Goal: Task Accomplishment & Management: Use online tool/utility

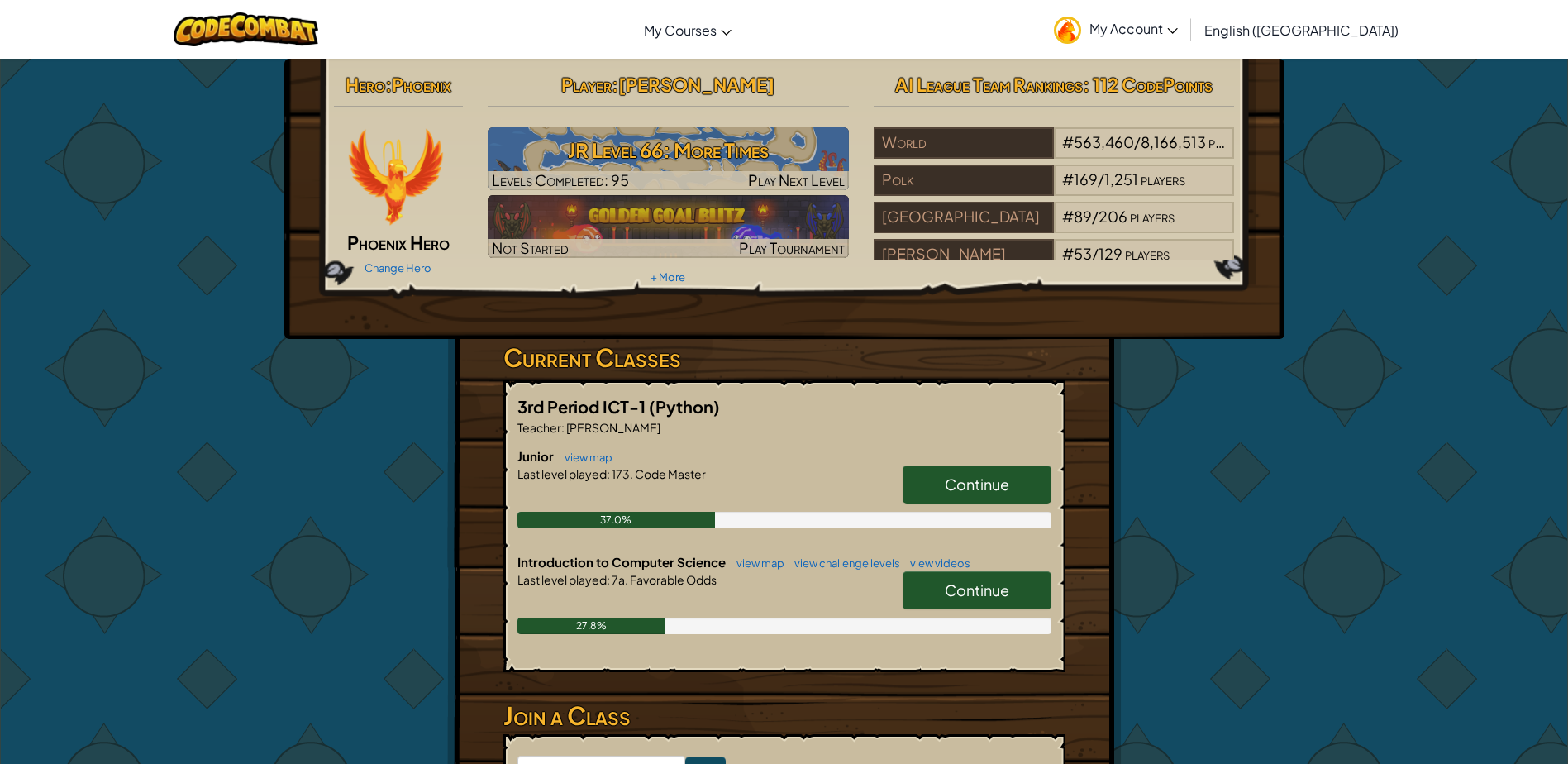
click at [1019, 473] on link "Continue" at bounding box center [976, 484] width 149 height 38
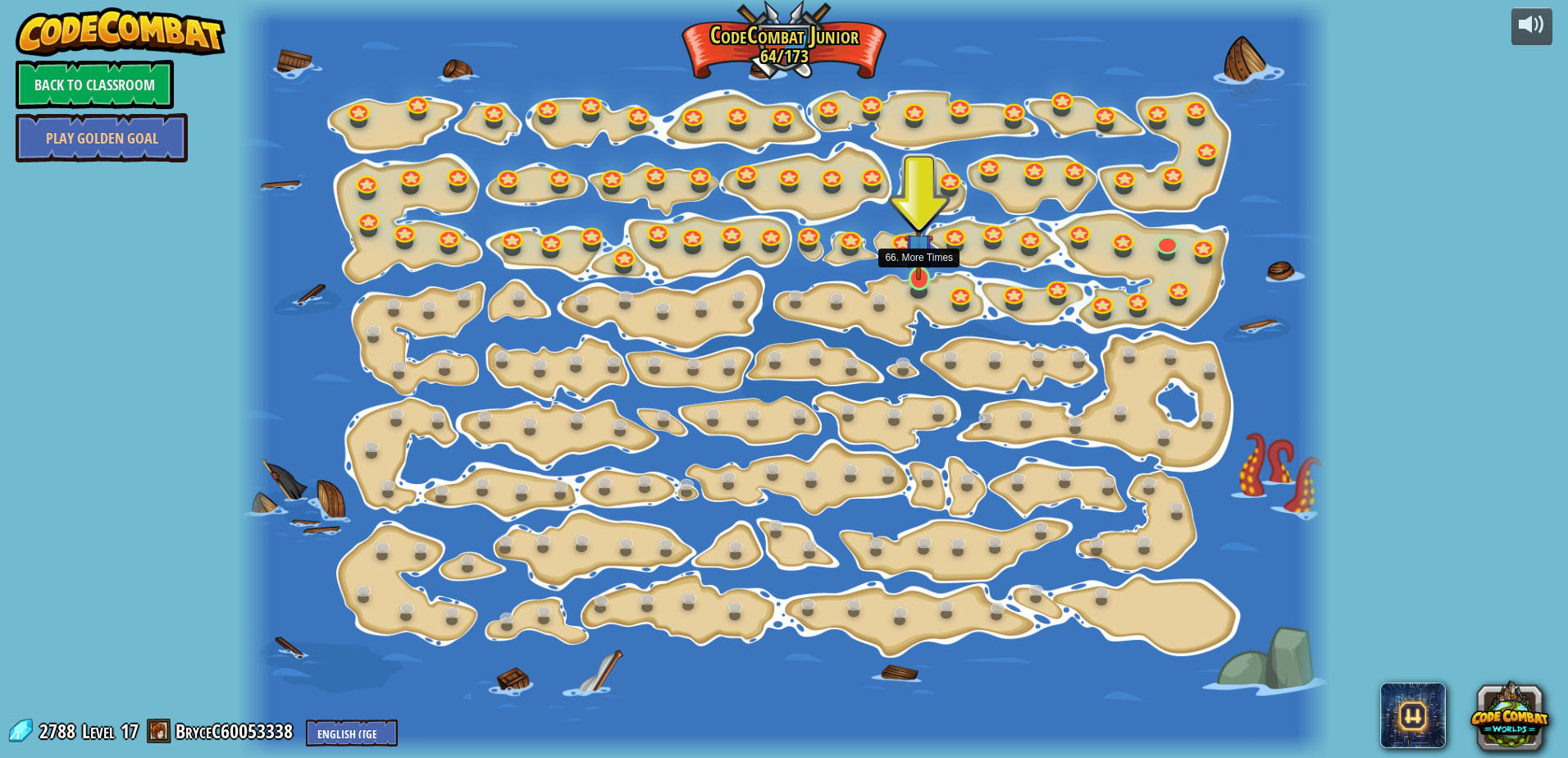
click at [921, 273] on img at bounding box center [919, 248] width 29 height 66
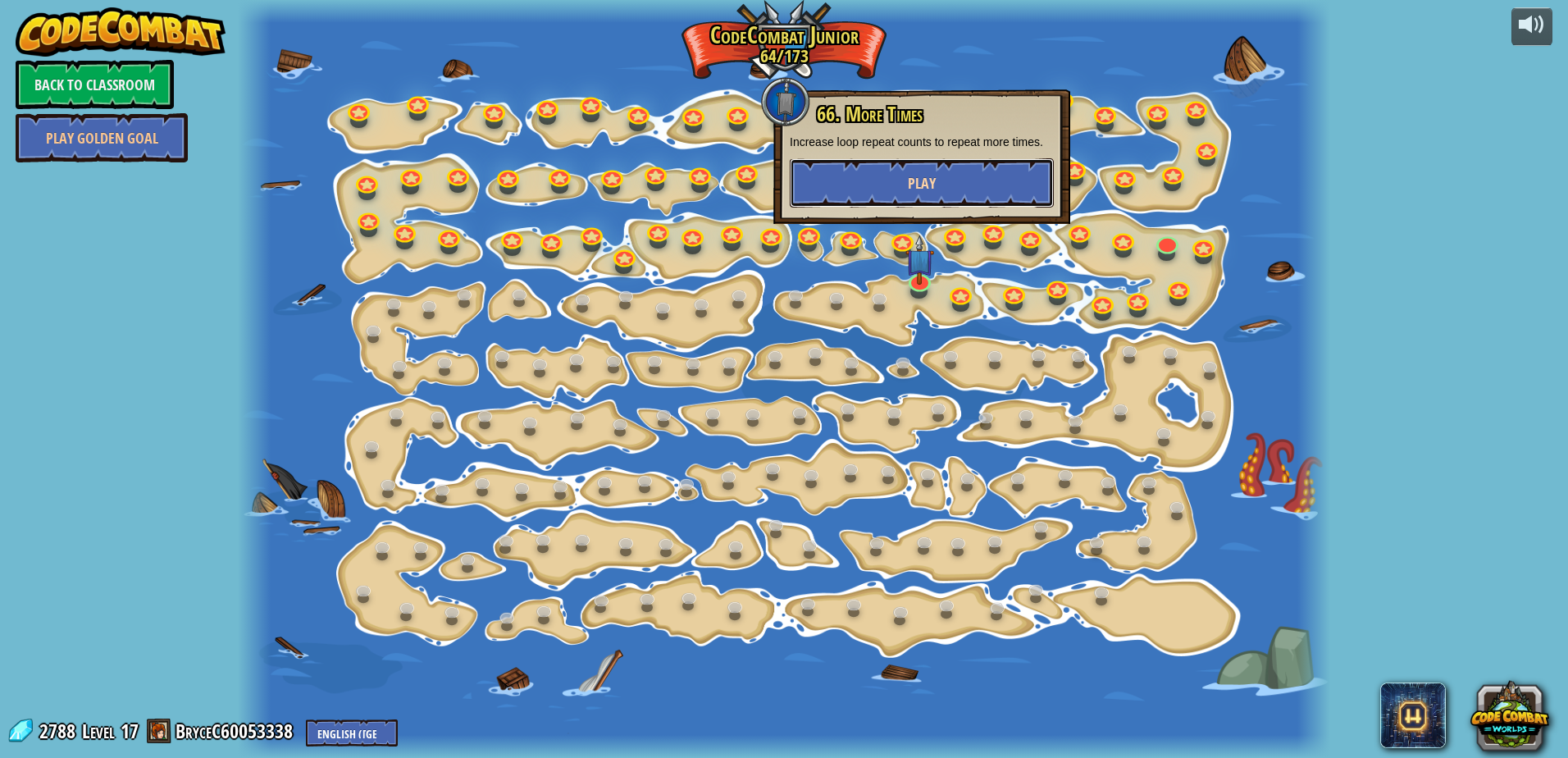
click at [874, 186] on button "Play" at bounding box center [921, 183] width 264 height 49
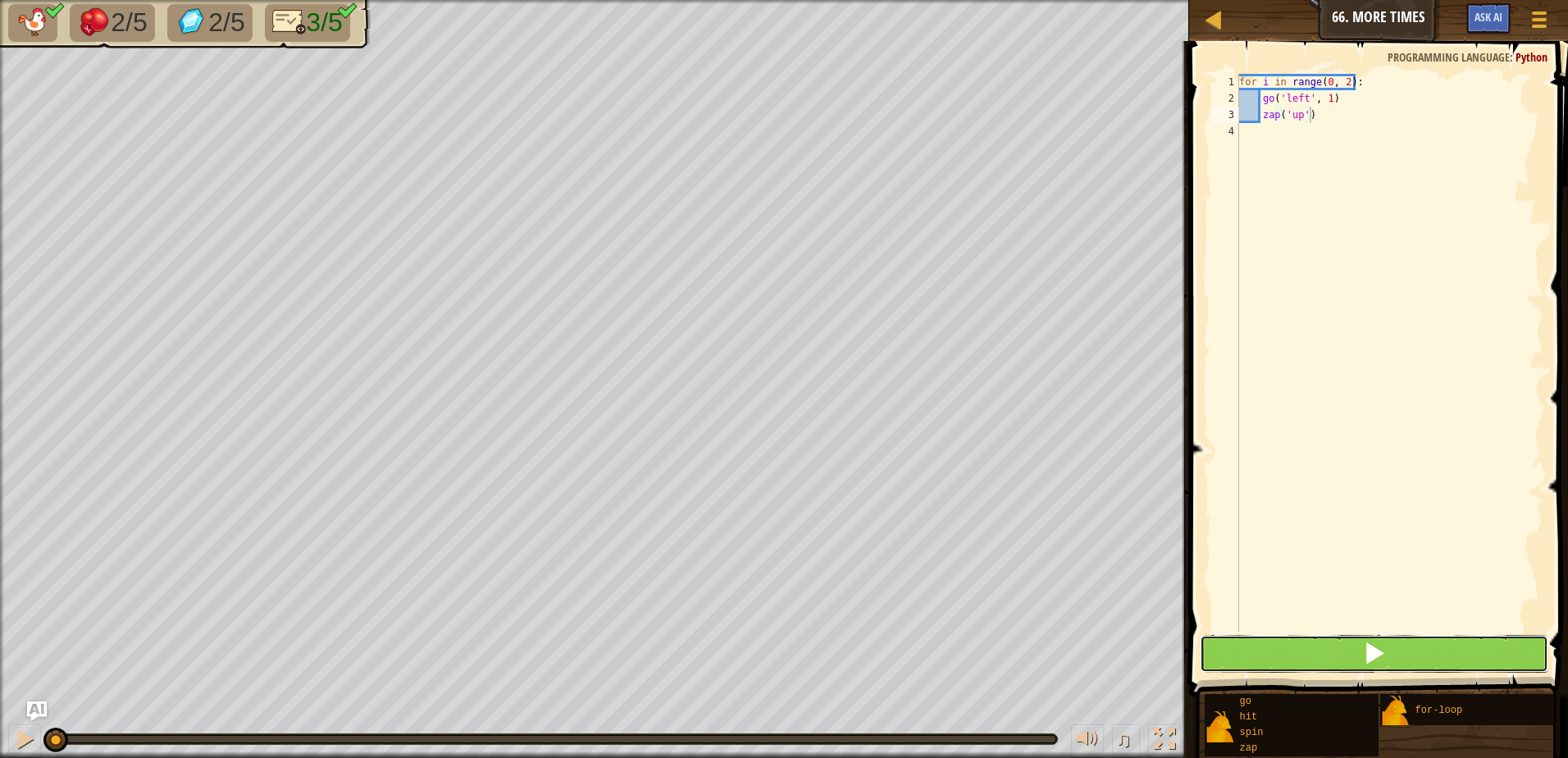
click at [1326, 655] on button at bounding box center [1374, 653] width 348 height 38
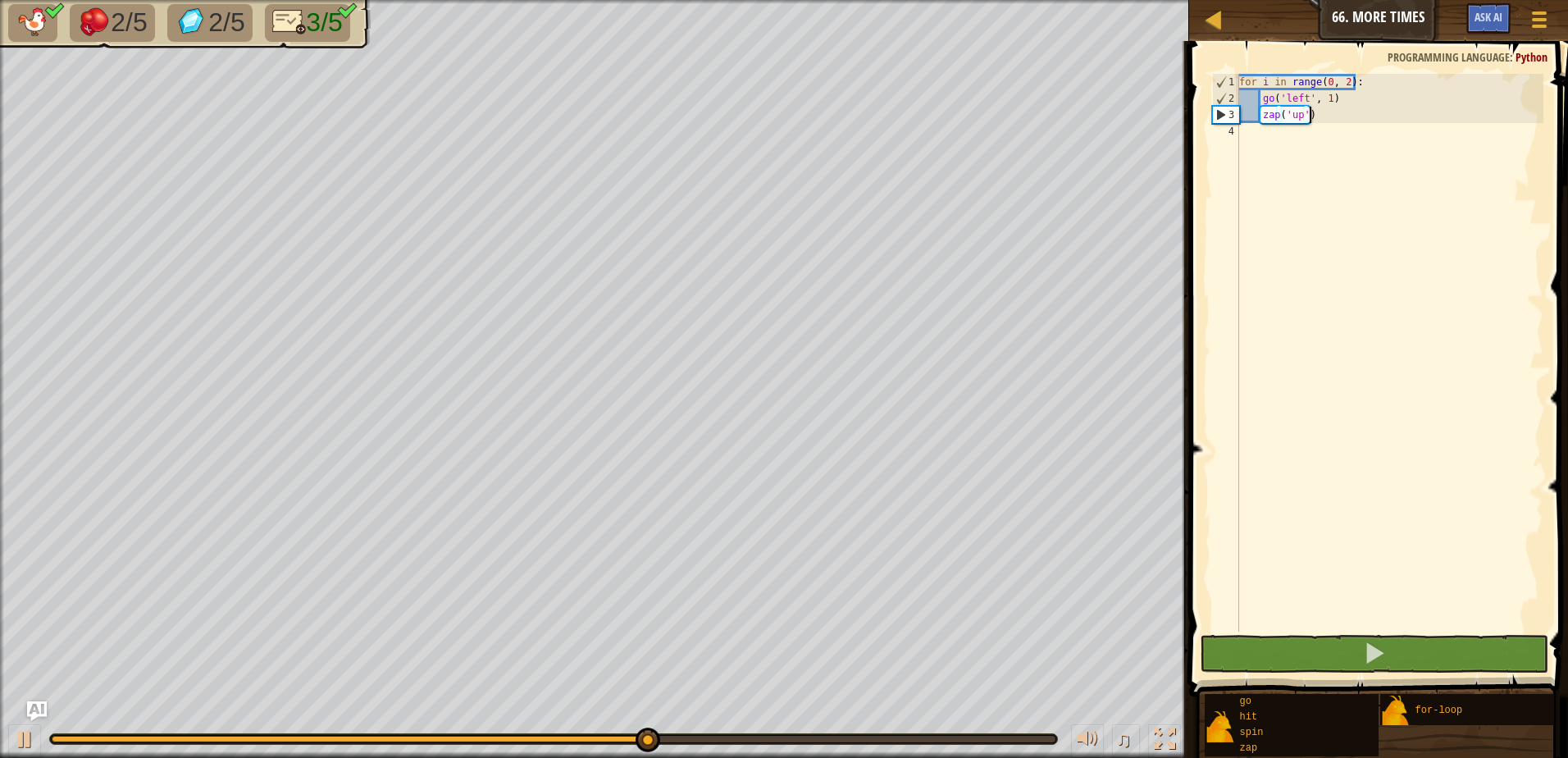
click at [1344, 82] on div "for i in range ( 0 , 2 ) : go ( 'left' , 1 ) zap ( 'up' )" at bounding box center [1389, 368] width 307 height 591
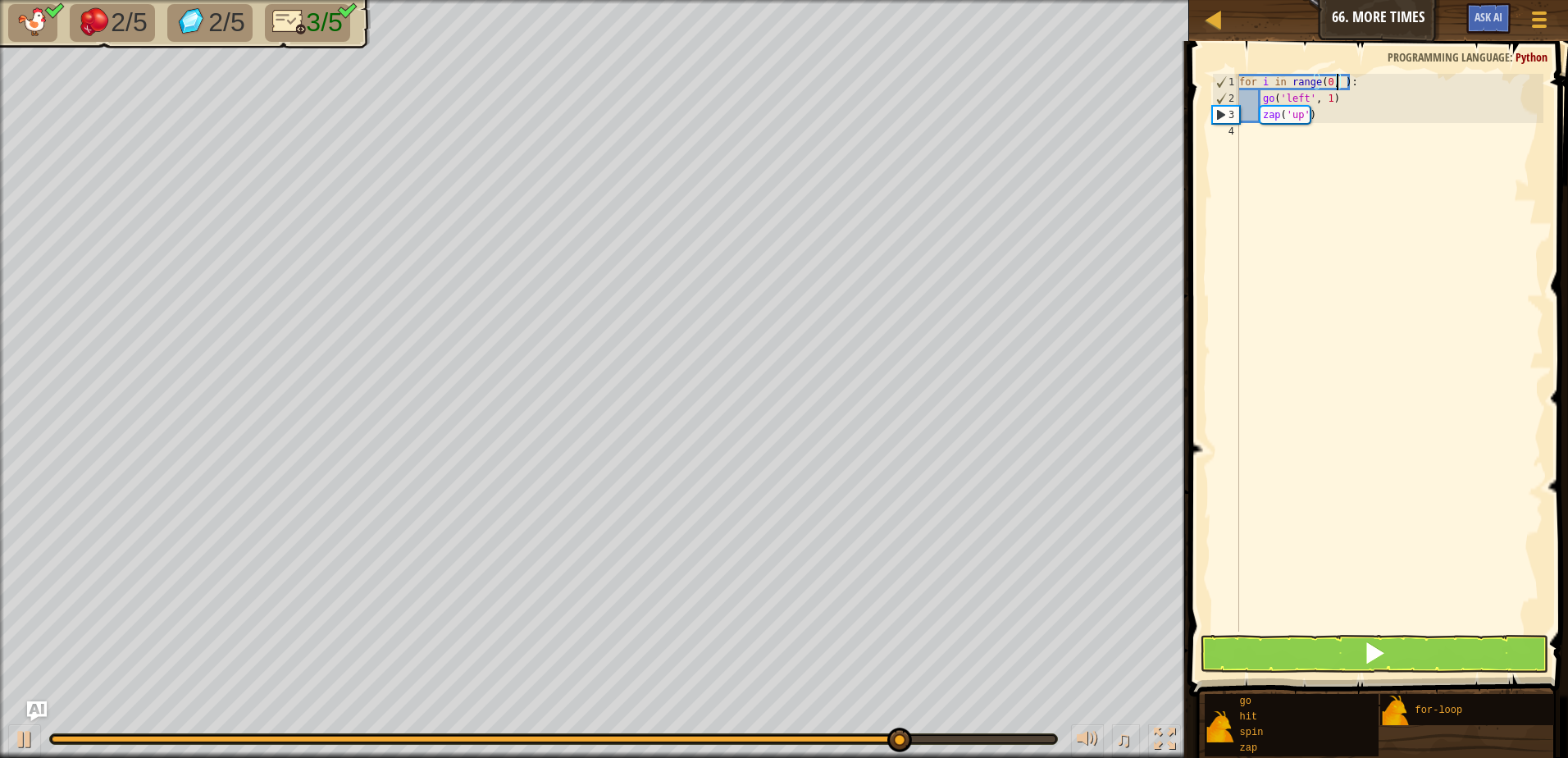
scroll to position [7, 8]
type textarea "for i in range(0, 5):"
click at [1468, 652] on button at bounding box center [1374, 653] width 348 height 38
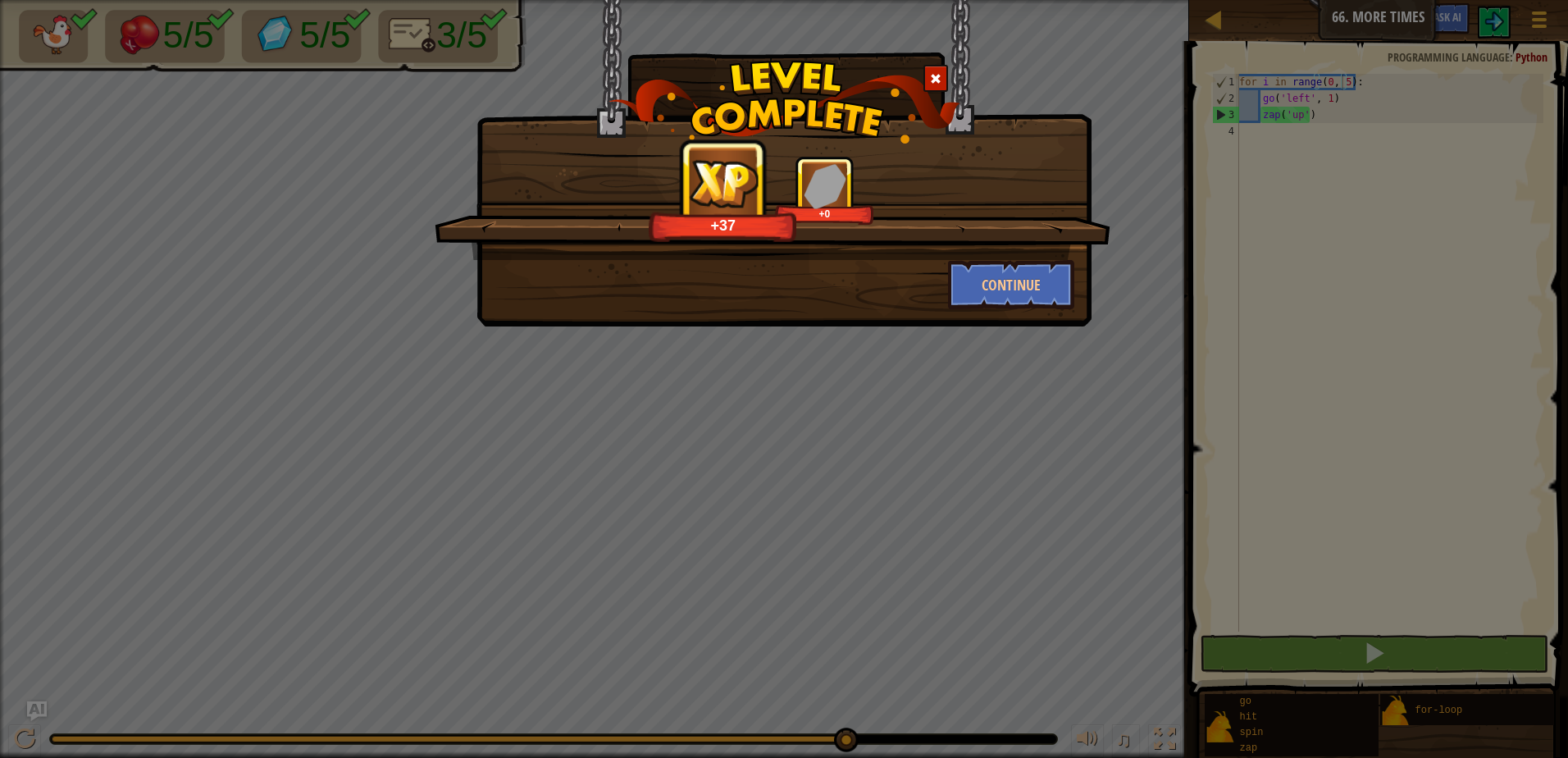
click at [1019, 311] on div "+37 +0 Continue" at bounding box center [783, 163] width 615 height 326
click at [1014, 299] on button "Continue" at bounding box center [1011, 284] width 127 height 49
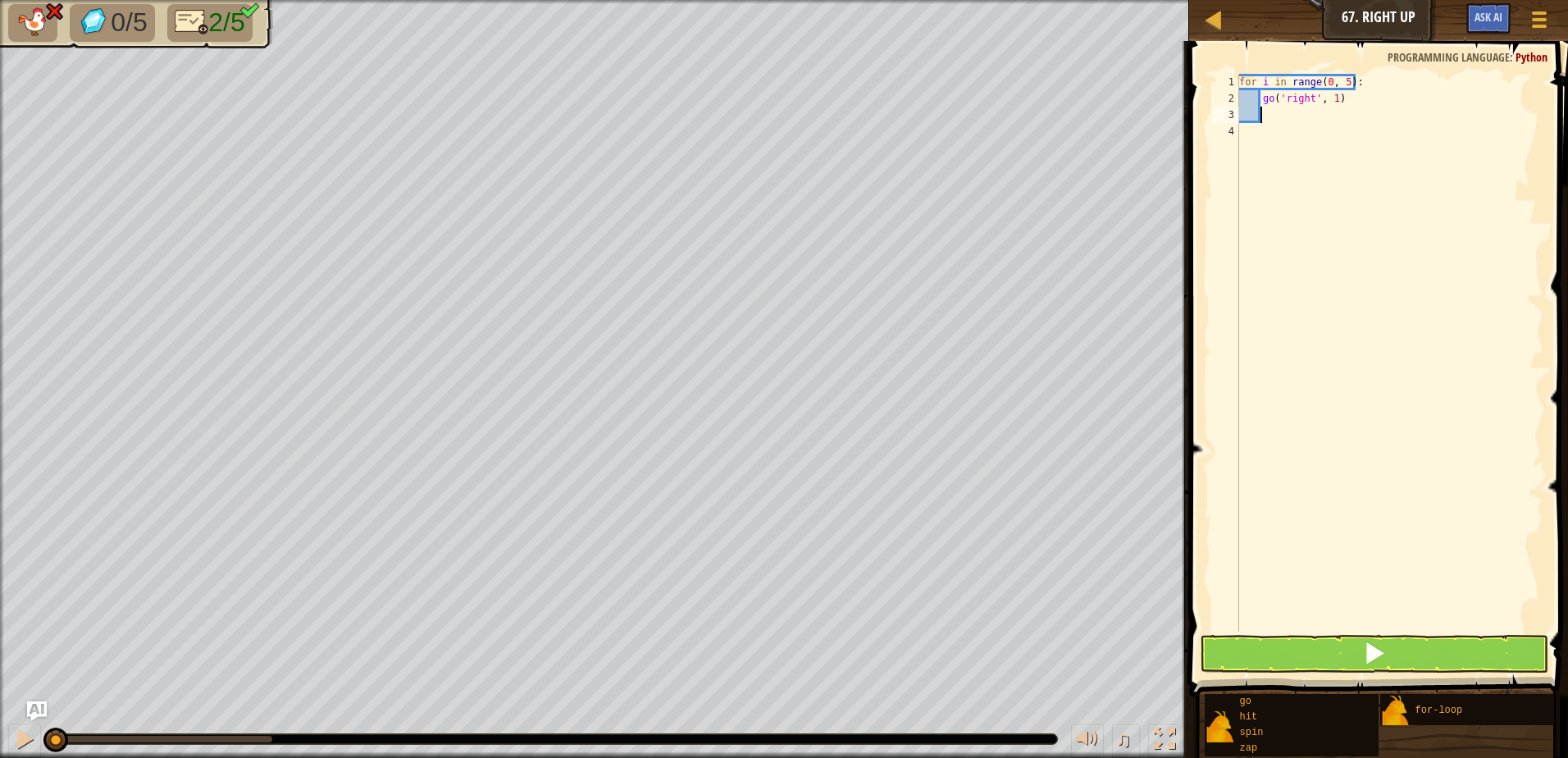
type textarea "g"
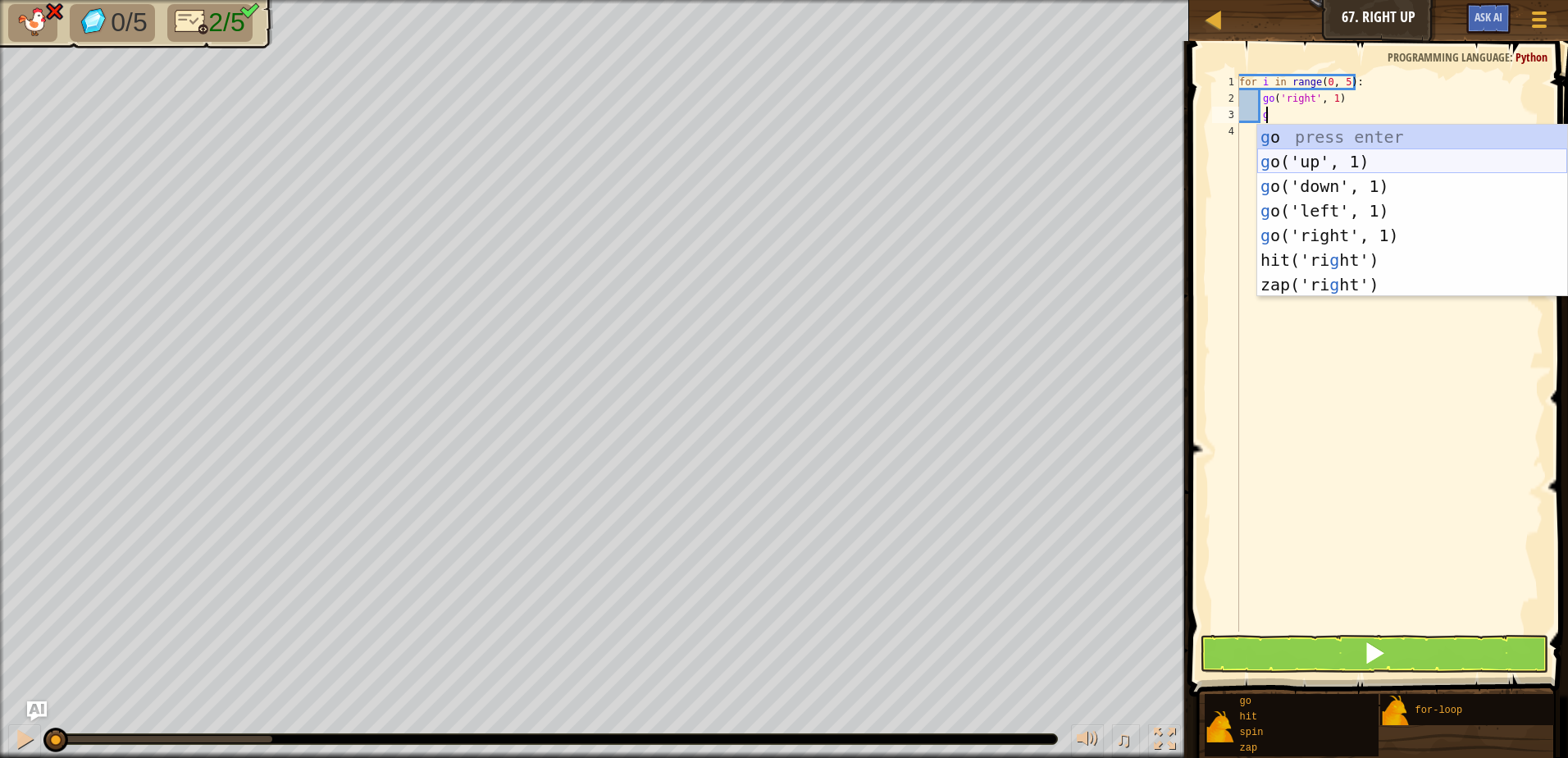
click at [1367, 173] on div "g o press enter g o('up', 1) press enter g o('down', 1) press enter g o('left',…" at bounding box center [1412, 235] width 310 height 221
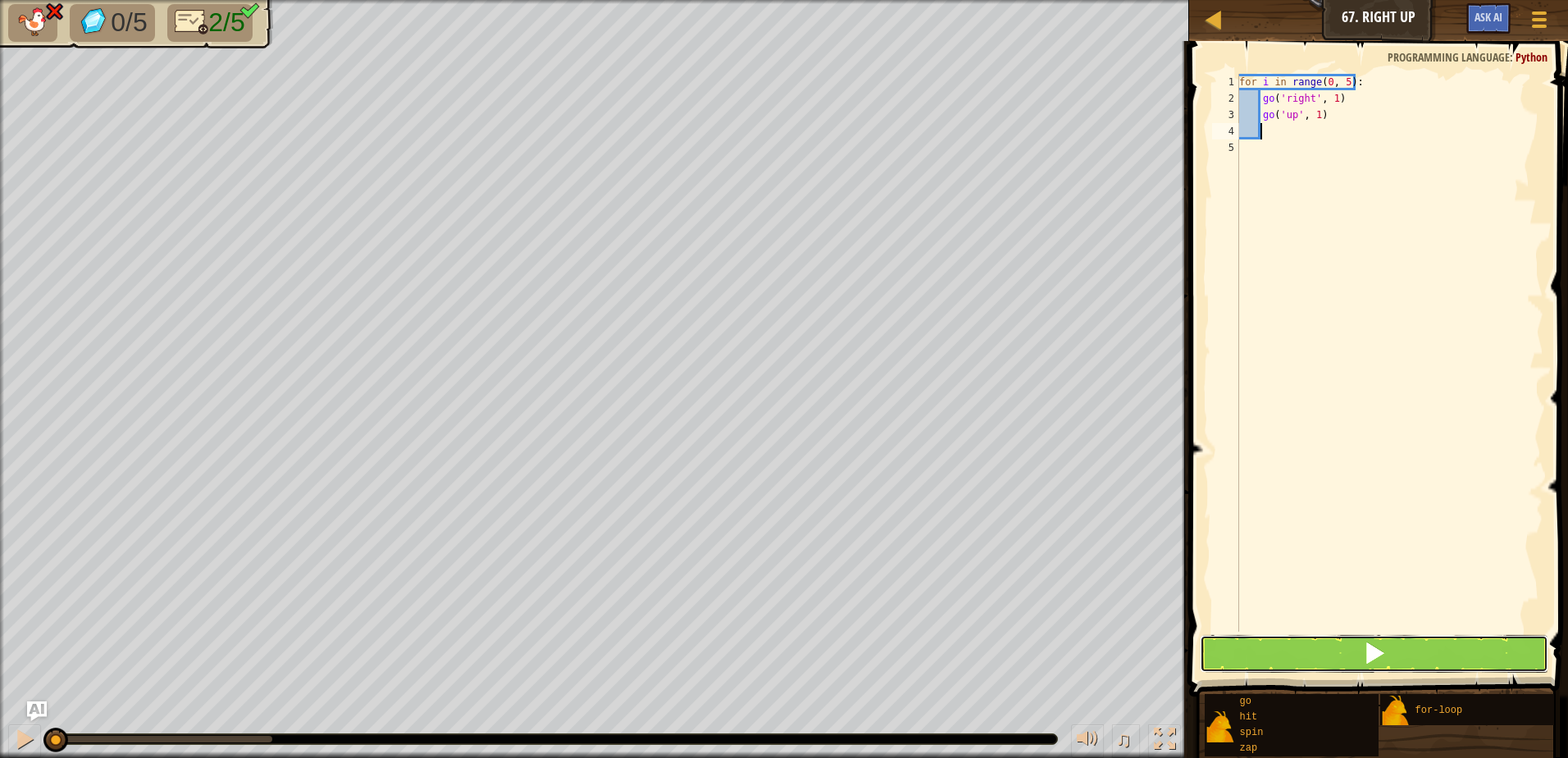
click at [1467, 659] on button at bounding box center [1374, 653] width 348 height 38
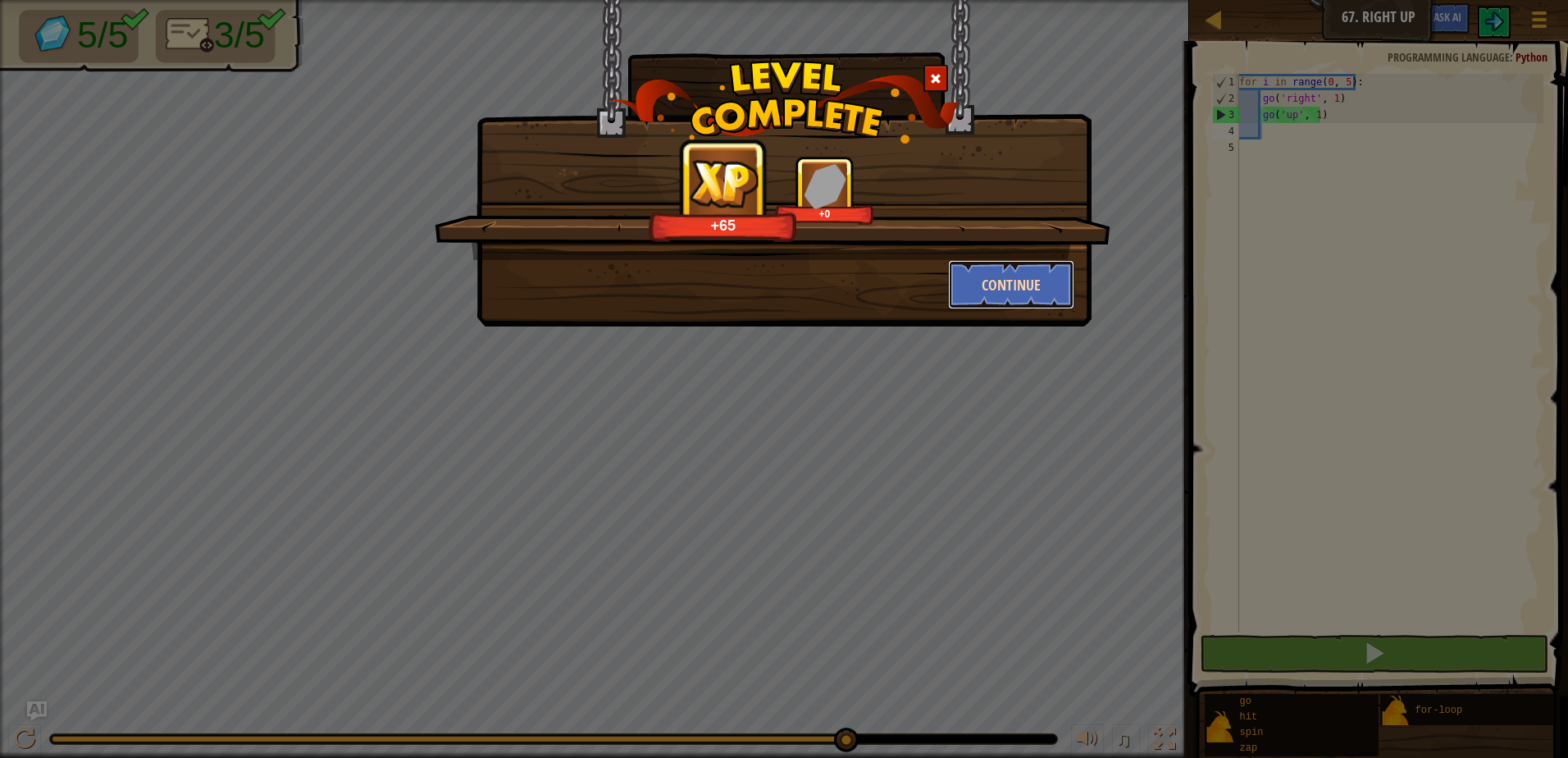
click at [1015, 271] on button "Continue" at bounding box center [1011, 284] width 127 height 49
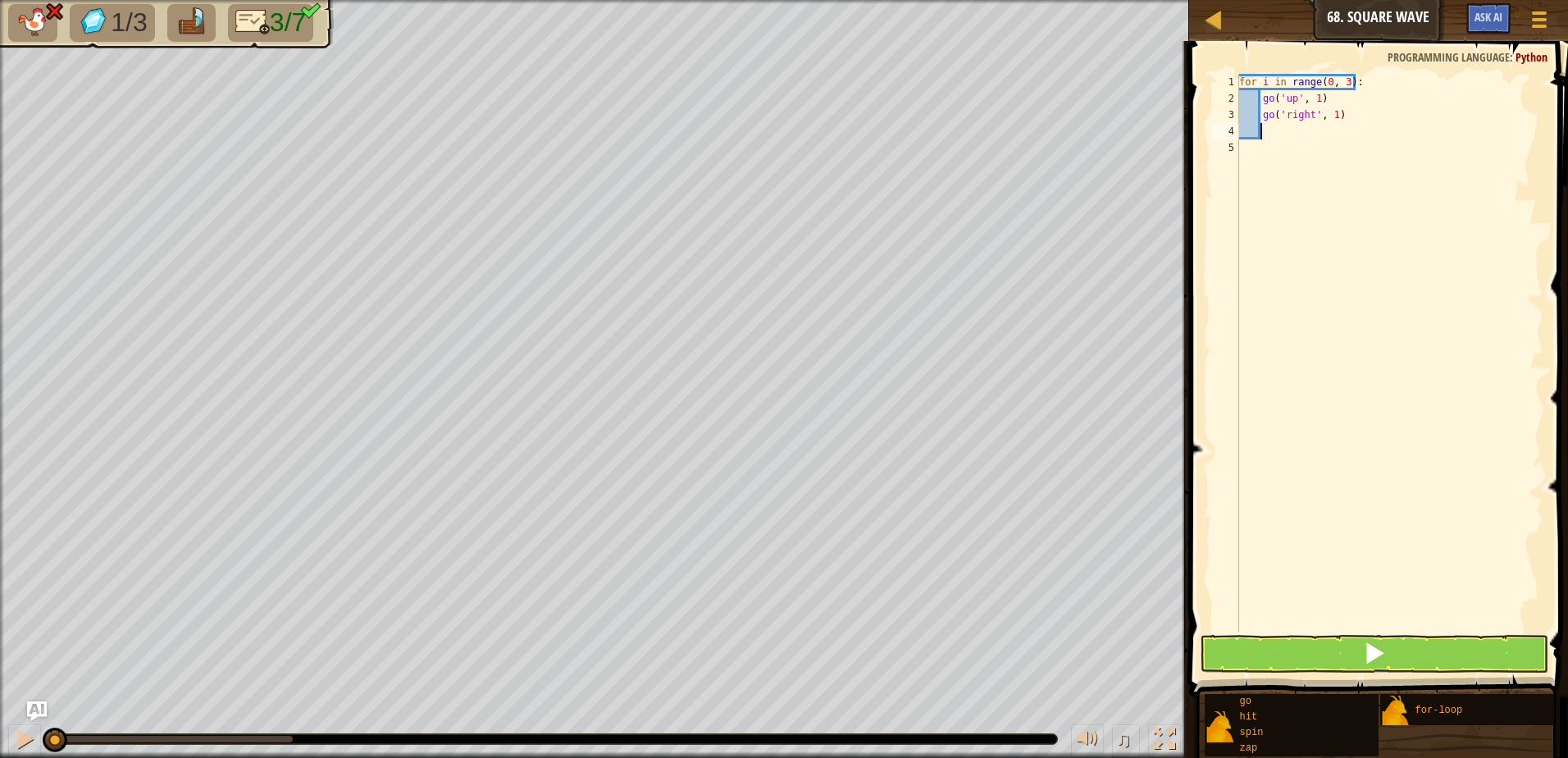
type textarea "d"
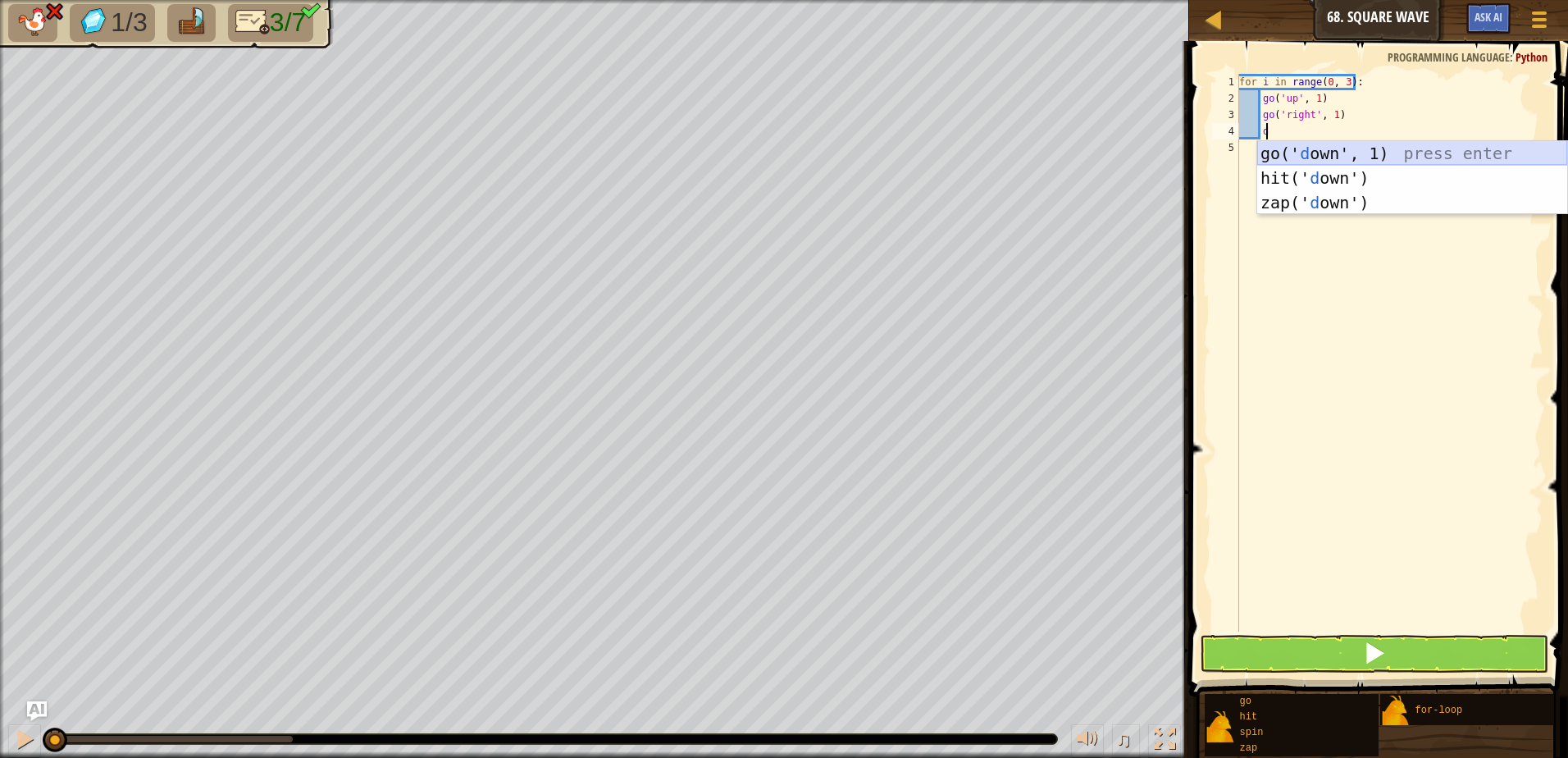
click at [1325, 153] on div "go(' d own', 1) press enter hit(' d own') press enter zap(' d own') press enter" at bounding box center [1412, 202] width 310 height 123
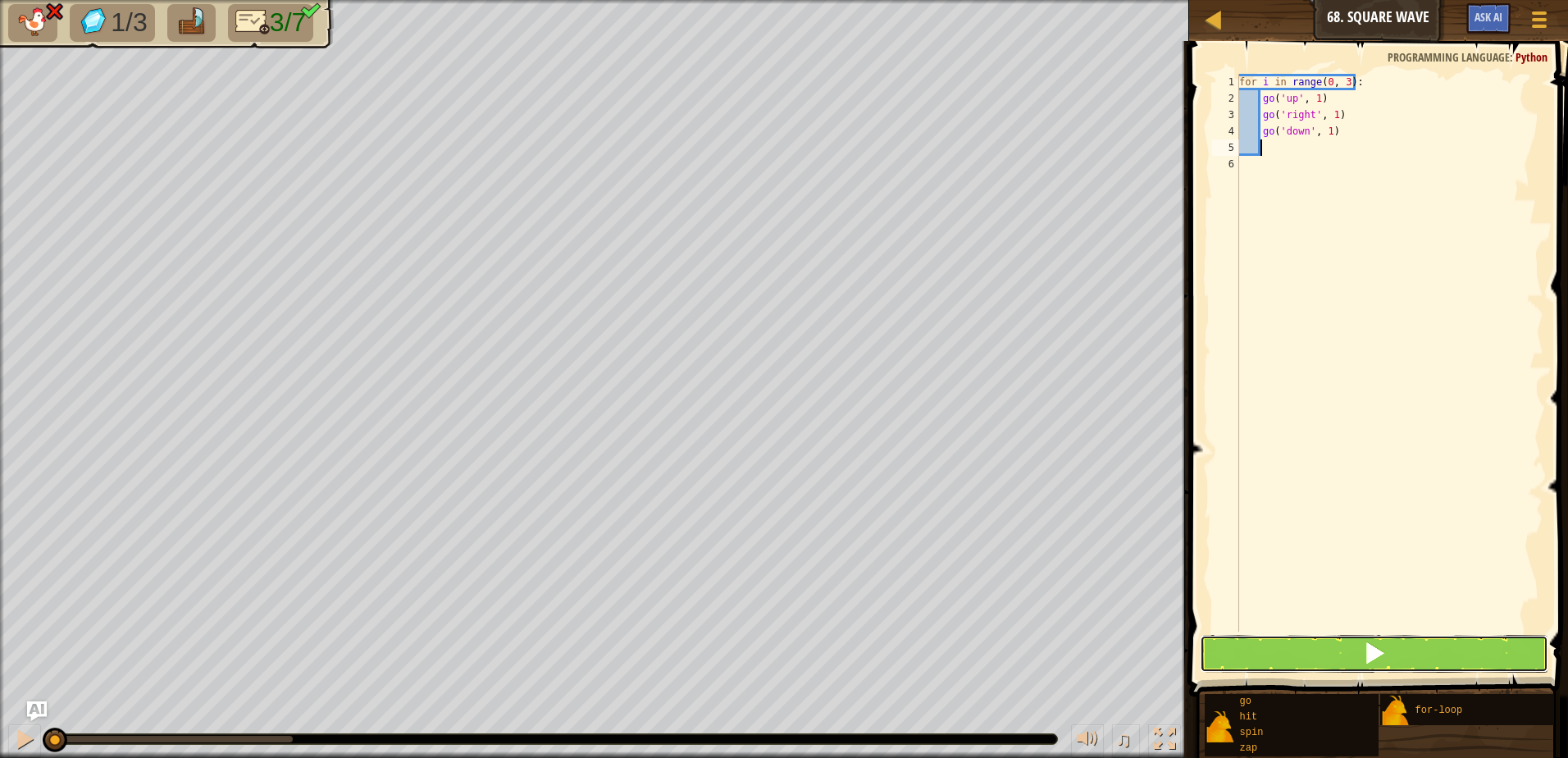
click at [1384, 649] on span at bounding box center [1374, 653] width 23 height 23
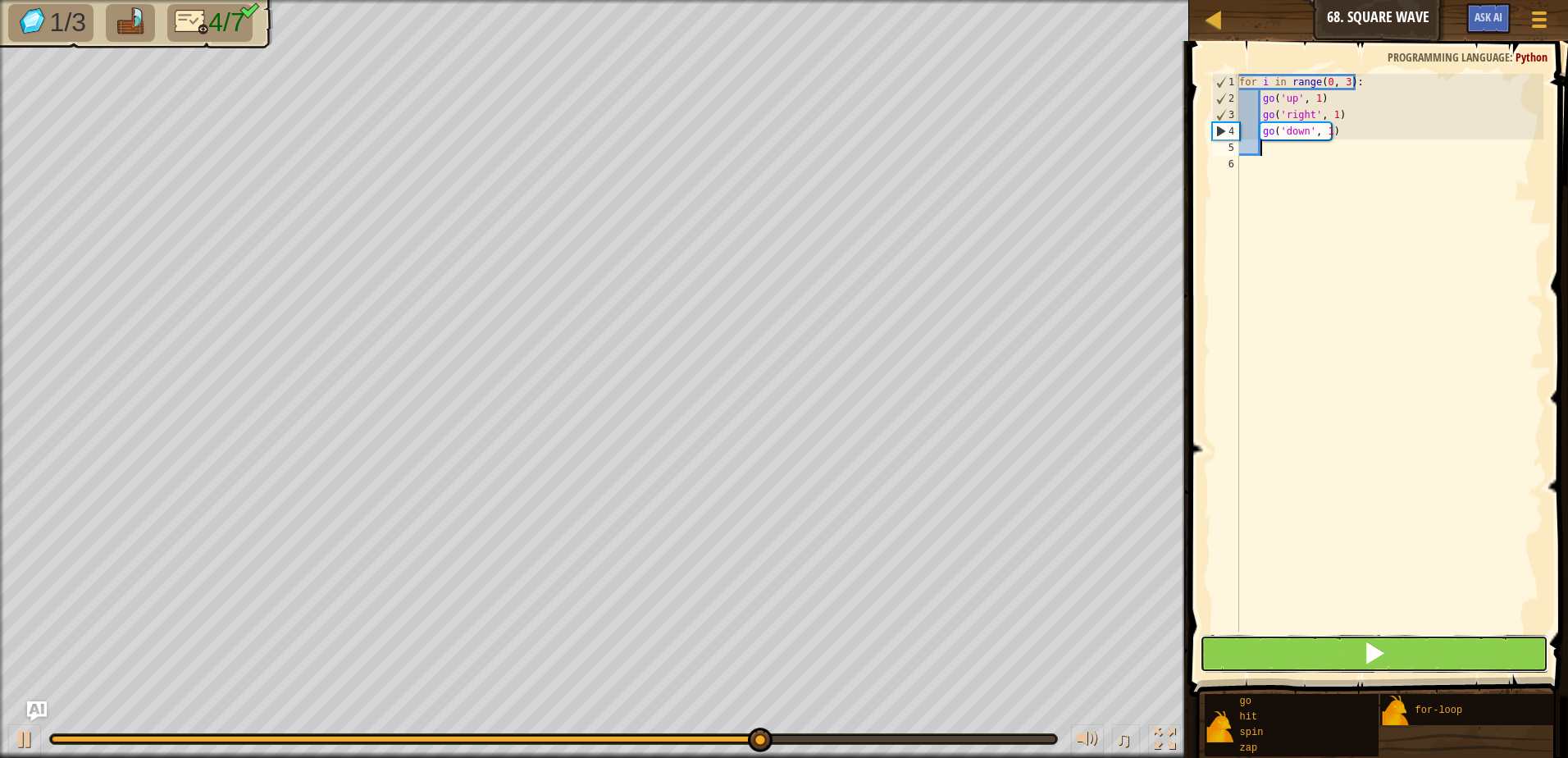
click at [1447, 642] on button at bounding box center [1374, 653] width 348 height 38
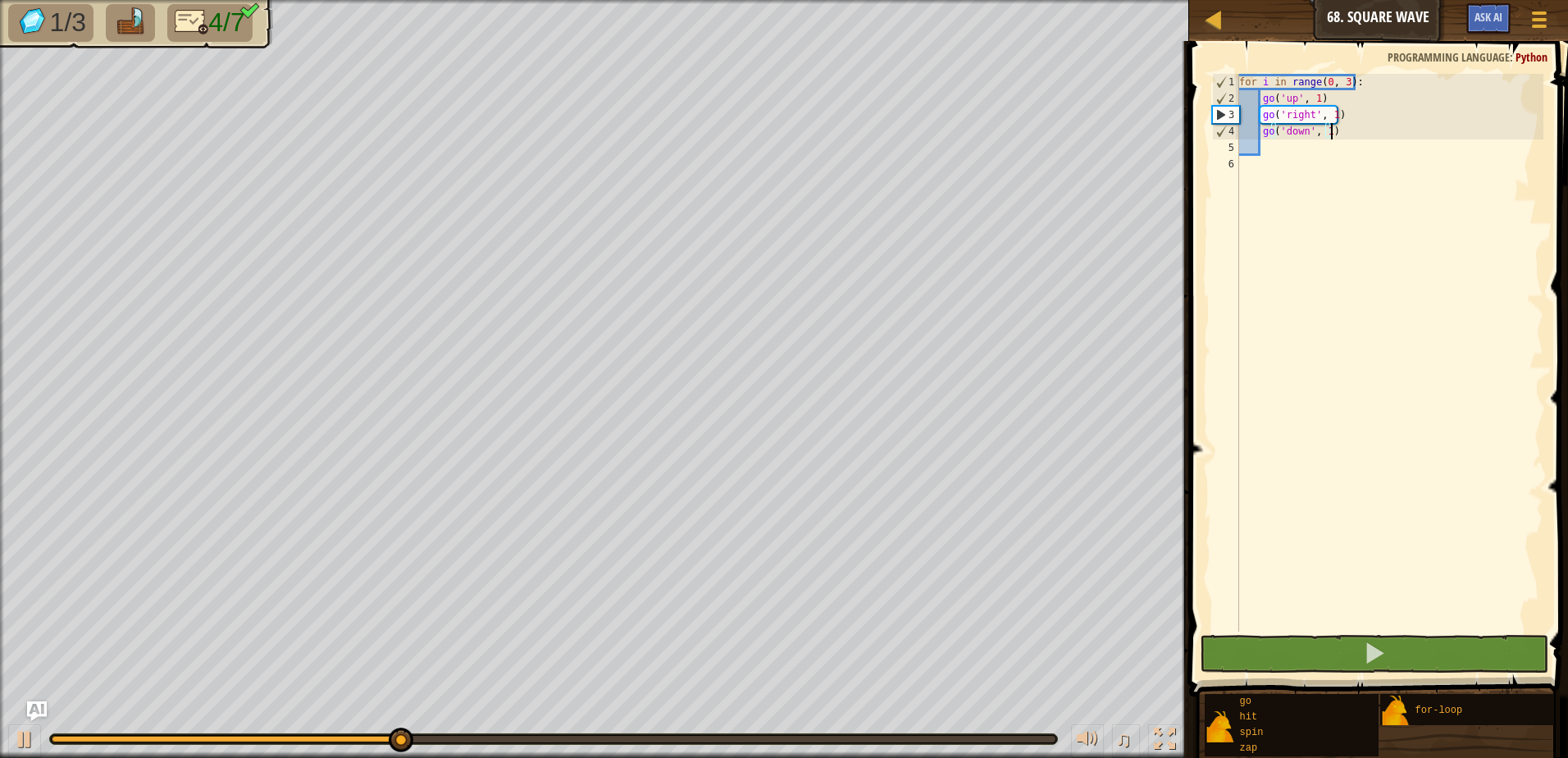
click at [1348, 125] on div "for i in range ( 0 , 3 ) : go ( 'up' , 1 ) go ( 'right' , 1 ) go ( 'down' , 1 )" at bounding box center [1389, 368] width 307 height 591
type textarea "go('down', 1)"
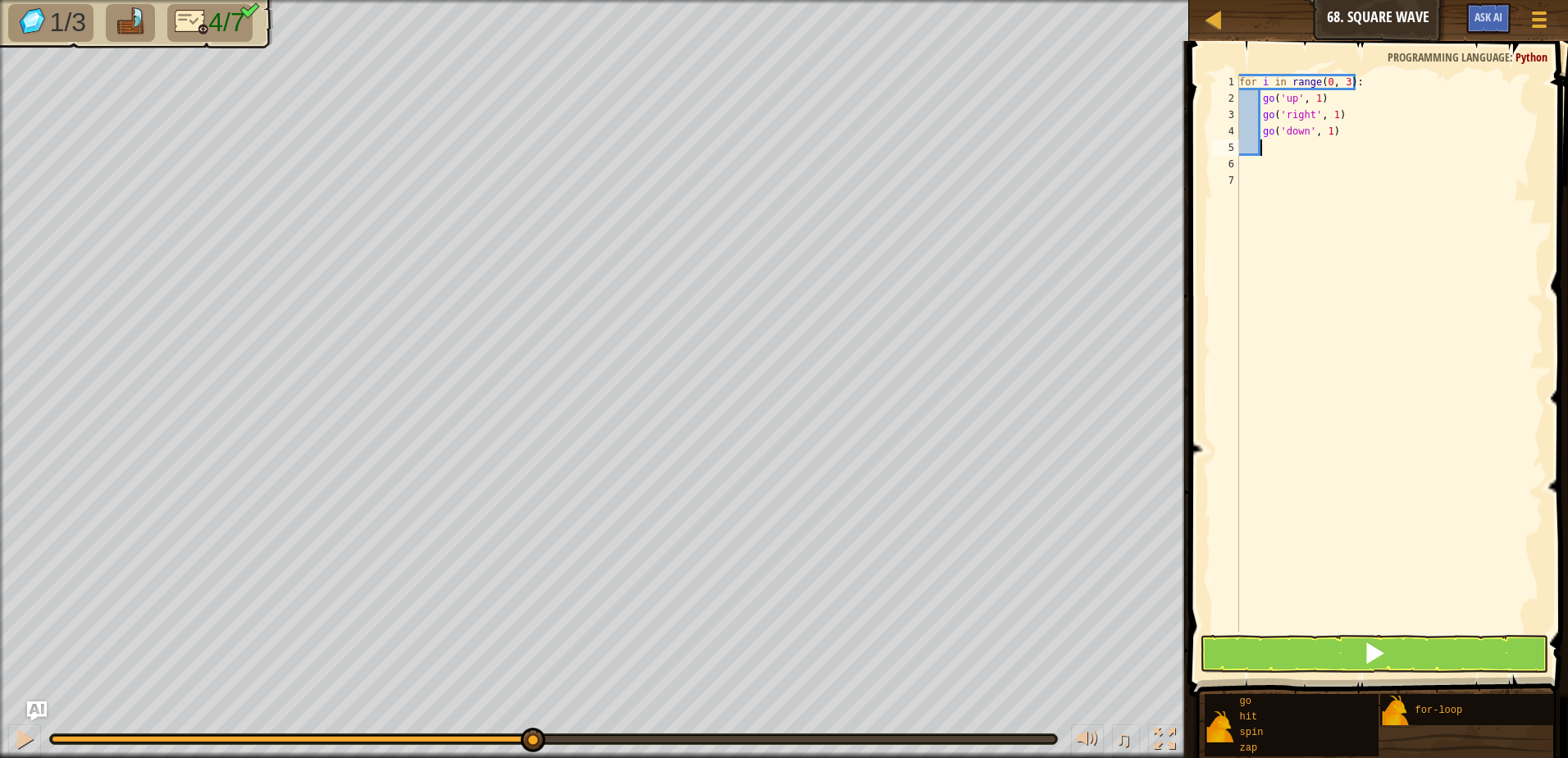
type textarea "g"
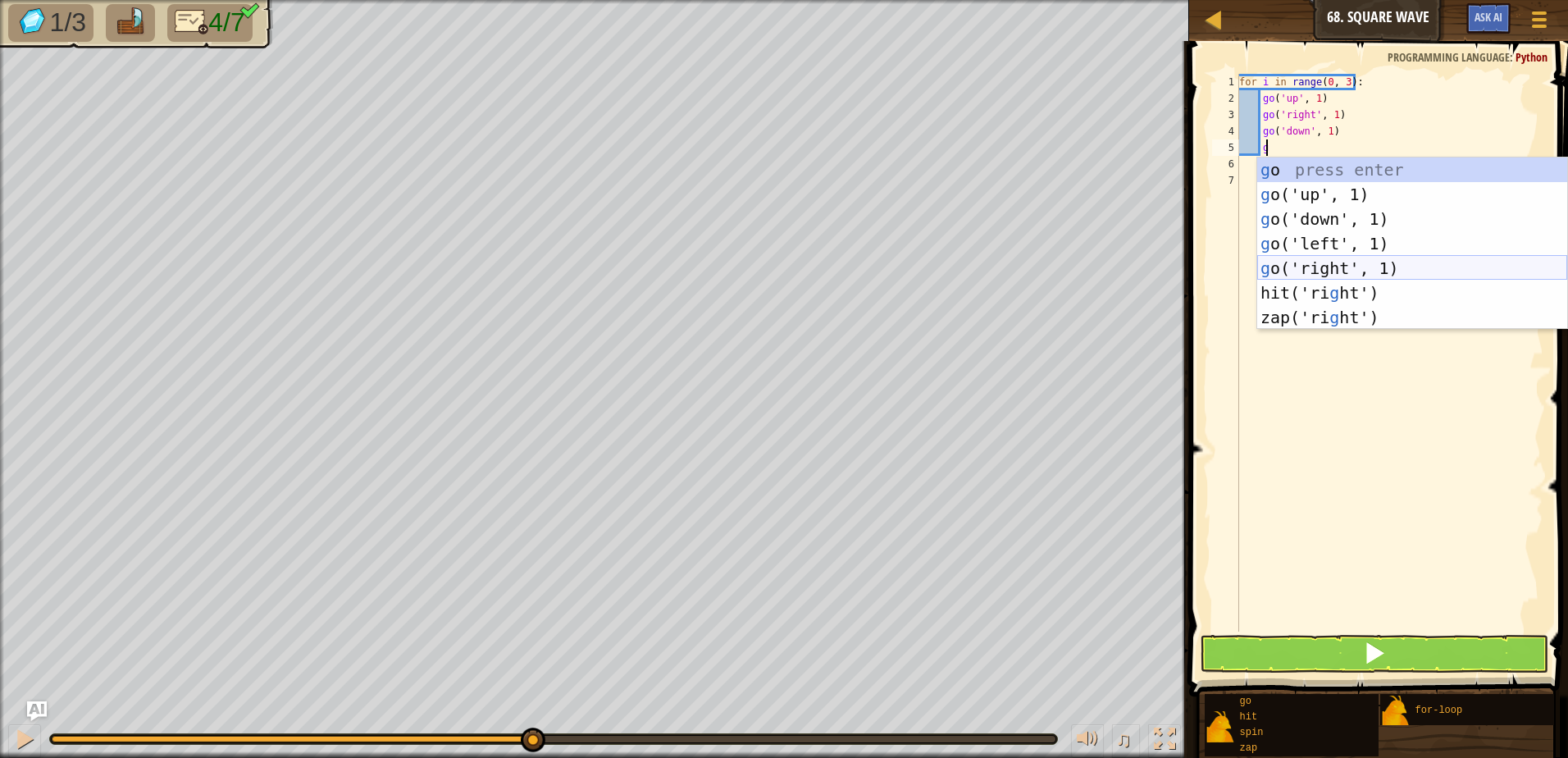
click at [1341, 267] on div "g o press enter g o('up', 1) press enter g o('down', 1) press enter g o('left',…" at bounding box center [1412, 268] width 310 height 221
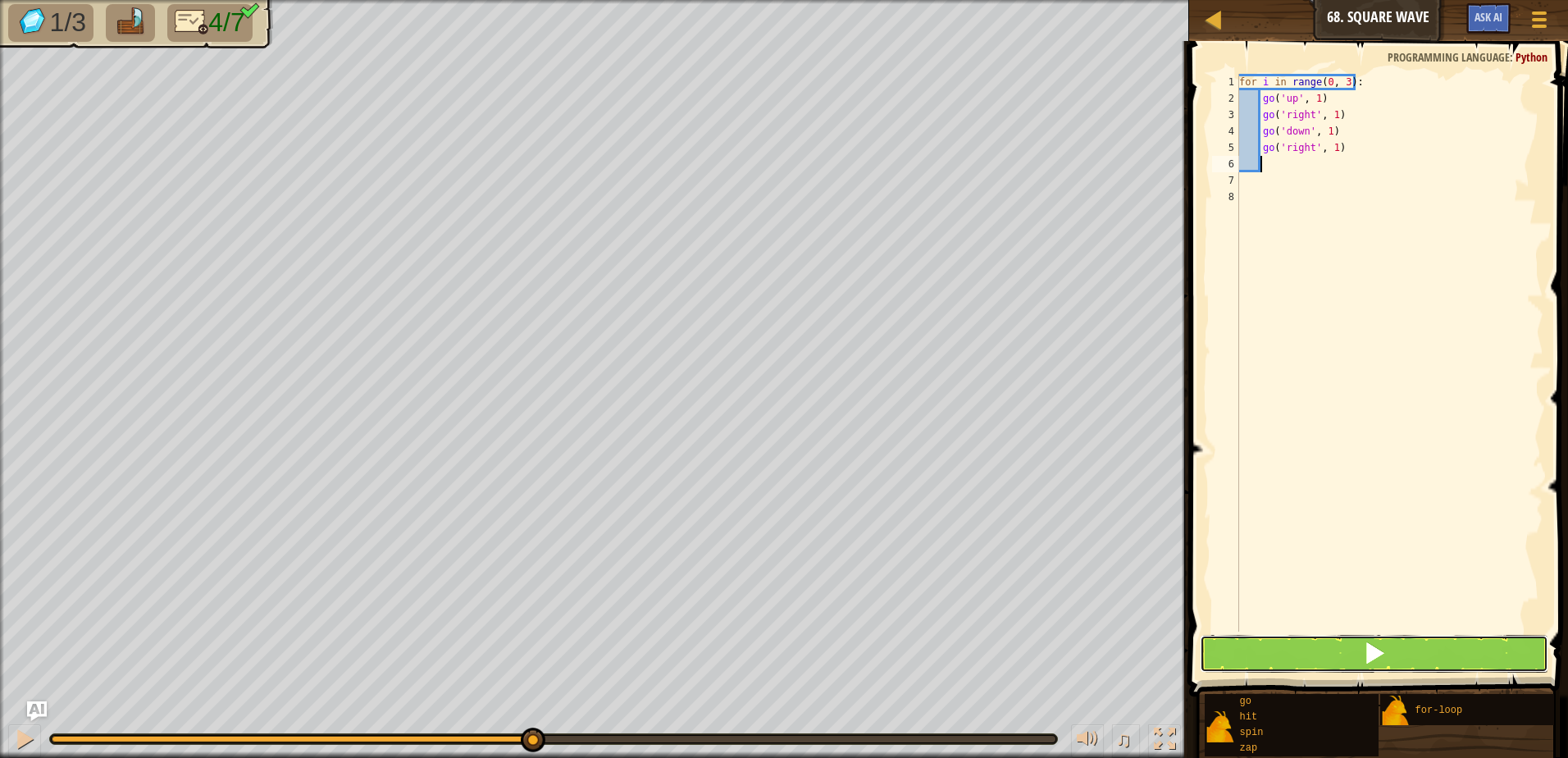
click at [1438, 670] on button at bounding box center [1374, 653] width 348 height 38
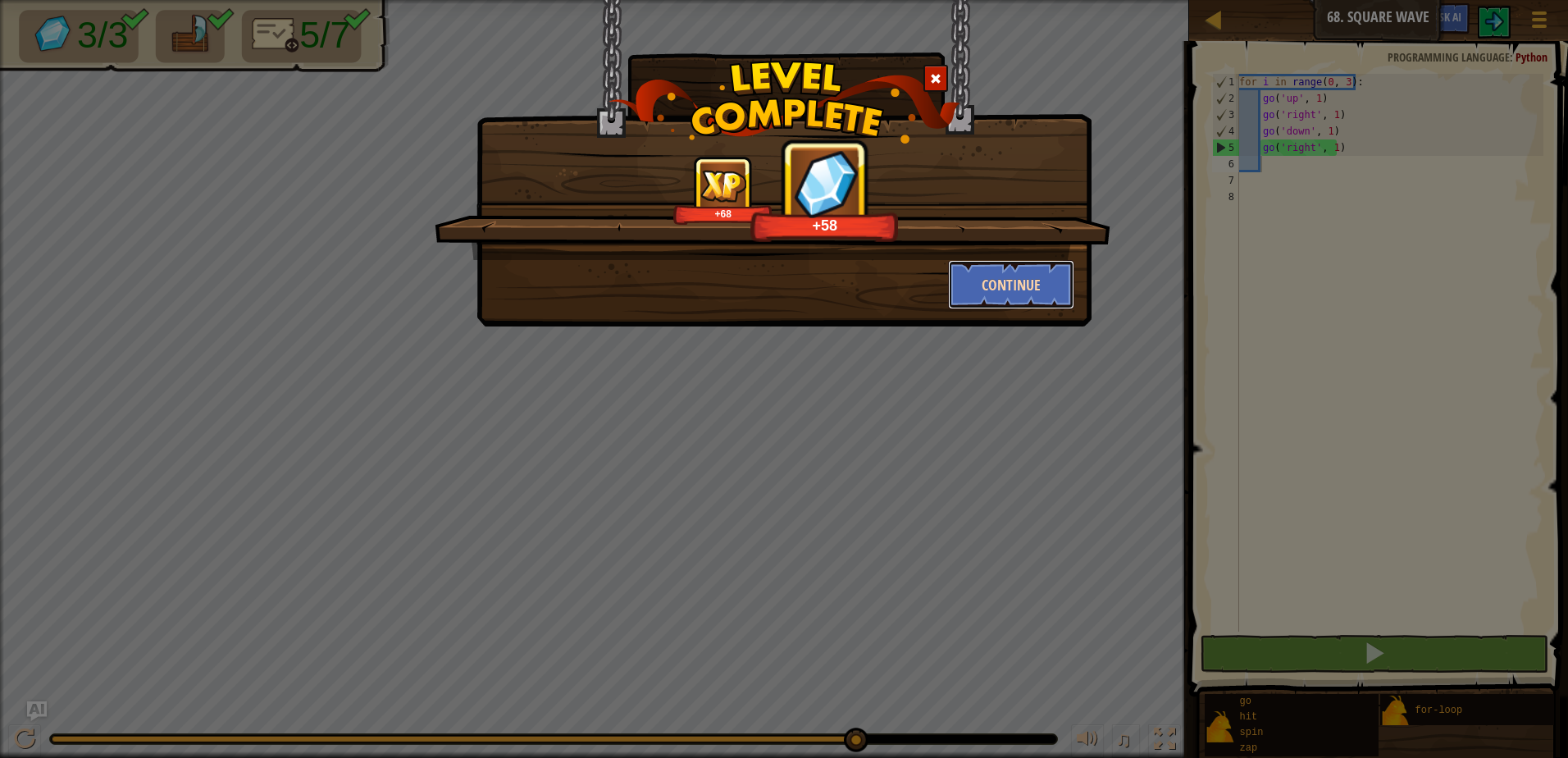
click at [1013, 284] on button "Continue" at bounding box center [1011, 284] width 127 height 49
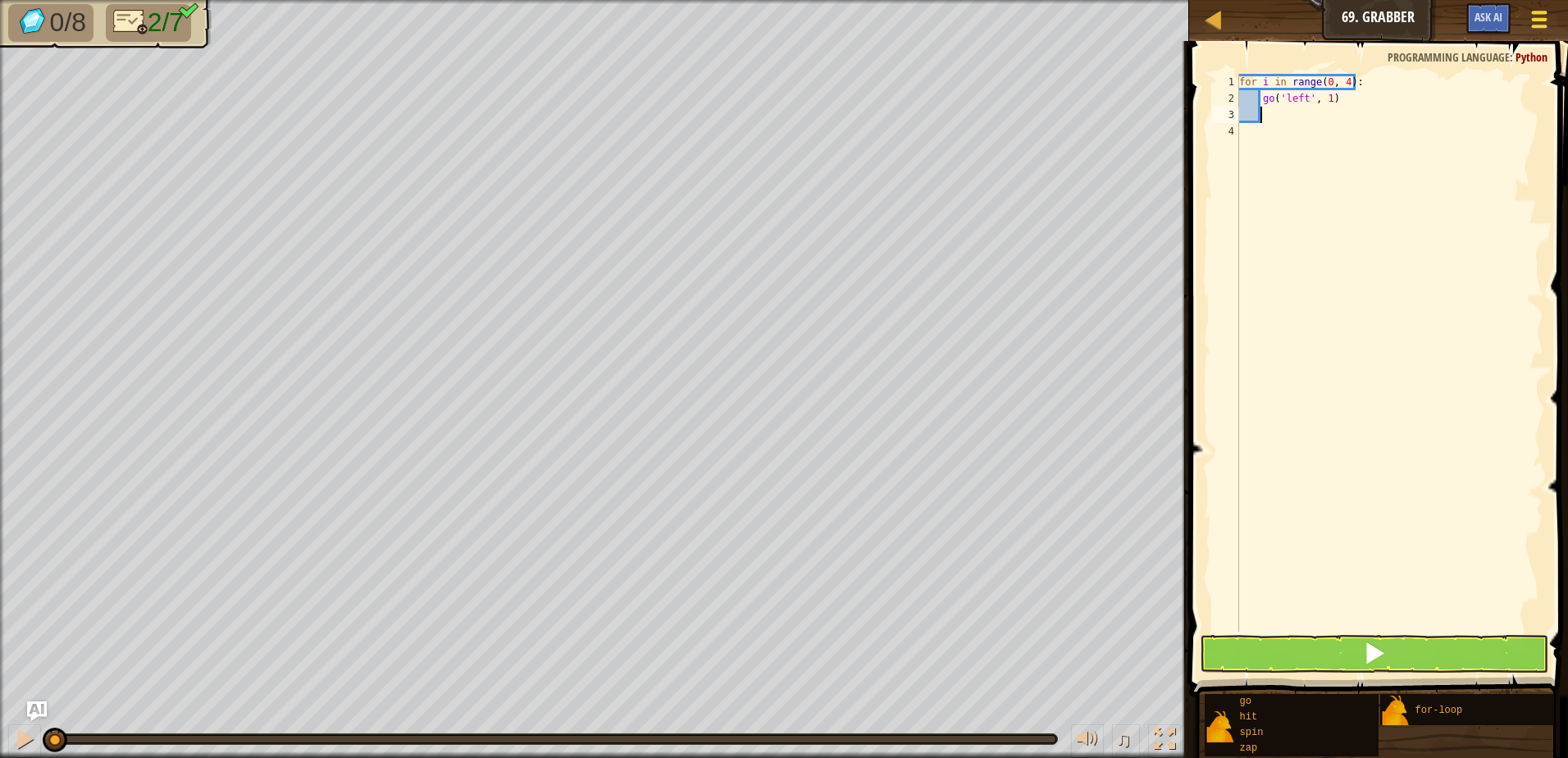
type textarea "g"
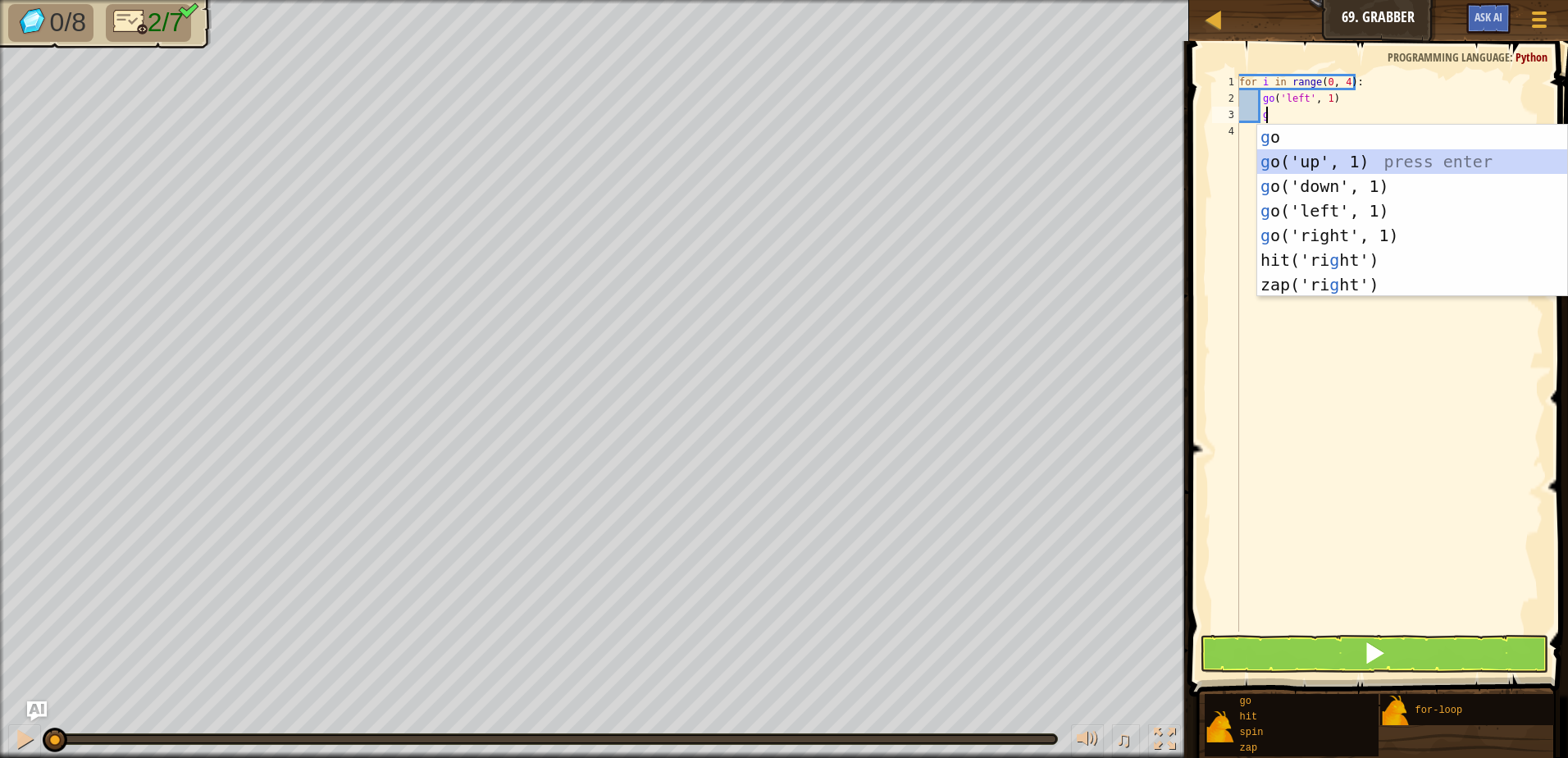
click at [1307, 163] on div "g o press enter g o('up', 1) press enter g o('down', 1) press enter g o('left',…" at bounding box center [1412, 235] width 310 height 221
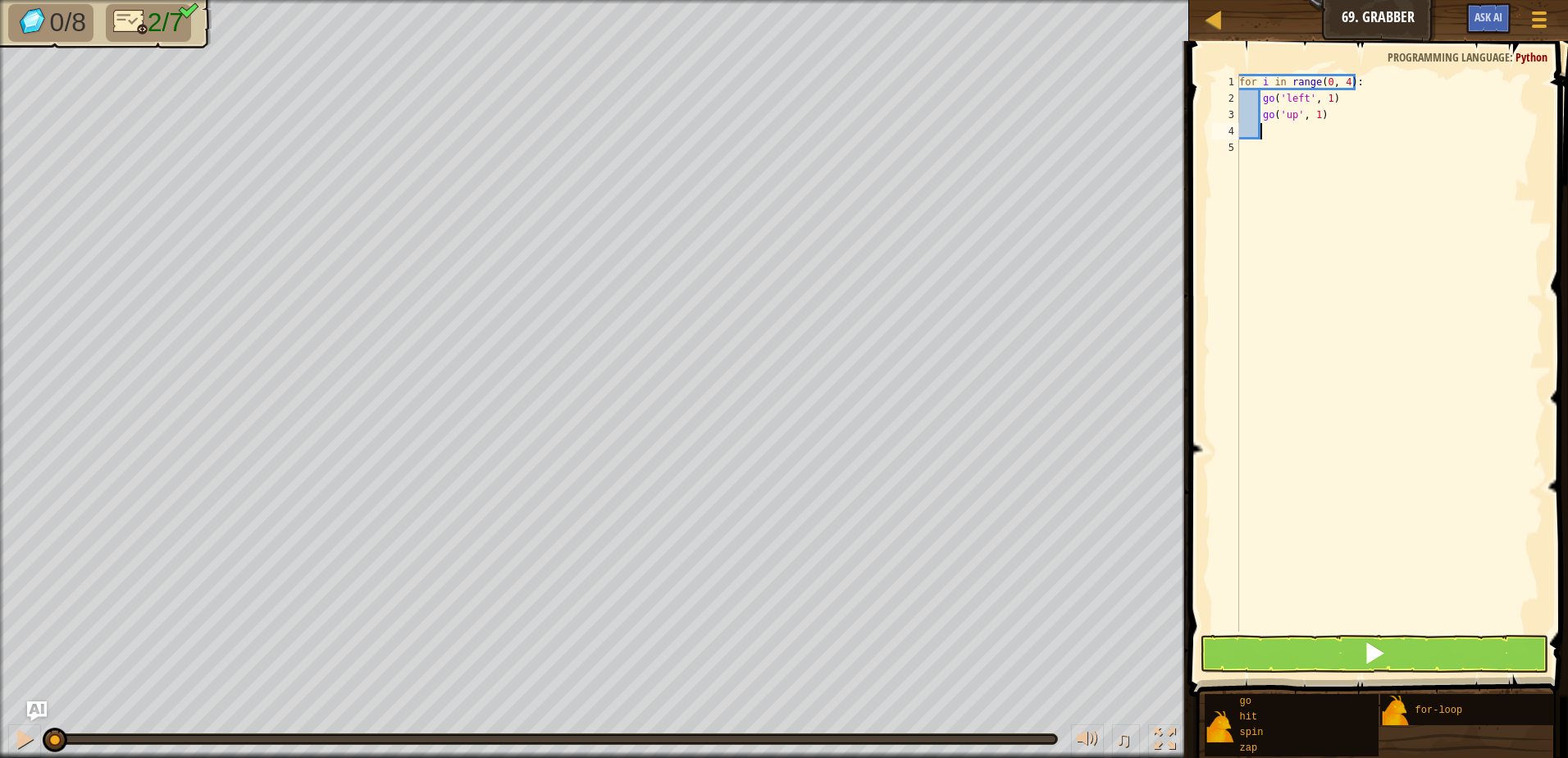
type textarea "g"
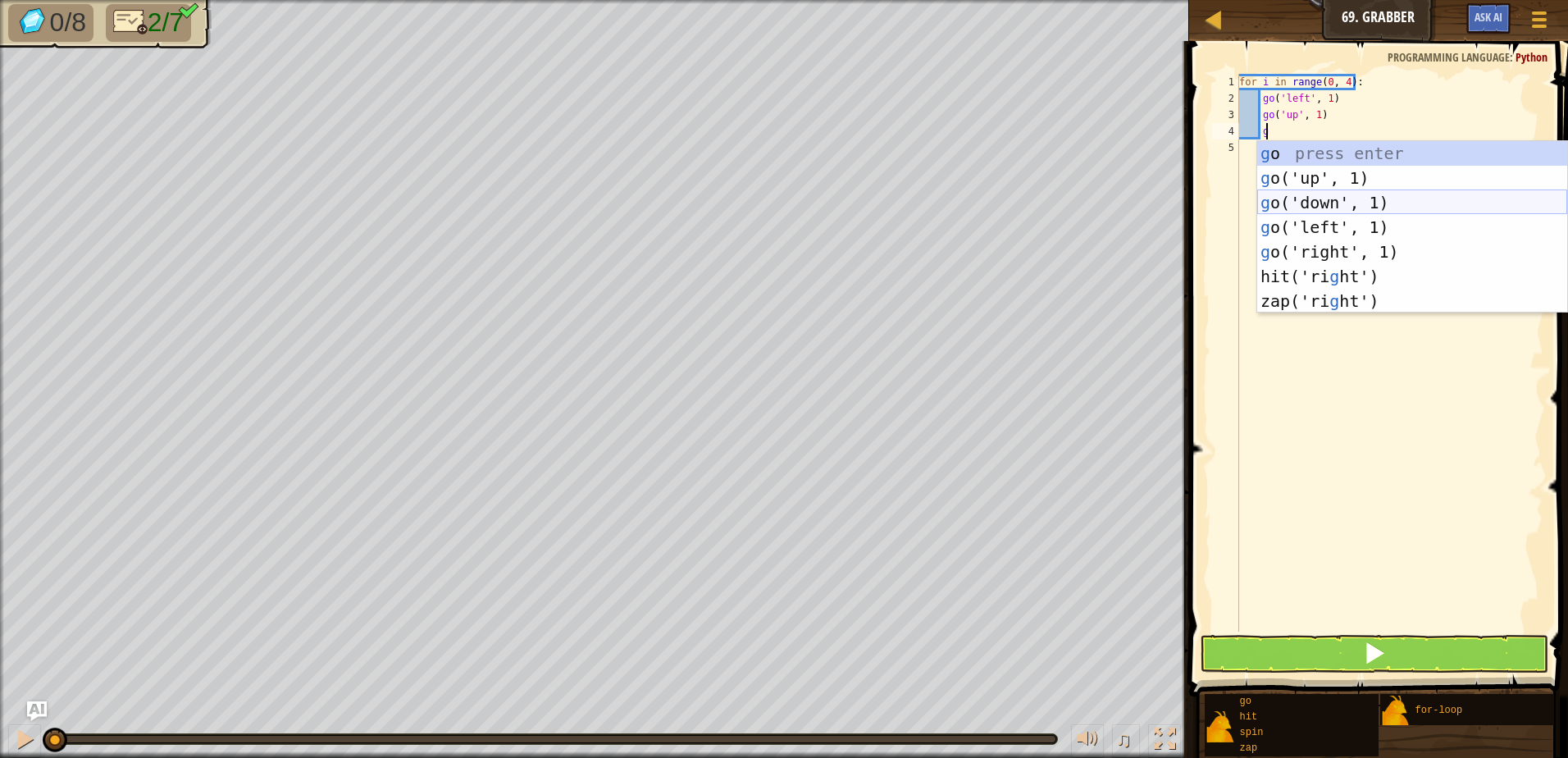
drag, startPoint x: 1397, startPoint y: 207, endPoint x: 1315, endPoint y: 142, distance: 104.6
click at [1382, 200] on div "g o press enter g o('up', 1) press enter g o('down', 1) press enter g o('left',…" at bounding box center [1412, 251] width 310 height 221
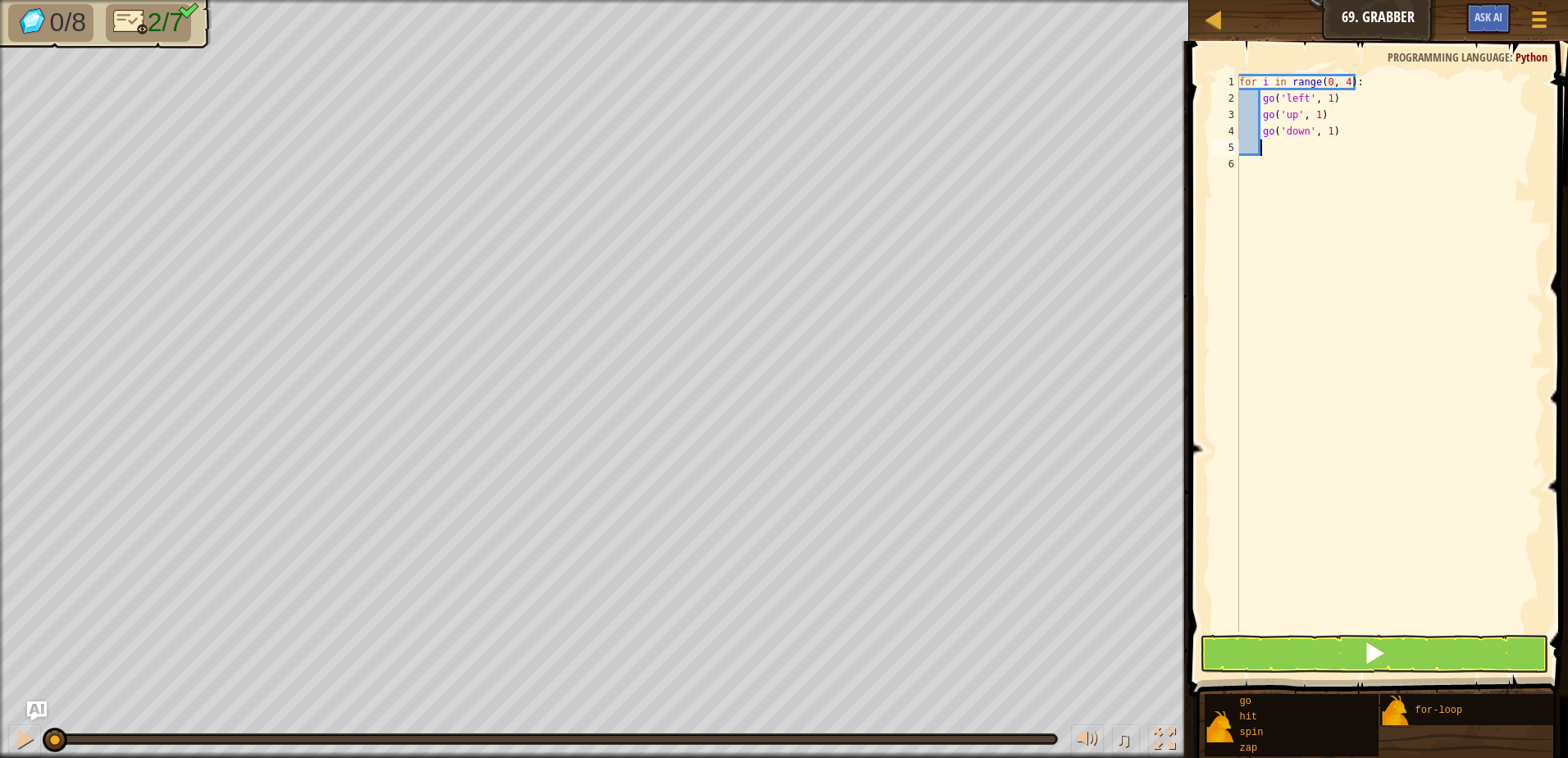
click at [1325, 130] on div "for i in range ( 0 , 4 ) : go ( 'left' , 1 ) go ( 'up' , 1 ) go ( 'down' , 1 )" at bounding box center [1389, 368] width 307 height 591
type textarea "go('down', 2)"
click at [1269, 155] on div "for i in range ( 0 , 4 ) : go ( 'left' , 1 ) go ( 'up' , 1 ) go ( 'down' , 2 )" at bounding box center [1389, 368] width 307 height 591
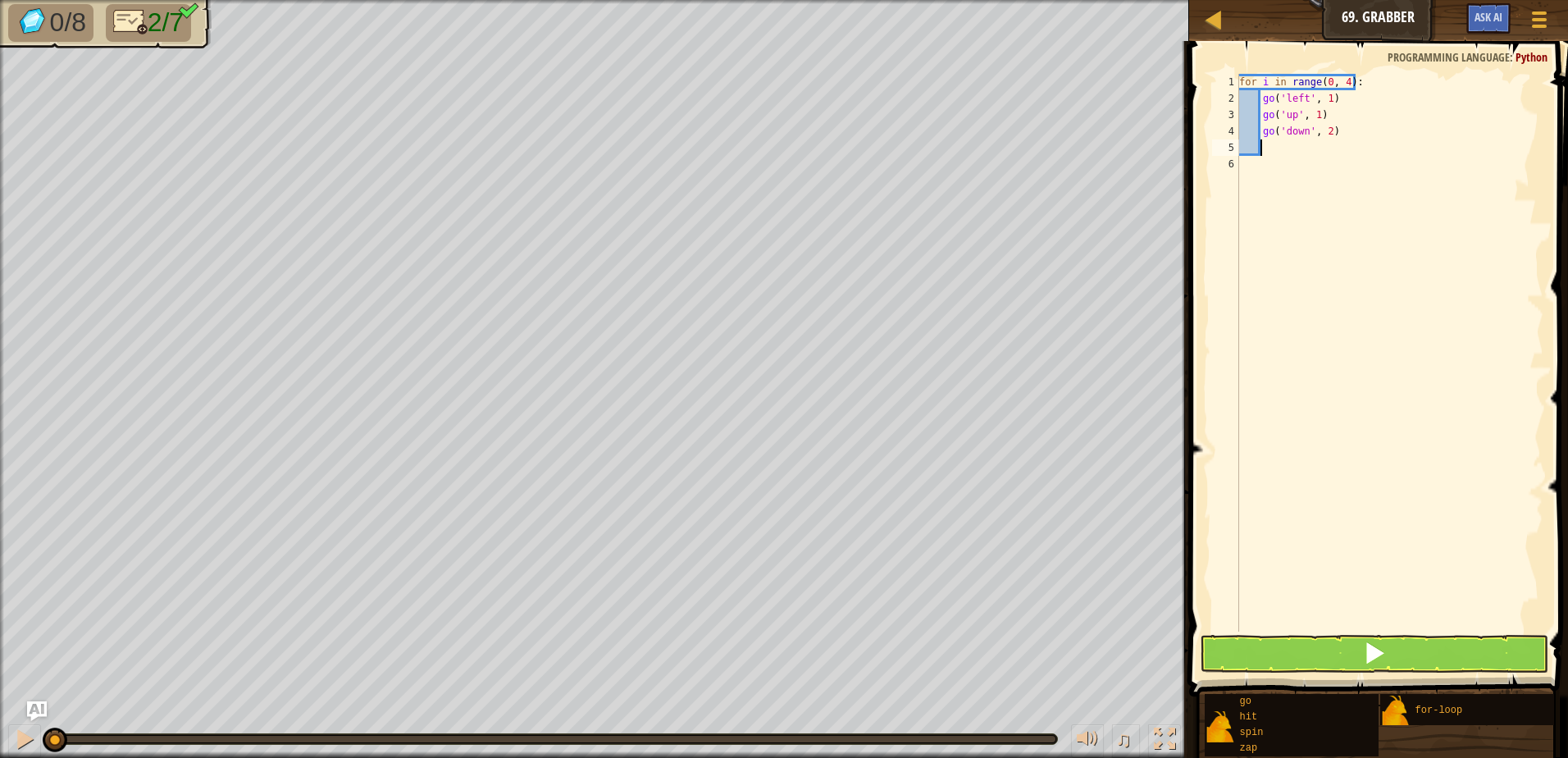
type textarea "g"
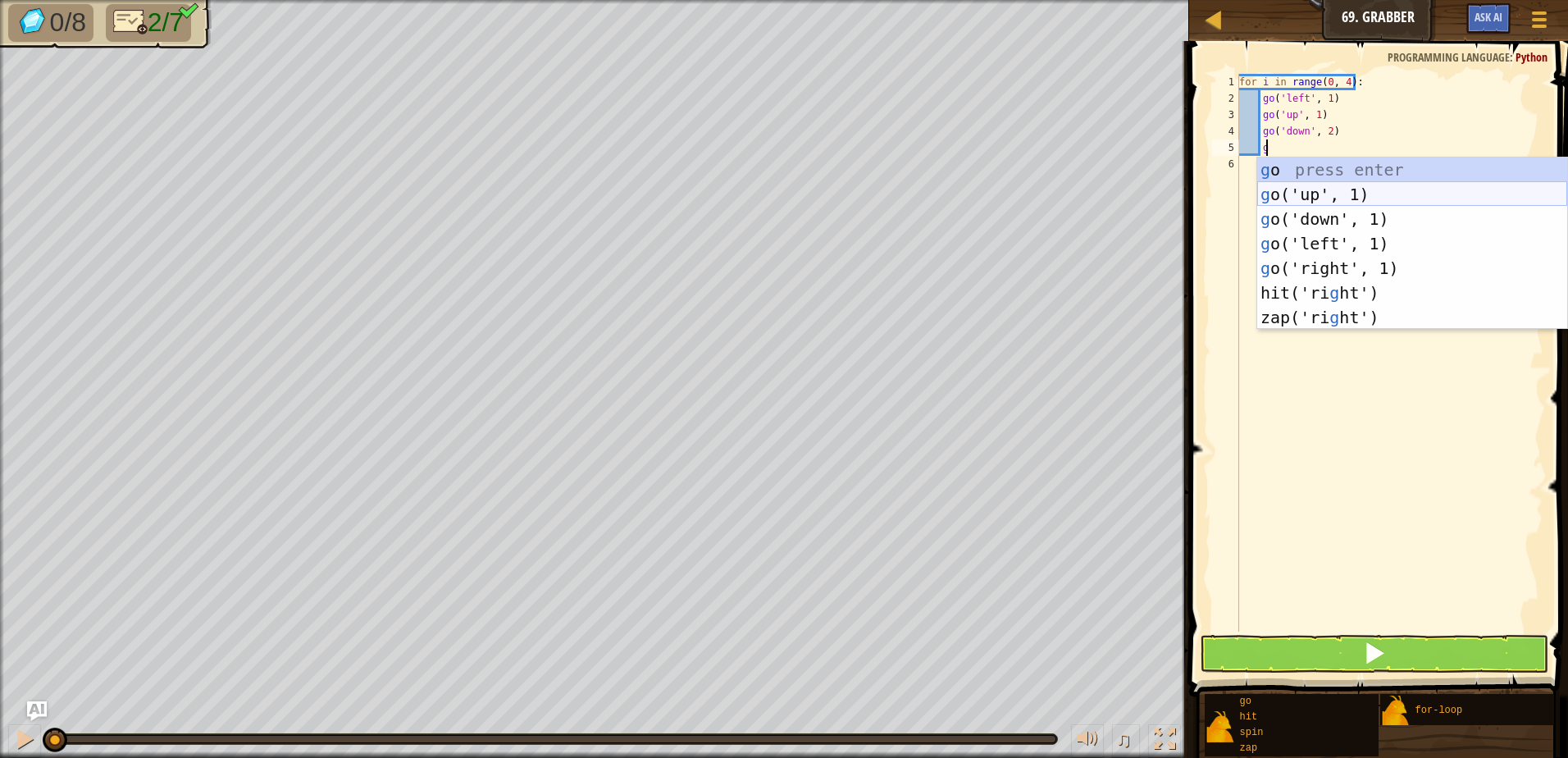
click at [1366, 195] on div "g o press enter g o('up', 1) press enter g o('down', 1) press enter g o('left',…" at bounding box center [1412, 268] width 310 height 221
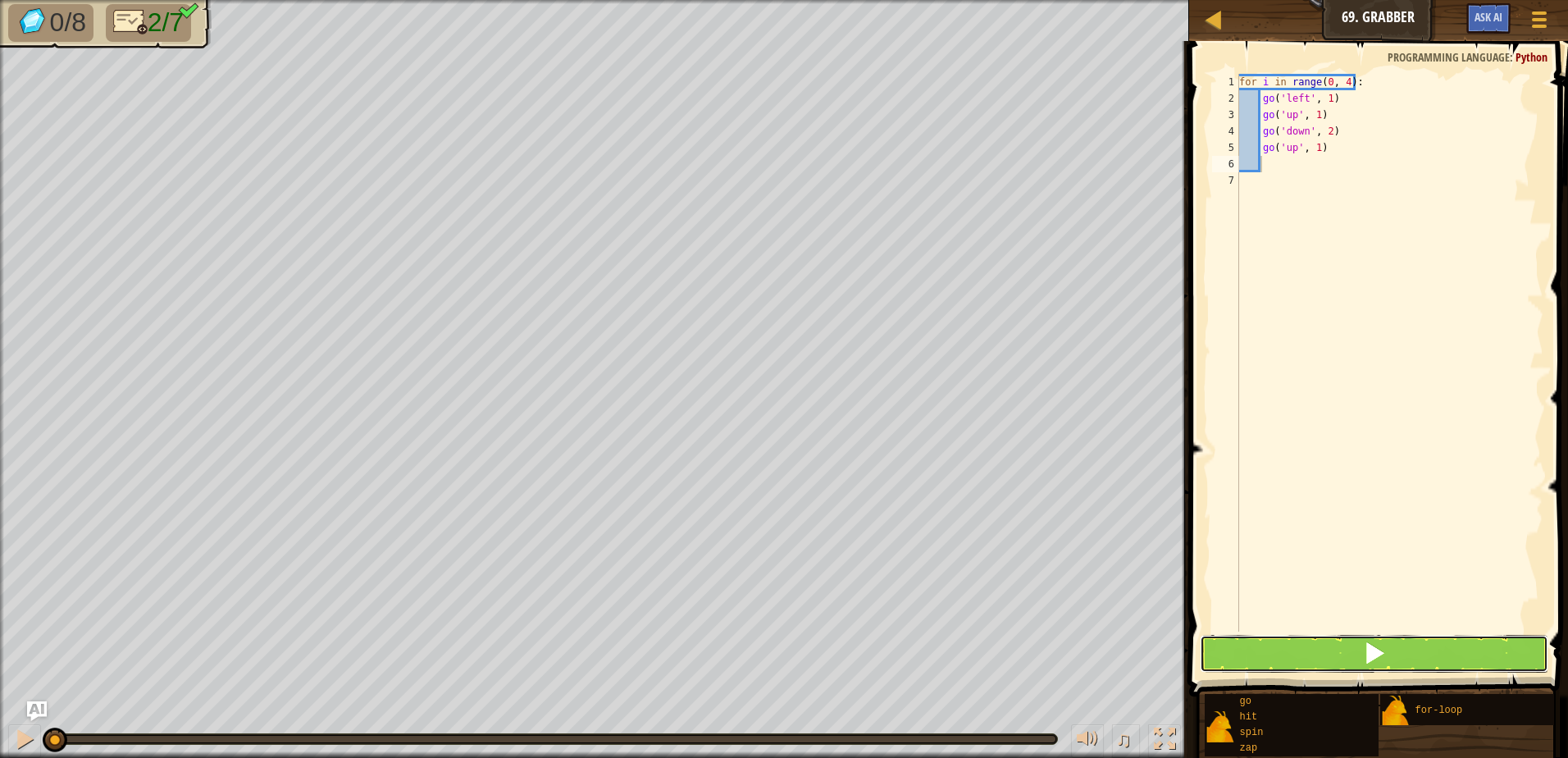
click at [1368, 638] on button at bounding box center [1374, 653] width 348 height 38
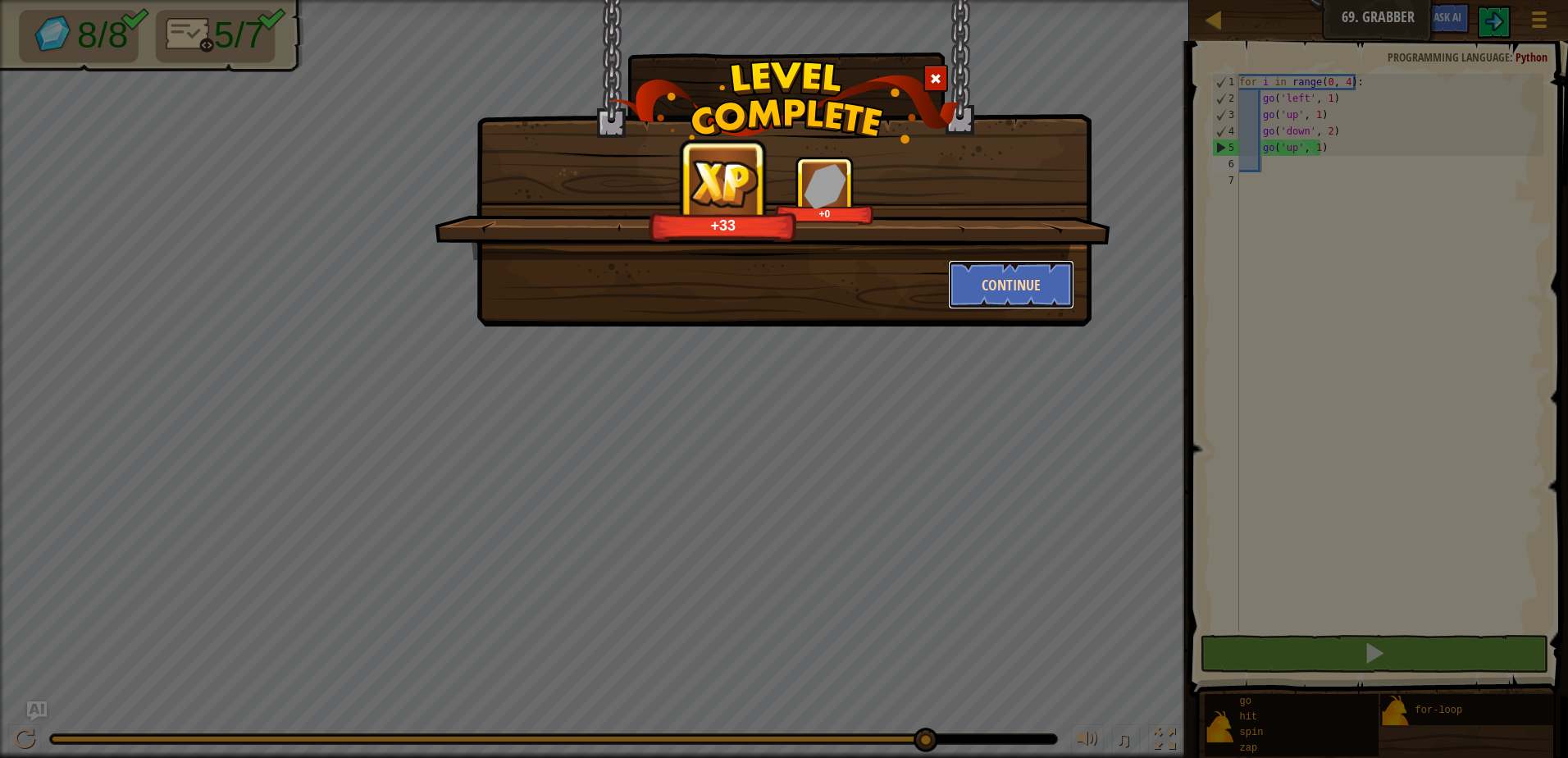
click at [1062, 289] on button "Continue" at bounding box center [1011, 284] width 127 height 49
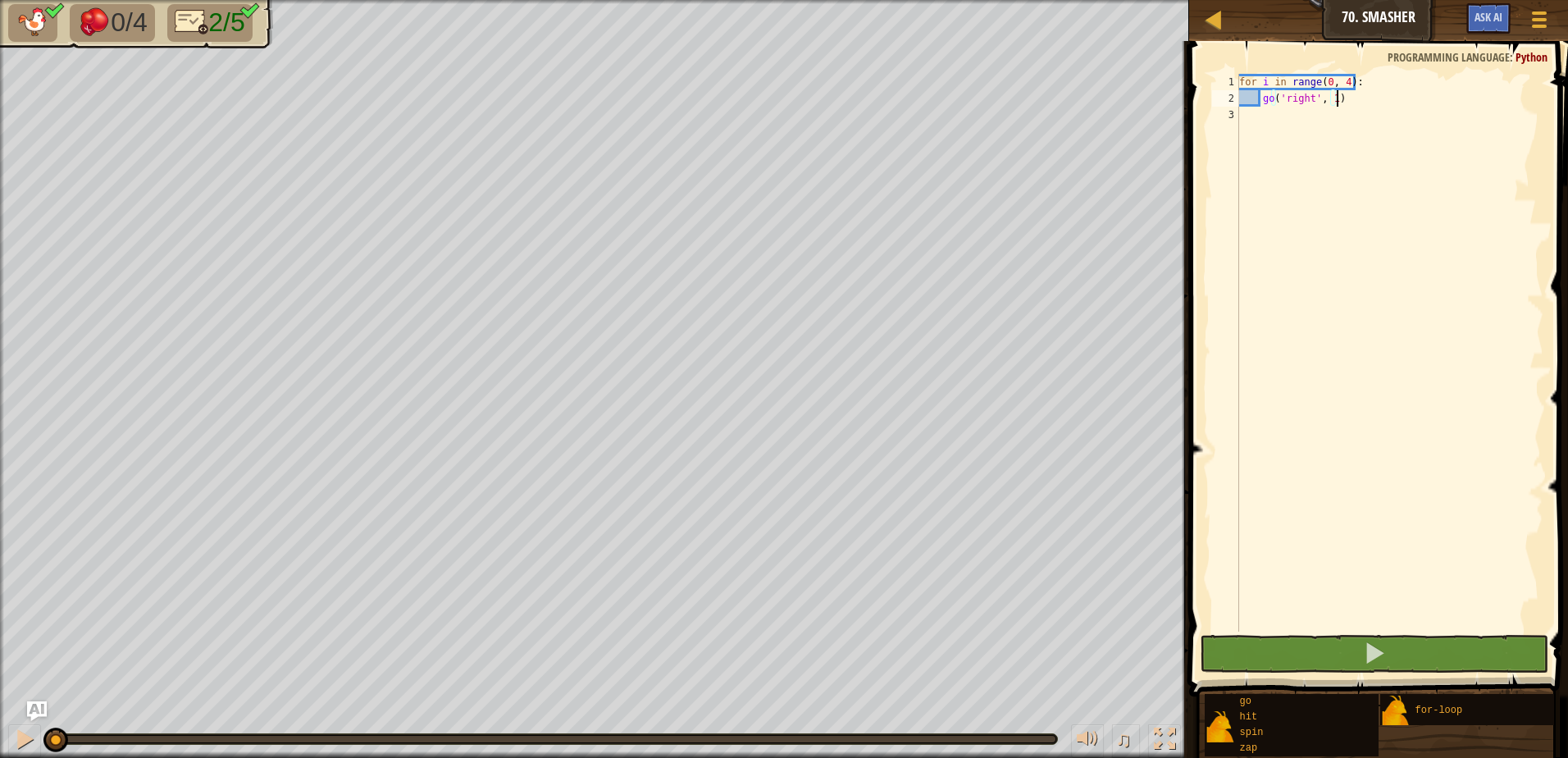
drag, startPoint x: 1236, startPoint y: 100, endPoint x: 1211, endPoint y: 325, distance: 226.4
click at [1211, 329] on div "go('right', 1) 1 2 3 for i in range ( 0 , 4 ) : go ( 'right' , 1 ) הההההההההההה…" at bounding box center [1376, 352] width 334 height 558
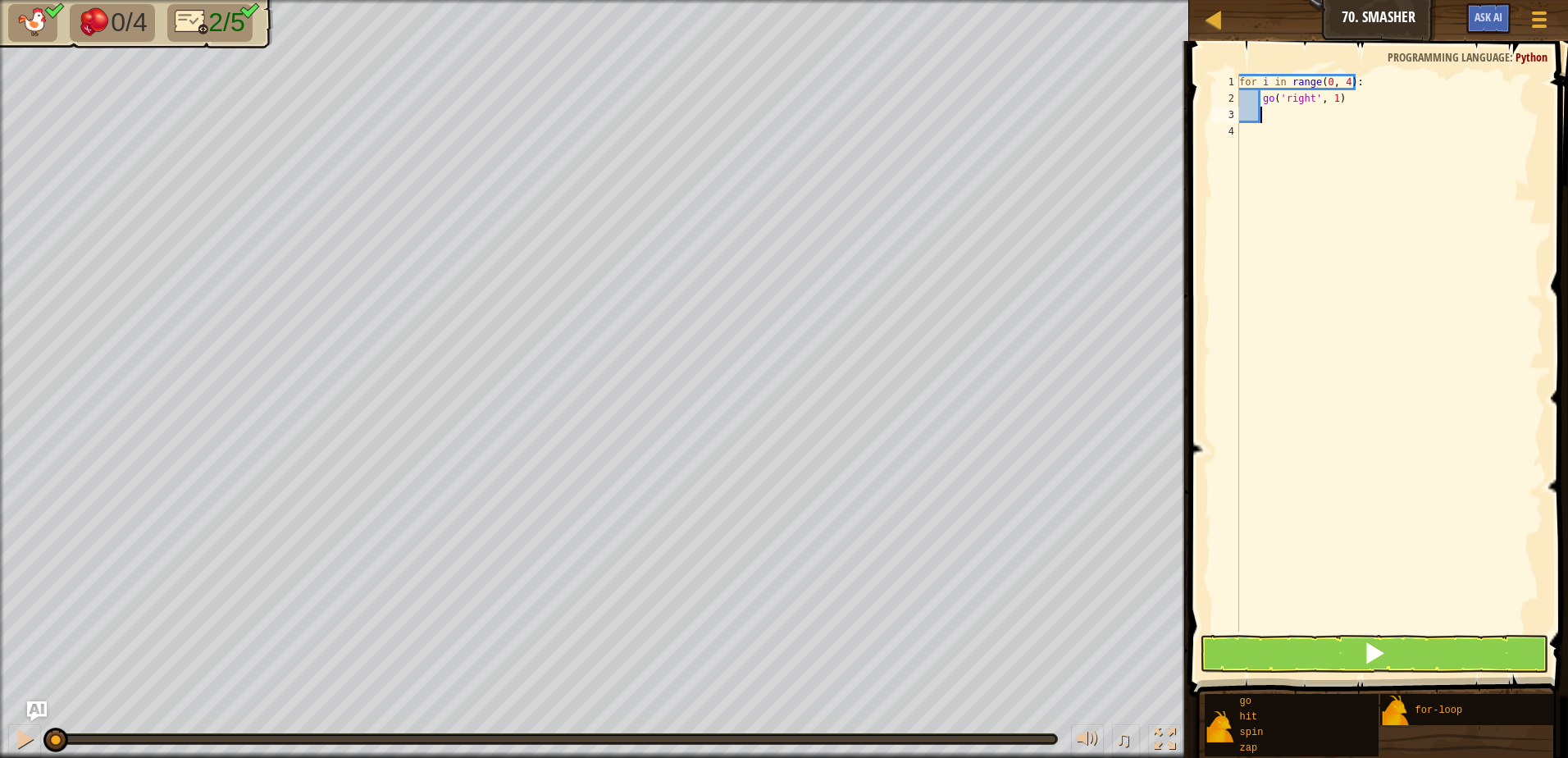
type textarea "h"
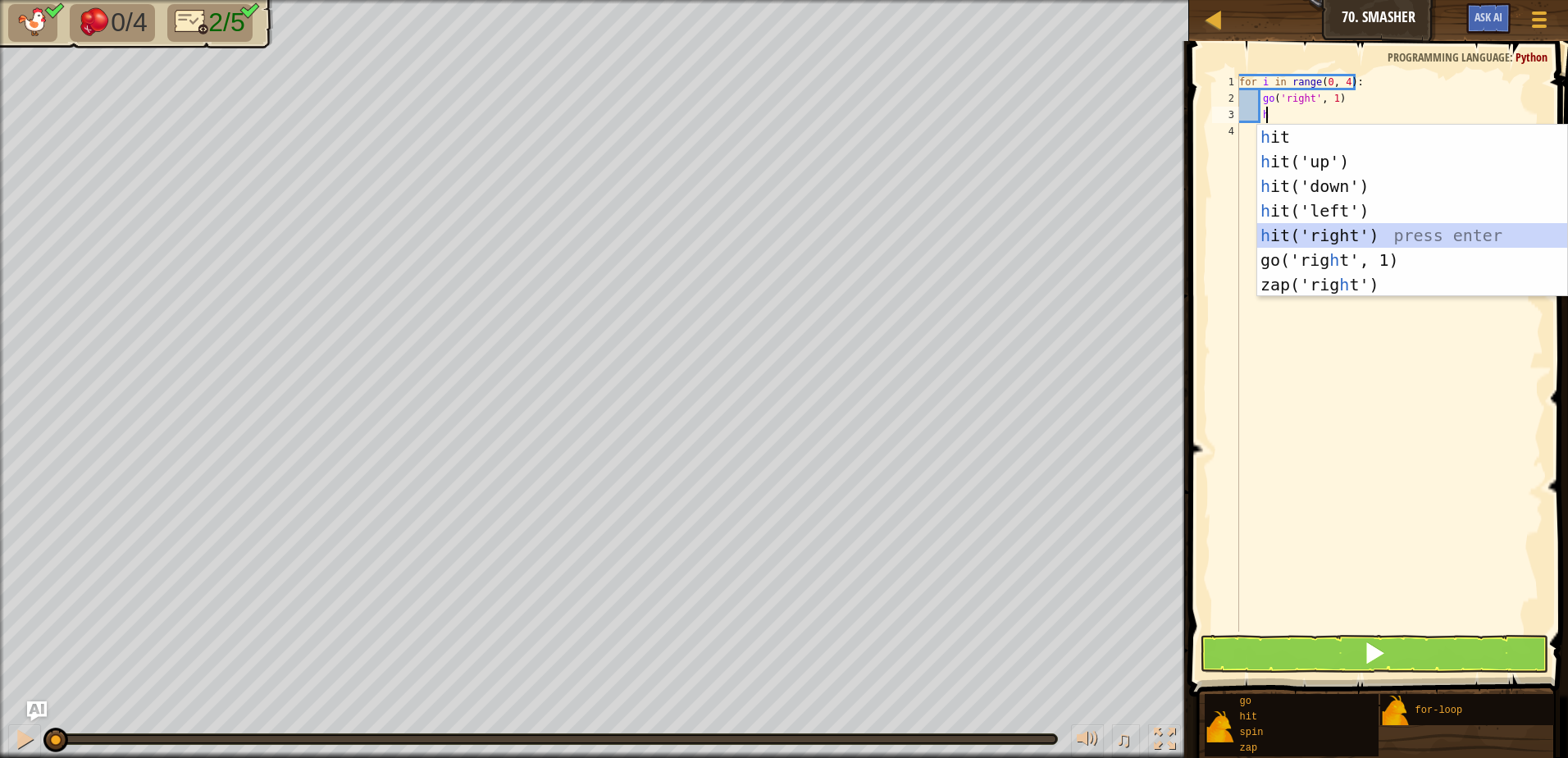
click at [1338, 243] on div "h it press enter h it('up') press enter h it('down') press enter h it('left') p…" at bounding box center [1412, 235] width 310 height 221
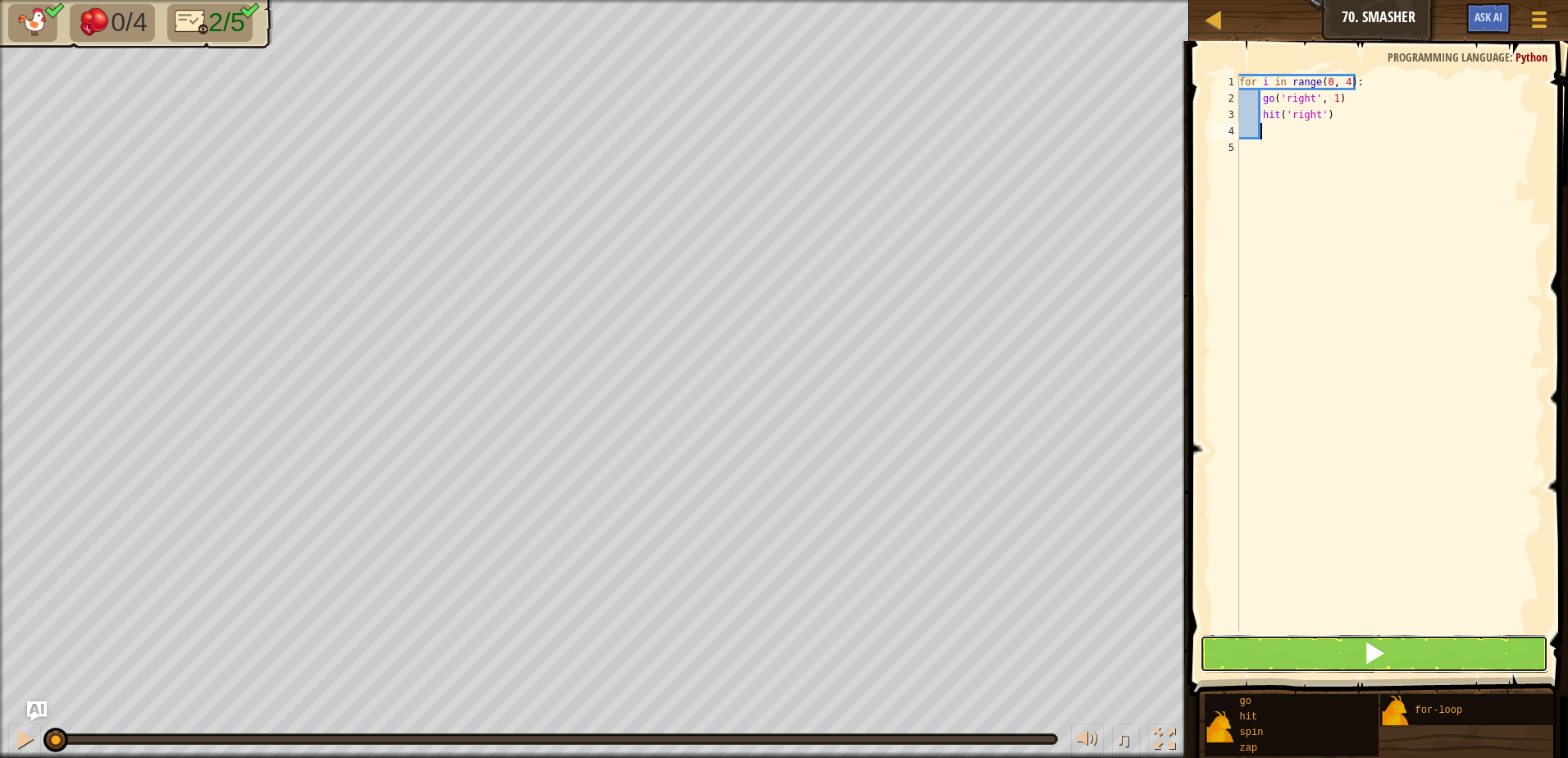
click at [1382, 646] on span at bounding box center [1374, 653] width 23 height 23
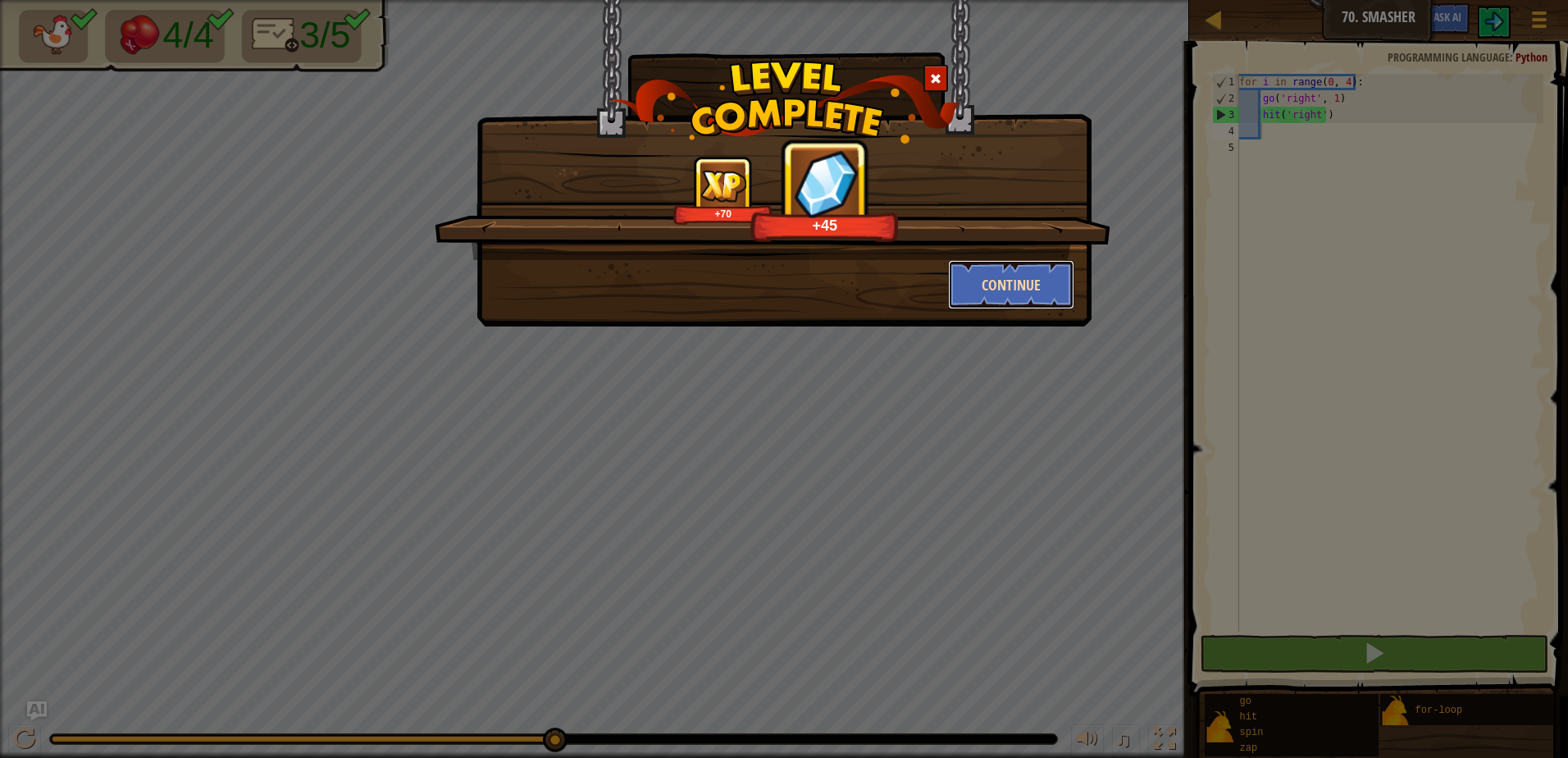
click at [1034, 286] on button "Continue" at bounding box center [1011, 284] width 127 height 49
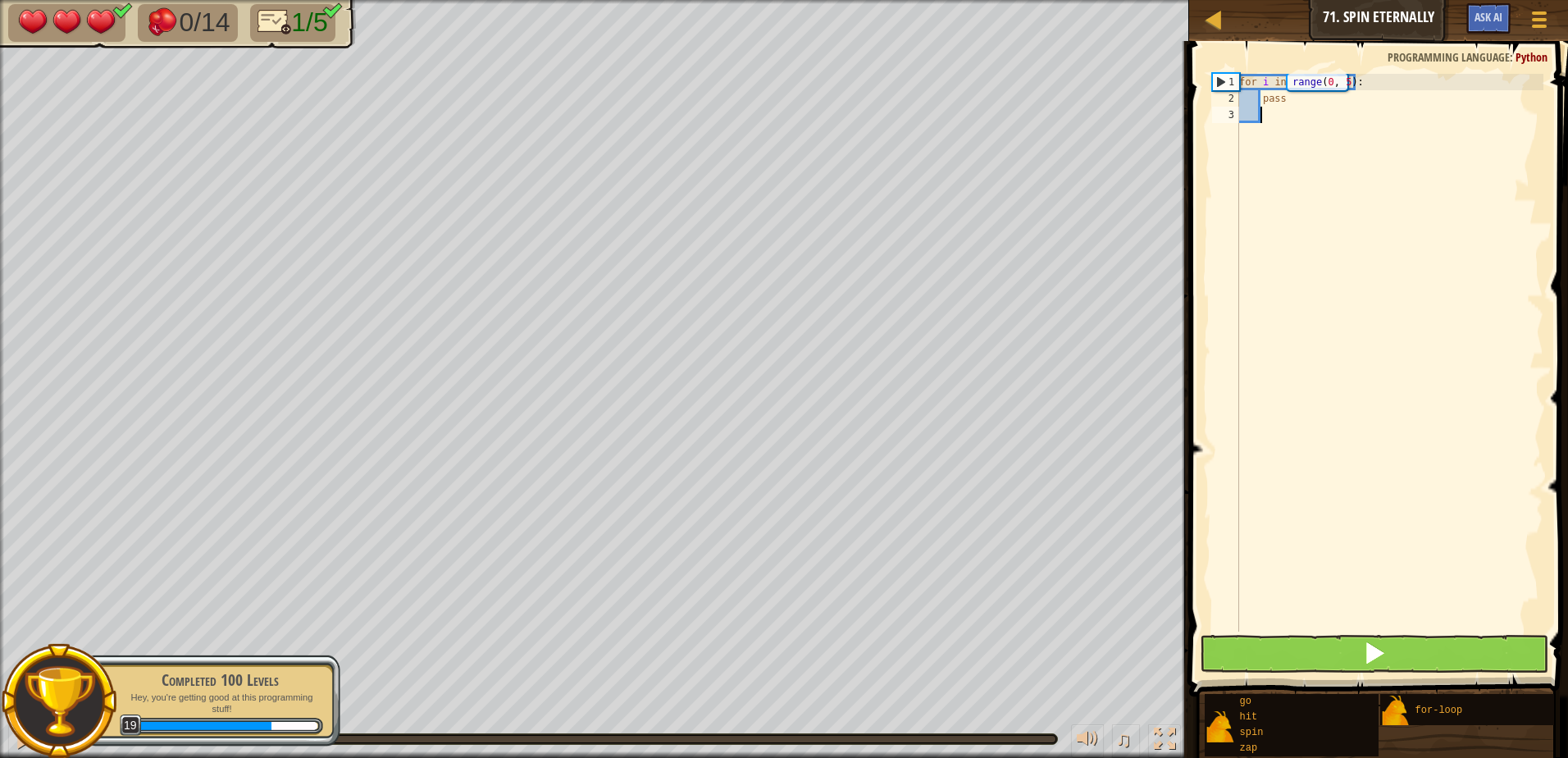
drag, startPoint x: 1372, startPoint y: 672, endPoint x: 1368, endPoint y: 655, distance: 17.5
click at [1368, 659] on div "1 2 3 for i in range ( 0 , 5 ) : pass ההההההההההההההההההההההההההההההההההההההההה…" at bounding box center [1376, 401] width 384 height 704
click at [1368, 655] on span at bounding box center [1374, 653] width 23 height 23
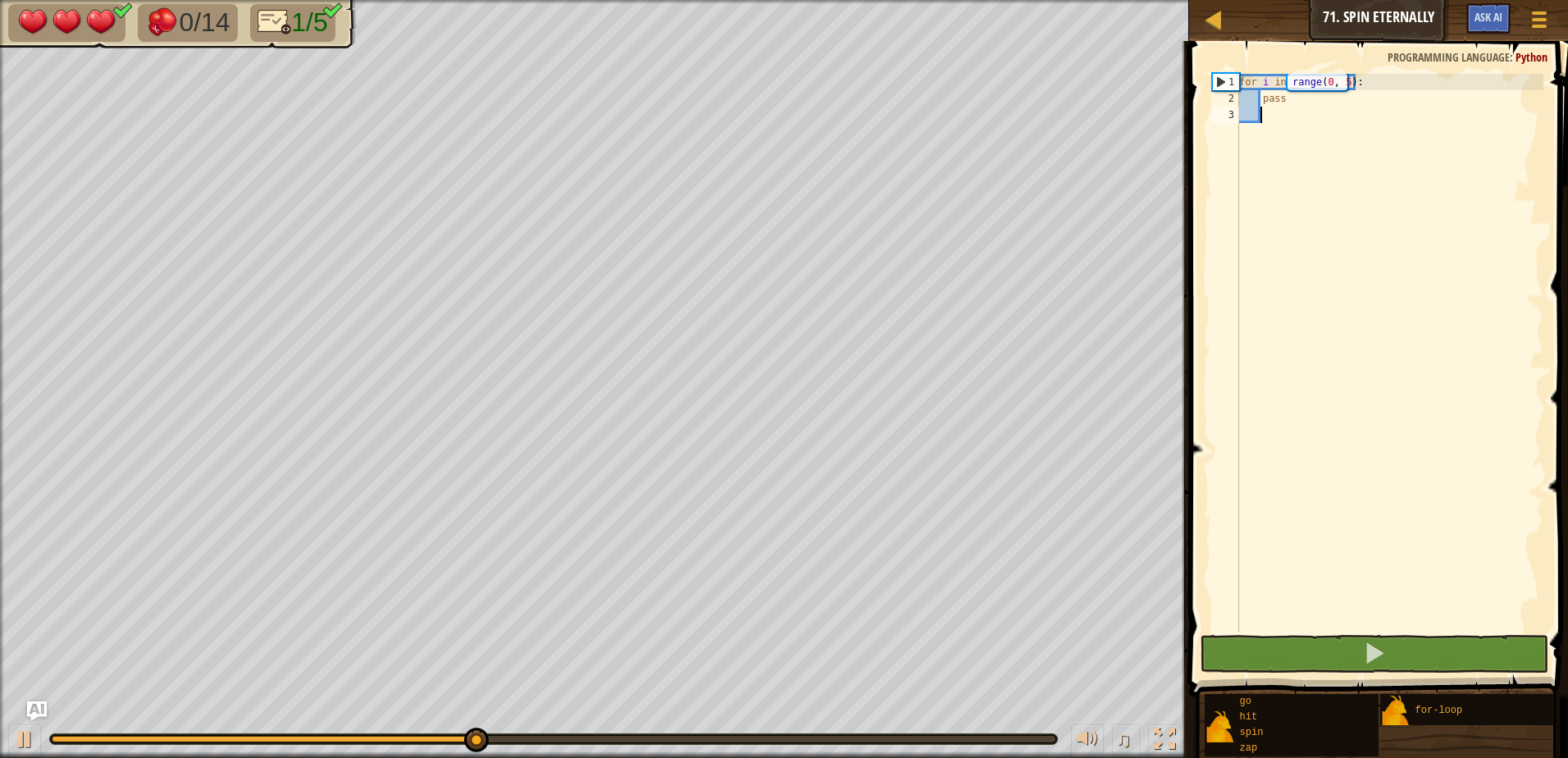
type textarea "g"
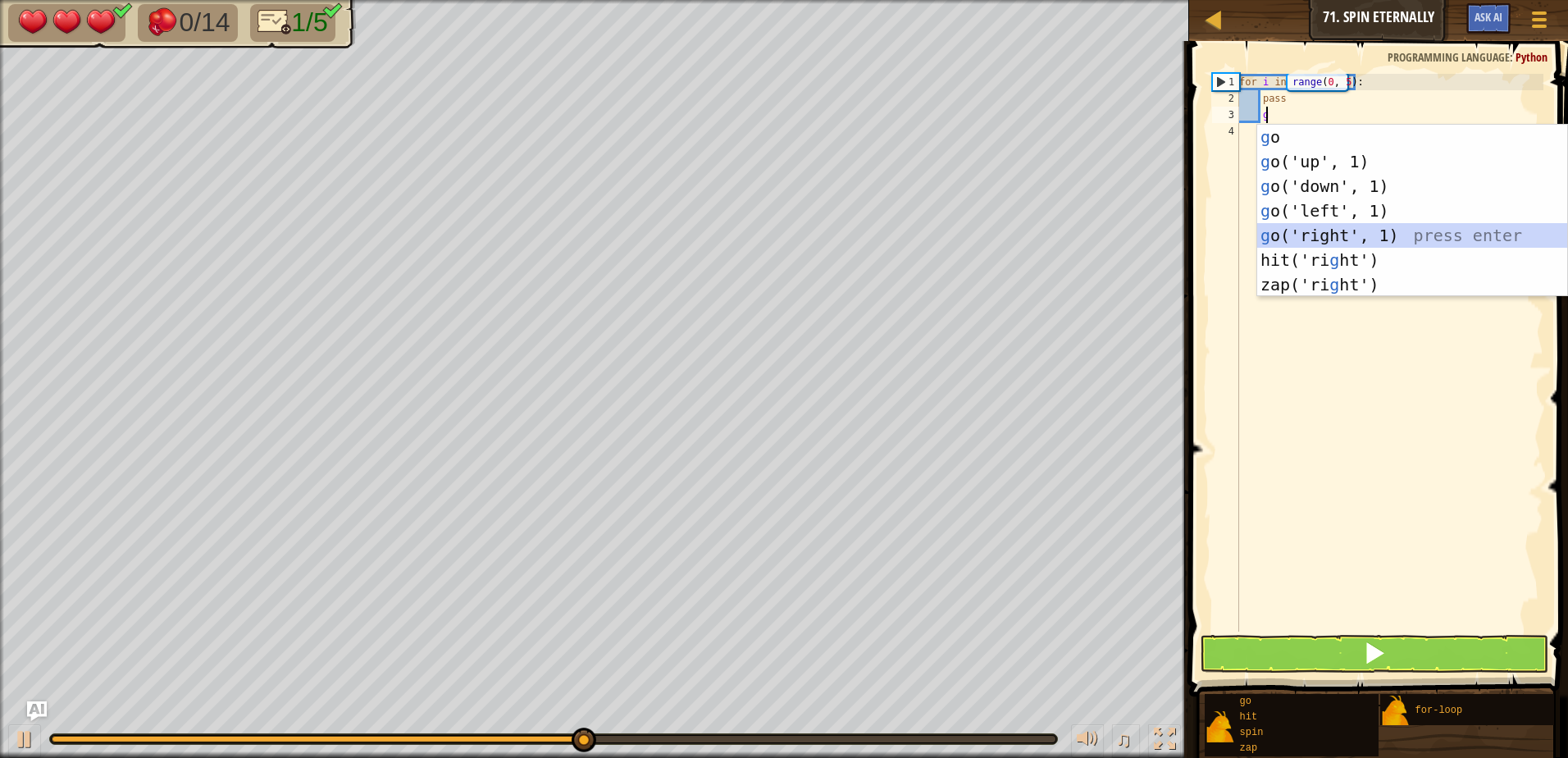
click at [1401, 230] on div "g o press enter g o('up', 1) press enter g o('down', 1) press enter g o('left',…" at bounding box center [1412, 235] width 310 height 221
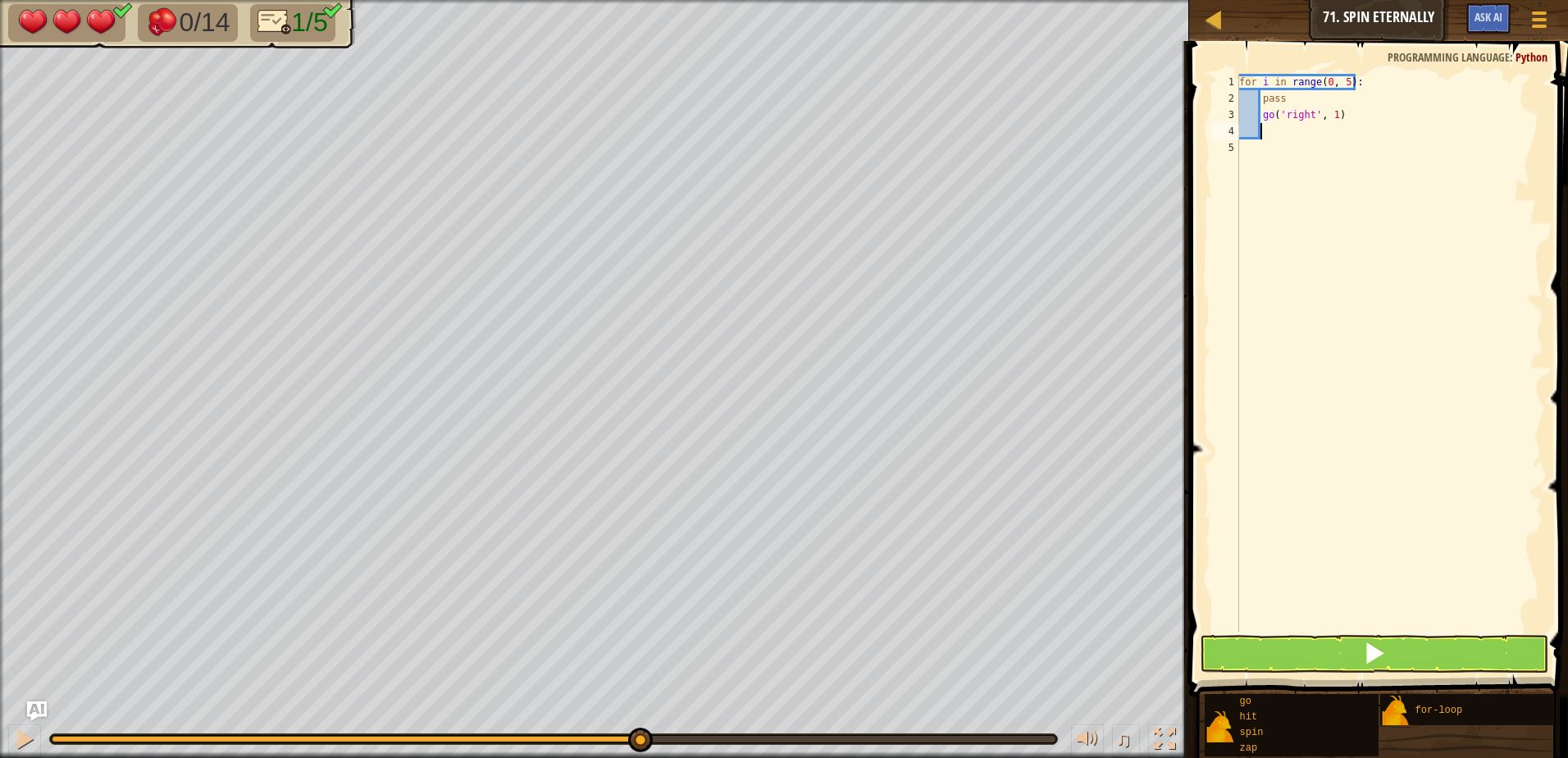
type textarea "s"
drag, startPoint x: 1413, startPoint y: 151, endPoint x: 1441, endPoint y: 156, distance: 28.4
click at [1415, 151] on div "s pin press enter" at bounding box center [1412, 178] width 310 height 74
click at [1441, 656] on button at bounding box center [1374, 653] width 348 height 38
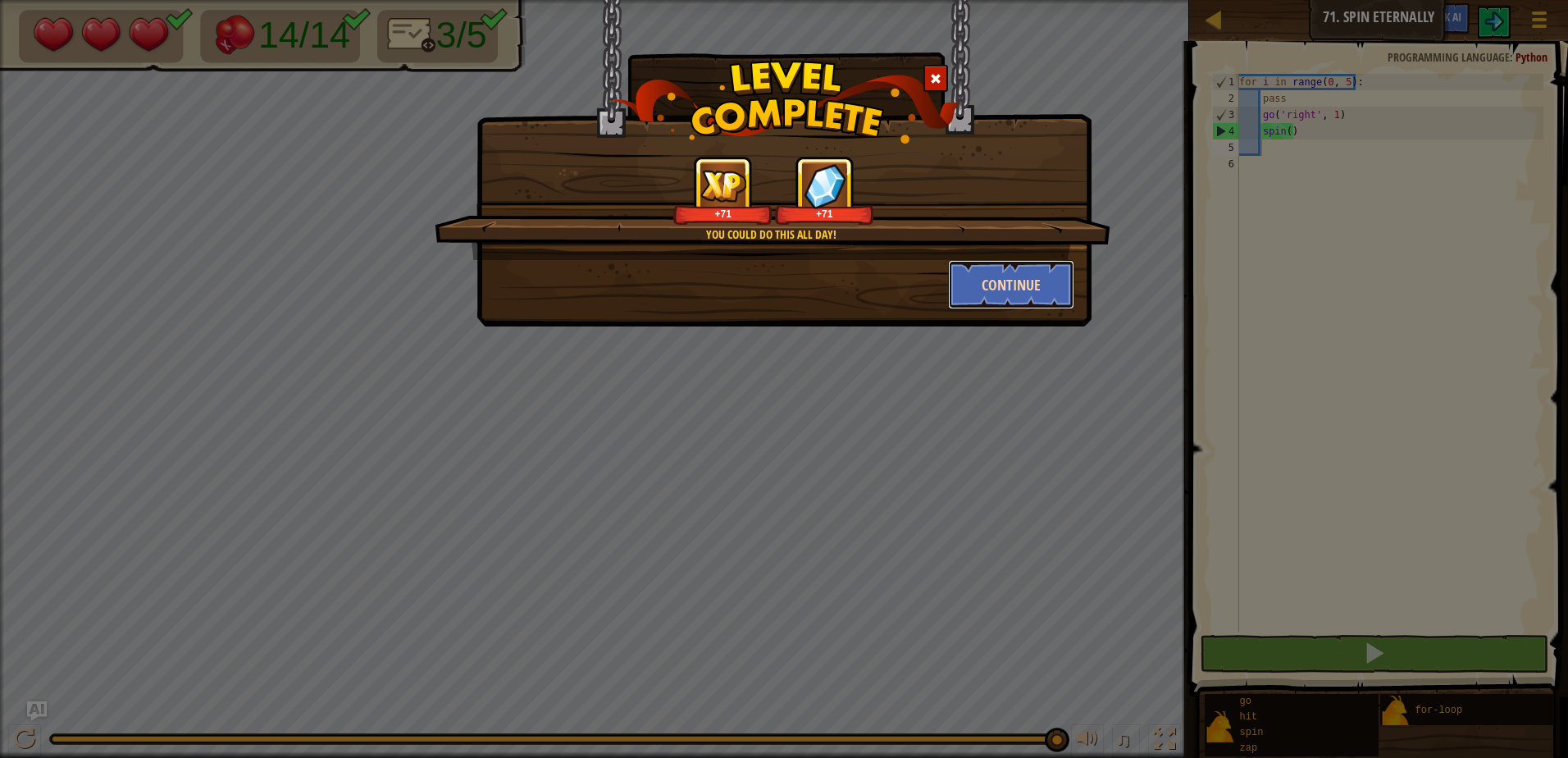
click at [1042, 283] on button "Continue" at bounding box center [1011, 284] width 127 height 49
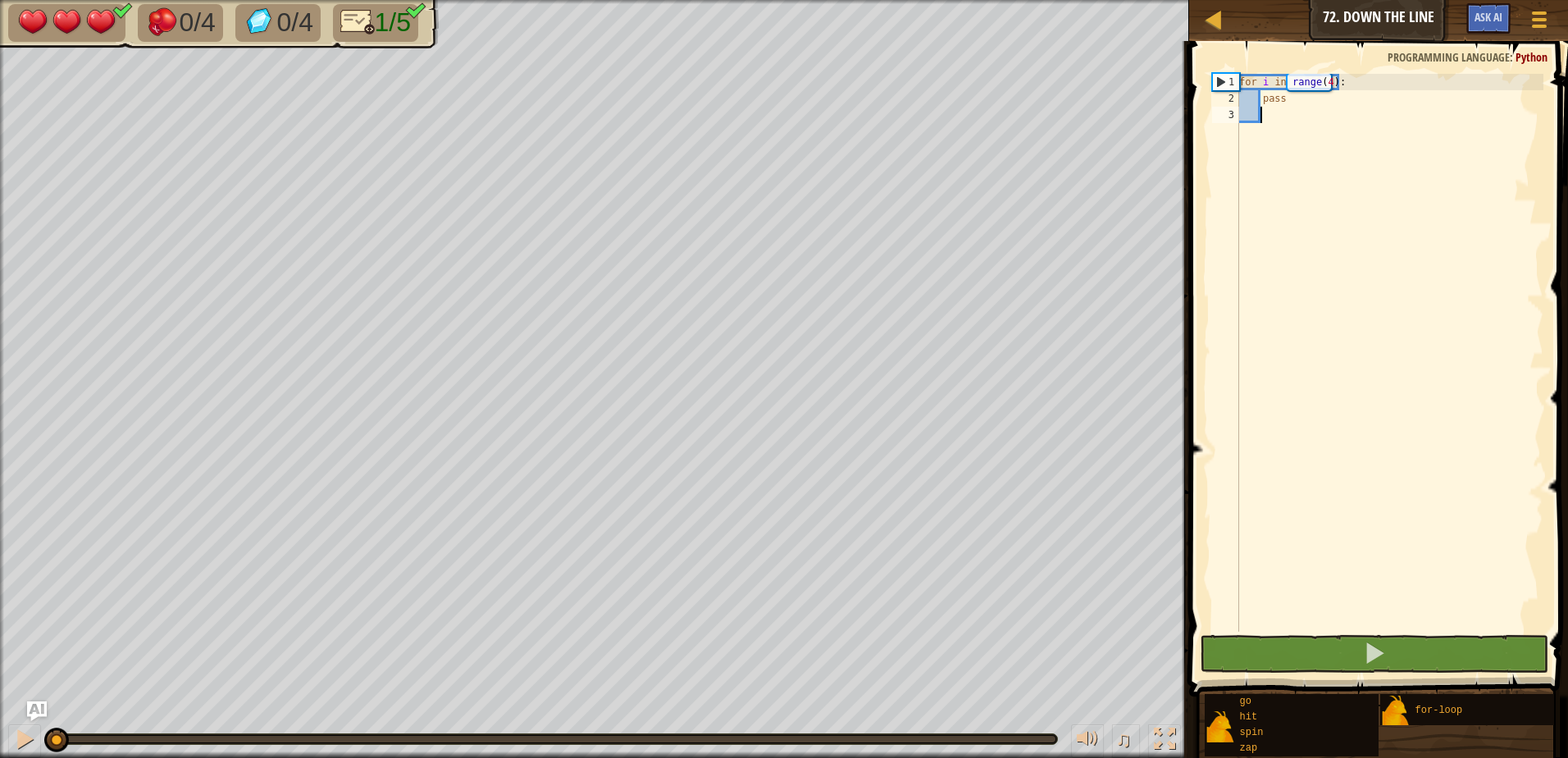
type textarea "g"
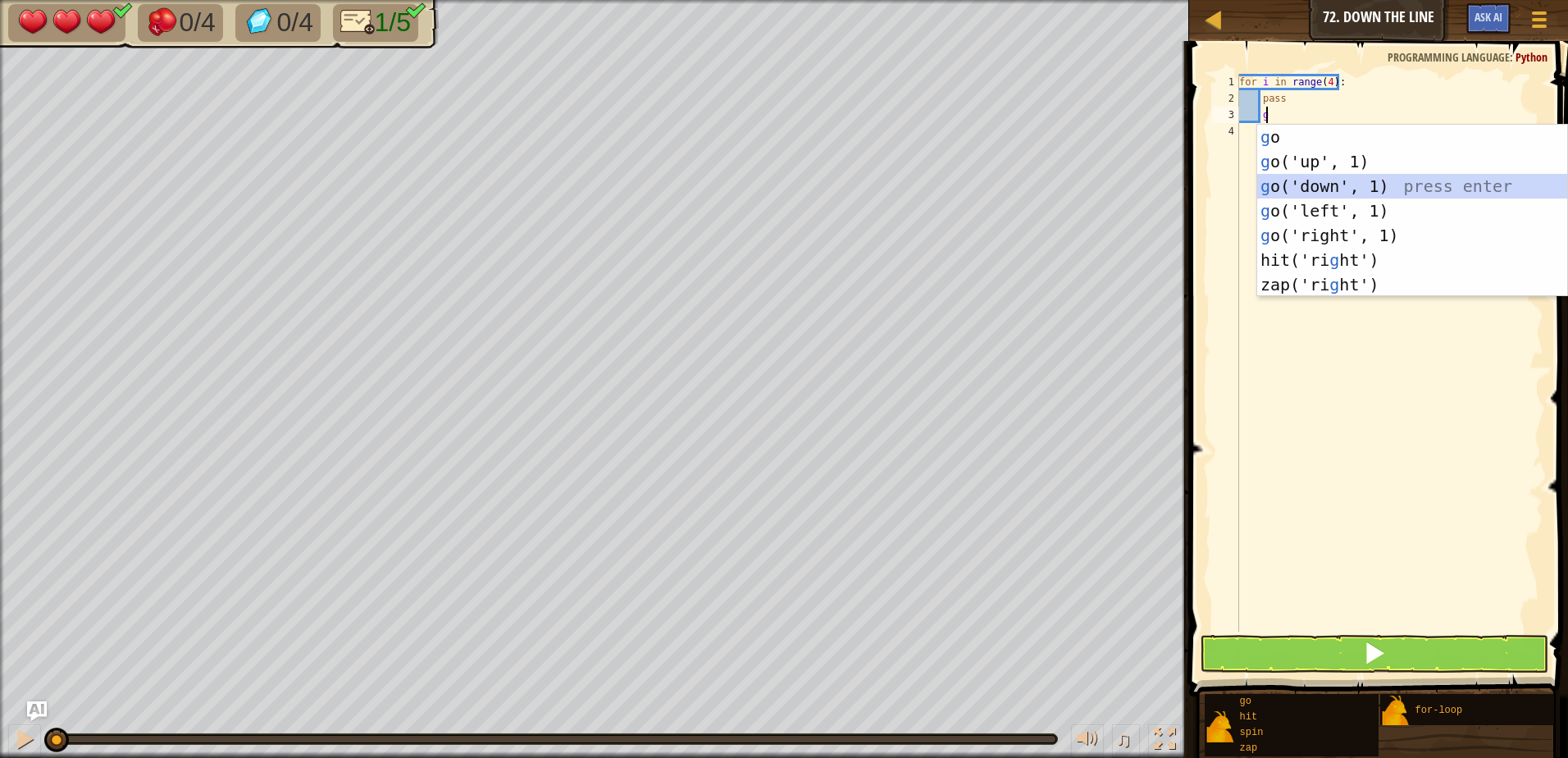
click at [1311, 186] on div "g o press enter g o('up', 1) press enter g o('down', 1) press enter g o('left',…" at bounding box center [1412, 235] width 310 height 221
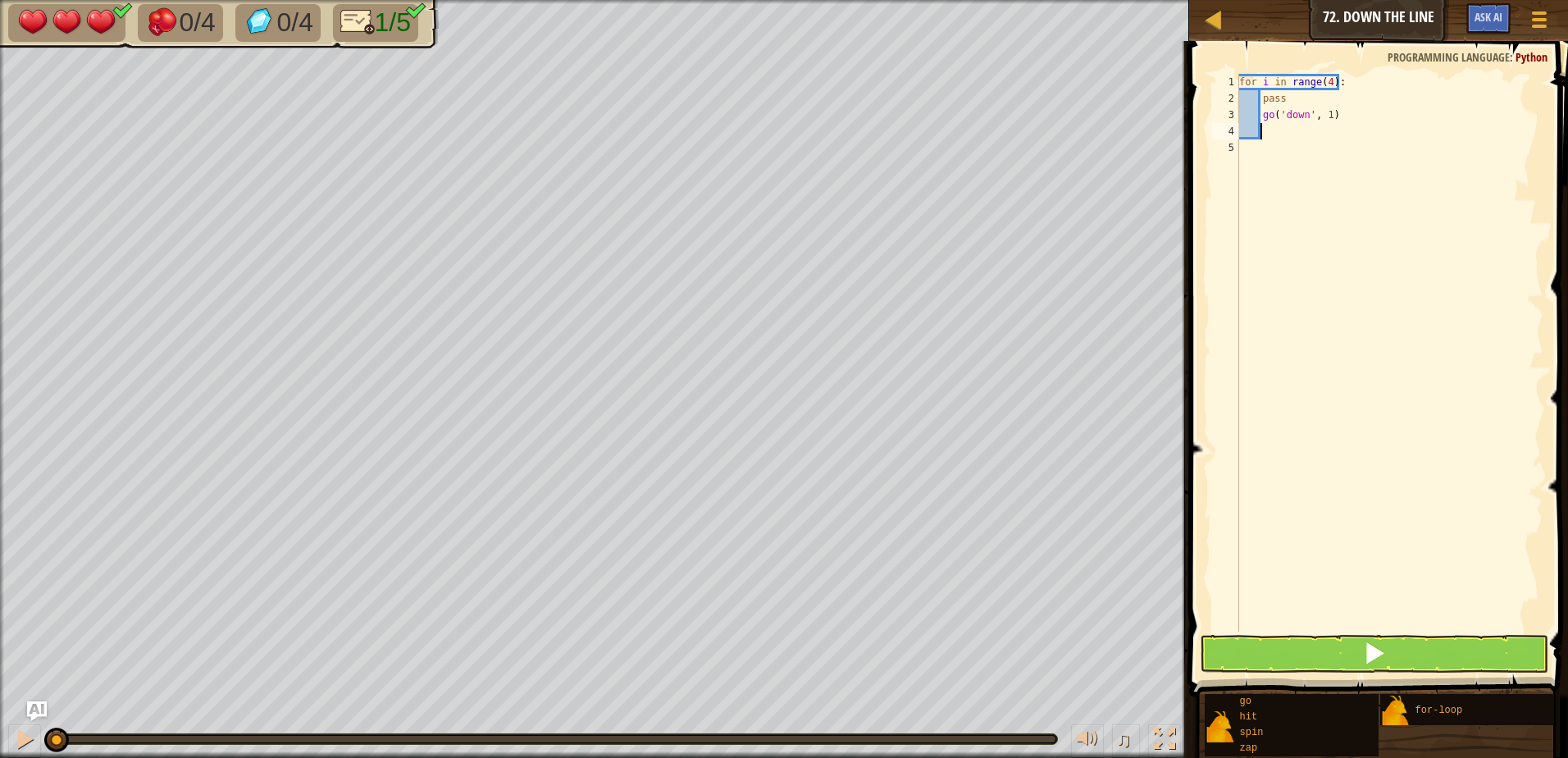
type textarea "z"
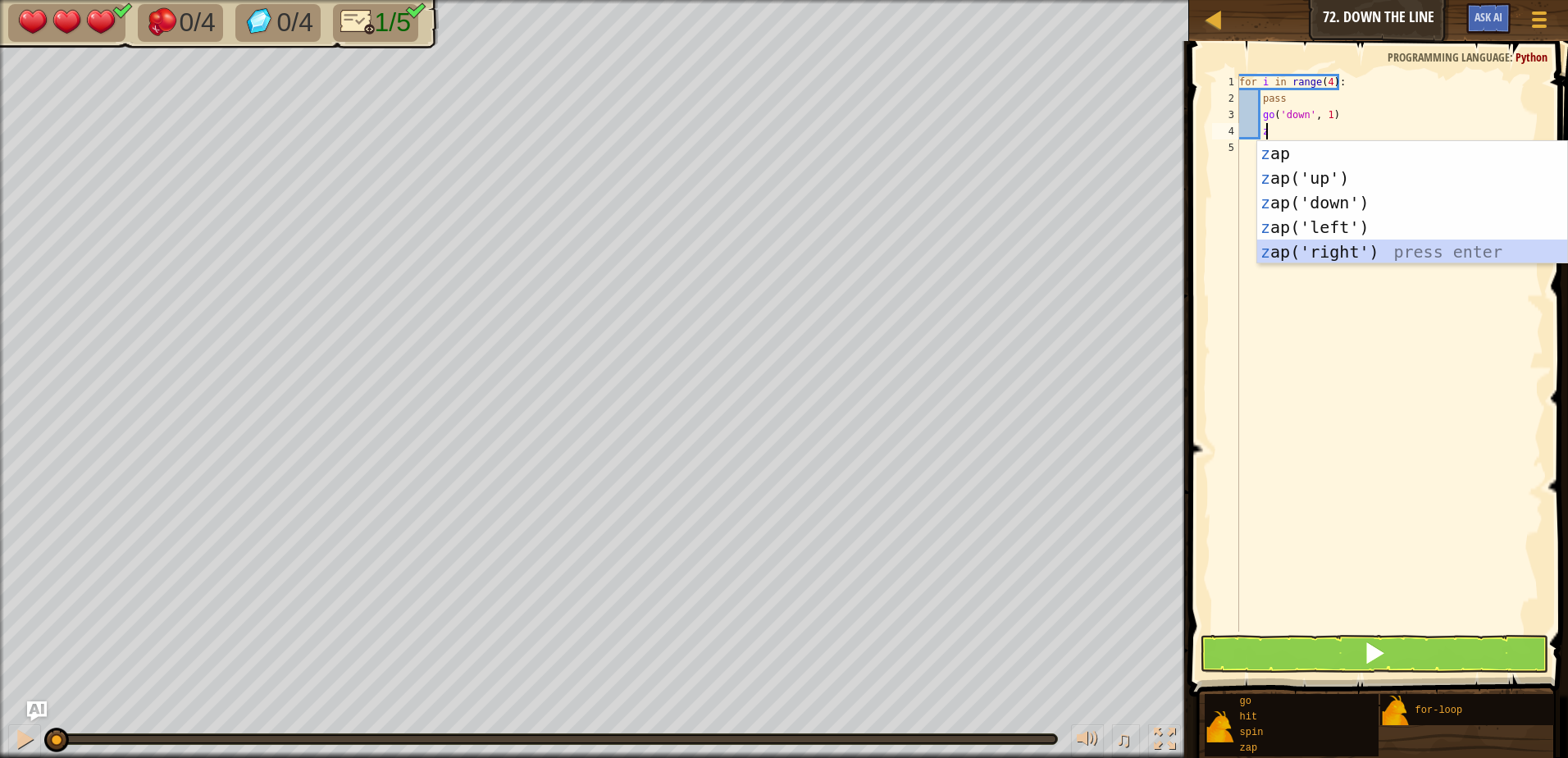
click at [1336, 254] on div "z ap press enter z ap('up') press enter z ap('down') press enter z ap('left') p…" at bounding box center [1412, 227] width 310 height 172
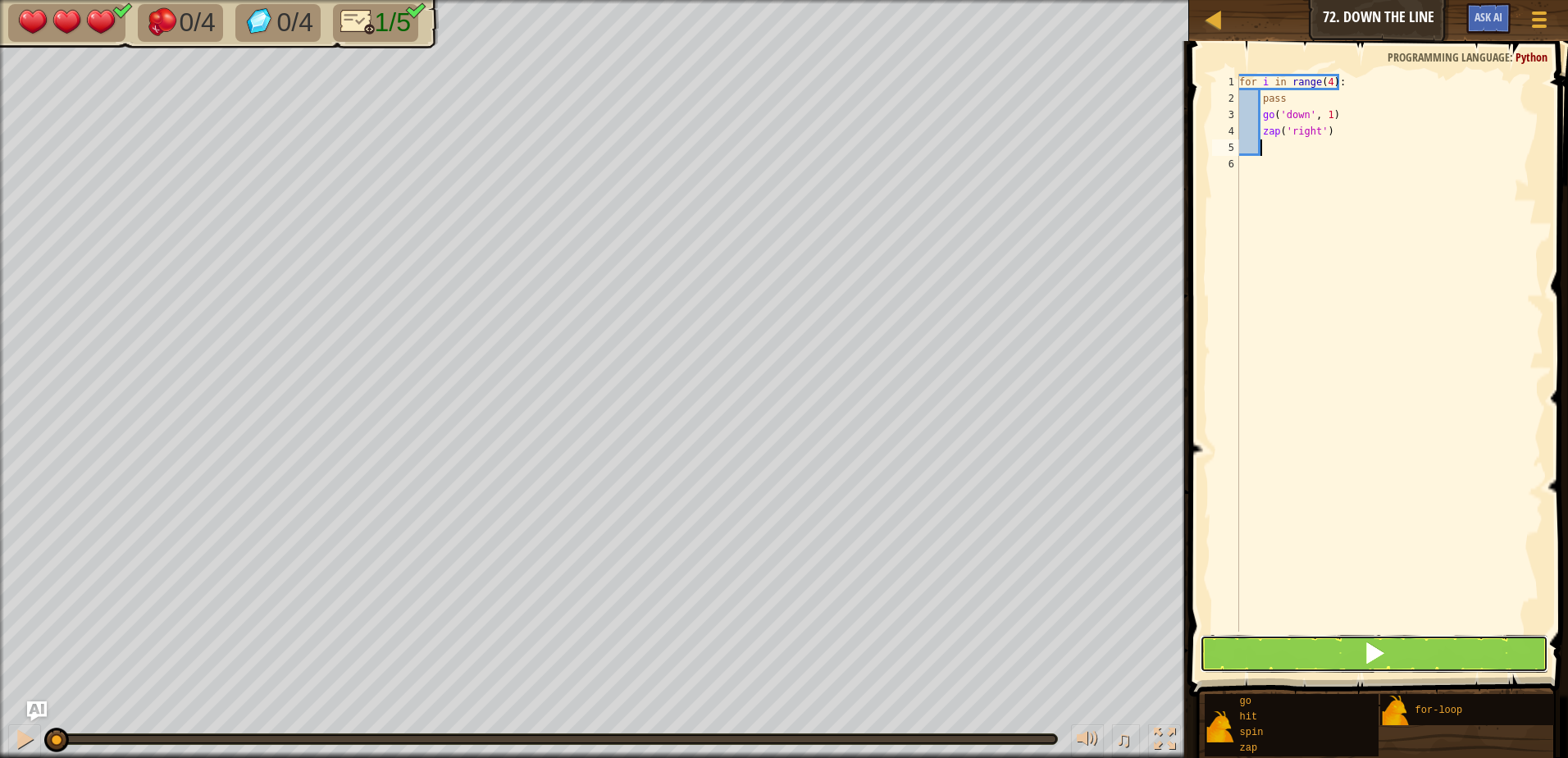
click at [1359, 651] on button at bounding box center [1374, 653] width 348 height 38
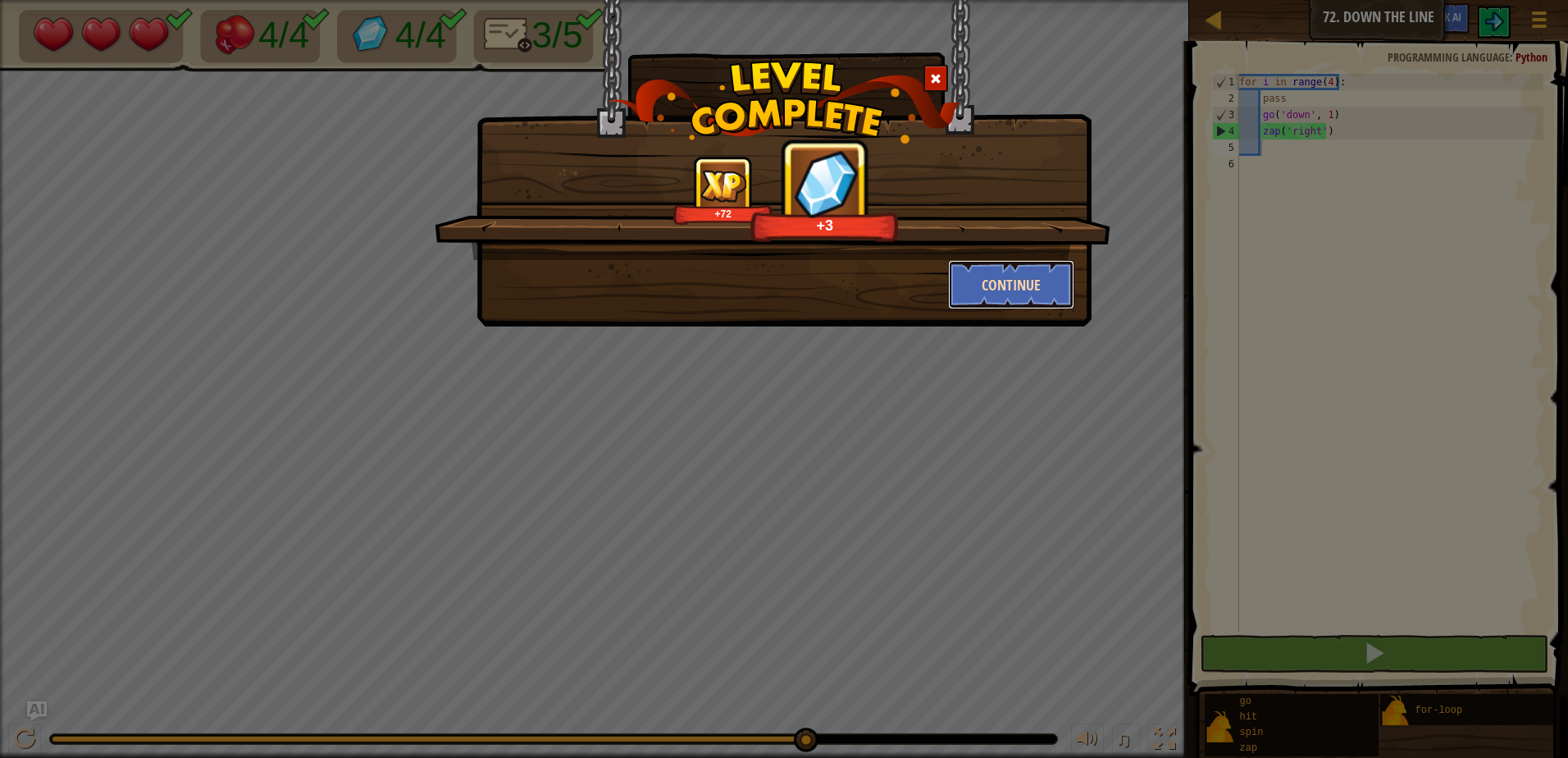
click at [976, 285] on button "Continue" at bounding box center [1011, 284] width 127 height 49
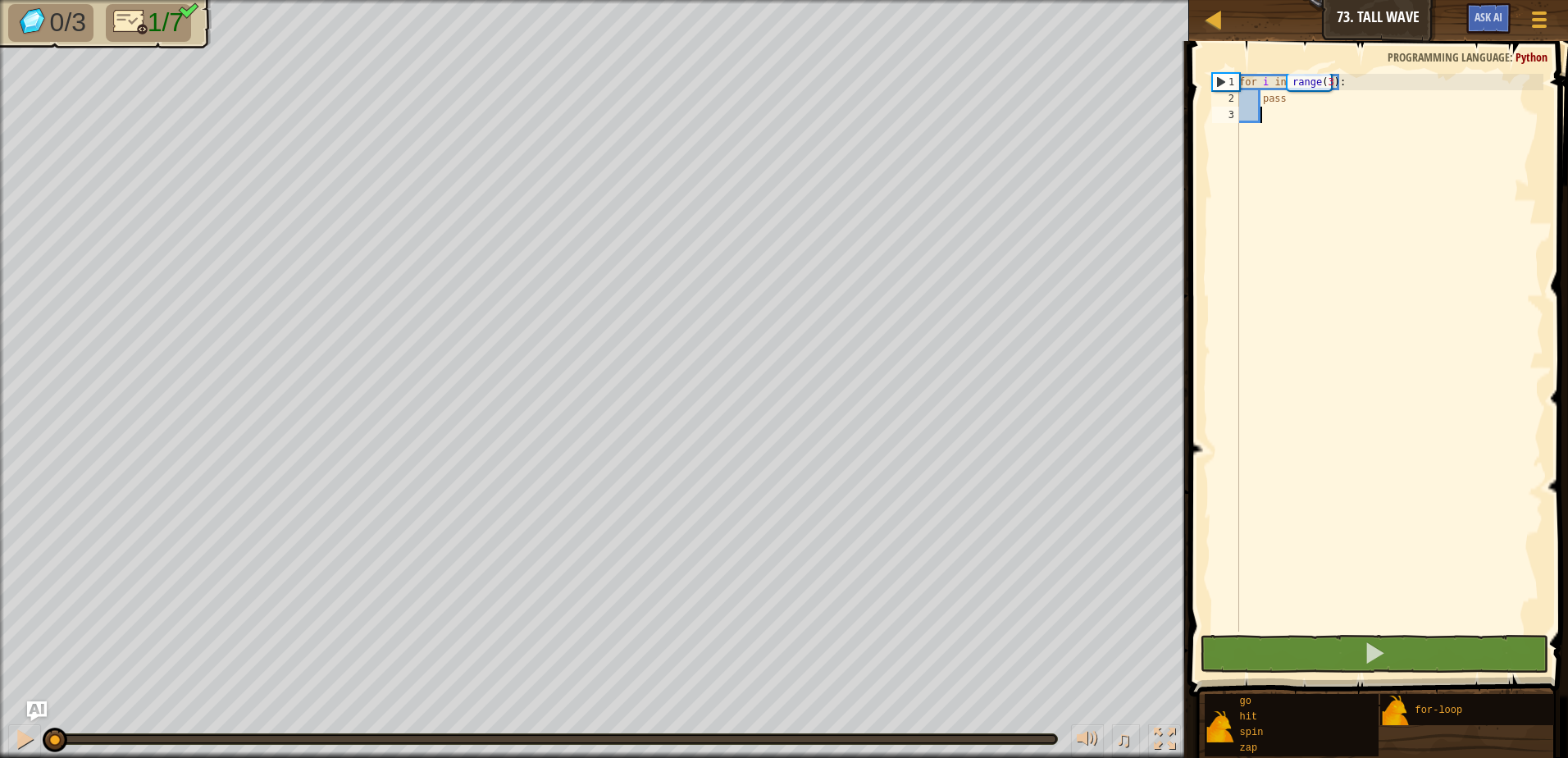
type textarea "g"
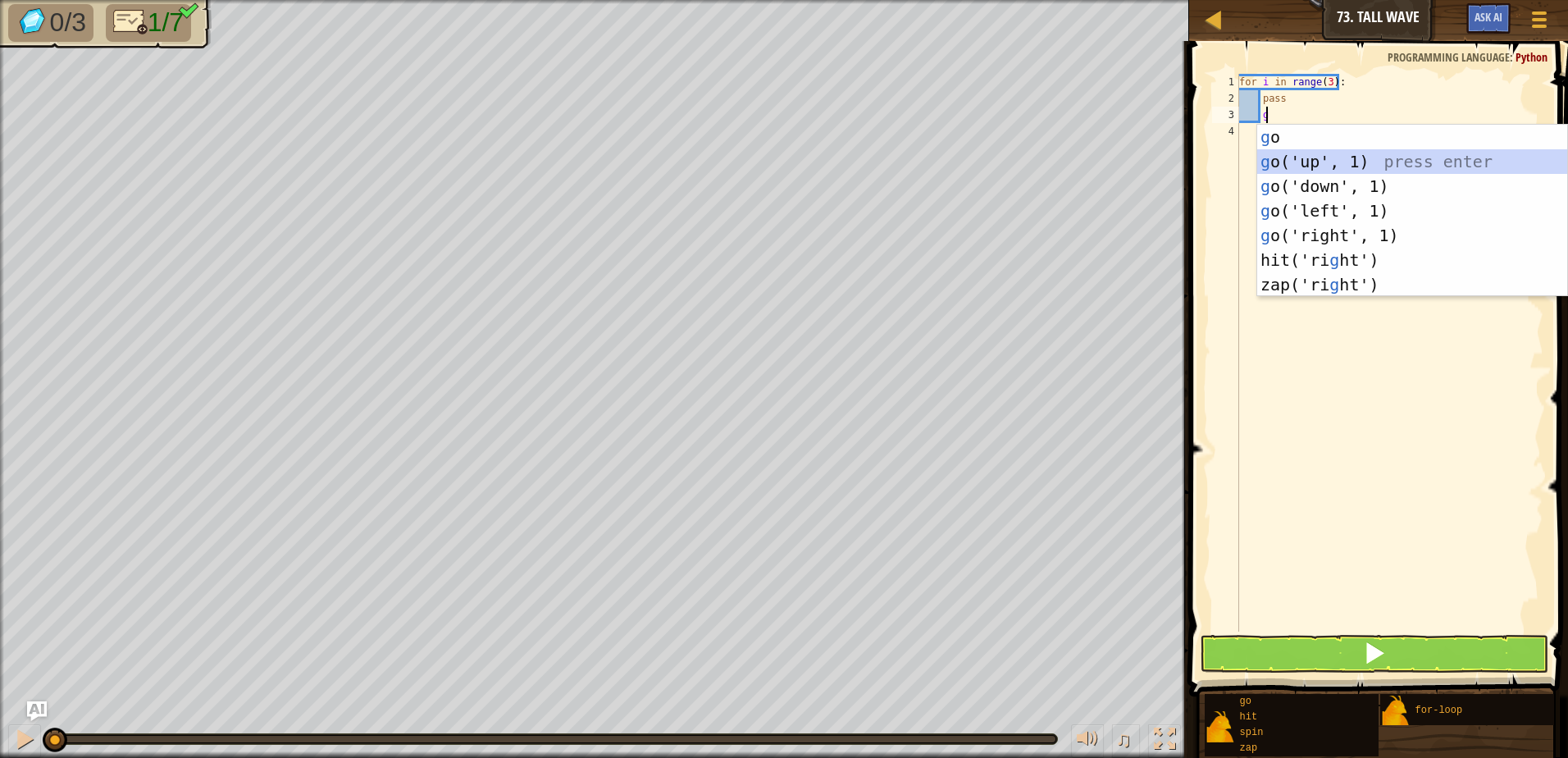
click at [1334, 152] on div "g o press enter g o('up', 1) press enter g o('down', 1) press enter g o('left',…" at bounding box center [1412, 235] width 310 height 221
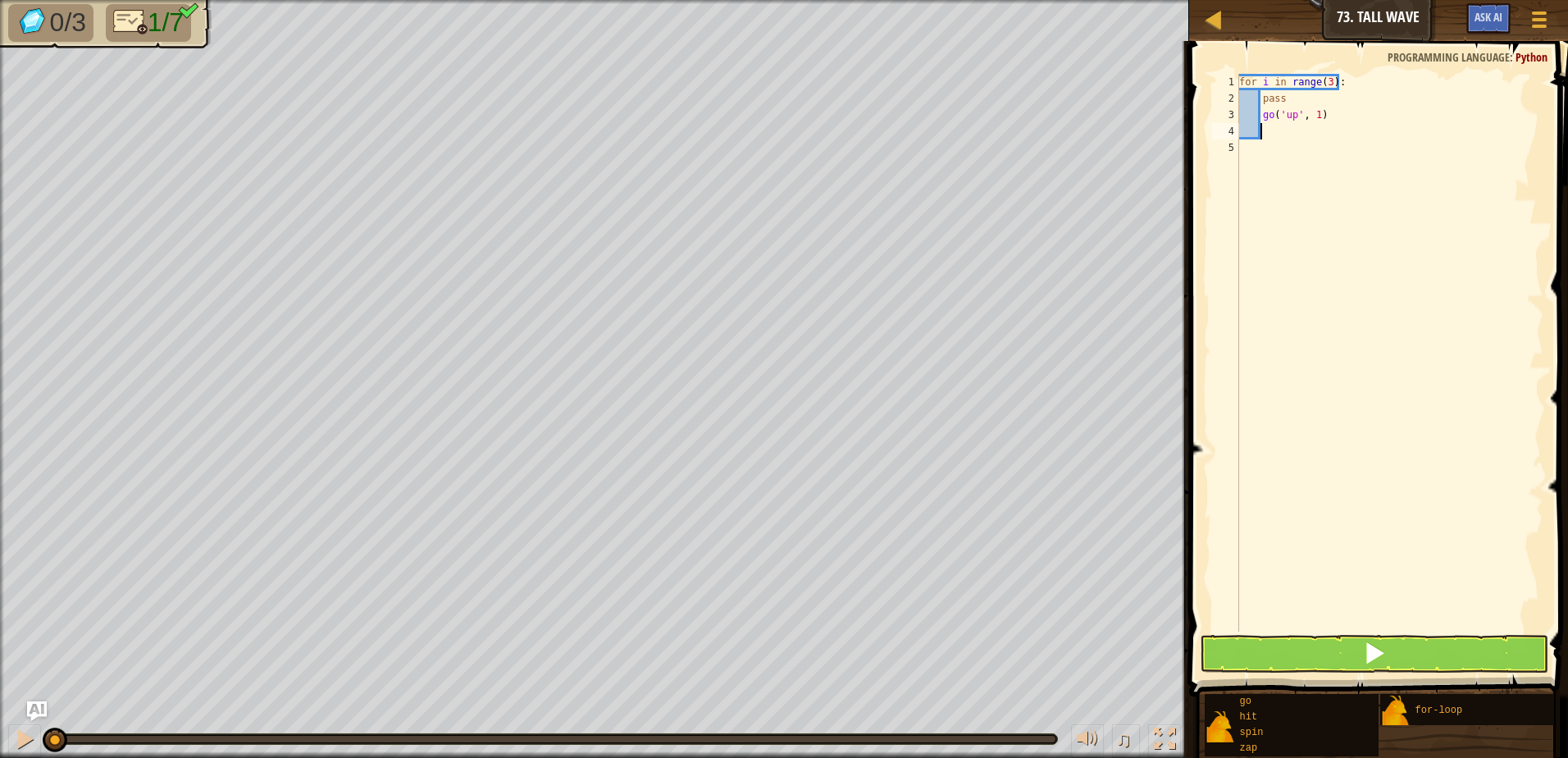
click at [1319, 114] on div "for i in range ( 3 ) : pass go ( 'up' , 1 )" at bounding box center [1389, 368] width 307 height 591
click at [1314, 114] on div "for i in range ( 3 ) : pass go ( 'up' , 1 )" at bounding box center [1389, 352] width 307 height 558
click at [1314, 114] on div "for i in range ( 3 ) : pass go ( 'up' , 1 )" at bounding box center [1389, 368] width 307 height 591
type textarea "go('up', 2)"
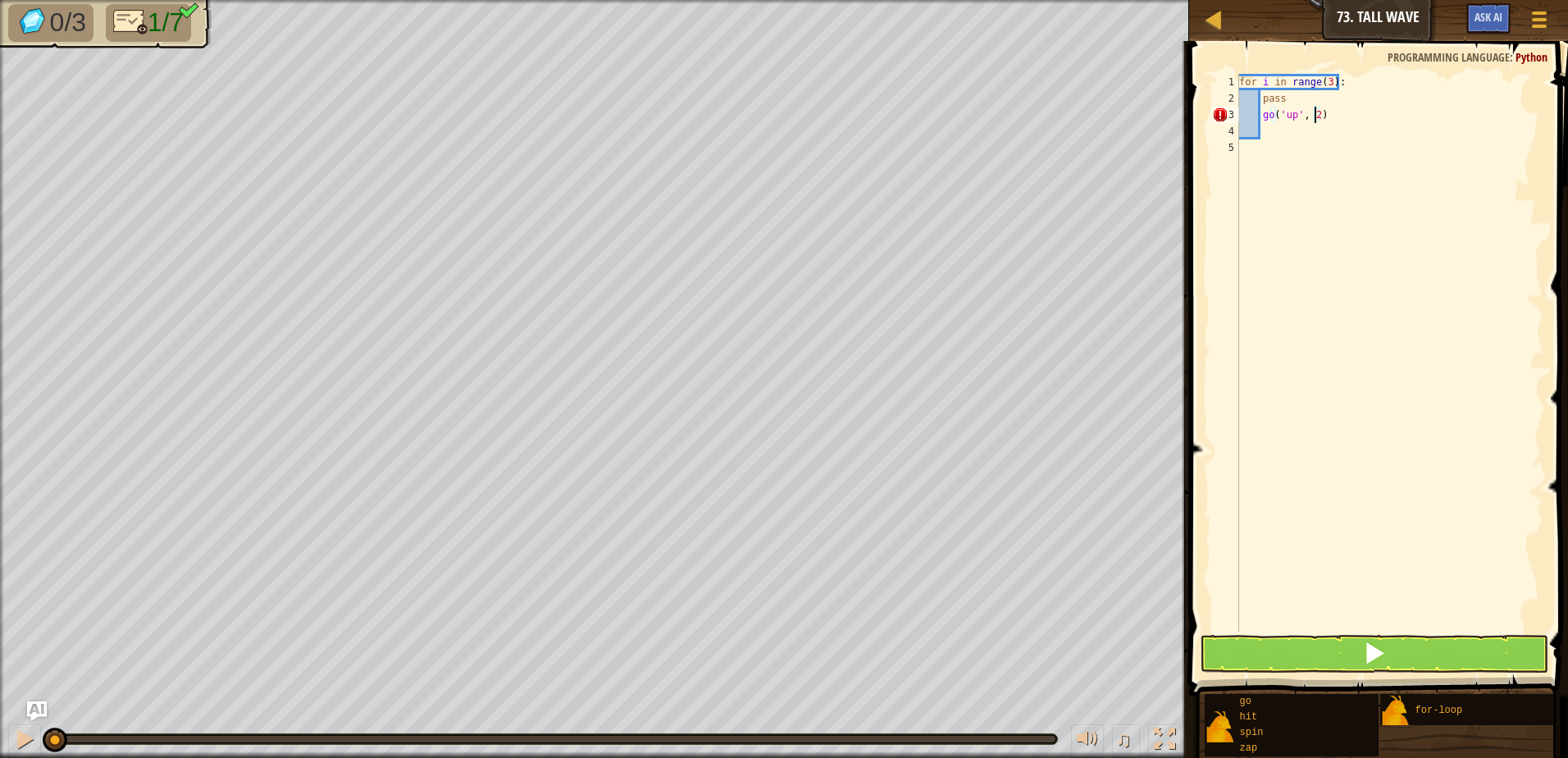
click at [1307, 125] on div "for i in range ( 3 ) : pass go ( 'up' , 2 )" at bounding box center [1389, 368] width 307 height 591
type textarea "g"
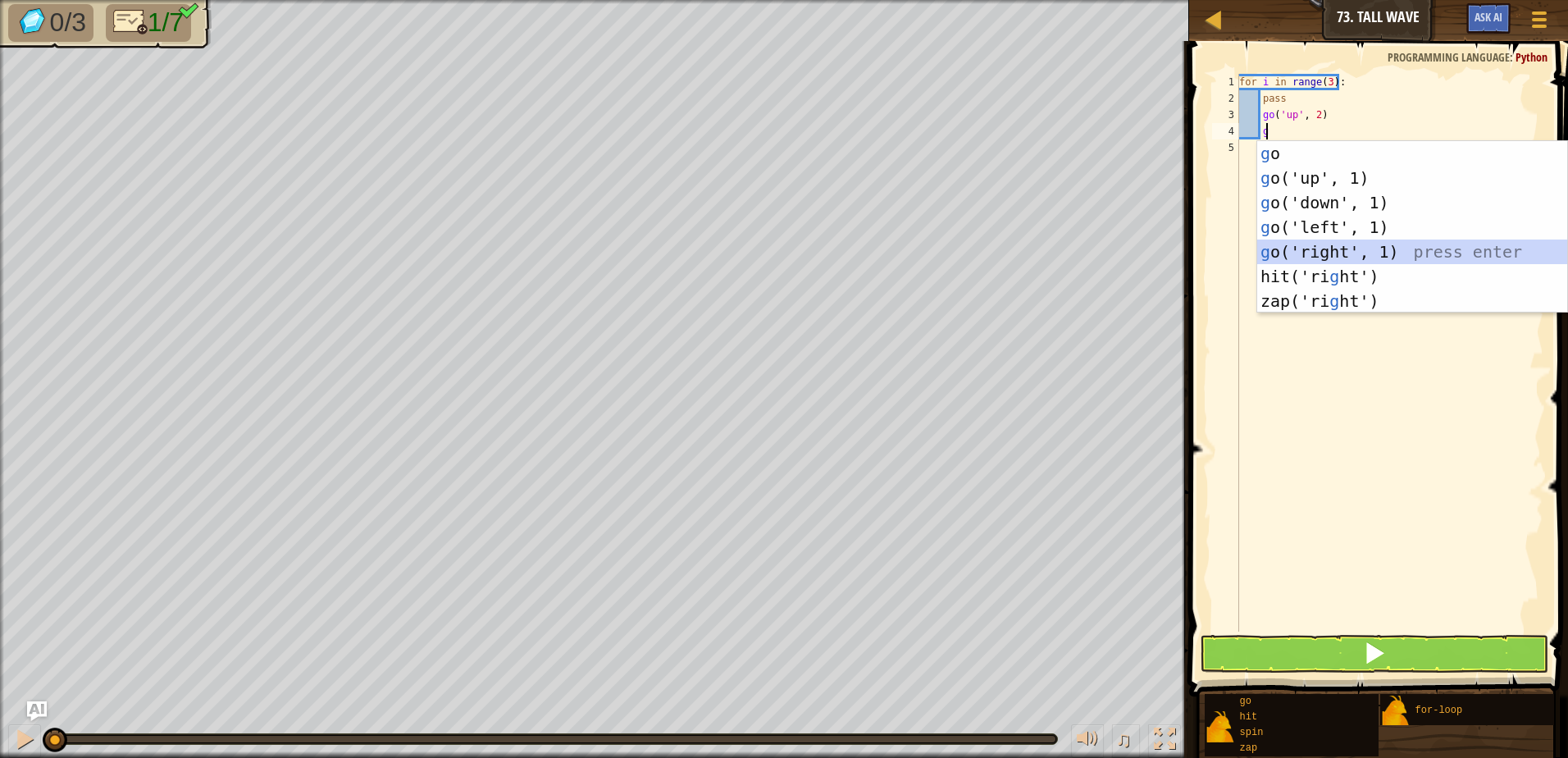
click at [1410, 255] on div "g o press enter g o('up', 1) press enter g o('down', 1) press enter g o('left',…" at bounding box center [1412, 251] width 310 height 221
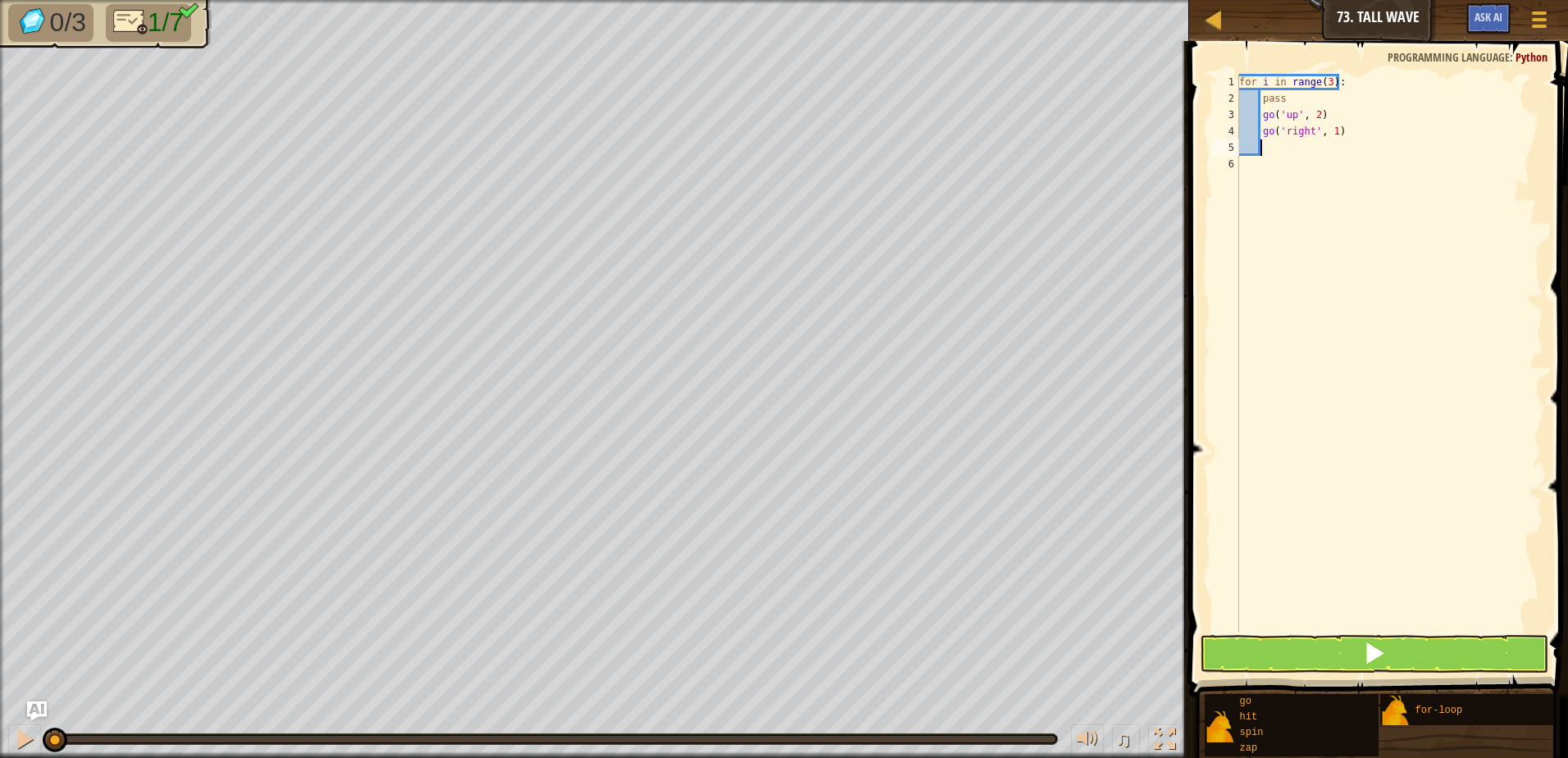
type textarea "g"
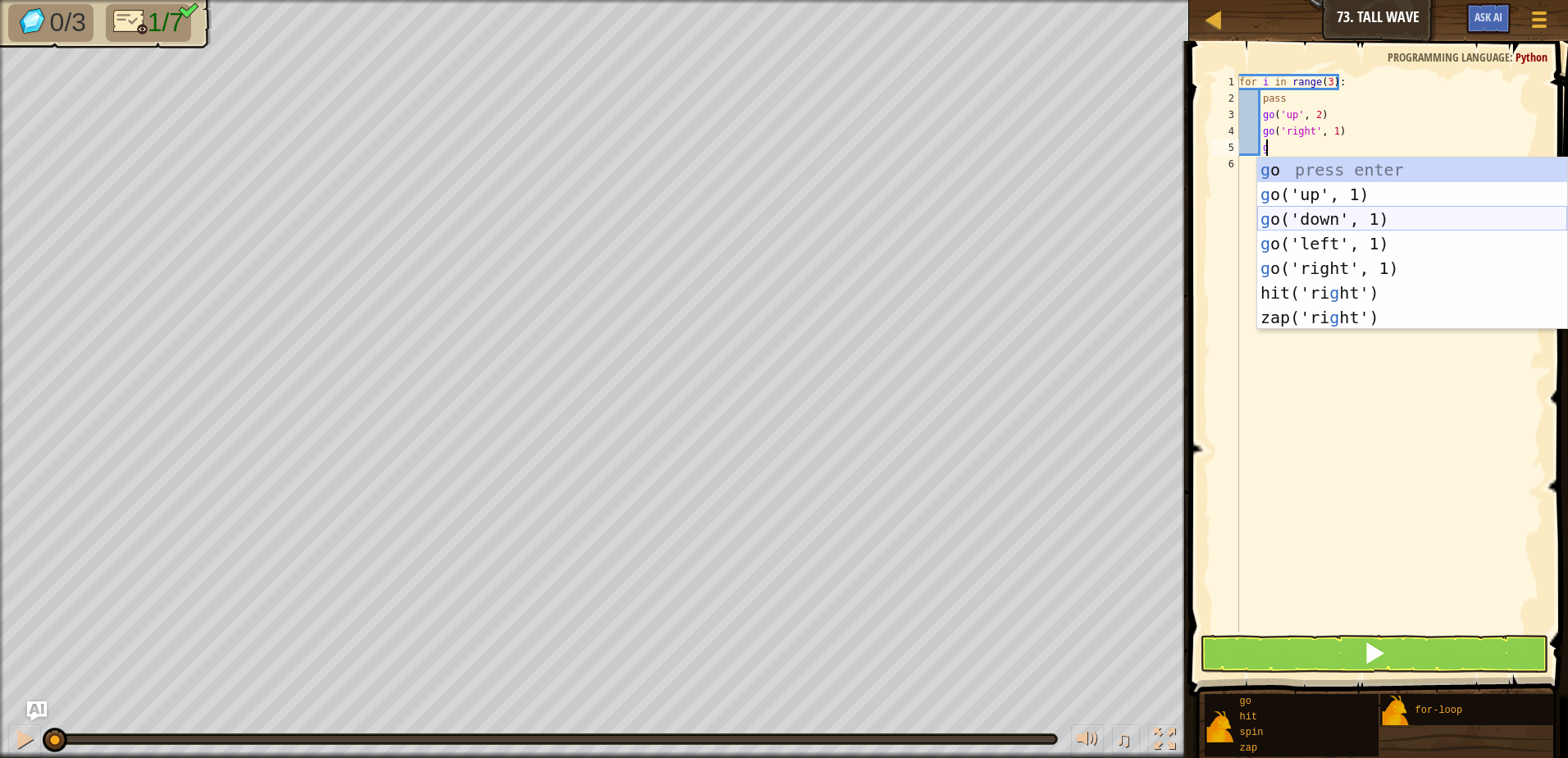
click at [1290, 215] on div "g o press enter g o('up', 1) press enter g o('down', 1) press enter g o('left',…" at bounding box center [1412, 268] width 310 height 221
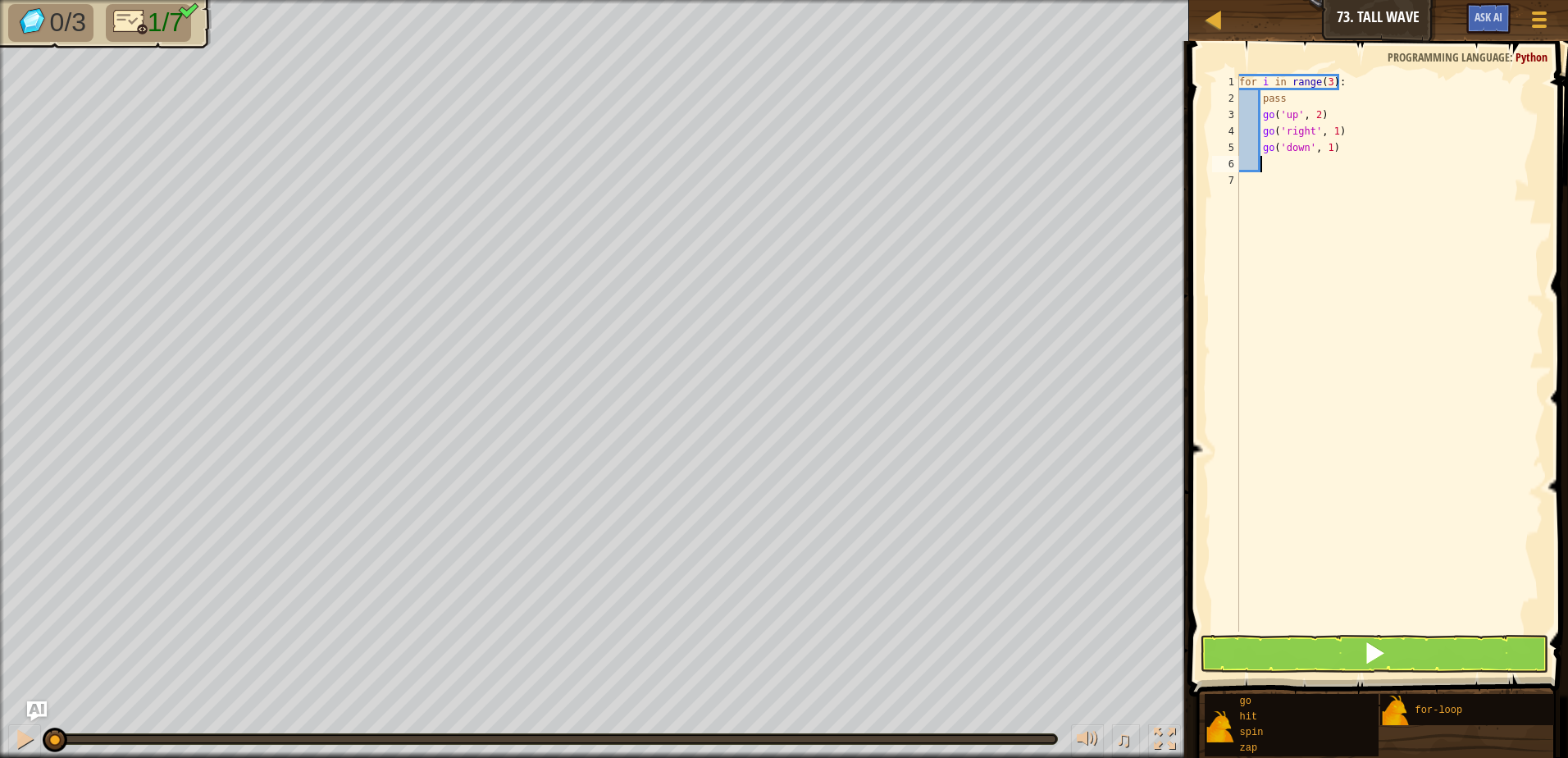
click at [1323, 147] on div "for i in range ( 3 ) : pass go ( 'up' , 2 ) go ( 'right' , 1 ) go ( 'down' , 1 )" at bounding box center [1389, 368] width 307 height 591
type textarea "go('down', 2)"
click at [1334, 174] on div "for i in range ( 3 ) : pass go ( 'up' , 2 ) go ( 'right' , 1 ) go ( 'down' , 2 )" at bounding box center [1389, 368] width 307 height 591
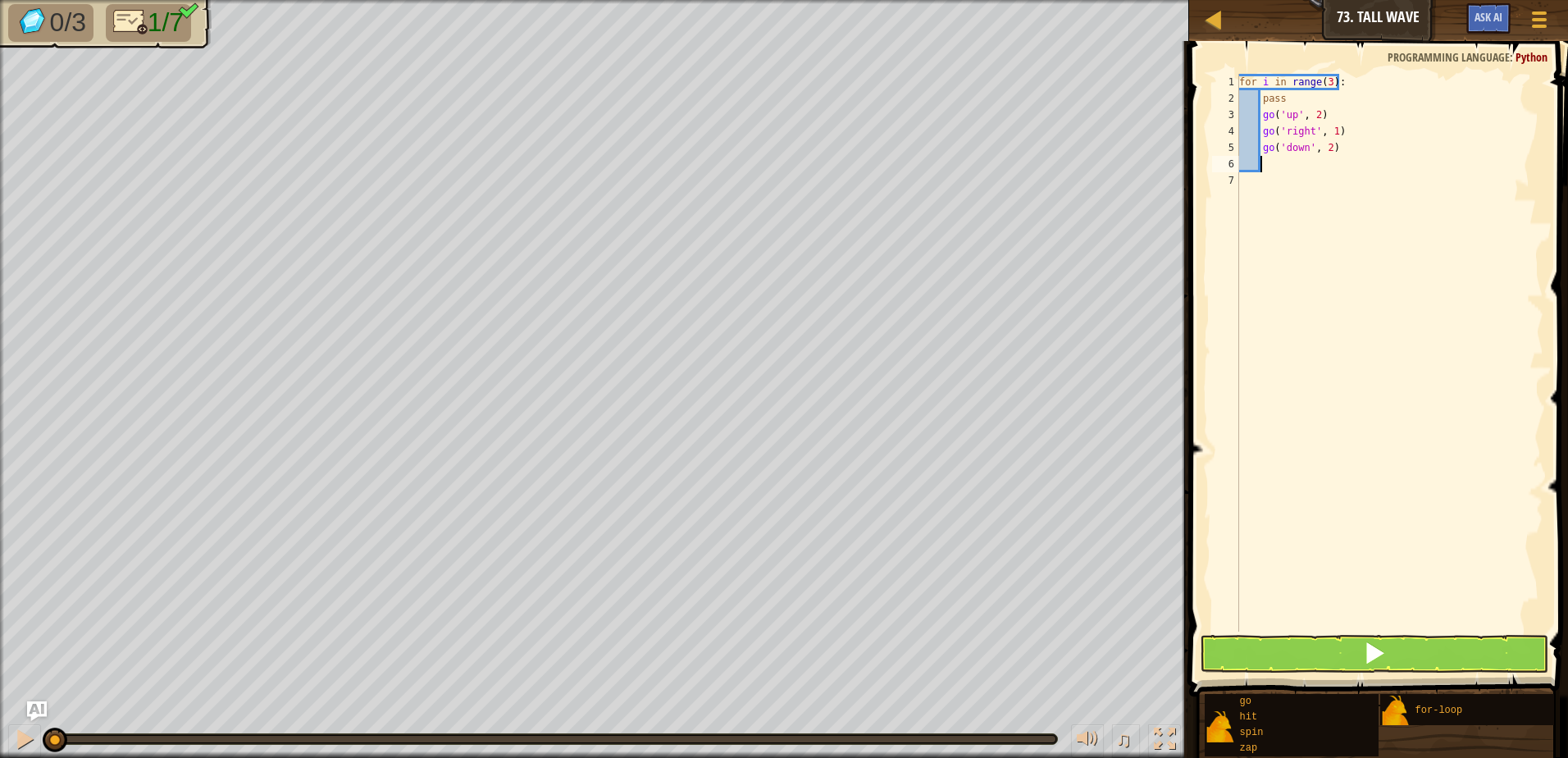
click at [1304, 163] on div "for i in range ( 3 ) : pass go ( 'up' , 2 ) go ( 'right' , 1 ) go ( 'down' , 2 )" at bounding box center [1389, 368] width 307 height 591
type textarea "g"
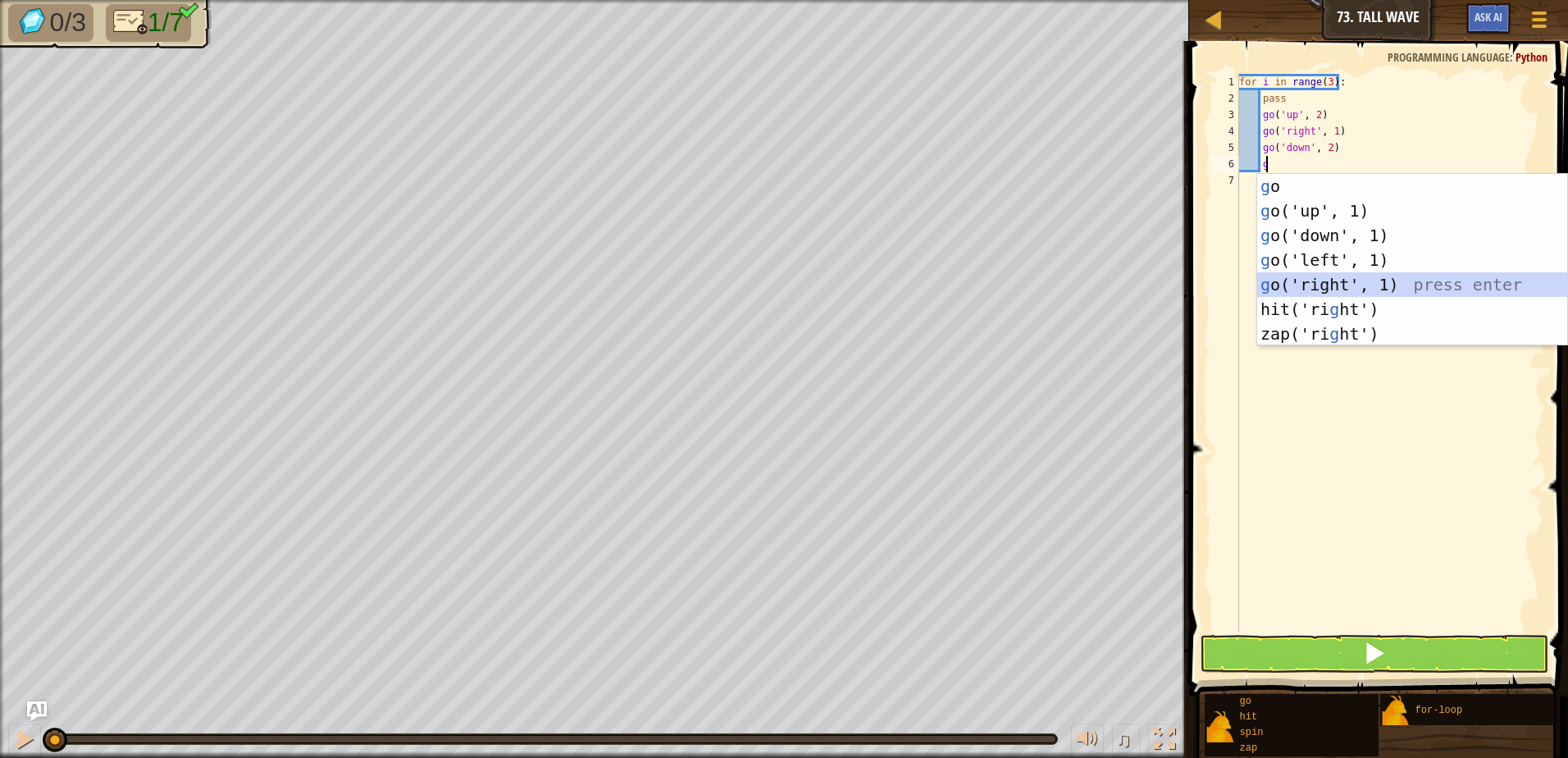
click at [1355, 281] on div "g o press enter g o('up', 1) press enter g o('down', 1) press enter g o('left',…" at bounding box center [1412, 284] width 310 height 221
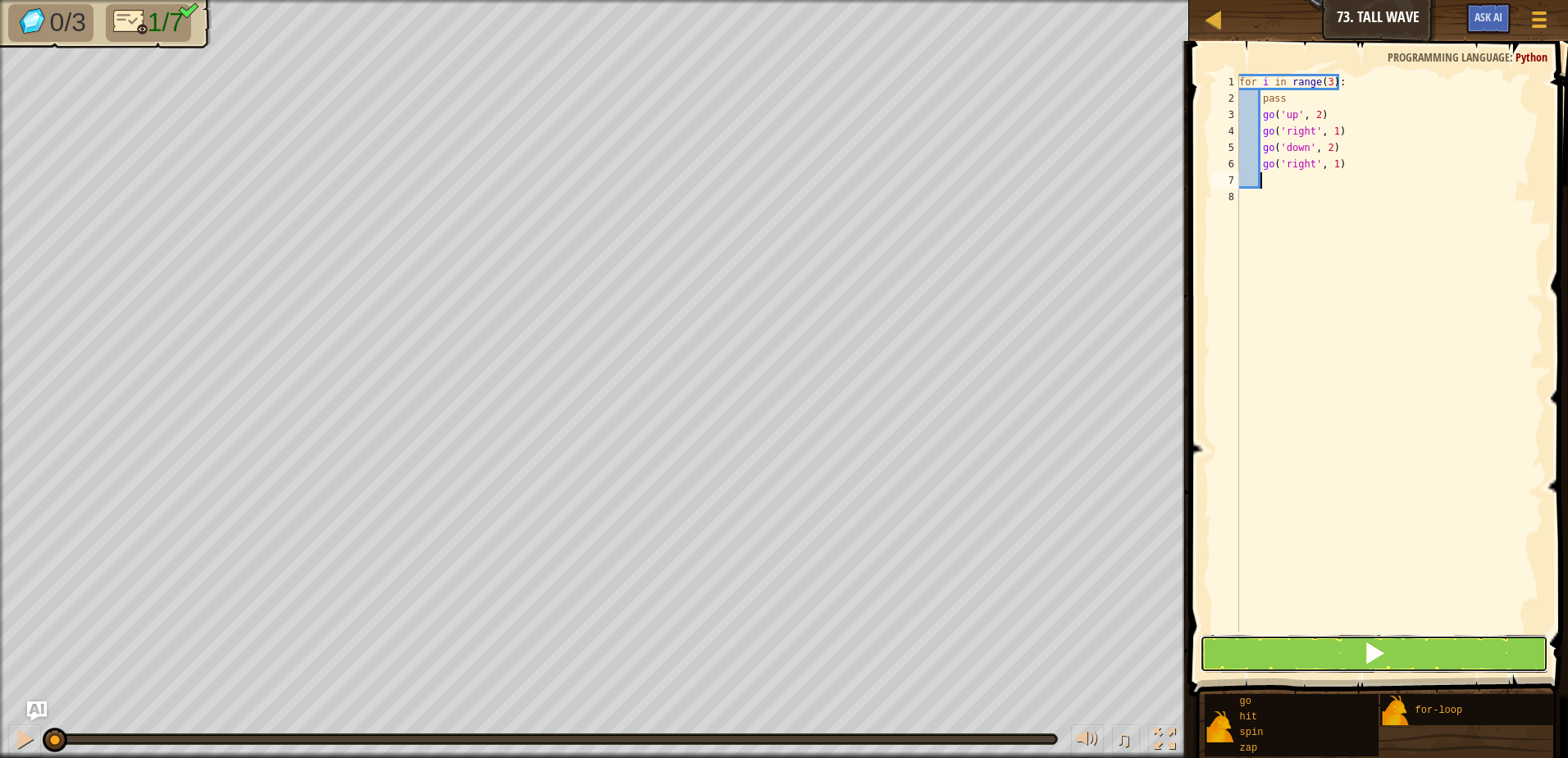
click at [1278, 663] on button at bounding box center [1374, 653] width 348 height 38
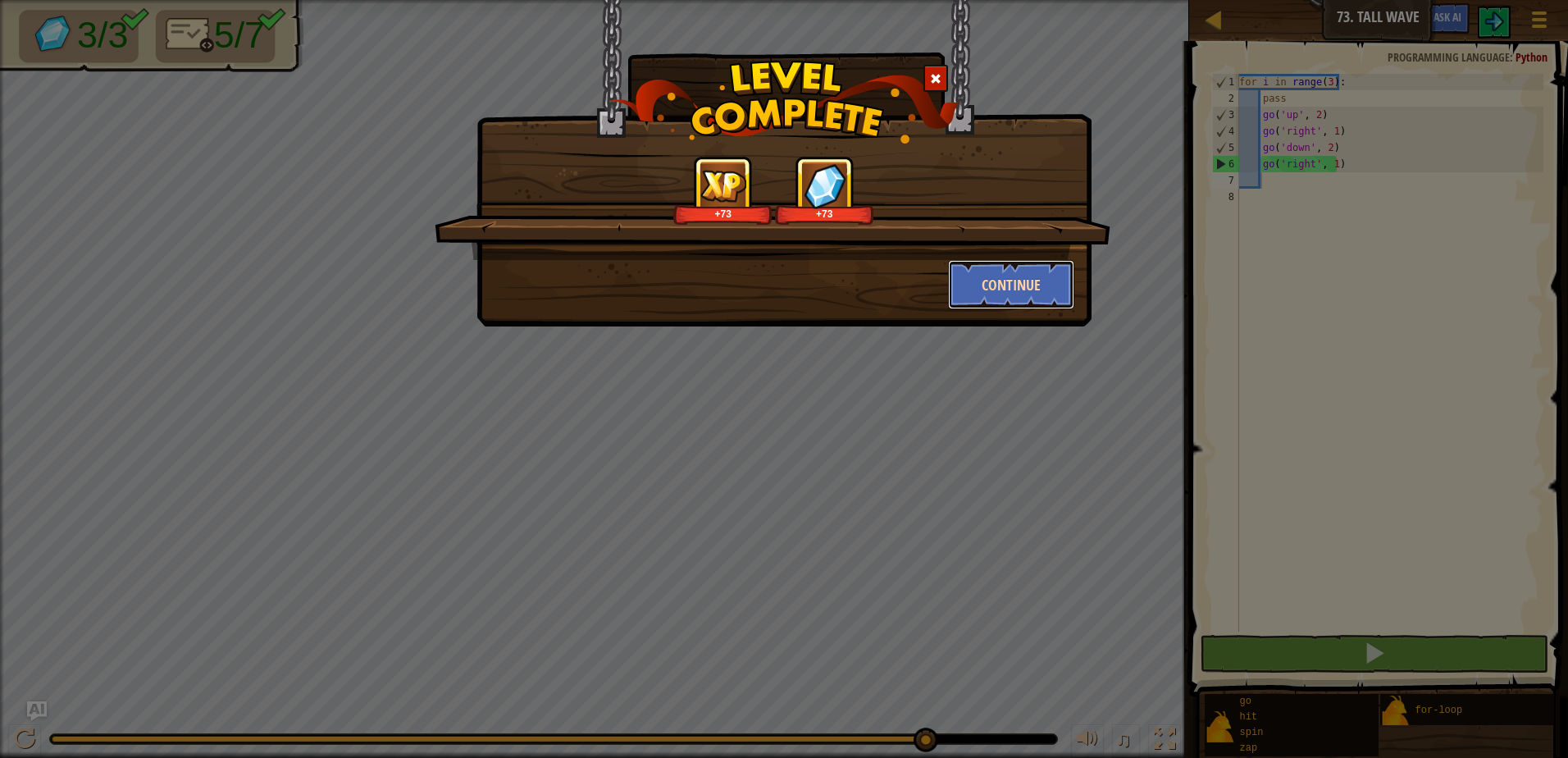
click at [1012, 276] on button "Continue" at bounding box center [1011, 284] width 127 height 49
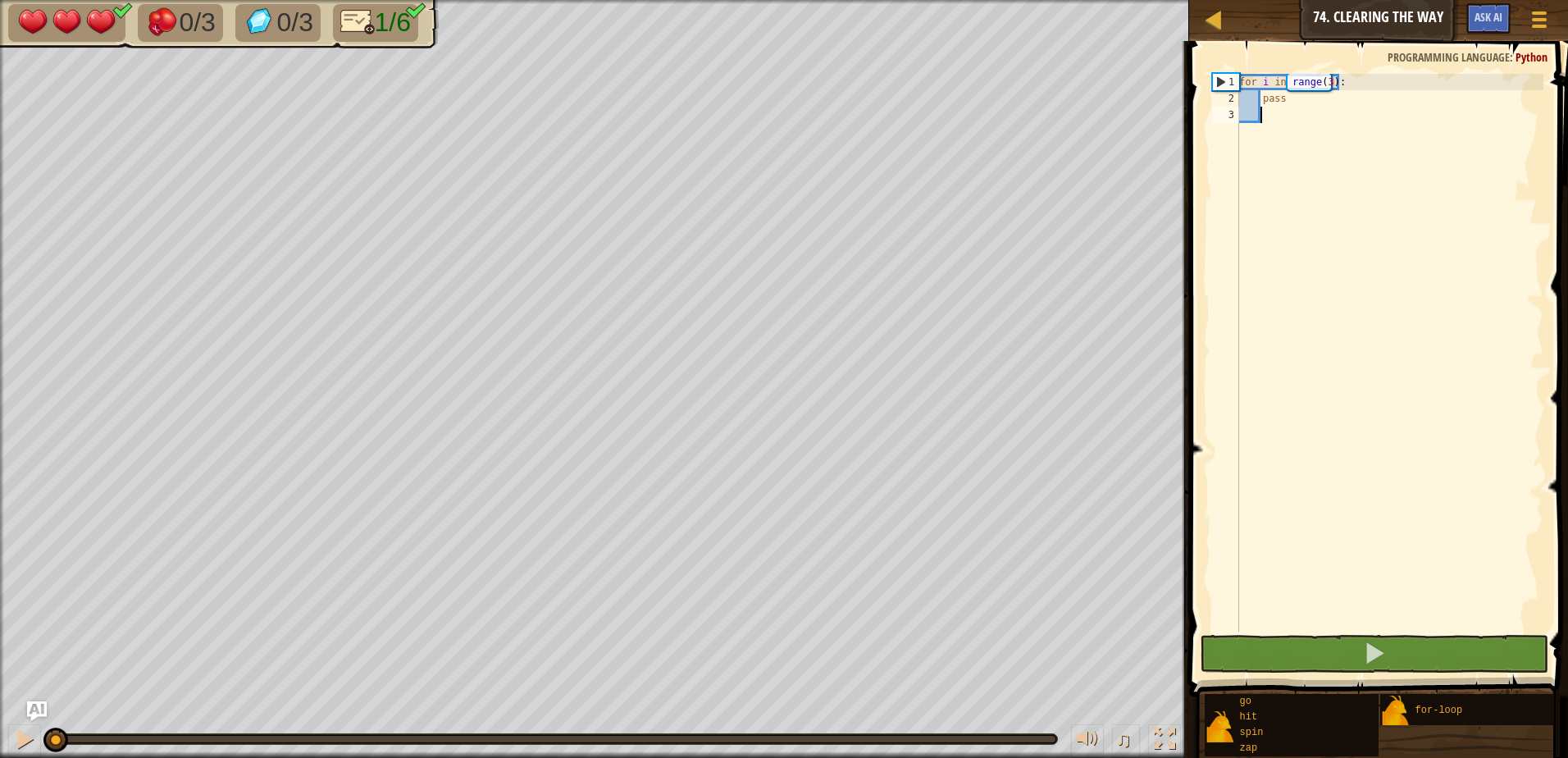
type textarea "z"
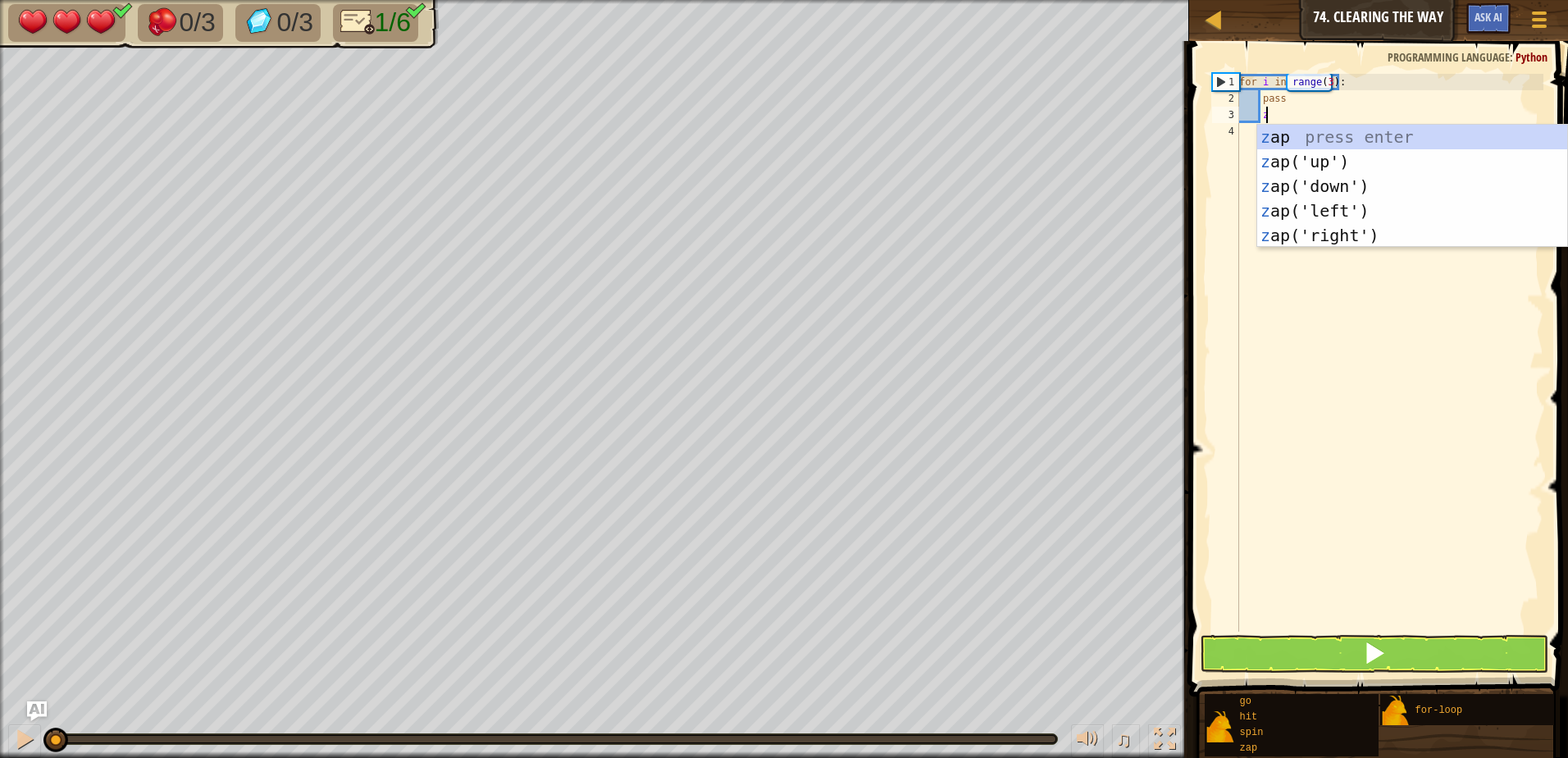
scroll to position [7, 1]
click at [1335, 228] on div "z ap press enter z ap('up') press enter z ap('down') press enter z ap('left') p…" at bounding box center [1412, 210] width 310 height 172
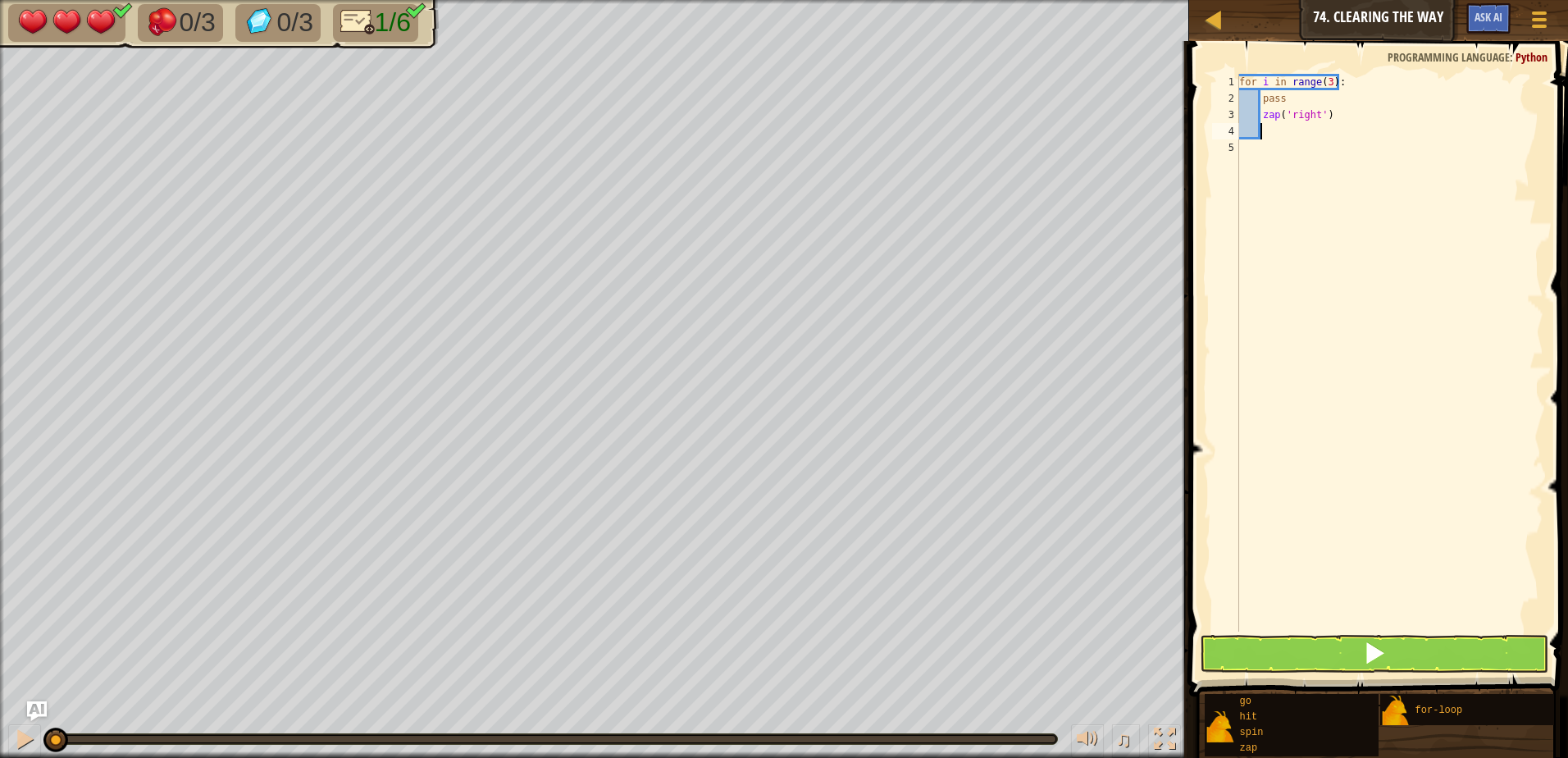
type textarea "g"
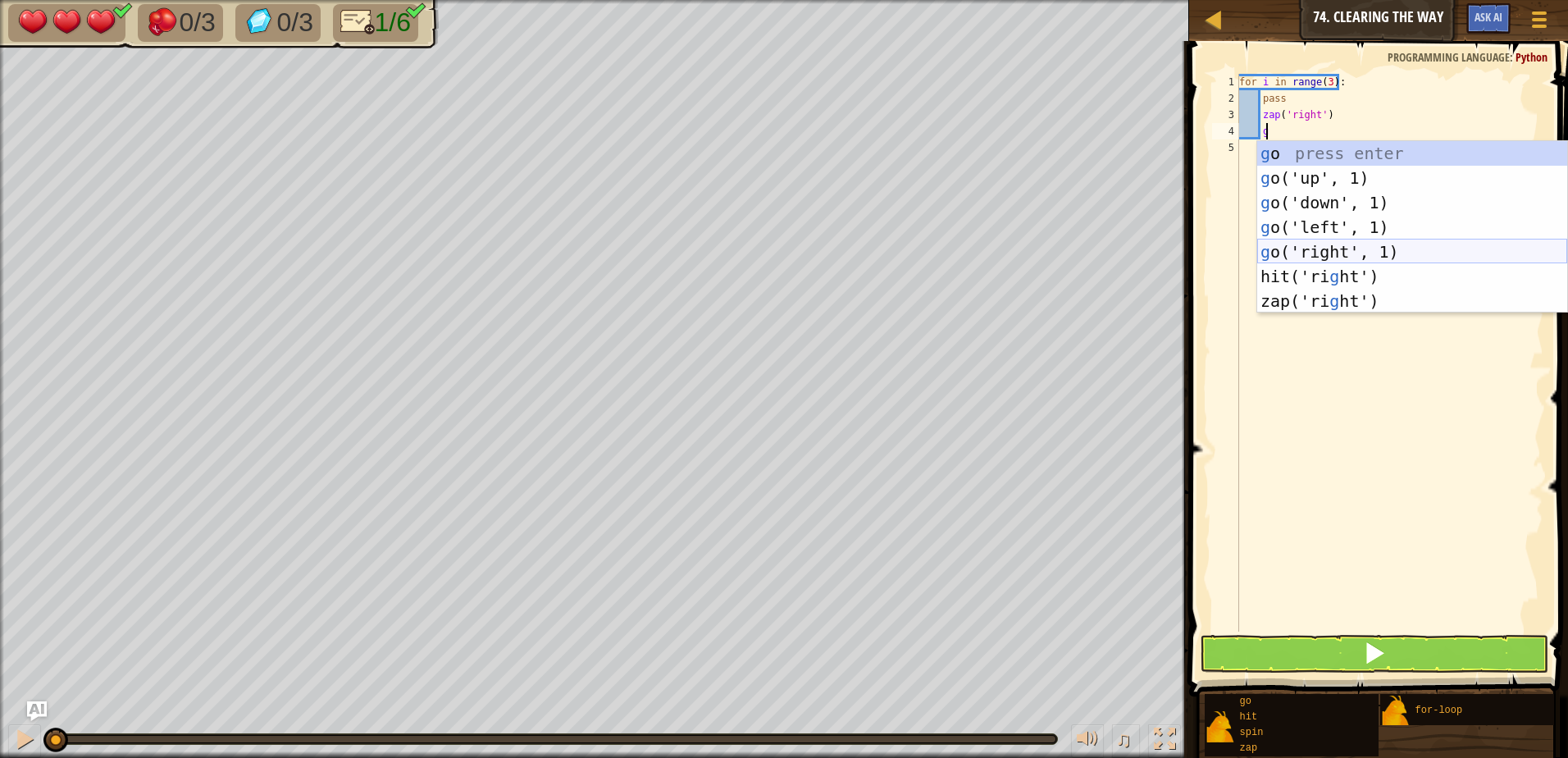
click at [1282, 247] on div "g o press enter g o('up', 1) press enter g o('down', 1) press enter g o('left',…" at bounding box center [1412, 251] width 310 height 221
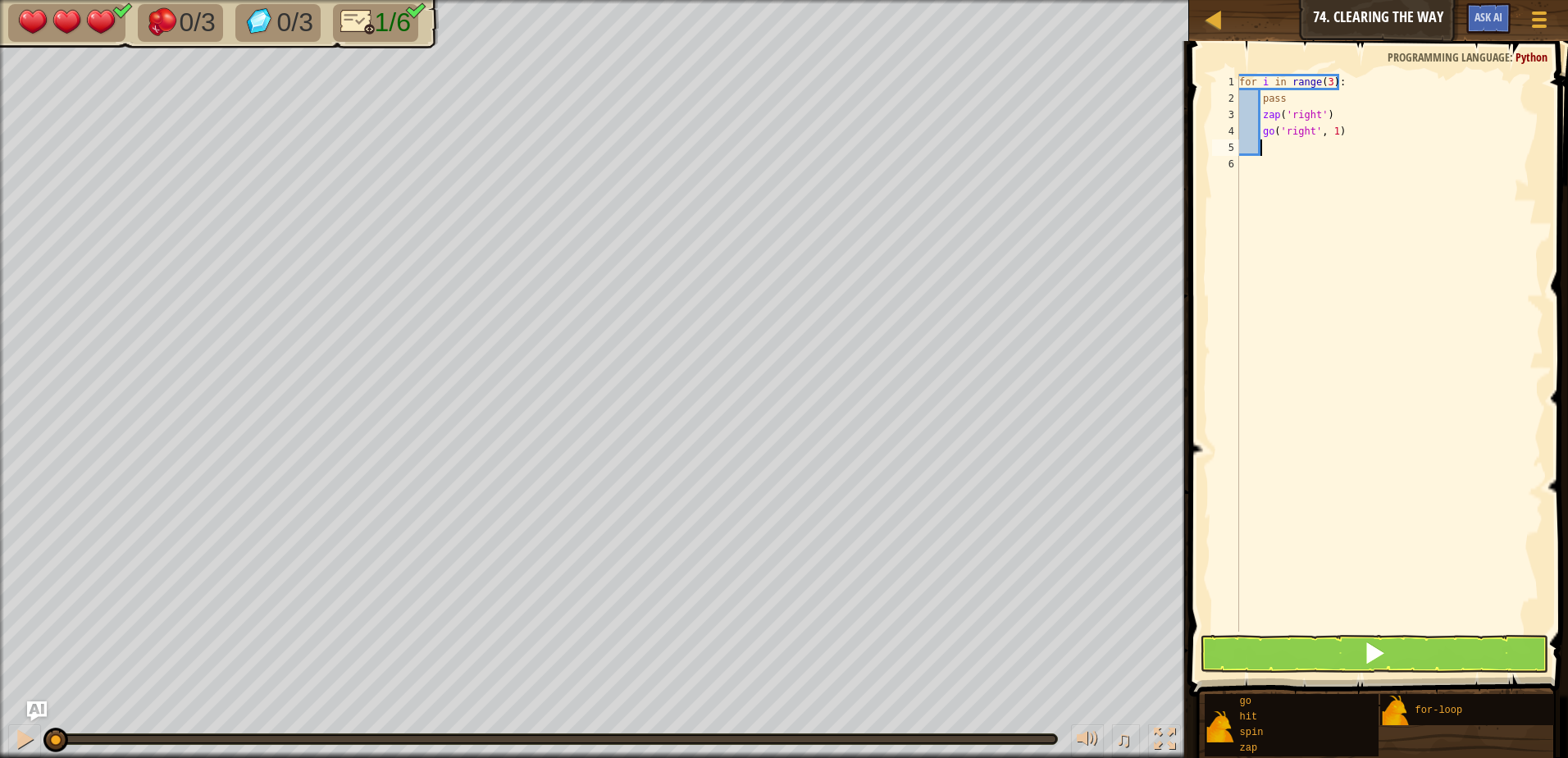
click at [1331, 123] on div "for i in range ( 3 ) : pass zap ( 'right' ) go ( 'right' , 1 )" at bounding box center [1389, 368] width 307 height 591
type textarea "go('right', 2)"
click at [1286, 162] on div "for i in range ( 3 ) : pass zap ( 'right' ) go ( 'right' , 2 )" at bounding box center [1389, 368] width 307 height 591
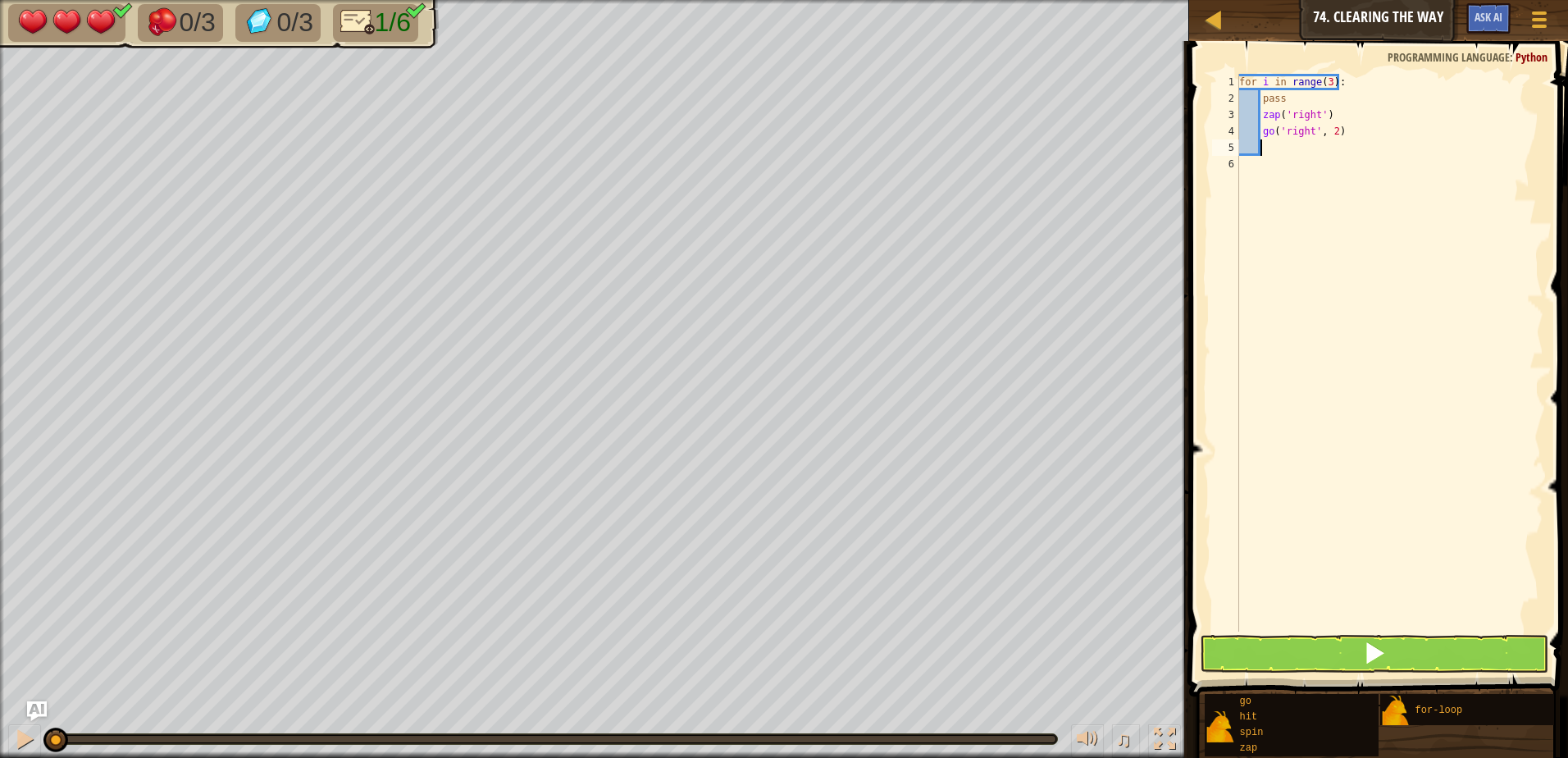
click at [1289, 149] on div "for i in range ( 3 ) : pass zap ( 'right' ) go ( 'right' , 2 )" at bounding box center [1389, 368] width 307 height 591
type textarea "g"
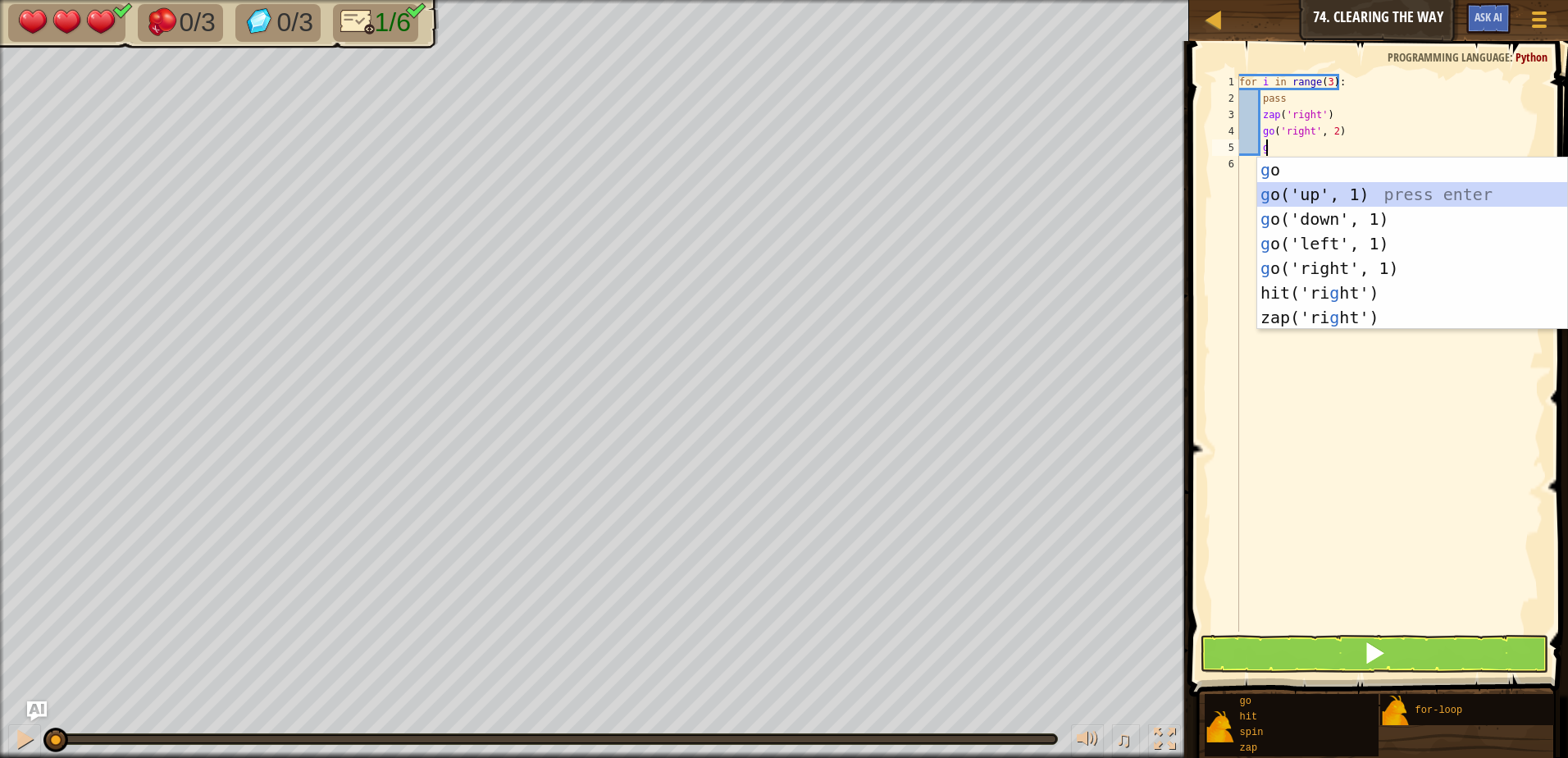
click at [1368, 186] on div "g o press enter g o('up', 1) press enter g o('down', 1) press enter g o('left',…" at bounding box center [1412, 268] width 310 height 221
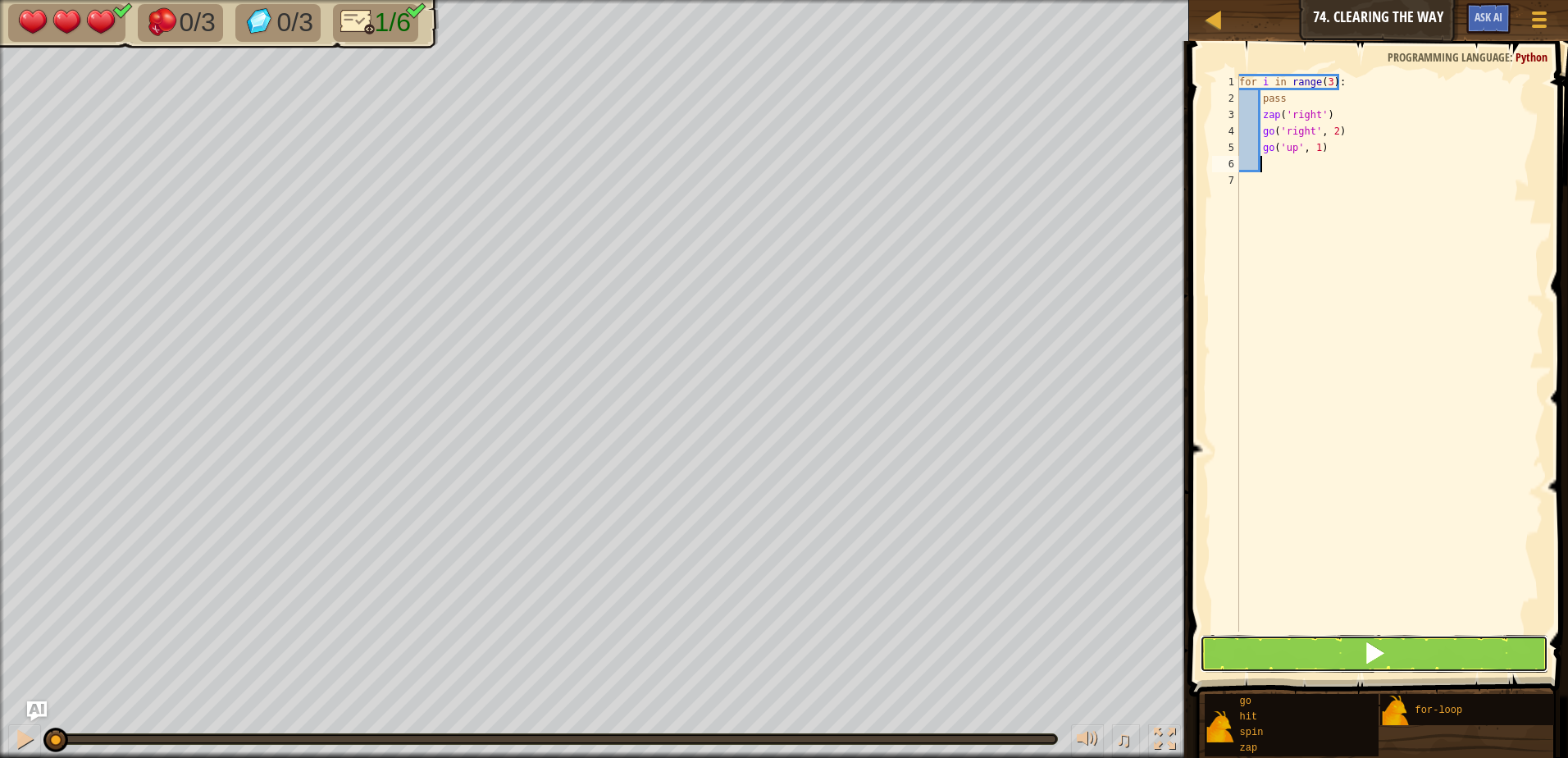
click at [1402, 638] on button at bounding box center [1374, 653] width 348 height 38
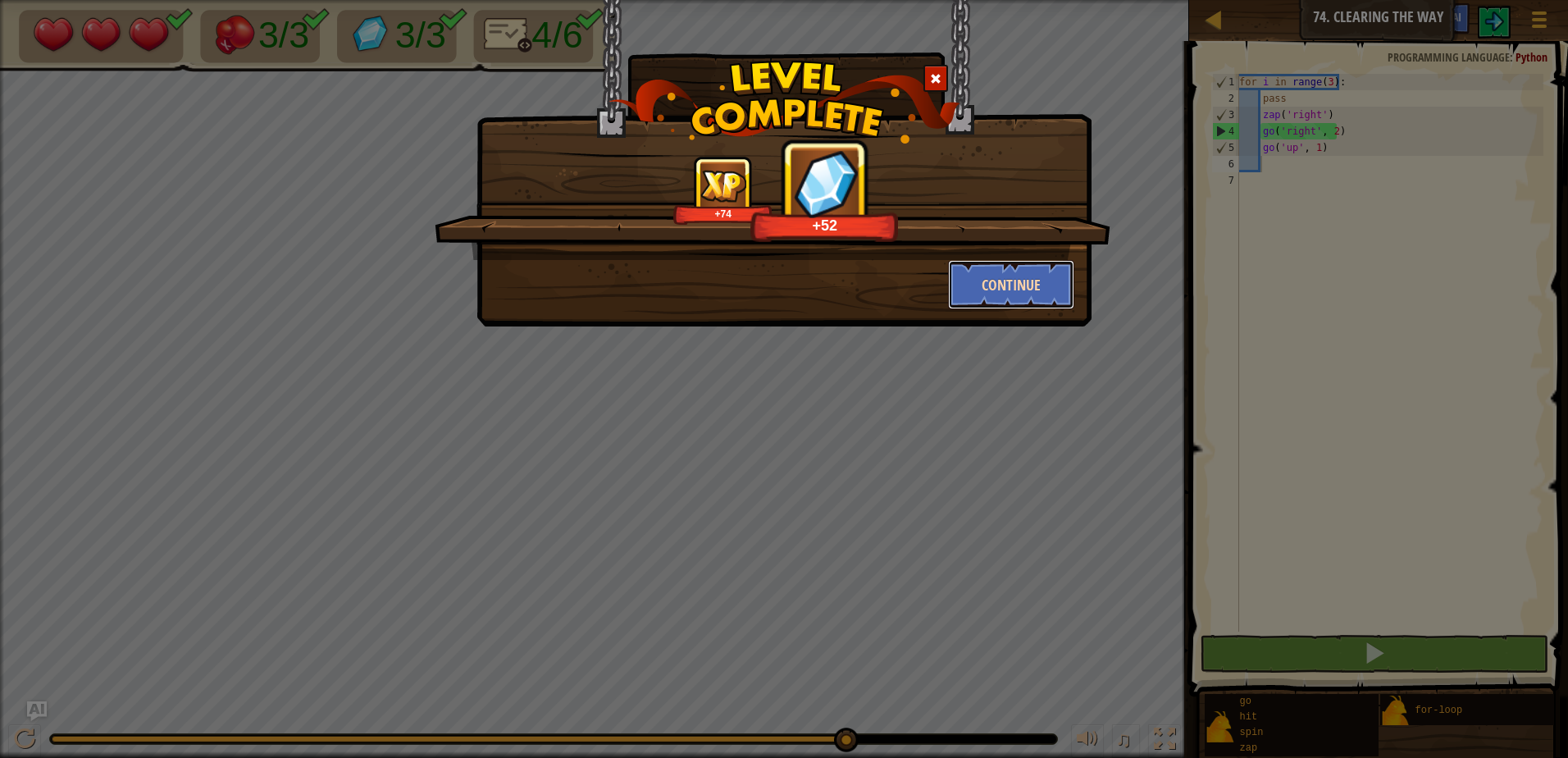
click at [1047, 272] on button "Continue" at bounding box center [1011, 284] width 127 height 49
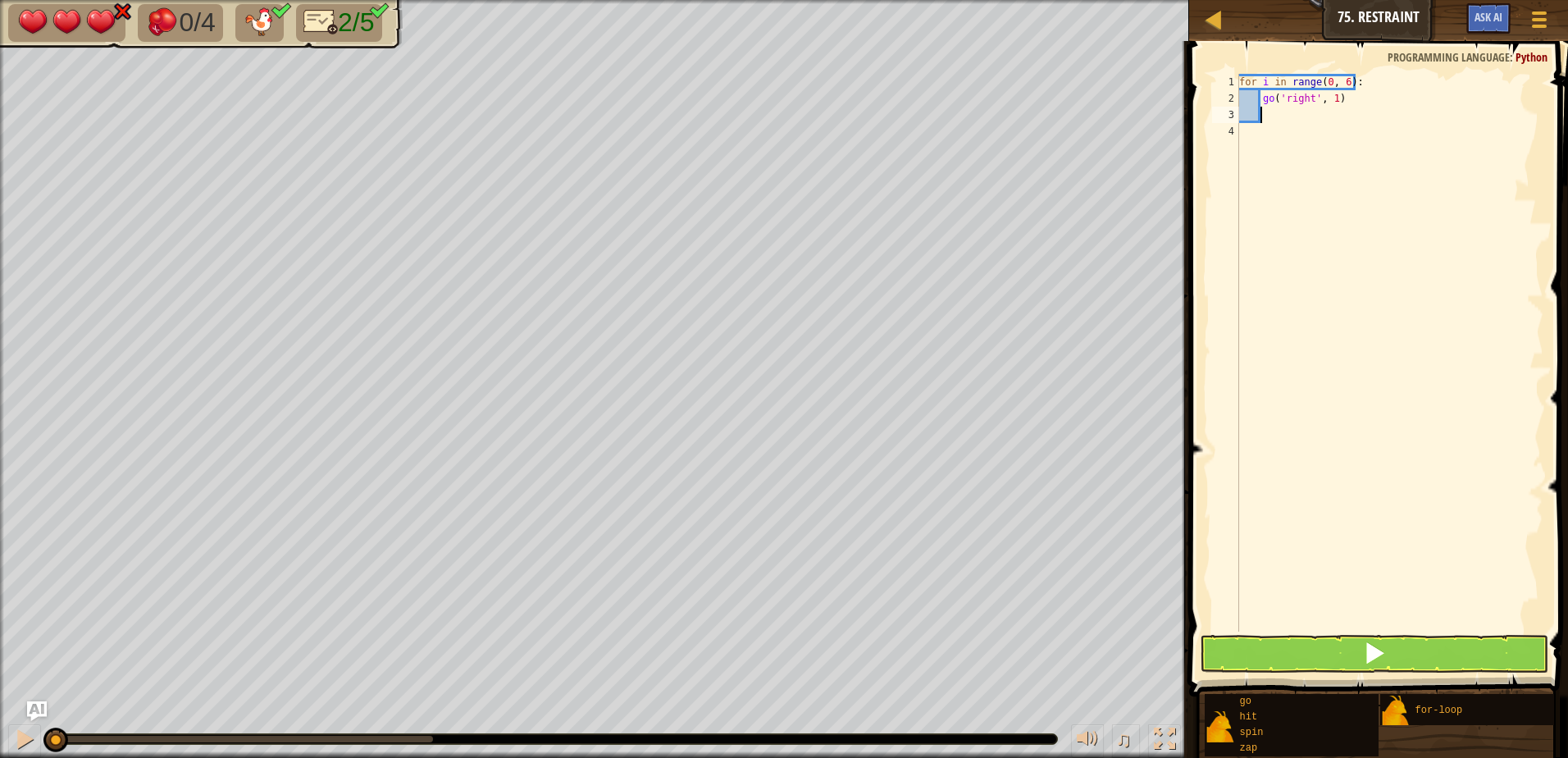
type textarea "h"
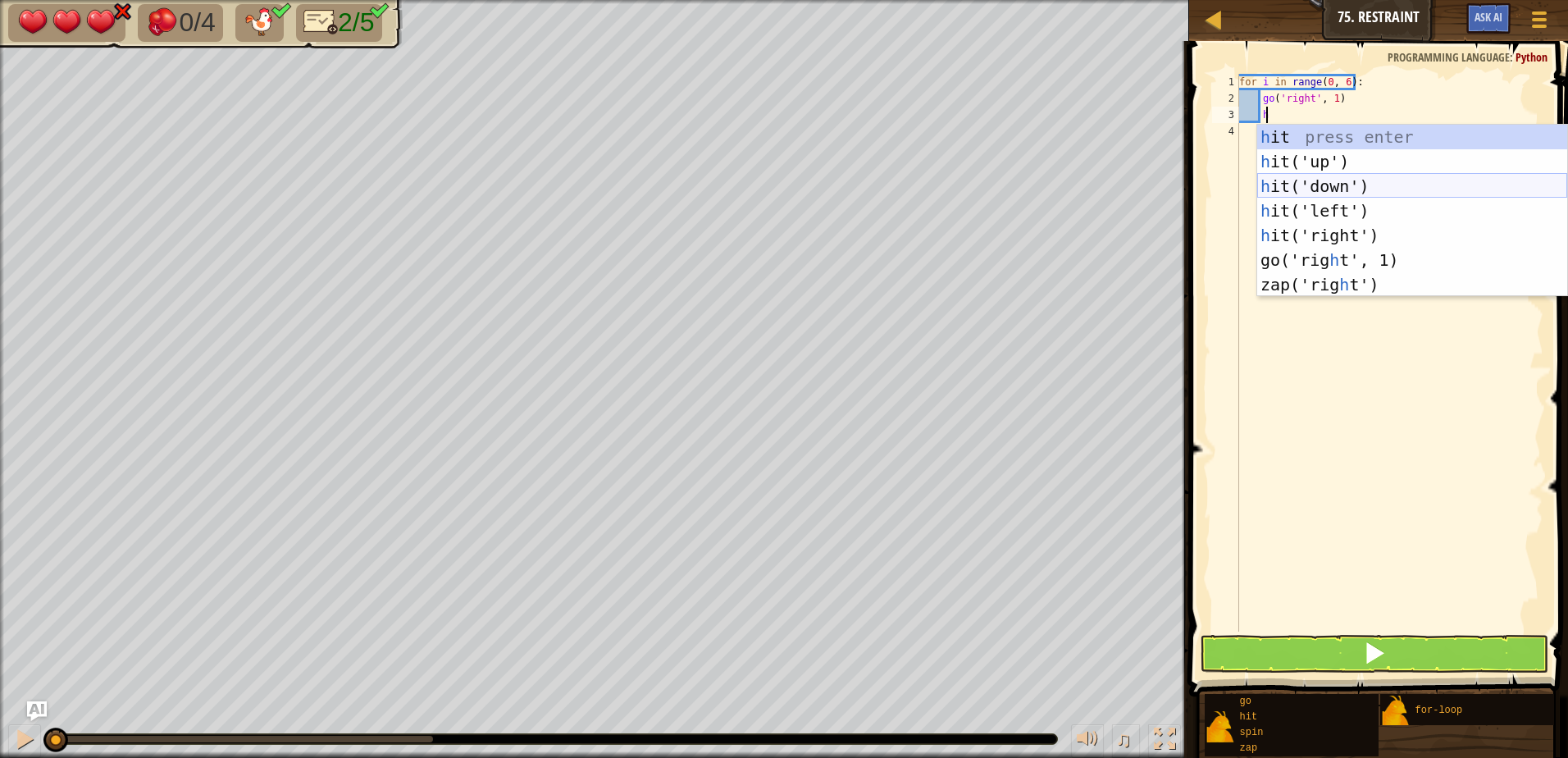
click at [1396, 181] on div "h it press enter h it('up') press enter h it('down') press enter h it('left') p…" at bounding box center [1412, 235] width 310 height 221
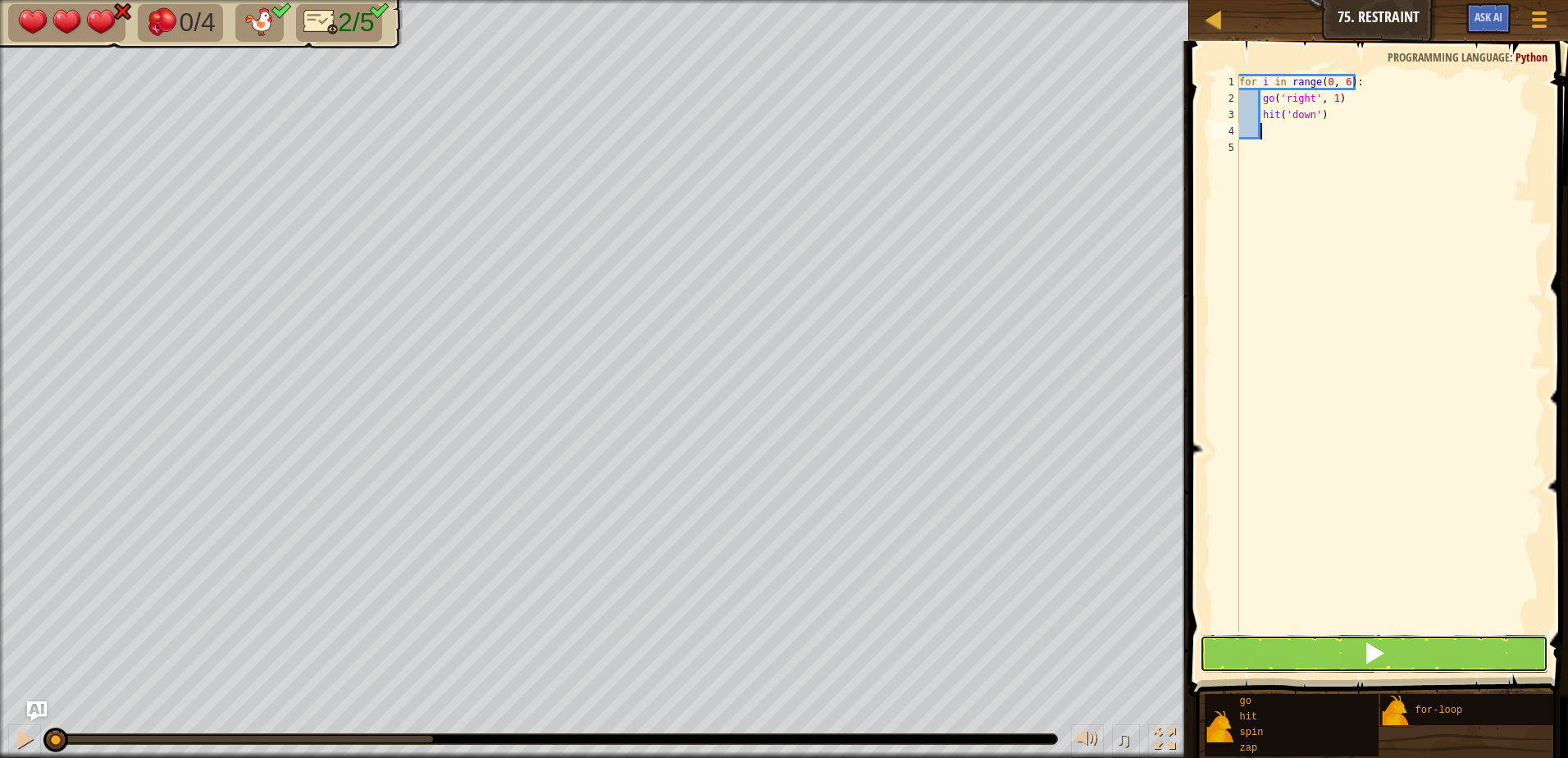
click at [1334, 648] on button at bounding box center [1374, 653] width 348 height 38
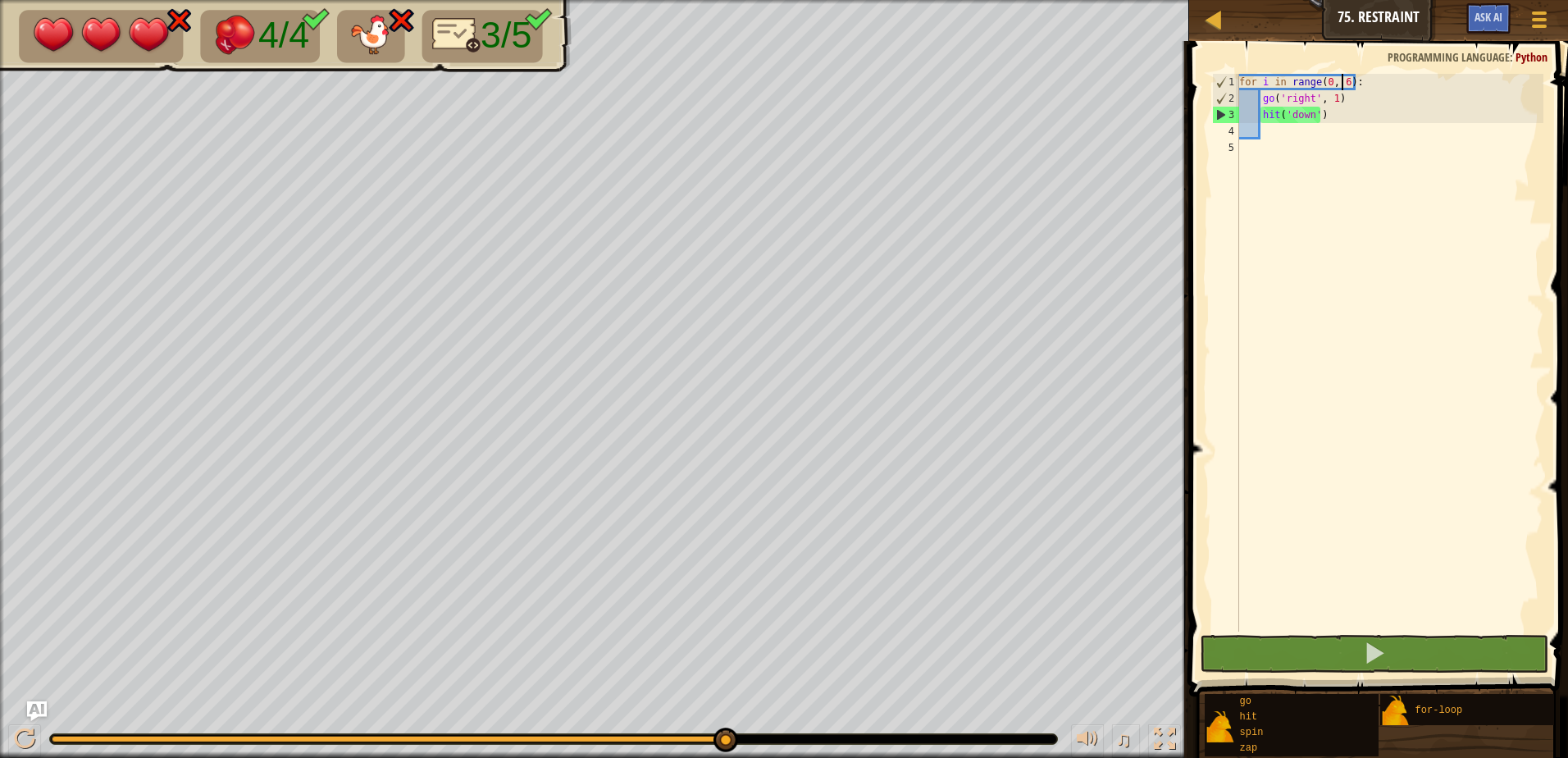
click at [1340, 84] on div "for i in range ( 0 , 6 ) : go ( 'right' , 1 ) hit ( 'down' )" at bounding box center [1389, 368] width 307 height 591
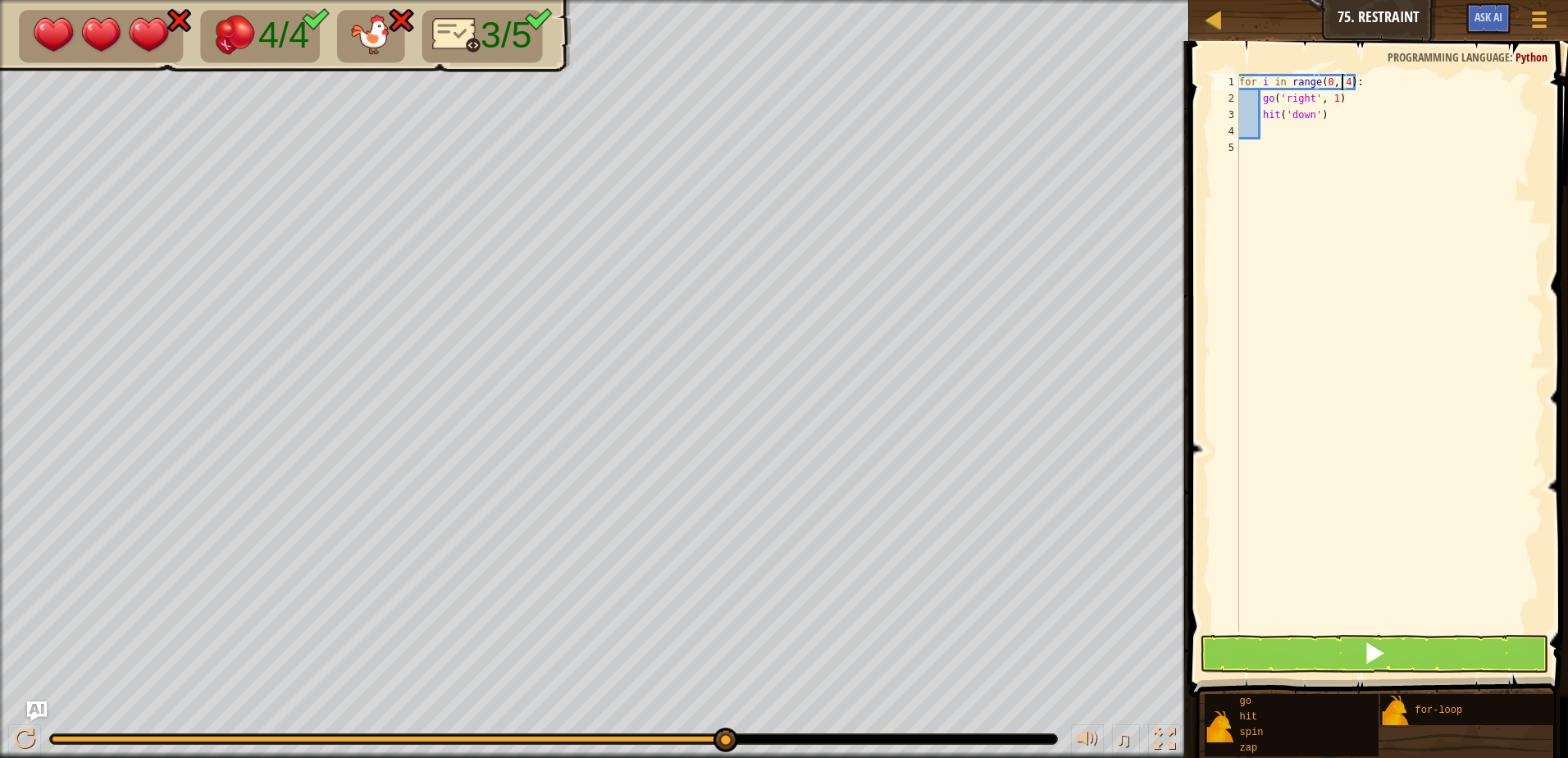
scroll to position [7, 8]
type textarea "for i in range(0, 4):"
click at [1480, 640] on button at bounding box center [1374, 653] width 348 height 38
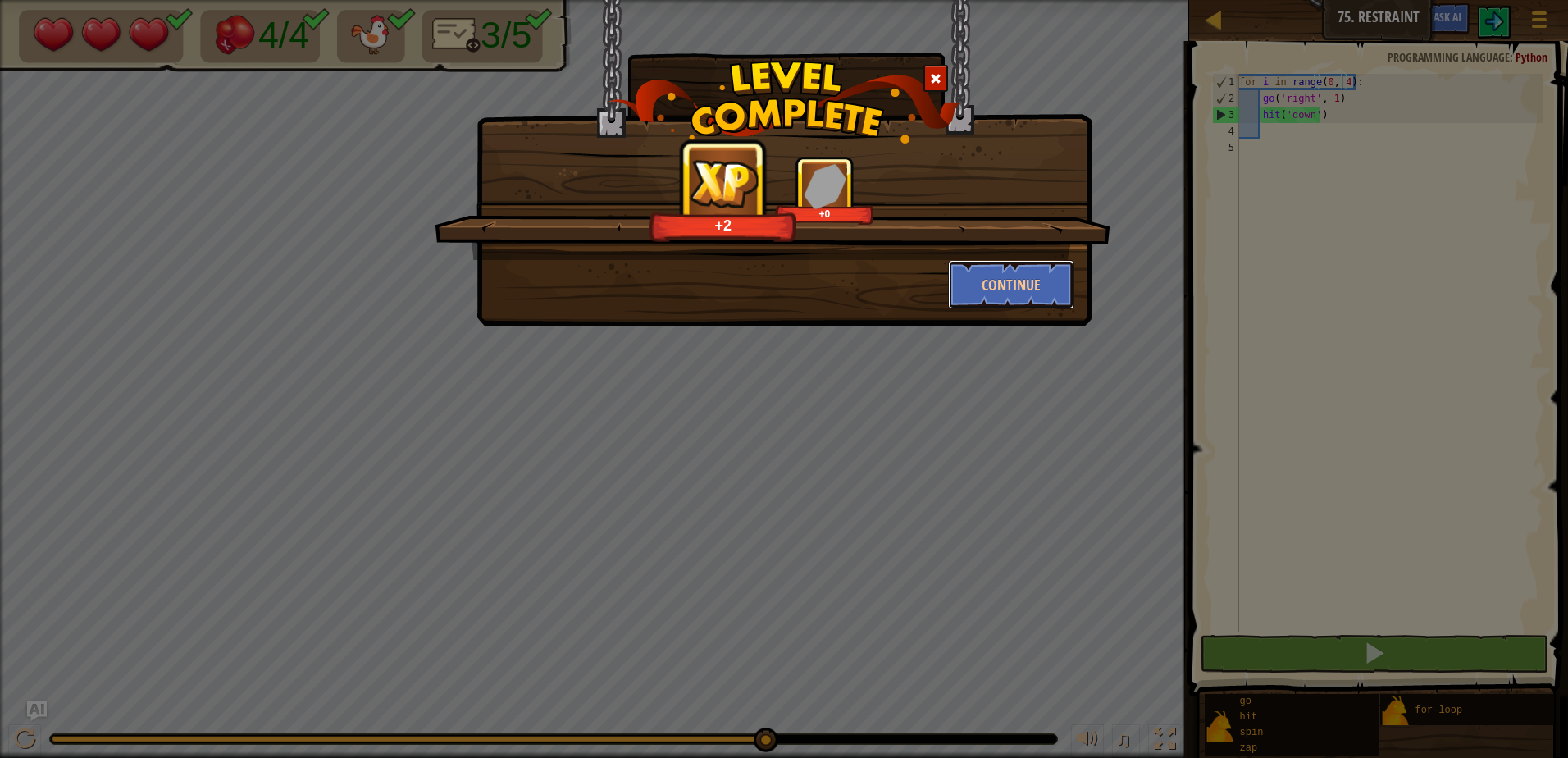
click at [1074, 296] on div "Continue" at bounding box center [1011, 284] width 151 height 49
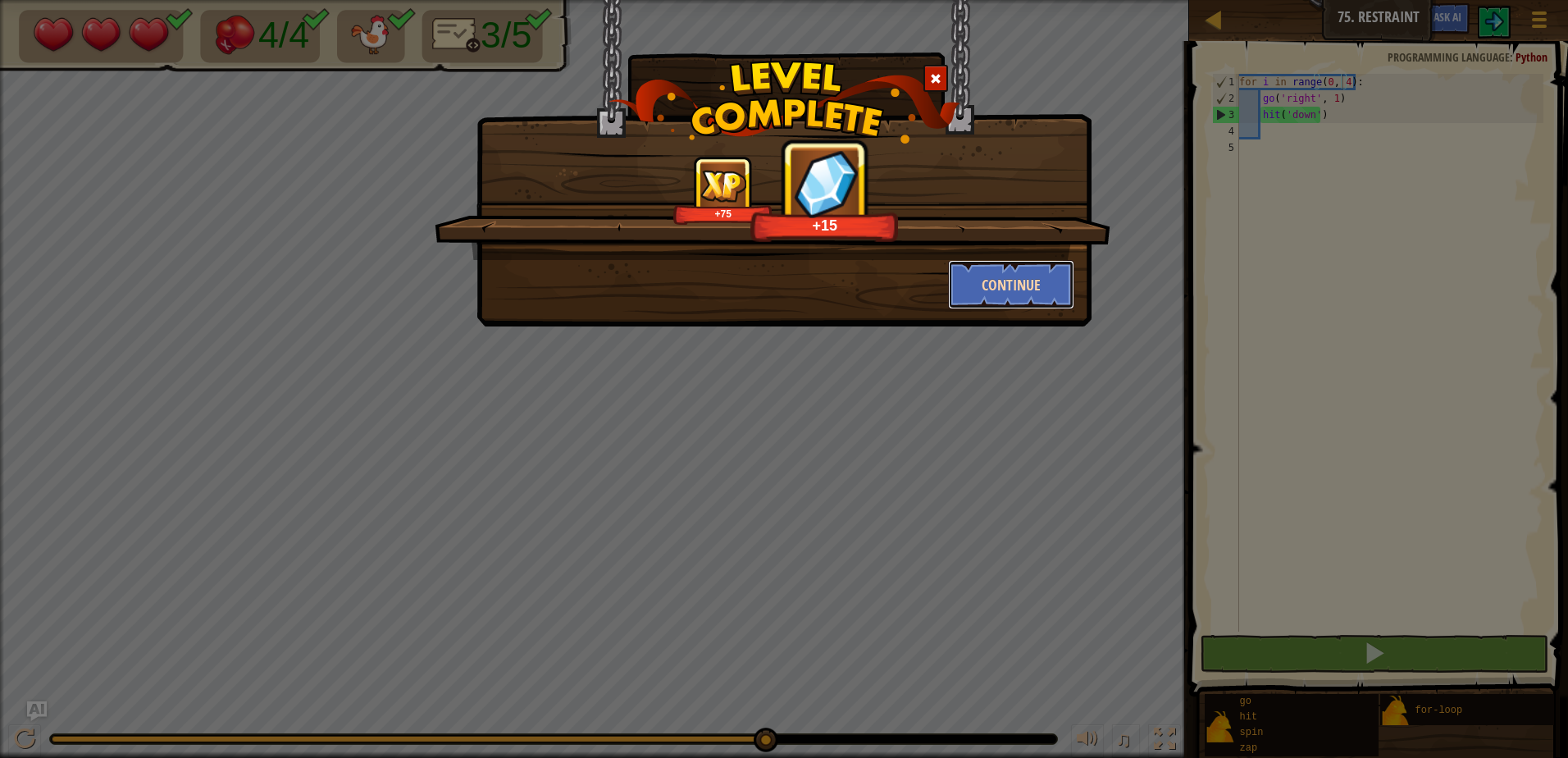
click at [1045, 277] on button "Continue" at bounding box center [1011, 284] width 127 height 49
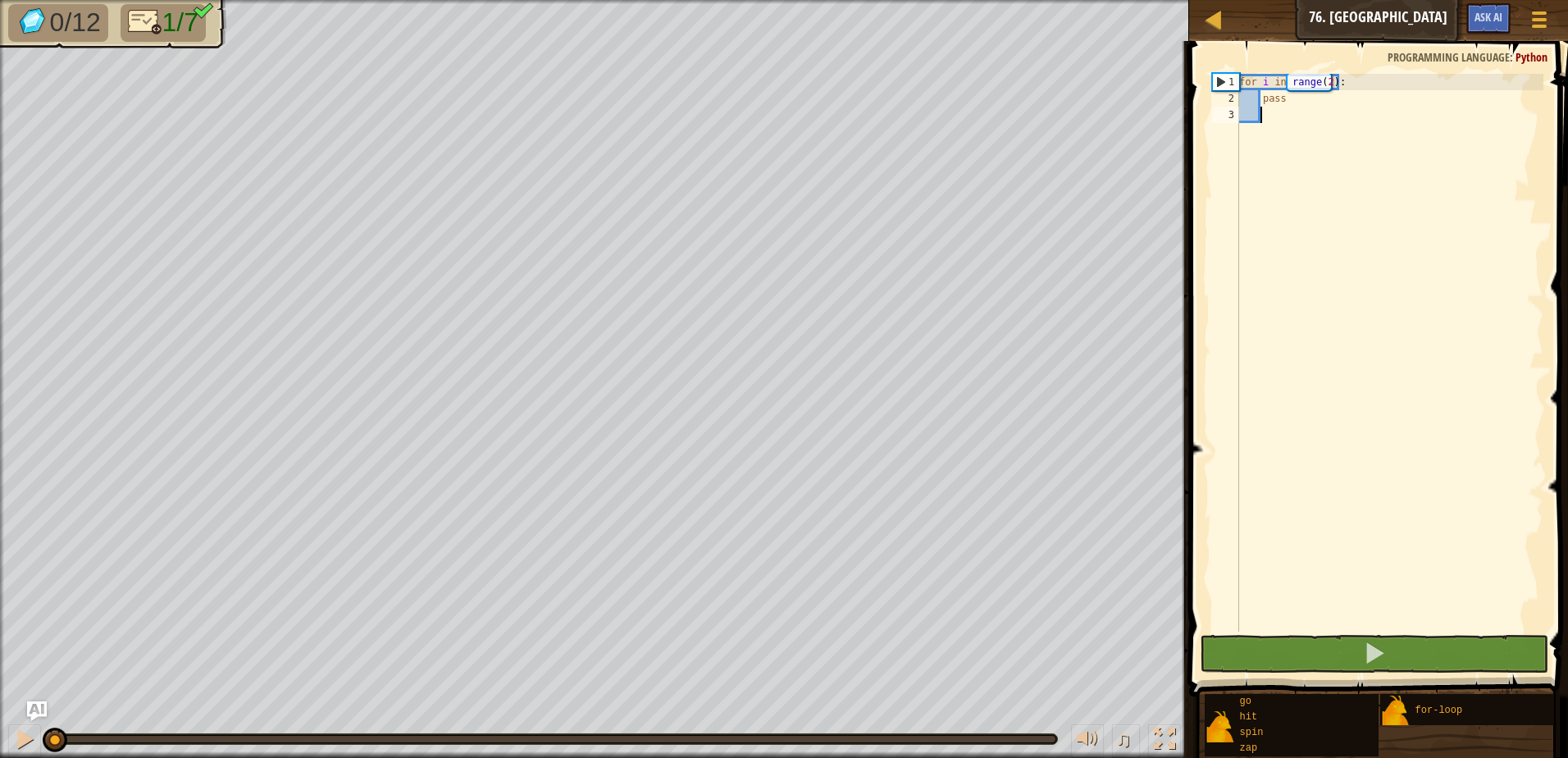
type textarea "g"
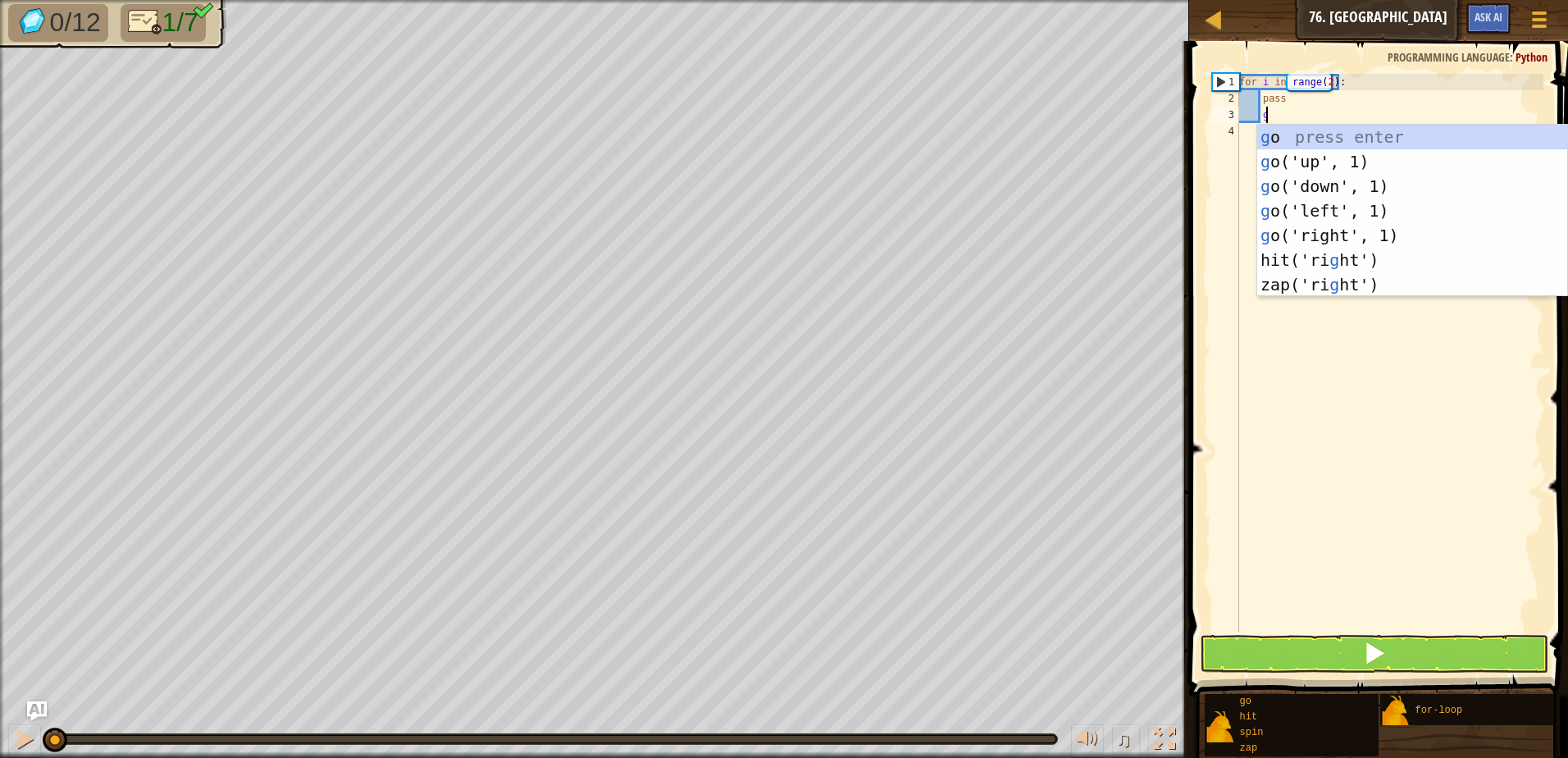
scroll to position [7, 1]
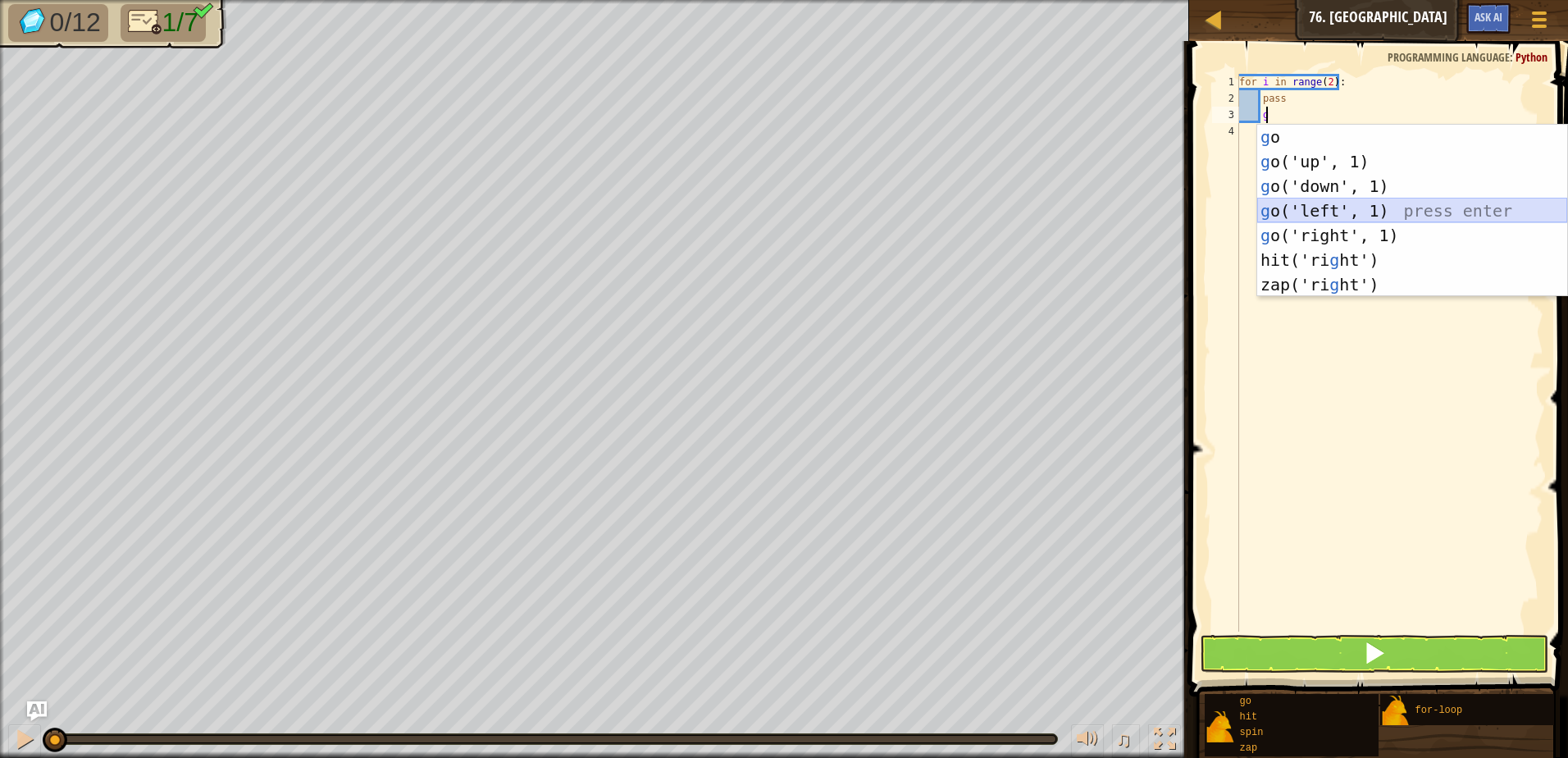
click at [1388, 214] on div "g o press enter g o('up', 1) press enter g o('down', 1) press enter g o('left',…" at bounding box center [1412, 235] width 310 height 221
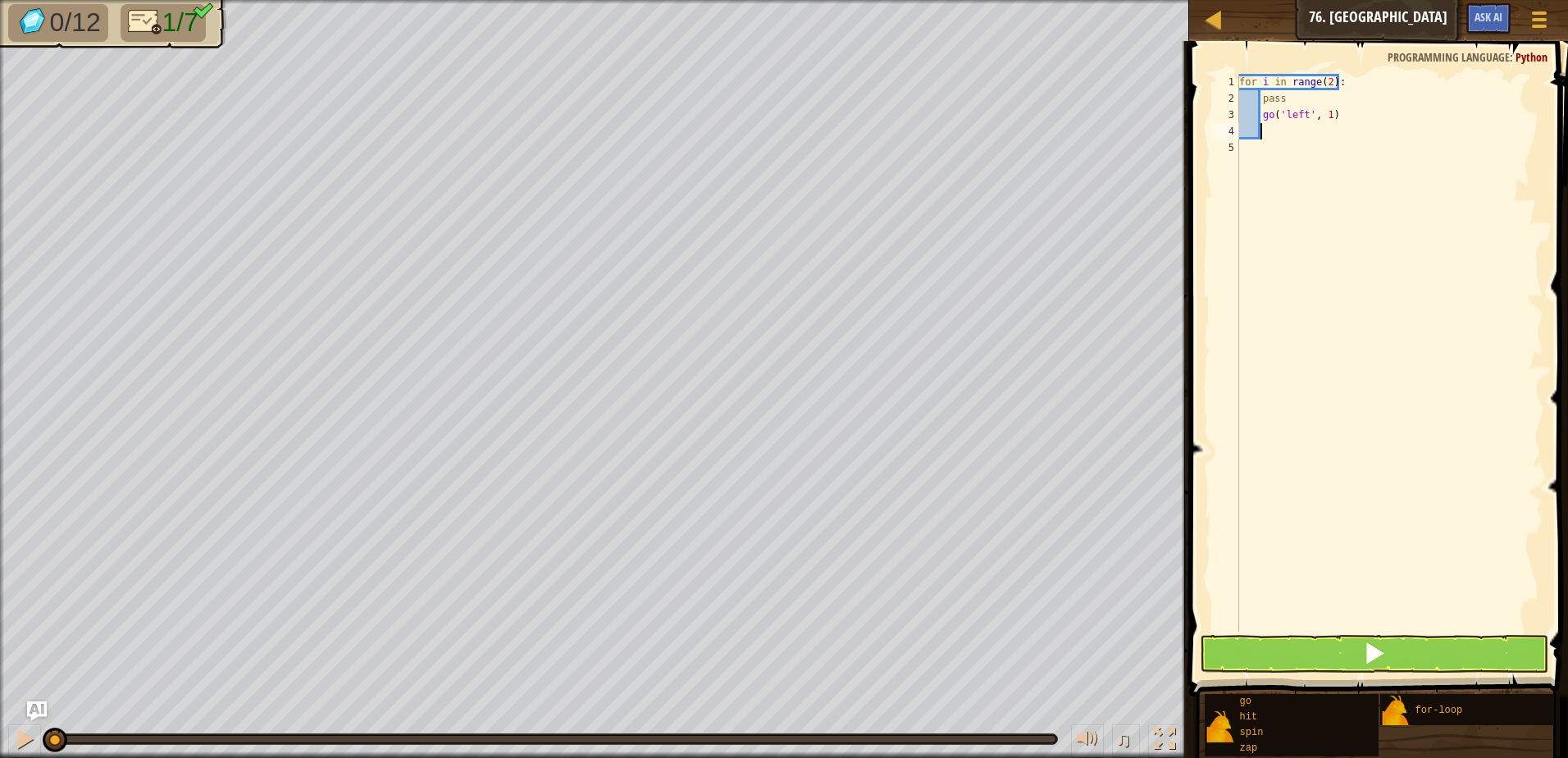
click at [1326, 116] on div "for i in range ( 2 ) : pass go ( 'left' , 1 )" at bounding box center [1389, 368] width 307 height 591
type textarea "go('left', 2)"
click at [1331, 138] on div "for i in range ( 2 ) : pass go ( 'left' , 2 )" at bounding box center [1389, 368] width 307 height 591
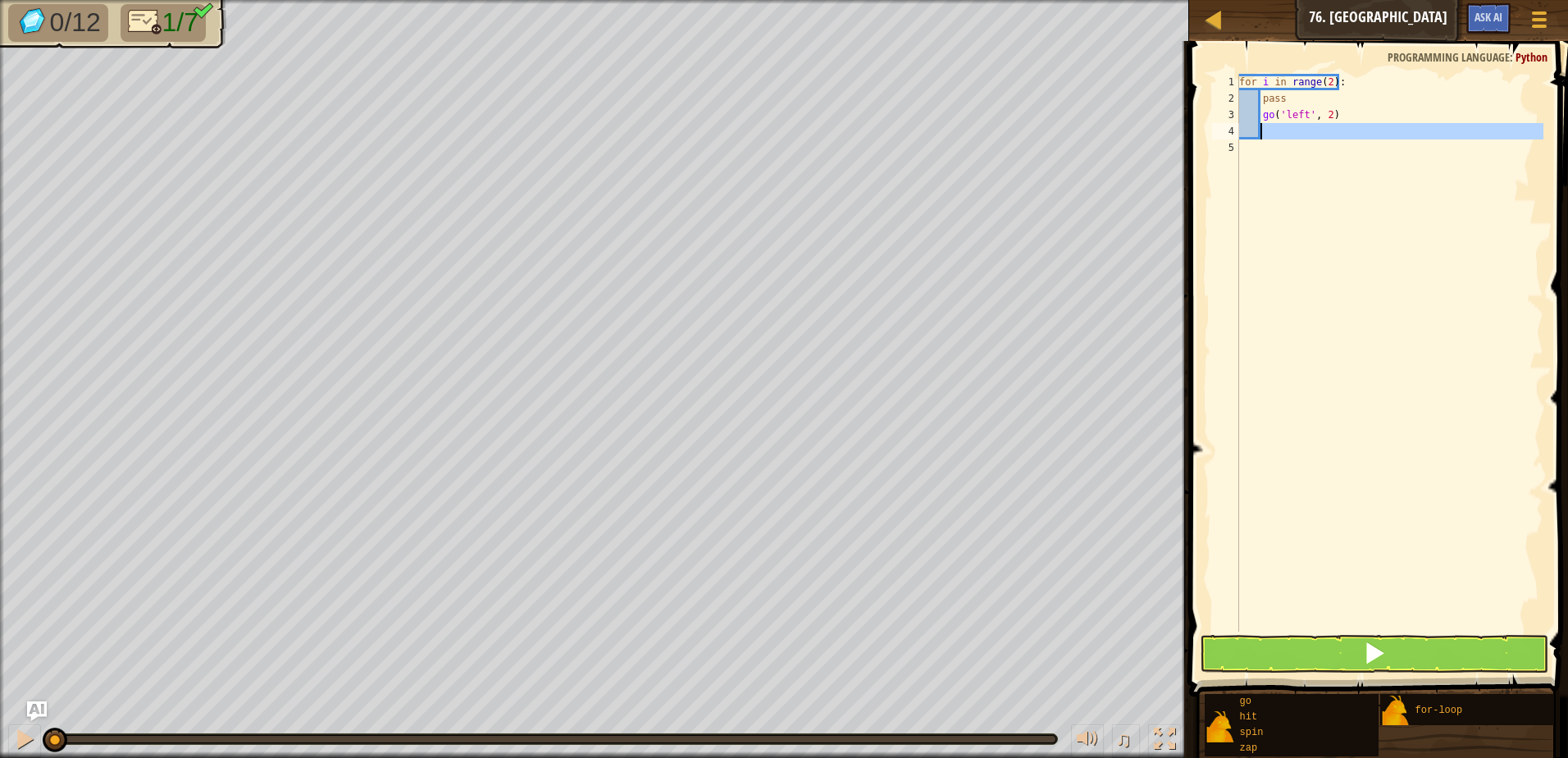
type textarea "g"
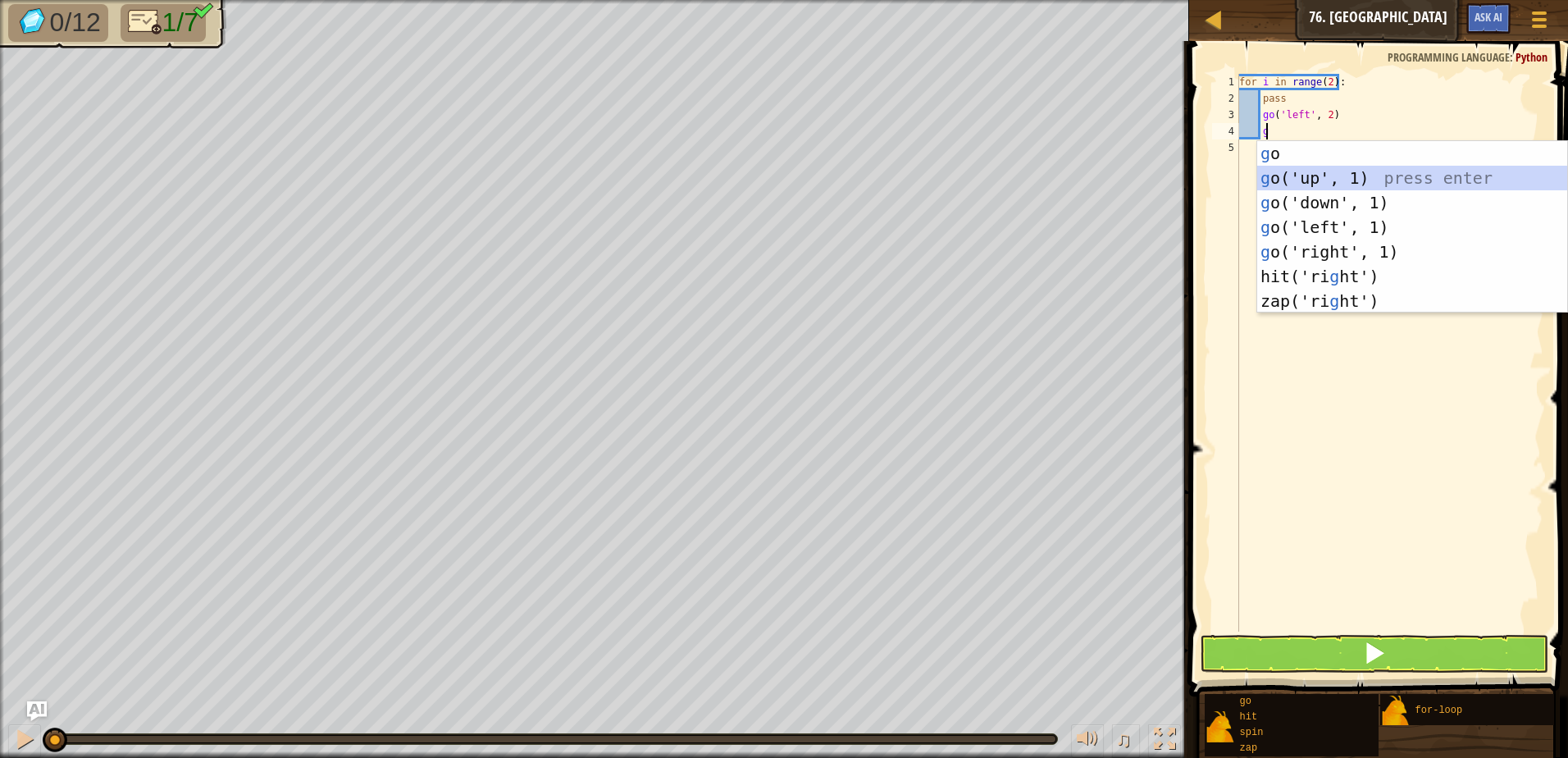
click at [1364, 171] on div "g o press enter g o('up', 1) press enter g o('down', 1) press enter g o('left',…" at bounding box center [1412, 251] width 310 height 221
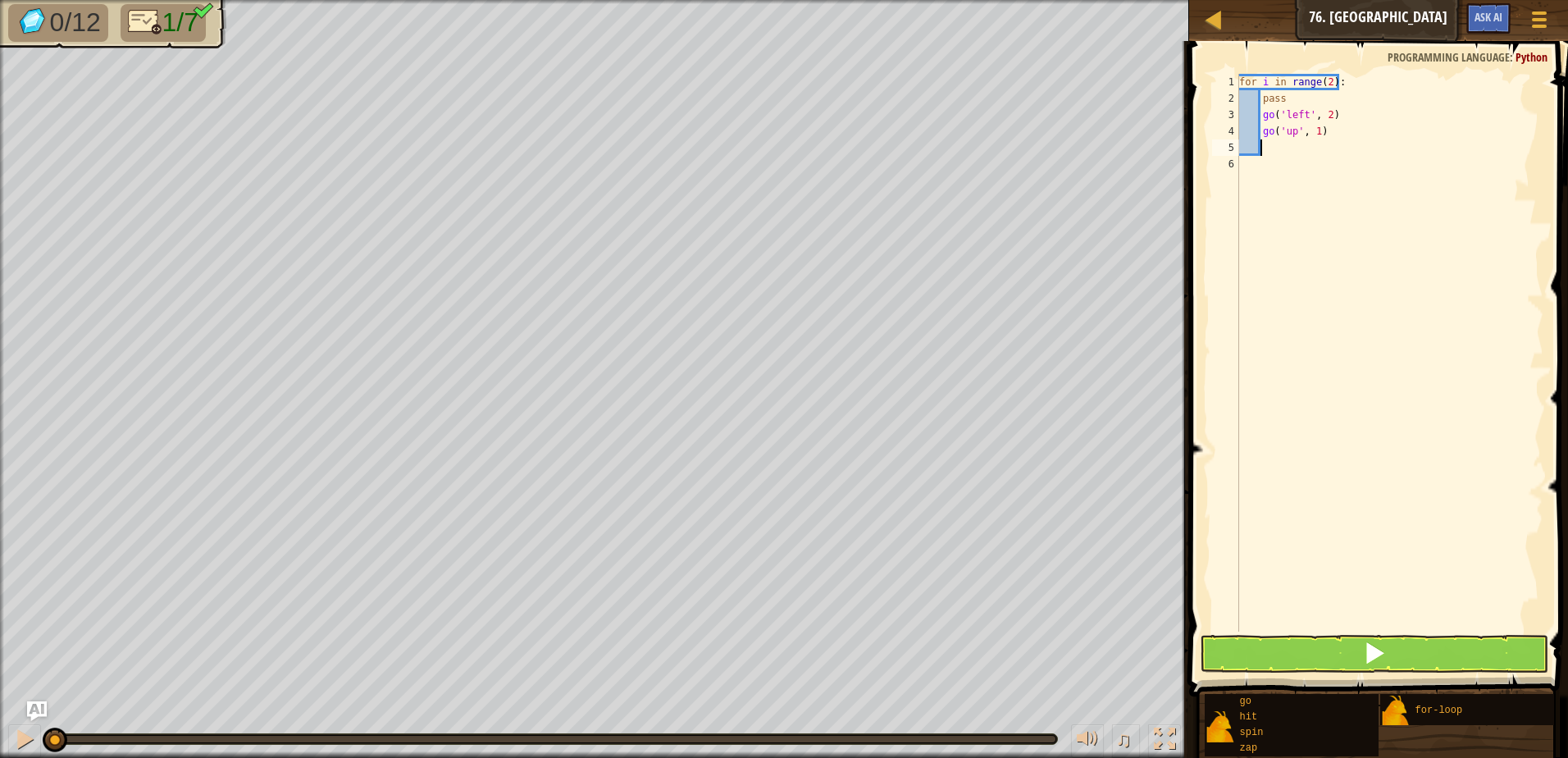
click at [1313, 129] on div "for i in range ( 2 ) : pass go ( 'left' , 2 ) go ( 'up' , 1 )" at bounding box center [1389, 368] width 307 height 591
type textarea "go('up', 2)"
click at [1296, 148] on div "for i in range ( 2 ) : pass go ( 'left' , 2 ) go ( 'up' , 2 )" at bounding box center [1389, 368] width 307 height 591
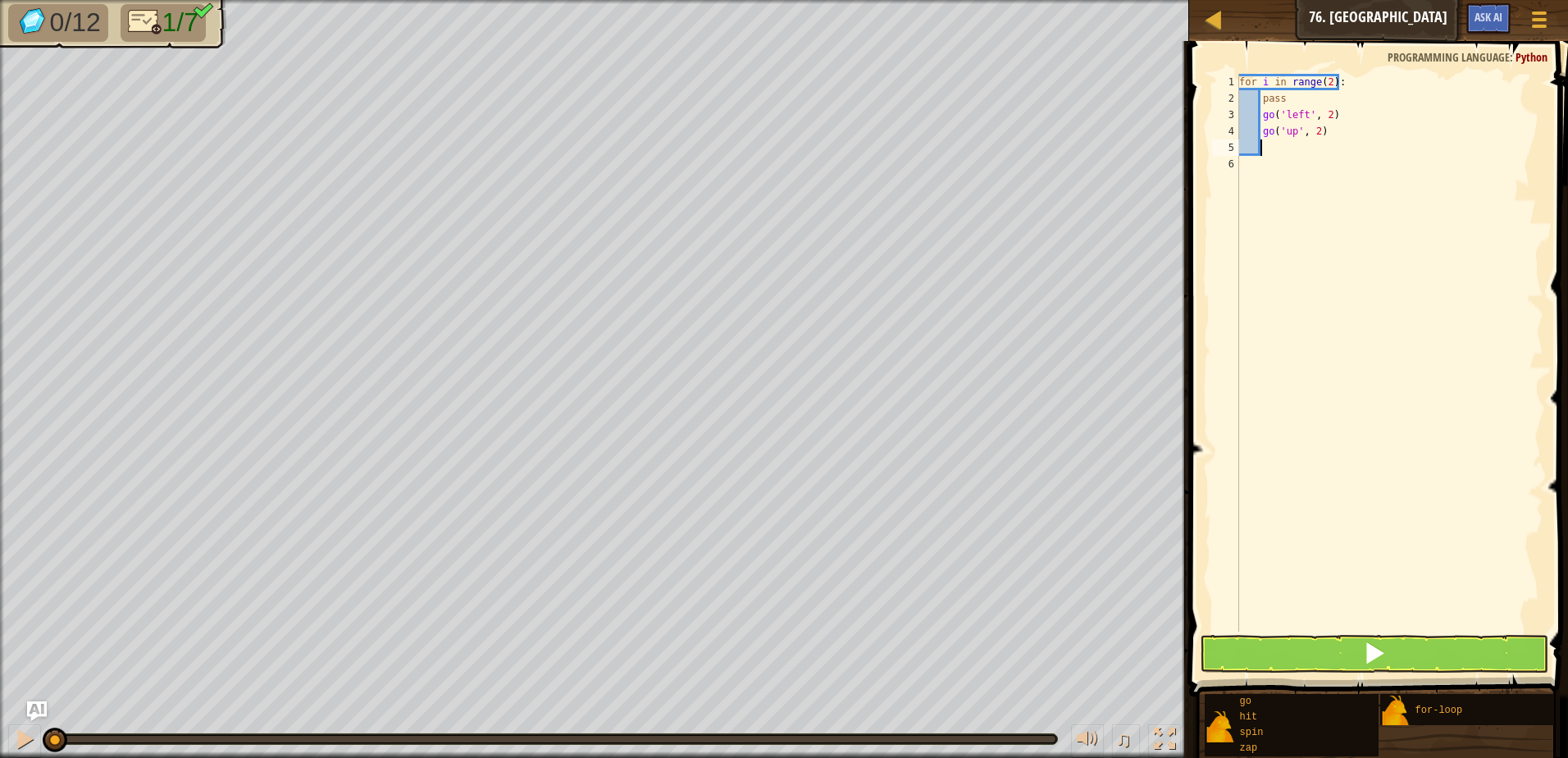
type textarea "g"
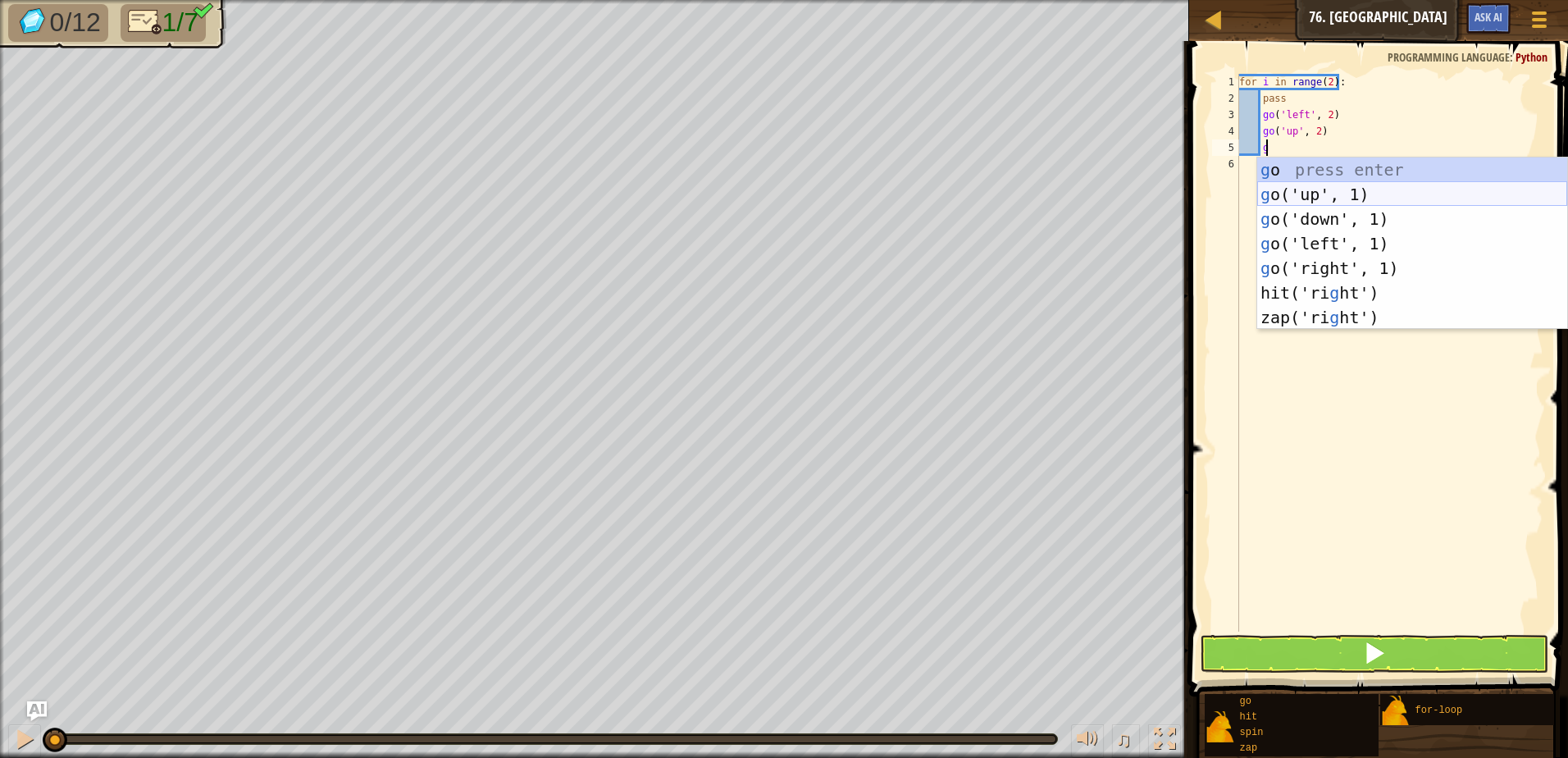
drag, startPoint x: 1341, startPoint y: 206, endPoint x: 1342, endPoint y: 228, distance: 22.0
click at [1341, 217] on div "g o press enter g o('up', 1) press enter g o('down', 1) press enter g o('left',…" at bounding box center [1412, 268] width 310 height 221
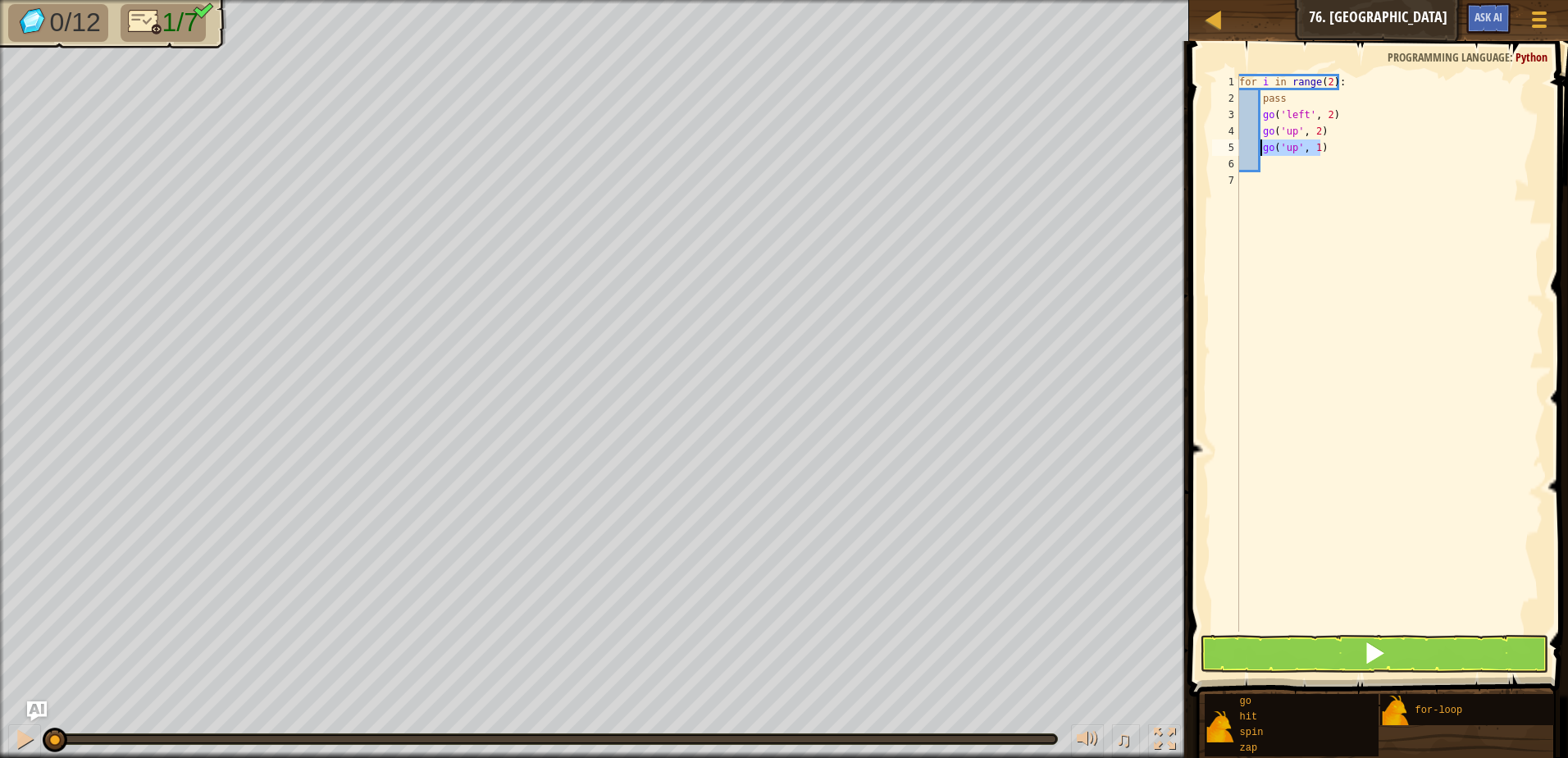
drag, startPoint x: 1324, startPoint y: 144, endPoint x: 1258, endPoint y: 147, distance: 66.1
click at [1258, 147] on div "for i in range ( 2 ) : pass go ( 'left' , 2 ) go ( 'up' , 2 ) go ( 'up' , 1 )" at bounding box center [1389, 368] width 307 height 591
type textarea "go('up', 1)"
type textarea "g"
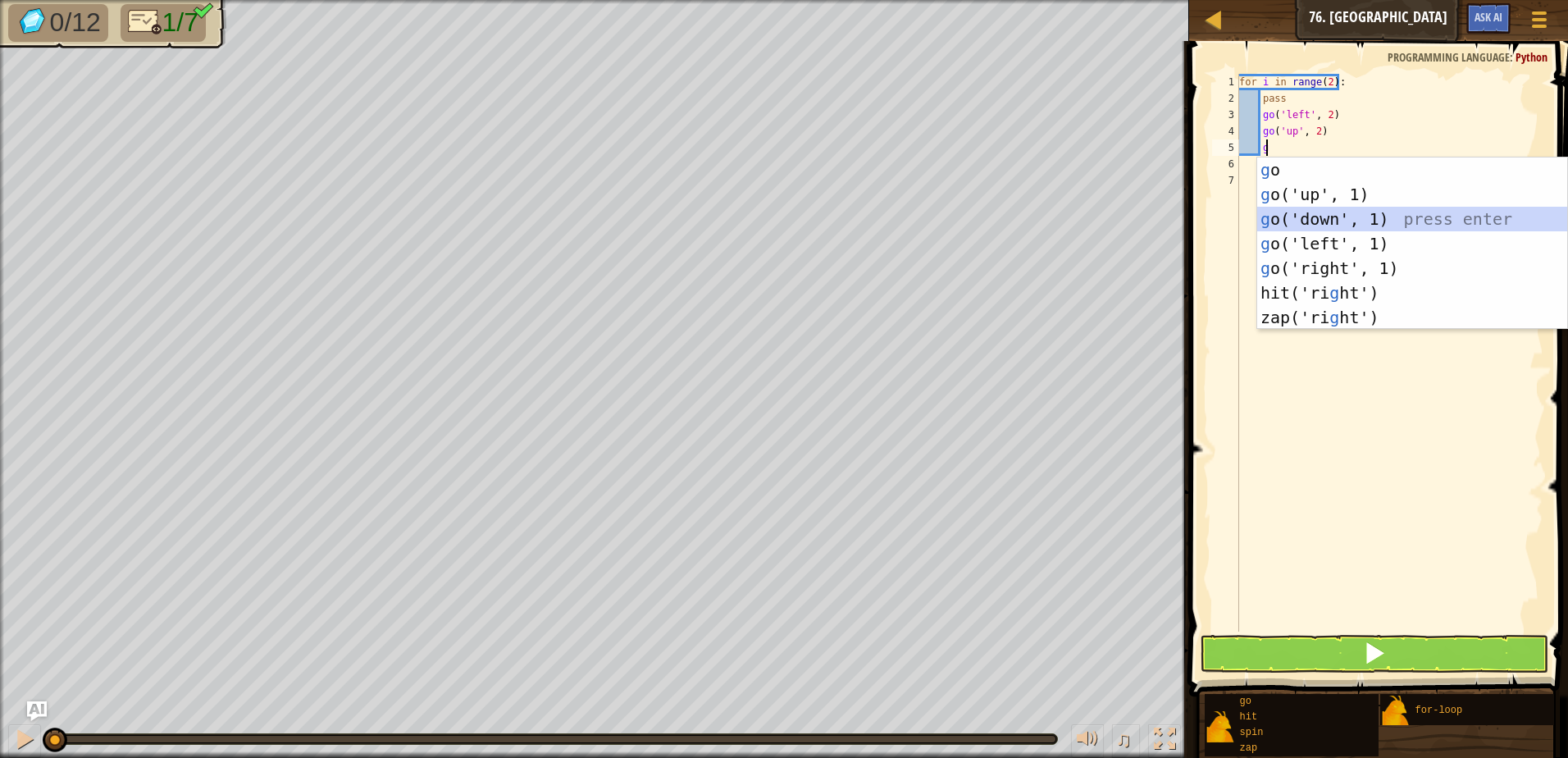
click at [1329, 213] on div "g o press enter g o('up', 1) press enter g o('down', 1) press enter g o('left',…" at bounding box center [1412, 268] width 310 height 221
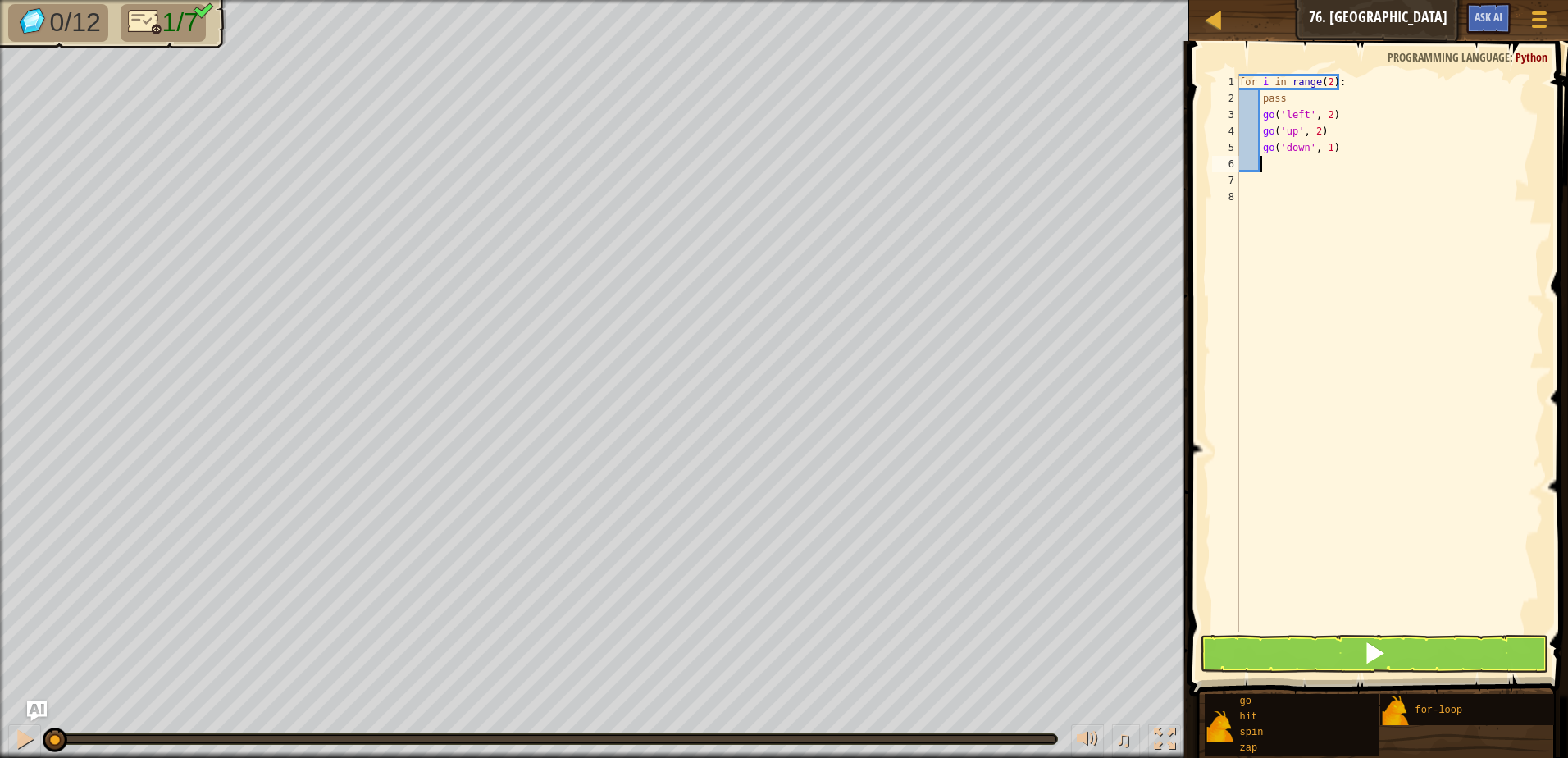
click at [1323, 145] on div "for i in range ( 2 ) : pass go ( 'left' , 2 ) go ( 'up' , 2 ) go ( 'down' , 1 )" at bounding box center [1389, 368] width 307 height 591
type textarea "go('down', 4)"
click at [1281, 177] on div "for i in range ( 2 ) : pass go ( 'left' , 2 ) go ( 'up' , 2 ) go ( 'down' , 4 )" at bounding box center [1389, 368] width 307 height 591
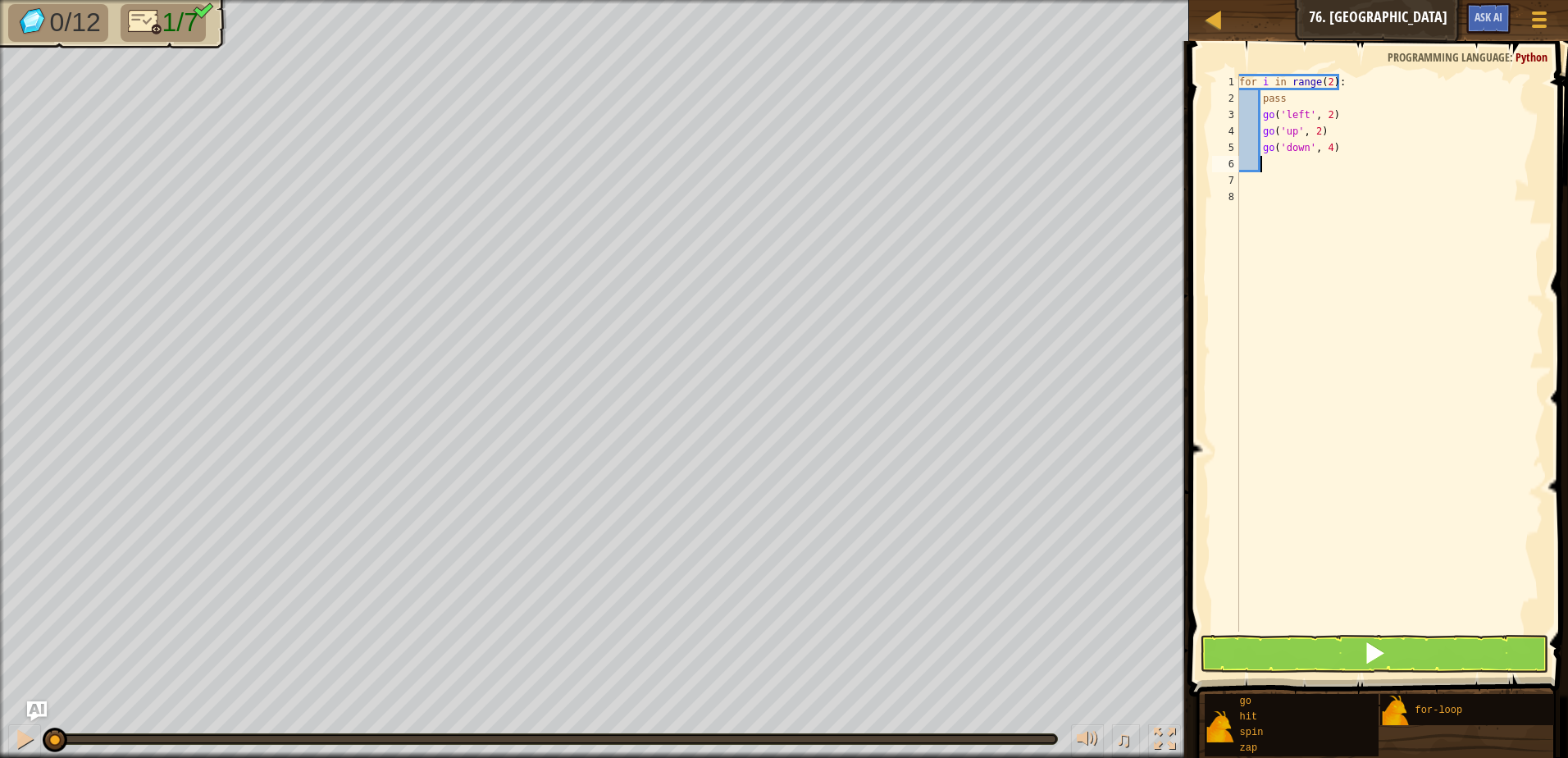
click at [1284, 157] on div "for i in range ( 2 ) : pass go ( 'left' , 2 ) go ( 'up' , 2 ) go ( 'down' , 4 )" at bounding box center [1389, 368] width 307 height 591
type textarea "g"
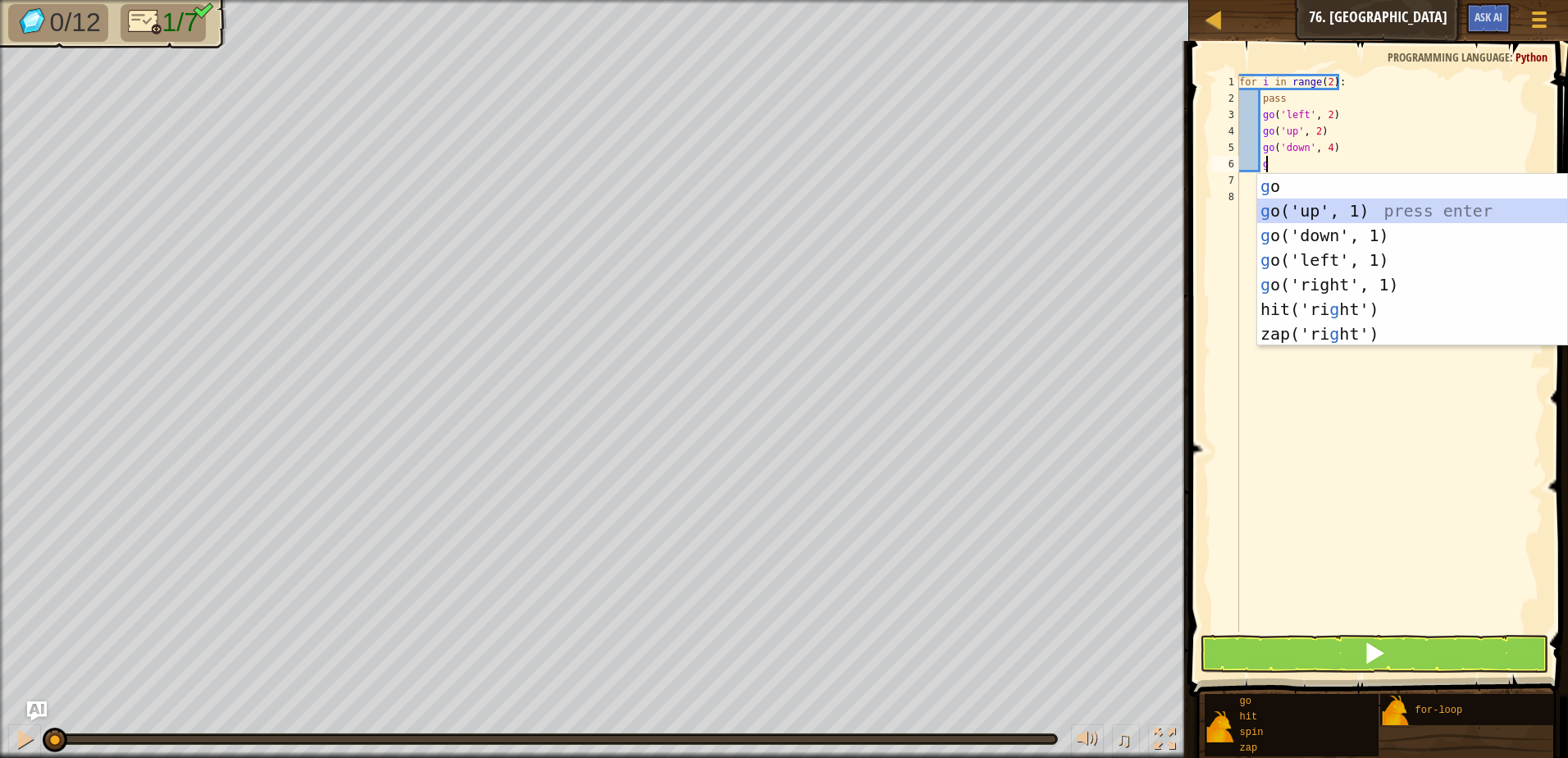
click at [1323, 203] on div "g o press enter g o('up', 1) press enter g o('down', 1) press enter g o('left',…" at bounding box center [1412, 284] width 310 height 221
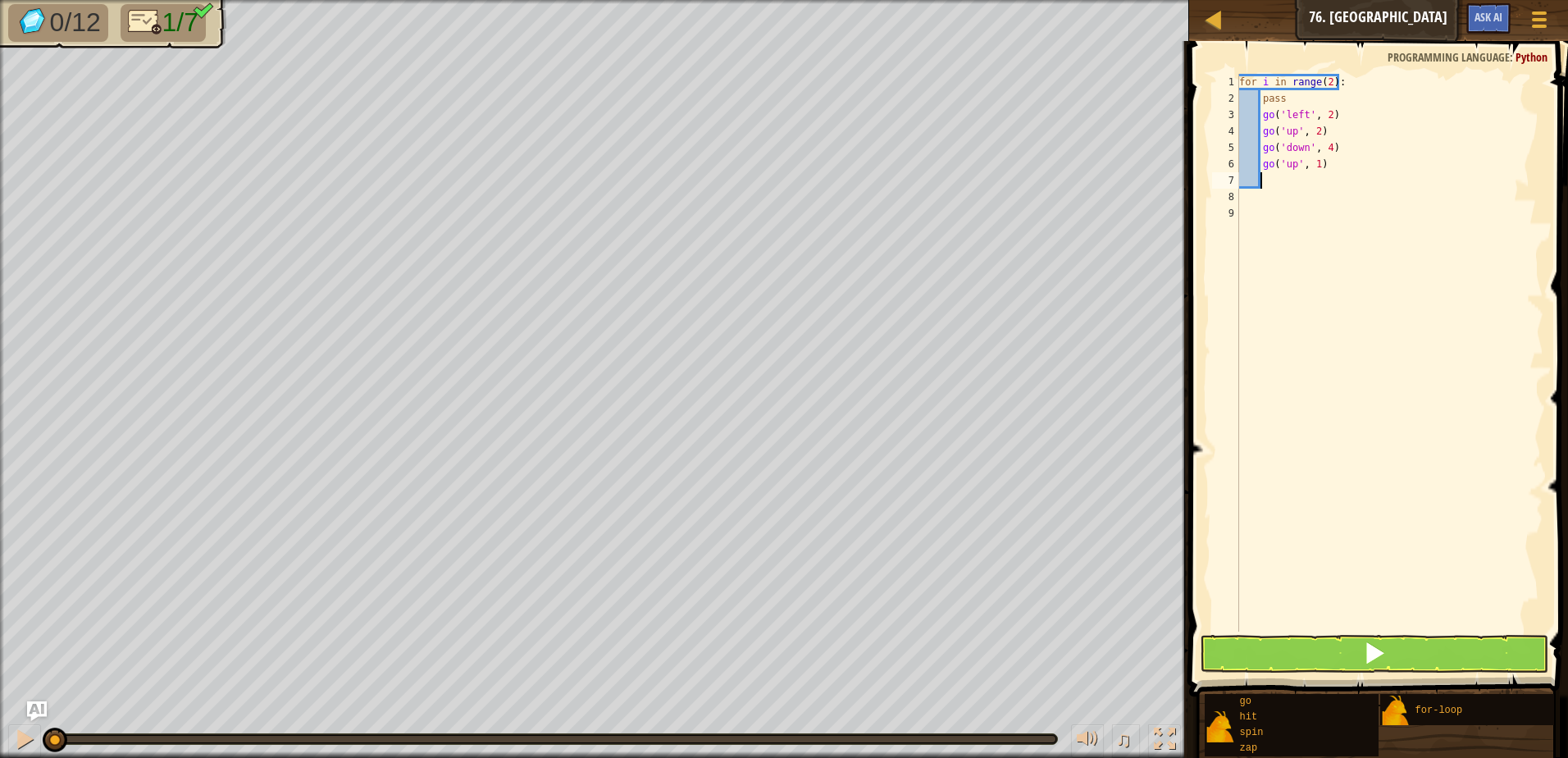
click at [1317, 164] on div "for i in range ( 2 ) : pass go ( 'left' , 2 ) go ( 'up' , 2 ) go ( 'down' , 4 )…" at bounding box center [1389, 368] width 307 height 591
drag, startPoint x: 1384, startPoint y: 654, endPoint x: 1374, endPoint y: 606, distance: 49.0
click at [1380, 663] on span at bounding box center [1374, 653] width 23 height 23
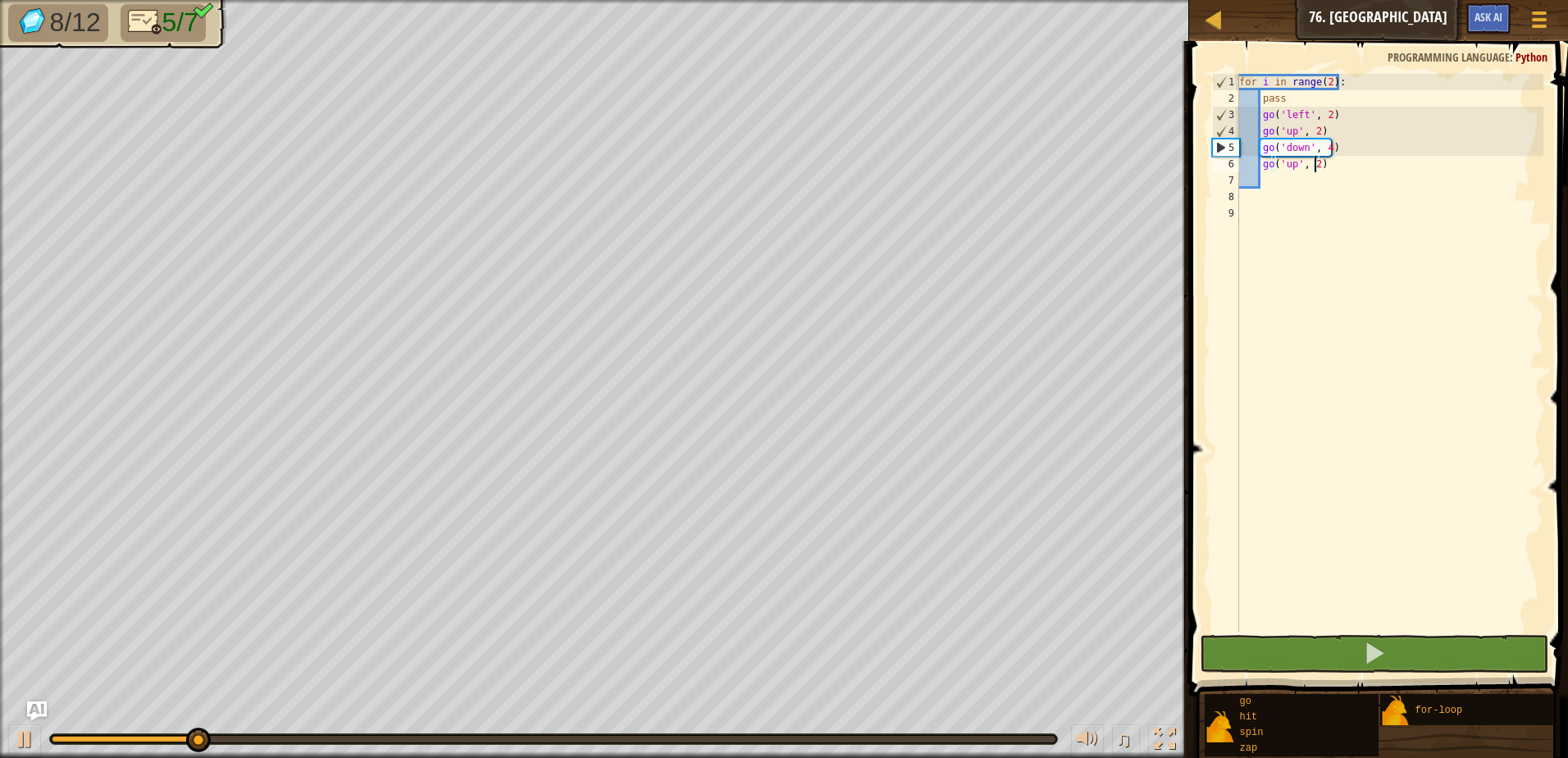
click at [1323, 79] on div "for i in range ( 2 ) : pass go ( 'left' , 2 ) go ( 'up' , 2 ) go ( 'down' , 4 )…" at bounding box center [1389, 368] width 307 height 591
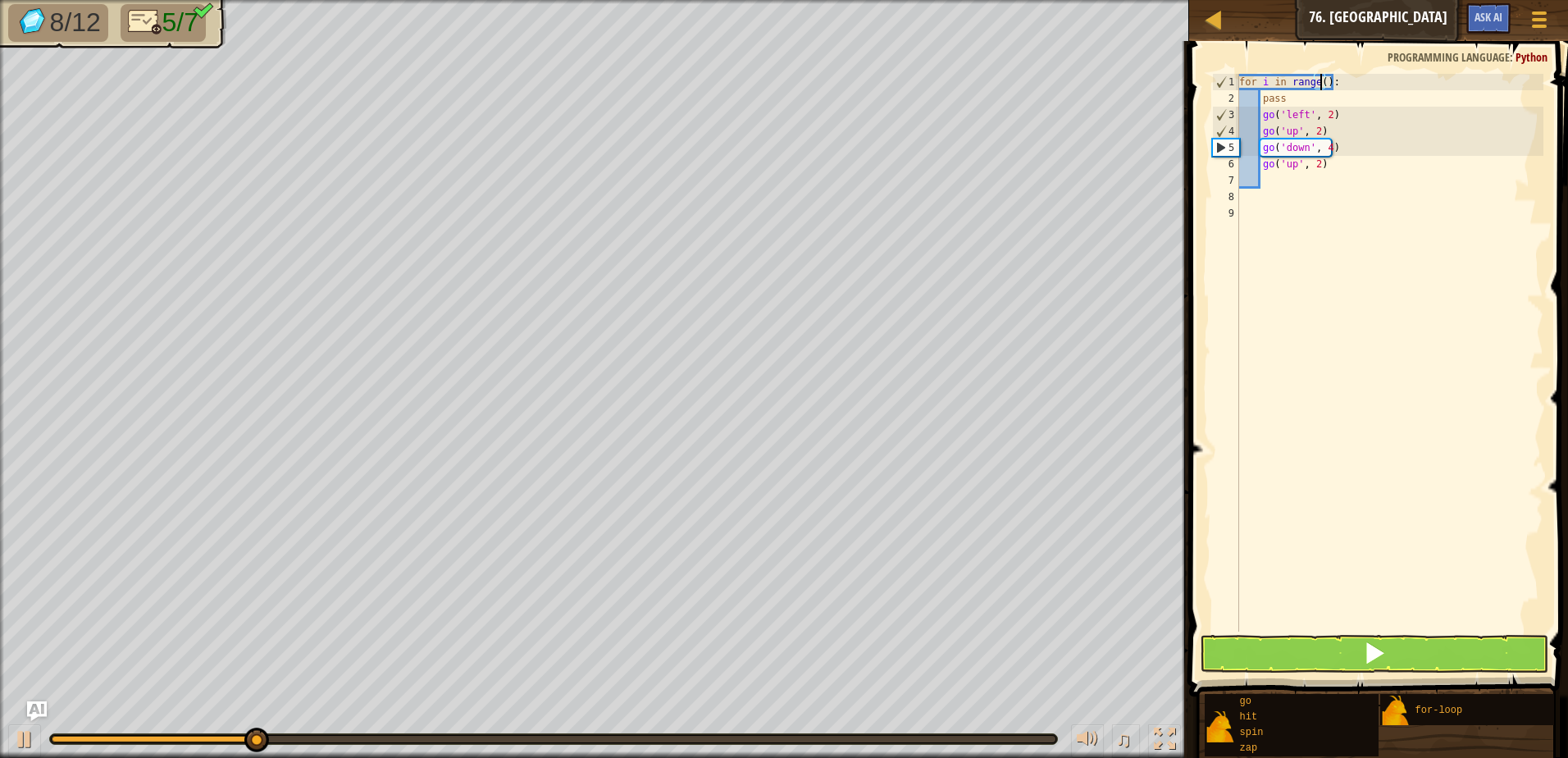
scroll to position [7, 6]
type textarea "for i in range(3):"
click at [1447, 645] on button at bounding box center [1374, 653] width 348 height 38
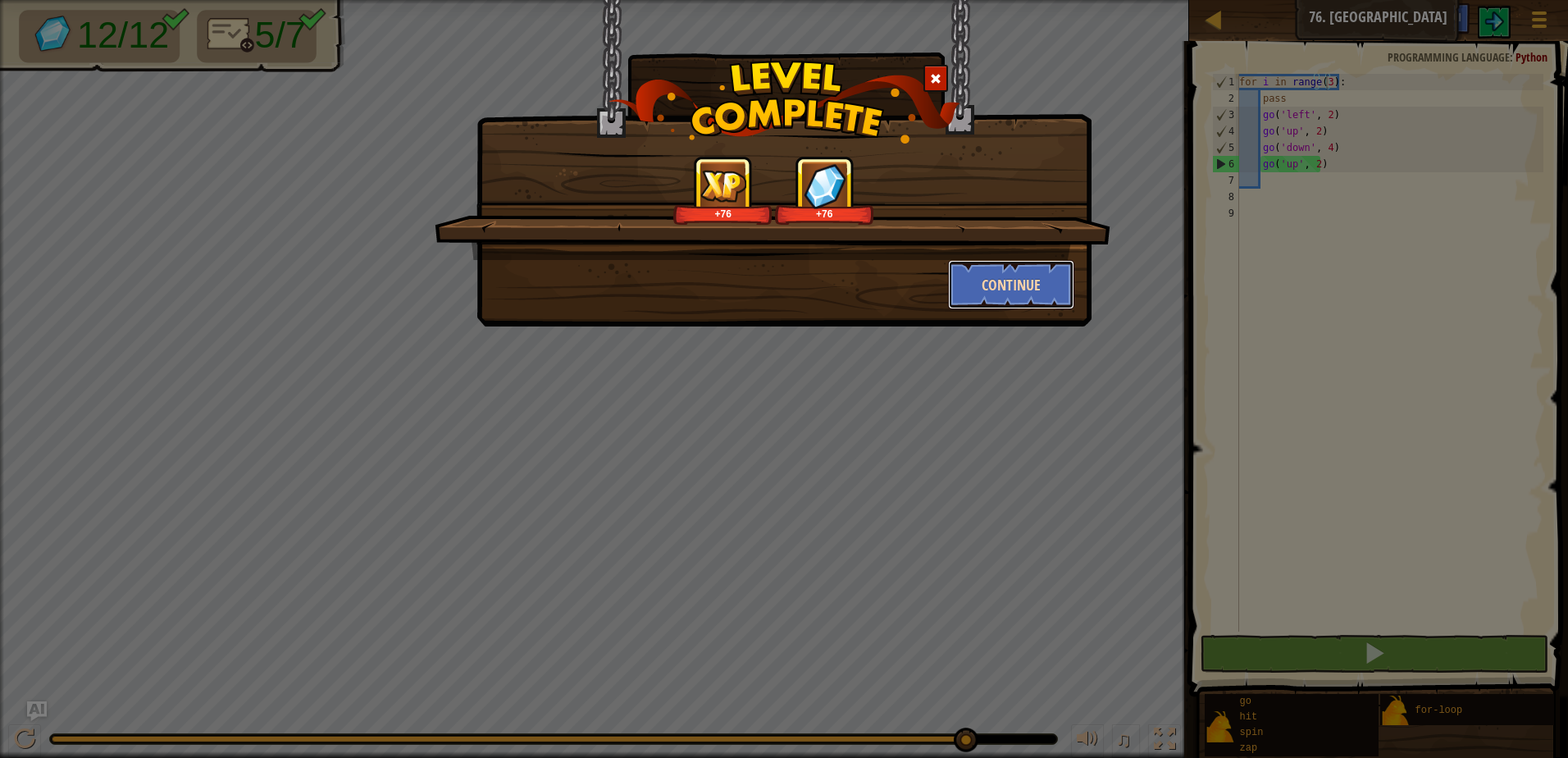
click at [998, 289] on button "Continue" at bounding box center [1011, 284] width 127 height 49
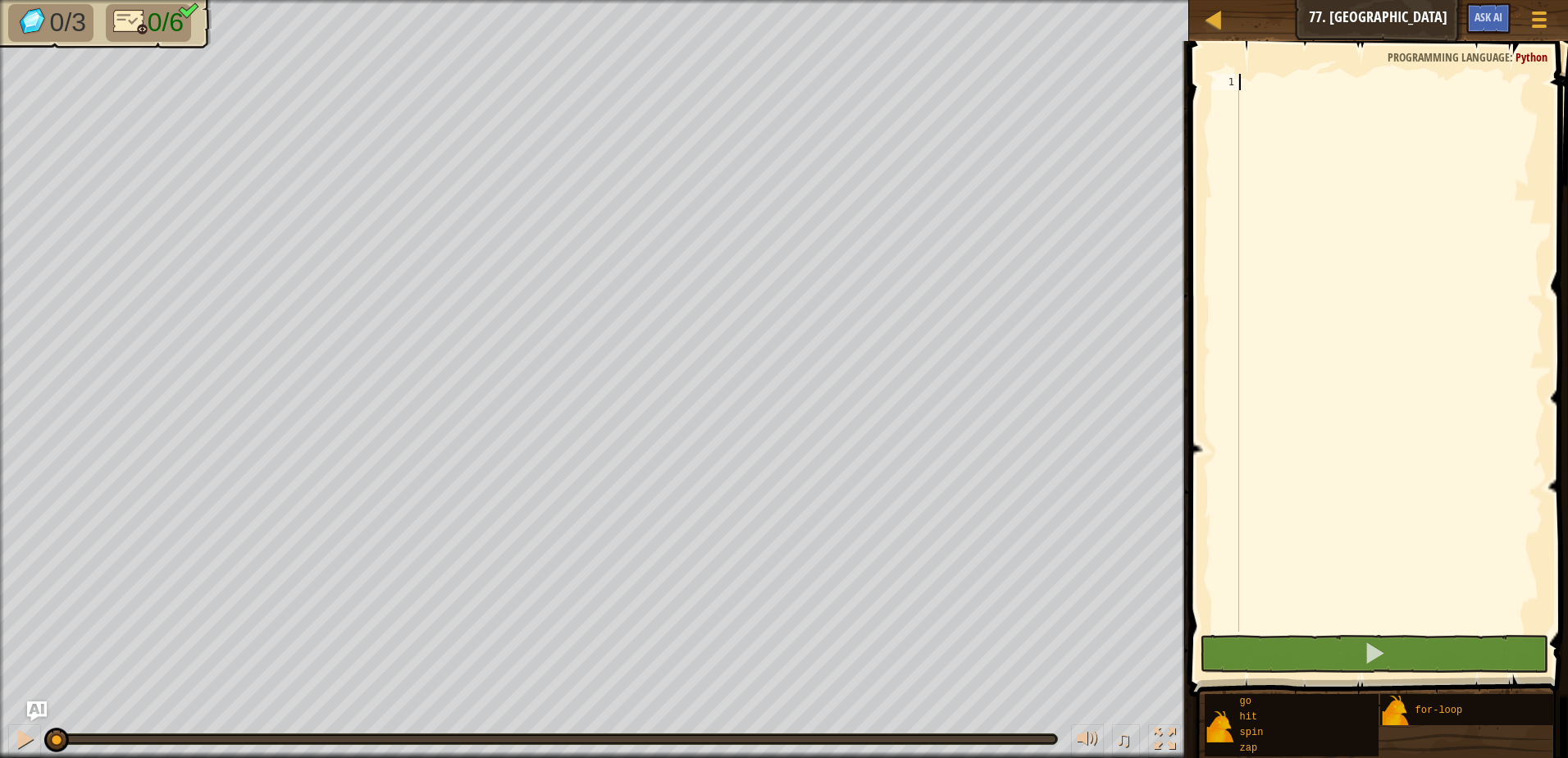
type textarea "g"
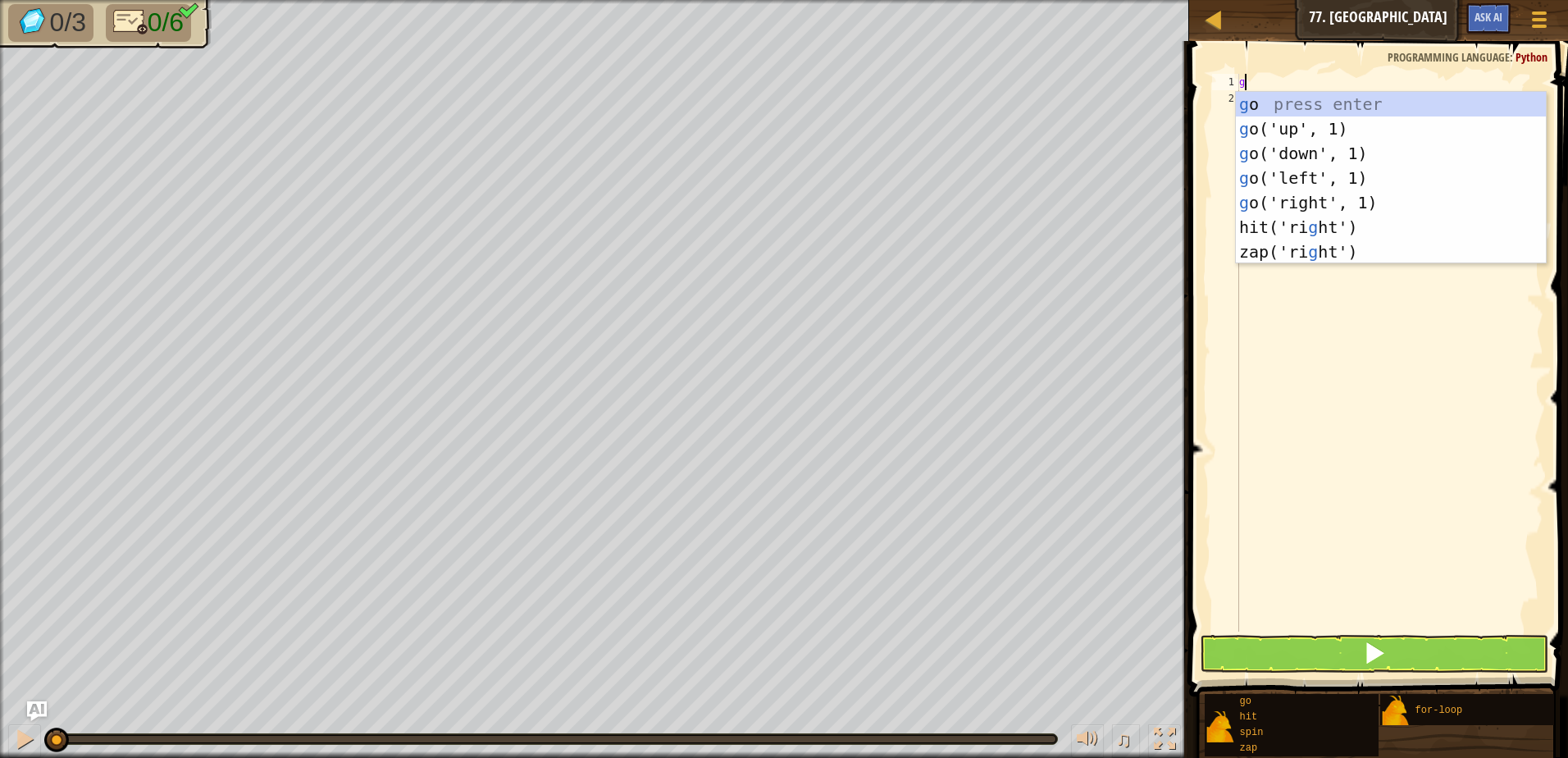
scroll to position [7, 0]
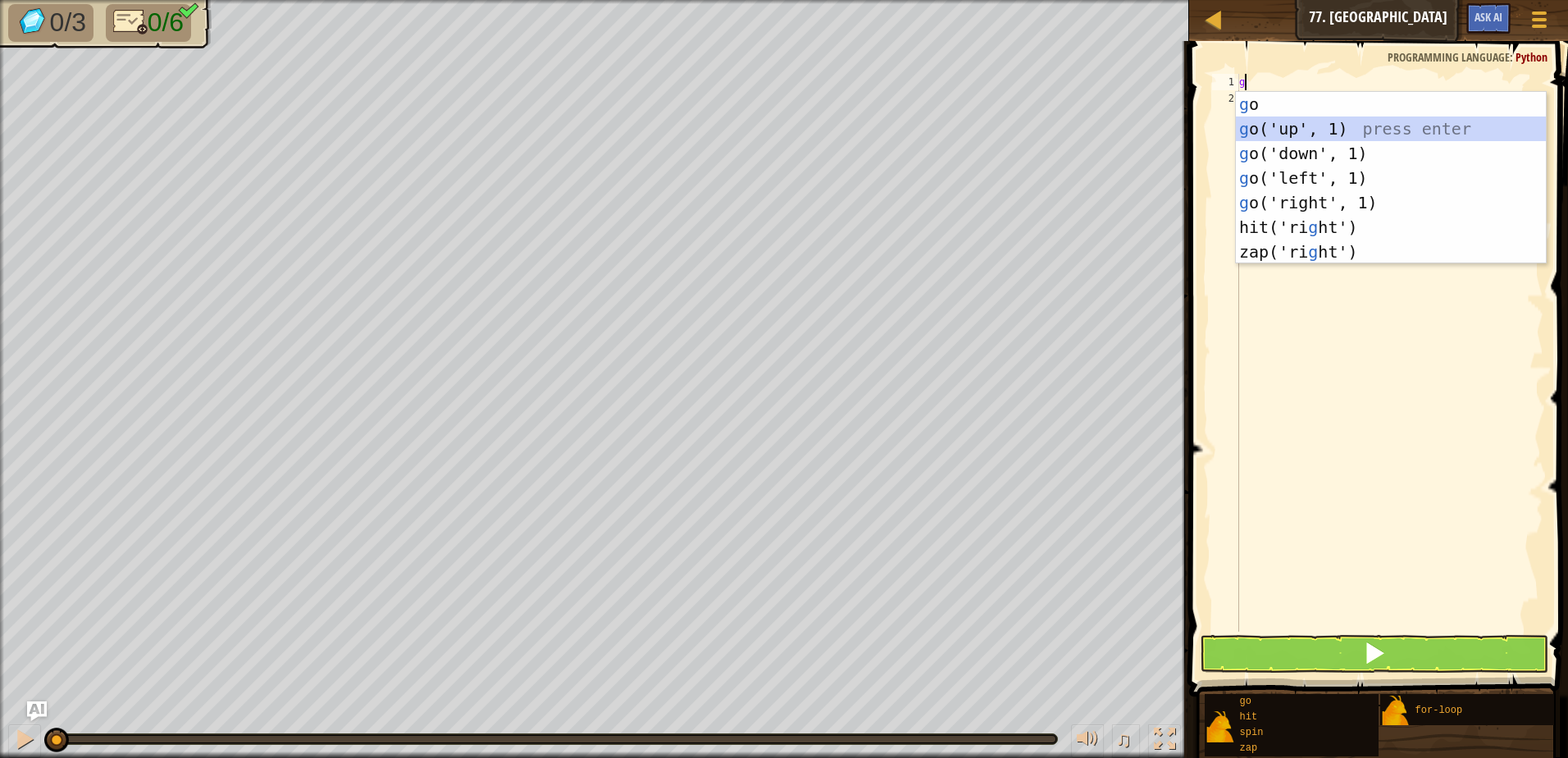
click at [1310, 124] on div "g o press enter g o('up', 1) press enter g o('down', 1) press enter g o('left',…" at bounding box center [1390, 202] width 310 height 221
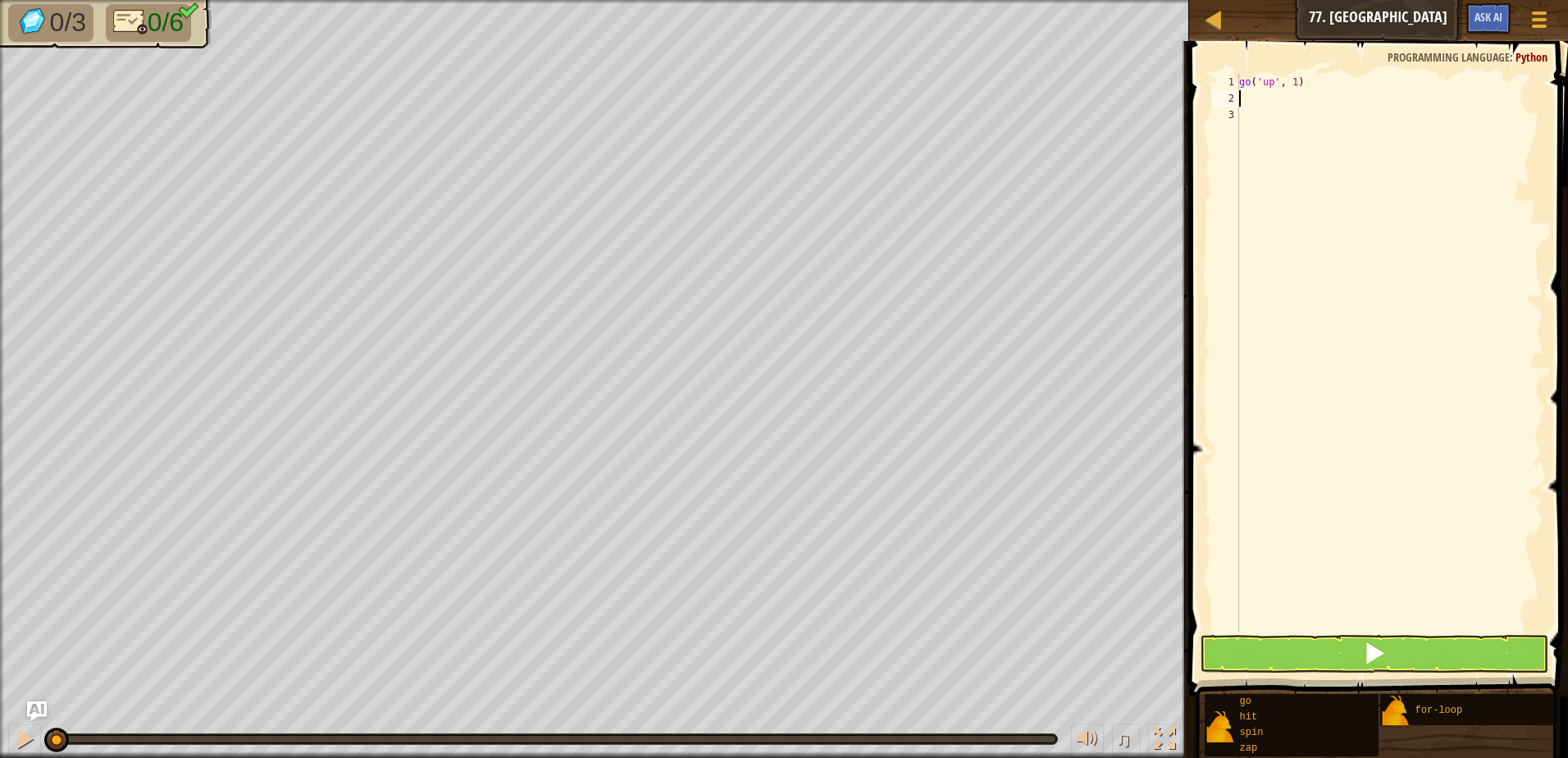
type textarea "g"
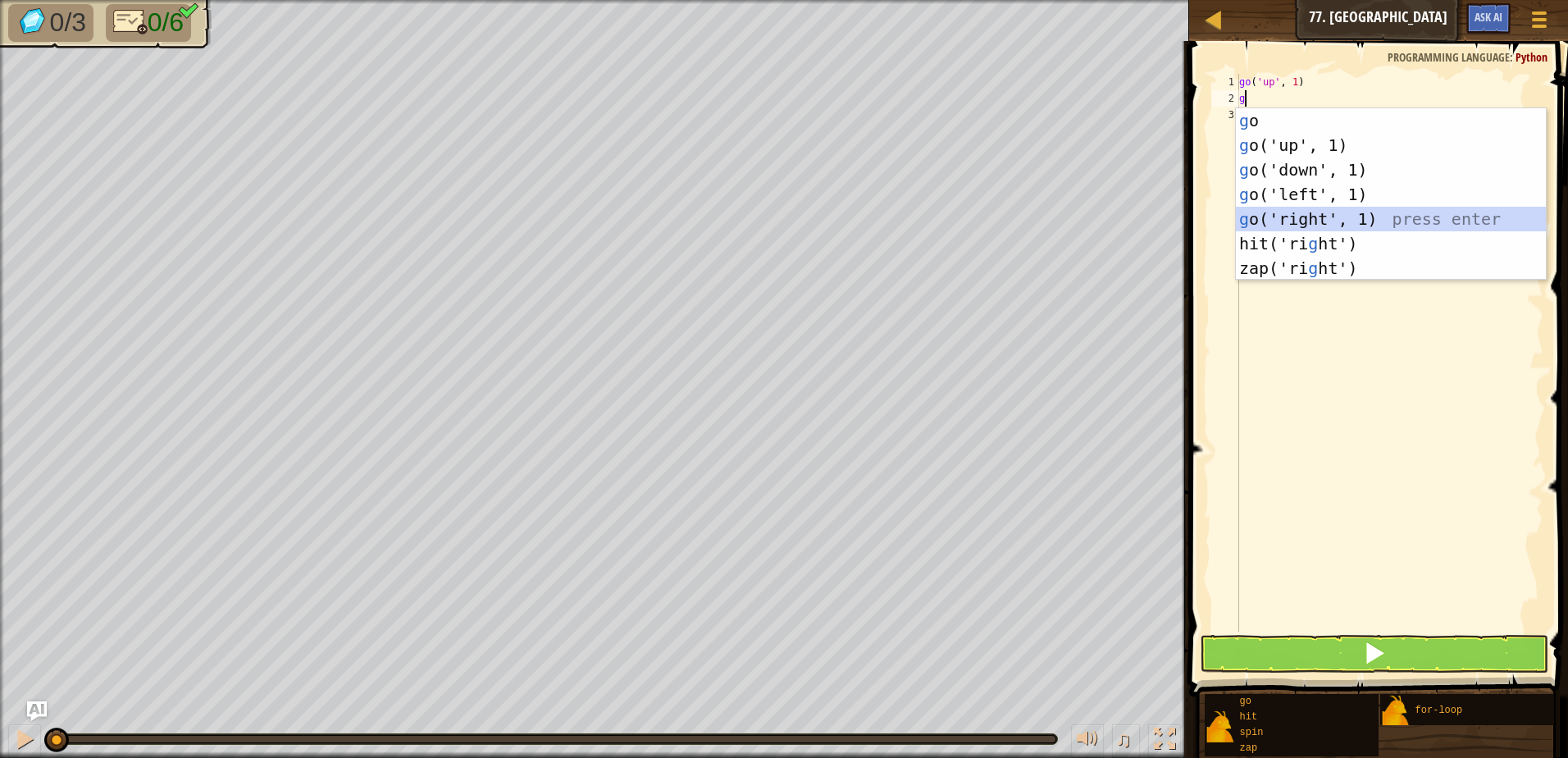
click at [1325, 214] on div "g o press enter g o('up', 1) press enter g o('down', 1) press enter g o('left',…" at bounding box center [1390, 219] width 310 height 221
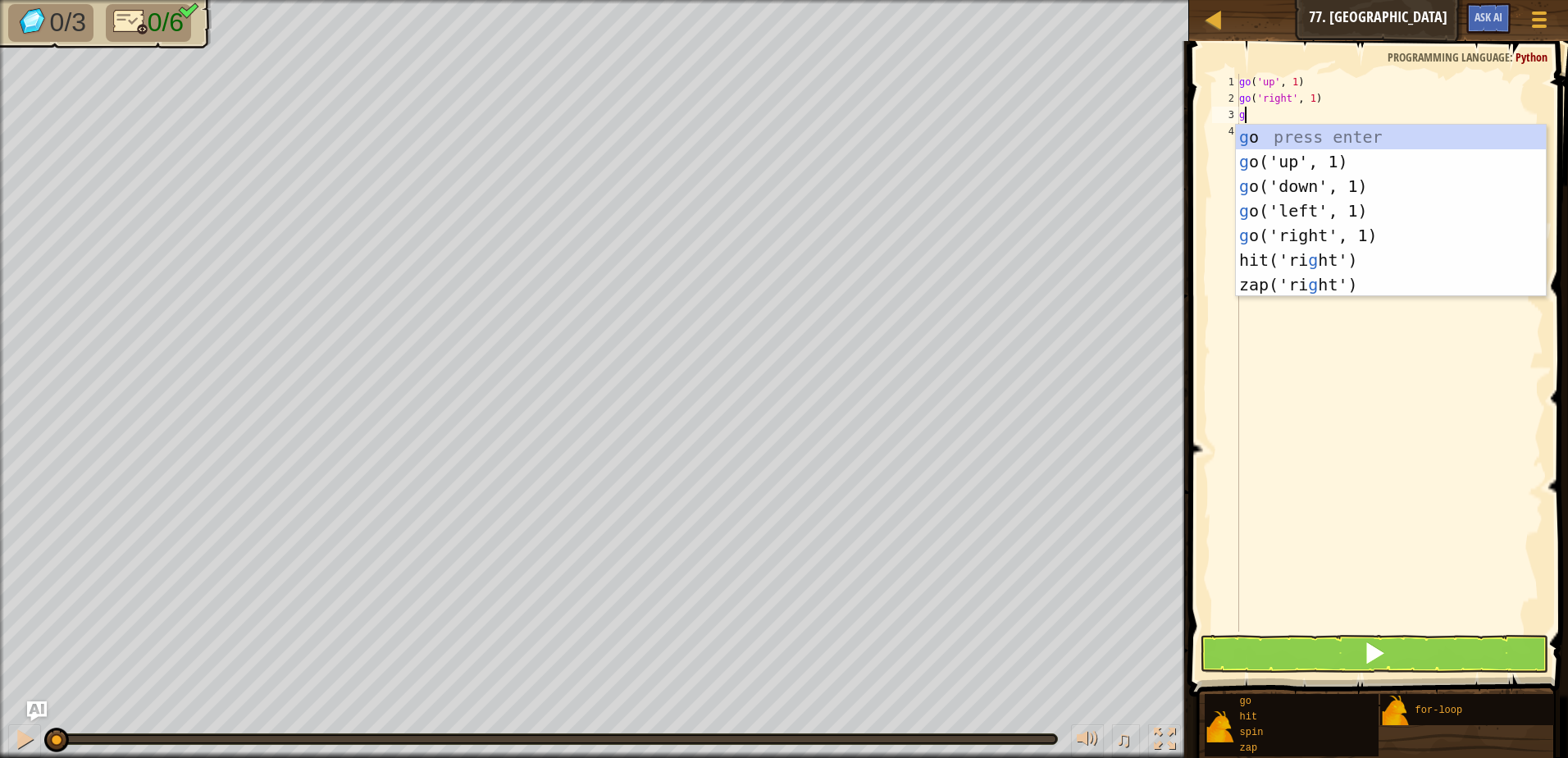
type textarea "g"
click at [1331, 215] on div "g o press enter g o('up', 1) press enter g o('down', 1) press enter g o('left',…" at bounding box center [1390, 235] width 310 height 221
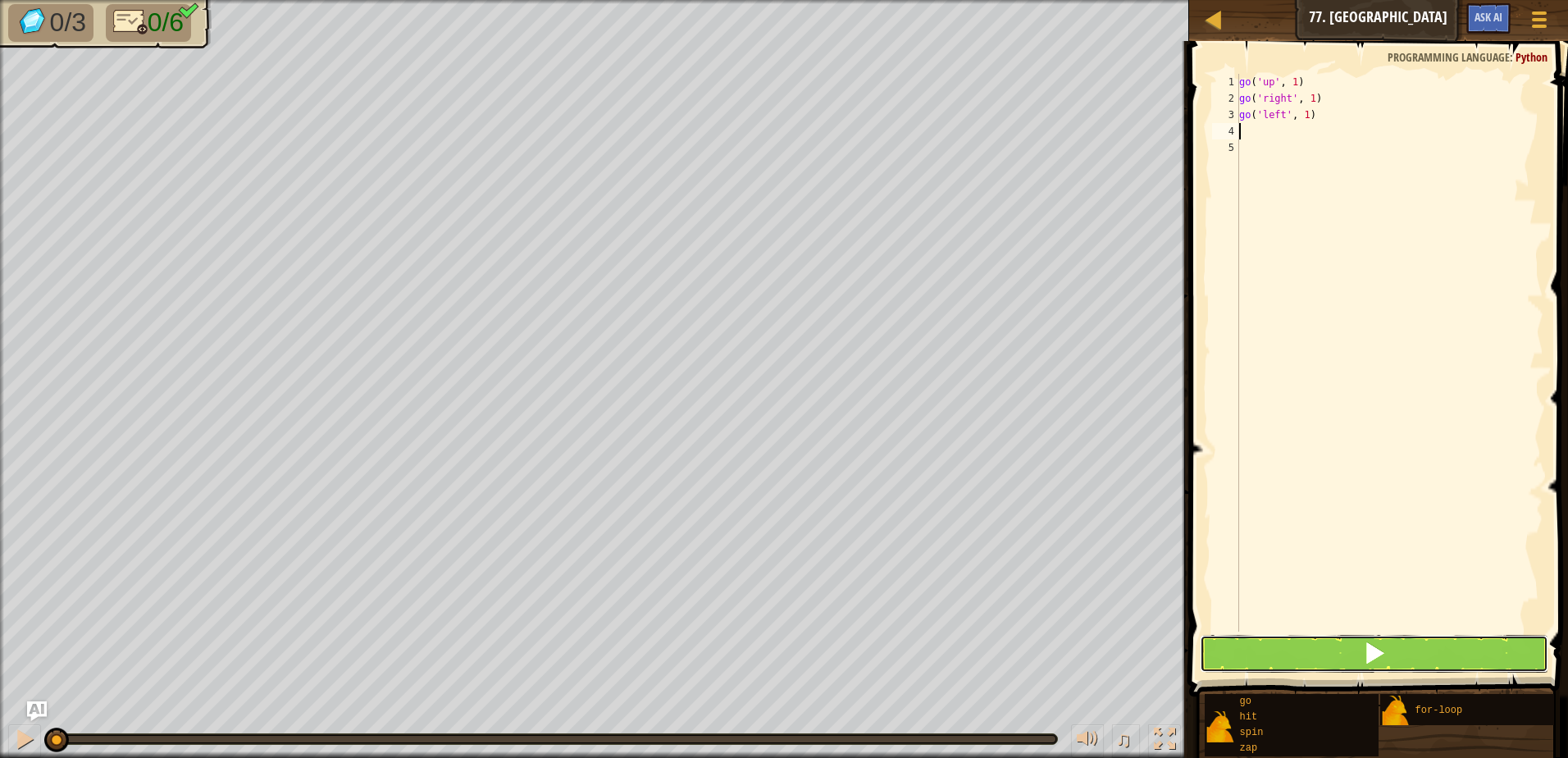
click at [1366, 671] on button at bounding box center [1374, 653] width 348 height 38
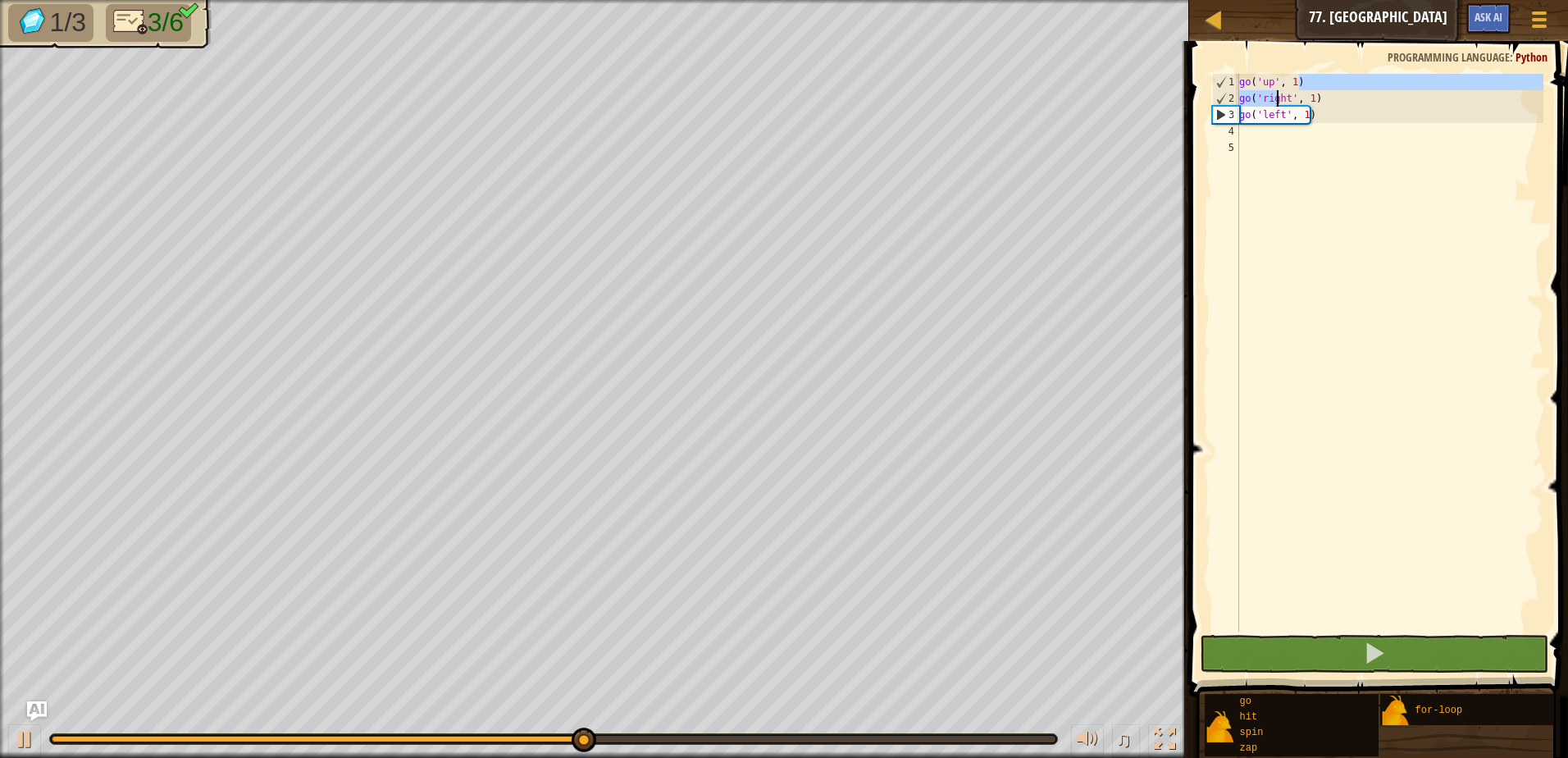
drag, startPoint x: 1299, startPoint y: 81, endPoint x: 1272, endPoint y: 98, distance: 31.9
click at [1272, 98] on div "go ( 'up' , 1 ) go ( 'right' , 1 ) go ( 'left' , 1 )" at bounding box center [1389, 368] width 307 height 591
type textarea "go('up', 1) go('right', 1)"
click at [1250, 124] on div "go ( 'up' , 1 ) go ( 'right' , 1 ) go ( 'left' , 1 )" at bounding box center [1389, 368] width 307 height 591
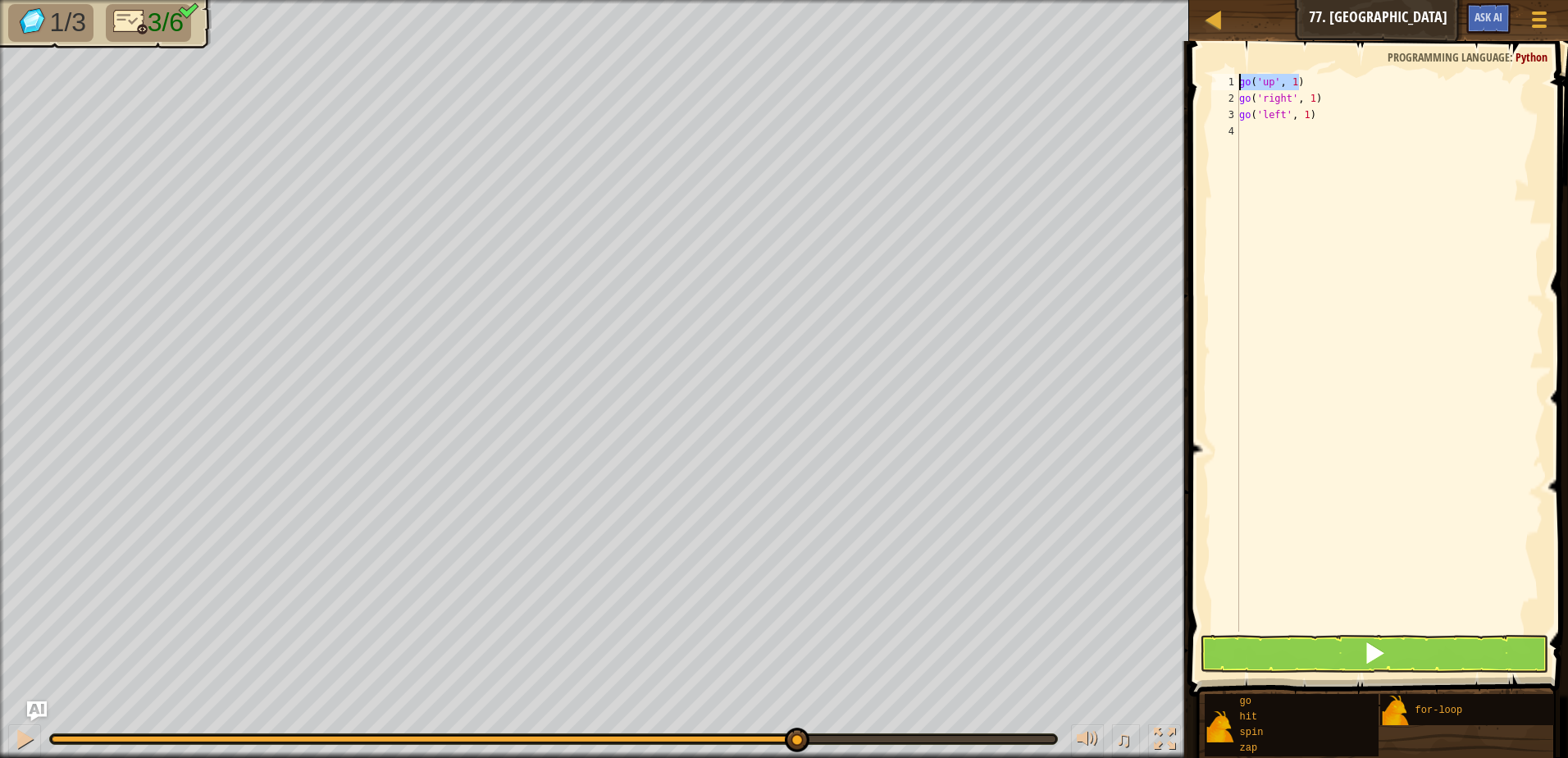
drag, startPoint x: 1312, startPoint y: 79, endPoint x: 1225, endPoint y: 74, distance: 87.1
click at [1225, 74] on div "go('left', 1) 1 2 3 4 go ( 'up' , 1 ) go ( 'right' , 1 ) go ( 'left' , 1 ) הההה…" at bounding box center [1376, 352] width 334 height 558
type textarea "go('up', 1)"
click at [1157, 101] on div "Map Junior 77. Scratch Loop Game Menu Ask AI 1 הההההההההההההההההההההההההההההההה…" at bounding box center [784, 379] width 1568 height 758
type textarea "go('right', 1)"
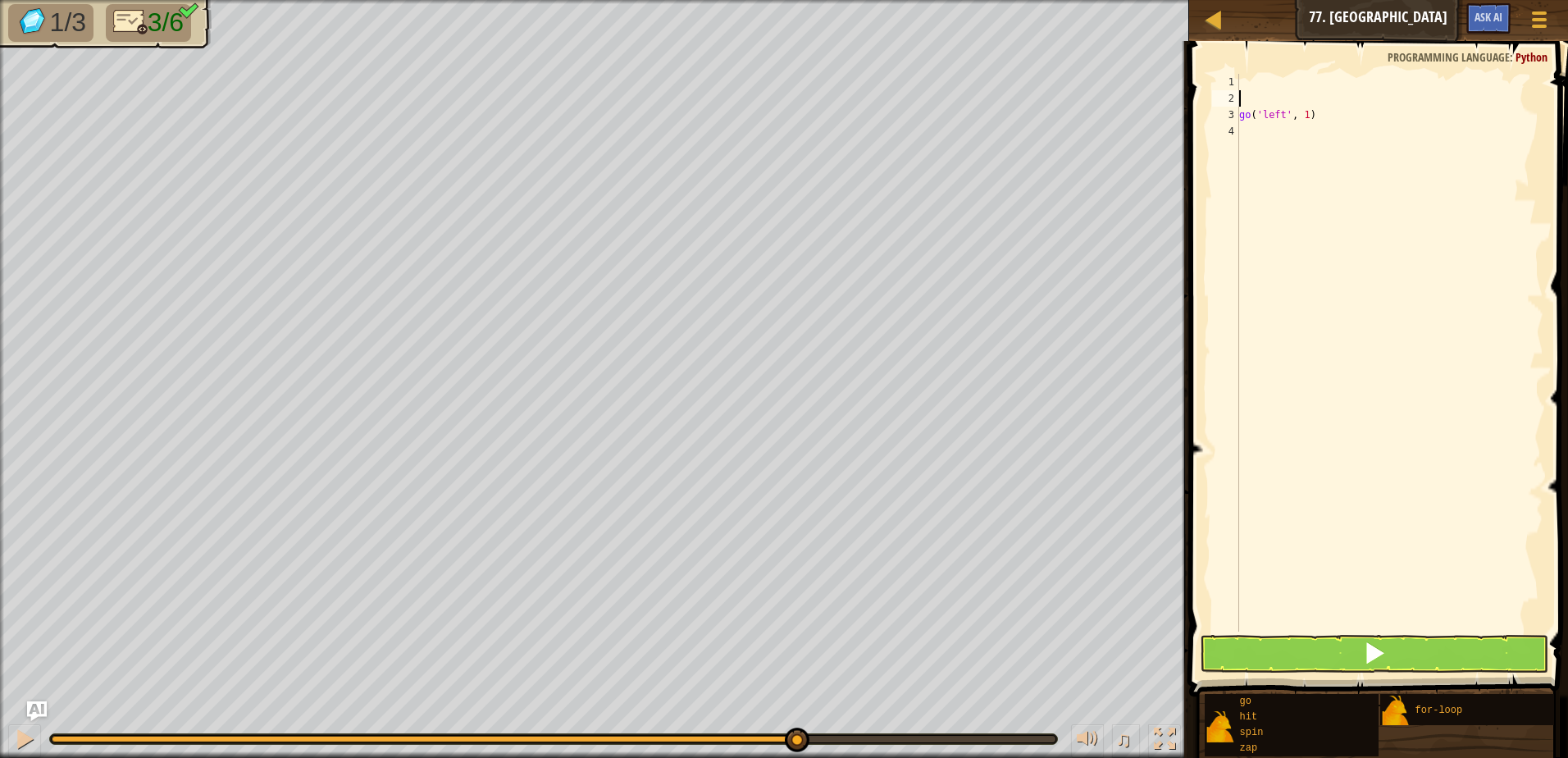
click at [1110, 110] on div "Map Junior 77. Scratch Loop Game Menu Ask AI 1 הההההההההההההההההההההההההההההההה…" at bounding box center [784, 379] width 1568 height 758
type textarea "go('left', 1)"
click at [1245, 74] on div at bounding box center [1389, 368] width 307 height 591
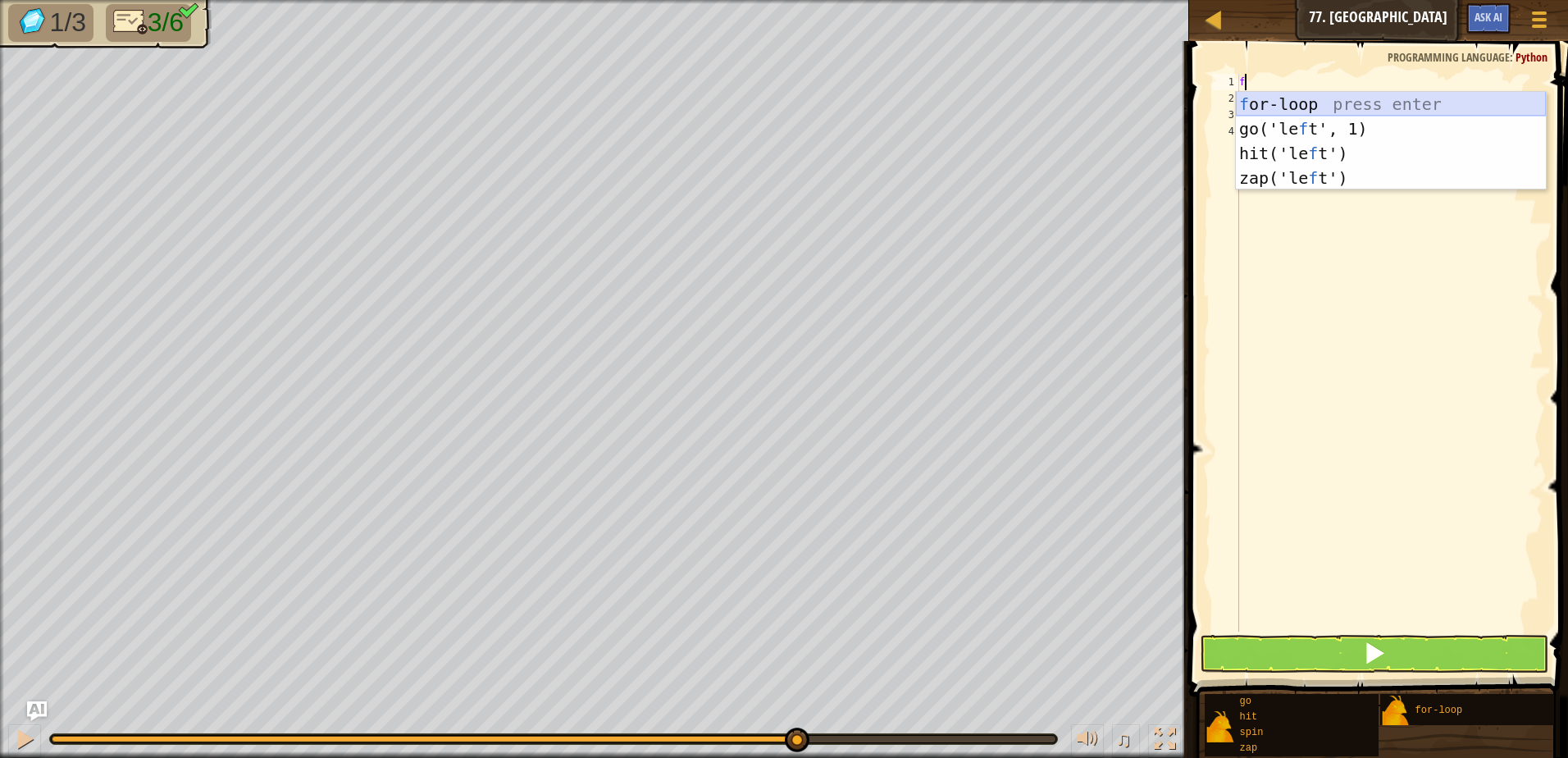
click at [1329, 110] on div "f or-loop press enter go('le f t', 1) press enter hit('le f t') press enter zap…" at bounding box center [1390, 165] width 310 height 148
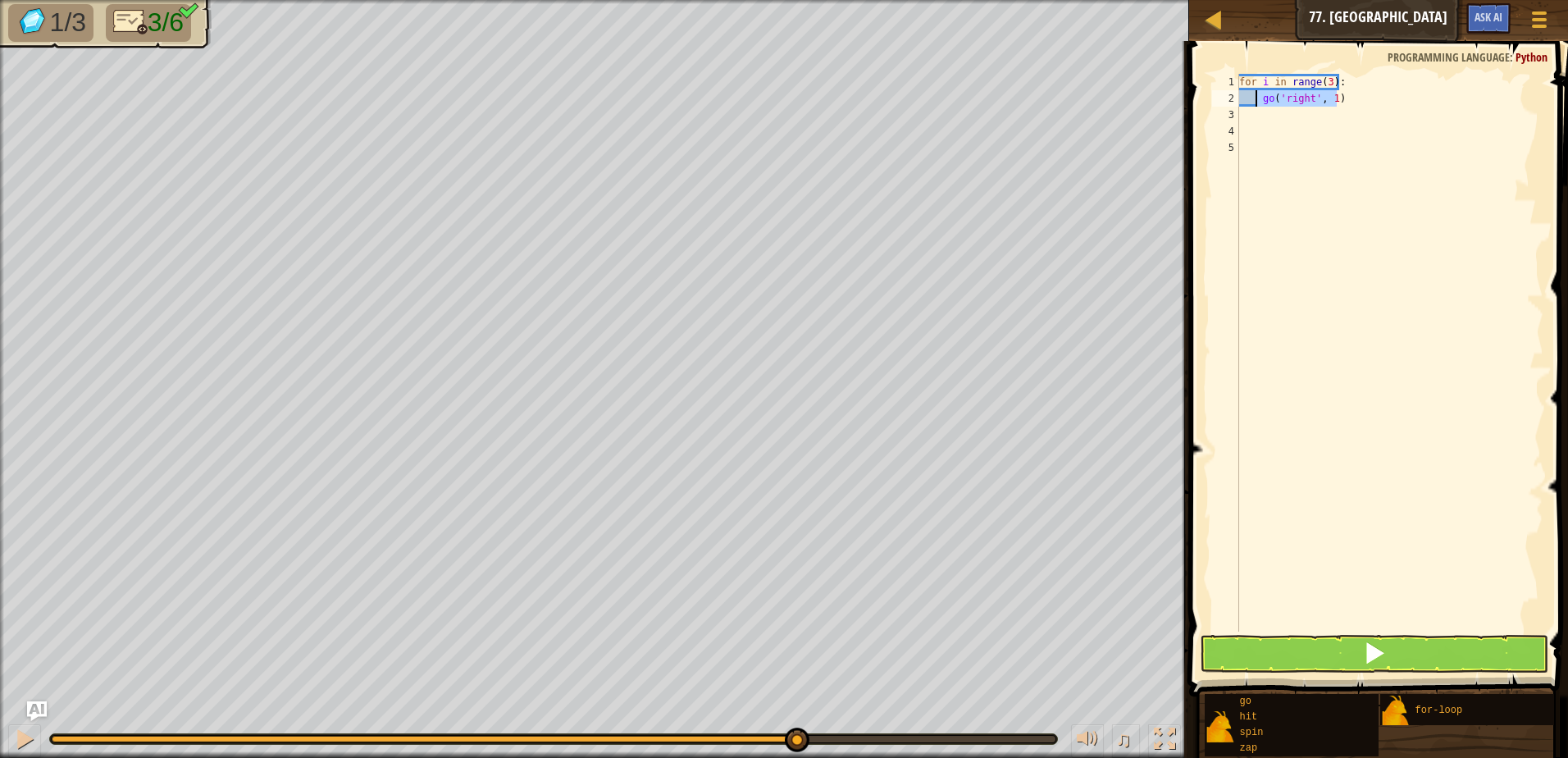
drag, startPoint x: 1340, startPoint y: 99, endPoint x: 1256, endPoint y: 92, distance: 84.3
click at [1256, 92] on div "for i in range ( 3 ) : go ( 'right' , 1 )" at bounding box center [1389, 368] width 307 height 591
type textarea "go('right', 1)"
click at [1349, 86] on div "for i in range ( 3 ) :" at bounding box center [1389, 368] width 307 height 591
type textarea "for i in range(3):"
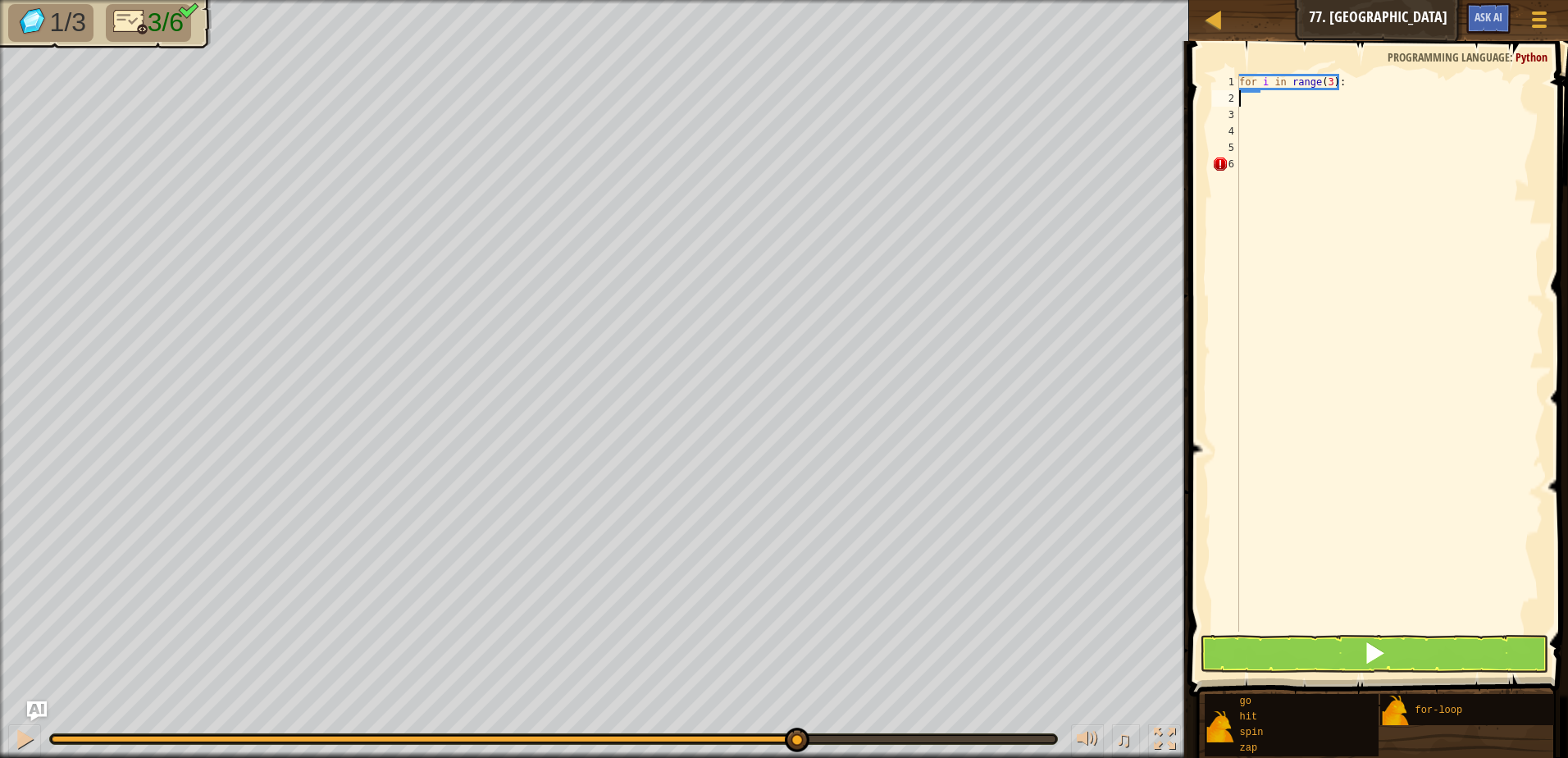
click at [1265, 95] on div "for i in range ( 3 ) :" at bounding box center [1389, 368] width 307 height 591
click at [1261, 95] on div "for i in range ( 3 ) :" at bounding box center [1389, 368] width 307 height 591
drag, startPoint x: 1374, startPoint y: 73, endPoint x: 1327, endPoint y: 73, distance: 47.0
click at [1327, 85] on div "1 2 3 4 5 6 for i in range ( 3 ) : הההההההההההההההההההההההההההההההההההההההההההה…" at bounding box center [1376, 401] width 384 height 704
drag, startPoint x: 1345, startPoint y: 85, endPoint x: 1219, endPoint y: 81, distance: 126.1
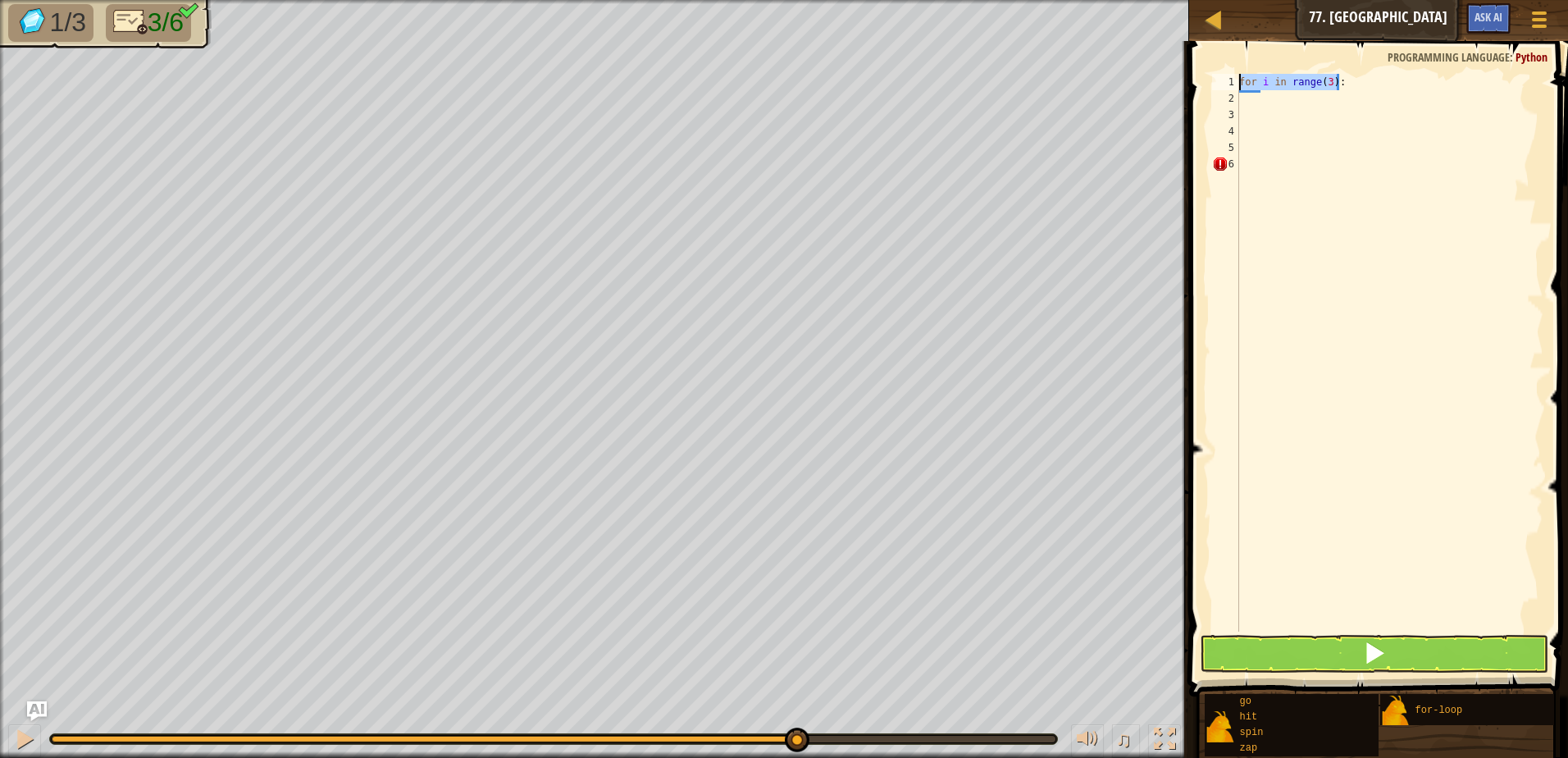
click at [1219, 81] on div "1 2 3 4 5 6 for i in range ( 3 ) : הההההההההההההההההההההההההההההההההההההההההההה…" at bounding box center [1376, 352] width 334 height 558
type textarea "for i in range(3):"
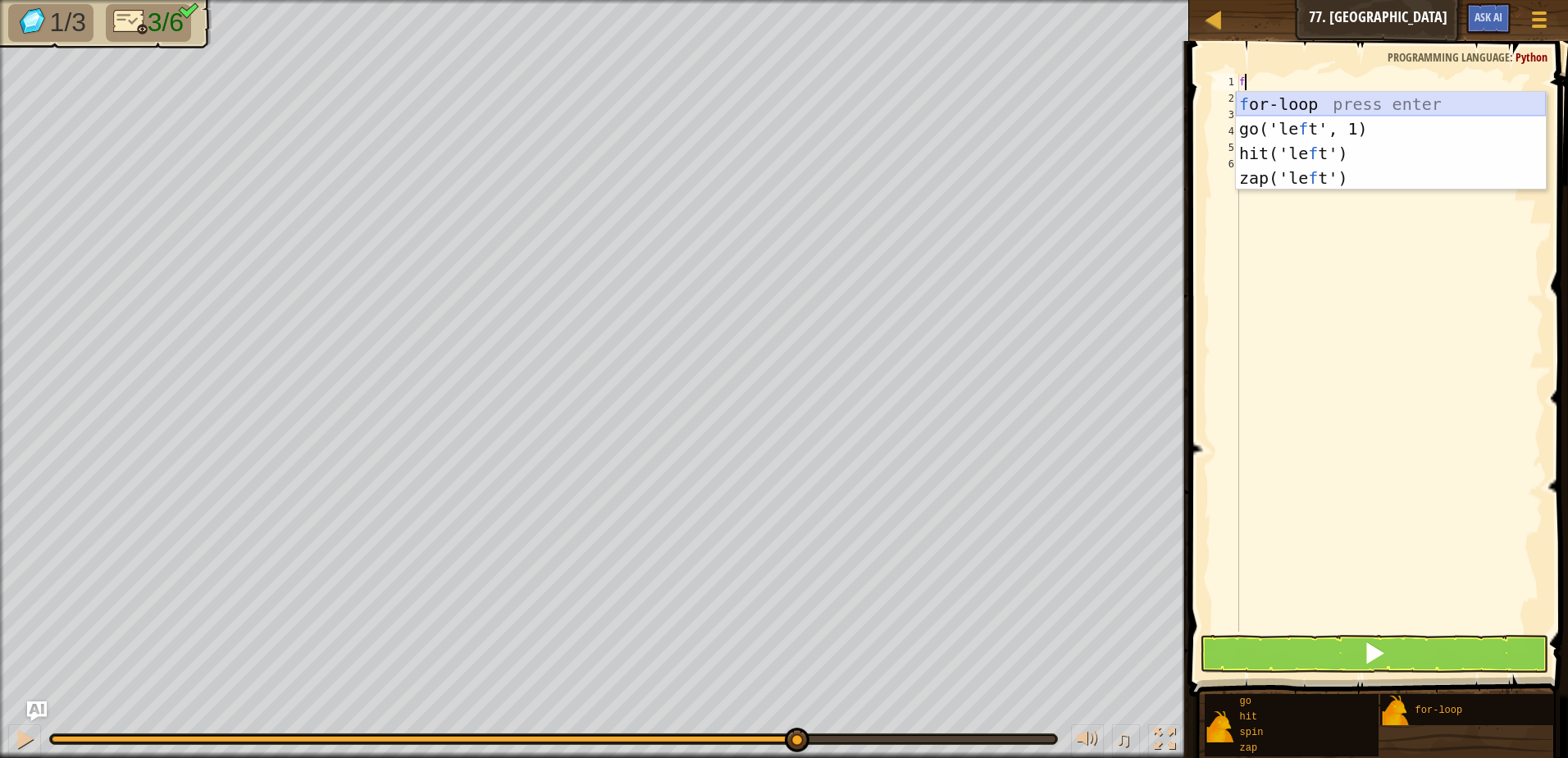
click at [1340, 115] on div "f or-loop press enter go('le f t', 1) press enter hit('le f t') press enter zap…" at bounding box center [1390, 165] width 310 height 148
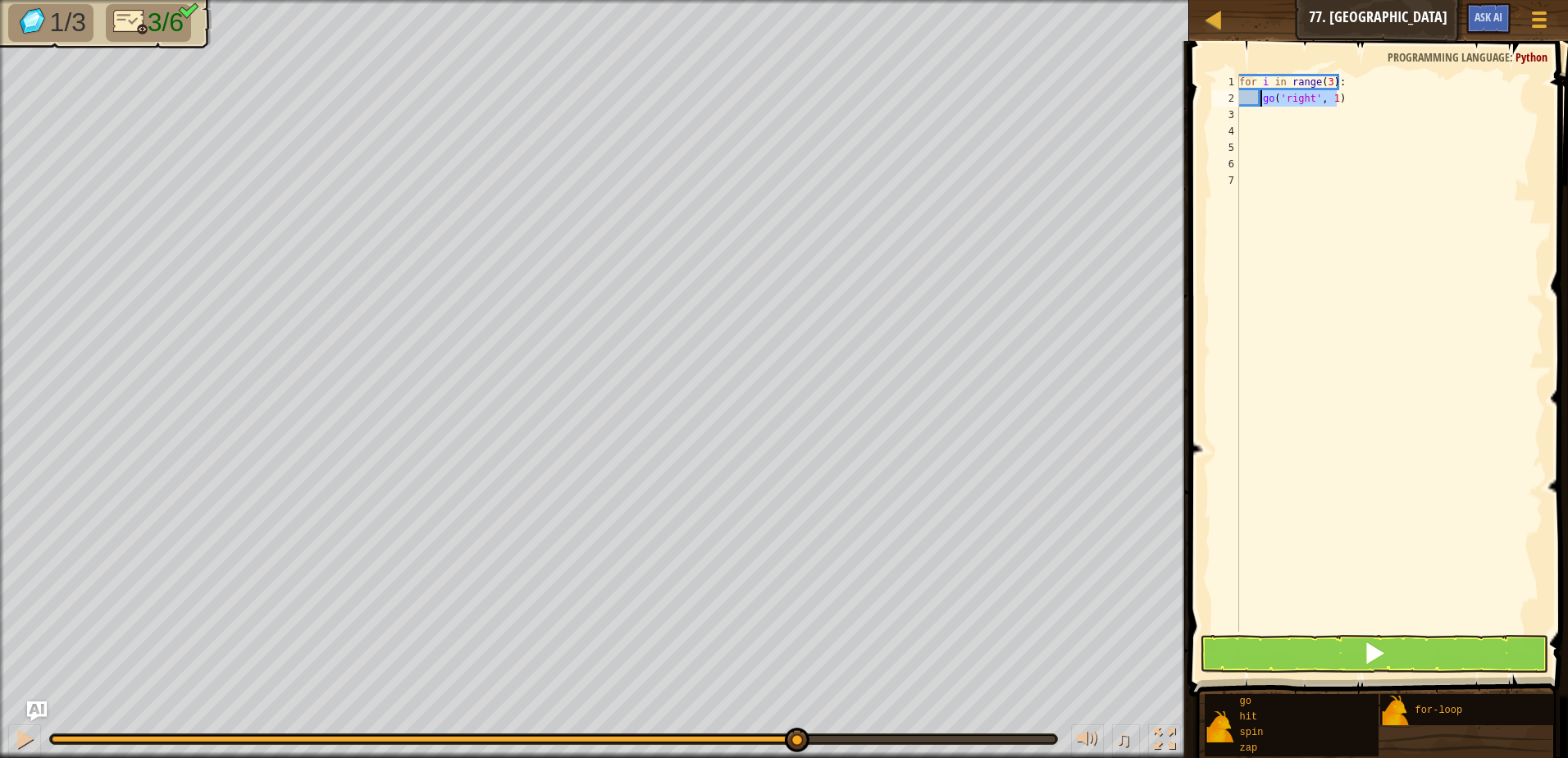
drag, startPoint x: 1344, startPoint y: 97, endPoint x: 1275, endPoint y: 95, distance: 69.0
click at [1265, 93] on div "for i in range ( 3 ) : go ( 'right' , 1 )" at bounding box center [1389, 368] width 307 height 591
type textarea "g"
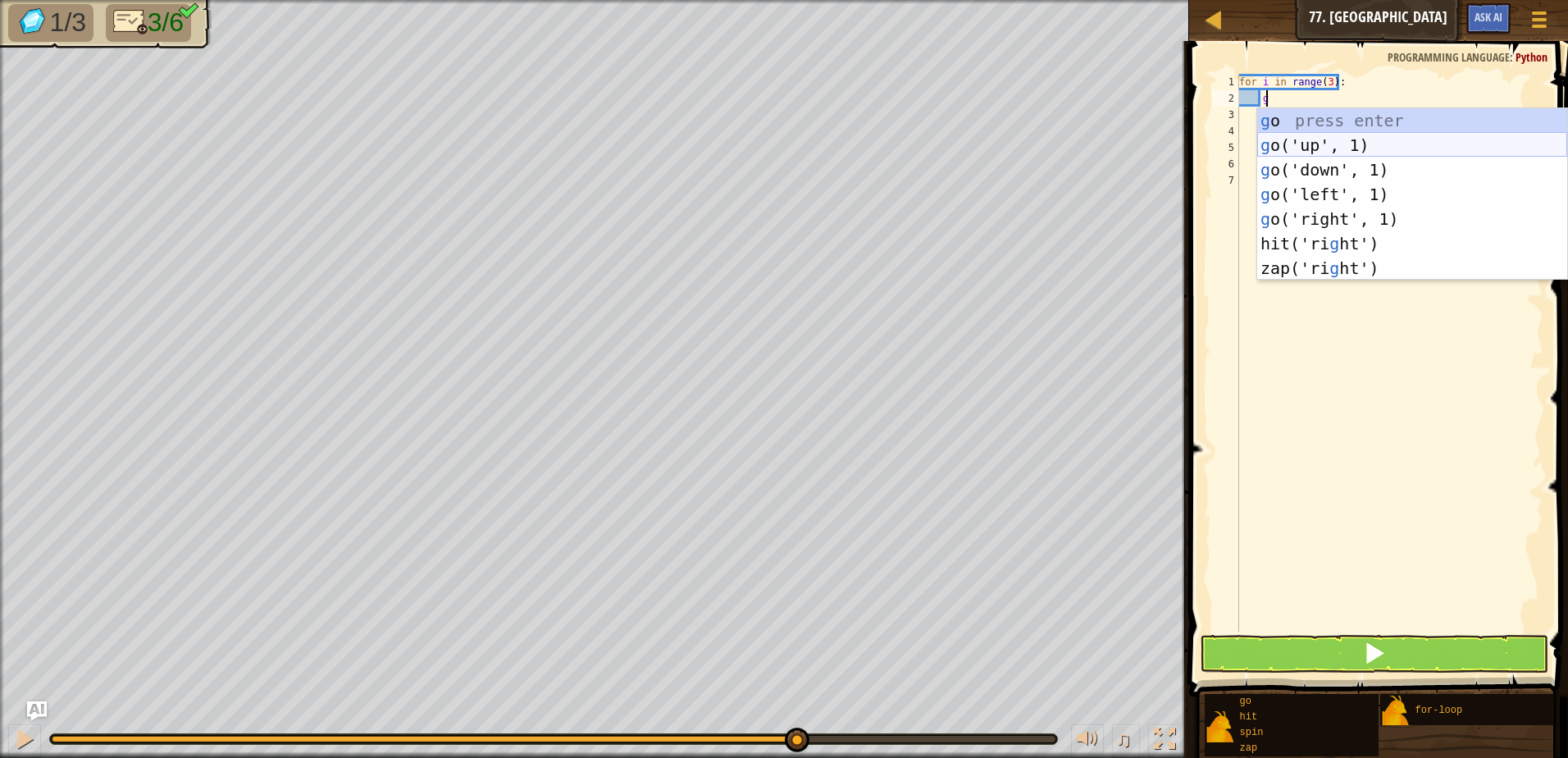
click at [1271, 150] on div "g o press enter g o('up', 1) press enter g o('down', 1) press enter g o('left',…" at bounding box center [1412, 219] width 310 height 221
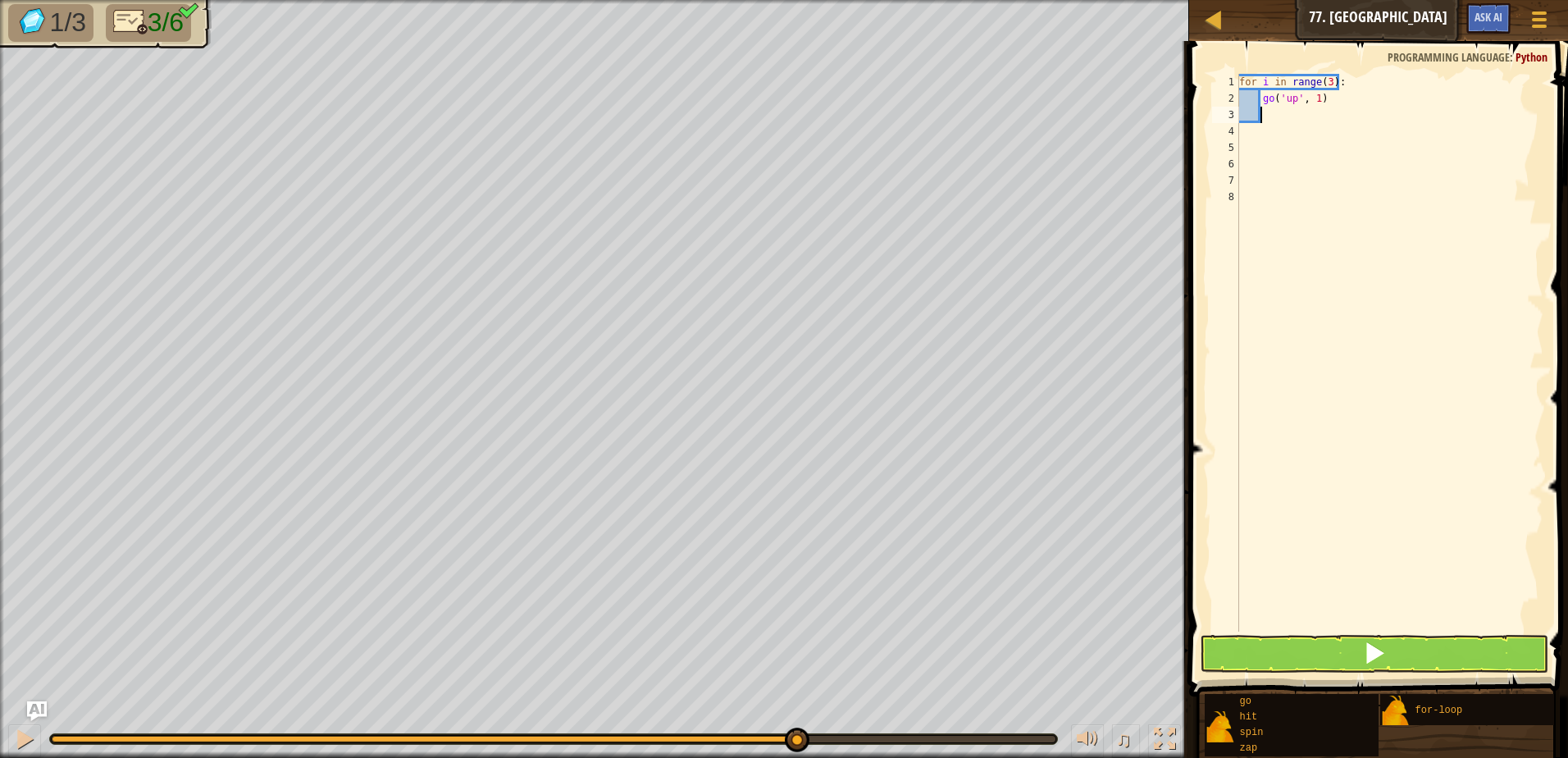
type textarea "g"
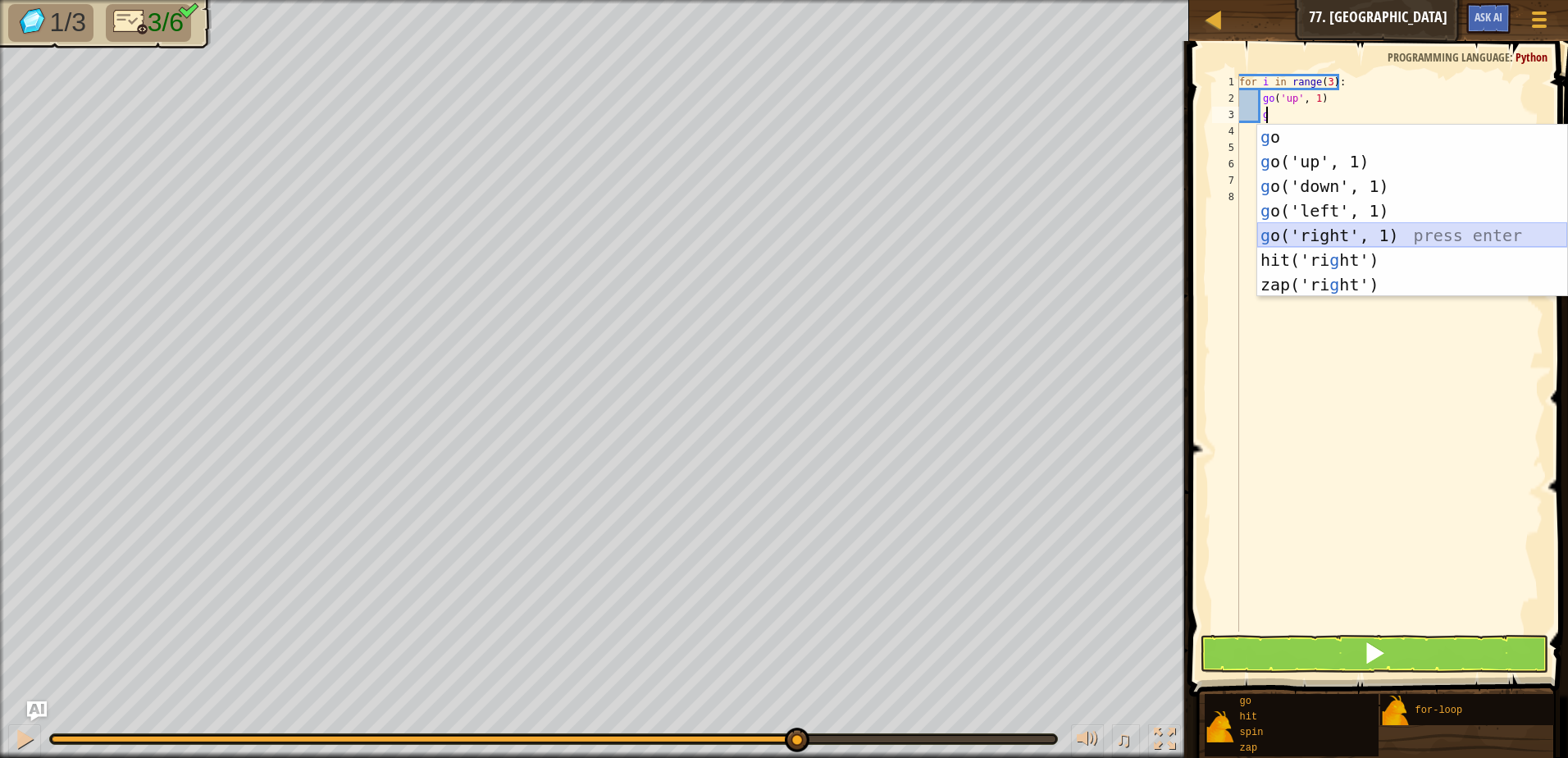
drag, startPoint x: 1434, startPoint y: 235, endPoint x: 1426, endPoint y: 246, distance: 13.6
click at [1430, 239] on div "g o press enter g o('up', 1) press enter g o('down', 1) press enter g o('left',…" at bounding box center [1412, 235] width 310 height 221
type textarea "g"
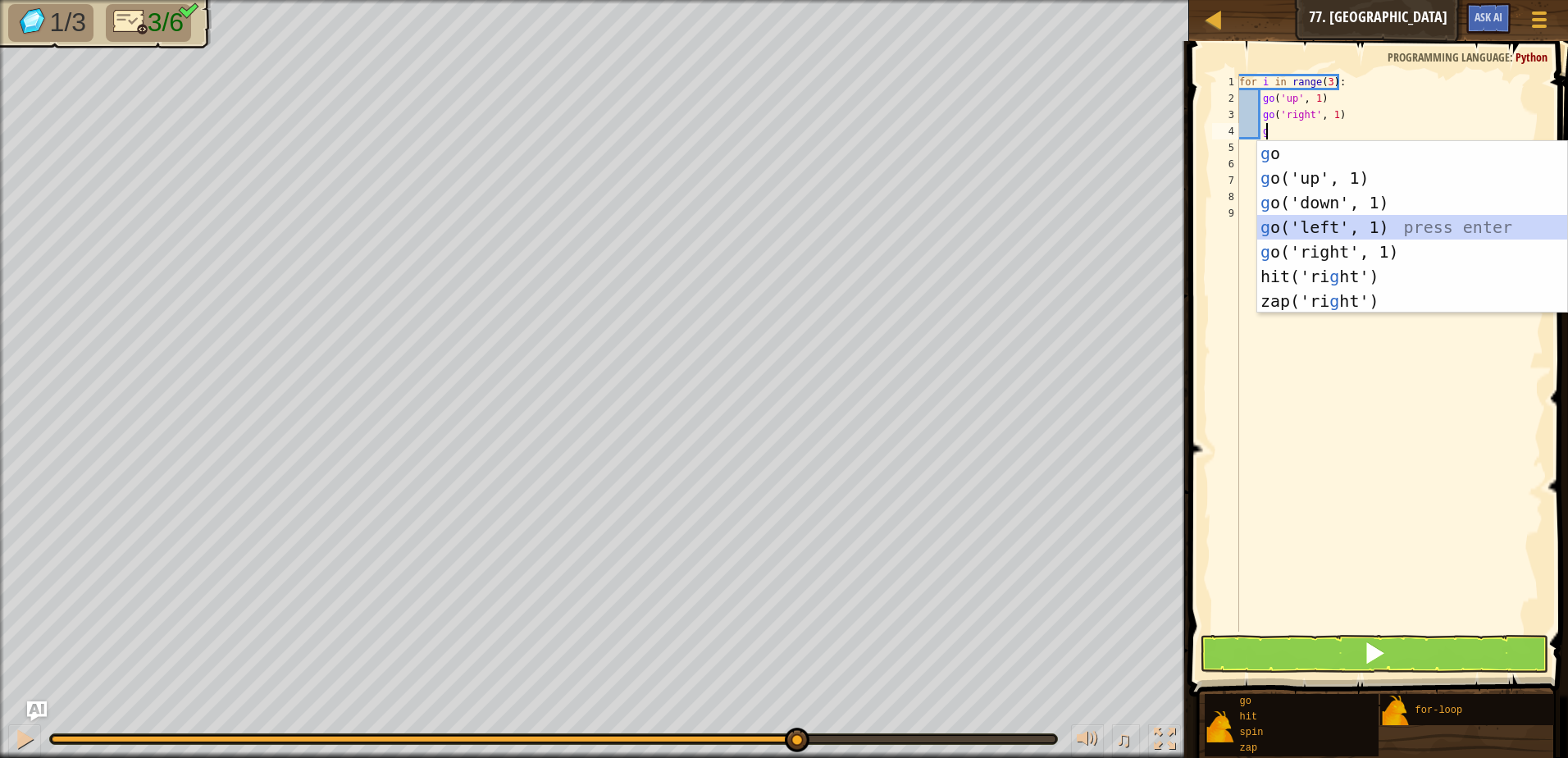
click at [1422, 228] on div "g o press enter g o('up', 1) press enter g o('down', 1) press enter g o('left',…" at bounding box center [1412, 251] width 310 height 221
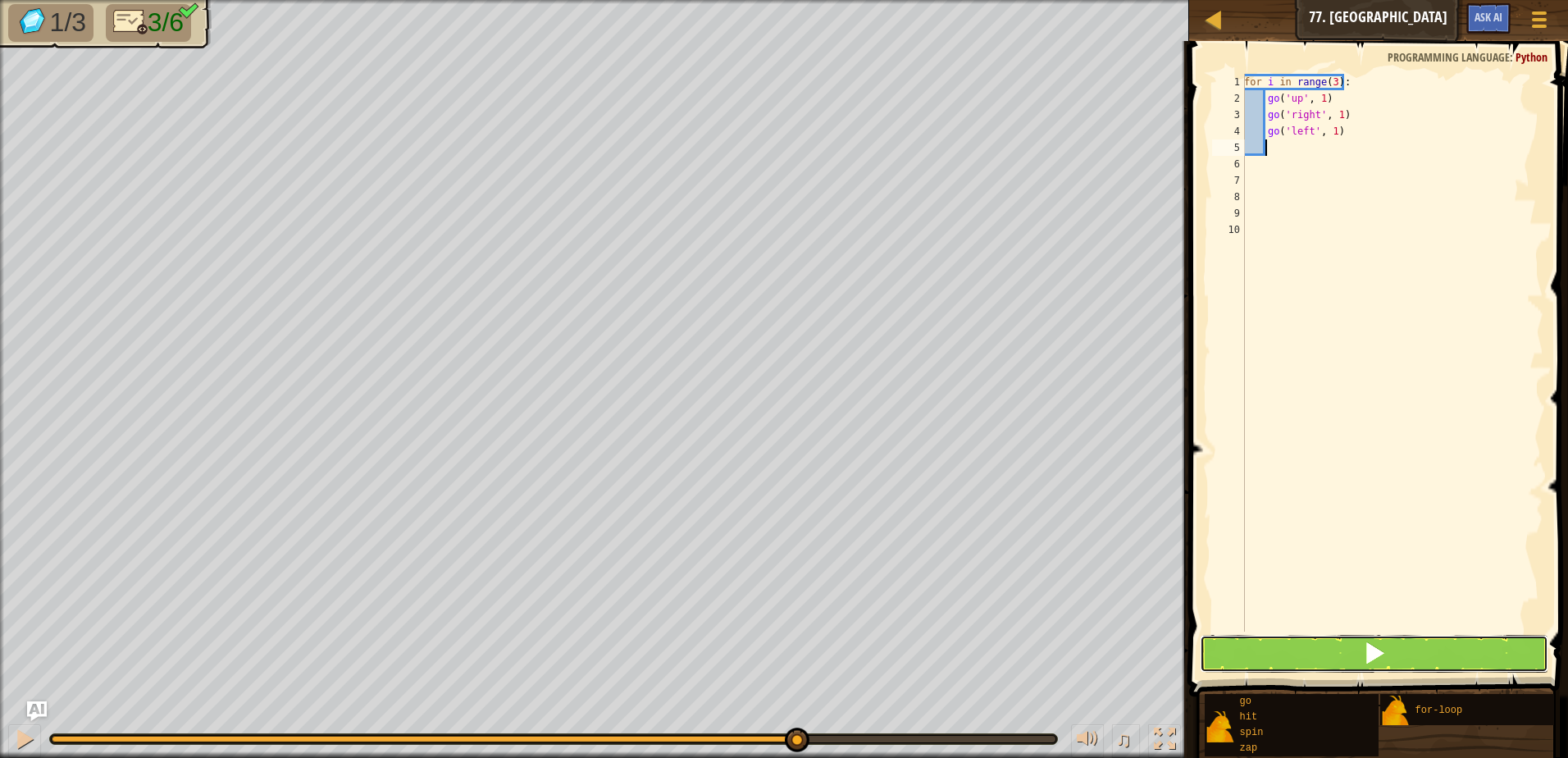
click at [1375, 660] on span at bounding box center [1374, 653] width 23 height 23
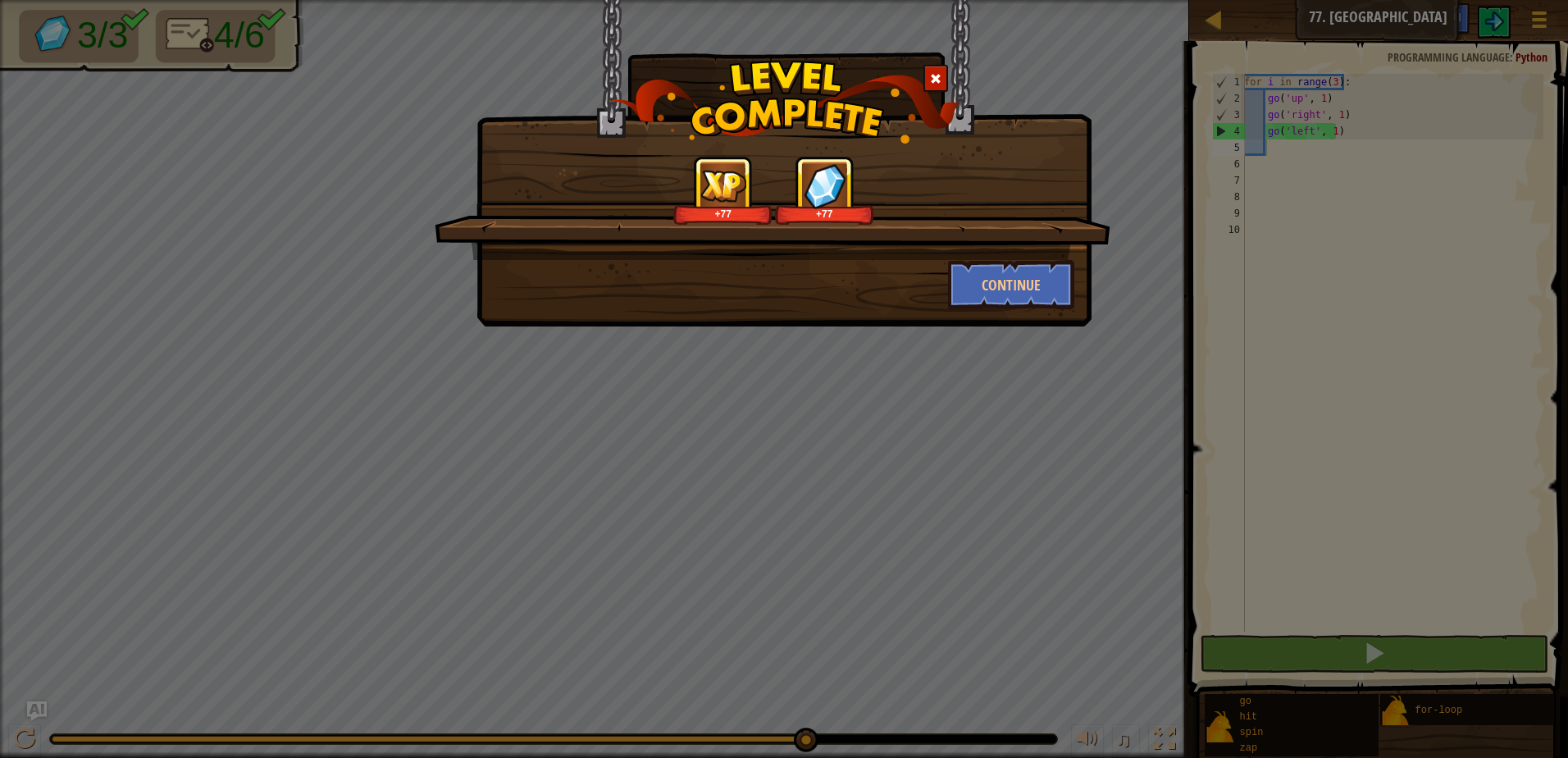
click at [1043, 317] on div "+77 +77 Continue" at bounding box center [783, 163] width 615 height 326
click at [1041, 284] on button "Continue" at bounding box center [1011, 284] width 127 height 49
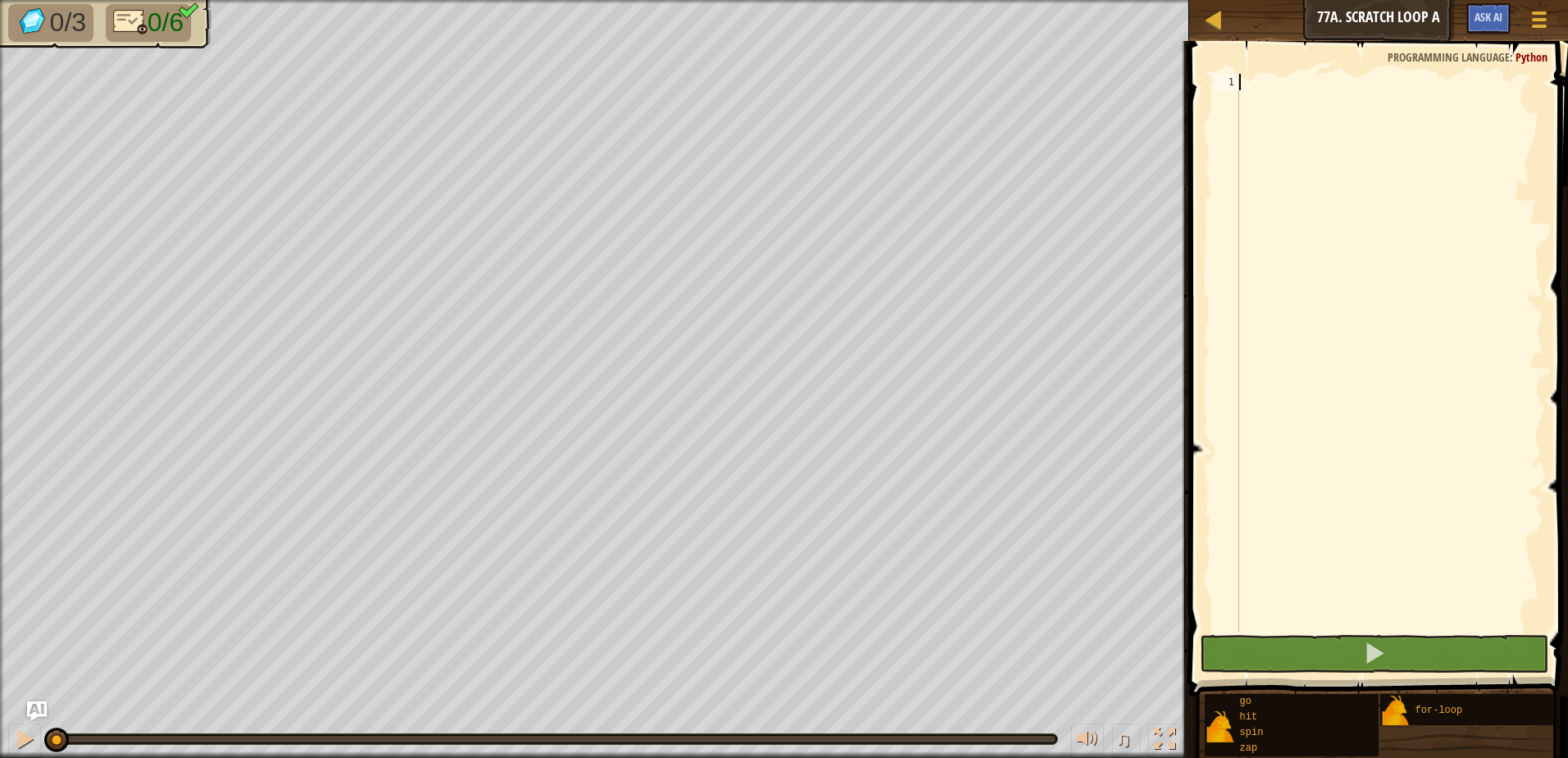
type textarea "f"
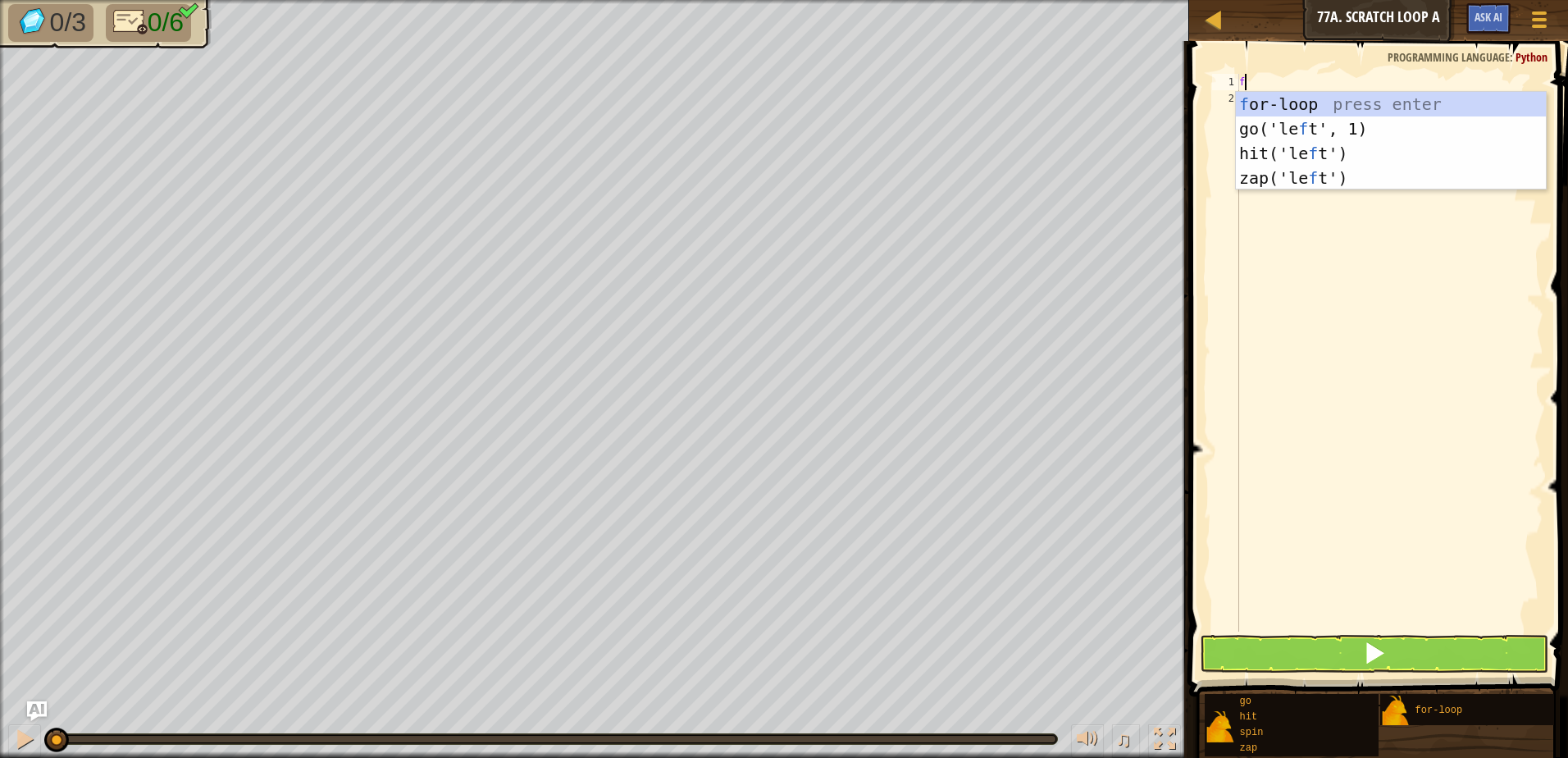
scroll to position [7, 0]
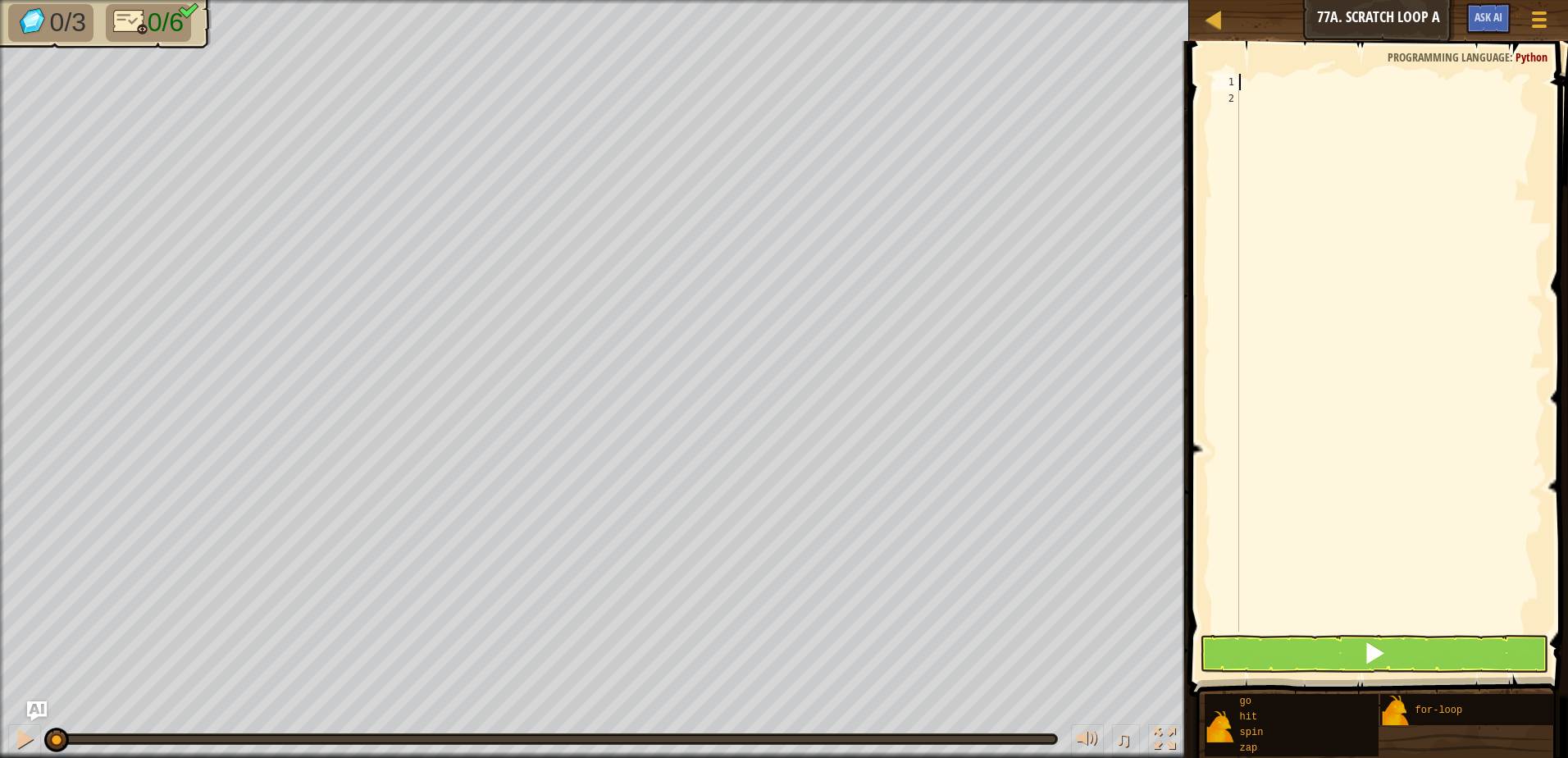
type textarea "g"
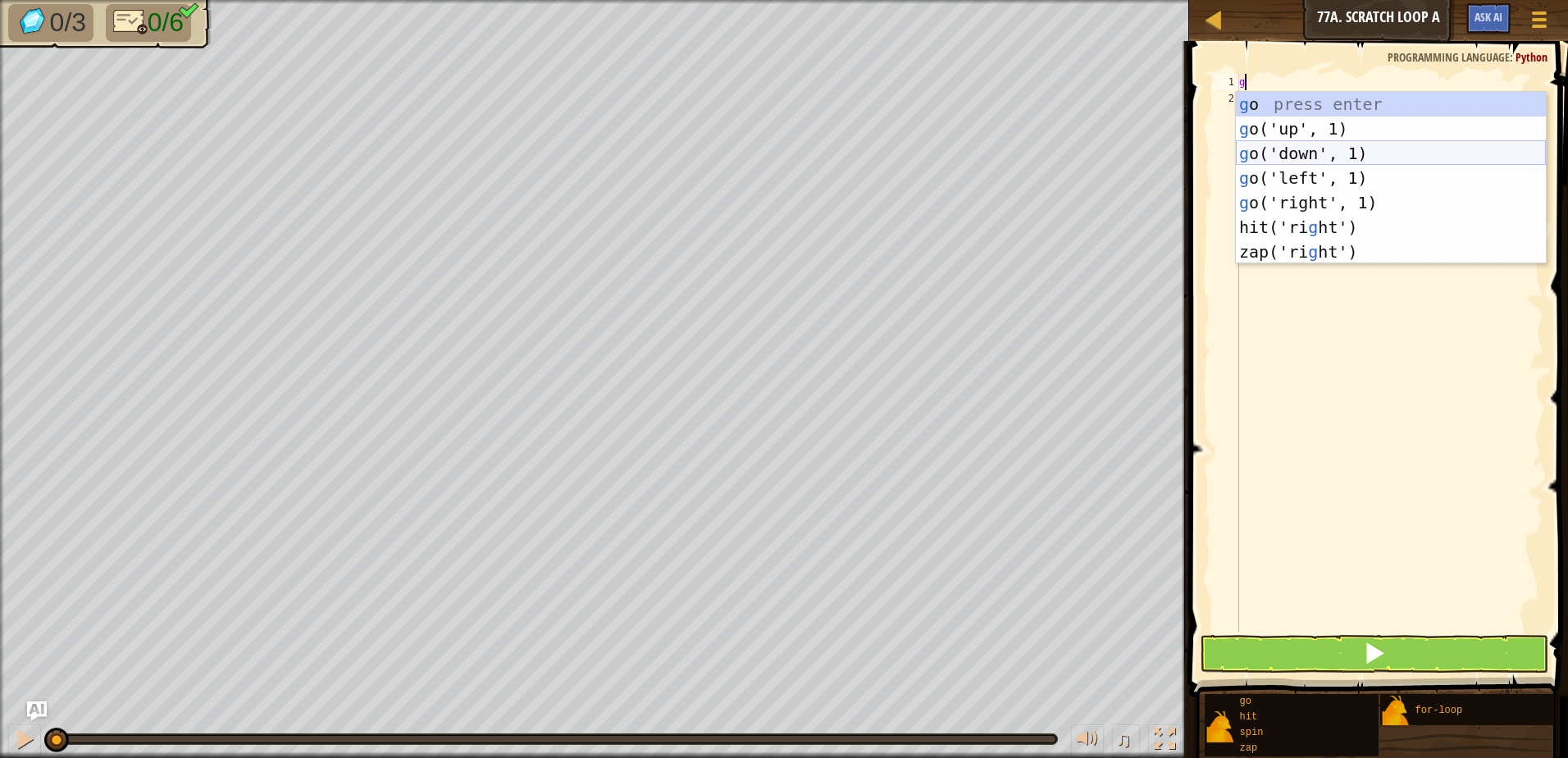
click at [1289, 151] on div "g o press enter g o('up', 1) press enter g o('down', 1) press enter g o('left',…" at bounding box center [1390, 202] width 310 height 221
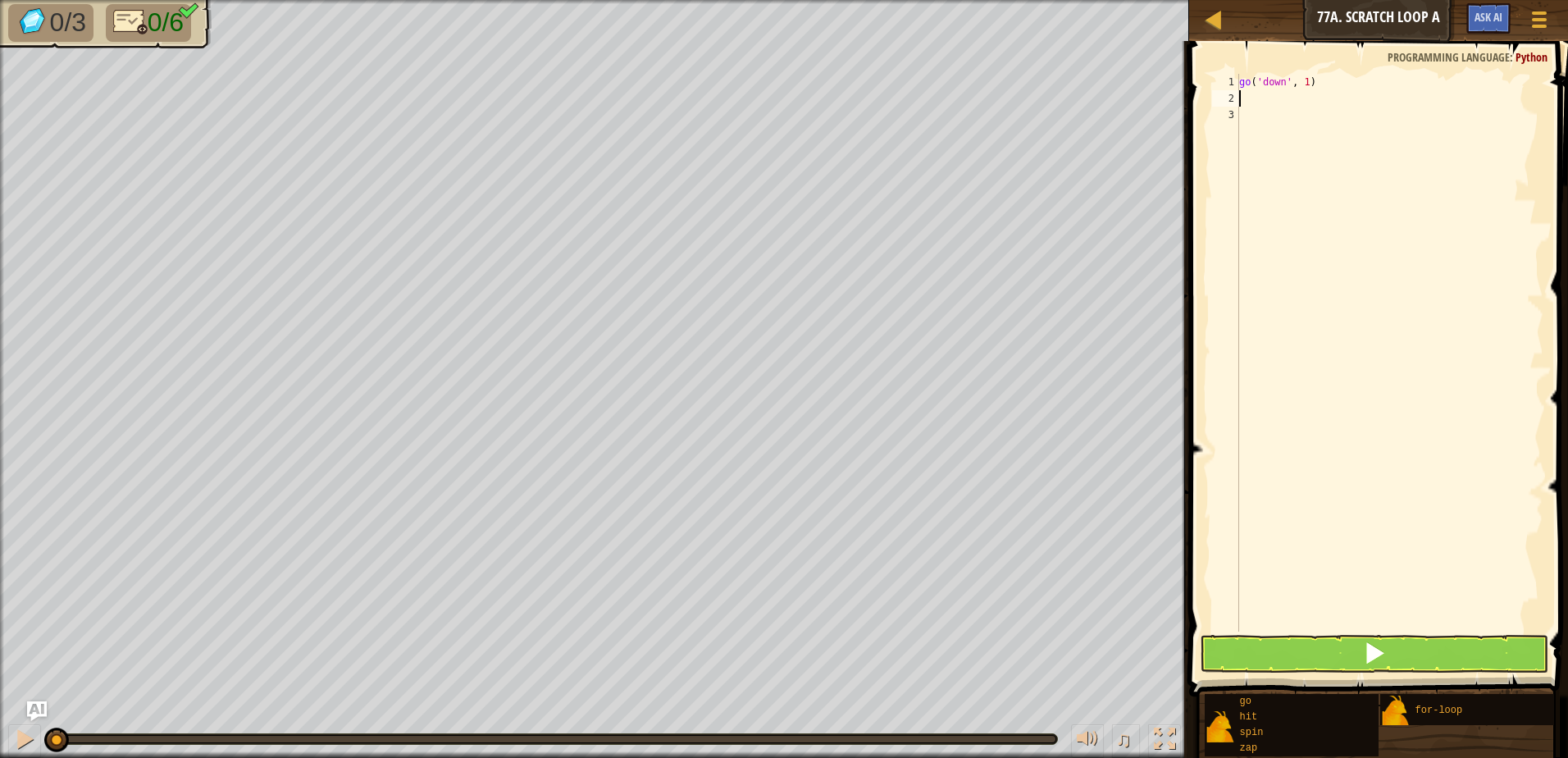
type textarea "g"
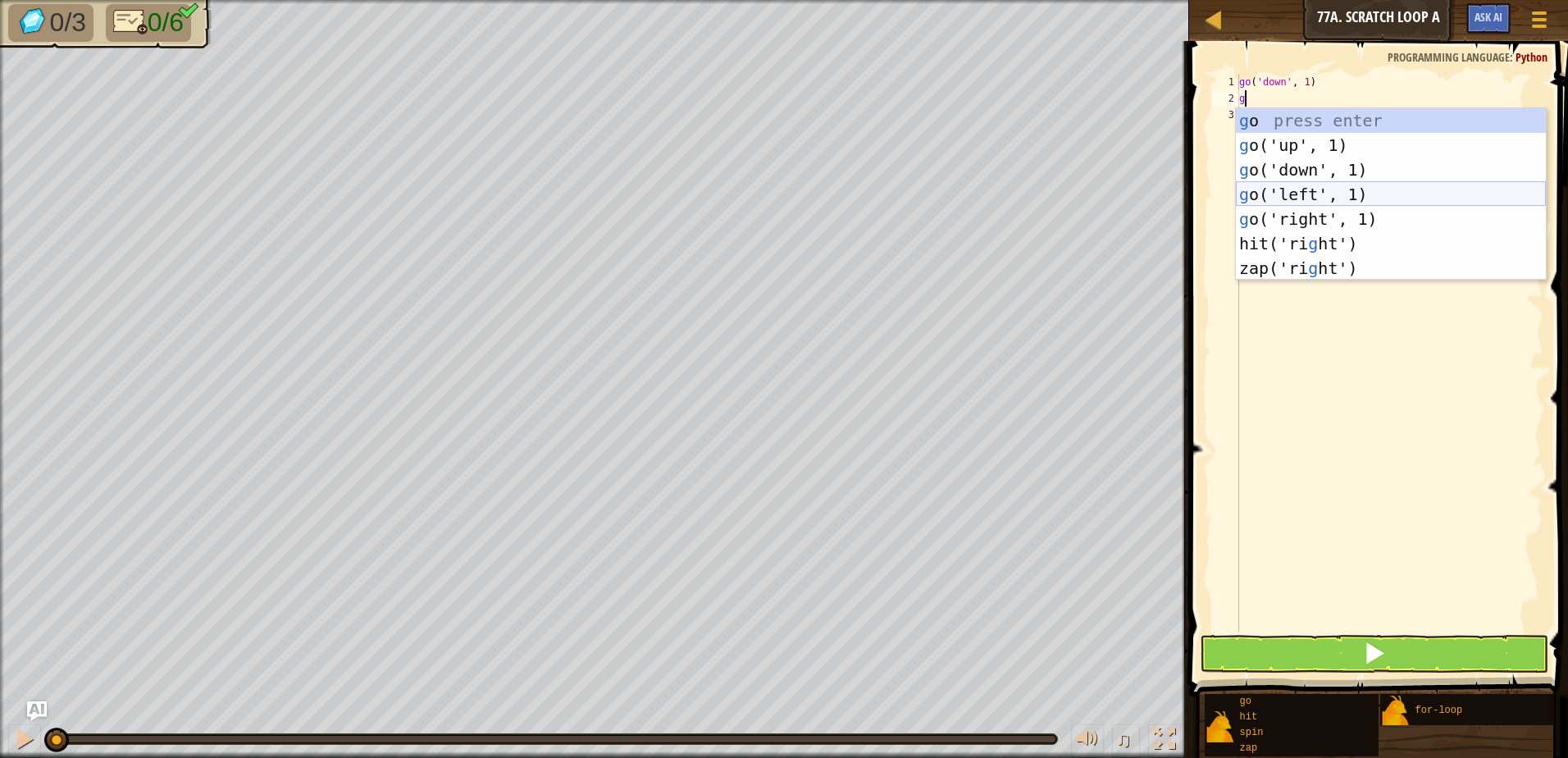
click at [1347, 186] on div "g o press enter g o('up', 1) press enter g o('down', 1) press enter g o('left',…" at bounding box center [1390, 219] width 310 height 221
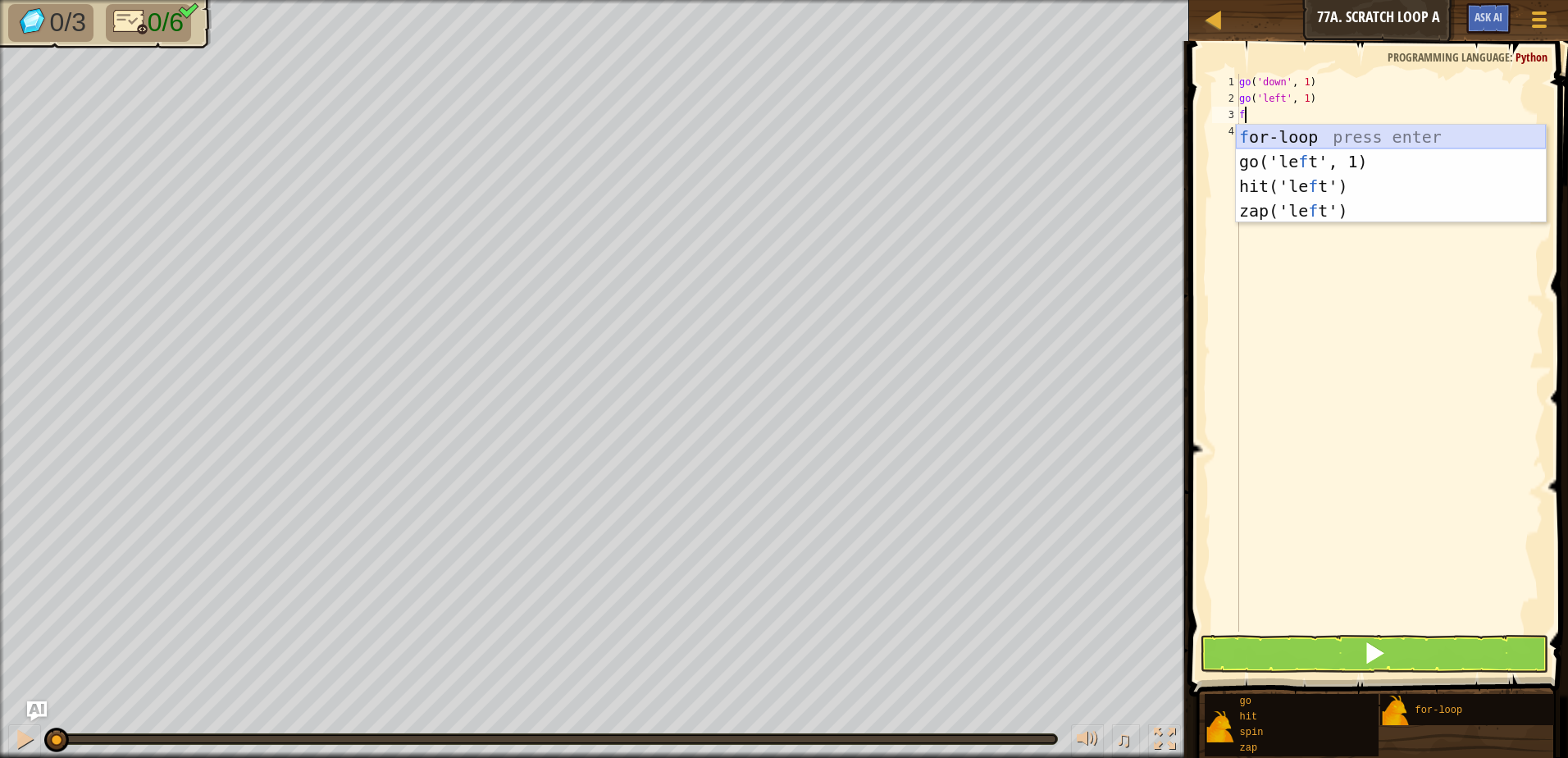
click at [1323, 135] on div "f or-loop press enter go('le f t', 1) press enter hit('le f t') press enter zap…" at bounding box center [1390, 198] width 310 height 148
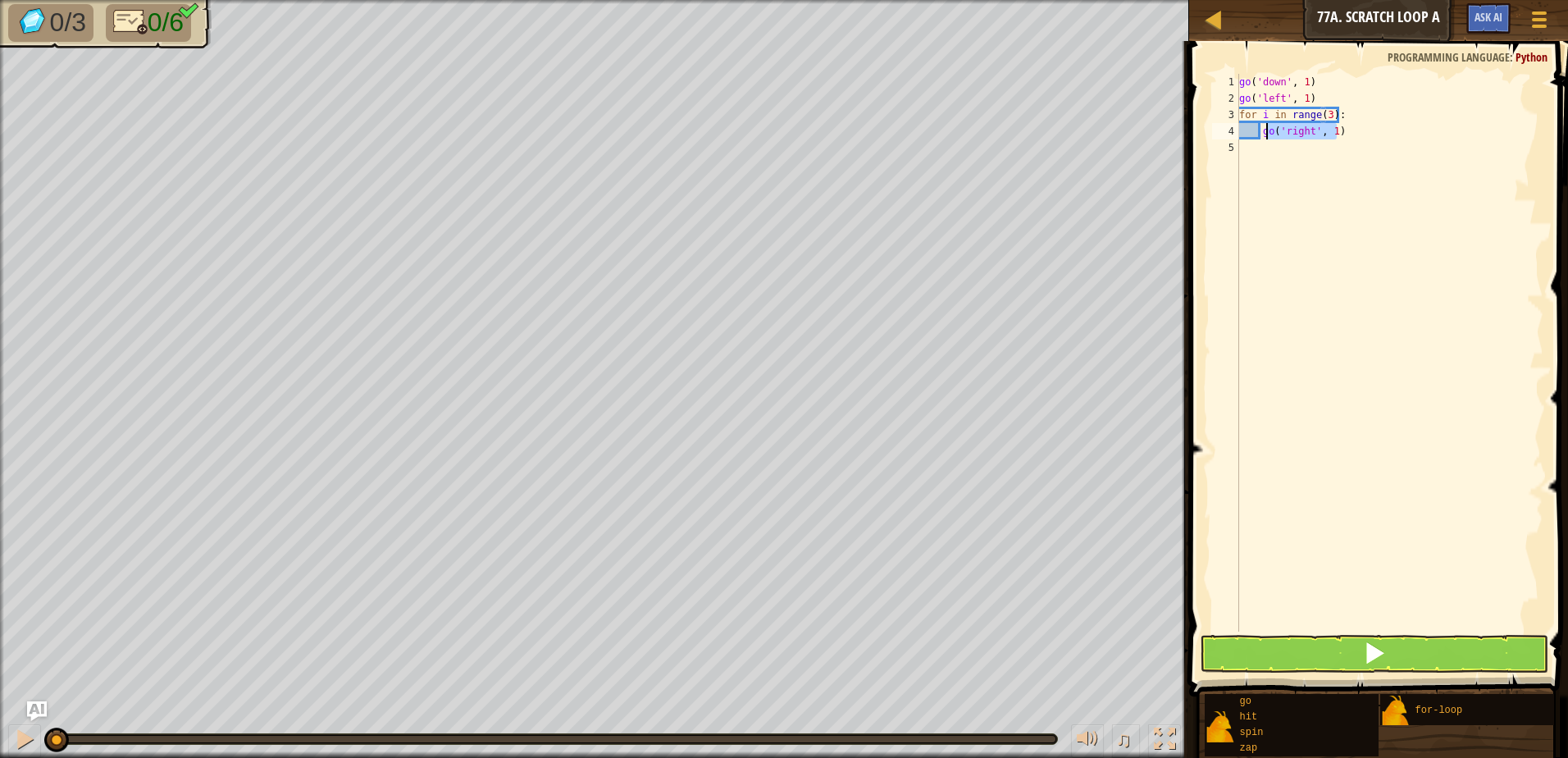
drag, startPoint x: 1349, startPoint y: 131, endPoint x: 1266, endPoint y: 137, distance: 83.2
click at [1266, 137] on div "go ( 'down' , 1 ) go ( 'left' , 1 ) for i in range ( 3 ) : go ( 'right' , 1 )" at bounding box center [1389, 368] width 307 height 591
type textarea "g"
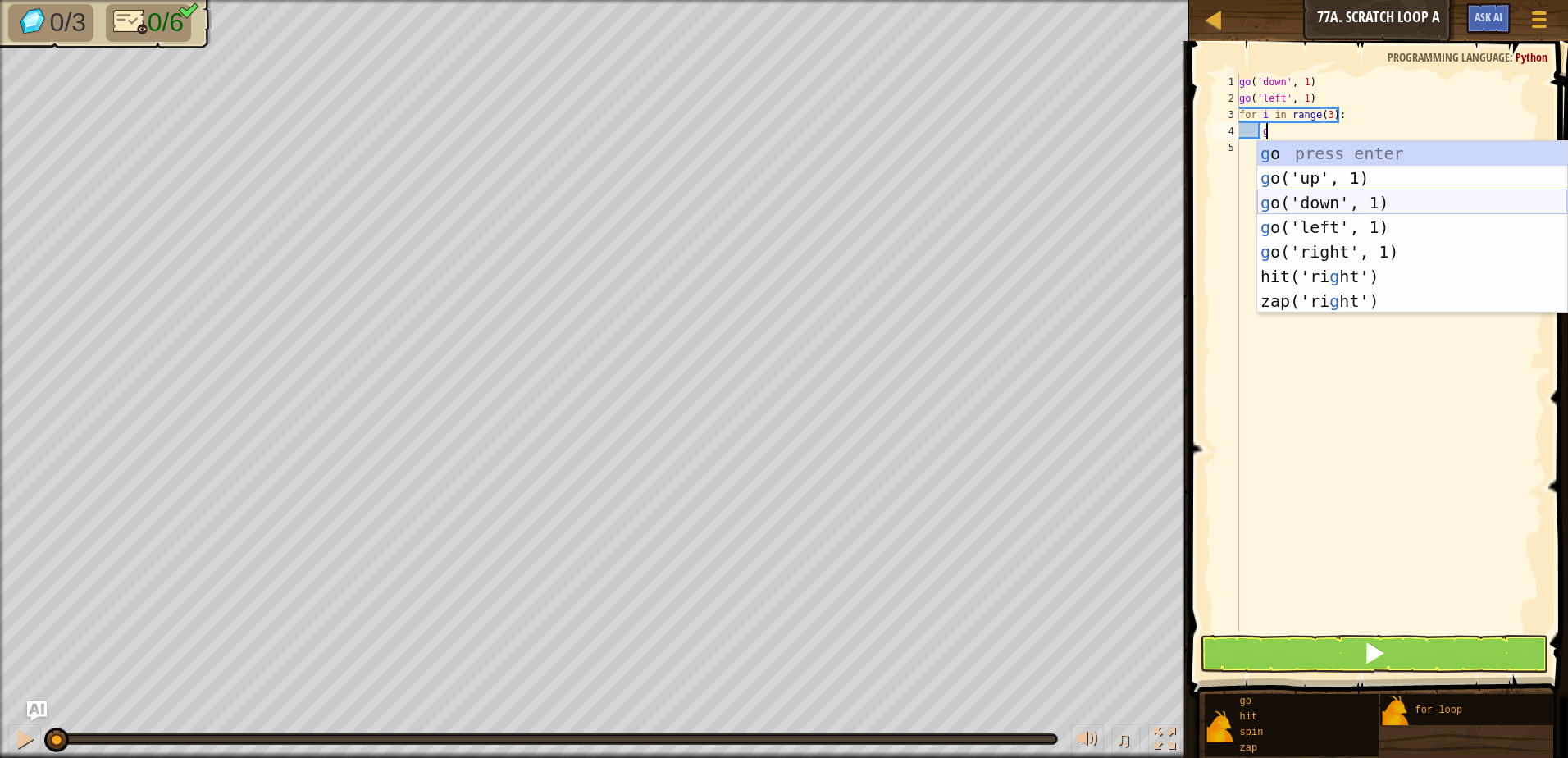
click at [1365, 195] on div "g o press enter g o('up', 1) press enter g o('down', 1) press enter g o('left',…" at bounding box center [1412, 251] width 310 height 221
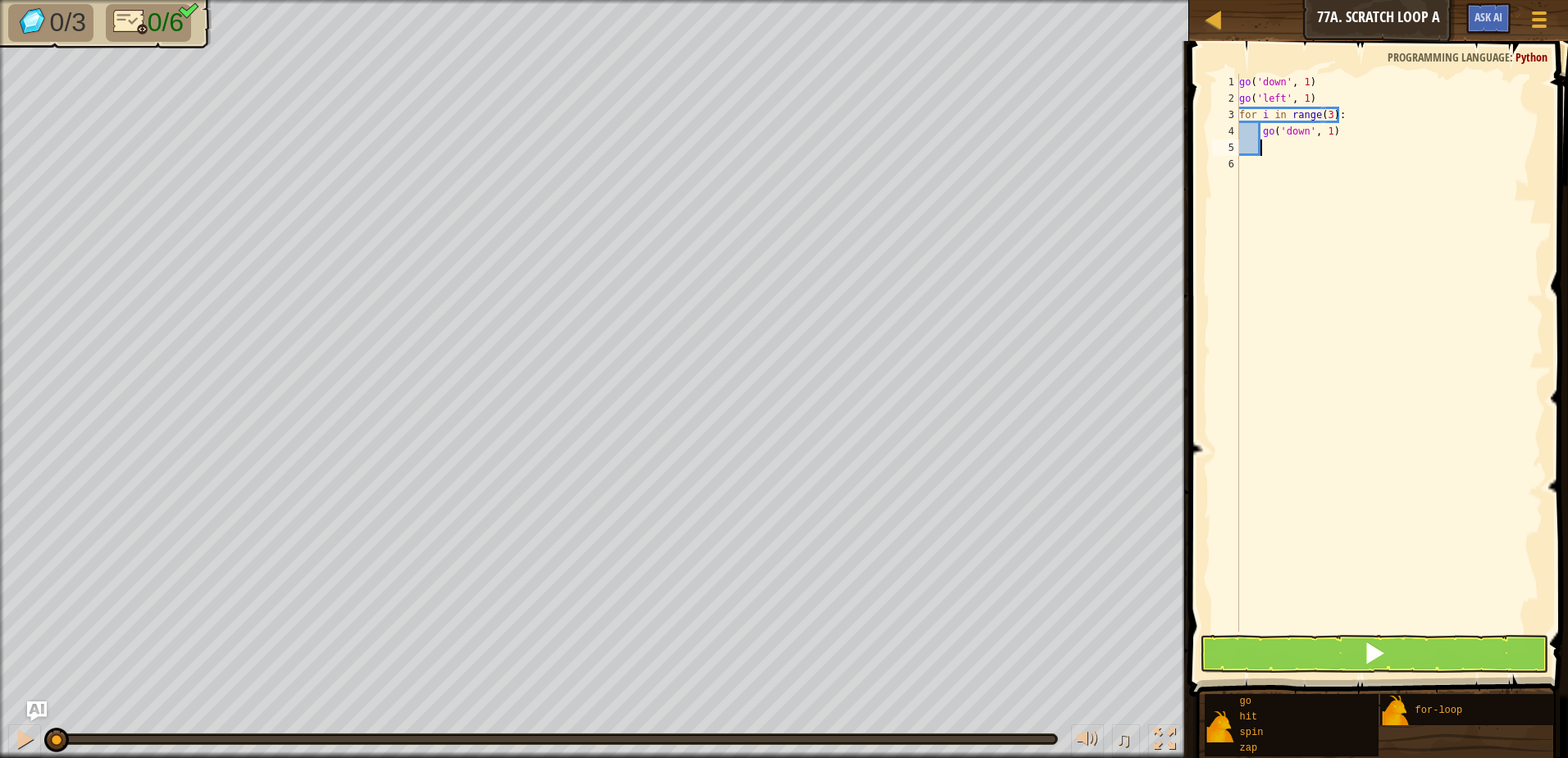
click at [1326, 135] on div "go ( 'down' , 1 ) go ( 'left' , 1 ) for i in range ( 3 ) : go ( 'down' , 1 )" at bounding box center [1389, 368] width 307 height 591
click at [1438, 671] on button at bounding box center [1374, 653] width 348 height 38
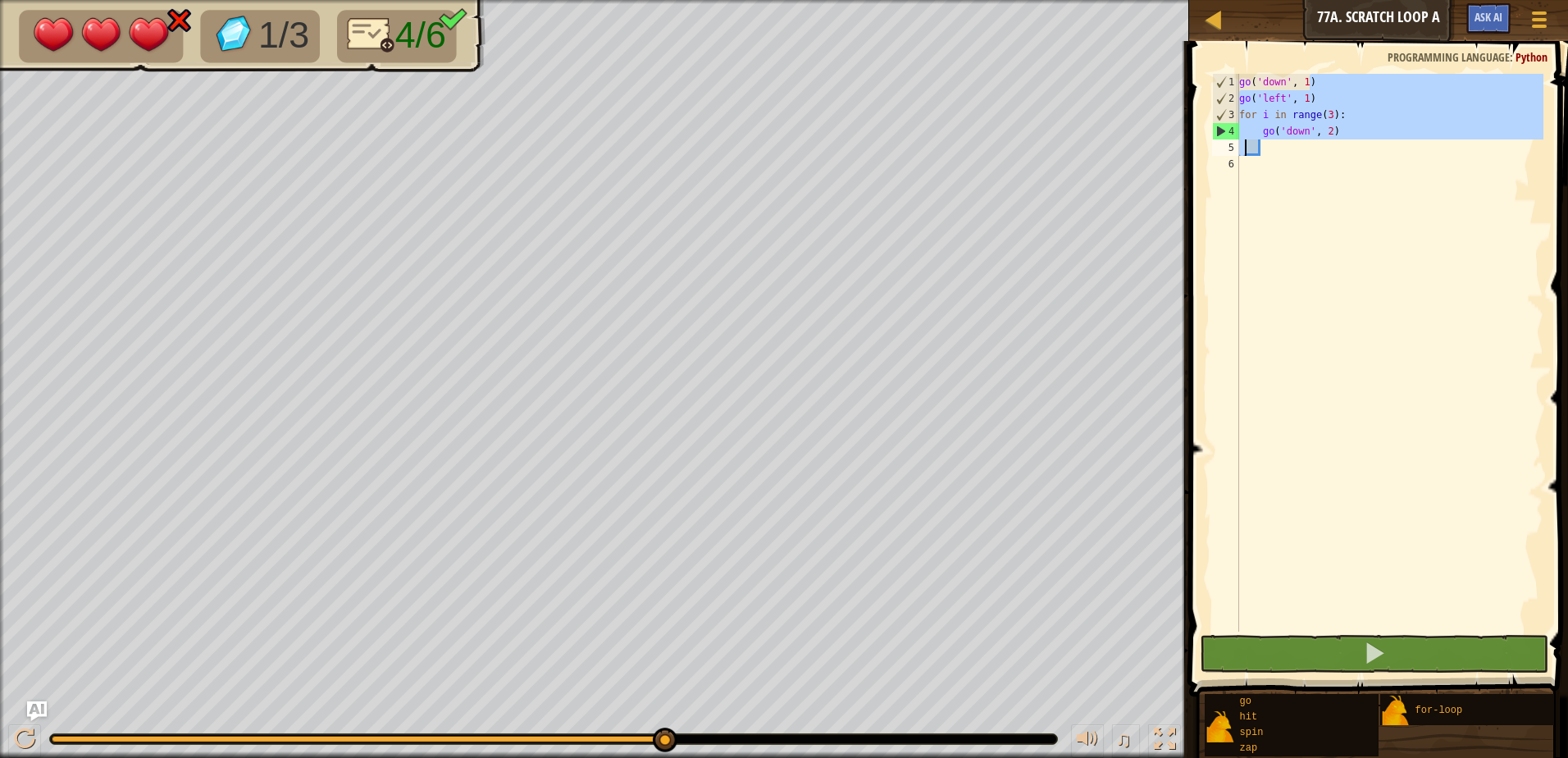
drag, startPoint x: 1317, startPoint y: 74, endPoint x: 1243, endPoint y: 146, distance: 103.2
click at [1243, 146] on div "go ( 'down' , 1 ) go ( 'left' , 1 ) for i in range ( 3 ) : go ( 'down' , 2 )" at bounding box center [1389, 368] width 307 height 591
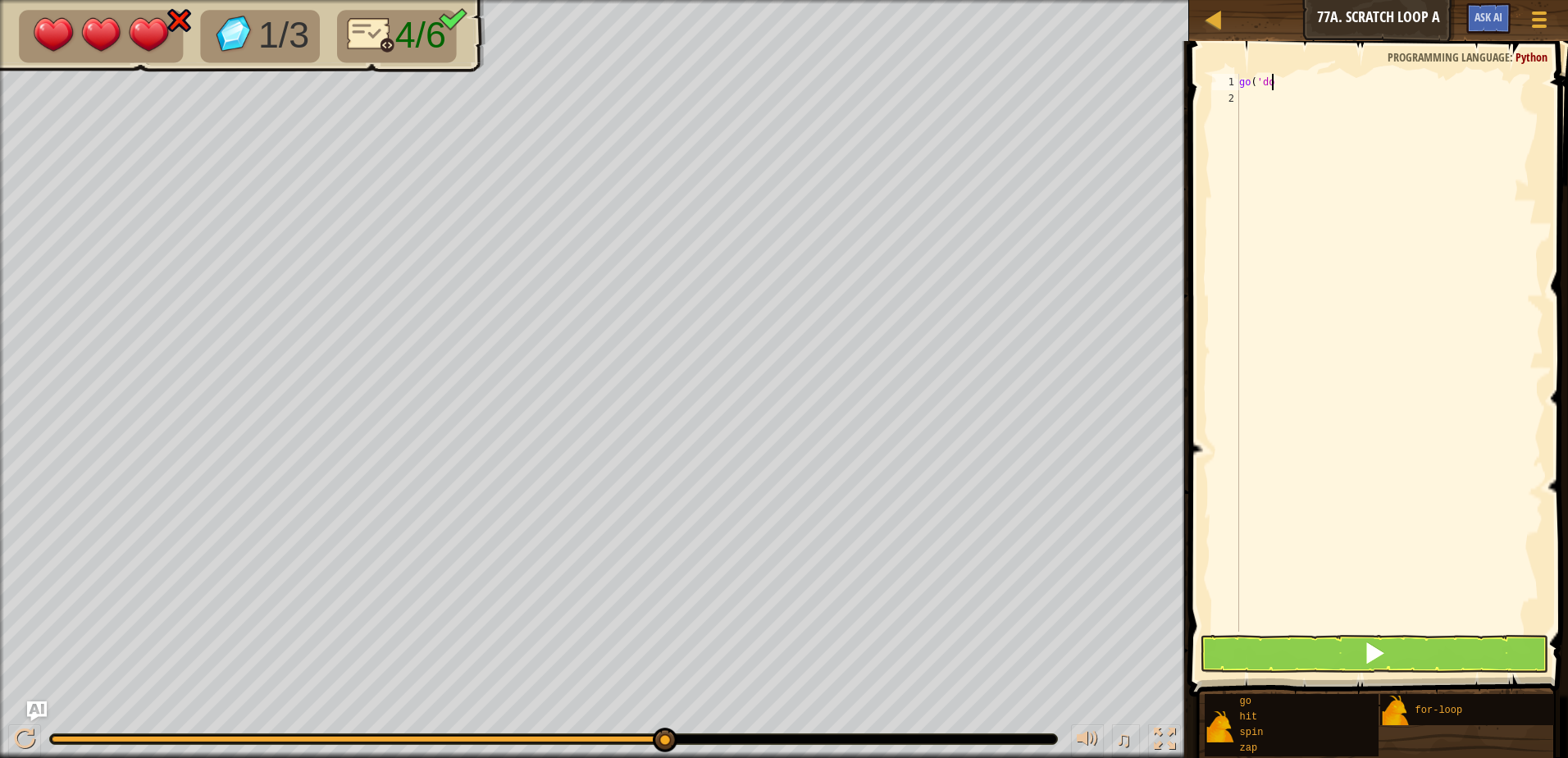
type textarea "g"
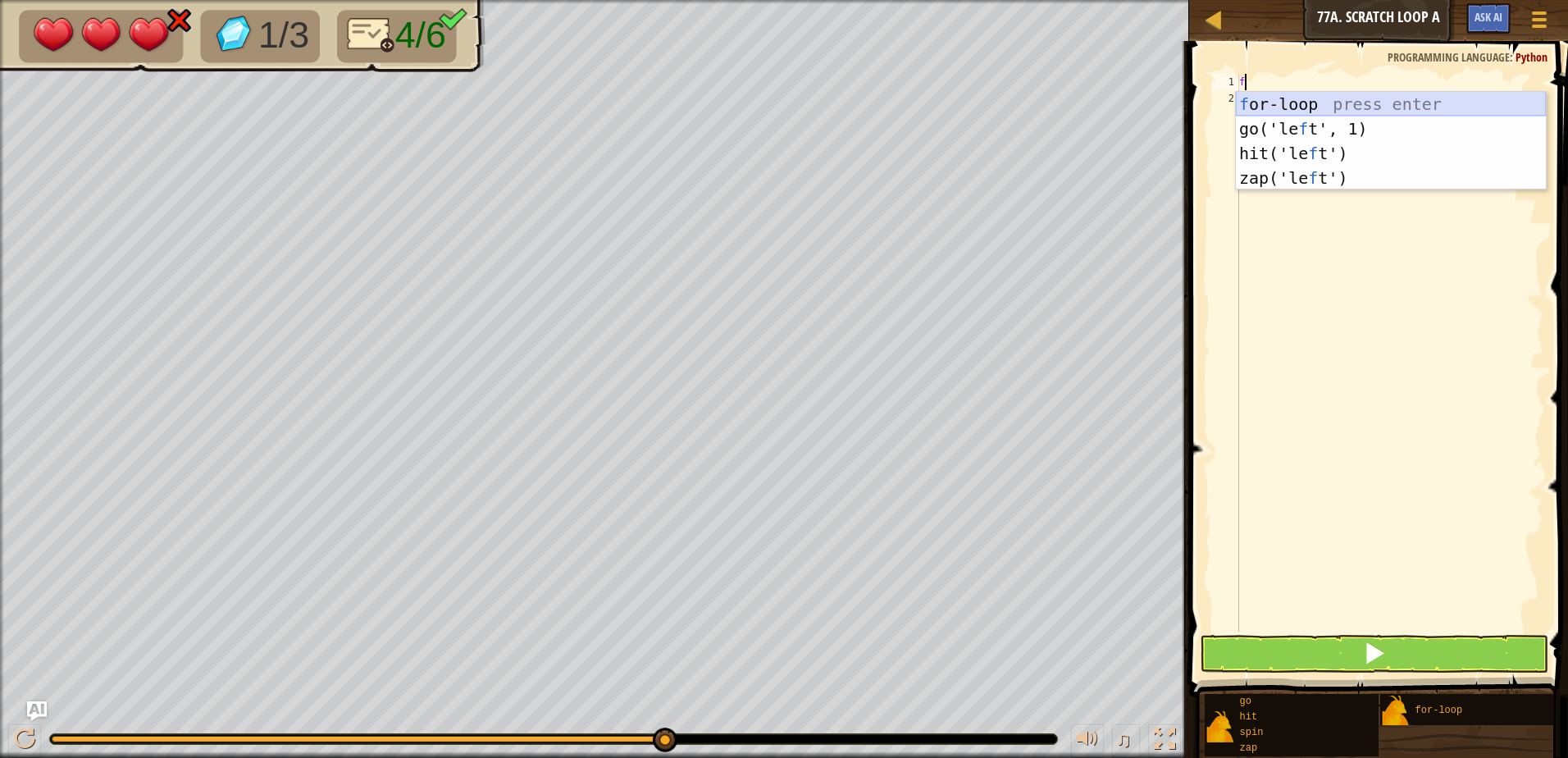
click at [1298, 109] on div "f or-loop press enter go('le f t', 1) press enter hit('le f t') press enter zap…" at bounding box center [1390, 165] width 310 height 148
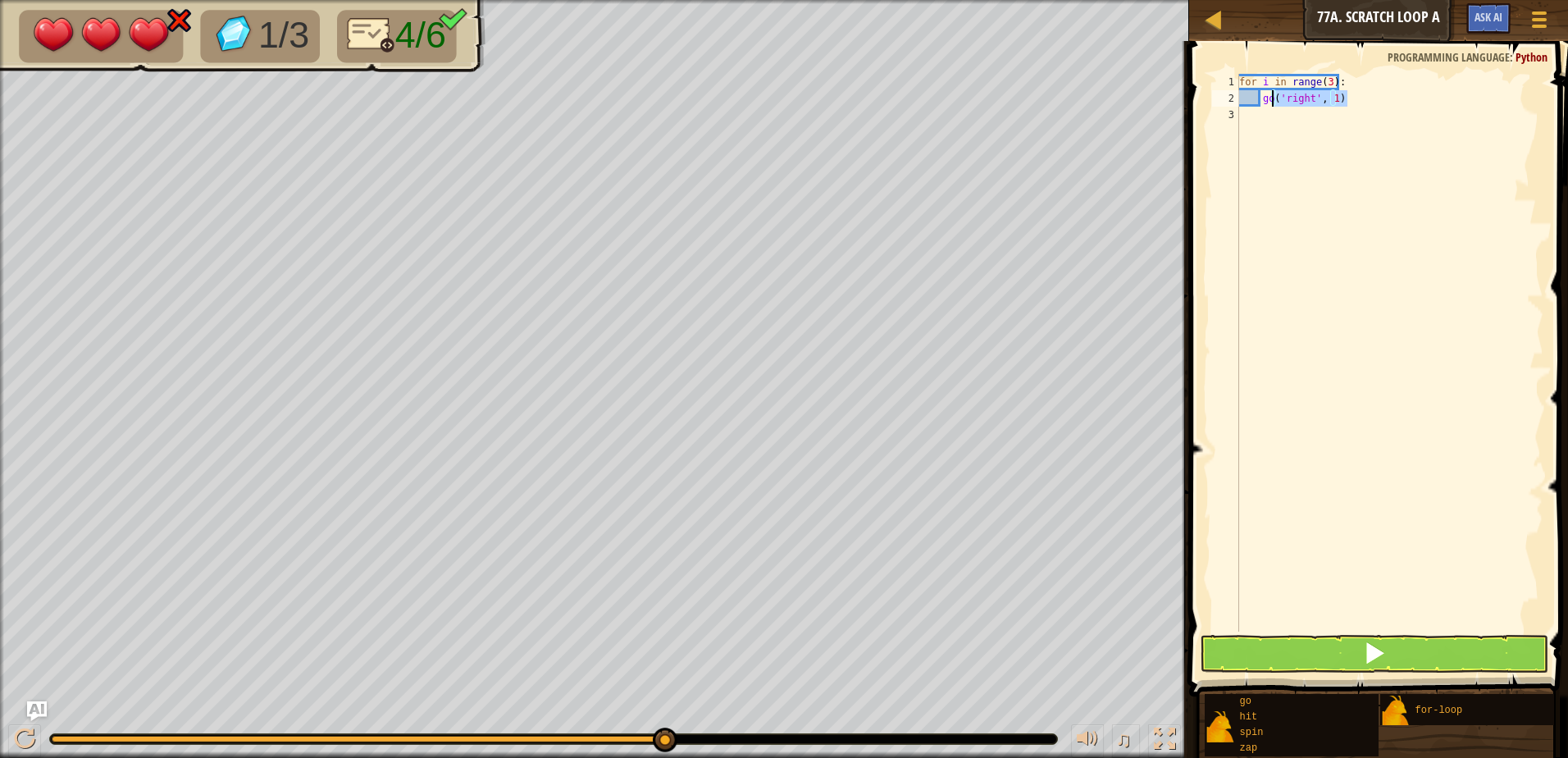
drag, startPoint x: 1348, startPoint y: 100, endPoint x: 1272, endPoint y: 96, distance: 76.1
click at [1272, 96] on div "for i in range ( 3 ) : go ( 'right' , 1 )" at bounding box center [1389, 368] width 307 height 591
type textarea "g"
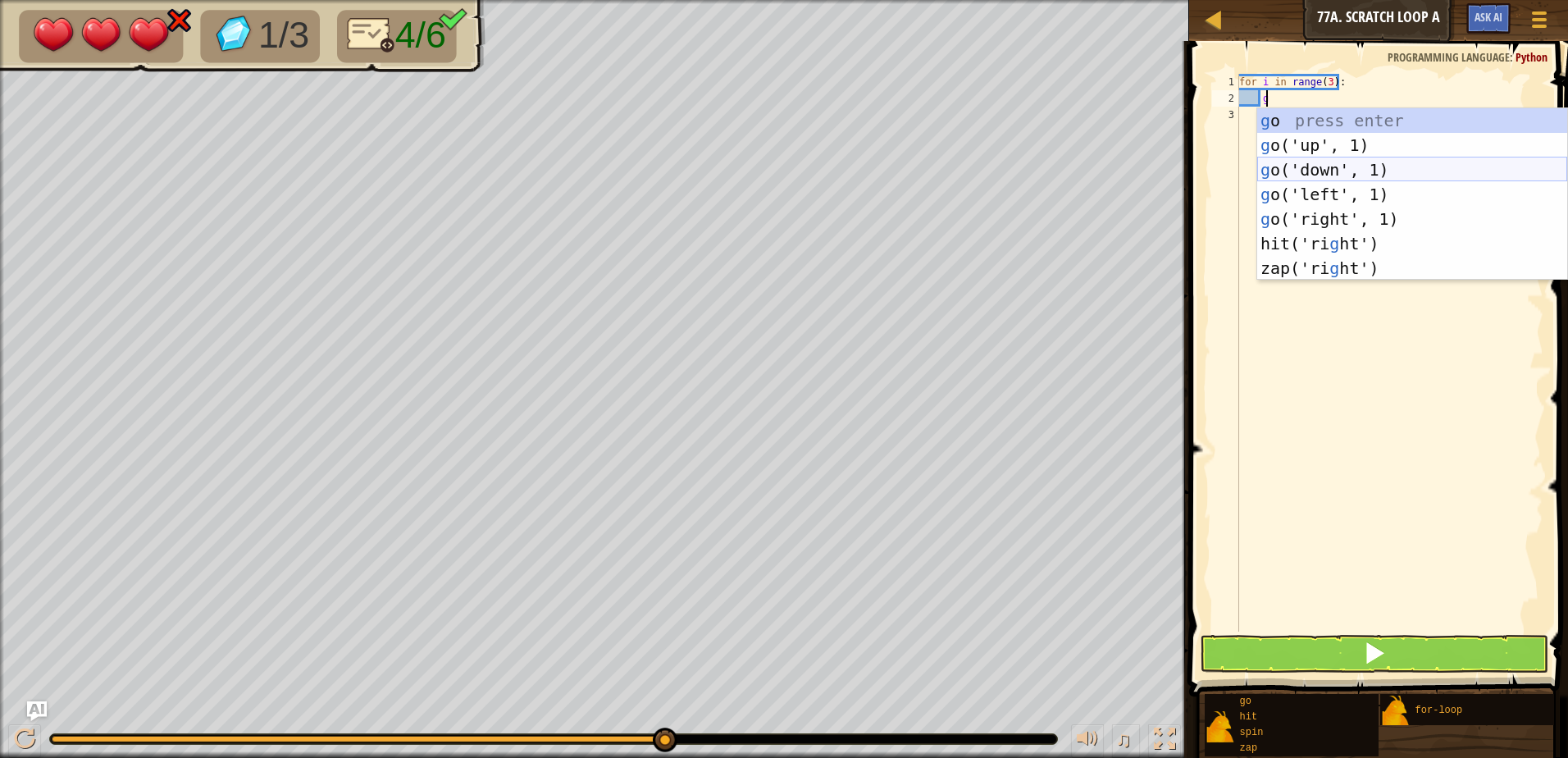
click at [1353, 173] on div "g o press enter g o('up', 1) press enter g o('down', 1) press enter g o('left',…" at bounding box center [1412, 219] width 310 height 221
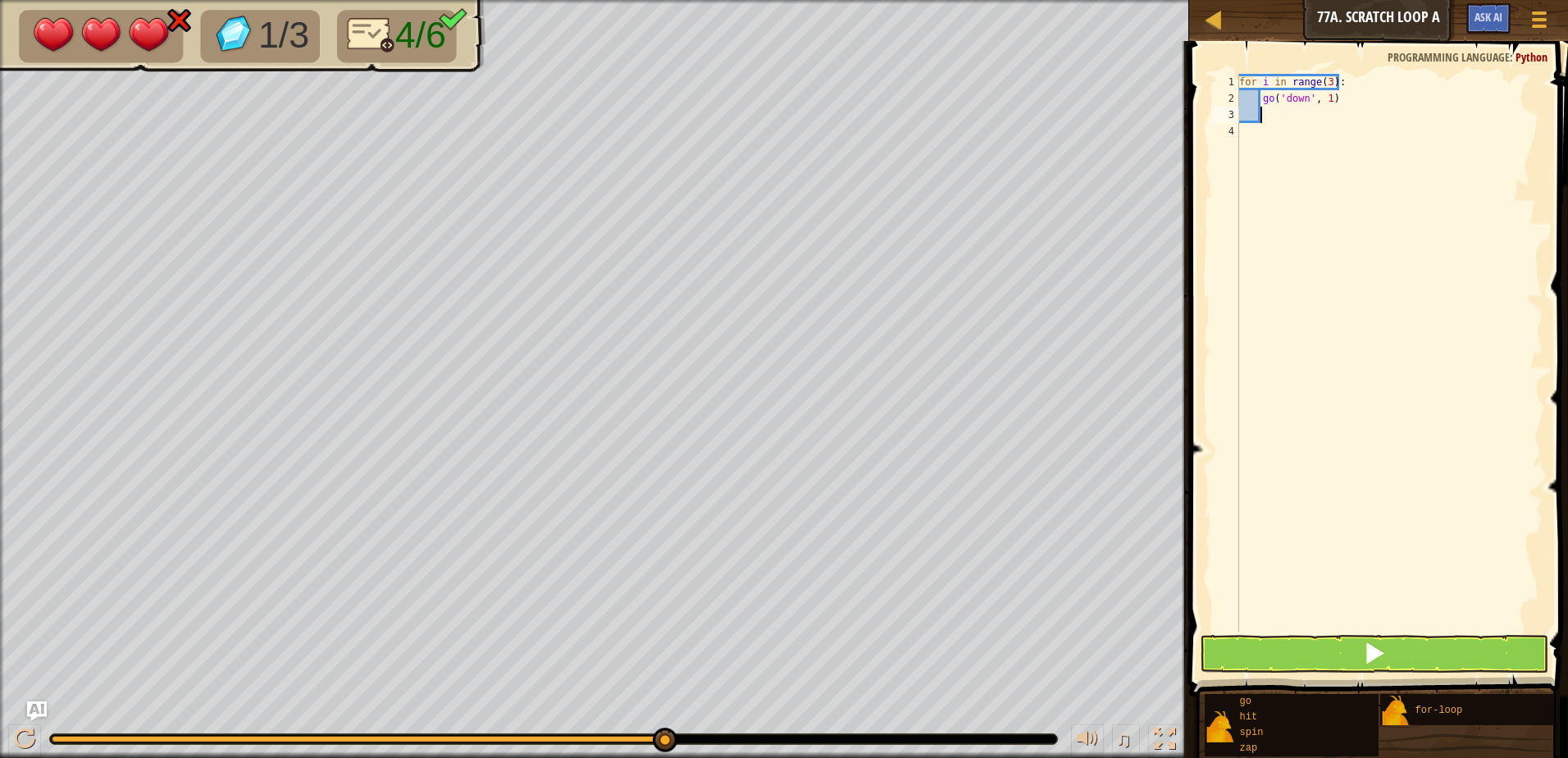
type textarea "g"
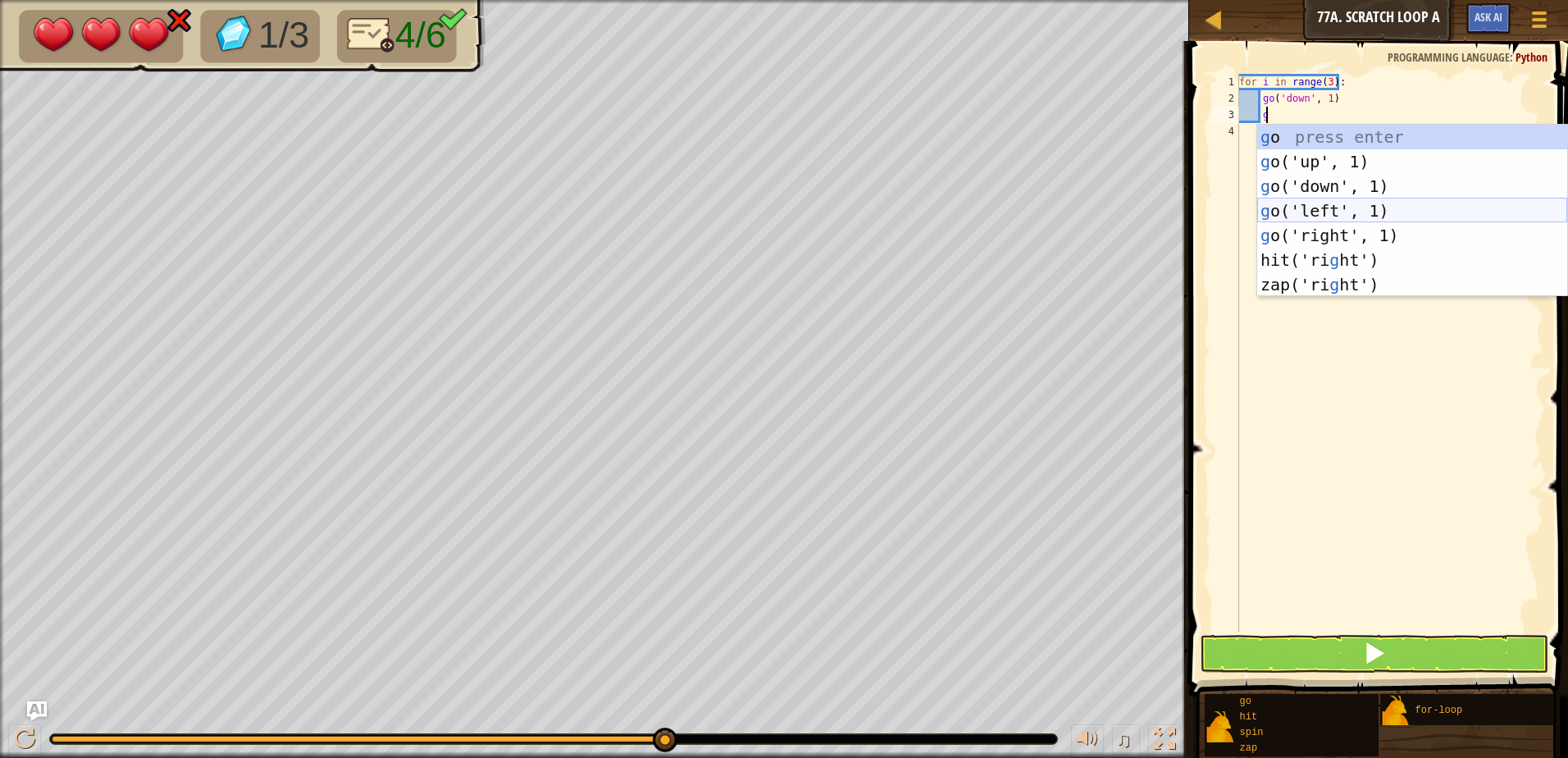
click at [1340, 200] on div "g o press enter g o('up', 1) press enter g o('down', 1) press enter g o('left',…" at bounding box center [1412, 235] width 310 height 221
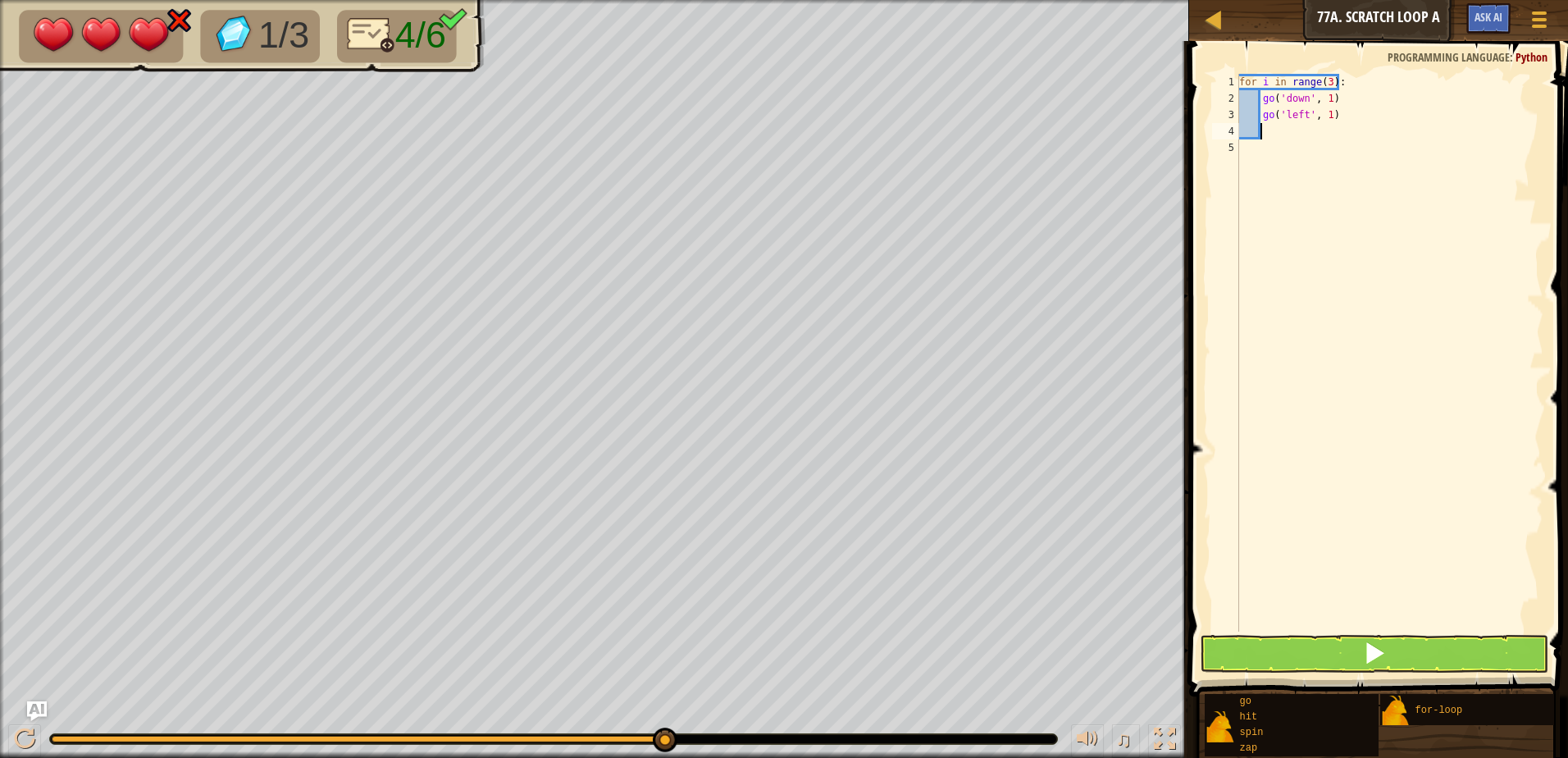
type textarea "g"
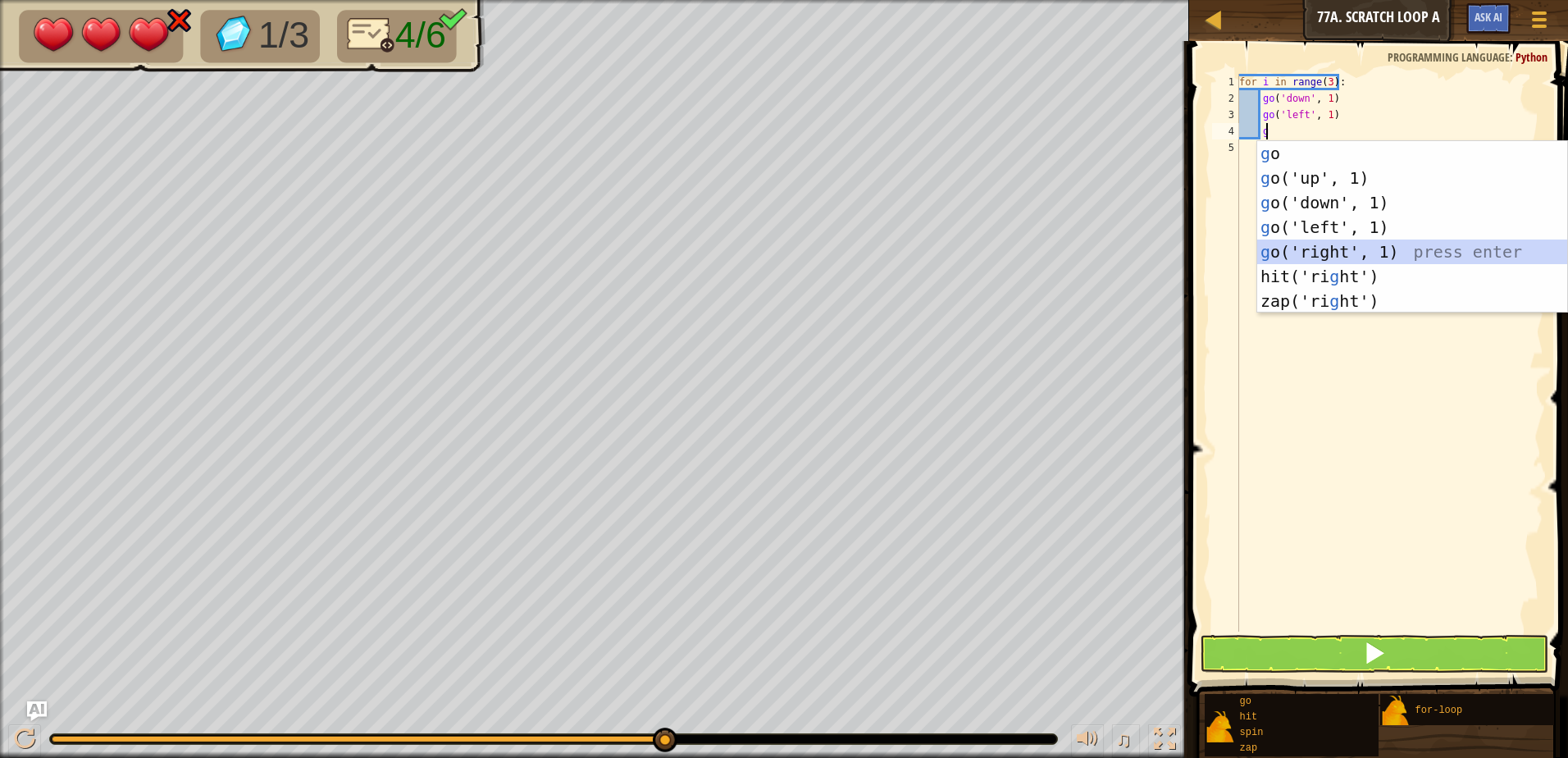
drag, startPoint x: 1339, startPoint y: 249, endPoint x: 1321, endPoint y: 277, distance: 33.3
click at [1339, 250] on div "g o press enter g o('up', 1) press enter g o('down', 1) press enter g o('left',…" at bounding box center [1412, 251] width 310 height 221
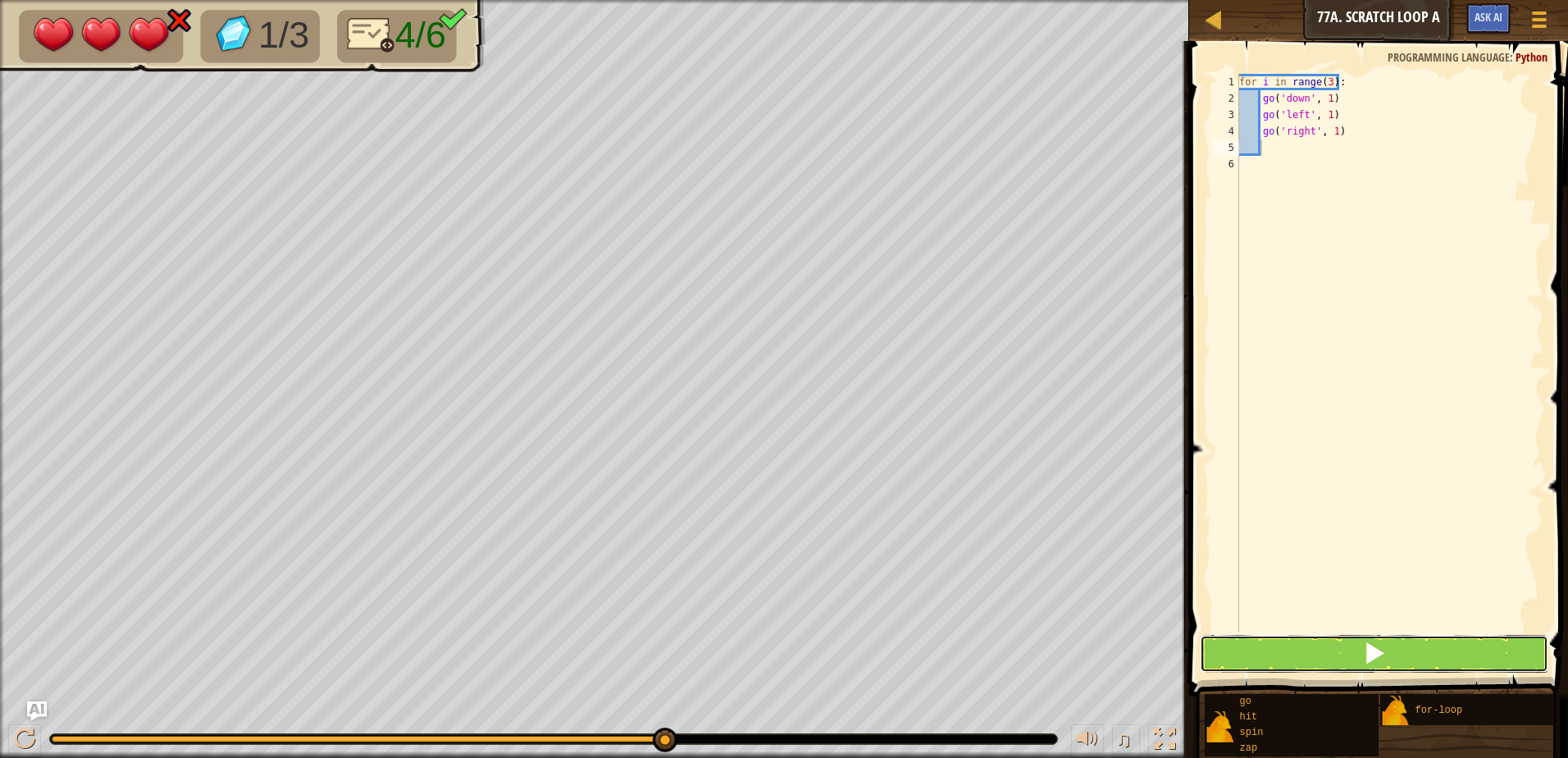
click at [1428, 649] on button at bounding box center [1374, 653] width 348 height 38
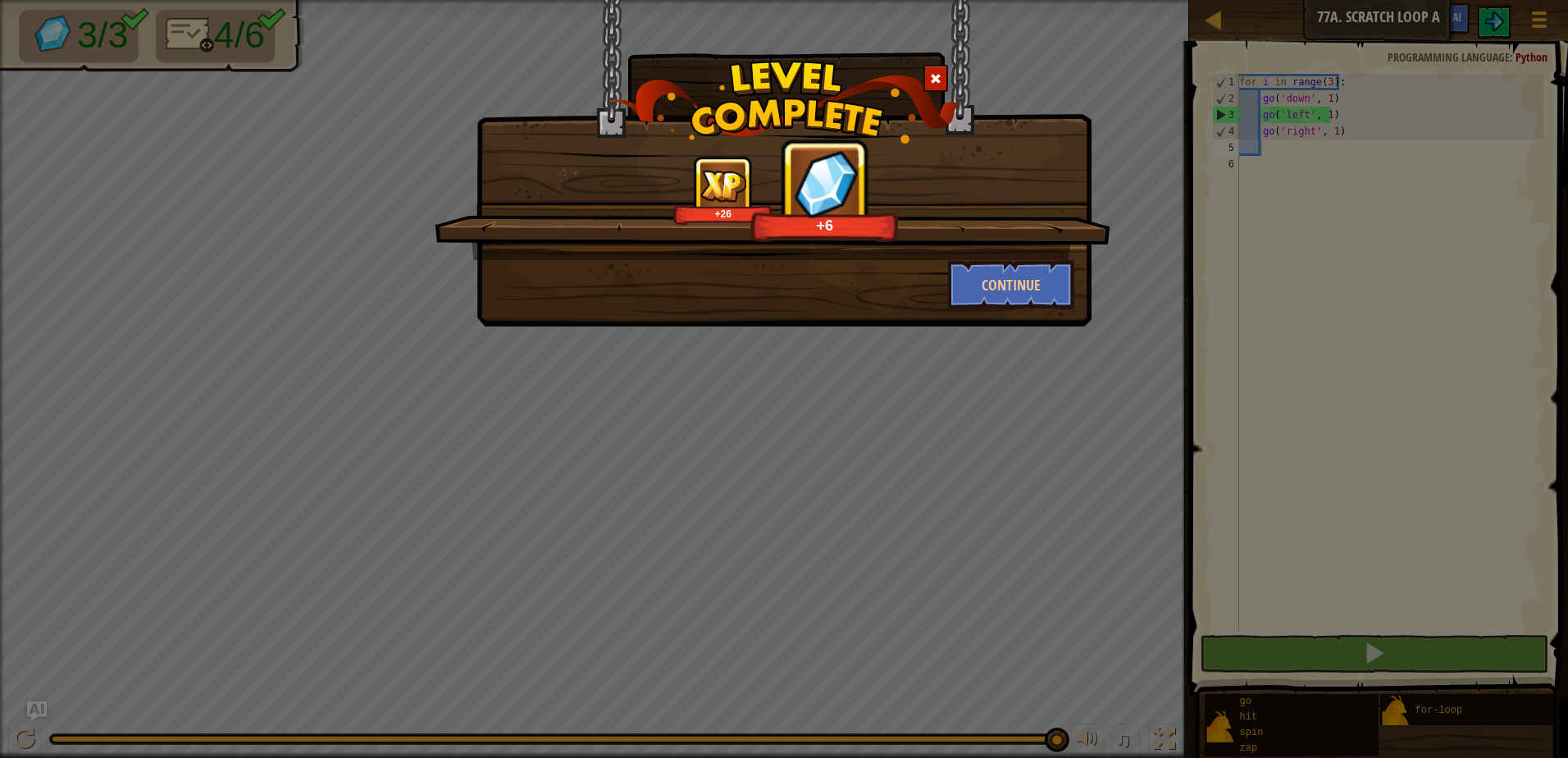
click at [941, 77] on span at bounding box center [935, 78] width 11 height 11
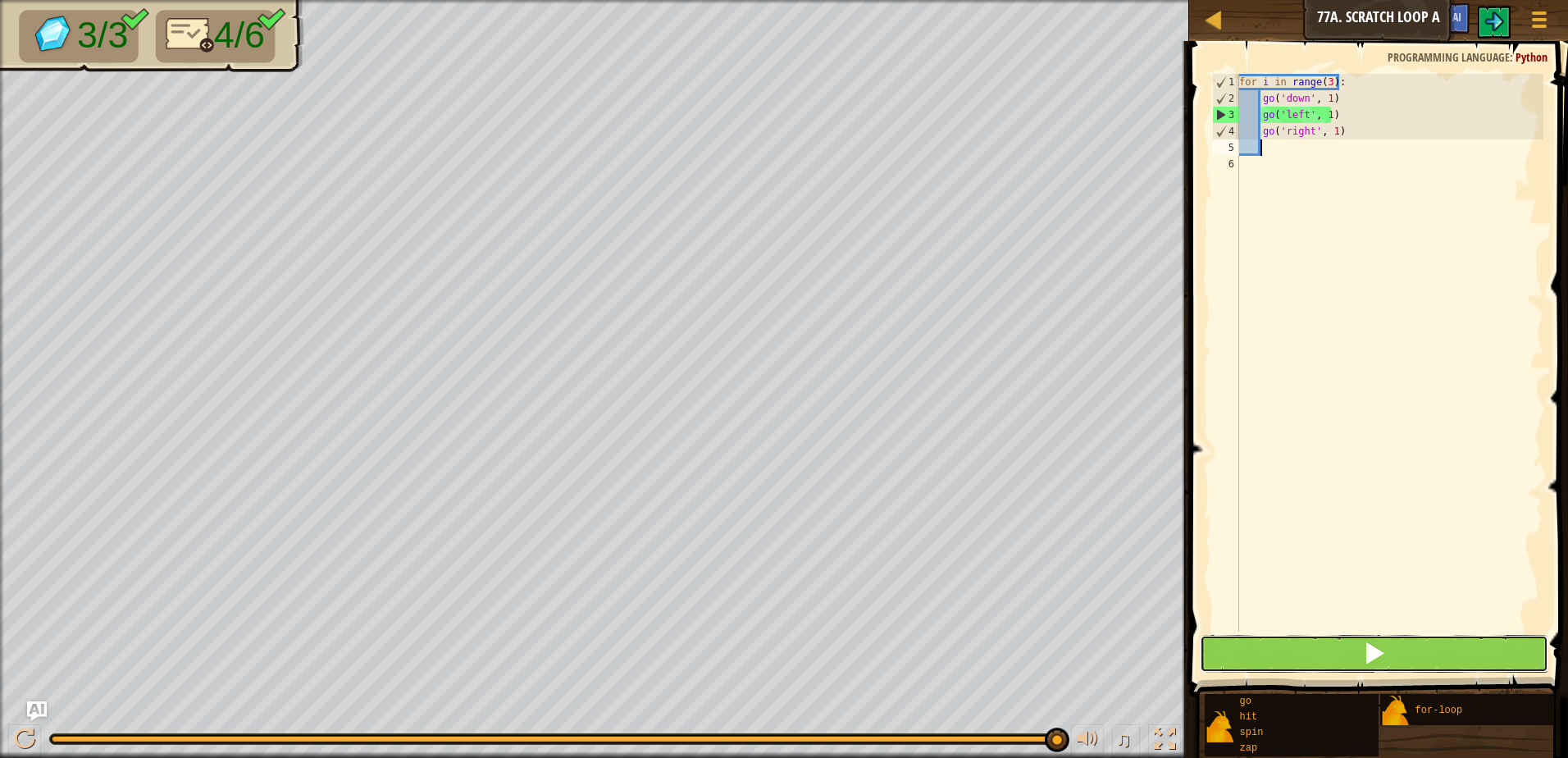
click at [1476, 642] on button at bounding box center [1374, 653] width 348 height 38
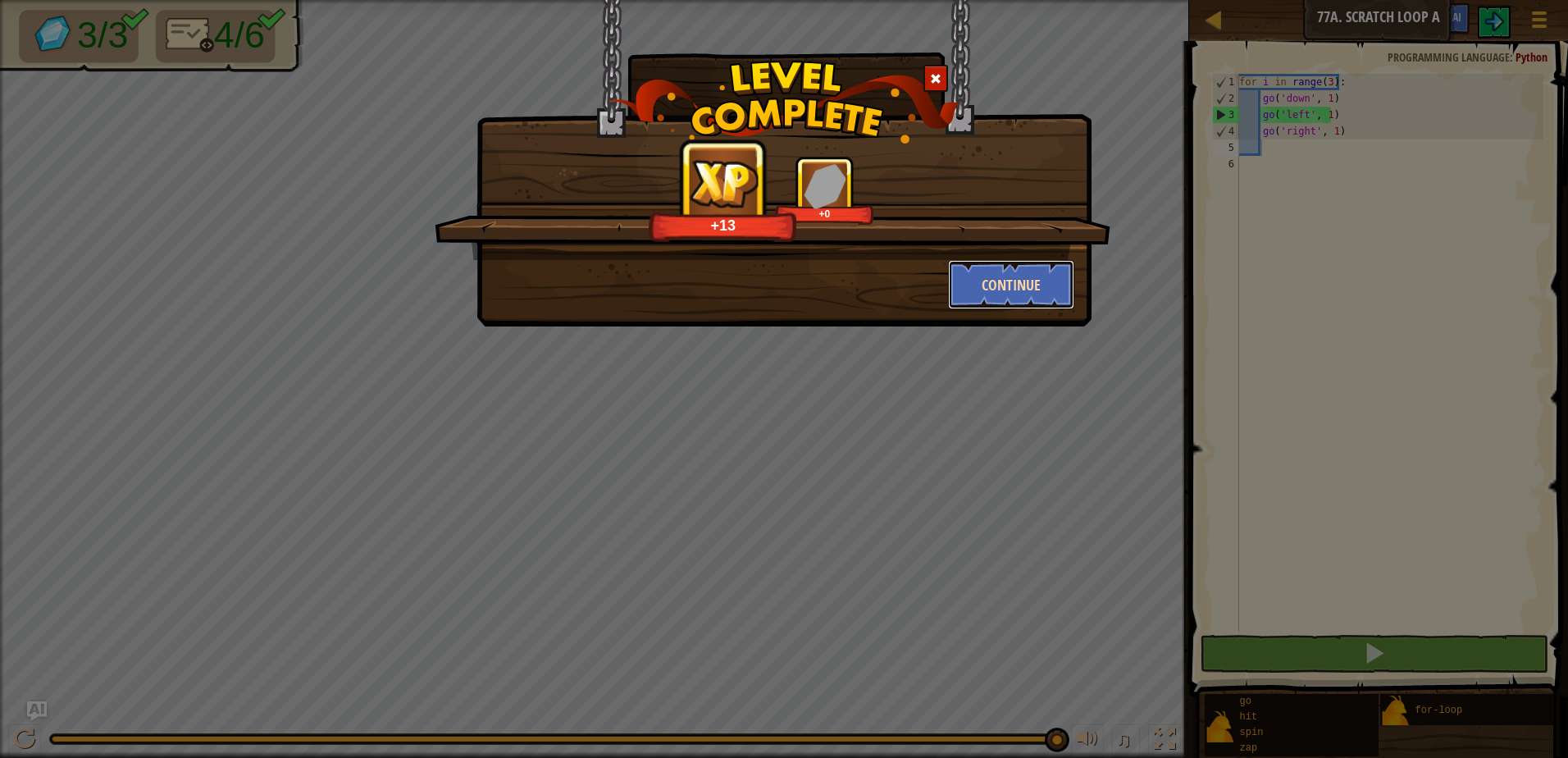
click at [987, 297] on button "Continue" at bounding box center [1011, 284] width 127 height 49
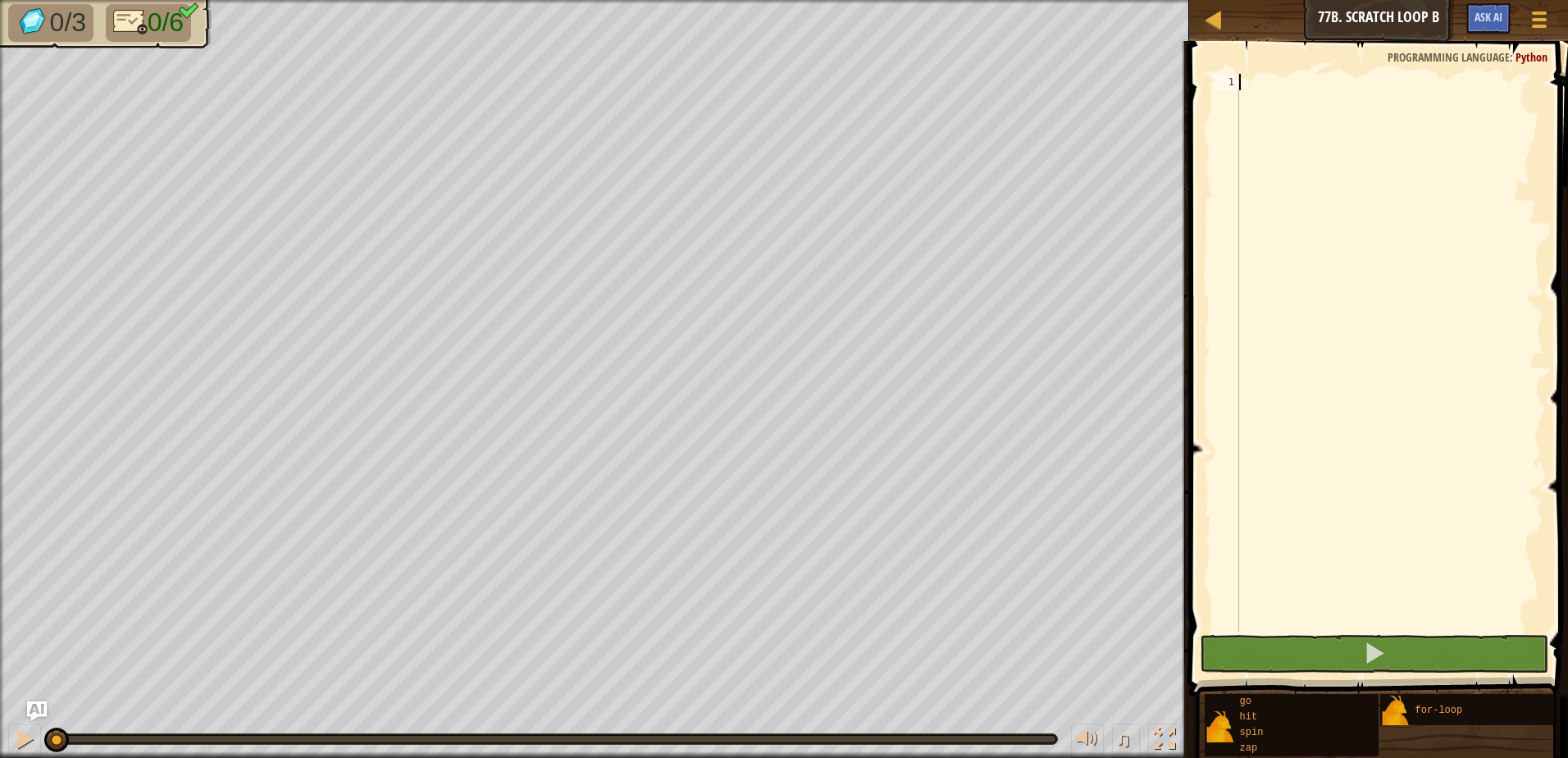
type textarea "g"
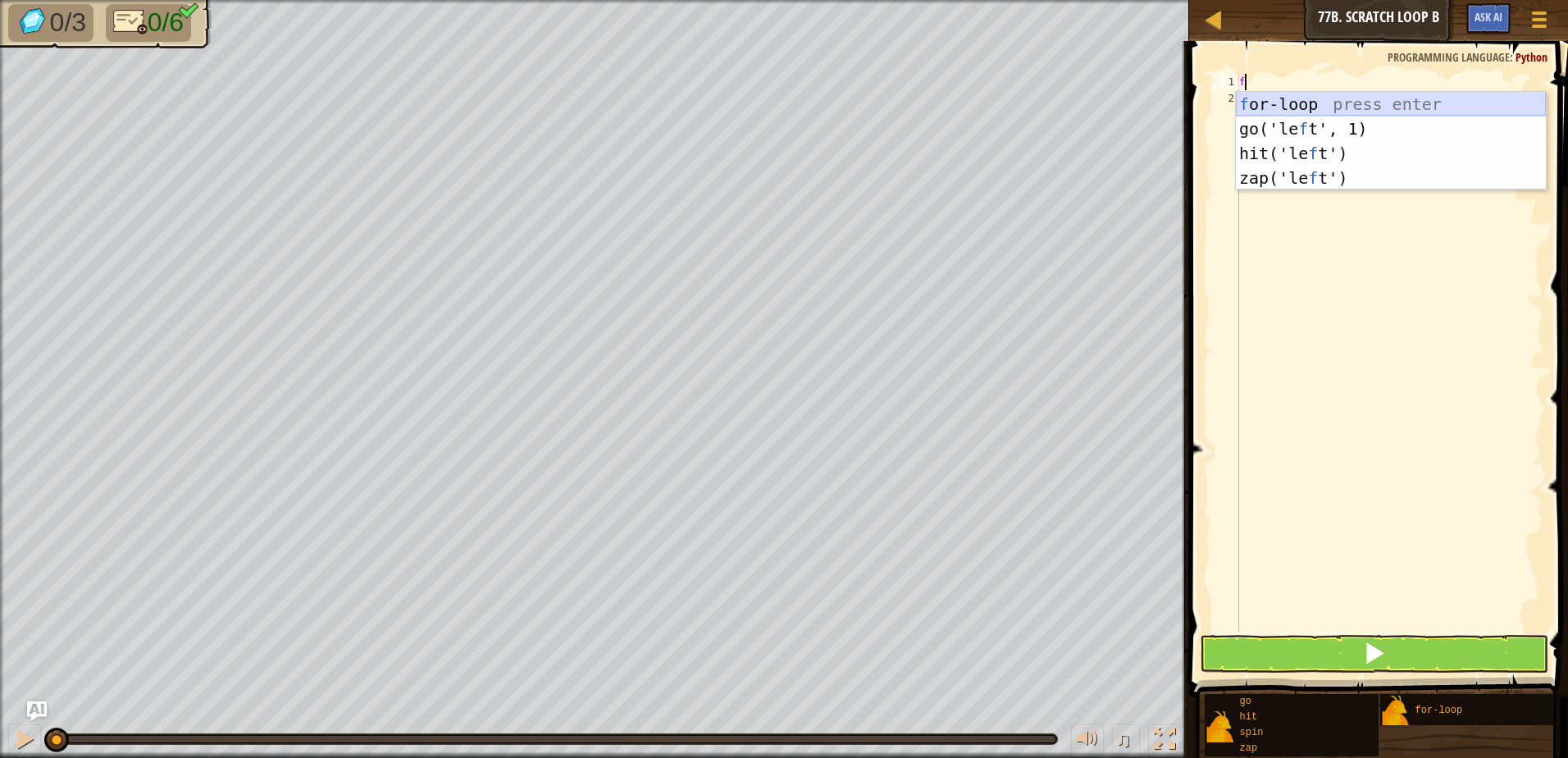
click at [1320, 106] on div "f or-loop press enter go('le f t', 1) press enter hit('le f t') press enter zap…" at bounding box center [1390, 165] width 310 height 148
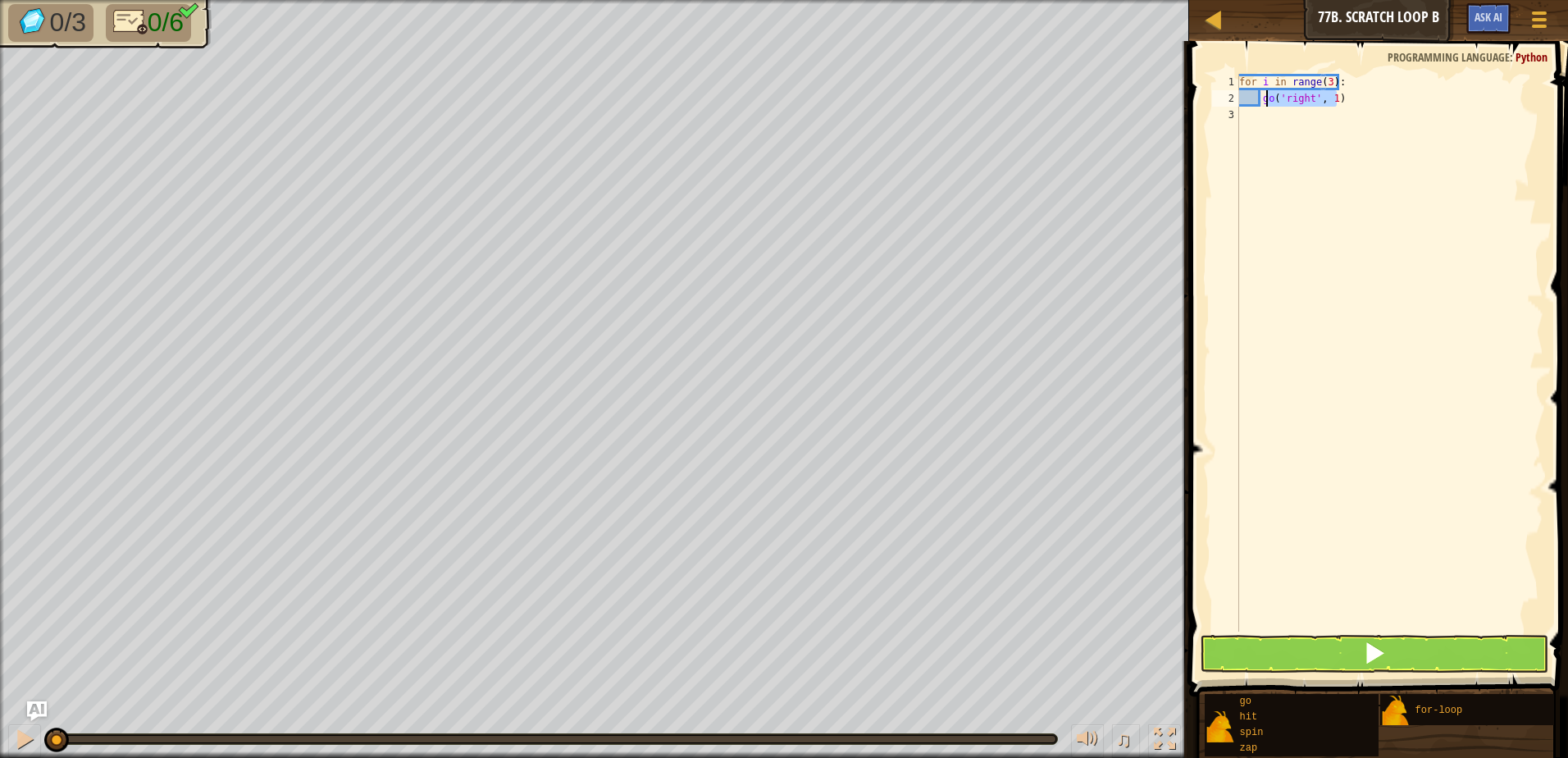
drag, startPoint x: 1350, startPoint y: 95, endPoint x: 1269, endPoint y: 84, distance: 81.7
click at [1266, 96] on div "for i in range ( 3 ) : go ( 'right' , 1 )" at bounding box center [1389, 368] width 307 height 591
type textarea "g"
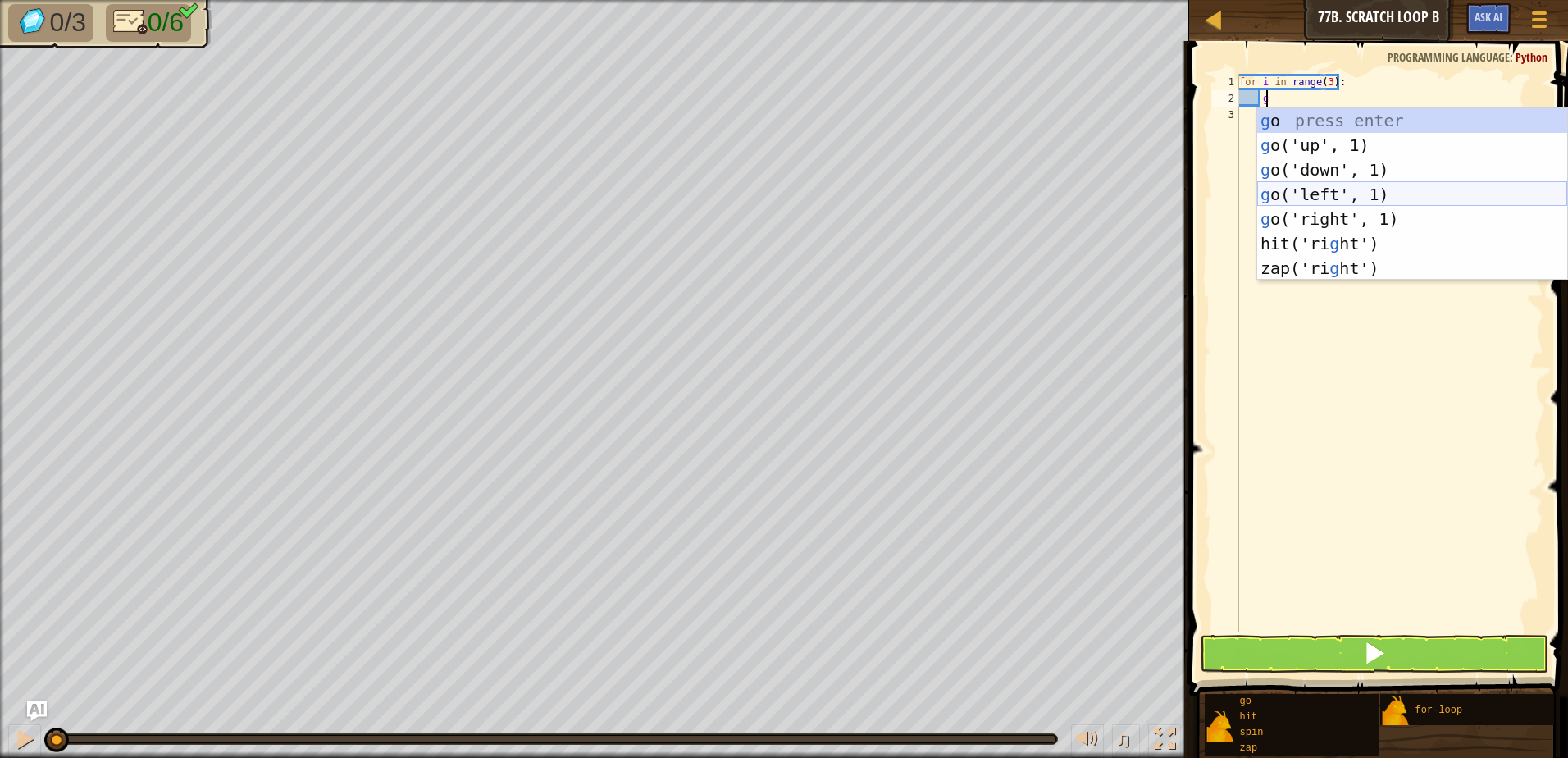
click at [1478, 193] on div "g o press enter g o('up', 1) press enter g o('down', 1) press enter g o('left',…" at bounding box center [1412, 219] width 310 height 221
click at [1478, 193] on div "for i in range ( 3 ) : g" at bounding box center [1389, 368] width 307 height 591
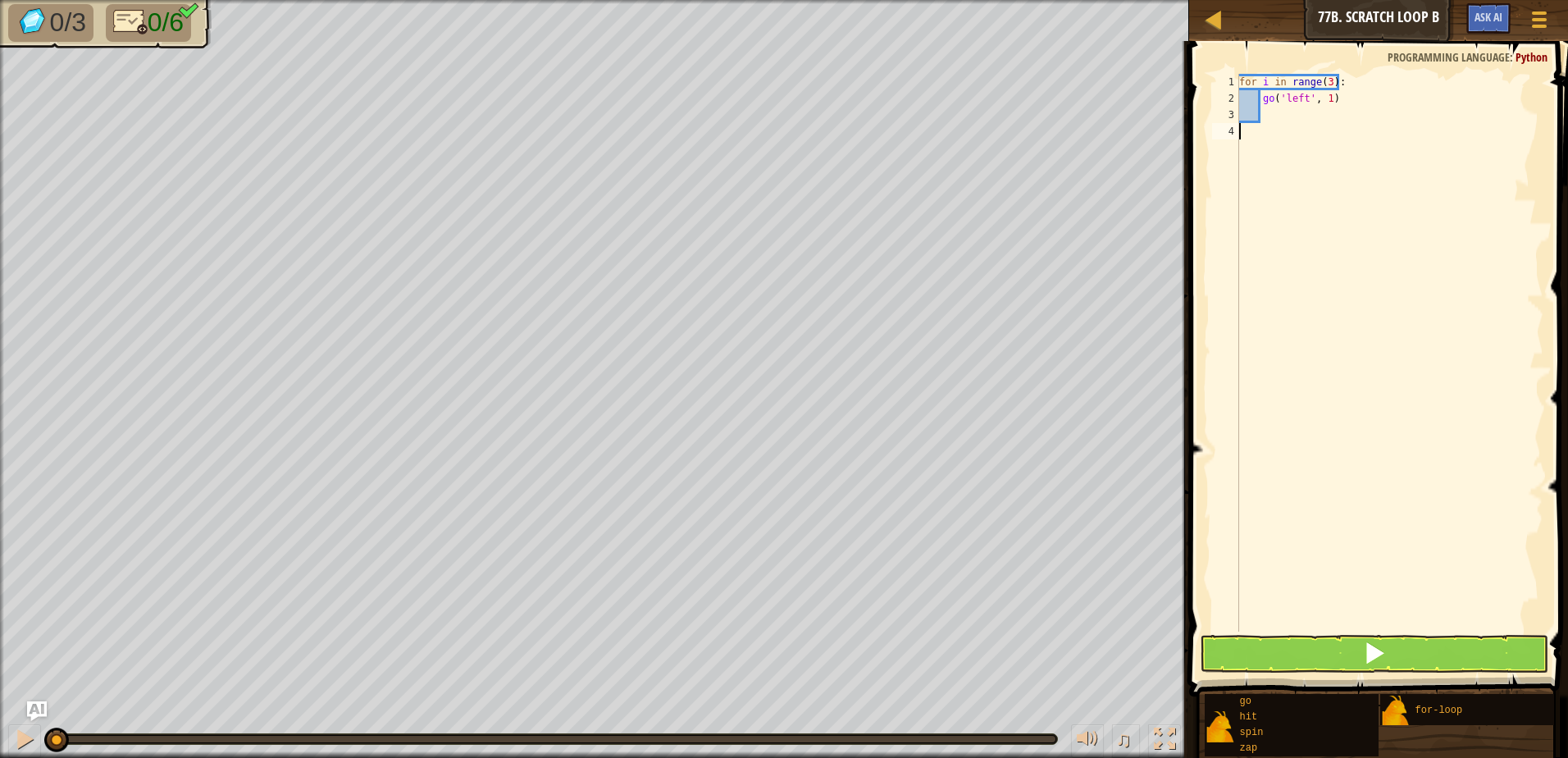
scroll to position [7, 0]
type textarea "g"
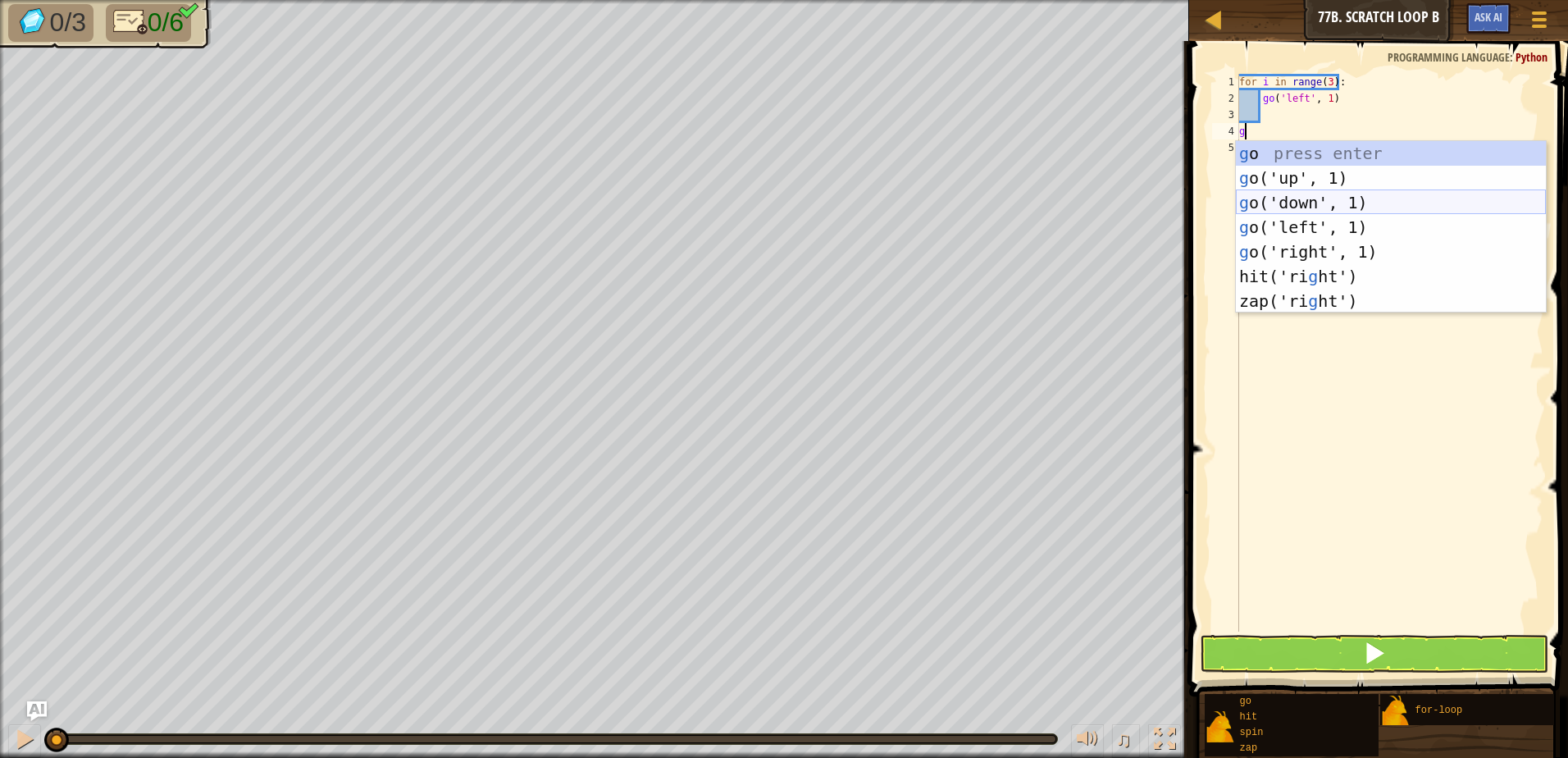
click at [1353, 195] on div "g o press enter g o('up', 1) press enter g o('down', 1) press enter g o('left',…" at bounding box center [1390, 251] width 310 height 221
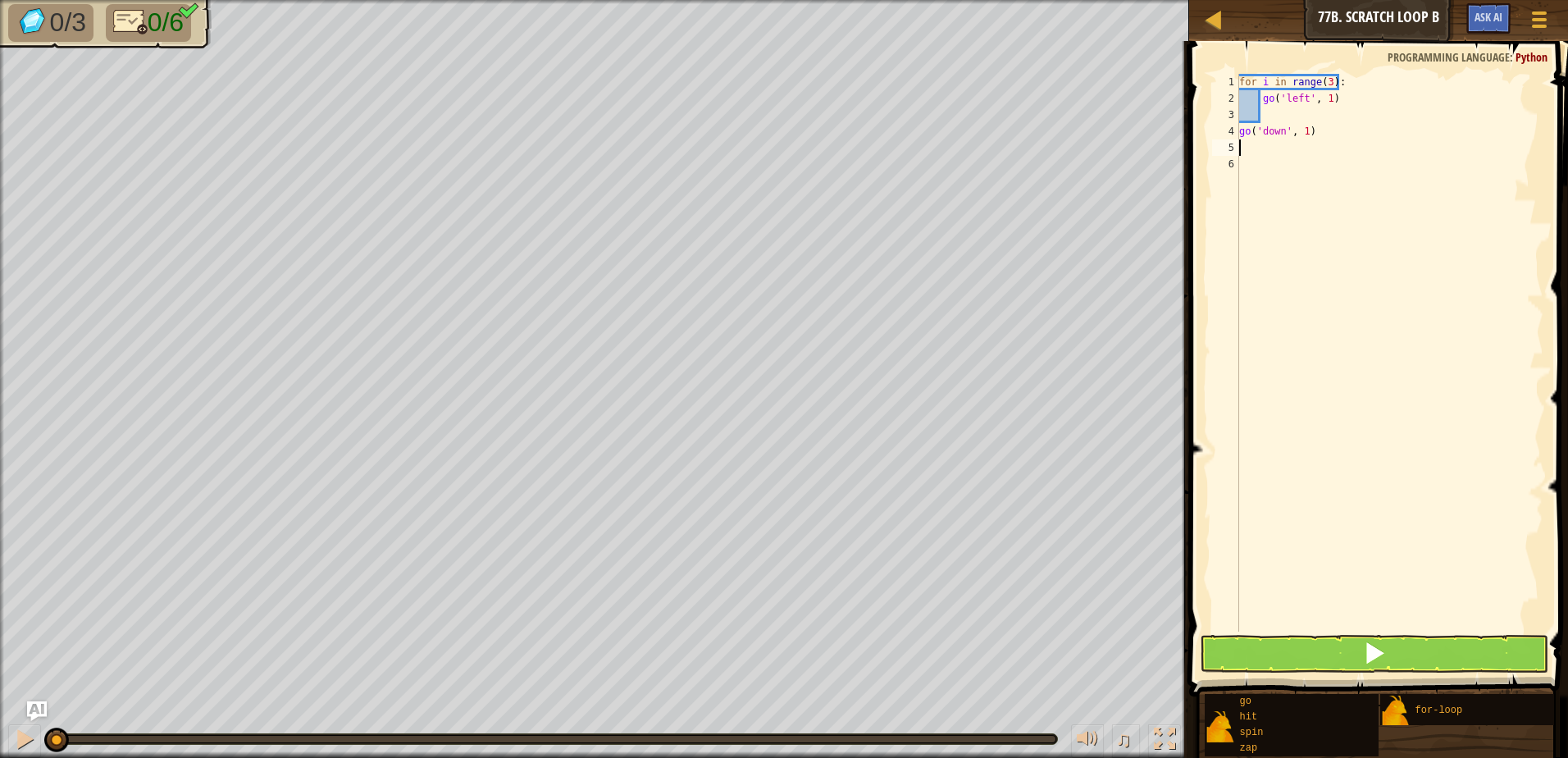
type textarea "g"
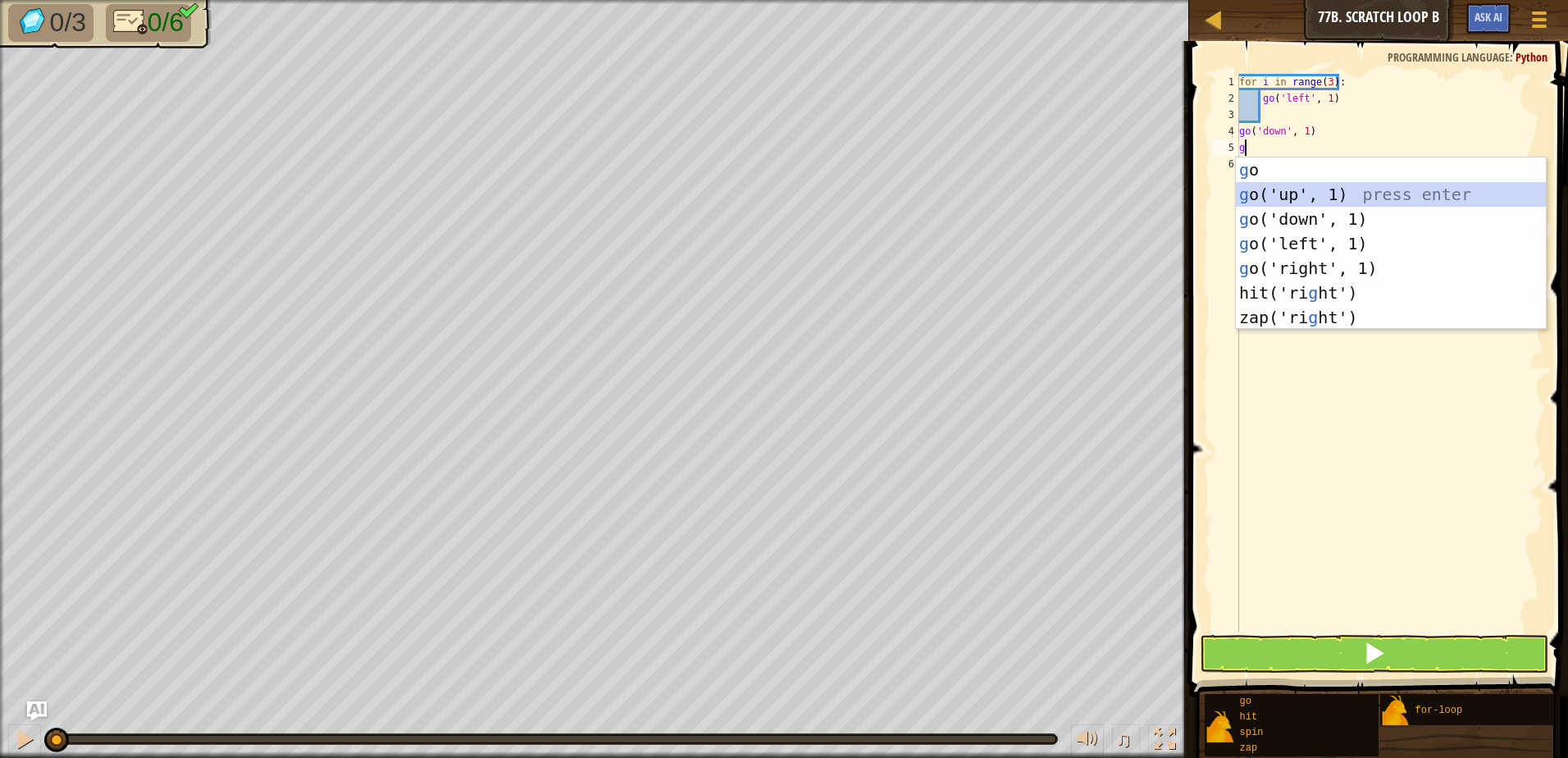
click at [1362, 190] on div "g o press enter g o('up', 1) press enter g o('down', 1) press enter g o('left',…" at bounding box center [1390, 268] width 310 height 221
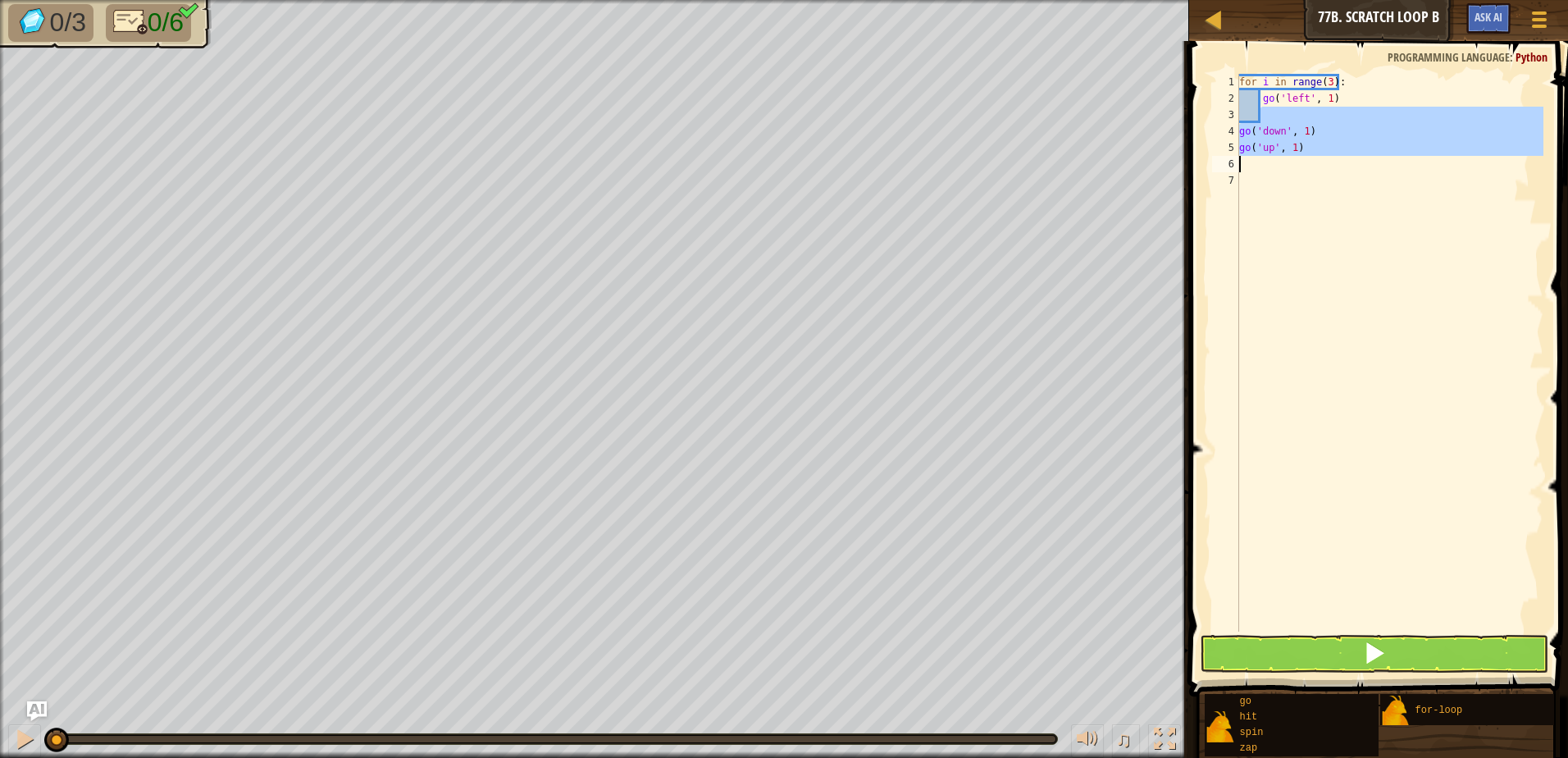
drag, startPoint x: 1312, startPoint y: 123, endPoint x: 1294, endPoint y: 157, distance: 38.5
click at [1294, 158] on div "for i in range ( 3 ) : go ( 'left' , 1 ) go ( 'down' , 1 ) go ( 'up' , 1 )" at bounding box center [1389, 368] width 307 height 591
type textarea "go('up', 1)"
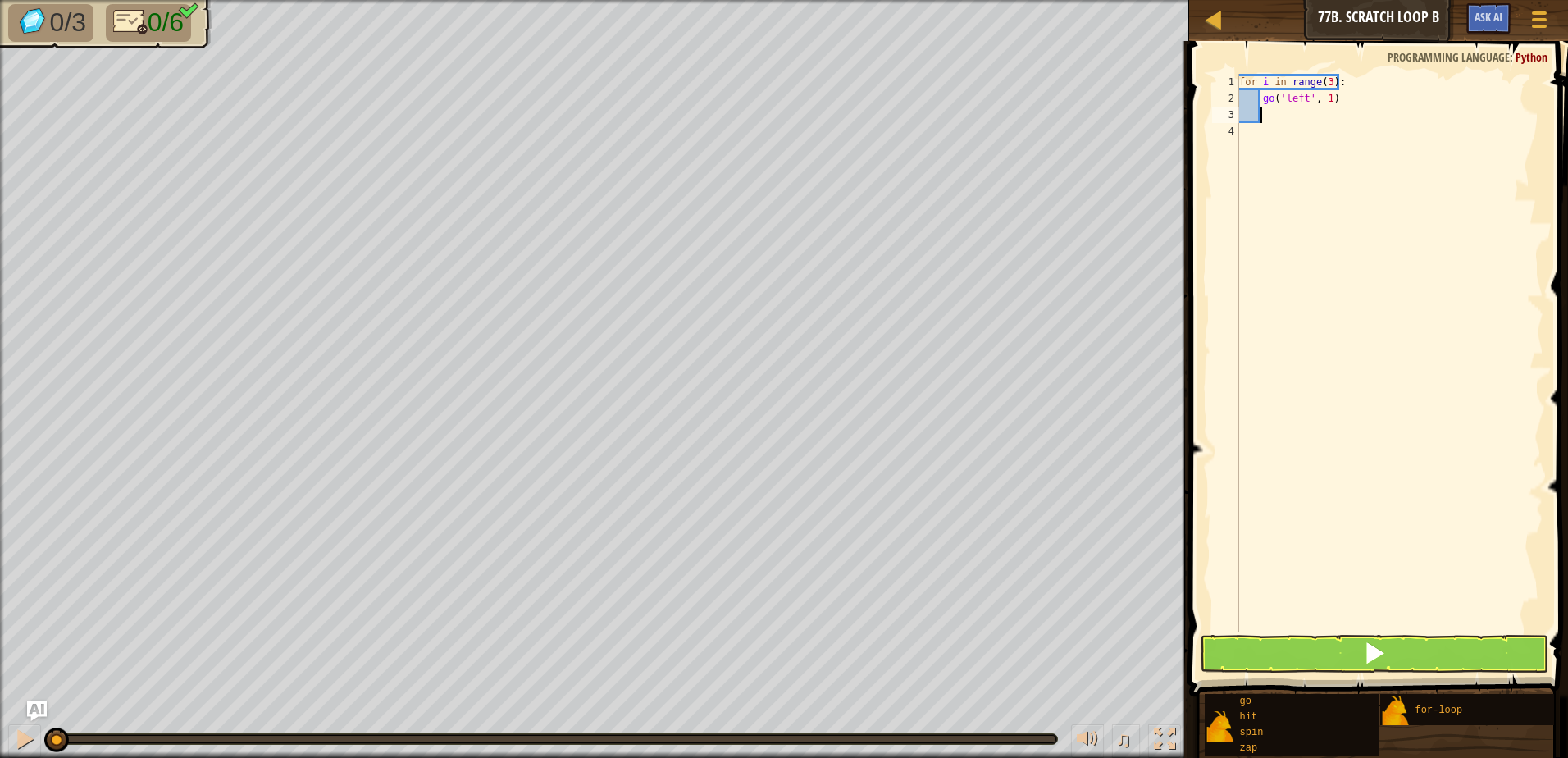
type textarea "g"
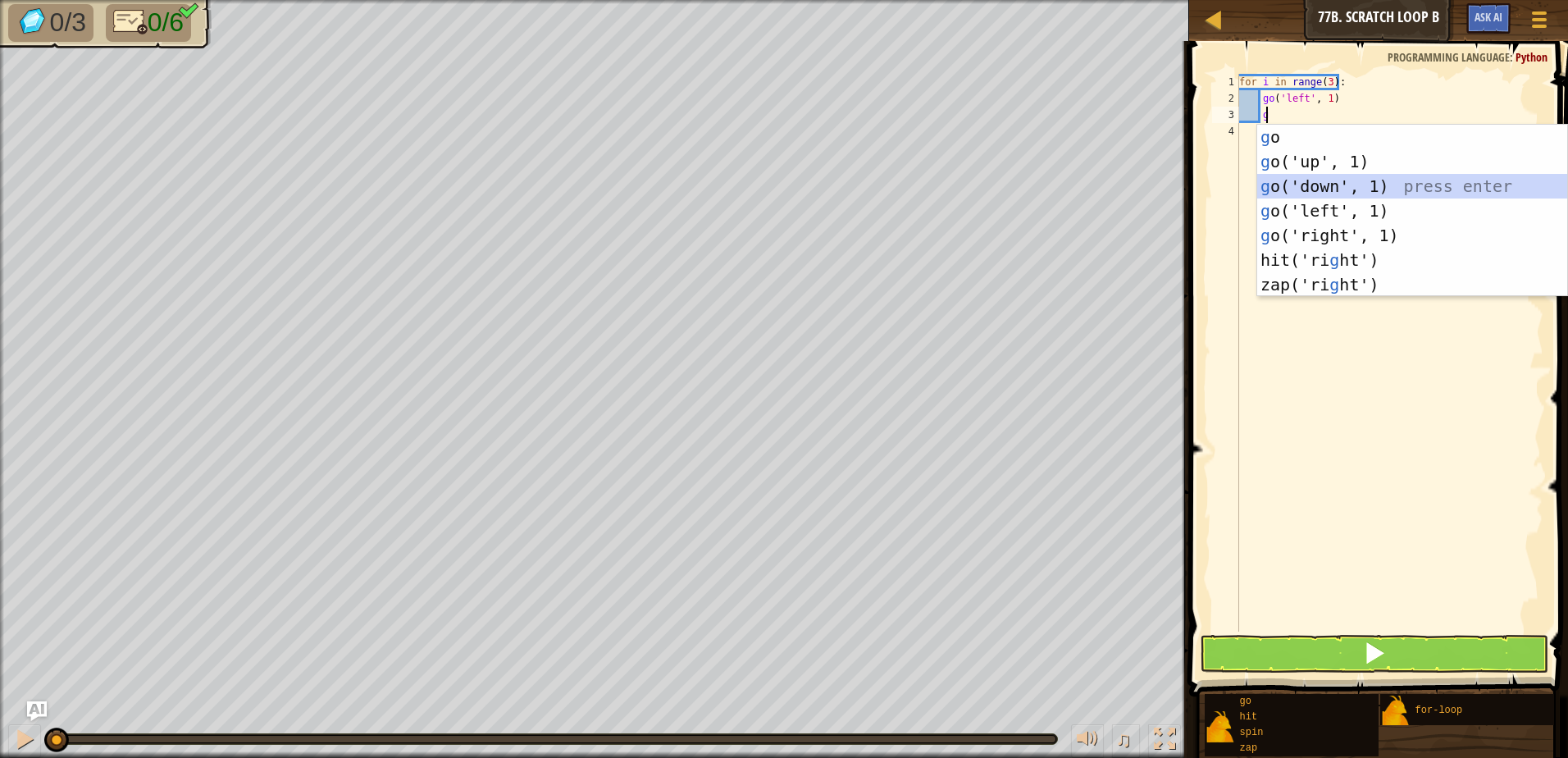
click at [1315, 193] on div "g o press enter g o('up', 1) press enter g o('down', 1) press enter g o('left',…" at bounding box center [1412, 235] width 310 height 221
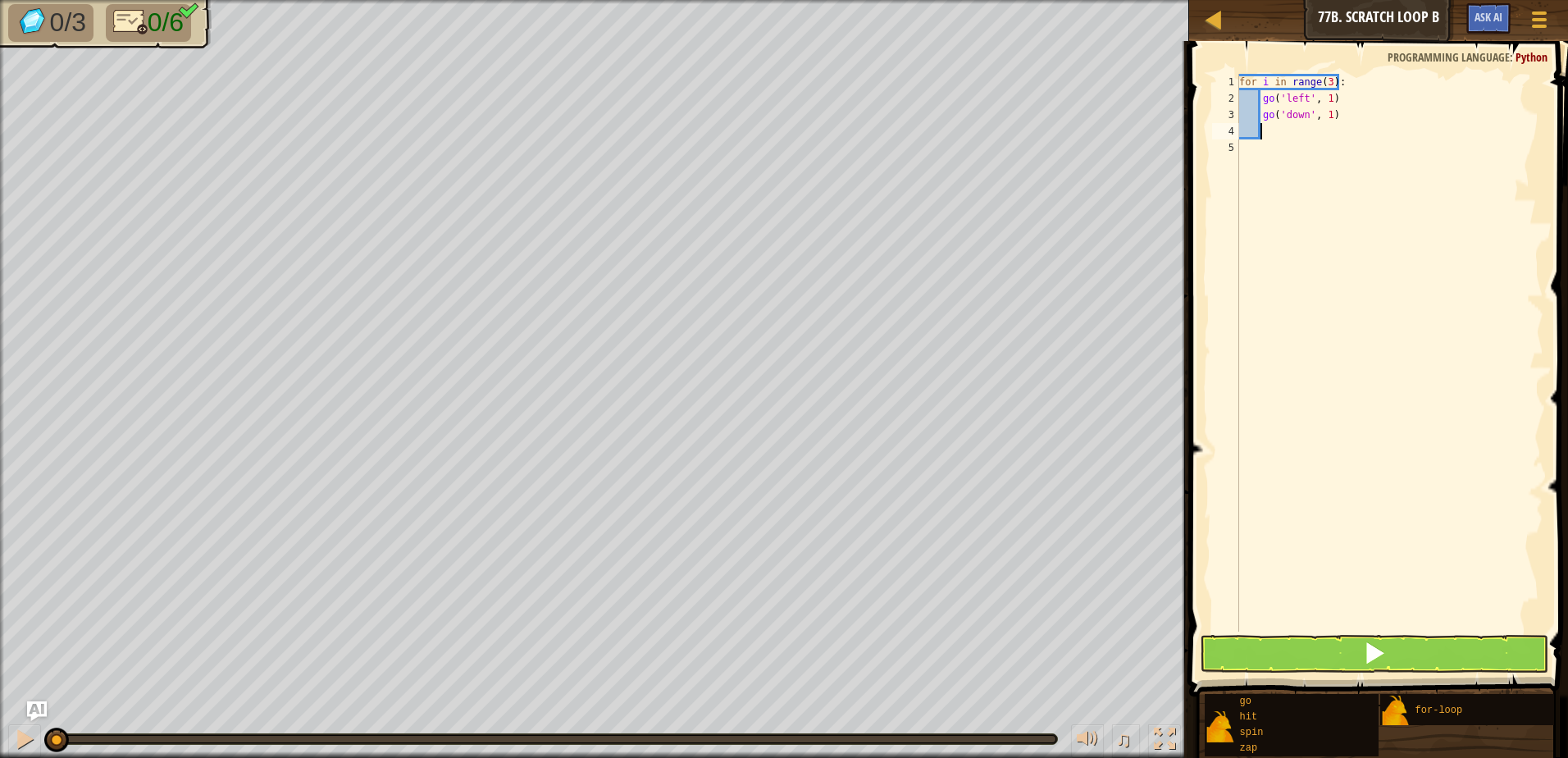
type textarea "g"
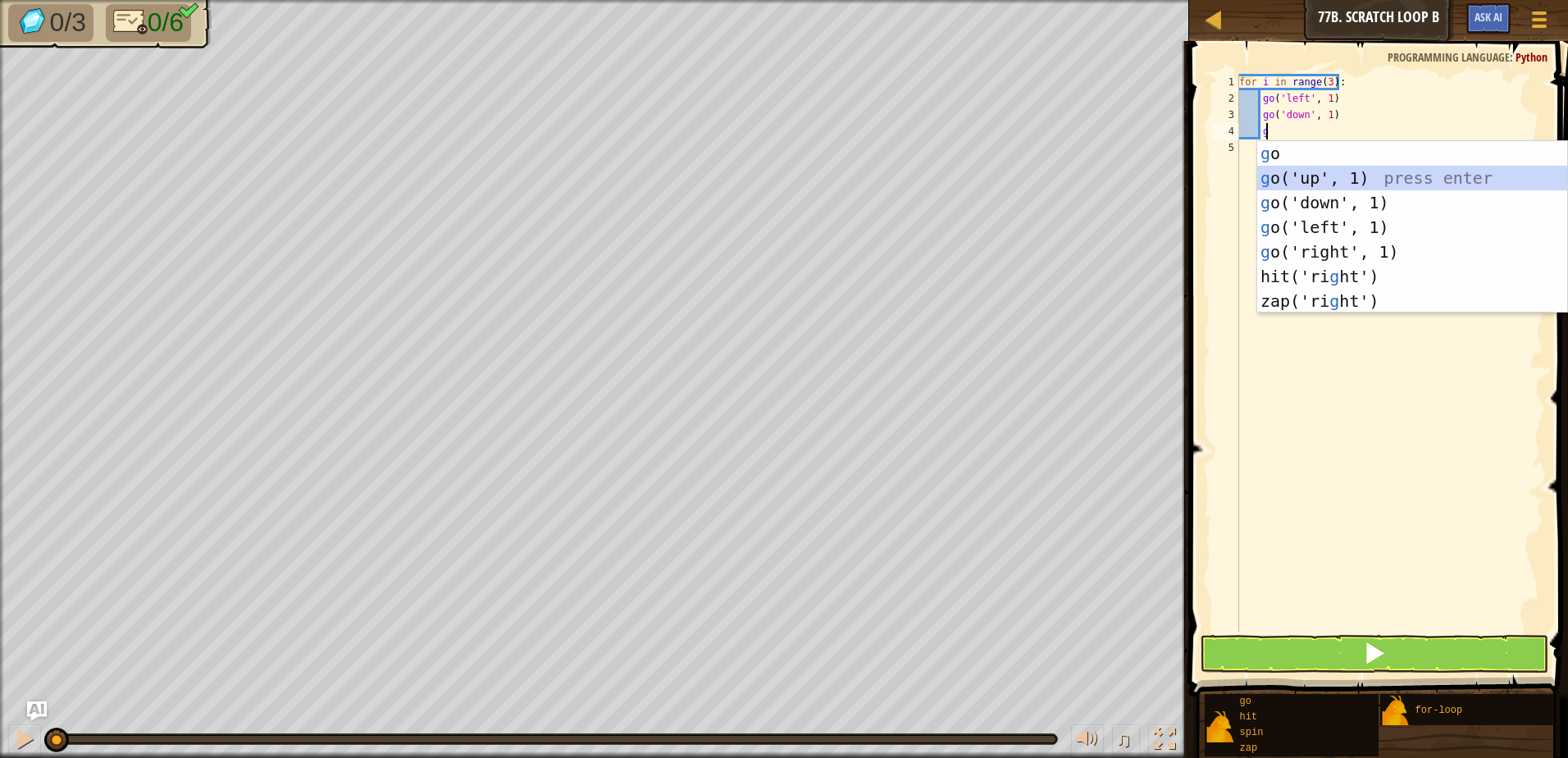
click at [1322, 178] on div "g o press enter g o('up', 1) press enter g o('down', 1) press enter g o('left',…" at bounding box center [1412, 251] width 310 height 221
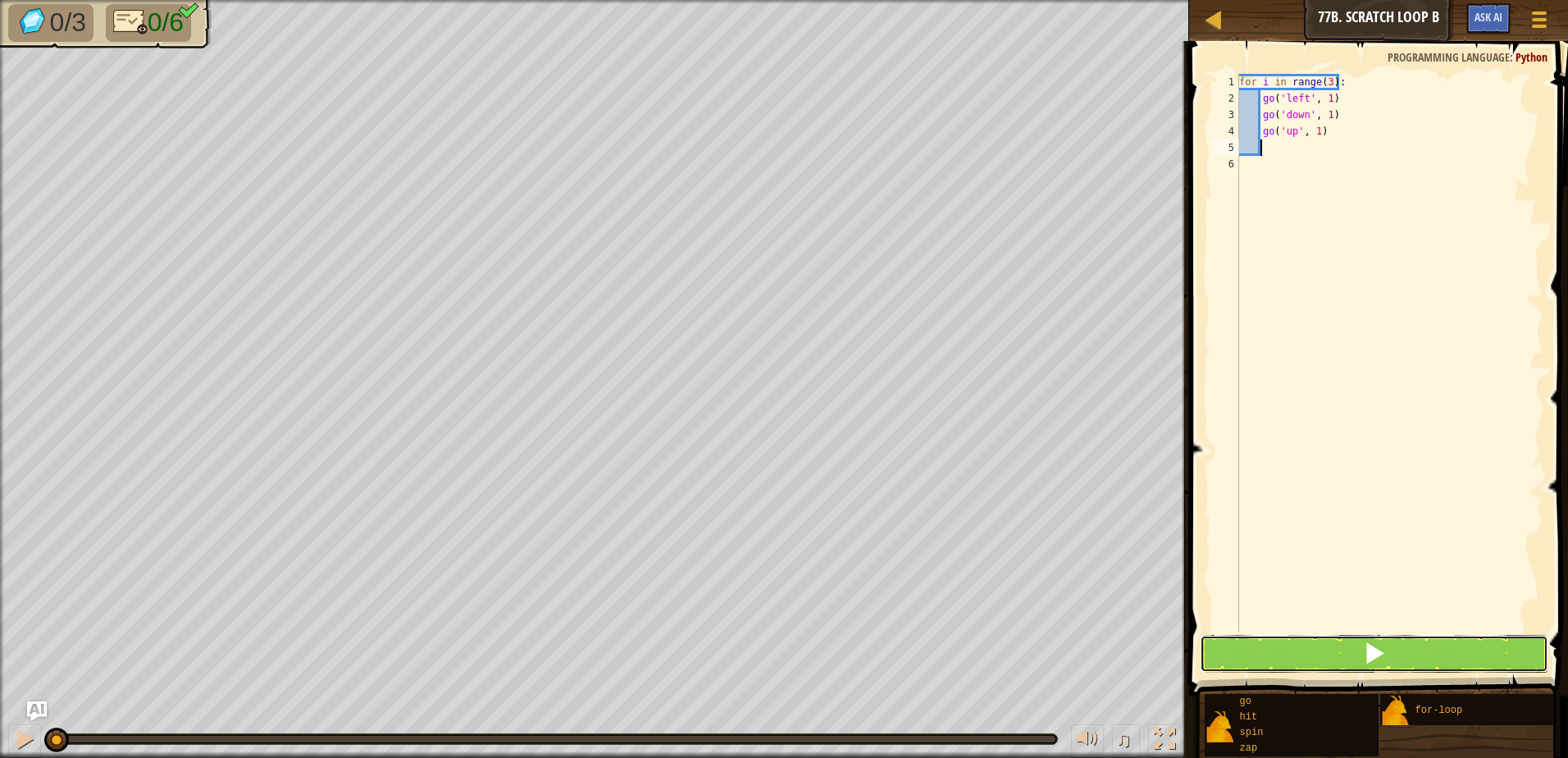
drag, startPoint x: 1453, startPoint y: 645, endPoint x: 1458, endPoint y: 631, distance: 14.9
click at [1453, 642] on button at bounding box center [1374, 653] width 348 height 38
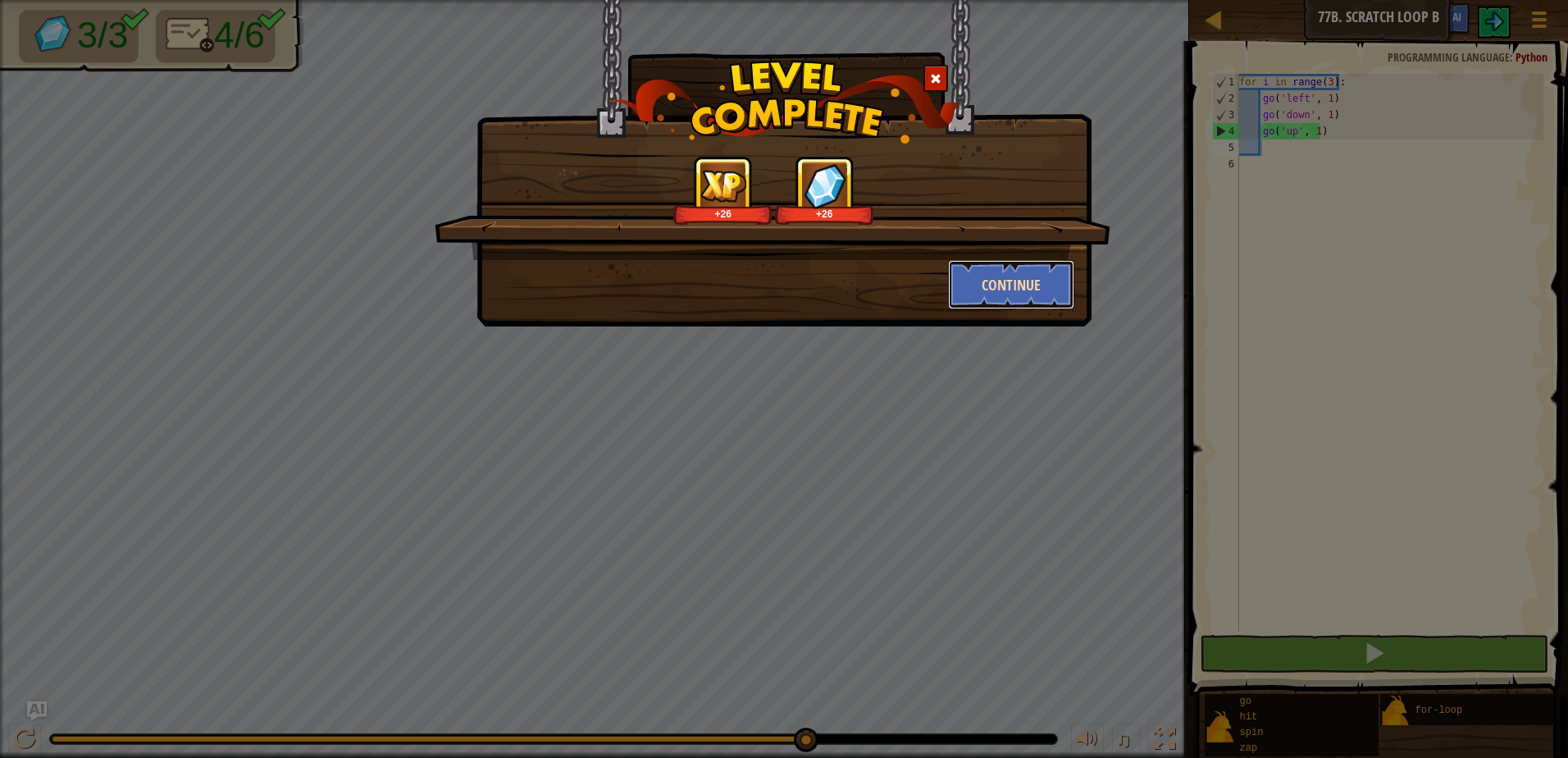
click at [1054, 285] on button "Continue" at bounding box center [1011, 284] width 127 height 49
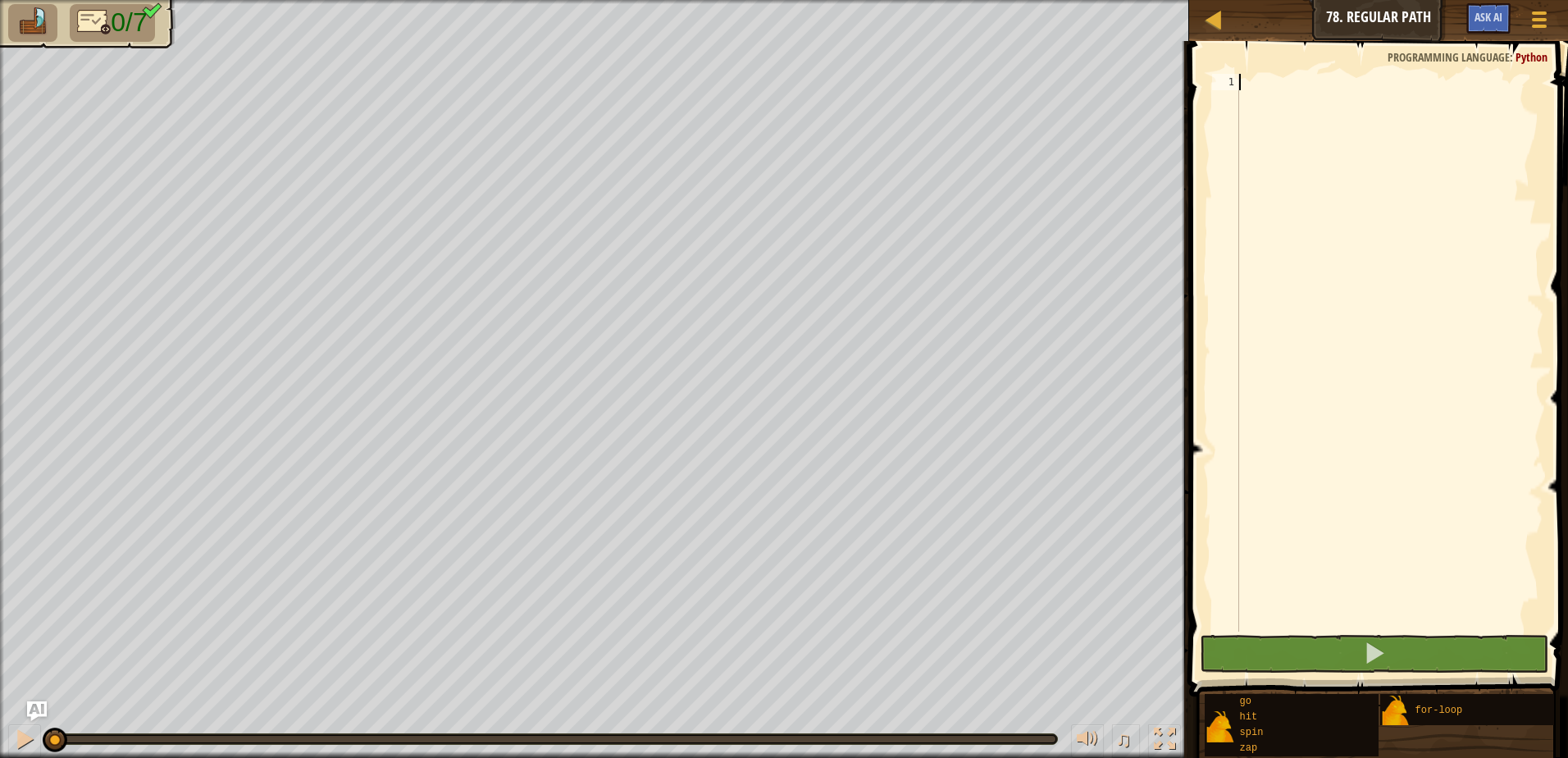
type textarea "g"
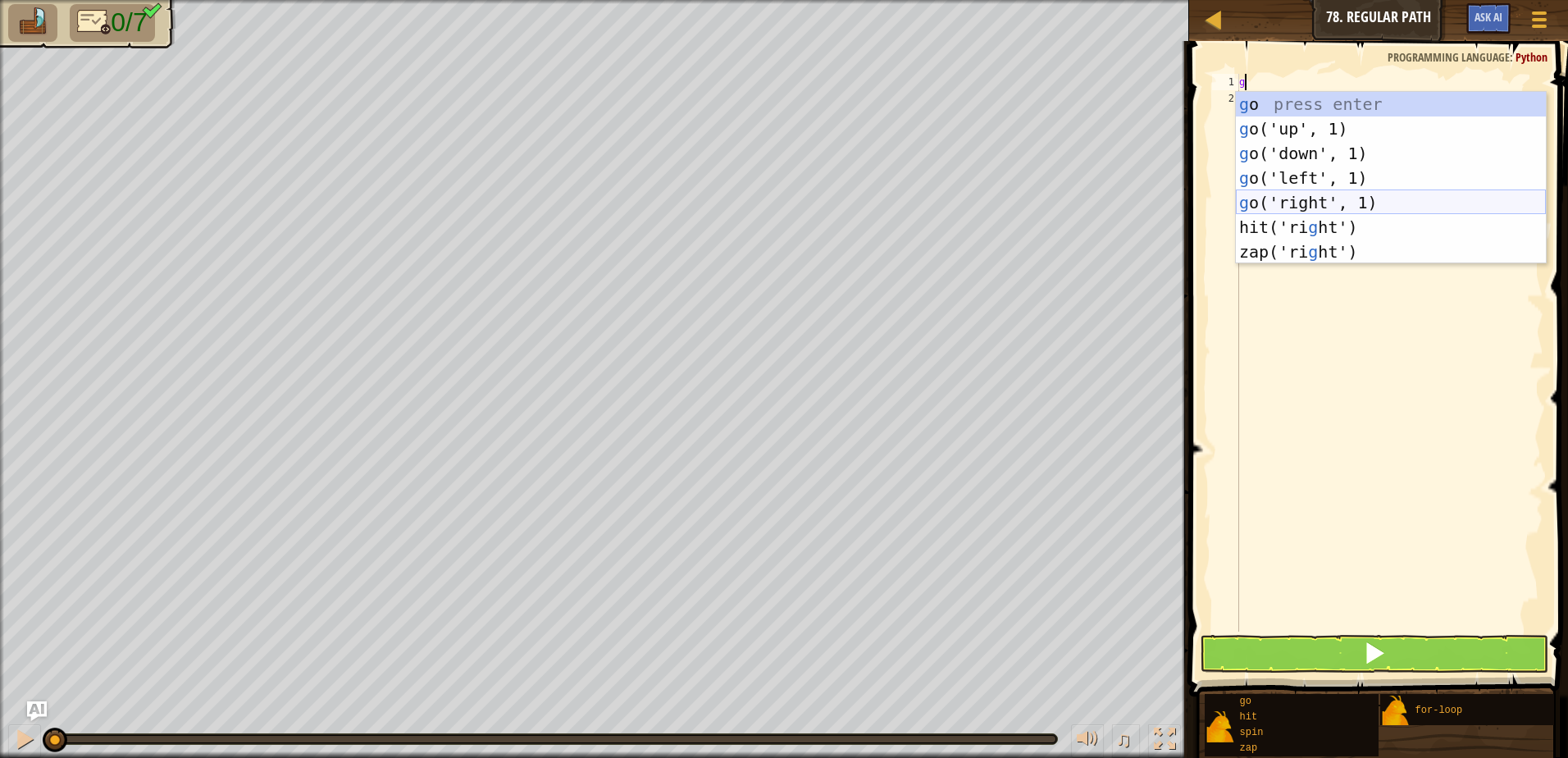
click at [1349, 202] on div "g o press enter g o('up', 1) press enter g o('down', 1) press enter g o('left',…" at bounding box center [1390, 202] width 310 height 221
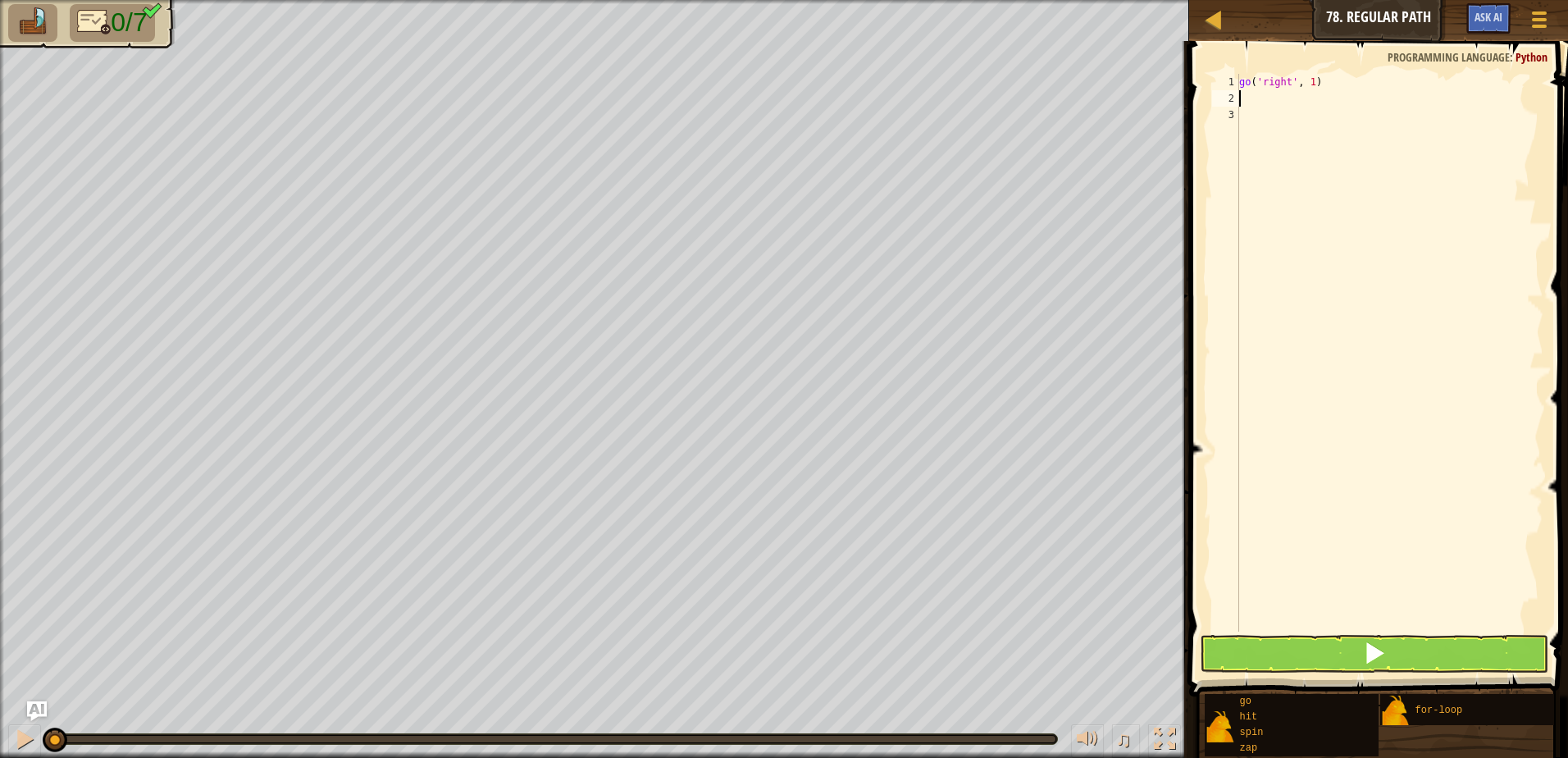
type textarea "go('right', 1)"
type textarea "g"
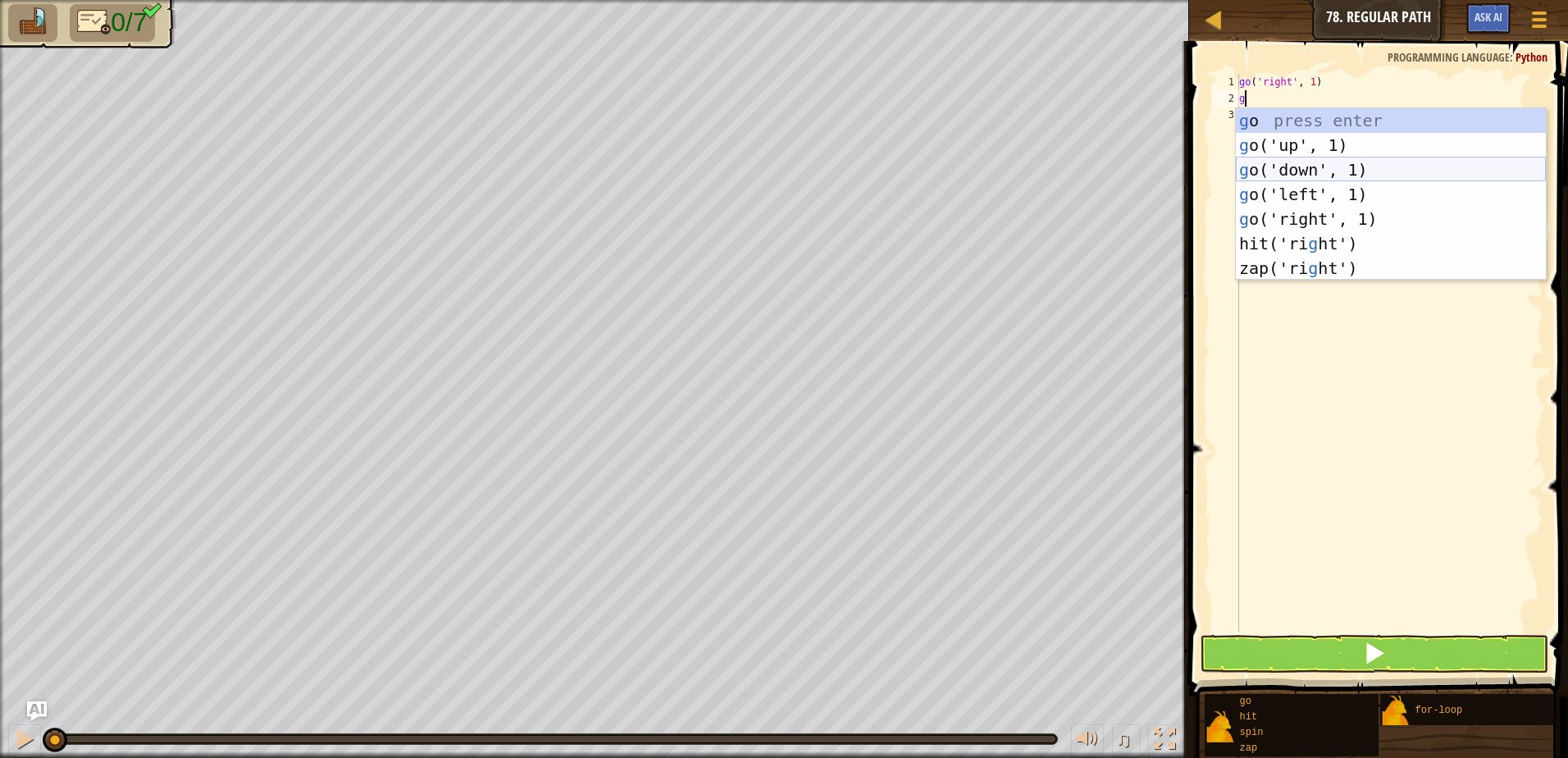
click at [1310, 169] on div "g o press enter g o('up', 1) press enter g o('down', 1) press enter g o('left',…" at bounding box center [1390, 219] width 310 height 221
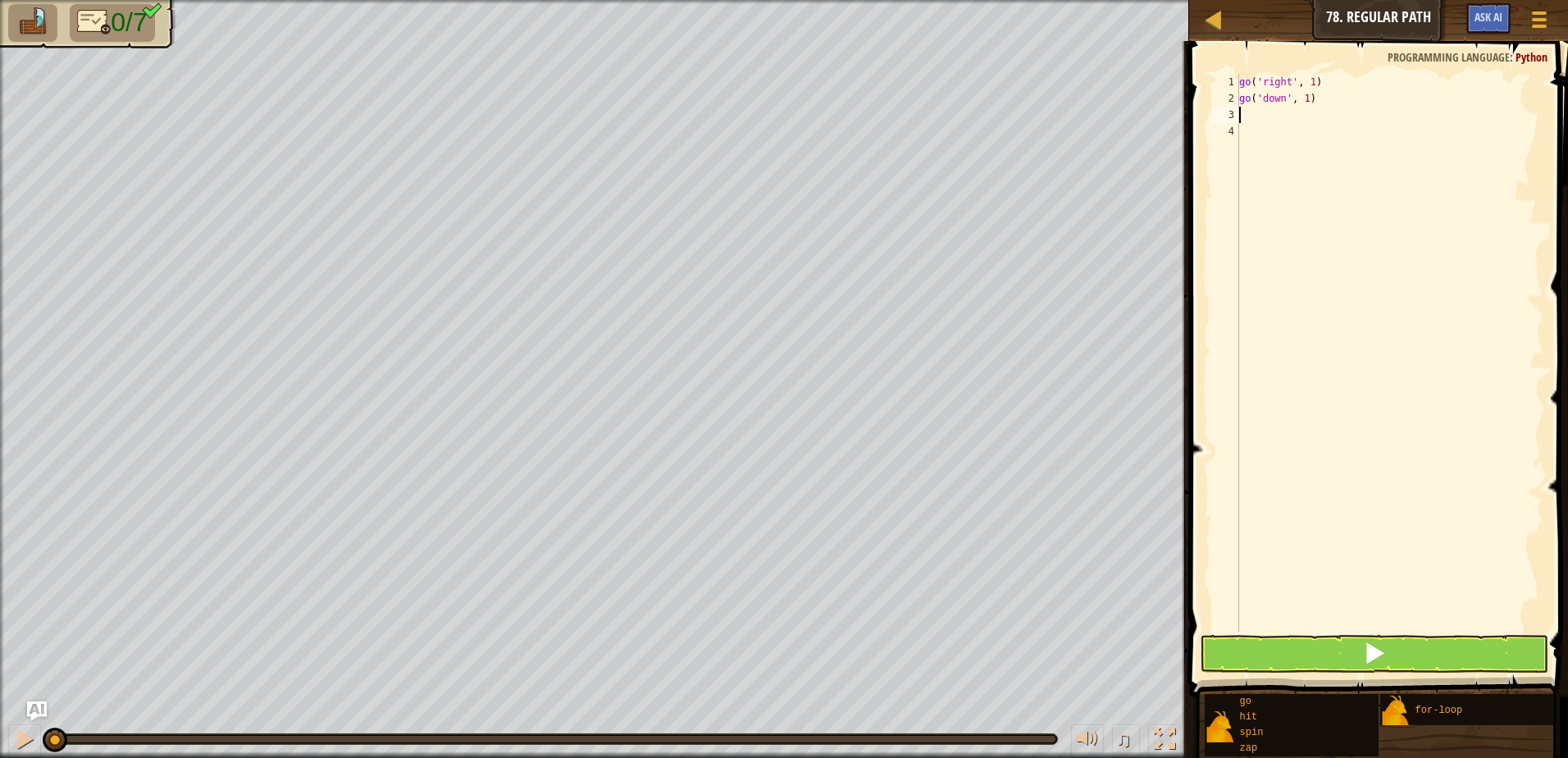
click at [1301, 98] on div "go ( 'right' , 1 ) go ( 'down' , 1 )" at bounding box center [1389, 368] width 307 height 591
type textarea "go('down', 2)"
click at [1298, 107] on div "go ( 'right' , 1 ) go ( 'down' , 2 )" at bounding box center [1389, 368] width 307 height 591
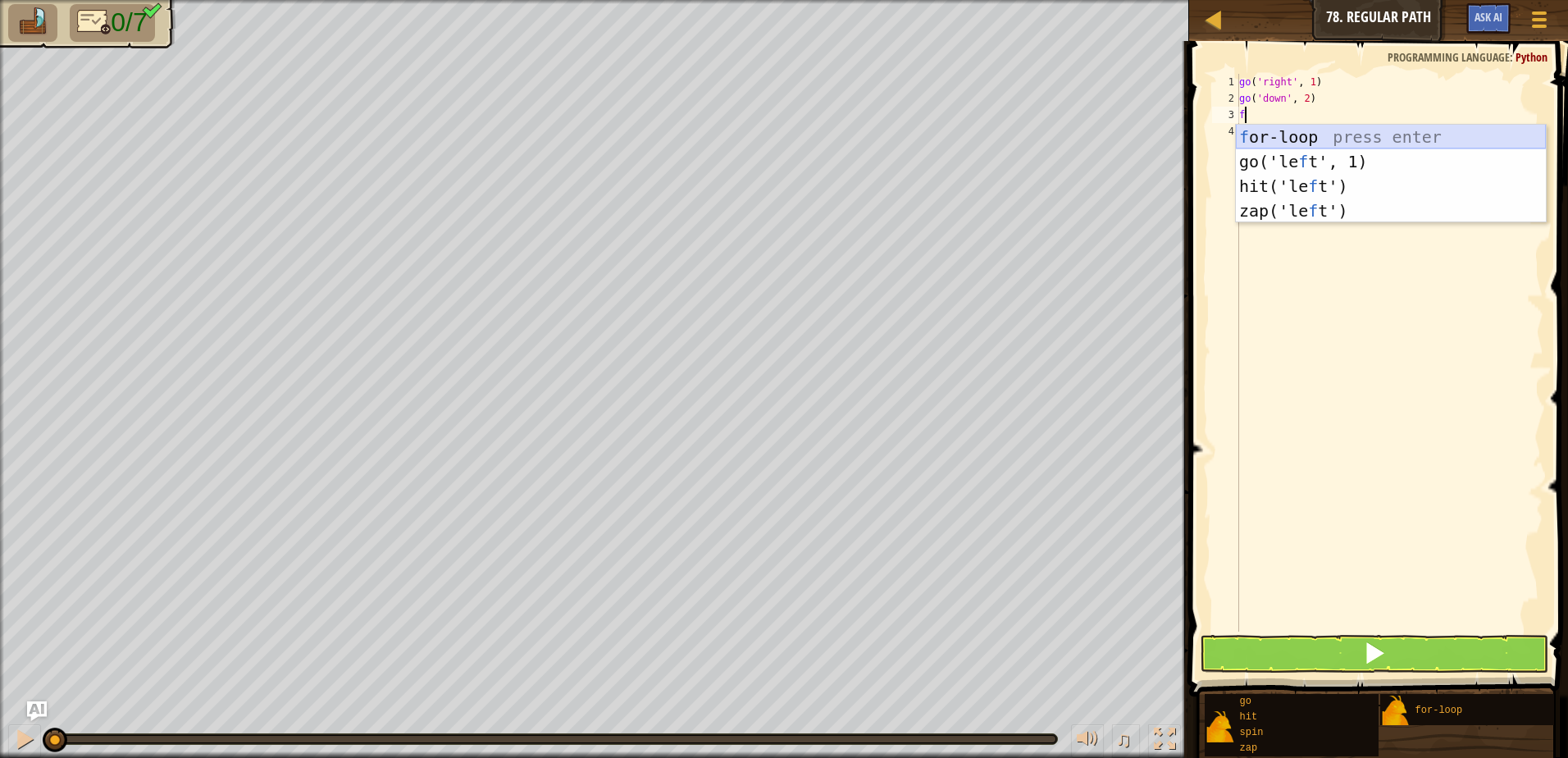
click at [1326, 138] on div "f or-loop press enter go('le f t', 1) press enter hit('le f t') press enter zap…" at bounding box center [1390, 198] width 310 height 148
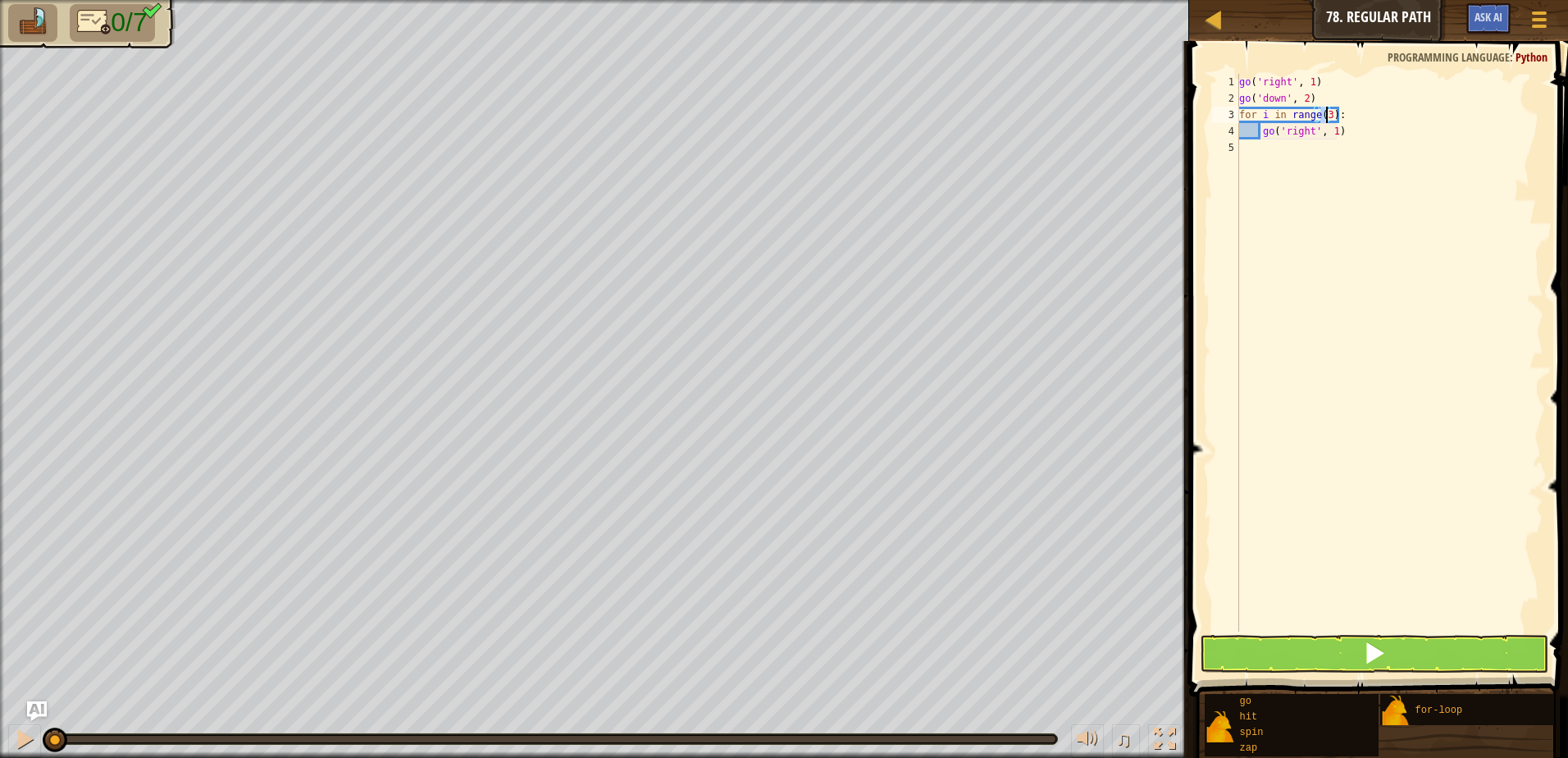
scroll to position [7, 6]
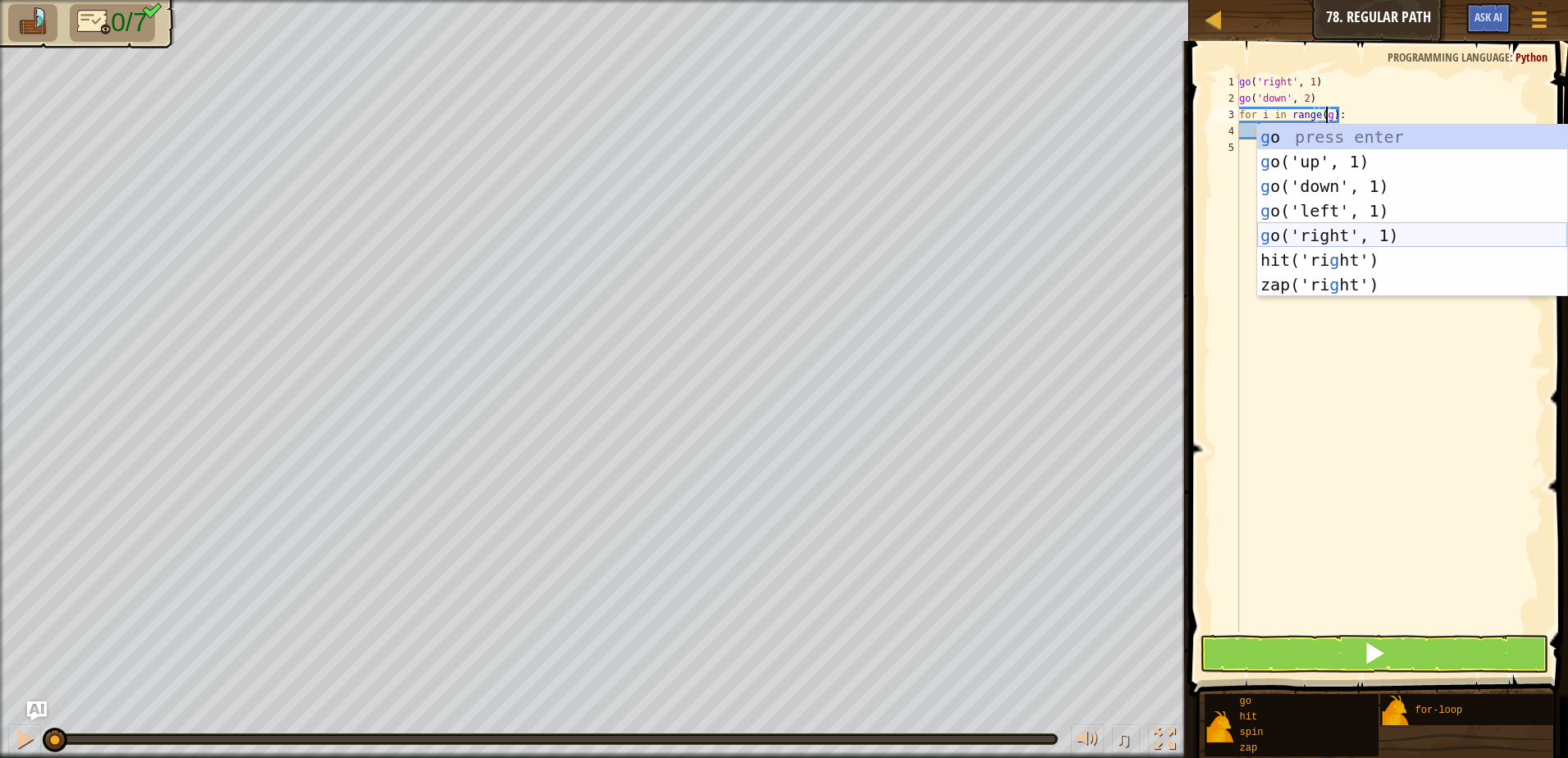
click at [1326, 238] on div "g o press enter g o('up', 1) press enter g o('down', 1) press enter g o('left',…" at bounding box center [1412, 235] width 310 height 221
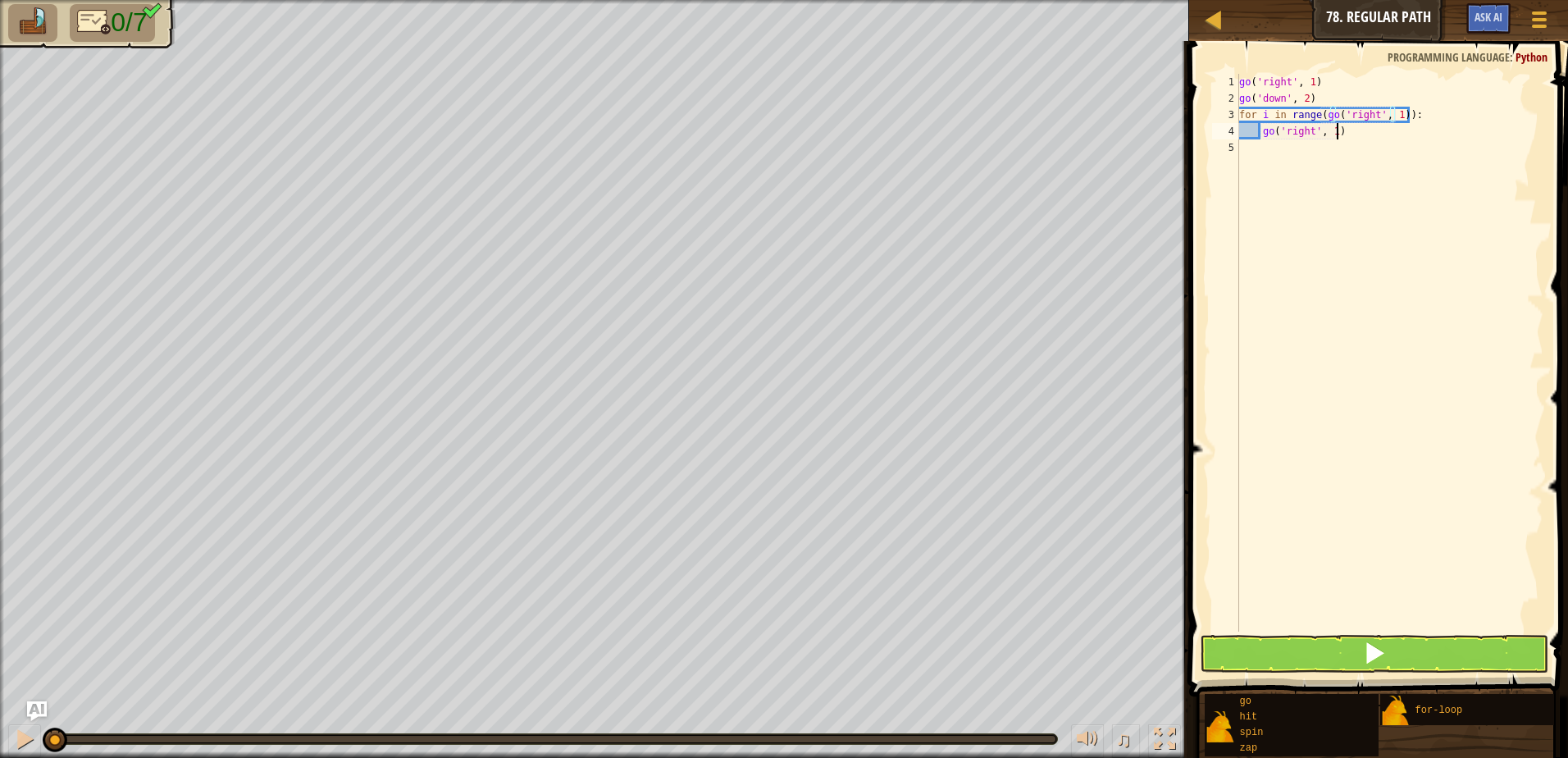
click at [1348, 130] on div "go ( 'right' , 1 ) go ( 'down' , 2 ) for i in range ( go ( 'right' , 1 )) : go …" at bounding box center [1389, 368] width 307 height 591
type textarea "go('right', 1)"
click at [1419, 659] on button at bounding box center [1374, 653] width 348 height 38
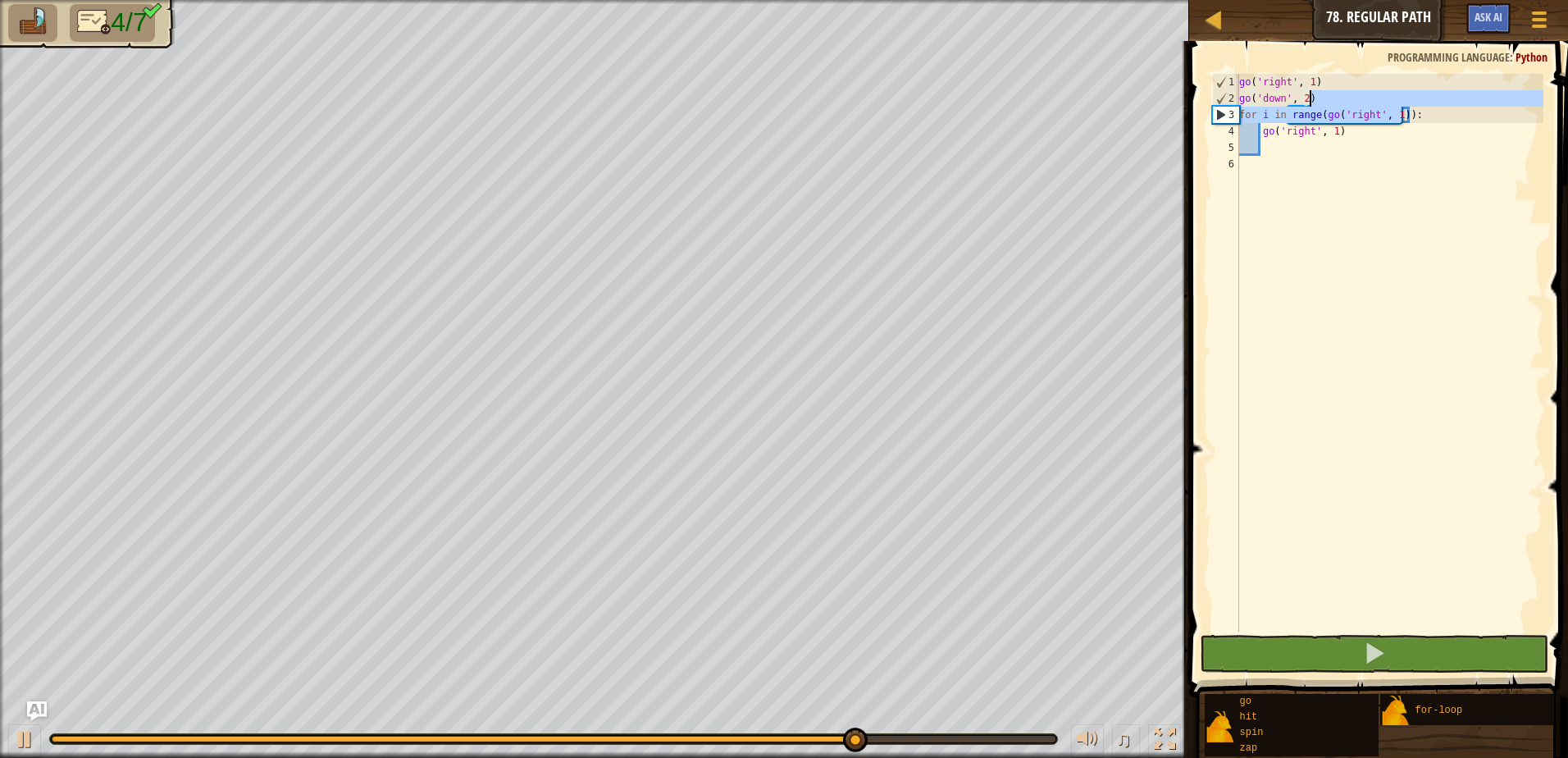
drag, startPoint x: 1402, startPoint y: 111, endPoint x: 1320, endPoint y: 99, distance: 82.9
click at [1323, 100] on div "go ( 'right' , 1 ) go ( 'down' , 2 ) for i in range ( go ( 'right' , 1 )) : go …" at bounding box center [1389, 368] width 307 height 591
type textarea "go('right', 1)"
type textarea "go('down', 2) for i in range(go('right', 1)):"
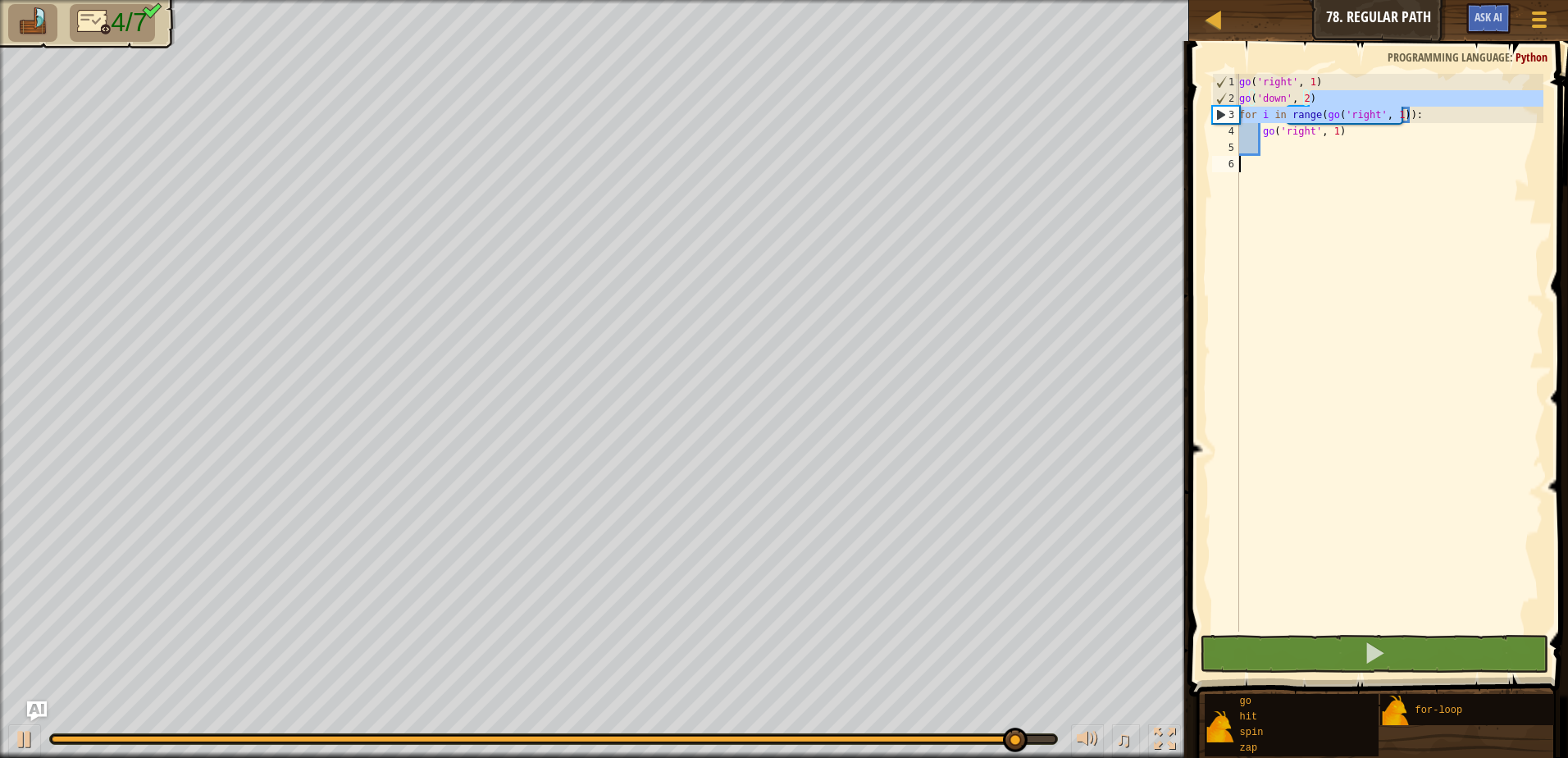
type textarea "for i in range(go('right', 1))"
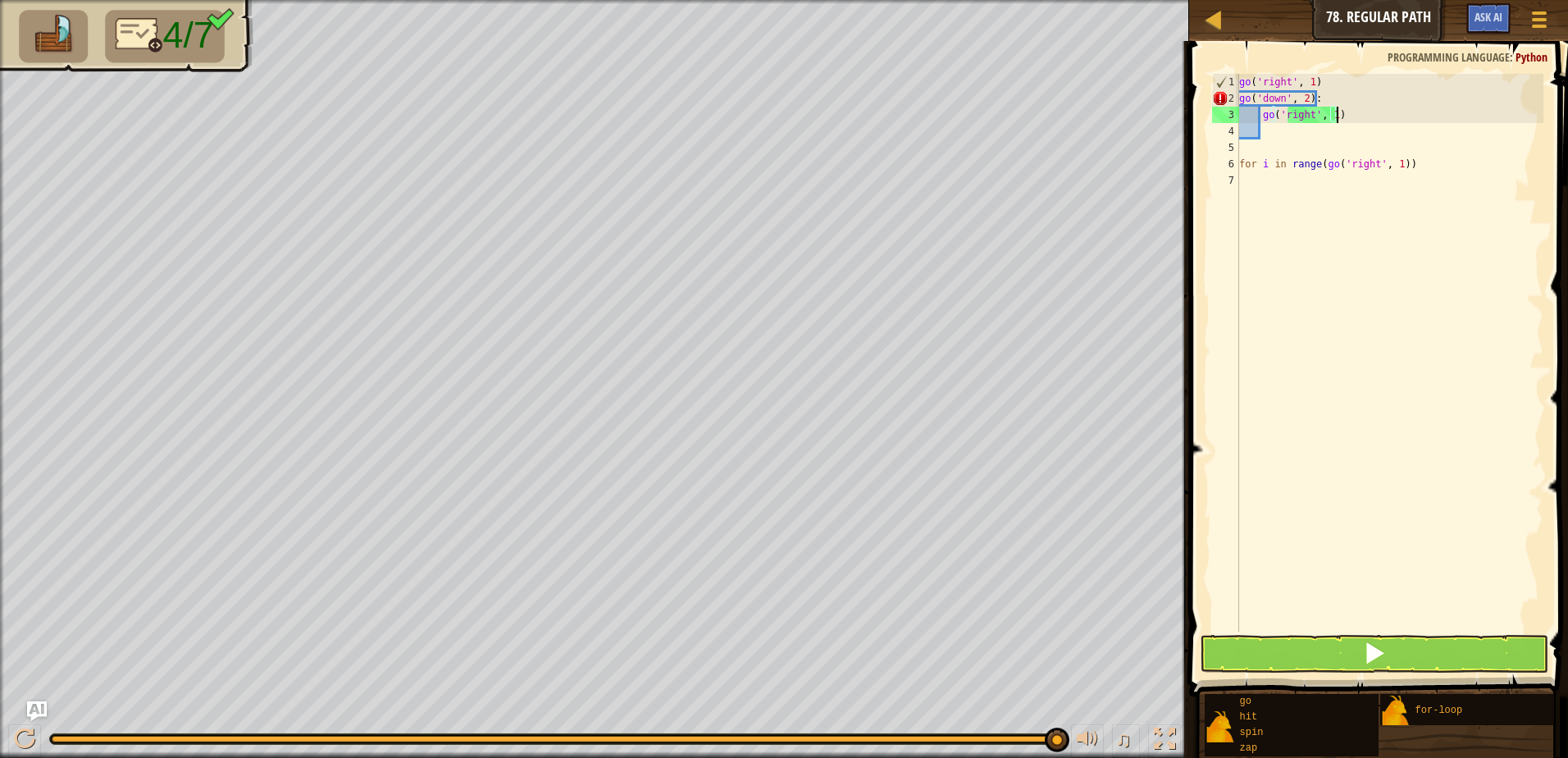
click at [1357, 111] on div "go ( 'right' , 1 ) go ( 'down' , 2 ) : go ( 'right' , 1 ) for i in range ( go (…" at bounding box center [1389, 368] width 307 height 591
drag, startPoint x: 1427, startPoint y: 155, endPoint x: 1237, endPoint y: 175, distance: 191.0
click at [1237, 175] on div "go('right', 1) 1 2 3 4 5 6 7 go ( 'right' , 1 ) go ( 'down' , 2 ) : go ( 'right…" at bounding box center [1376, 352] width 334 height 558
type textarea "for i in range(go('right', 1))"
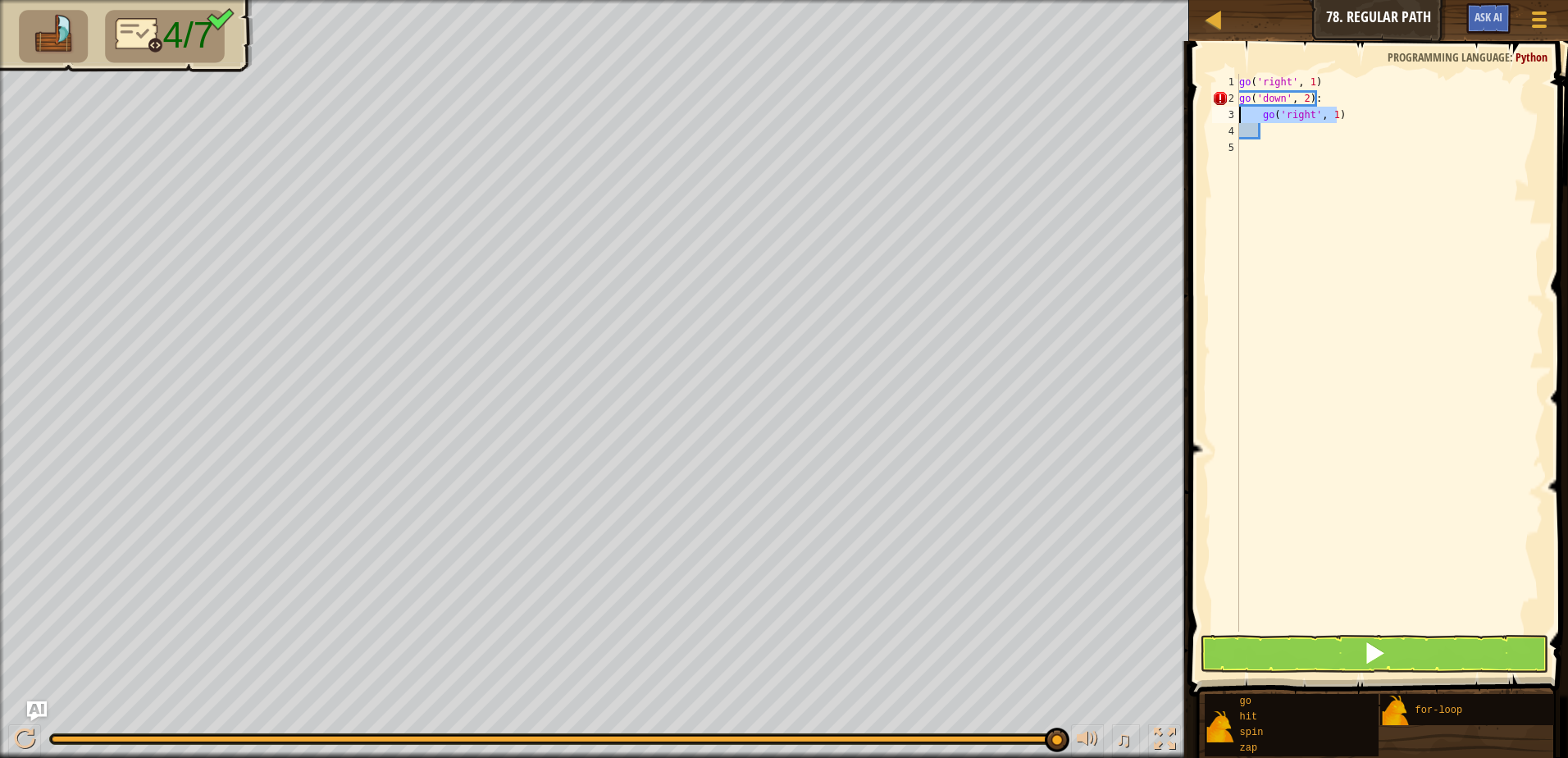
drag, startPoint x: 1352, startPoint y: 112, endPoint x: 1240, endPoint y: 113, distance: 112.0
click at [1240, 113] on div "go ( 'right' , 1 ) go ( 'down' , 2 ) : go ( 'right' , 1 )" at bounding box center [1389, 368] width 307 height 591
type textarea "go('right', 1)"
drag, startPoint x: 1330, startPoint y: 102, endPoint x: 1310, endPoint y: 98, distance: 20.4
click at [1310, 98] on div "go ( 'right' , 1 ) go ( 'down' , 2 ) :" at bounding box center [1389, 368] width 307 height 591
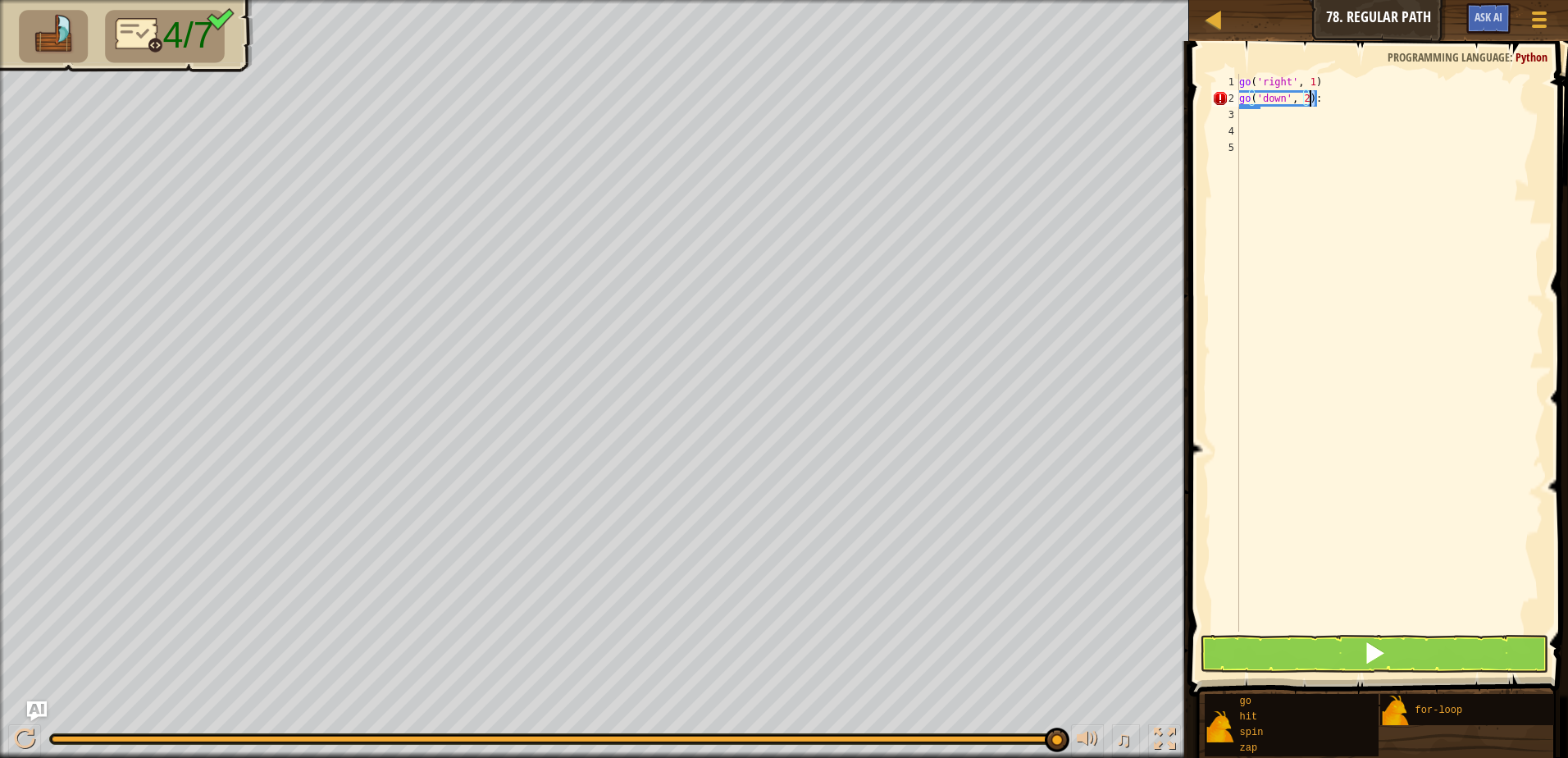
type textarea "go('down', 2)"
click at [1277, 106] on div "go ( 'right' , 1 ) go ( 'down' , 2 )" at bounding box center [1389, 368] width 307 height 591
click at [1281, 119] on div "go ( 'right' , 1 ) go ( 'down' , 2 )" at bounding box center [1389, 368] width 307 height 591
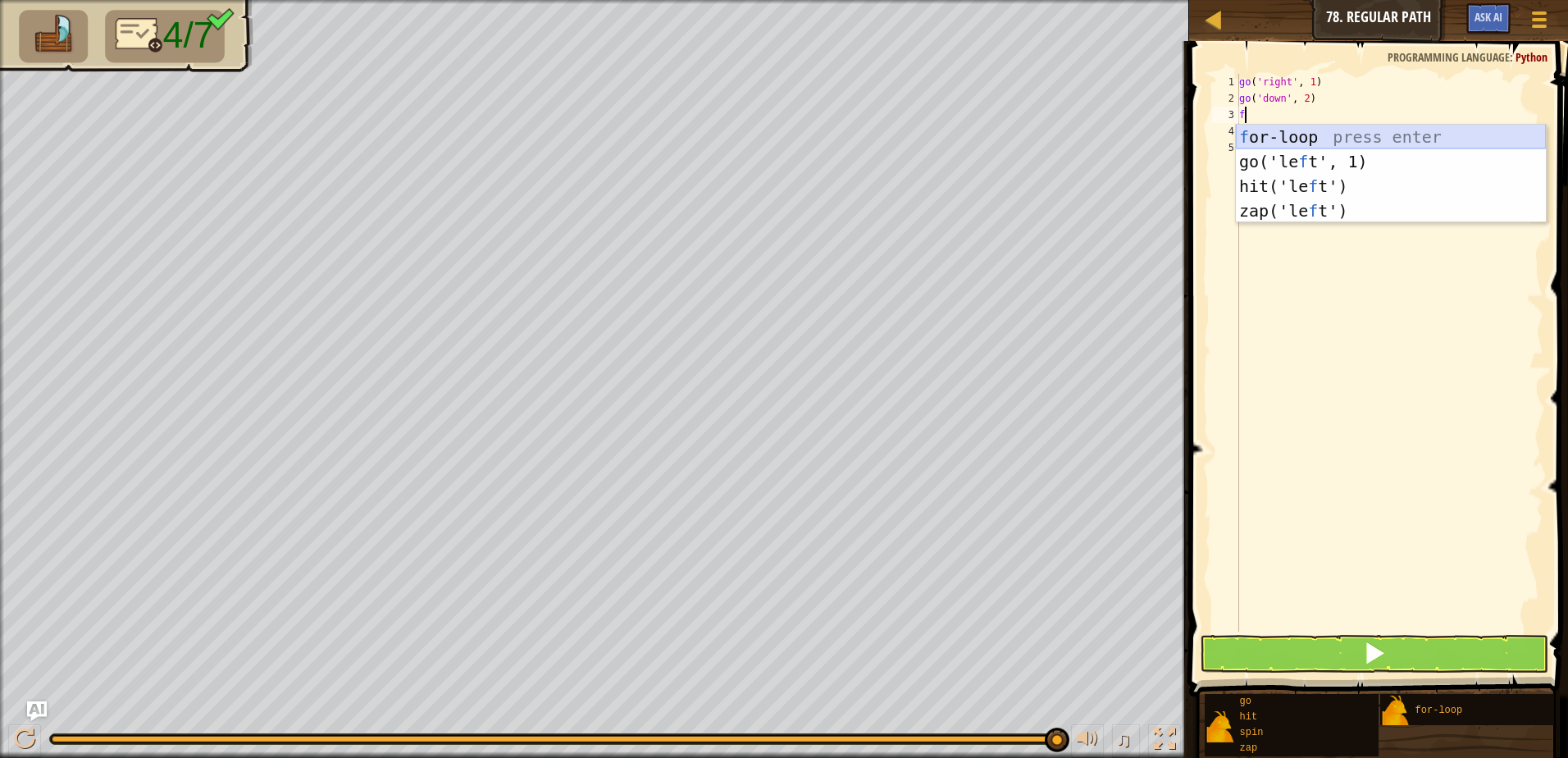
click at [1306, 137] on div "f or-loop press enter go('le f t', 1) press enter hit('le f t') press enter zap…" at bounding box center [1390, 198] width 310 height 148
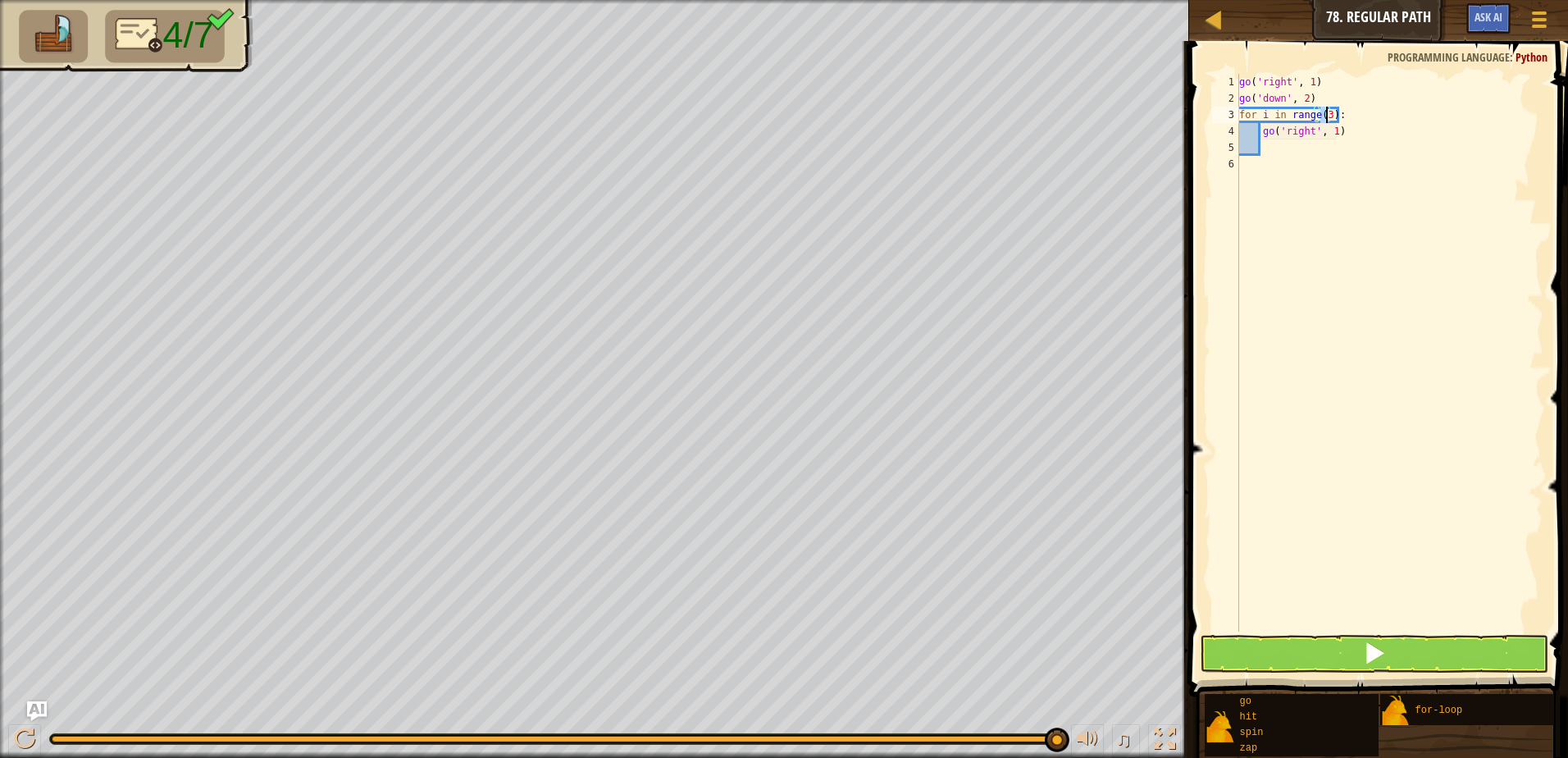
click at [1354, 132] on div "go ( 'right' , 1 ) go ( 'down' , 2 ) for i in range ( 3 ) : go ( 'right' , 1 )" at bounding box center [1389, 368] width 307 height 591
type textarea "go('right', 1)"
click at [1293, 158] on div "go ( 'right' , 1 ) go ( 'down' , 2 ) for i in range ( 3 ) : go ( 'right' , 1 )" at bounding box center [1389, 368] width 307 height 591
click at [1293, 141] on div "go ( 'right' , 1 ) go ( 'down' , 2 ) for i in range ( 3 ) : go ( 'right' , 1 )" at bounding box center [1389, 368] width 307 height 591
type textarea "g"
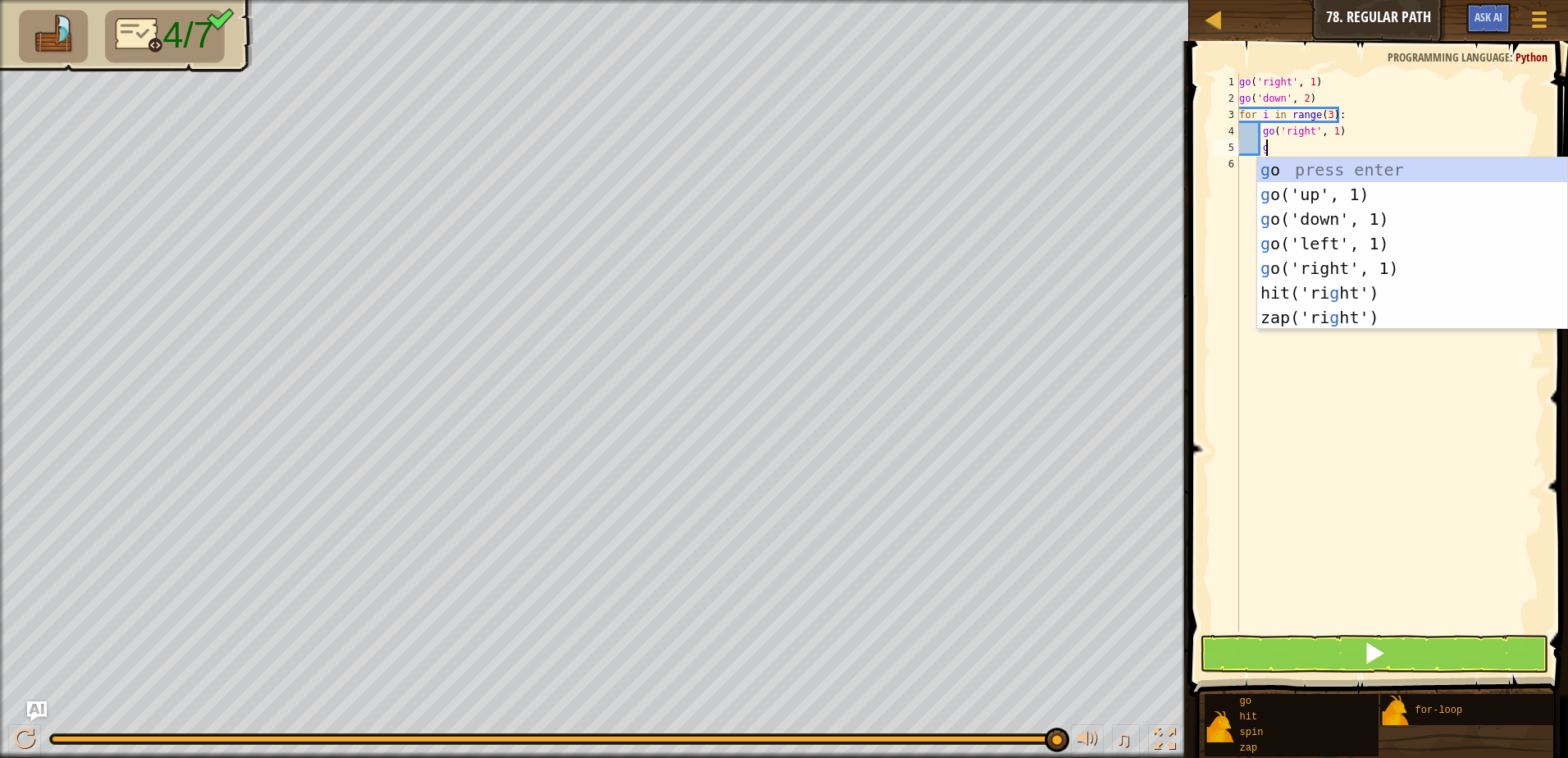
scroll to position [7, 1]
click at [1319, 196] on div "g o press enter g o('up', 1) press enter g o('down', 1) press enter g o('left',…" at bounding box center [1412, 268] width 310 height 221
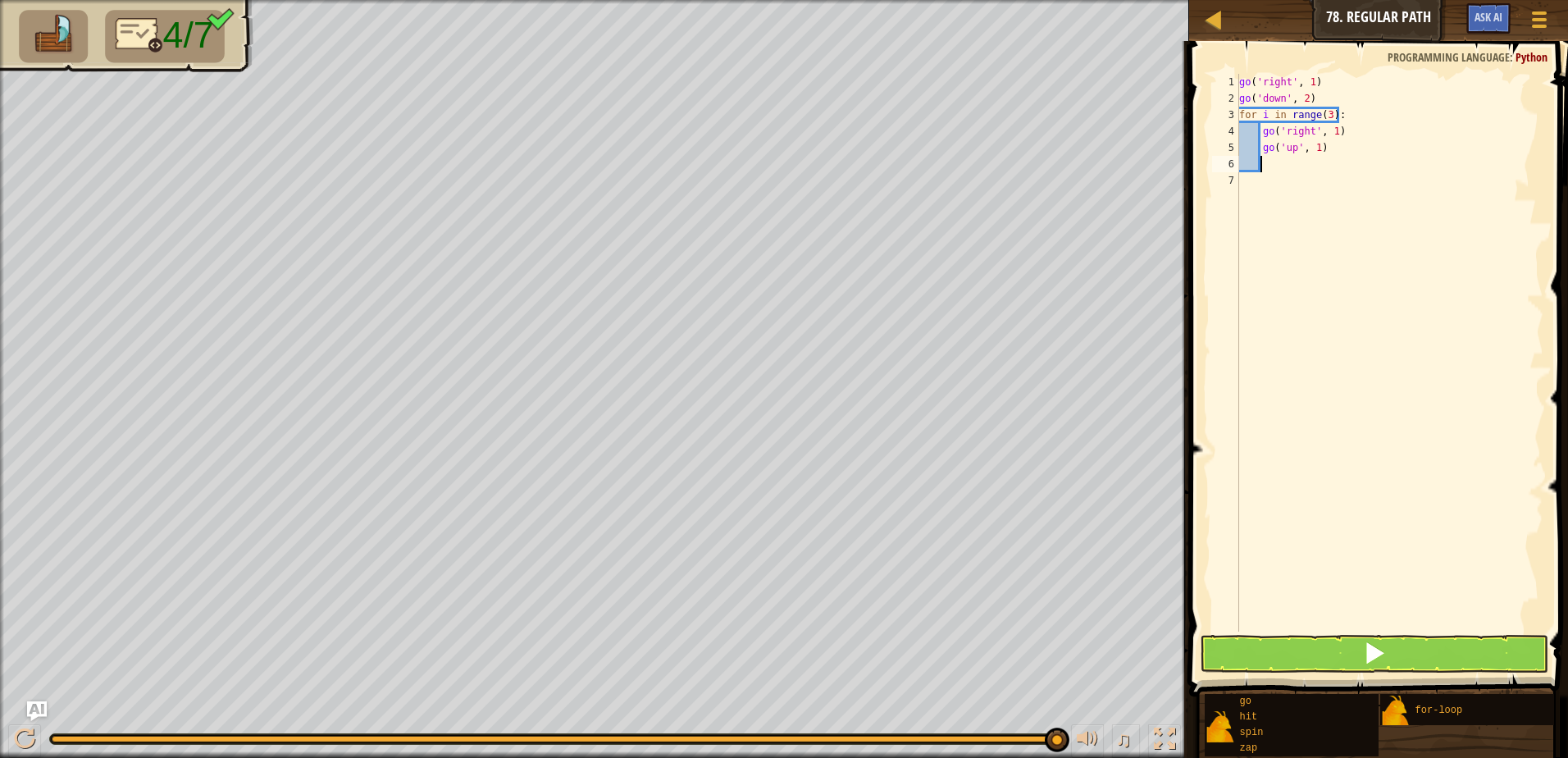
click at [1314, 143] on div "go ( 'right' , 1 ) go ( 'down' , 2 ) for i in range ( 3 ) : go ( 'right' , 1 ) …" at bounding box center [1389, 368] width 307 height 591
type textarea "go('up', 2)"
click at [1262, 168] on div "go ( 'right' , 1 ) go ( 'down' , 2 ) for i in range ( 3 ) : go ( 'right' , 1 ) …" at bounding box center [1389, 368] width 307 height 591
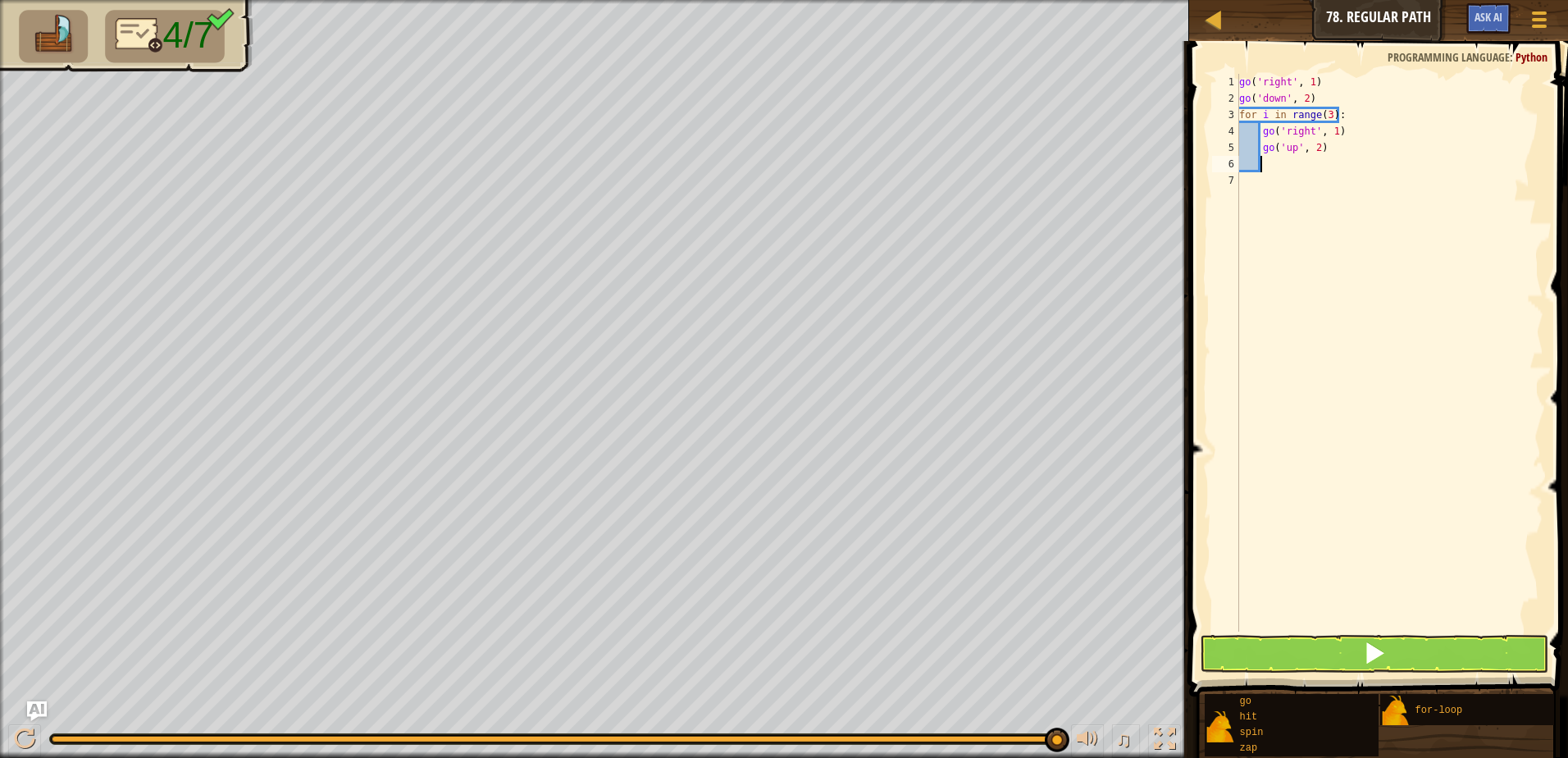
type textarea "g"
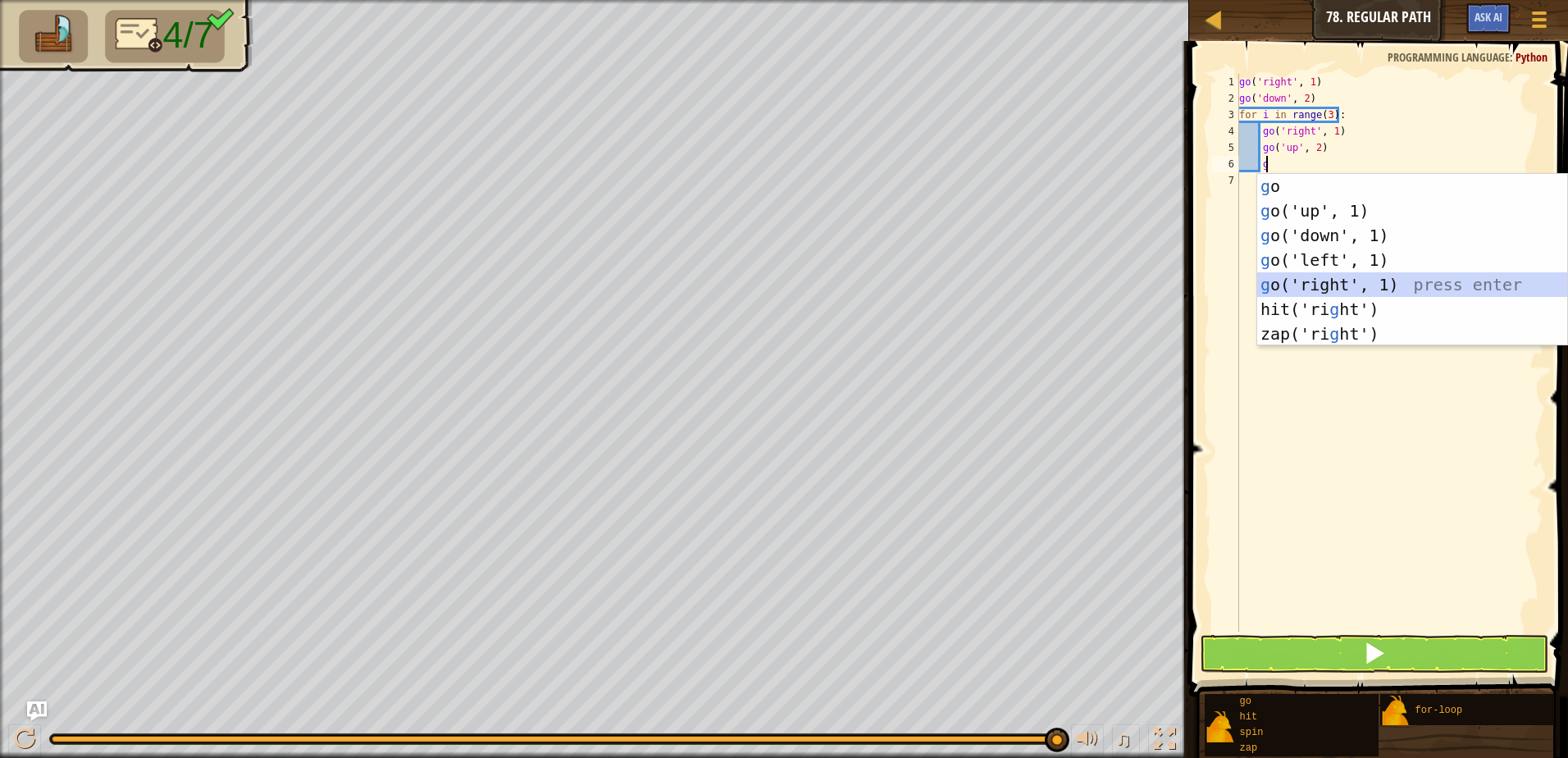
click at [1424, 292] on div "g o press enter g o('up', 1) press enter g o('down', 1) press enter g o('left',…" at bounding box center [1412, 284] width 310 height 221
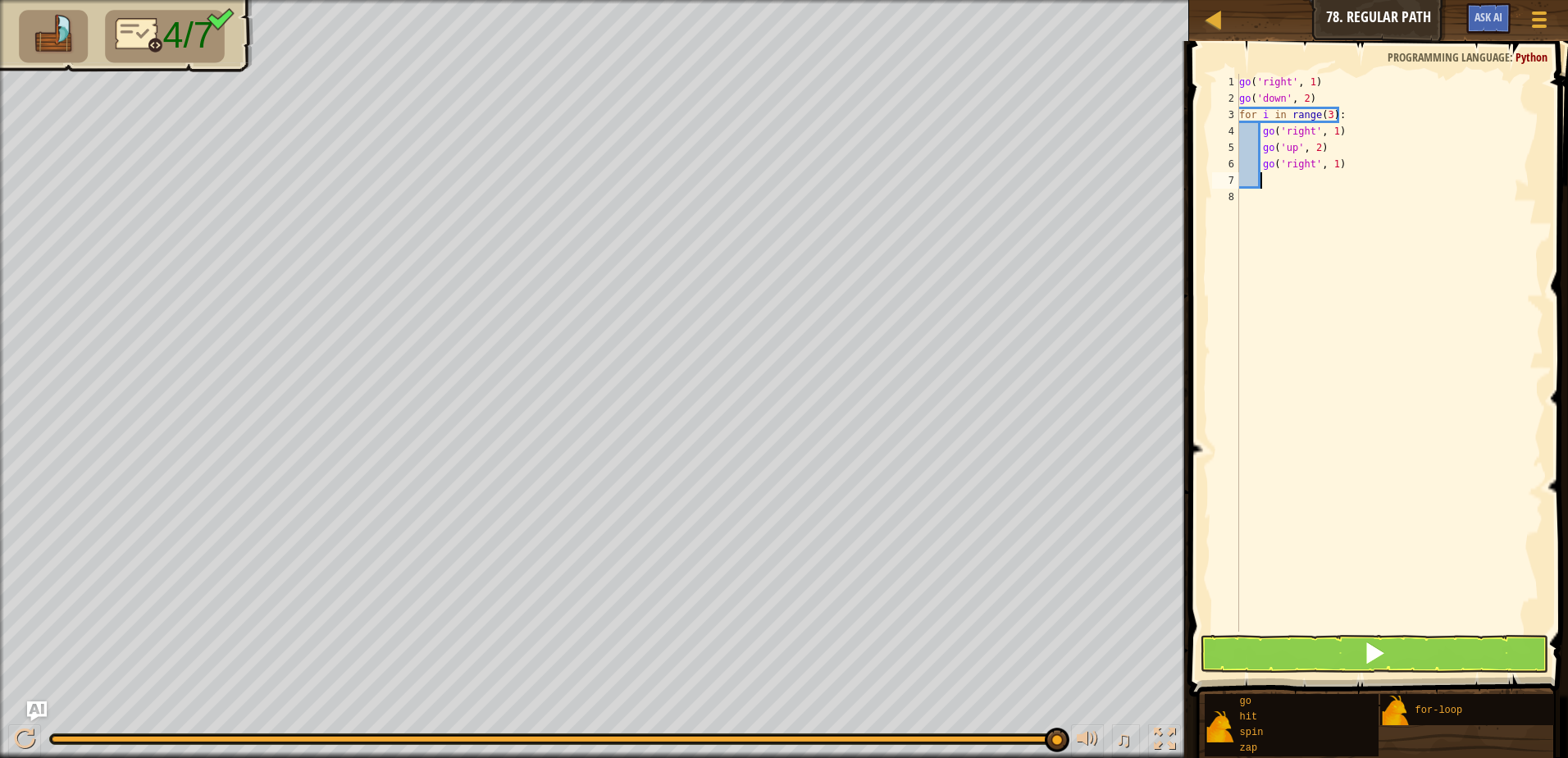
type textarea "g"
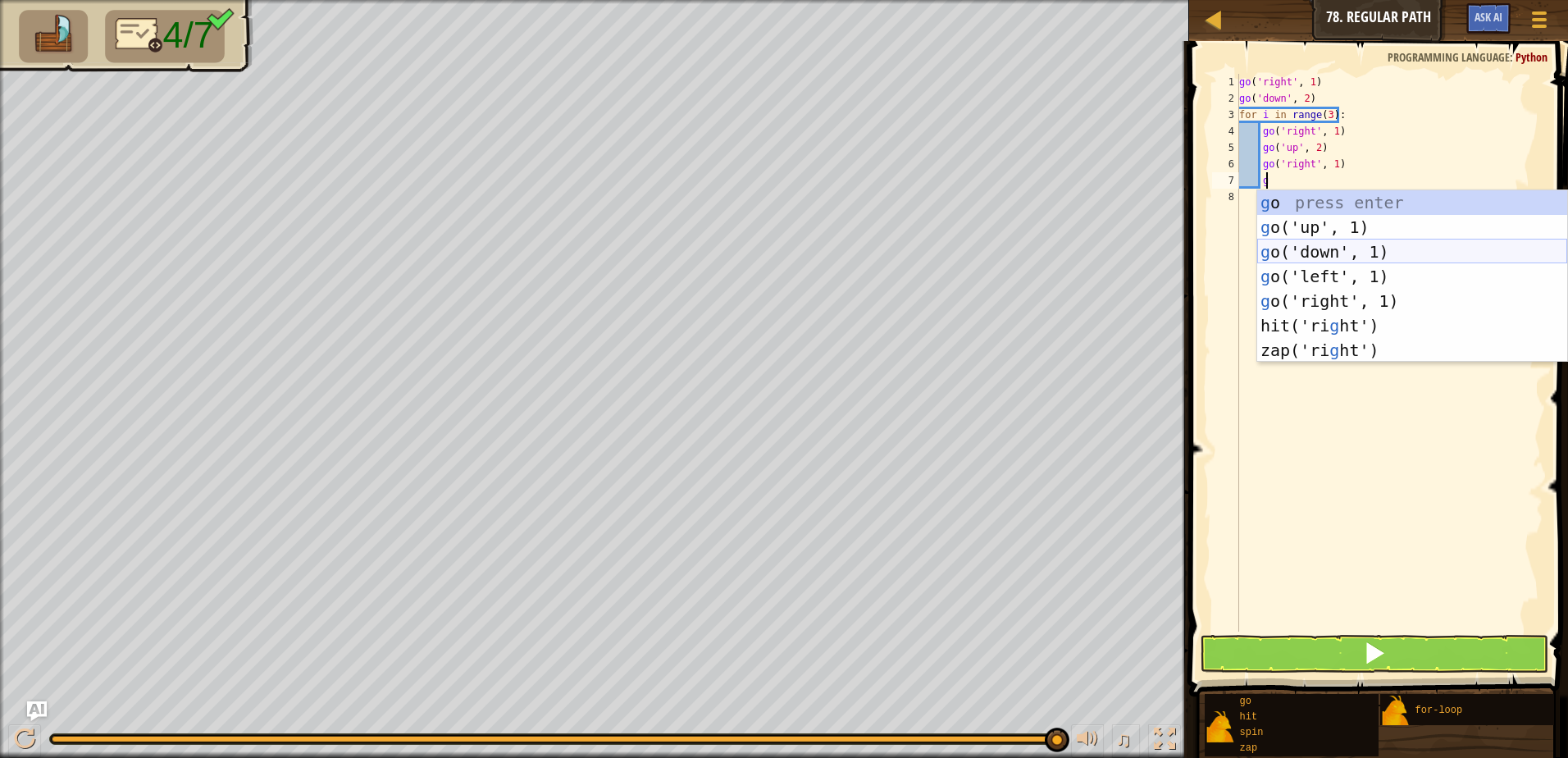
click at [1386, 244] on div "g o press enter g o('up', 1) press enter g o('down', 1) press enter g o('left',…" at bounding box center [1412, 300] width 310 height 221
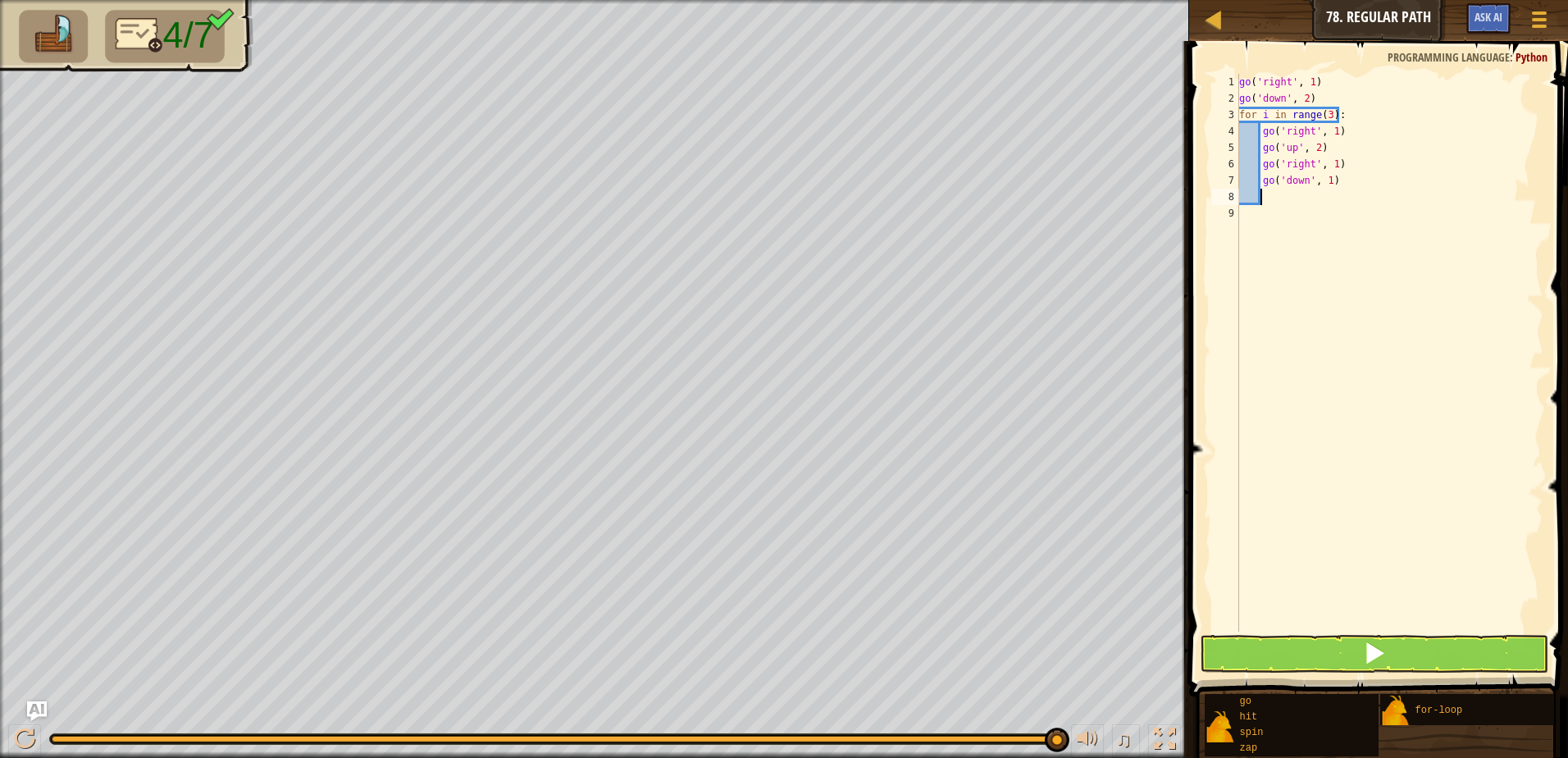
click at [1324, 180] on div "go ( 'right' , 1 ) go ( 'down' , 2 ) for i in range ( 3 ) : go ( 'right' , 1 ) …" at bounding box center [1389, 368] width 307 height 591
type textarea "go('down', 2)"
drag, startPoint x: 1393, startPoint y: 645, endPoint x: 1357, endPoint y: 626, distance: 40.7
click at [1392, 645] on button at bounding box center [1374, 653] width 348 height 38
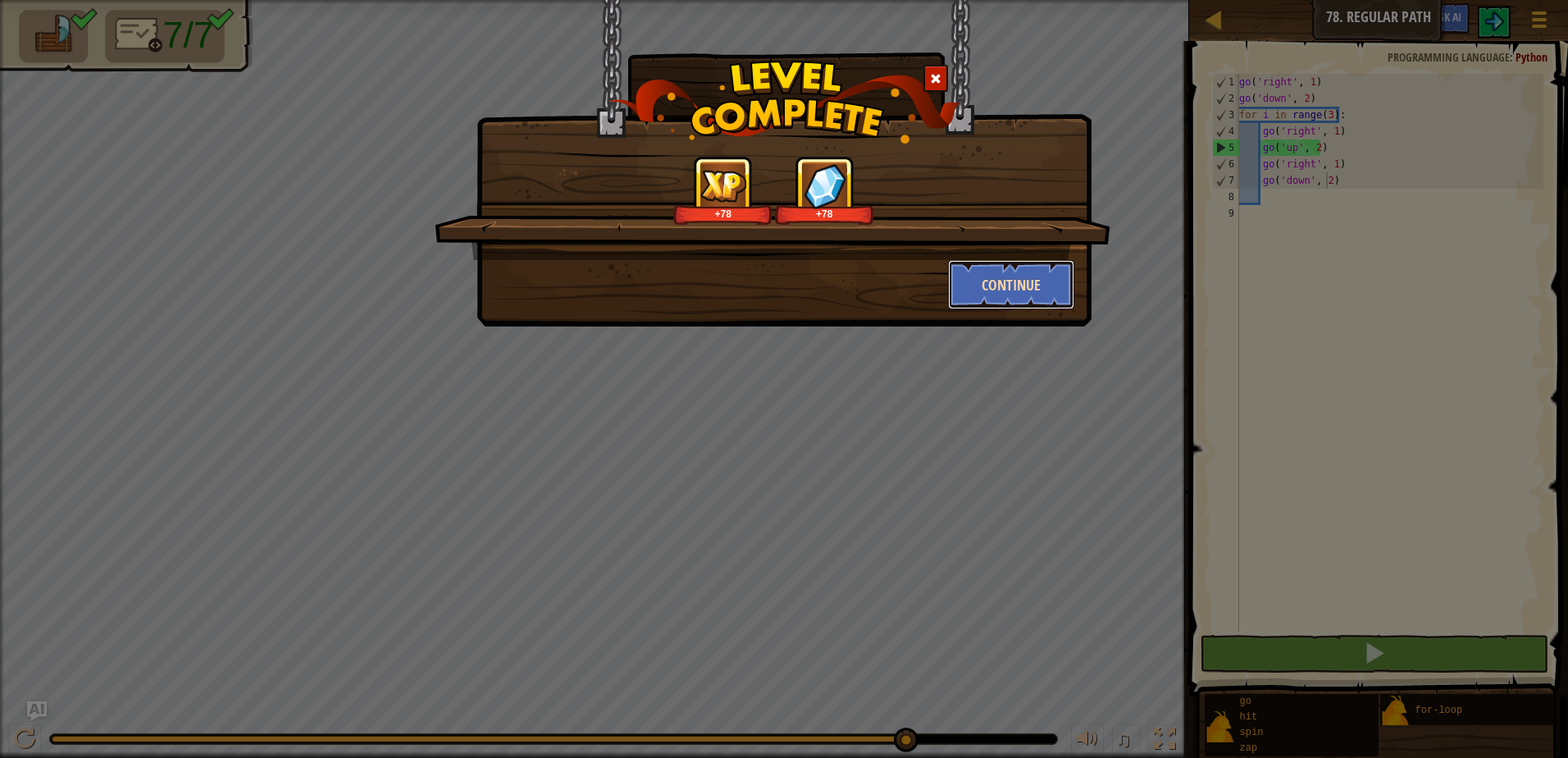
click at [997, 281] on button "Continue" at bounding box center [1011, 284] width 127 height 49
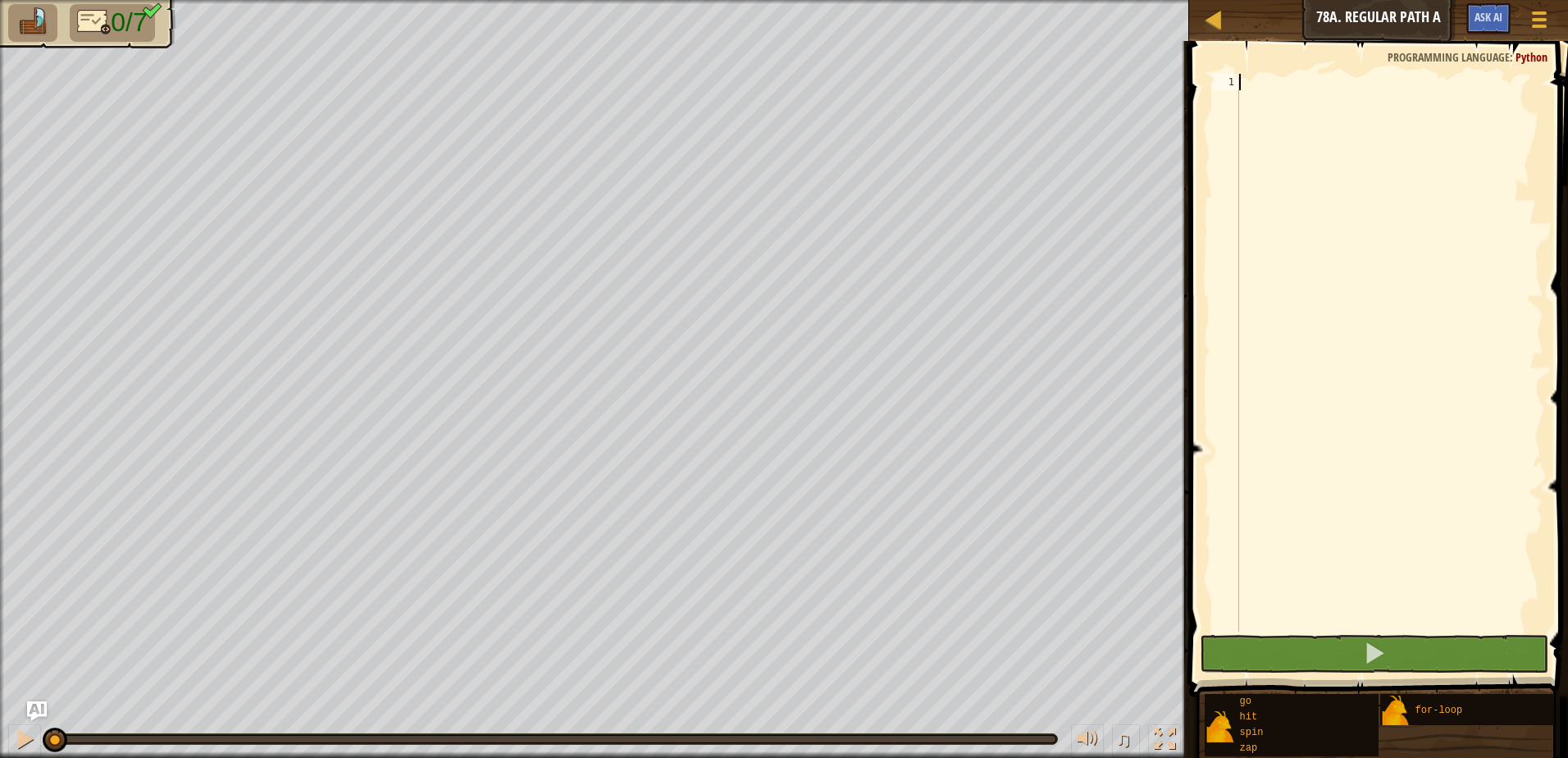
type textarea "g"
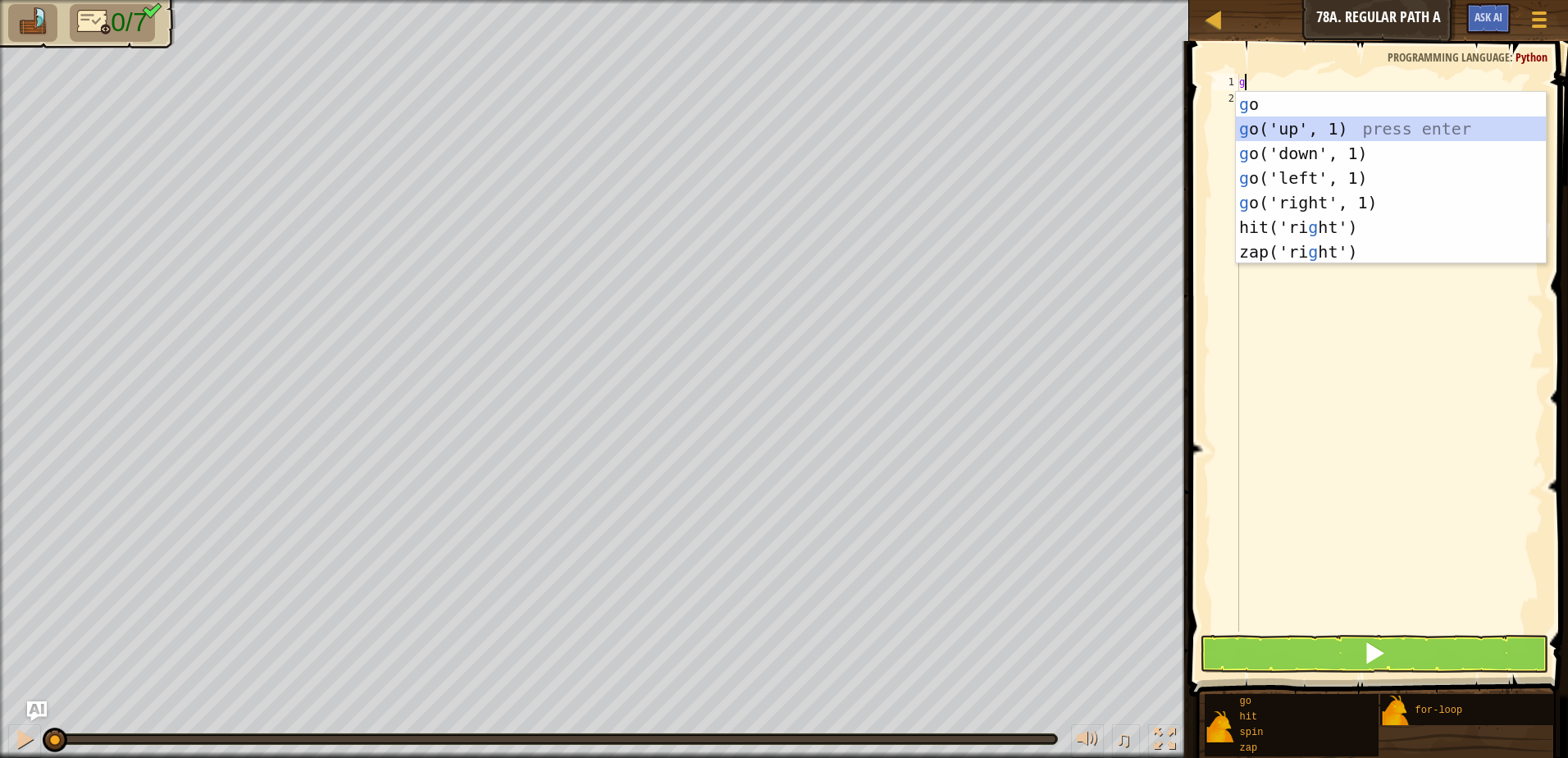
click at [1362, 130] on div "g o press enter g o('up', 1) press enter g o('down', 1) press enter g o('left',…" at bounding box center [1390, 202] width 310 height 221
type textarea "g"
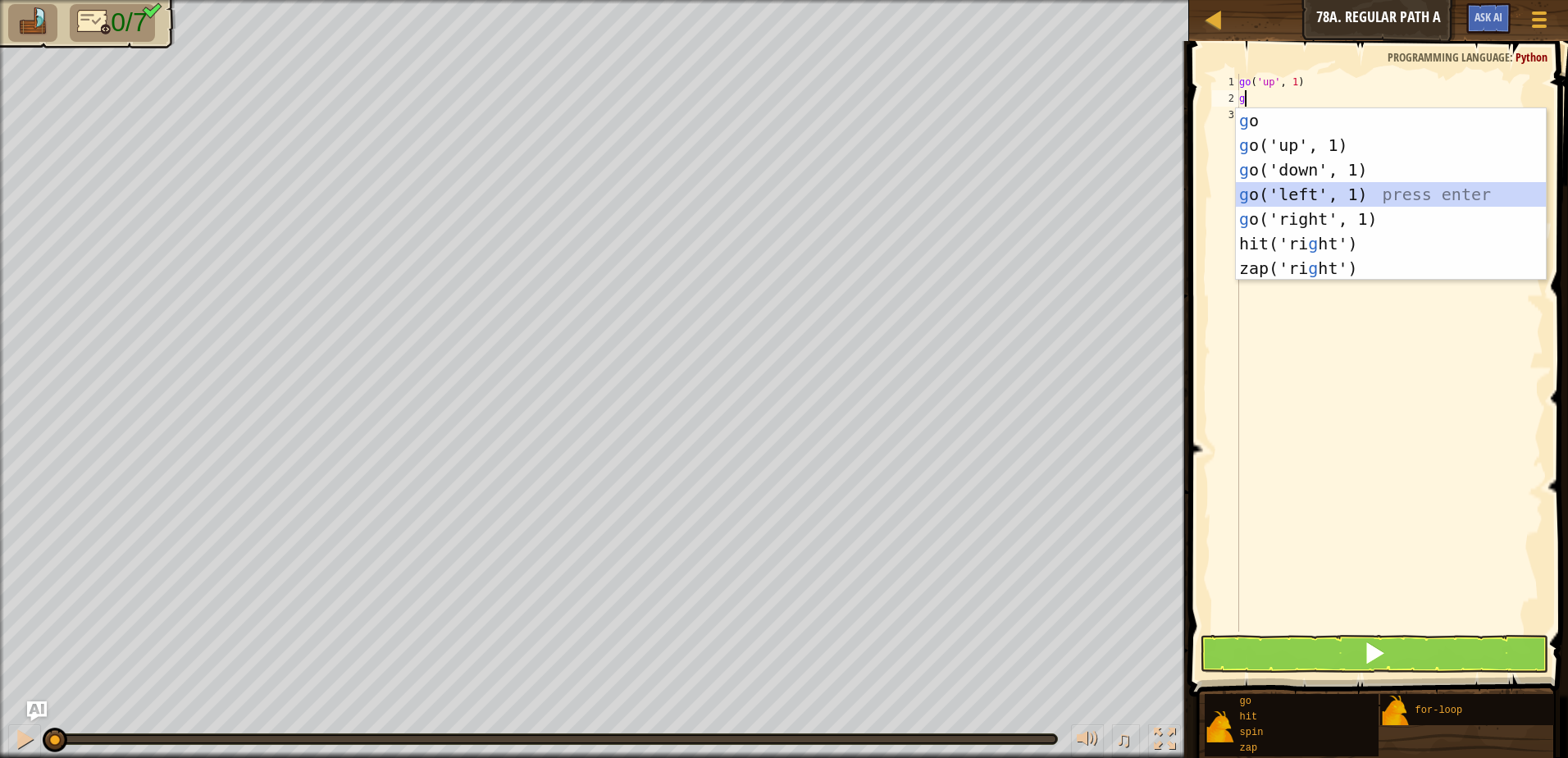
click at [1352, 194] on div "g o press enter g o('up', 1) press enter g o('down', 1) press enter g o('left',…" at bounding box center [1390, 219] width 310 height 221
type textarea "g"
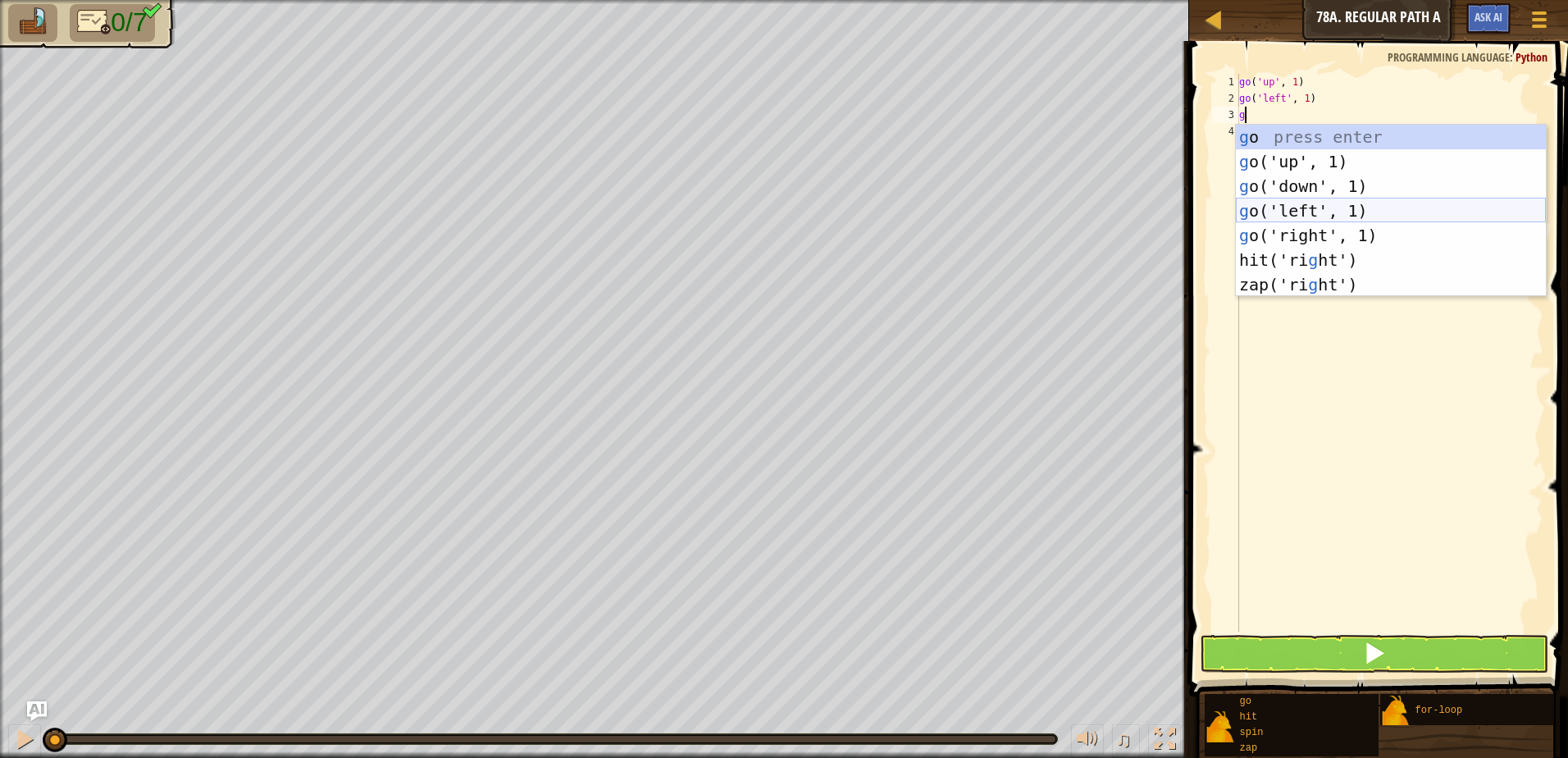
click at [1351, 204] on div "g o press enter g o('up', 1) press enter g o('down', 1) press enter g o('left',…" at bounding box center [1390, 235] width 310 height 221
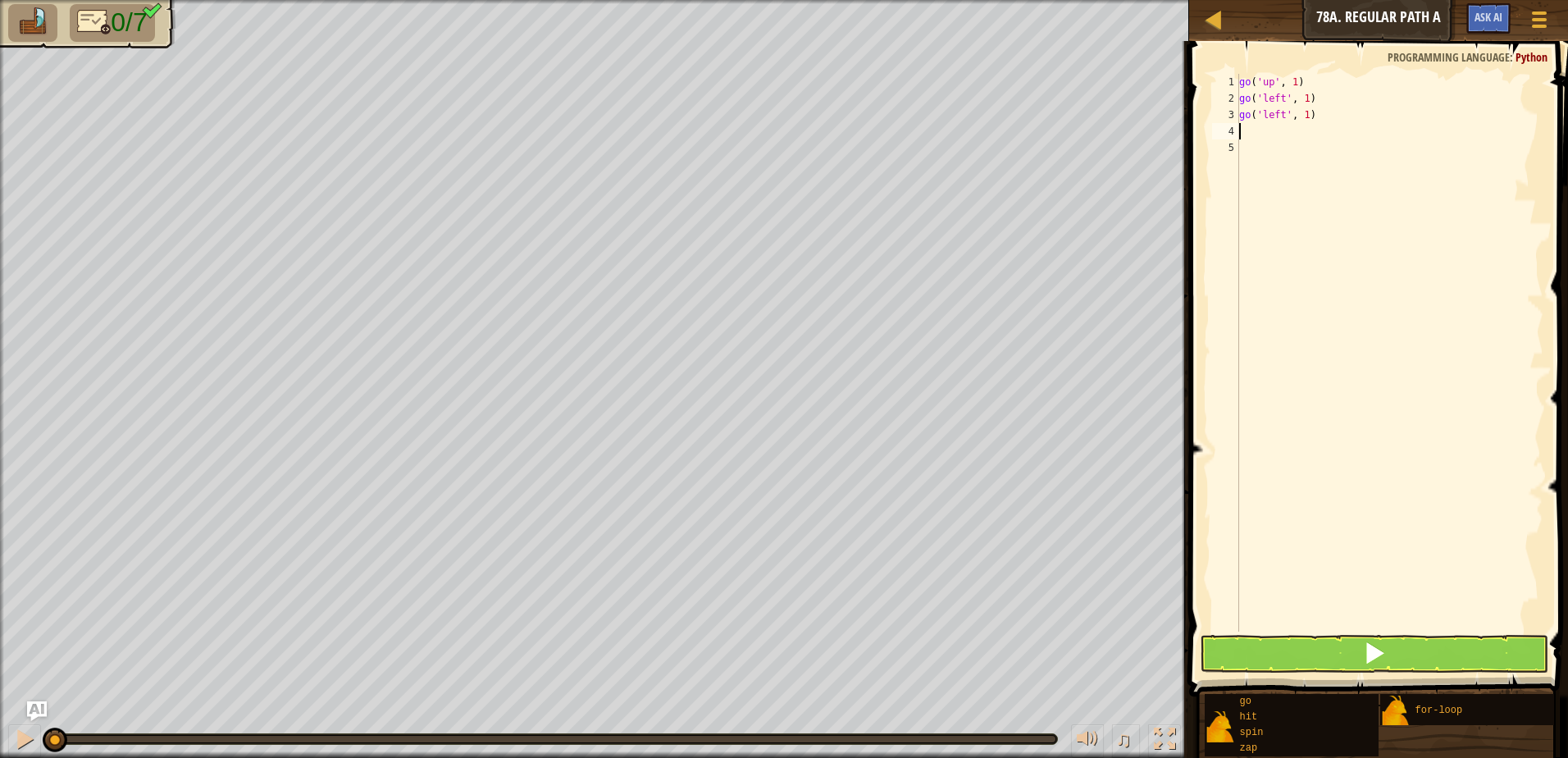
type textarea "g"
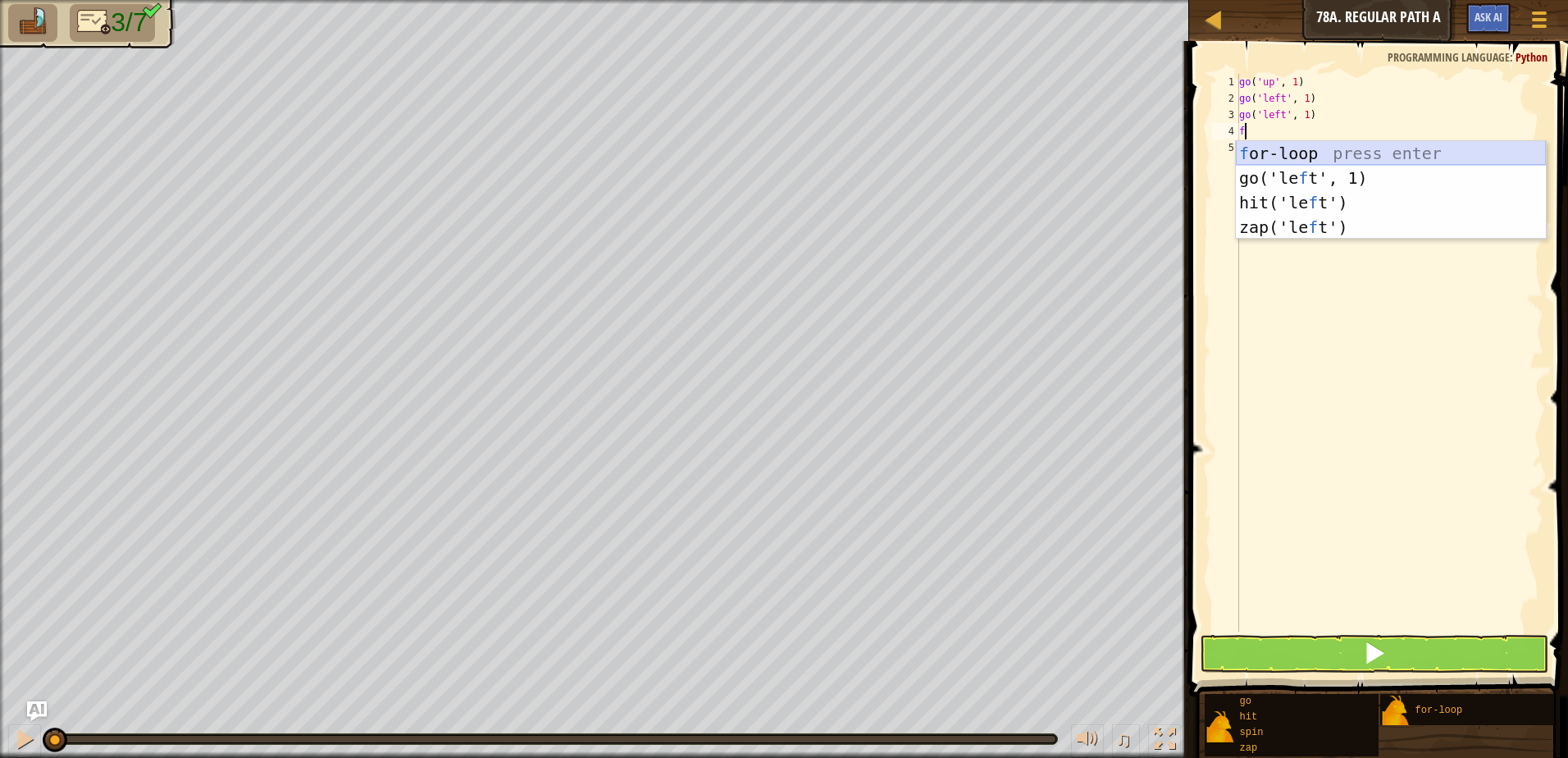
click at [1415, 156] on div "f or-loop press enter go('le f t', 1) press enter hit('le f t') press enter zap…" at bounding box center [1390, 214] width 310 height 148
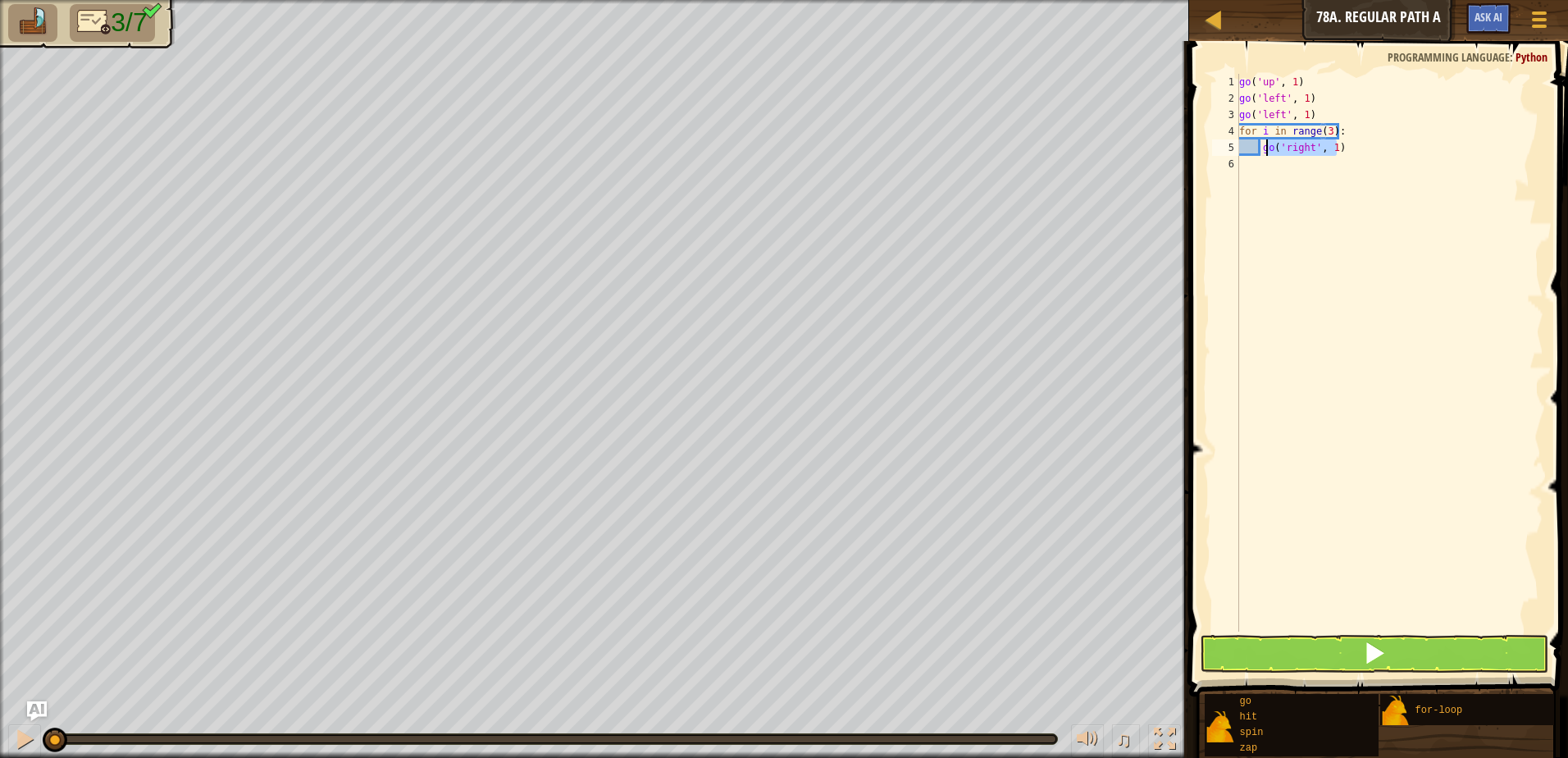
drag, startPoint x: 1353, startPoint y: 146, endPoint x: 1270, endPoint y: 143, distance: 83.1
click at [1267, 143] on div "go ( 'up' , 1 ) go ( 'left' , 1 ) go ( 'left' , 1 ) for i in range ( 3 ) : go (…" at bounding box center [1389, 368] width 307 height 591
type textarea "g"
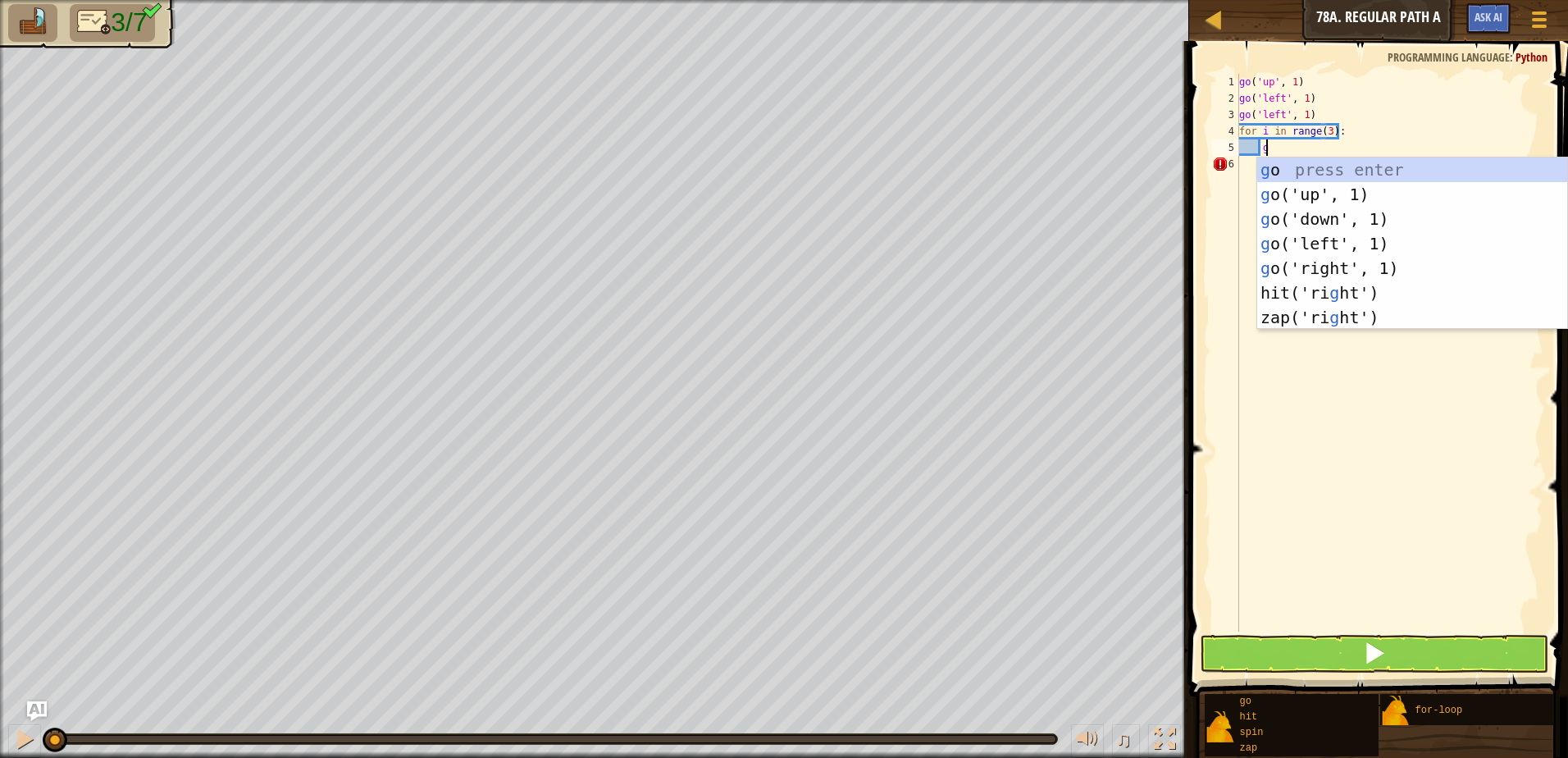
scroll to position [7, 1]
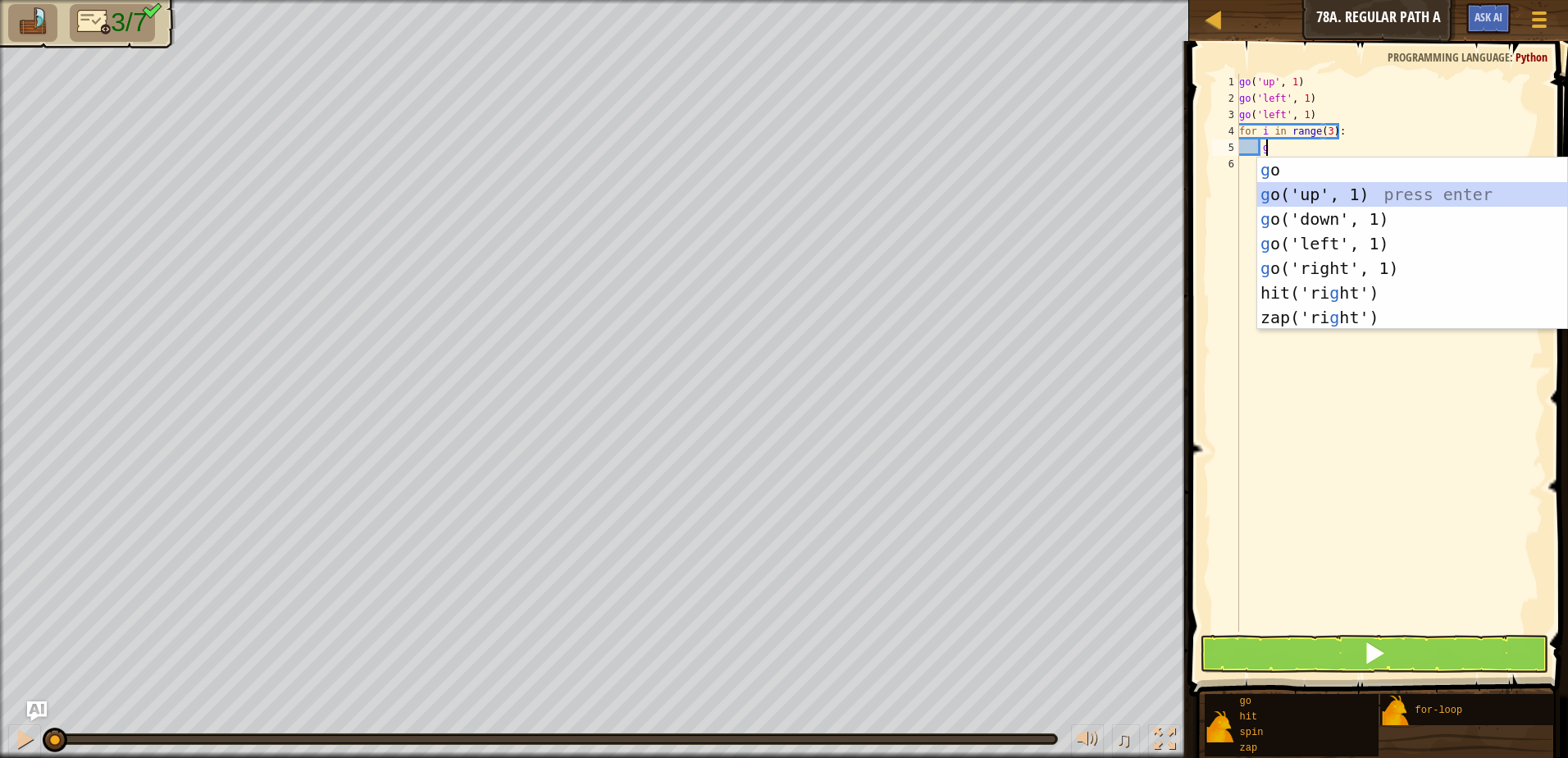
click at [1415, 193] on div "g o press enter g o('up', 1) press enter g o('down', 1) press enter g o('left',…" at bounding box center [1412, 268] width 310 height 221
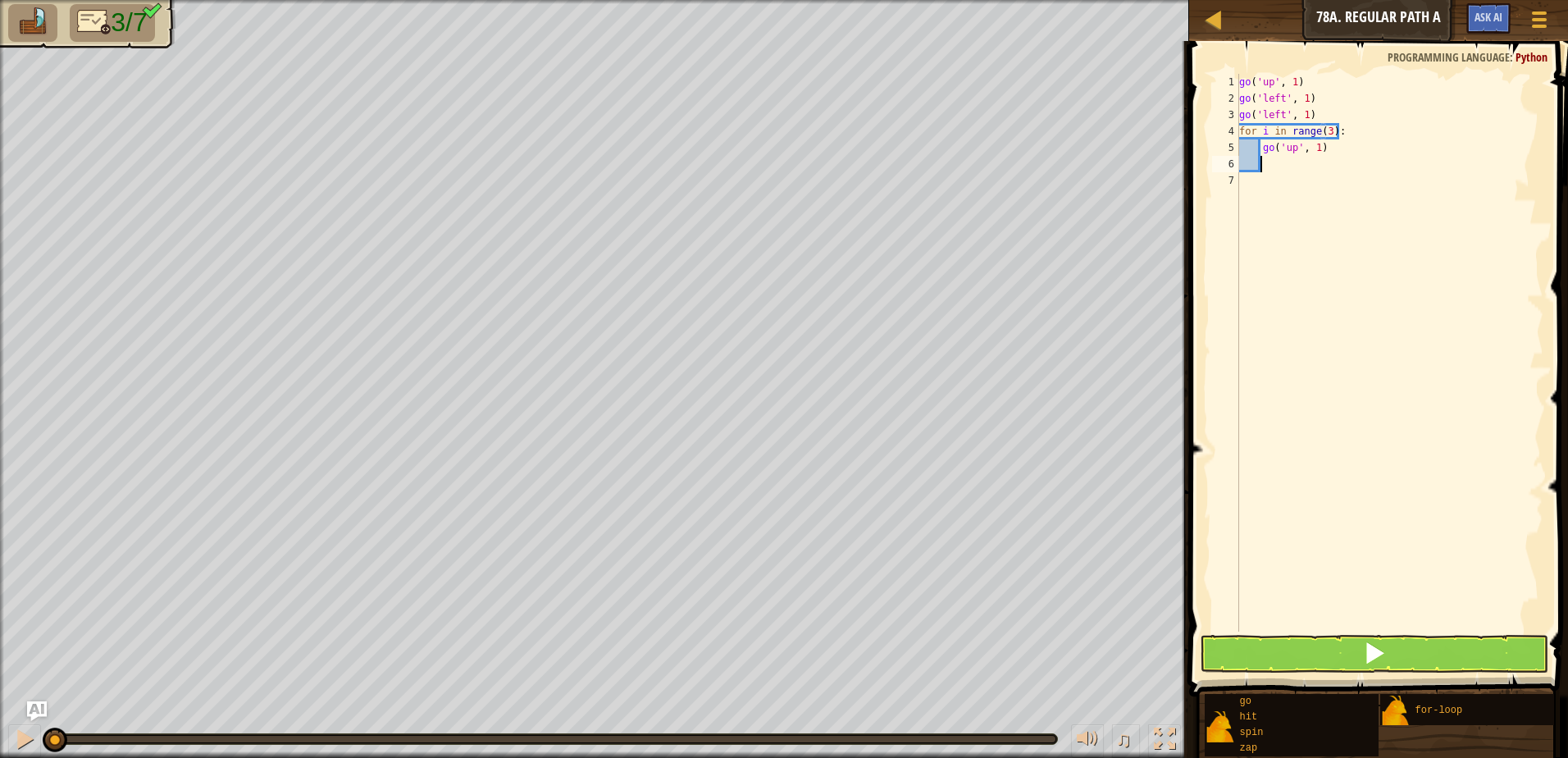
type textarea "g"
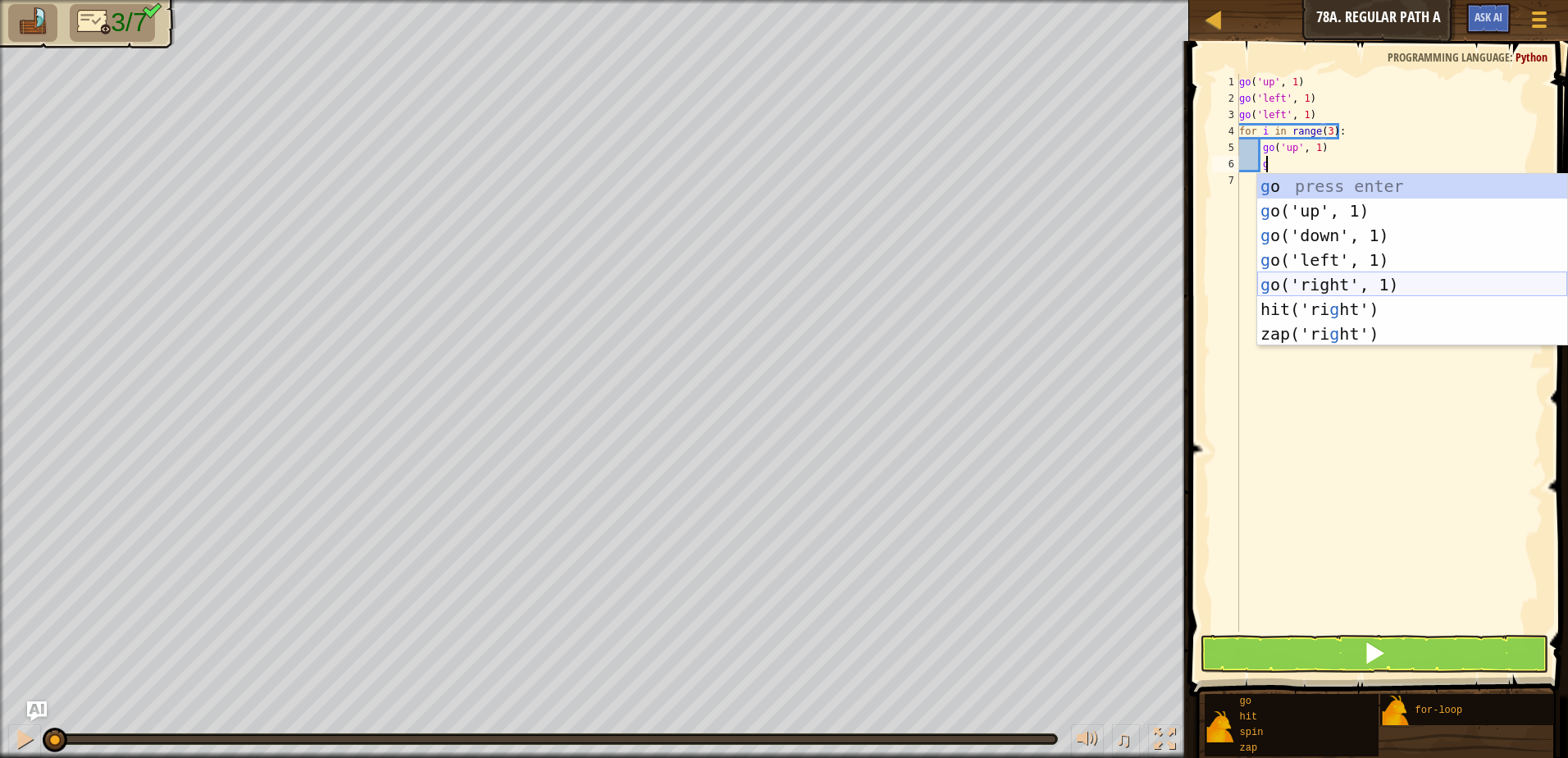
click at [1373, 277] on div "g o press enter g o('up', 1) press enter g o('down', 1) press enter g o('left',…" at bounding box center [1412, 284] width 310 height 221
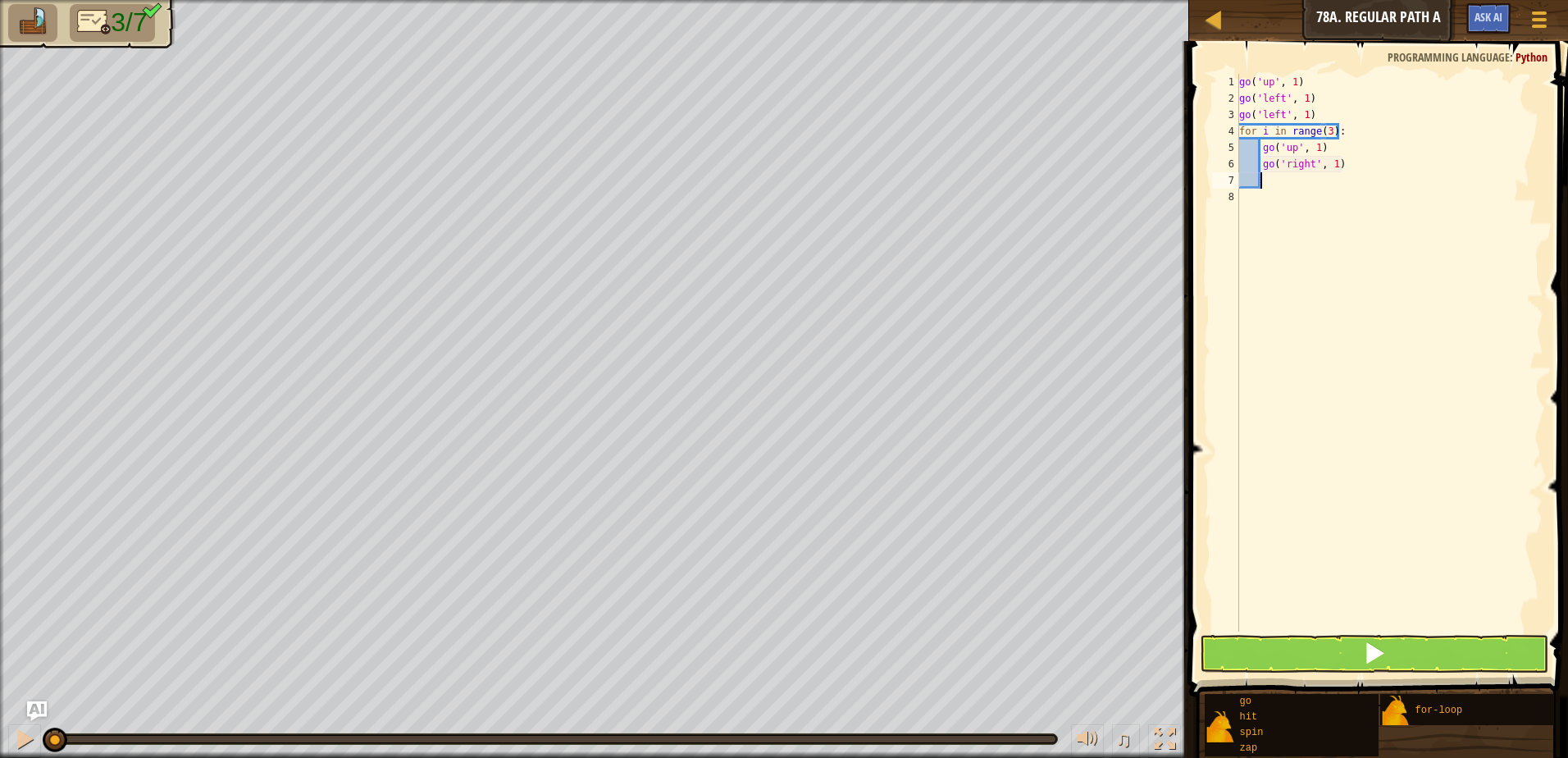
type textarea "g"
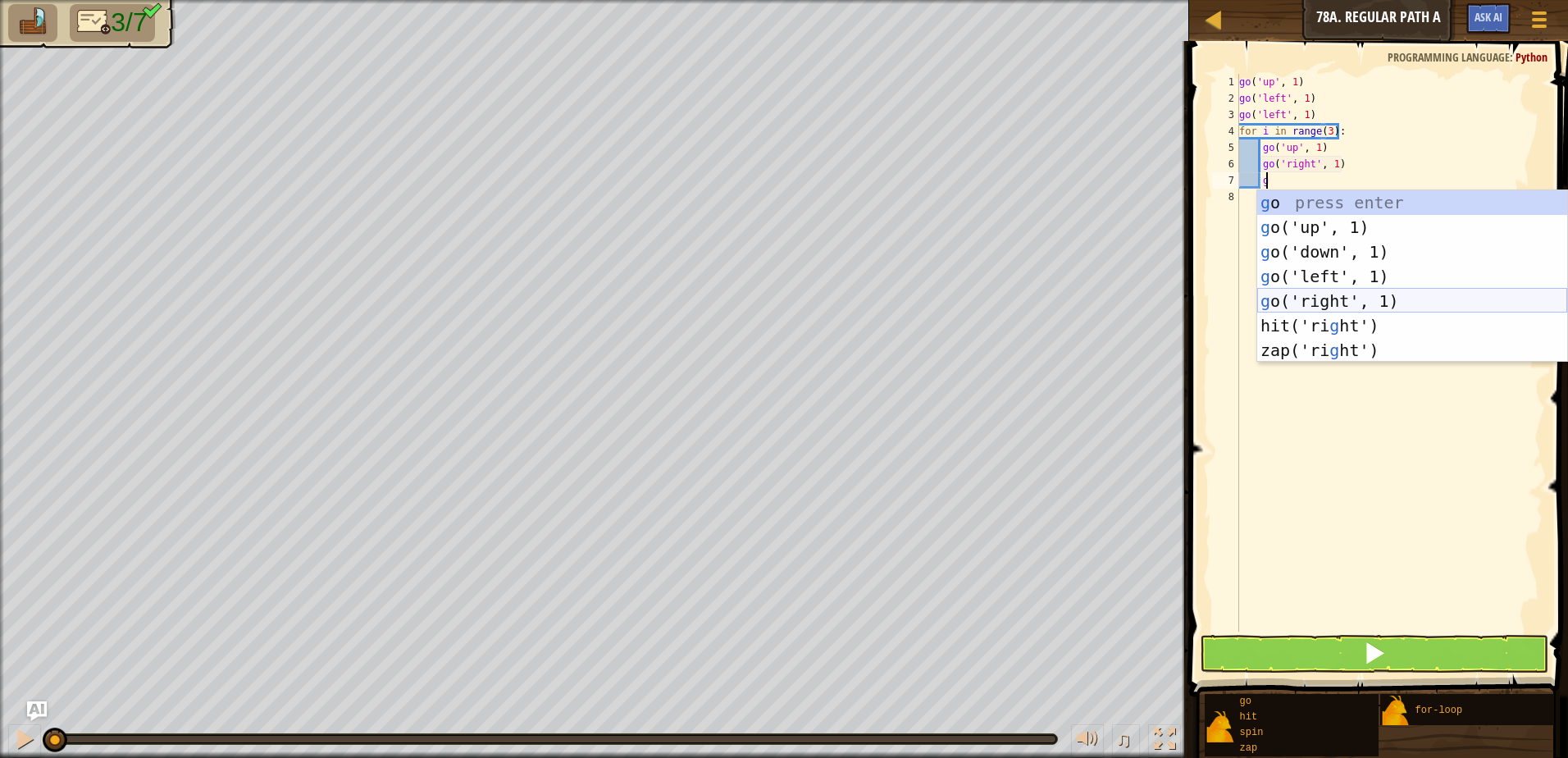
click at [1363, 298] on div "g o press enter g o('up', 1) press enter g o('down', 1) press enter g o('left',…" at bounding box center [1412, 300] width 310 height 221
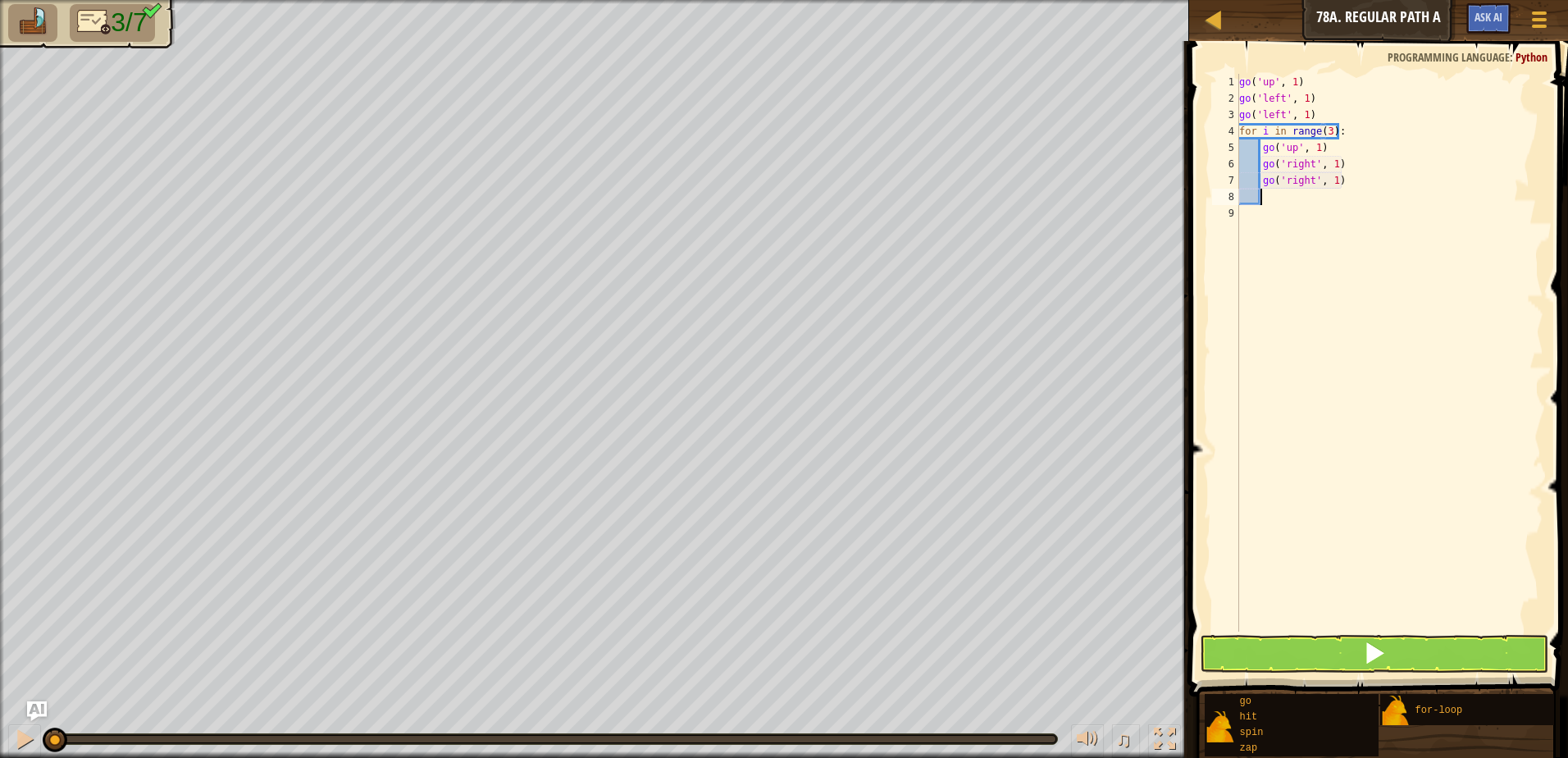
type textarea "g"
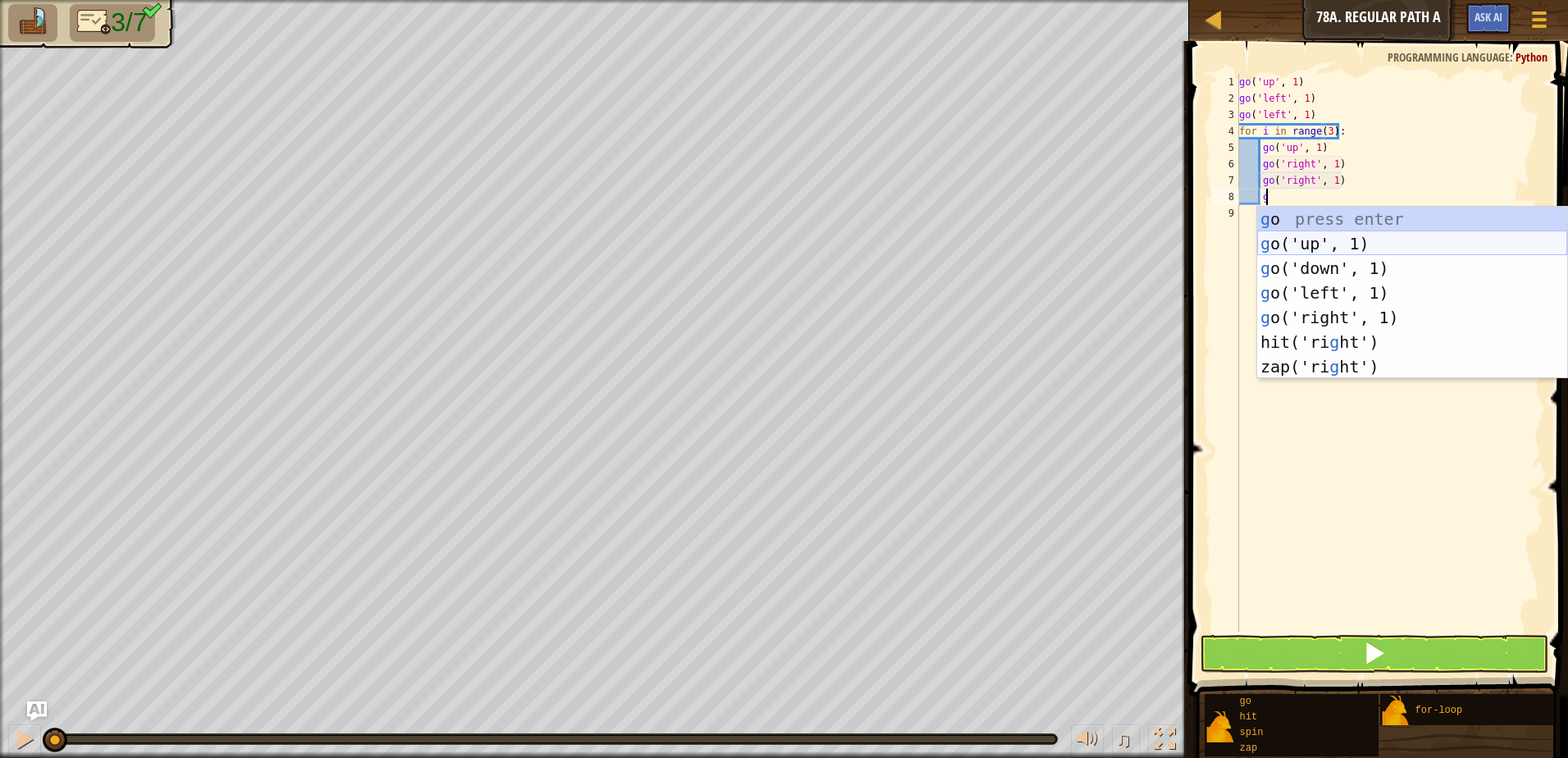
click at [1296, 233] on div "g o press enter g o('up', 1) press enter g o('down', 1) press enter g o('left',…" at bounding box center [1412, 317] width 310 height 221
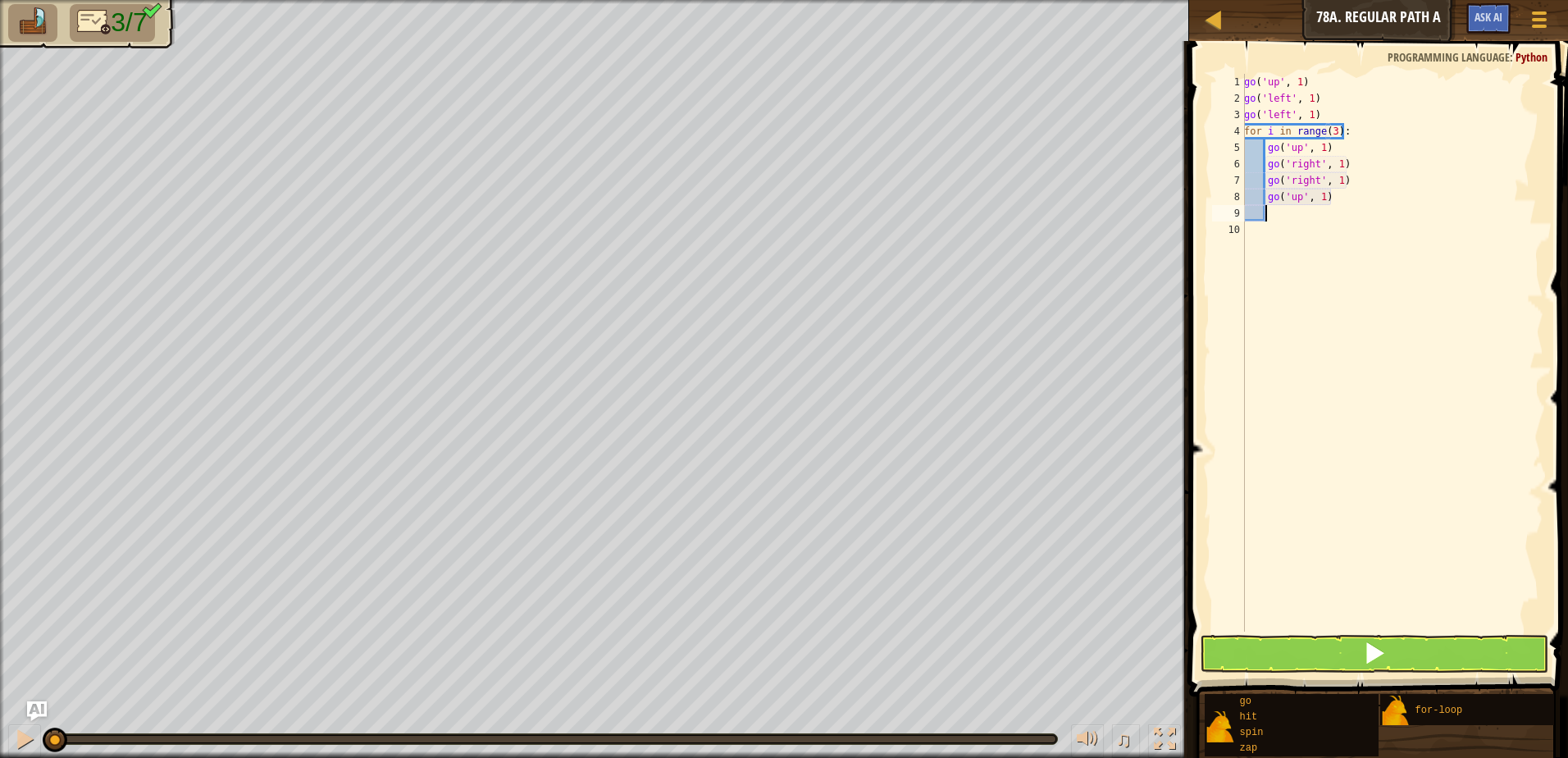
type textarea "g"
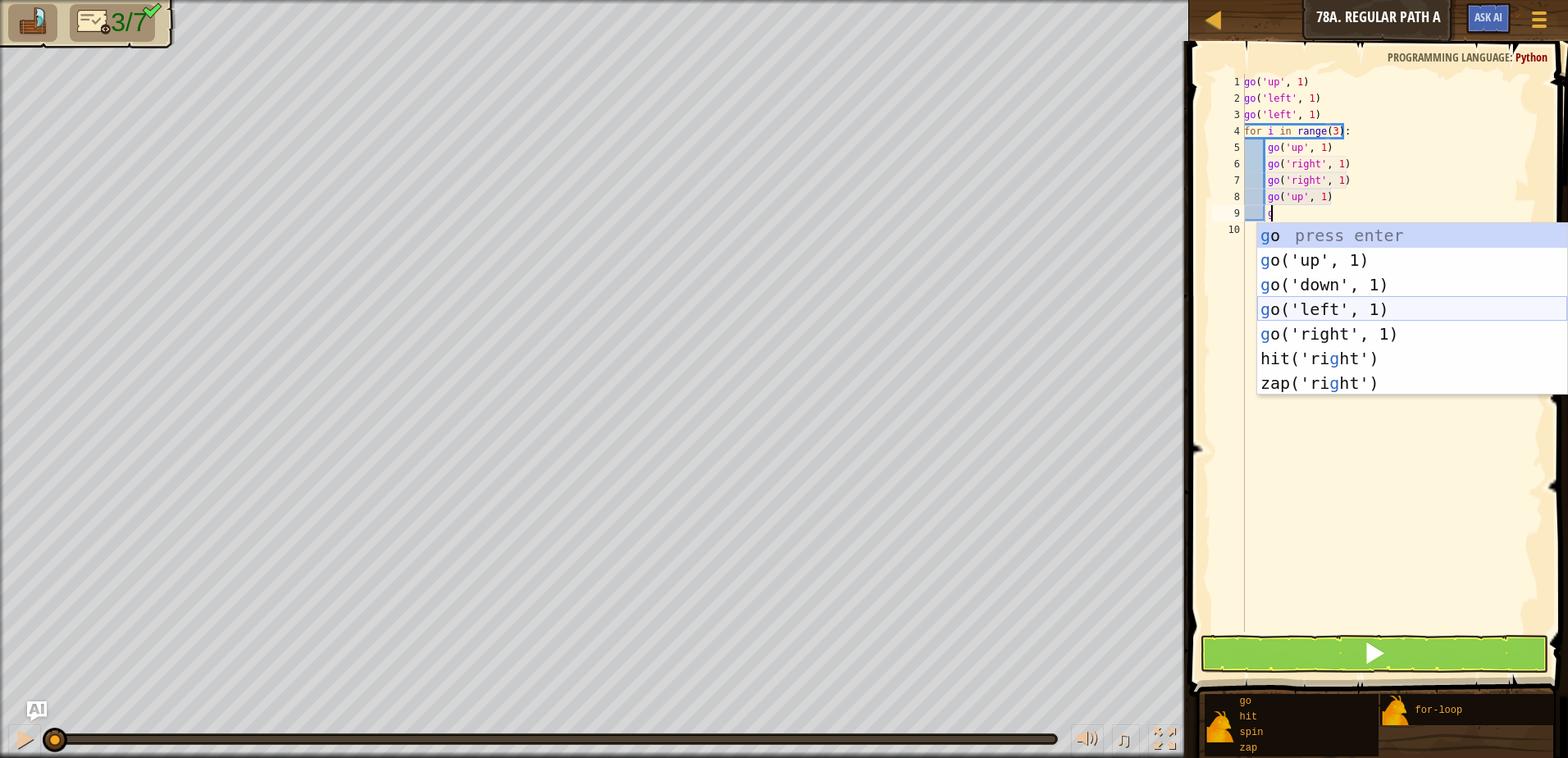
click at [1312, 316] on div "g o press enter g o('up', 1) press enter g o('down', 1) press enter g o('left',…" at bounding box center [1412, 333] width 310 height 221
type textarea "g"
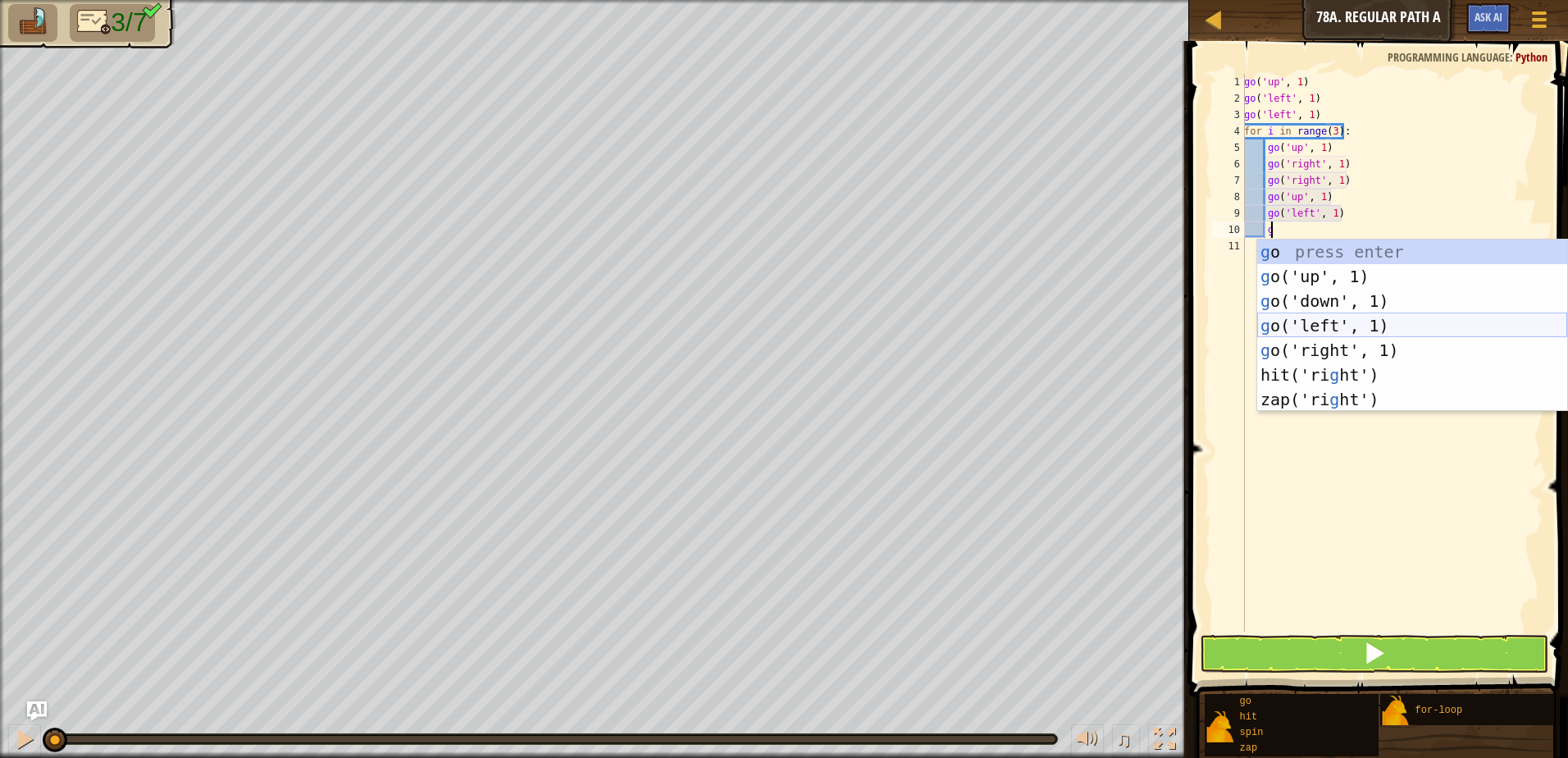
click at [1312, 322] on div "g o press enter g o('up', 1) press enter g o('down', 1) press enter g o('left',…" at bounding box center [1412, 350] width 310 height 221
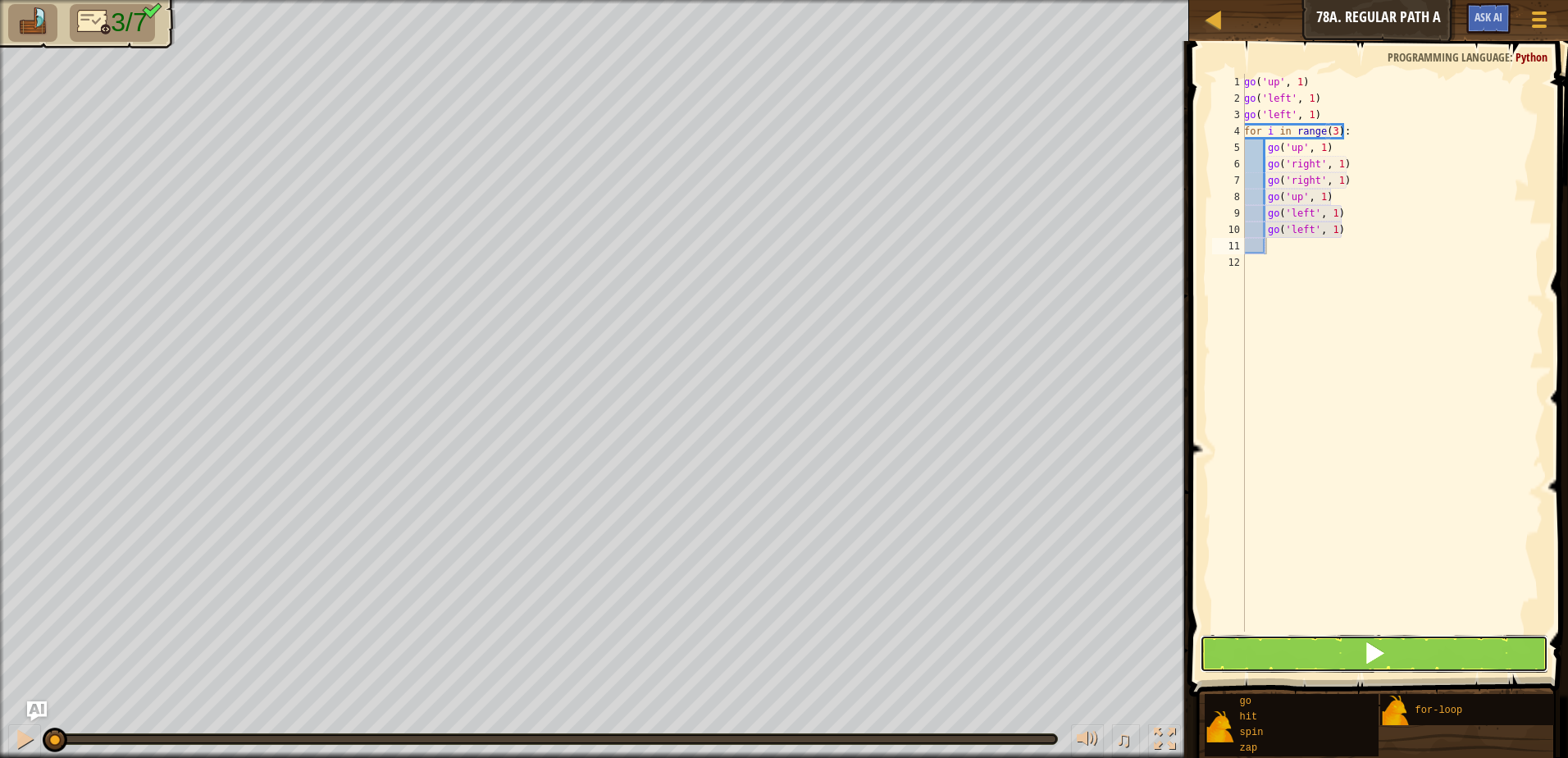
click at [1460, 664] on button at bounding box center [1374, 653] width 348 height 38
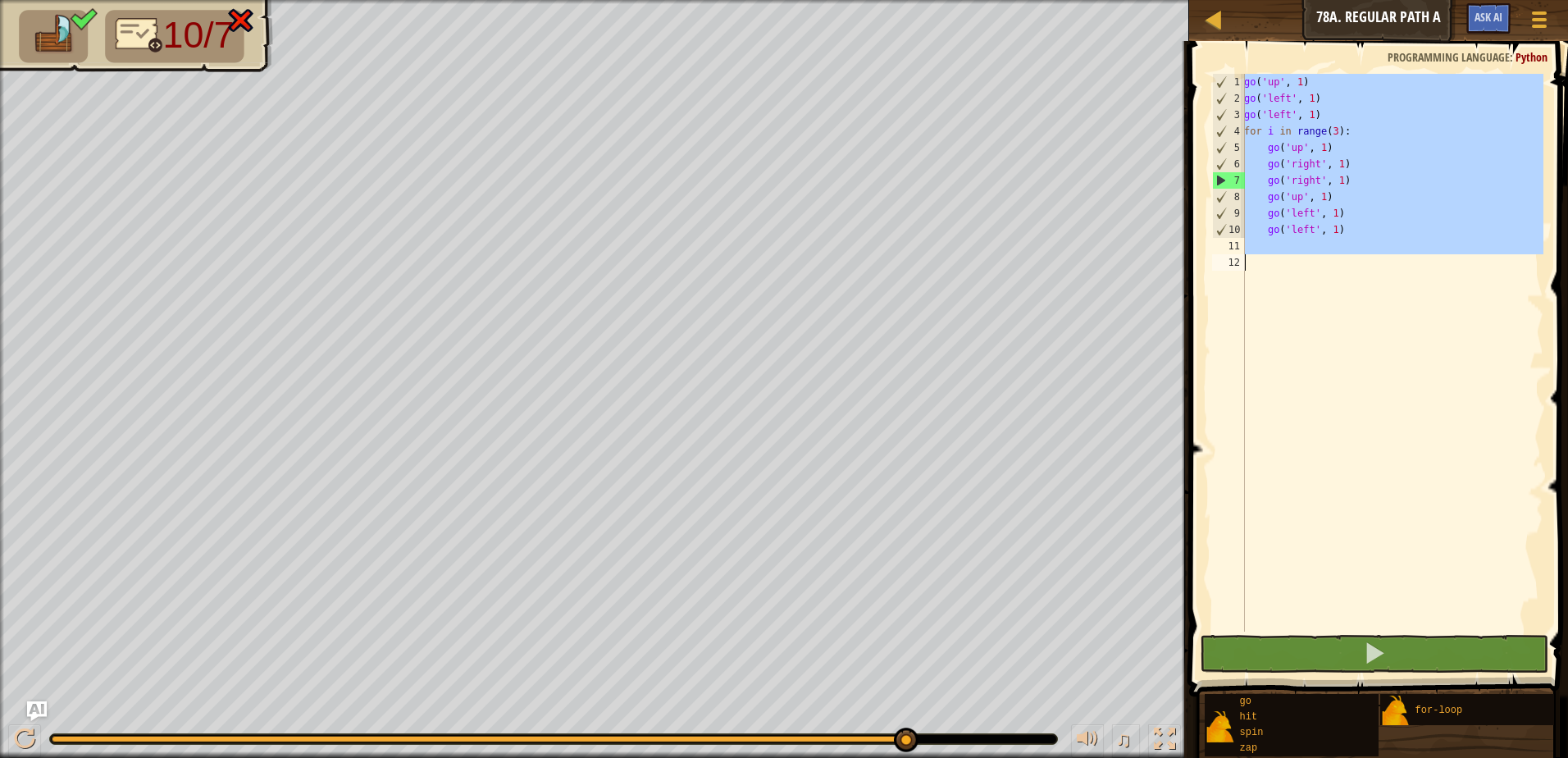
drag, startPoint x: 1243, startPoint y: 76, endPoint x: 1244, endPoint y: 283, distance: 207.0
click at [1245, 284] on div "1 2 3 4 5 6 7 8 9 10 11 12 go ( 'up' , 1 ) go ( 'left' , 1 ) go ( 'left' , 1 ) …" at bounding box center [1376, 352] width 334 height 558
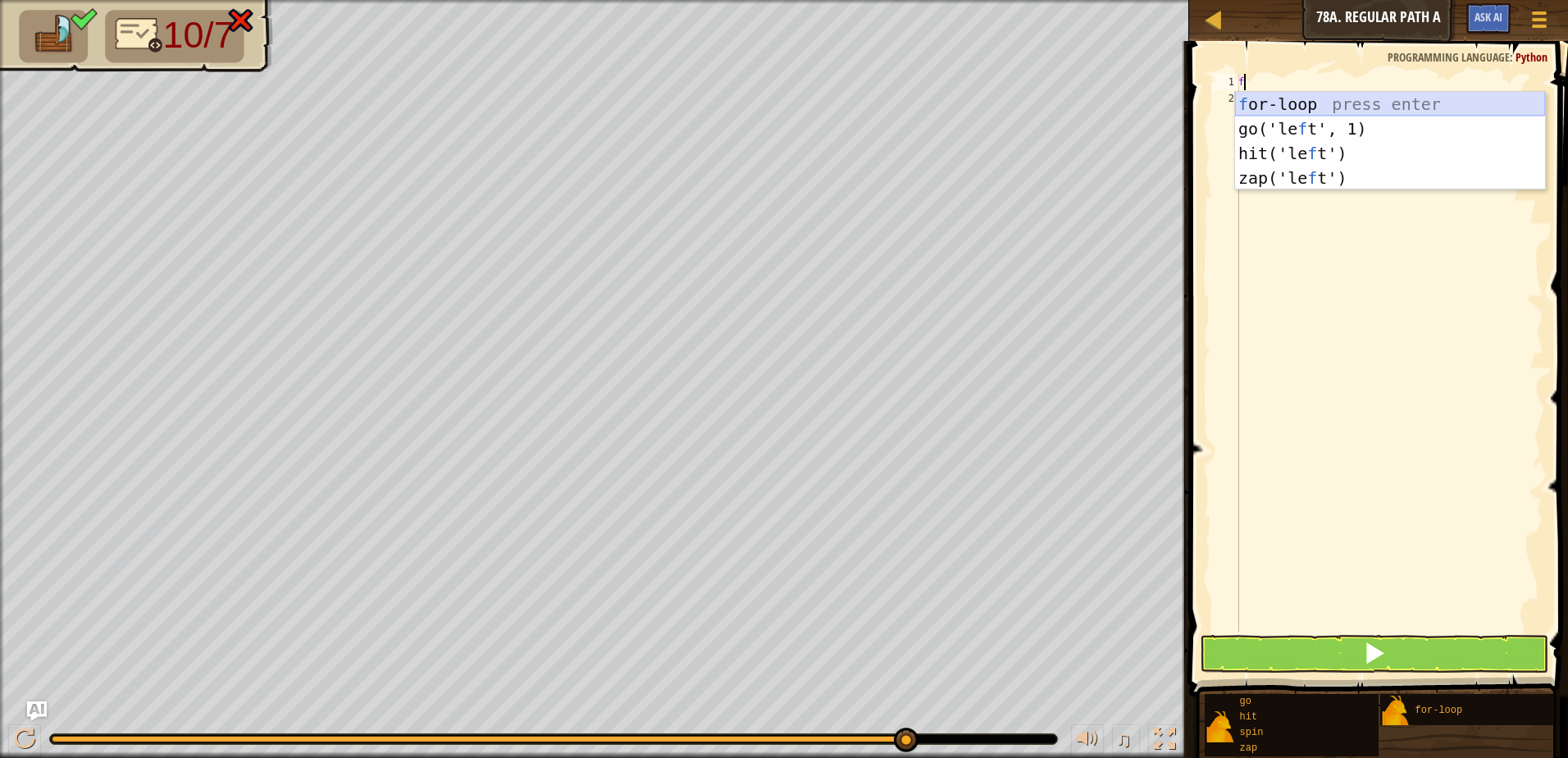
click at [1500, 102] on div "f or-loop press enter go('le f t', 1) press enter hit('le f t') press enter zap…" at bounding box center [1390, 165] width 310 height 148
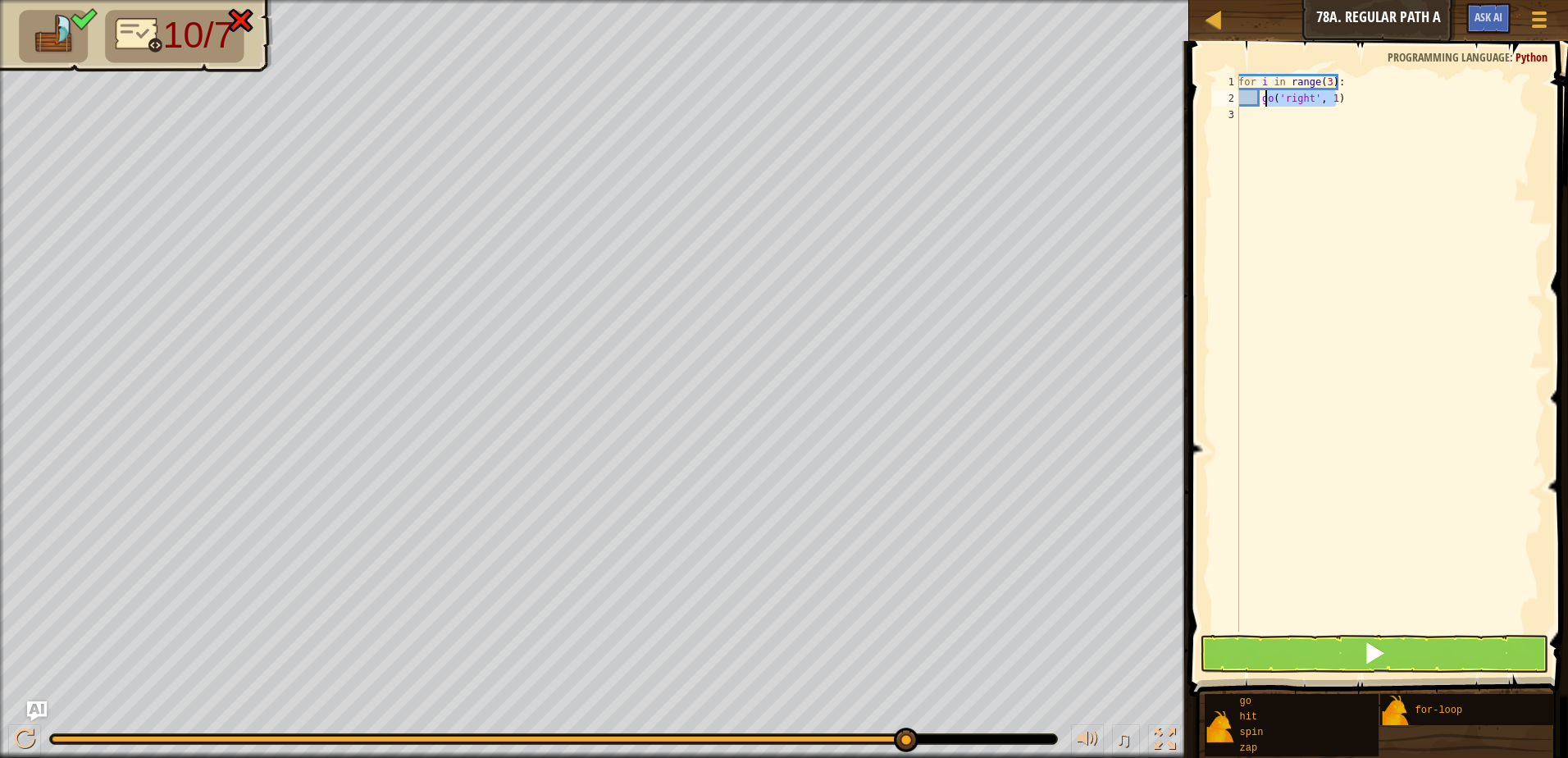
drag, startPoint x: 1344, startPoint y: 100, endPoint x: 1264, endPoint y: 95, distance: 80.2
click at [1265, 95] on div "for i in range ( 3 ) : go ( 'right' , 1 )" at bounding box center [1389, 368] width 308 height 591
type textarea "g"
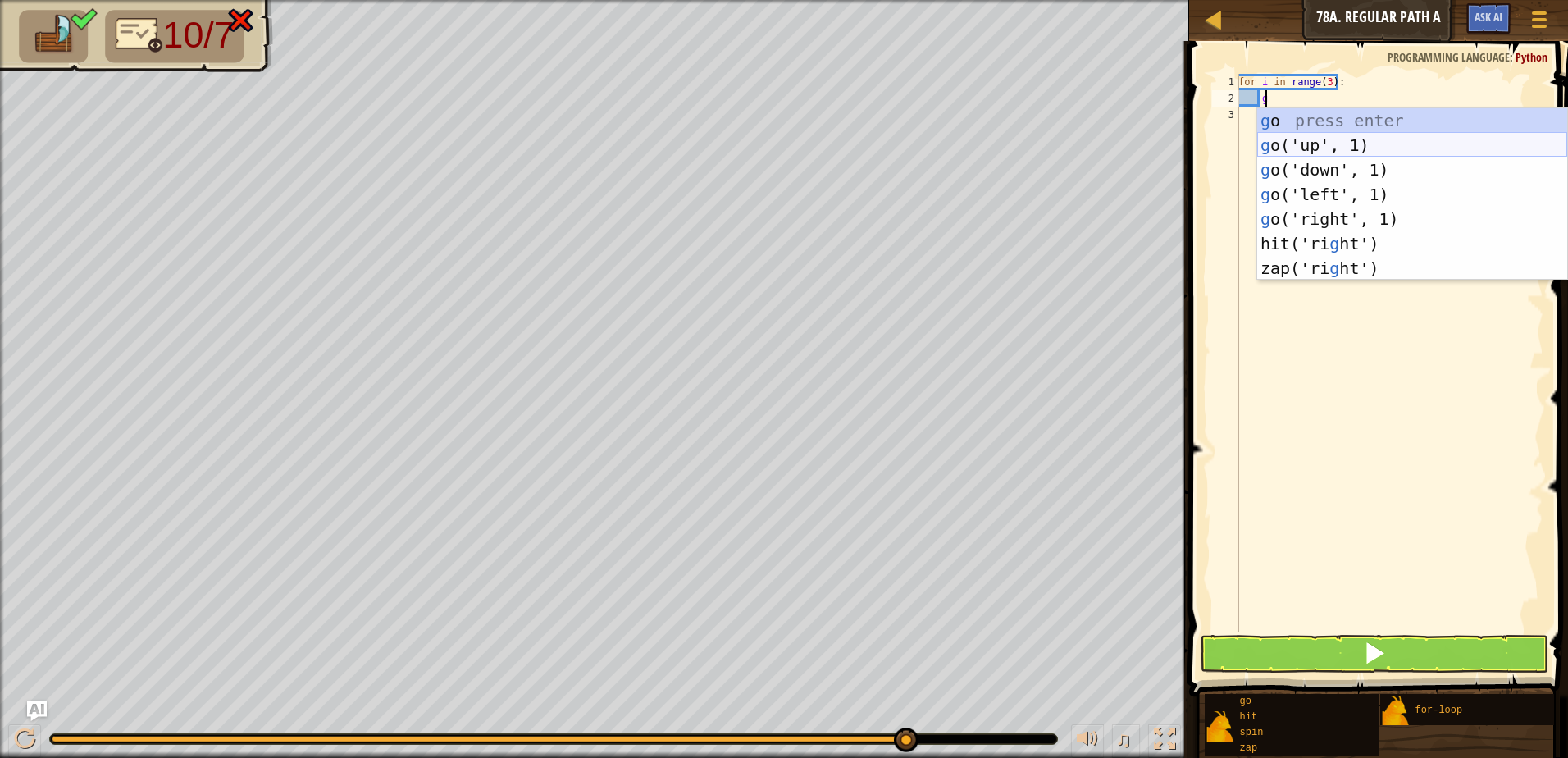
click at [1338, 138] on div "g o press enter g o('up', 1) press enter g o('down', 1) press enter g o('left',…" at bounding box center [1412, 219] width 310 height 221
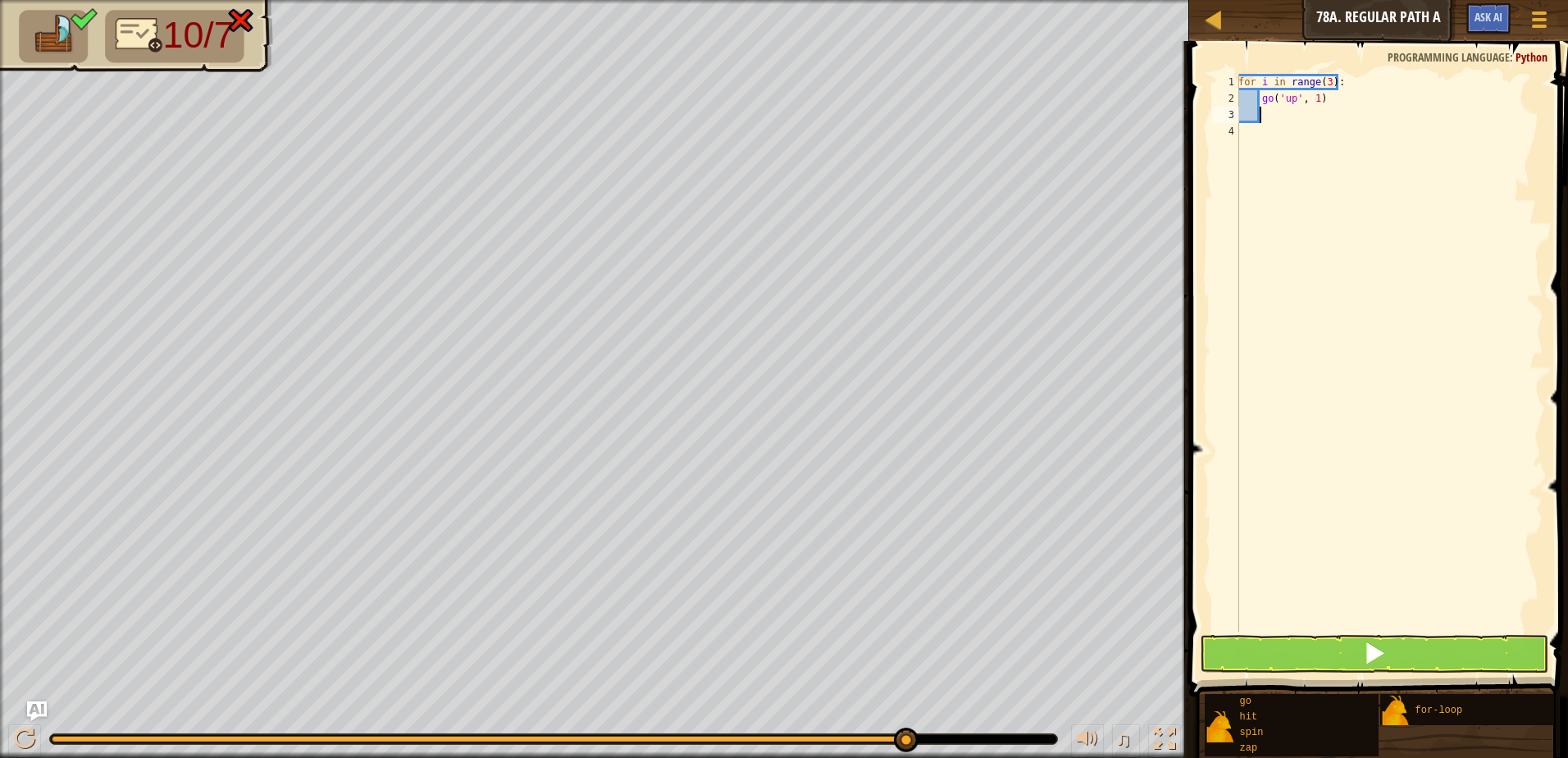
type textarea "g"
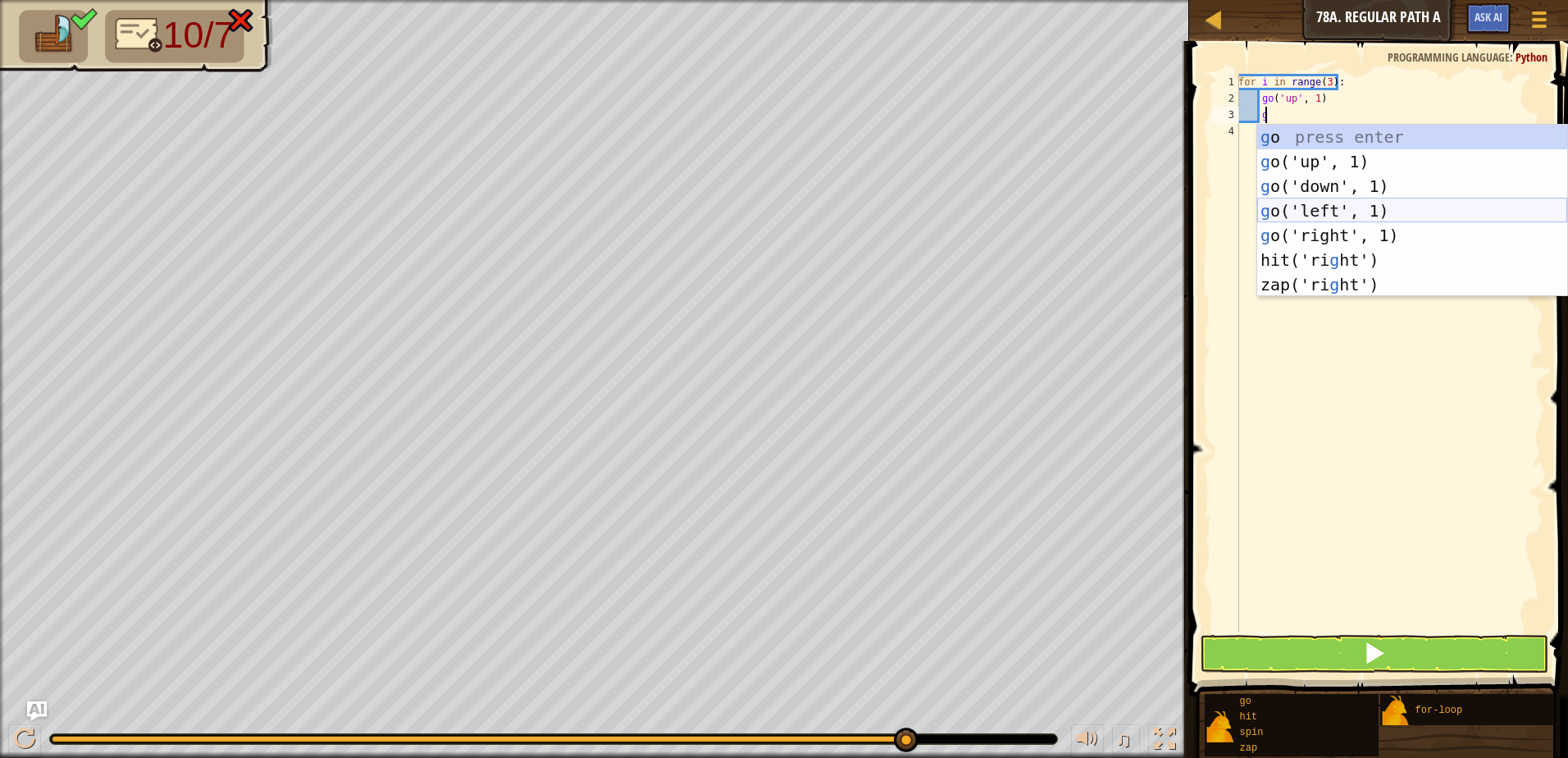
click at [1337, 212] on div "g o press enter g o('up', 1) press enter g o('down', 1) press enter g o('left',…" at bounding box center [1412, 235] width 310 height 221
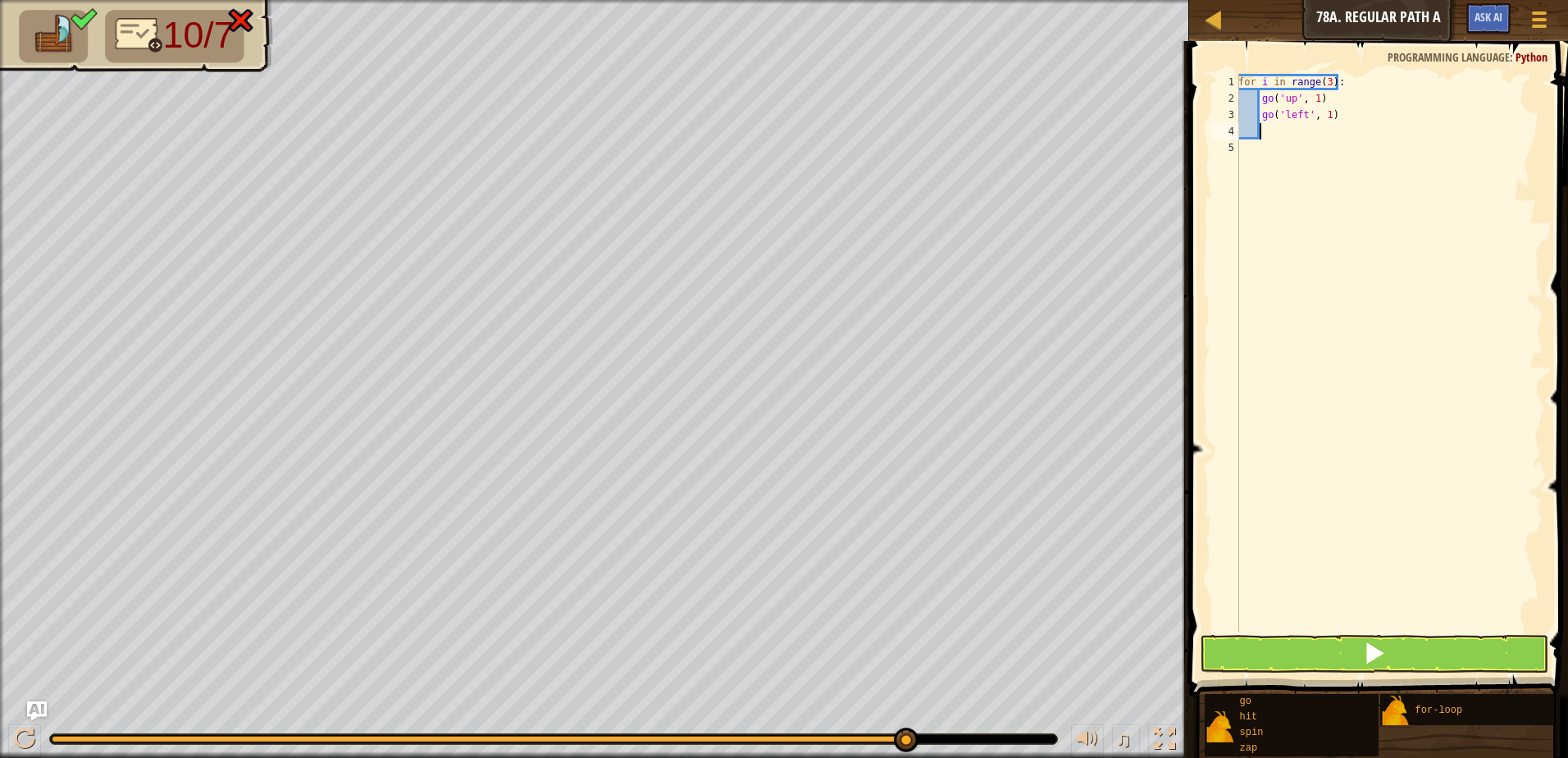
click at [1325, 116] on div "for i in range ( 3 ) : go ( 'up' , 1 ) go ( 'left' , 1 )" at bounding box center [1389, 368] width 308 height 591
type textarea "go('left', 2)"
click at [1328, 129] on div "for i in range ( 3 ) : go ( 'up' , 1 ) go ( 'left' , 2 )" at bounding box center [1389, 368] width 308 height 591
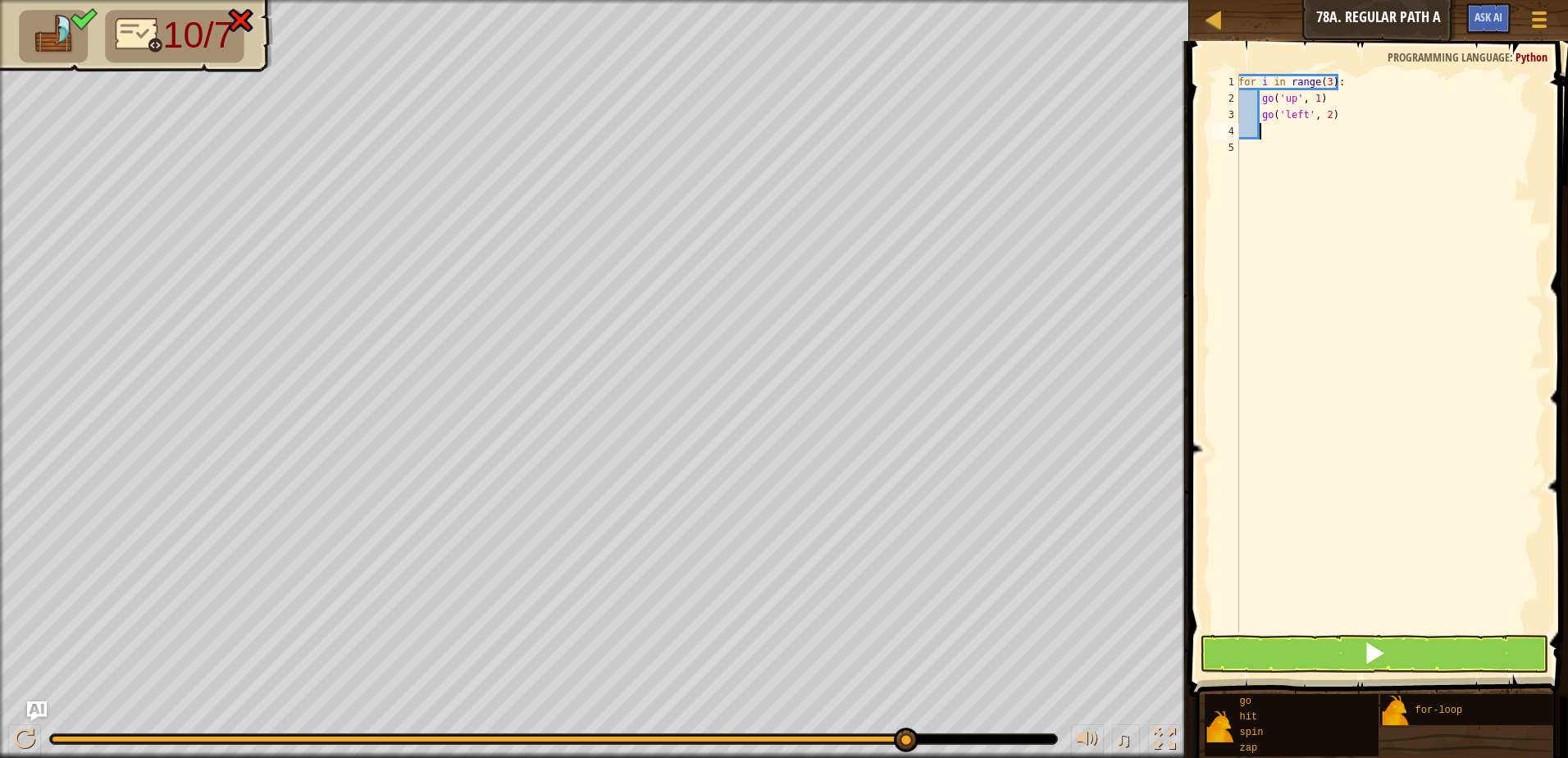
type textarea "g"
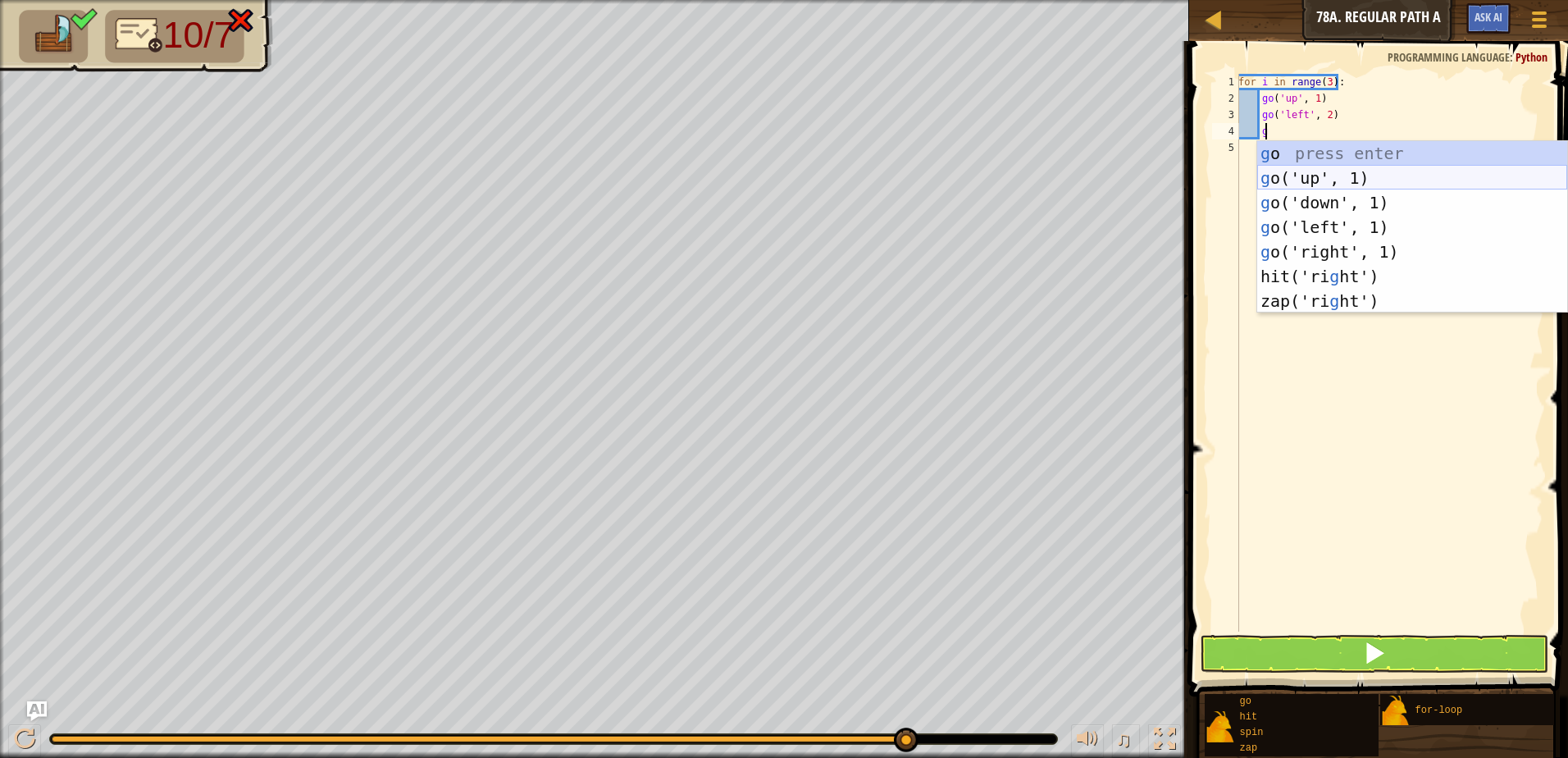
click at [1363, 178] on div "g o press enter g o('up', 1) press enter g o('down', 1) press enter g o('left',…" at bounding box center [1412, 251] width 310 height 221
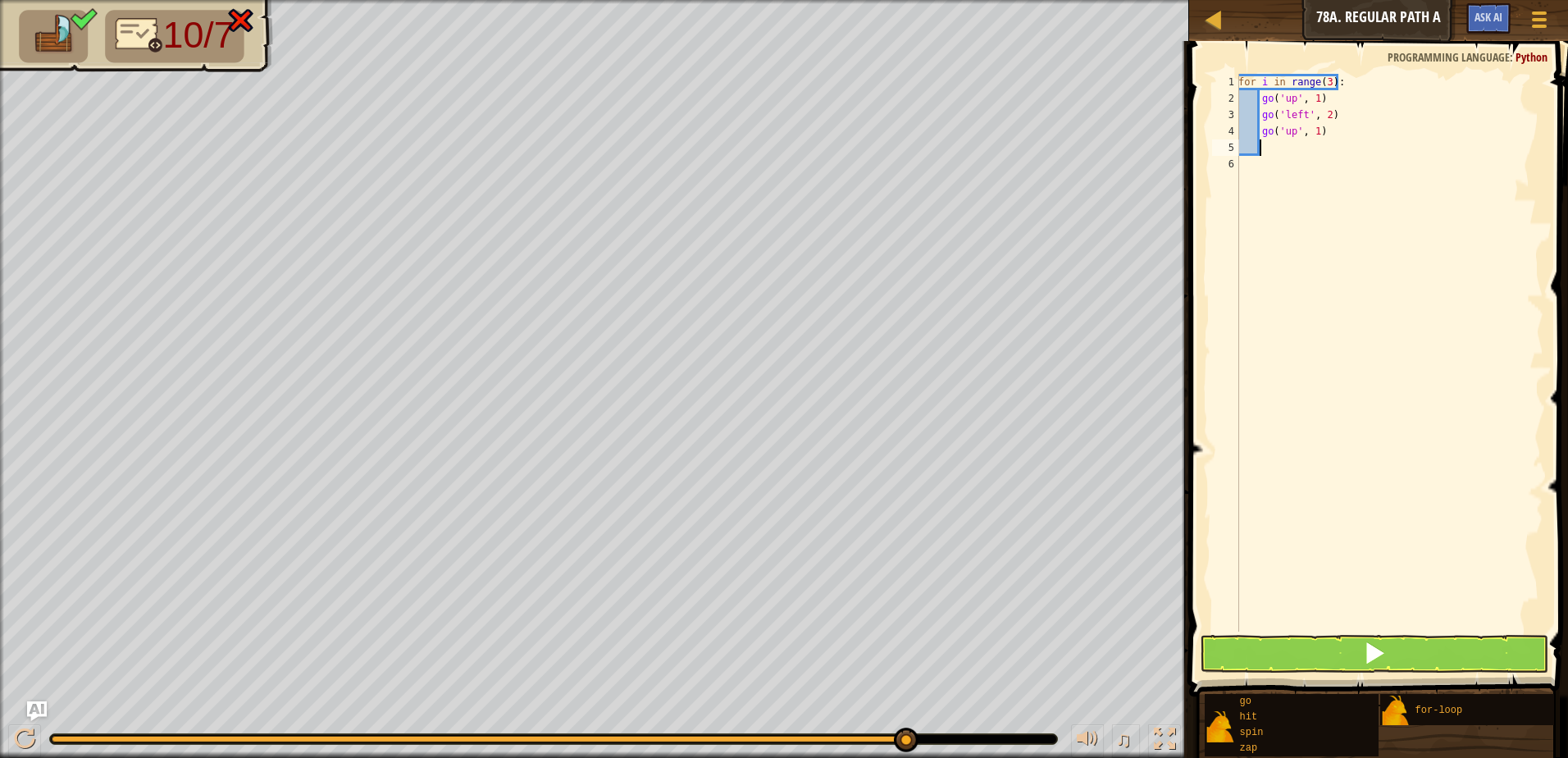
type textarea "g"
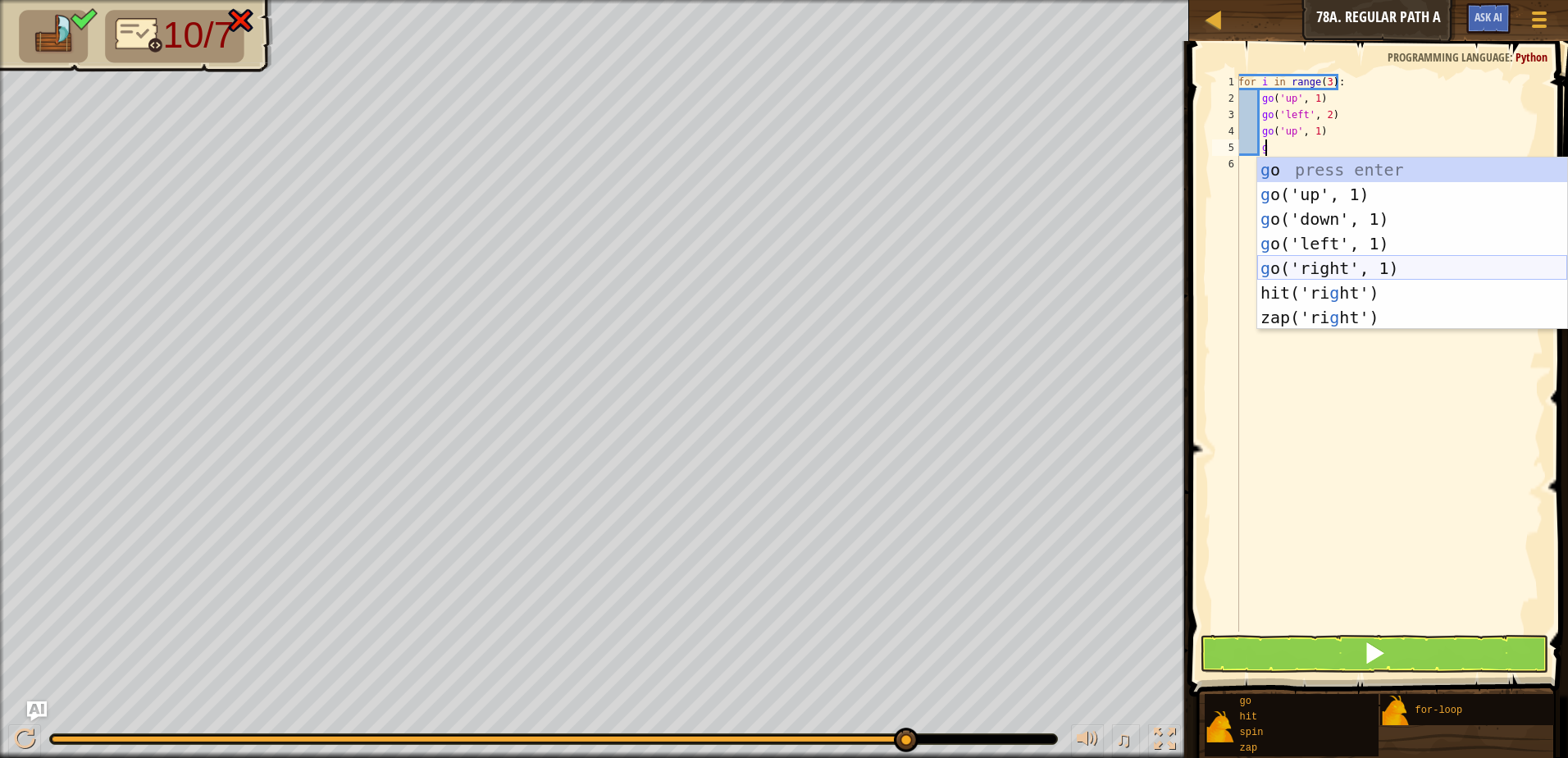
drag, startPoint x: 1426, startPoint y: 266, endPoint x: 1362, endPoint y: 216, distance: 81.2
click at [1415, 260] on div "g o press enter g o('up', 1) press enter g o('down', 1) press enter g o('left',…" at bounding box center [1412, 268] width 310 height 221
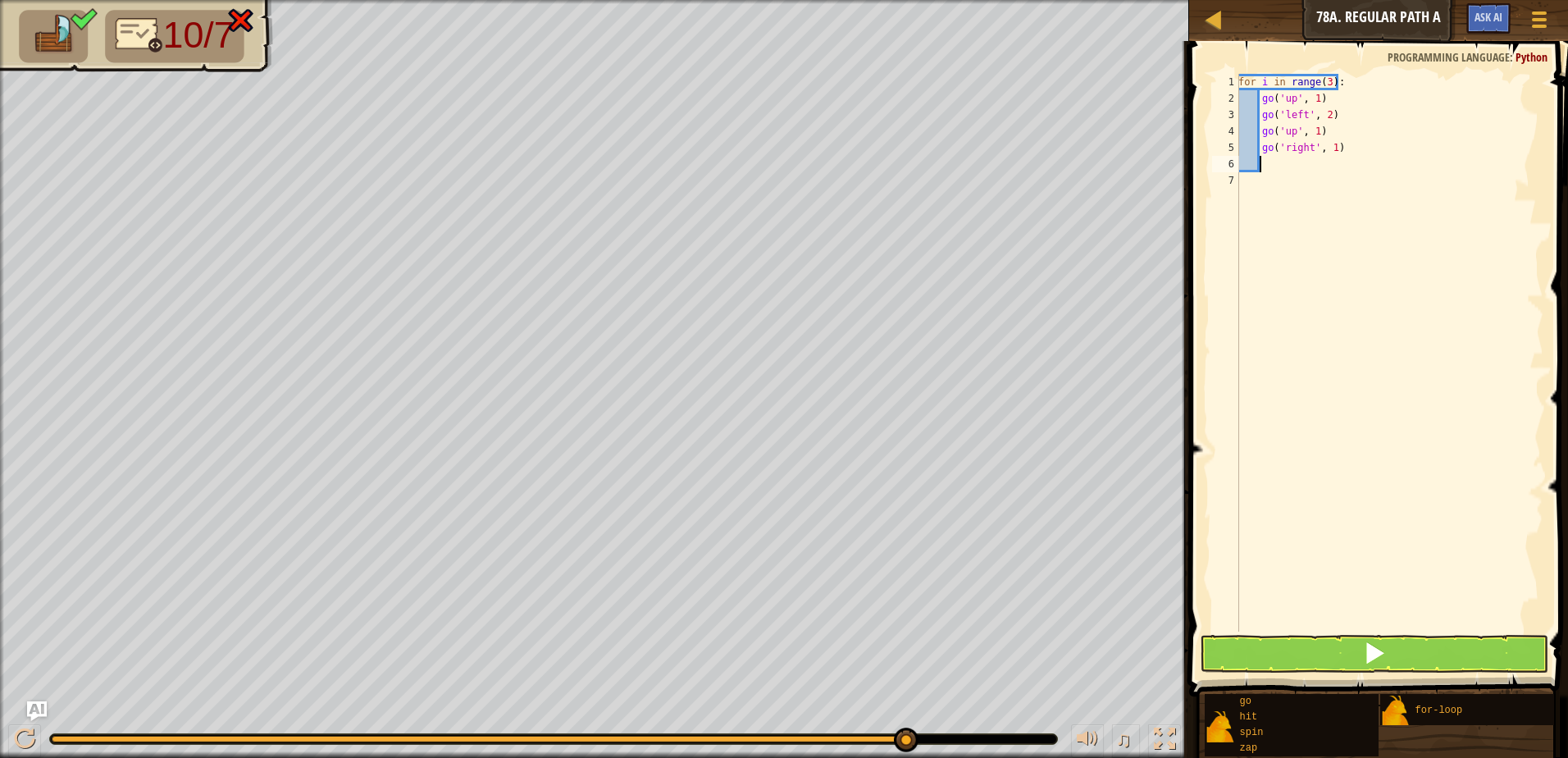
click at [1329, 151] on div "for i in range ( 3 ) : go ( 'up' , 1 ) go ( 'left' , 2 ) go ( 'up' , 1 ) go ( '…" at bounding box center [1389, 368] width 308 height 591
type textarea "go('right', 2)"
click at [1397, 645] on button at bounding box center [1374, 653] width 348 height 38
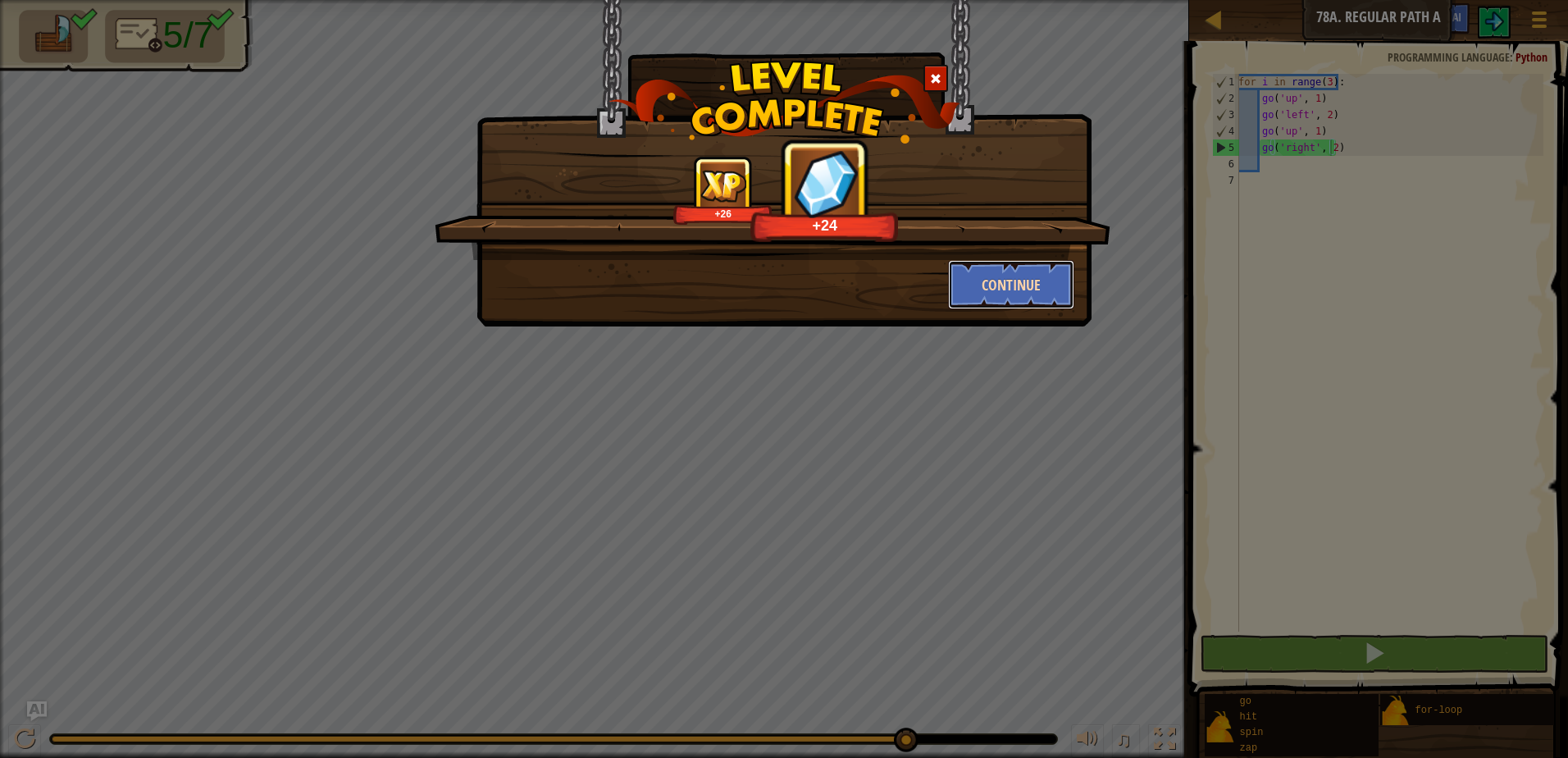
click at [956, 293] on button "Continue" at bounding box center [1011, 284] width 127 height 49
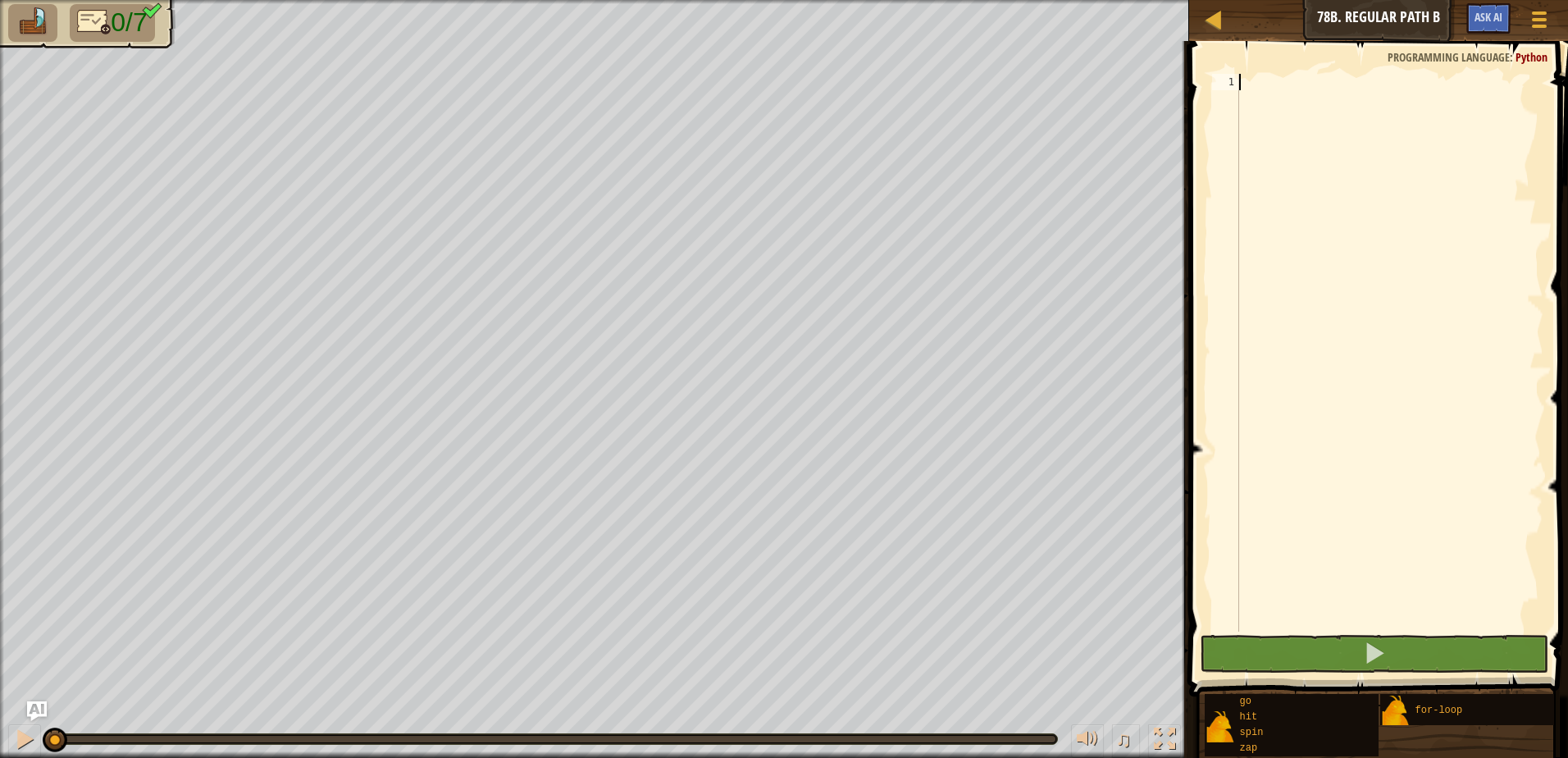
scroll to position [7, 0]
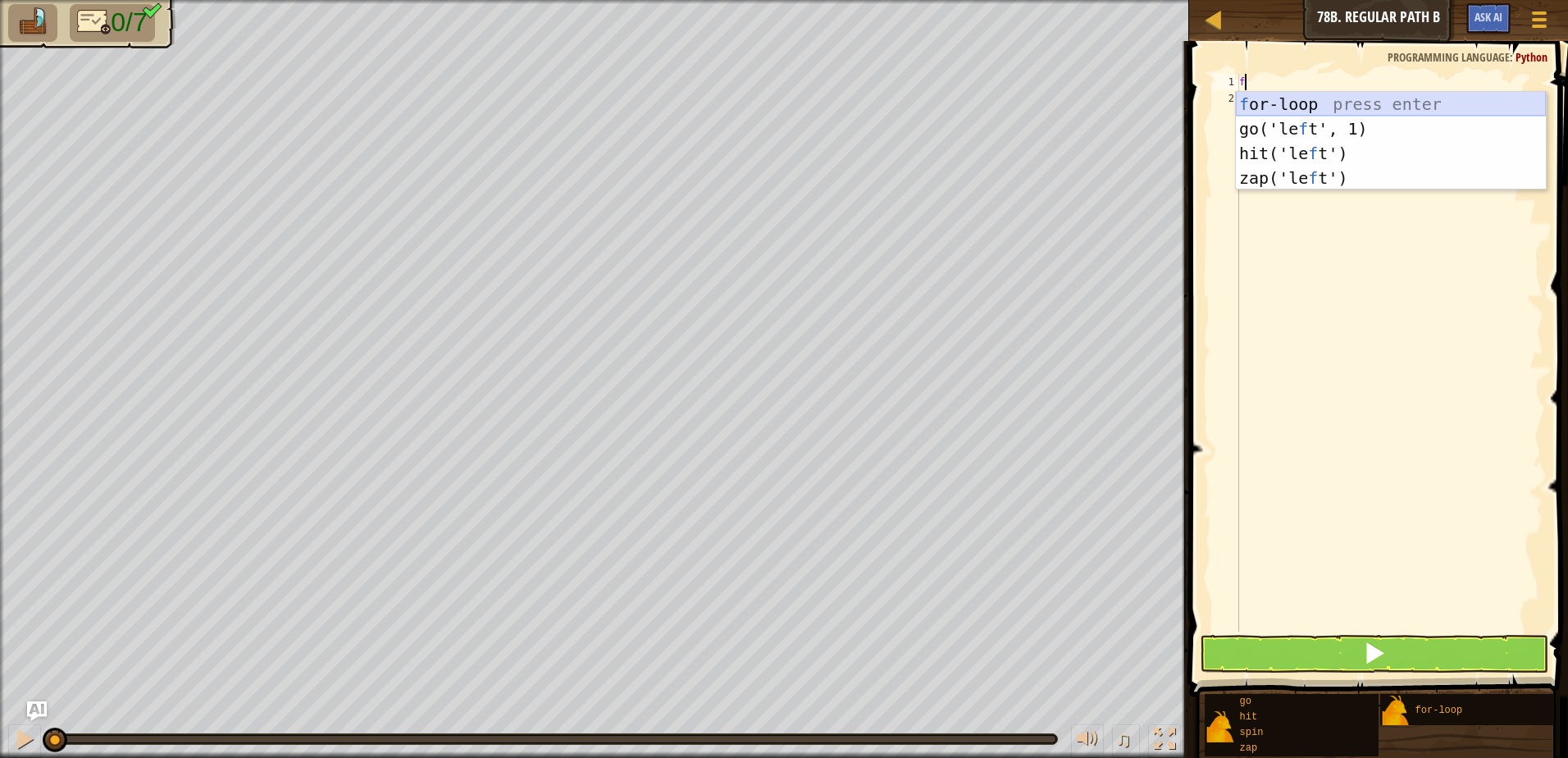
click at [1506, 102] on div "f or-loop press enter go('le f t', 1) press enter hit('le f t') press enter zap…" at bounding box center [1390, 165] width 310 height 148
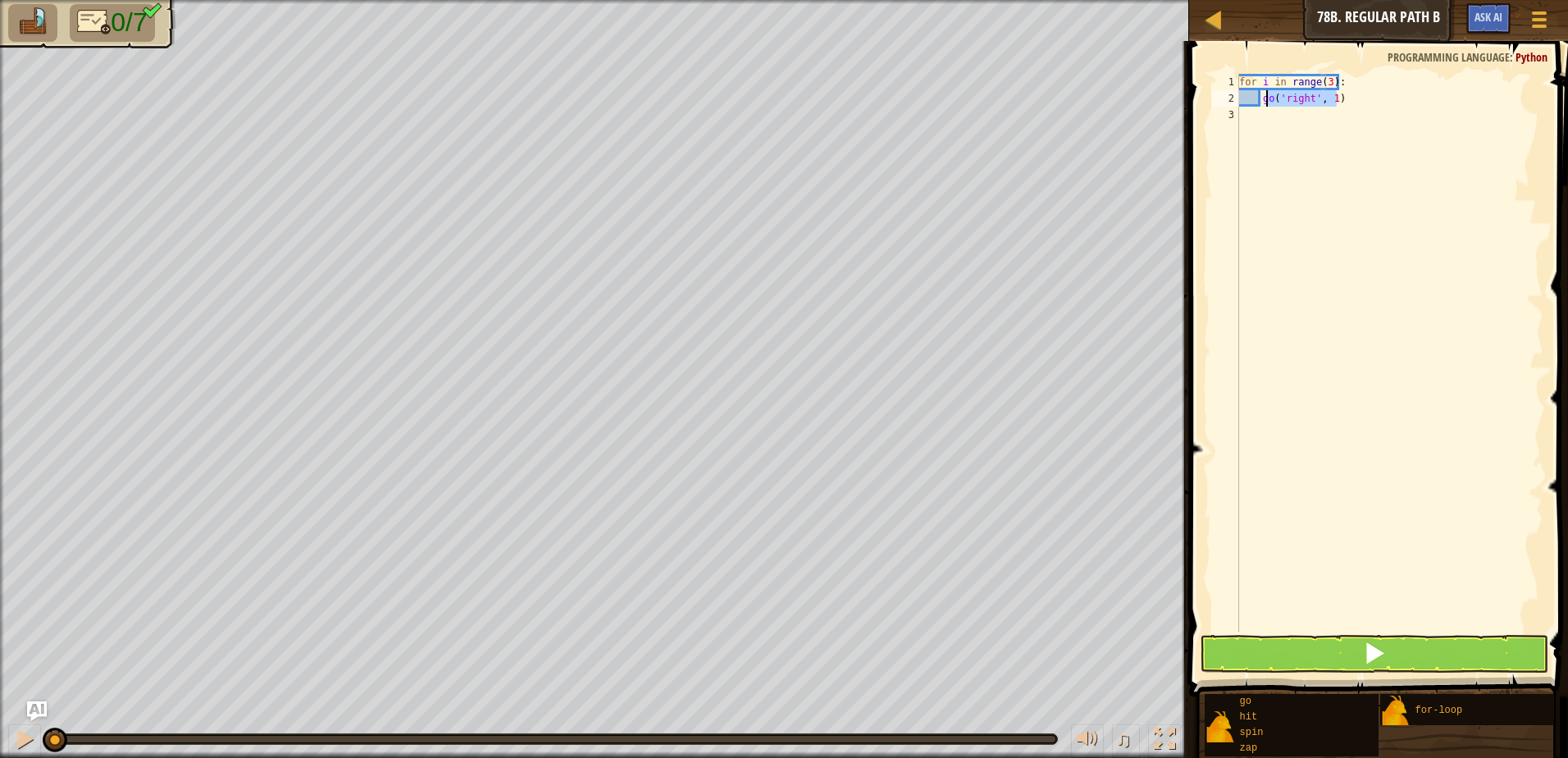
drag, startPoint x: 1354, startPoint y: 103, endPoint x: 1266, endPoint y: 98, distance: 88.1
click at [1266, 98] on div "for i in range ( 3 ) : go ( 'right' , 1 )" at bounding box center [1389, 368] width 307 height 591
type textarea "g"
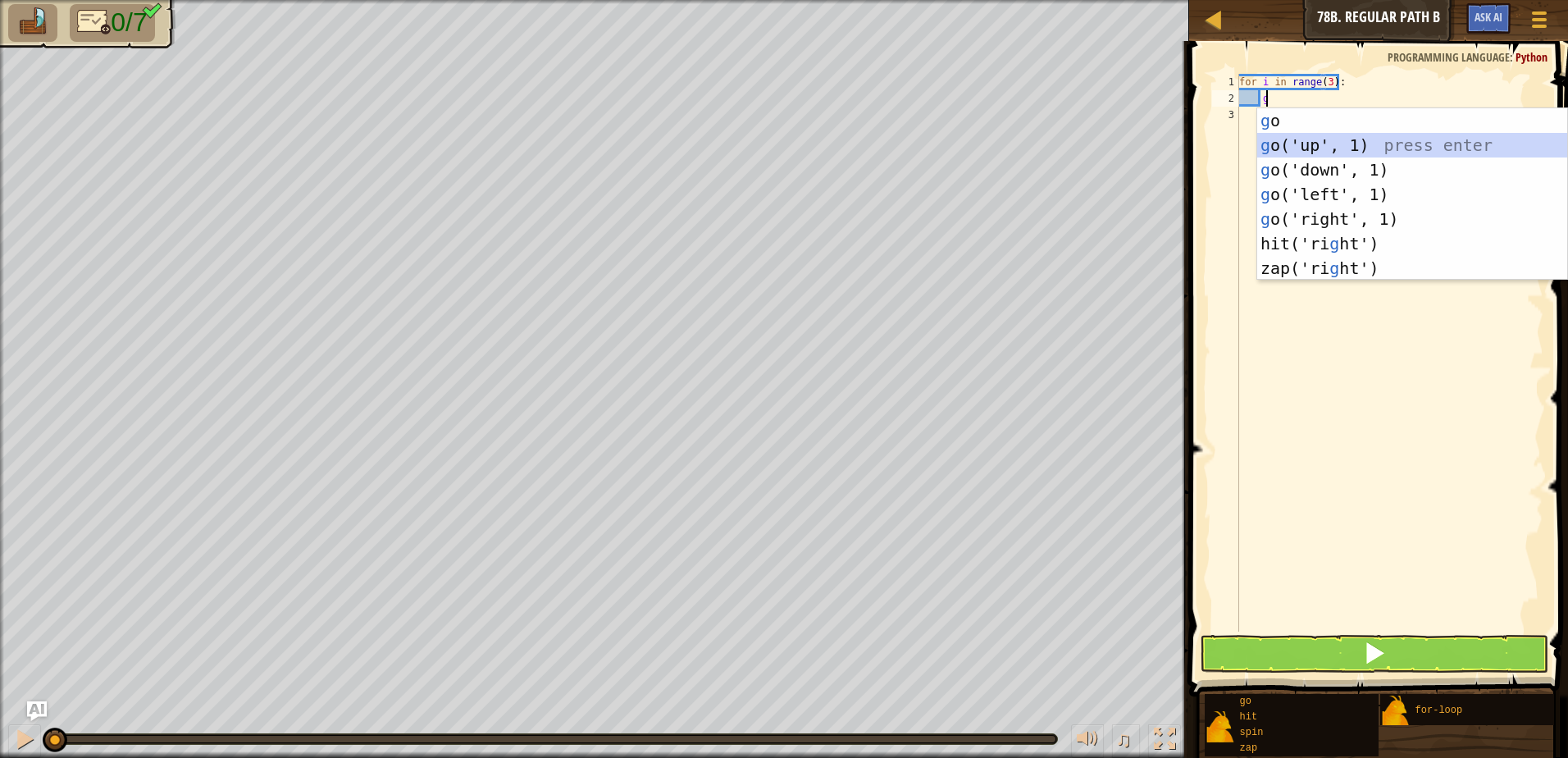
click at [1295, 143] on div "g o press enter g o('up', 1) press enter g o('down', 1) press enter g o('left',…" at bounding box center [1412, 219] width 310 height 221
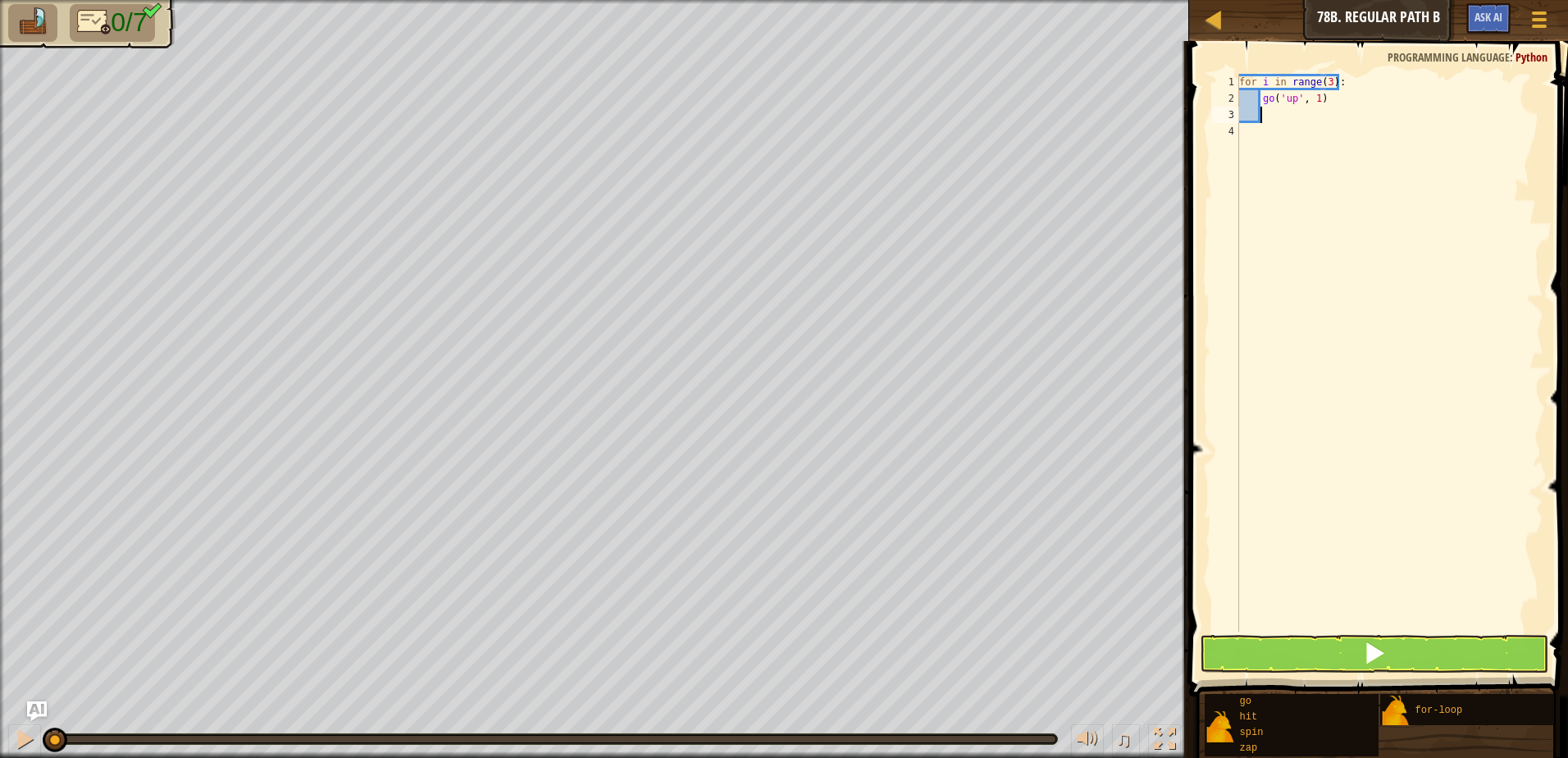
type textarea "g"
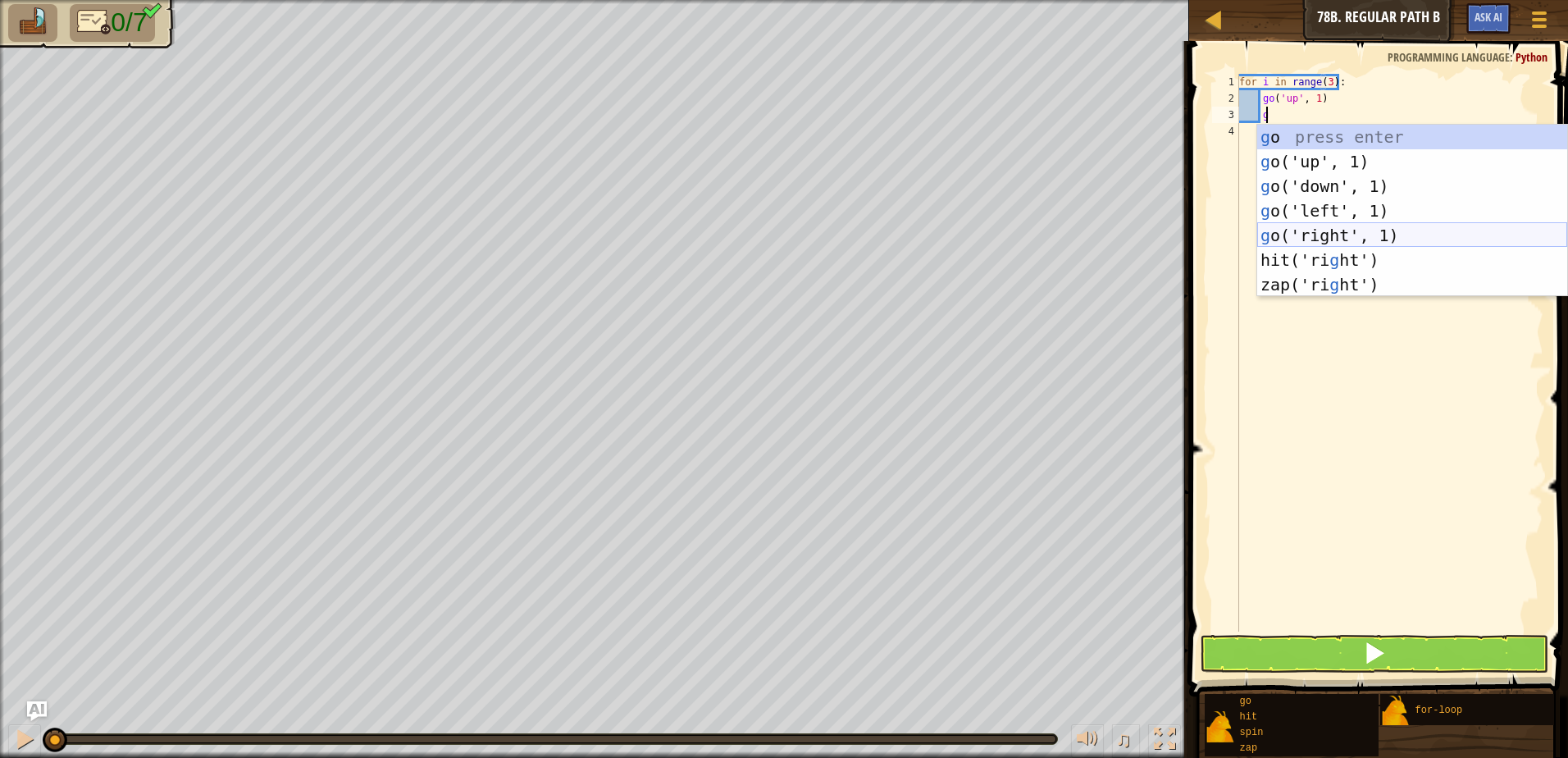
drag, startPoint x: 1419, startPoint y: 239, endPoint x: 1404, endPoint y: 225, distance: 20.5
click at [1418, 236] on div "g o press enter g o('up', 1) press enter g o('down', 1) press enter g o('left',…" at bounding box center [1412, 235] width 310 height 221
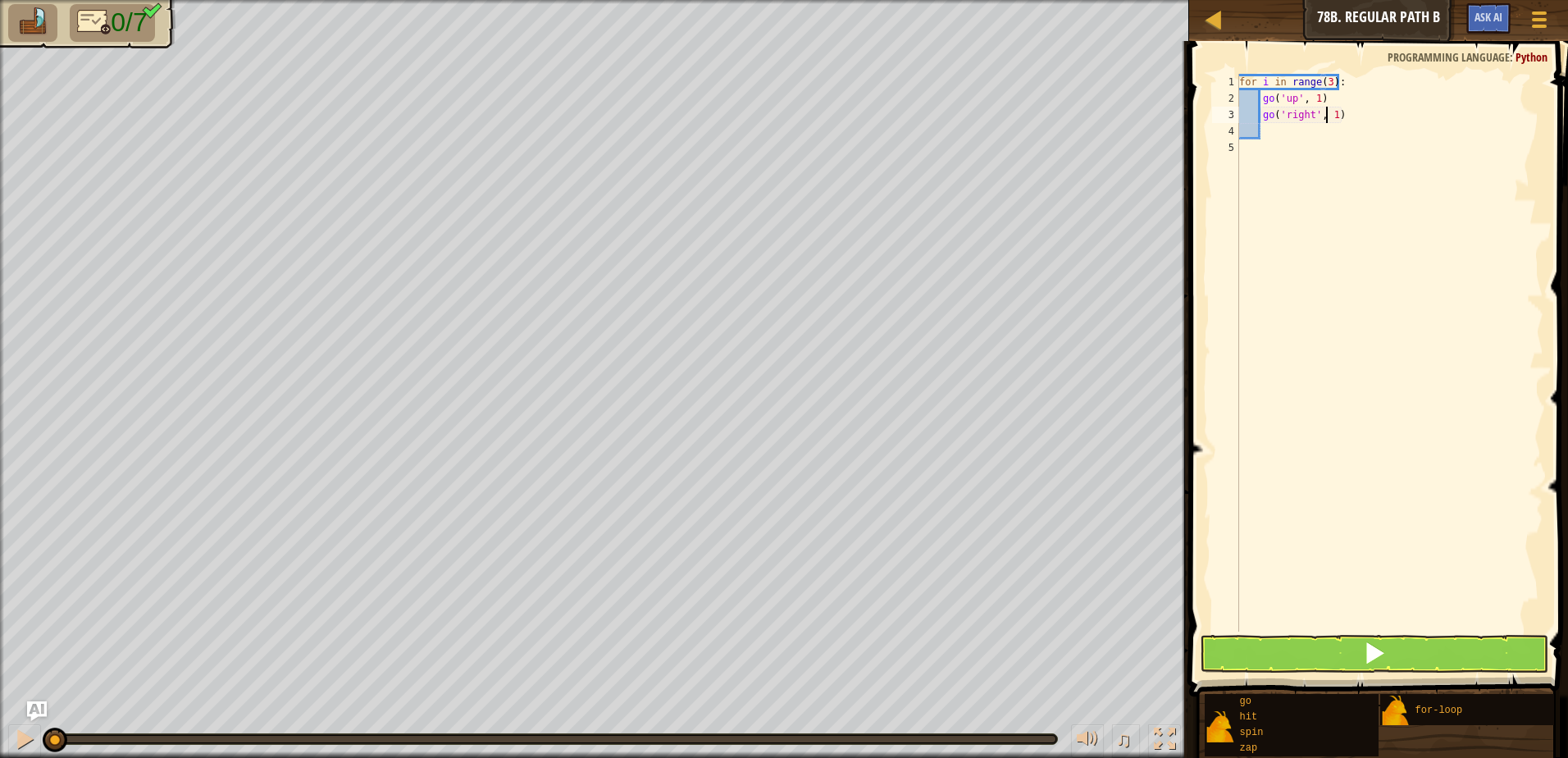
click at [1330, 117] on div "for i in range ( 3 ) : go ( 'up' , 1 ) go ( 'right' , 1 )" at bounding box center [1389, 368] width 307 height 591
type textarea "go('right', 2)"
click at [1325, 126] on div "for i in range ( 3 ) : go ( 'up' , 1 ) go ( 'right' , 2 )" at bounding box center [1389, 368] width 307 height 591
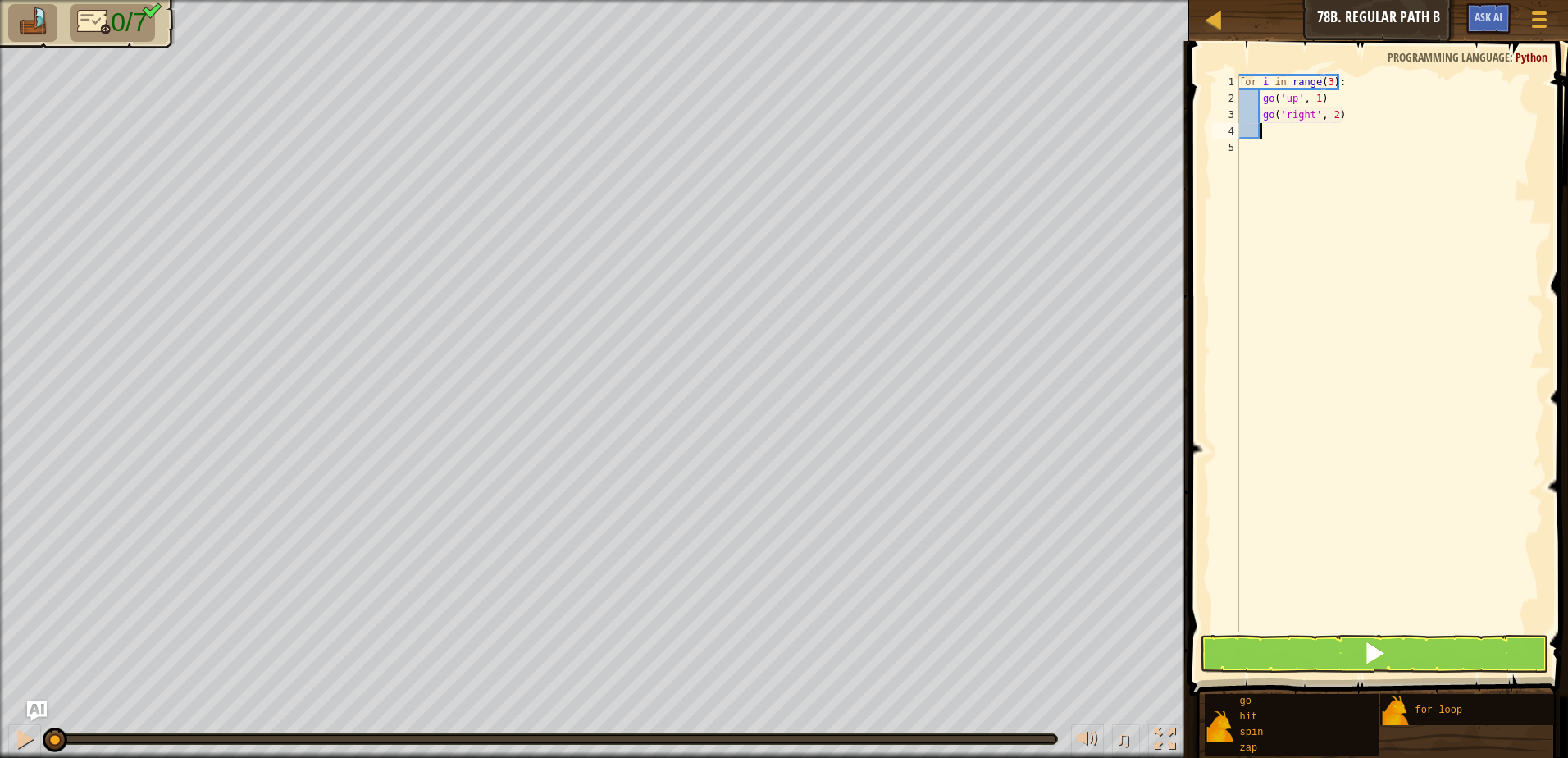
type textarea "g"
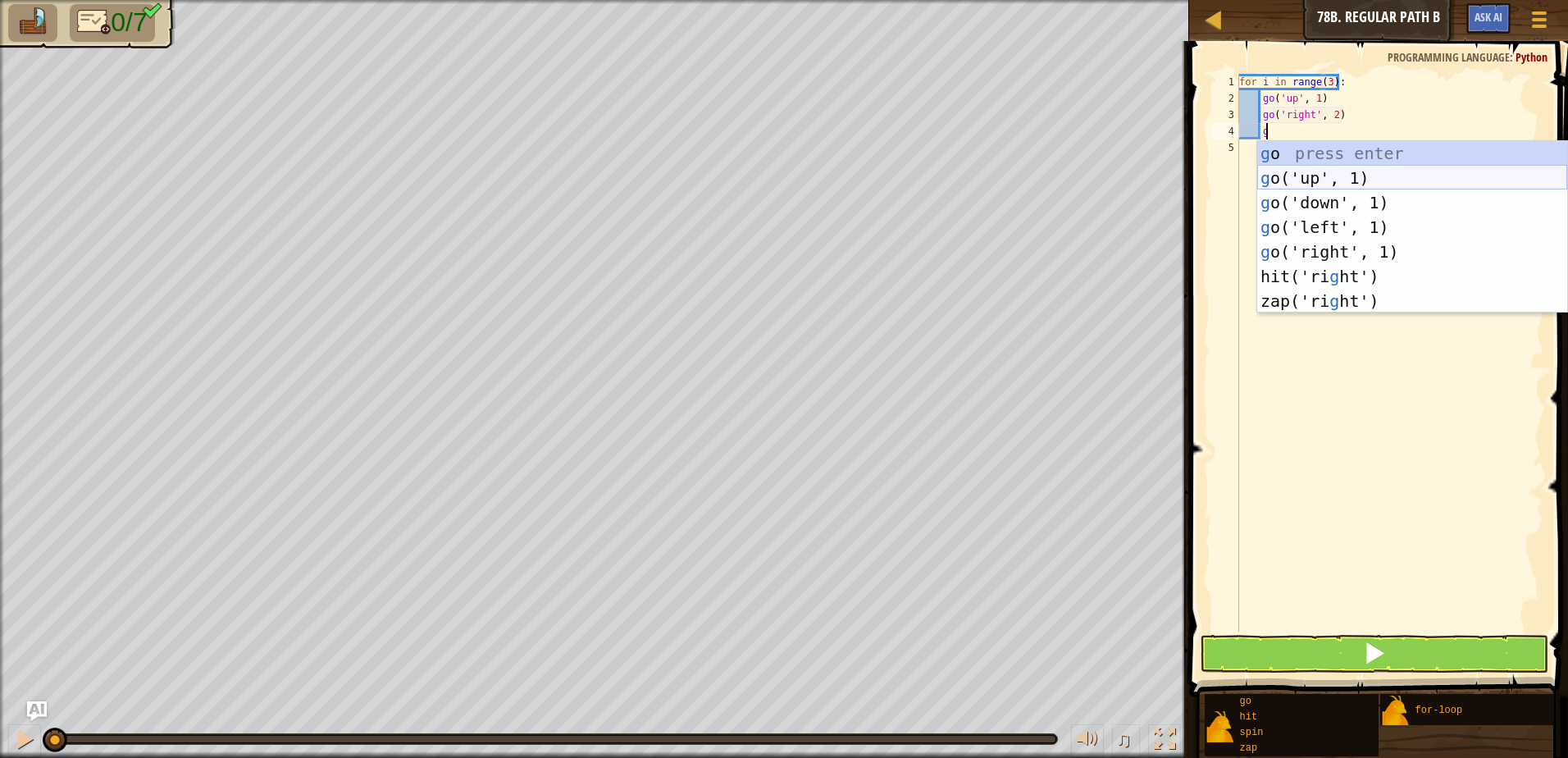
click at [1370, 183] on div "g o press enter g o('up', 1) press enter g o('down', 1) press enter g o('left',…" at bounding box center [1412, 251] width 310 height 221
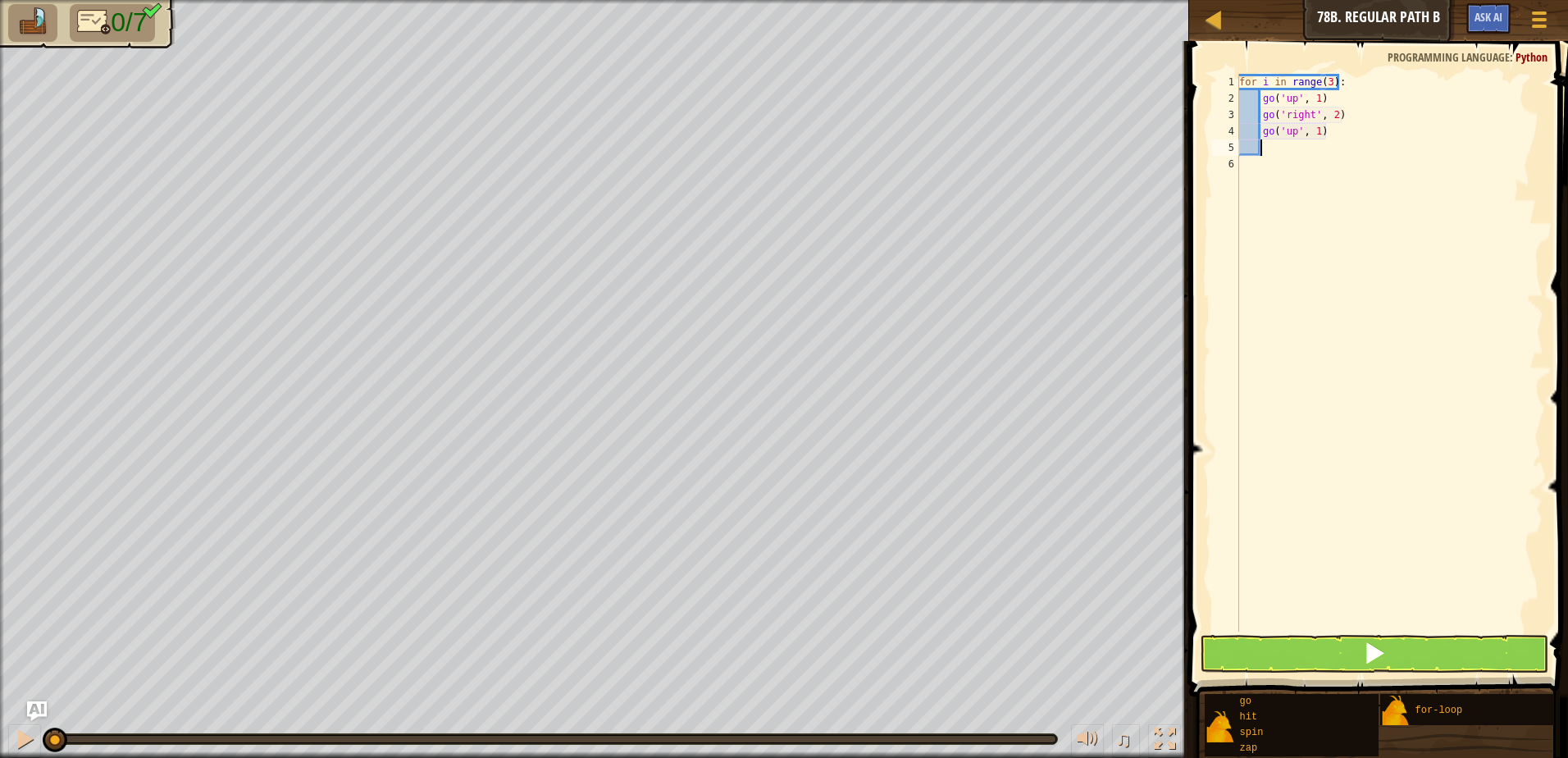
type textarea "g"
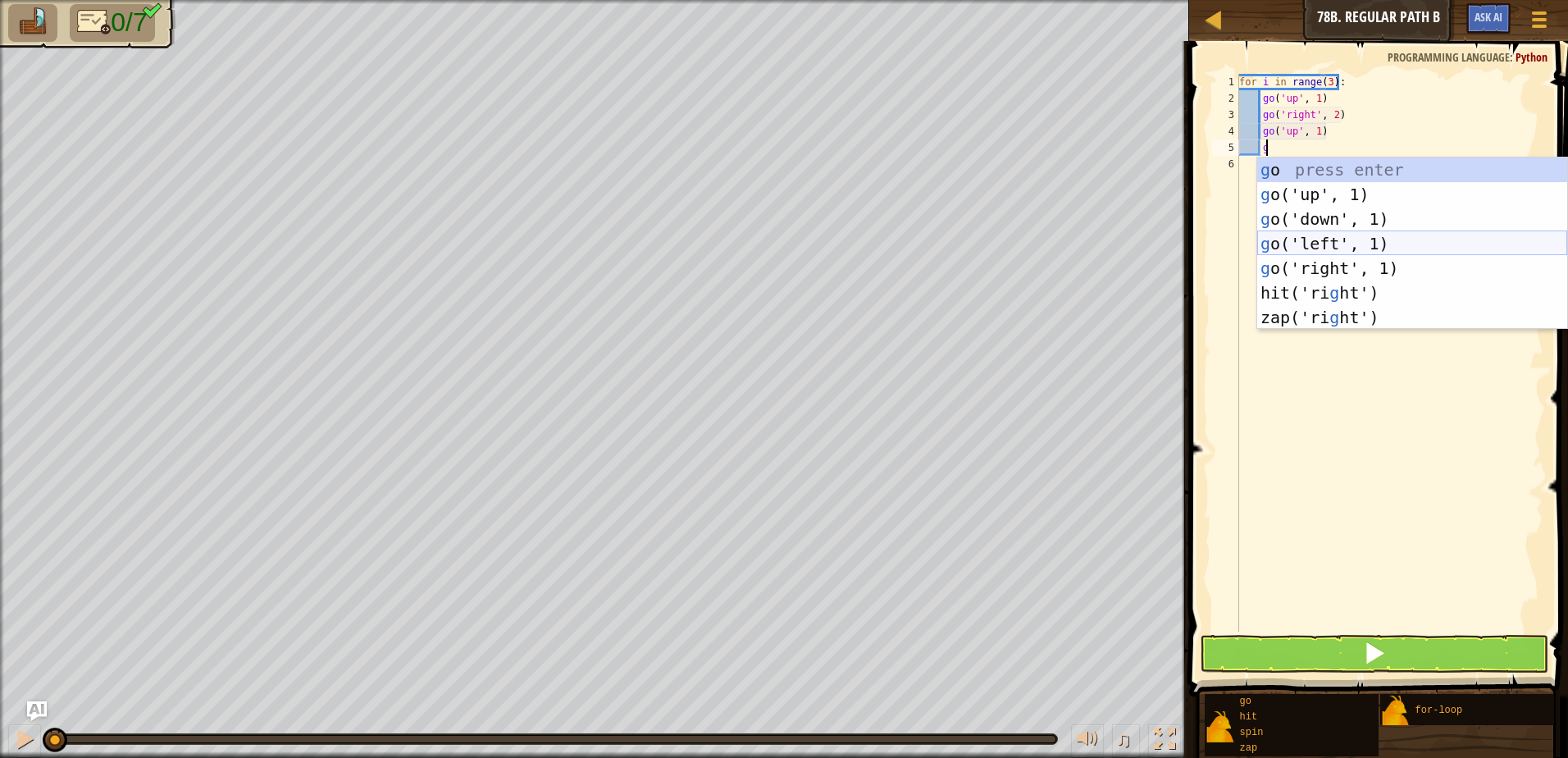
drag, startPoint x: 1401, startPoint y: 248, endPoint x: 1381, endPoint y: 193, distance: 58.5
click at [1400, 246] on div "g o press enter g o('up', 1) press enter g o('down', 1) press enter g o('left',…" at bounding box center [1412, 268] width 310 height 221
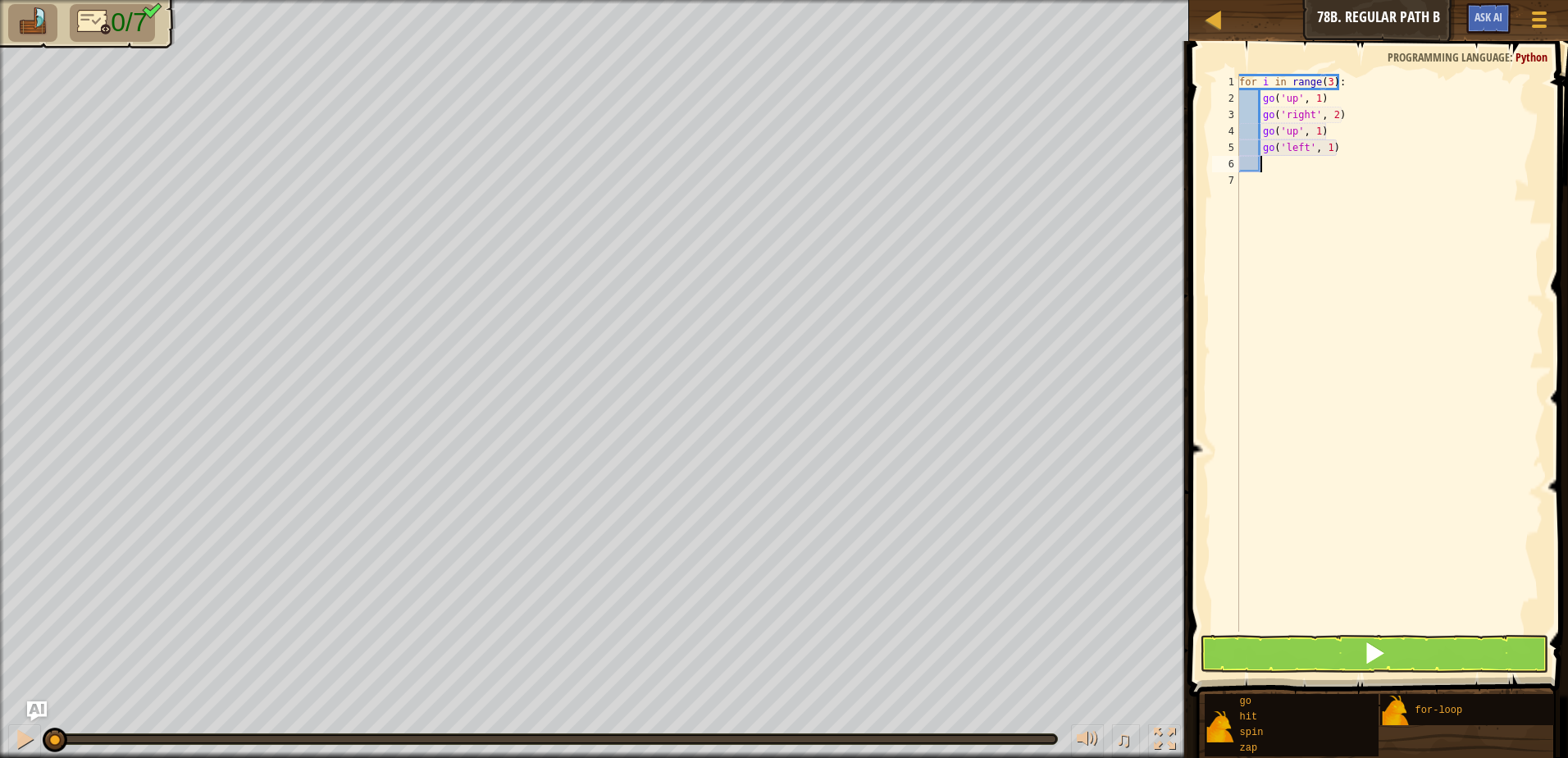
click at [1329, 151] on div "for i in range ( 3 ) : go ( 'up' , 1 ) go ( 'right' , 2 ) go ( 'up' , 1 ) go ( …" at bounding box center [1389, 368] width 307 height 591
click at [1323, 153] on div "for i in range ( 3 ) : go ( 'up' , 1 ) go ( 'right' , 2 ) go ( 'up' , 1 ) go ( …" at bounding box center [1389, 368] width 307 height 591
type textarea "go('left', 2)"
click at [1322, 646] on button at bounding box center [1374, 653] width 348 height 38
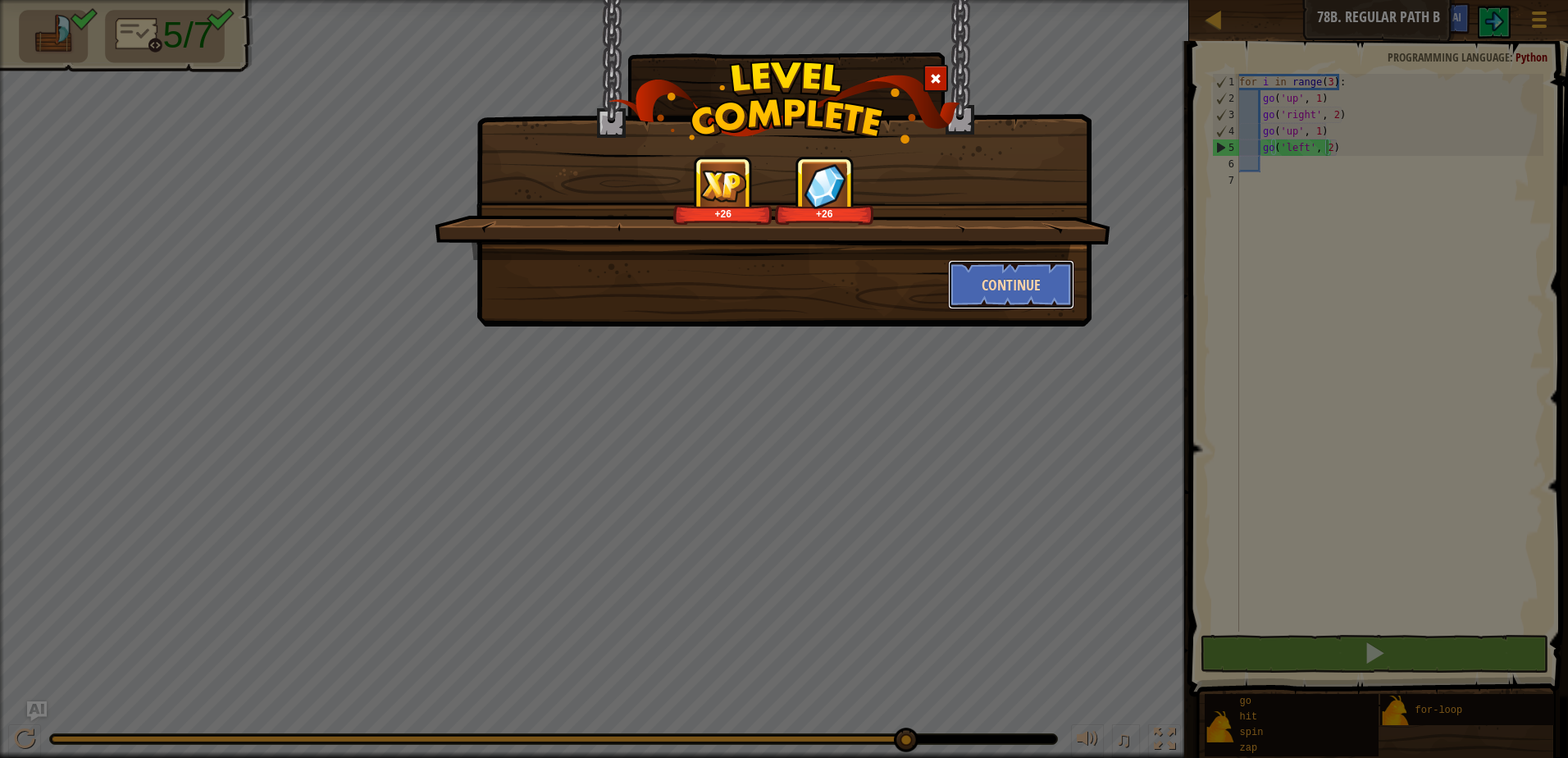
click at [1014, 265] on button "Continue" at bounding box center [1011, 284] width 127 height 49
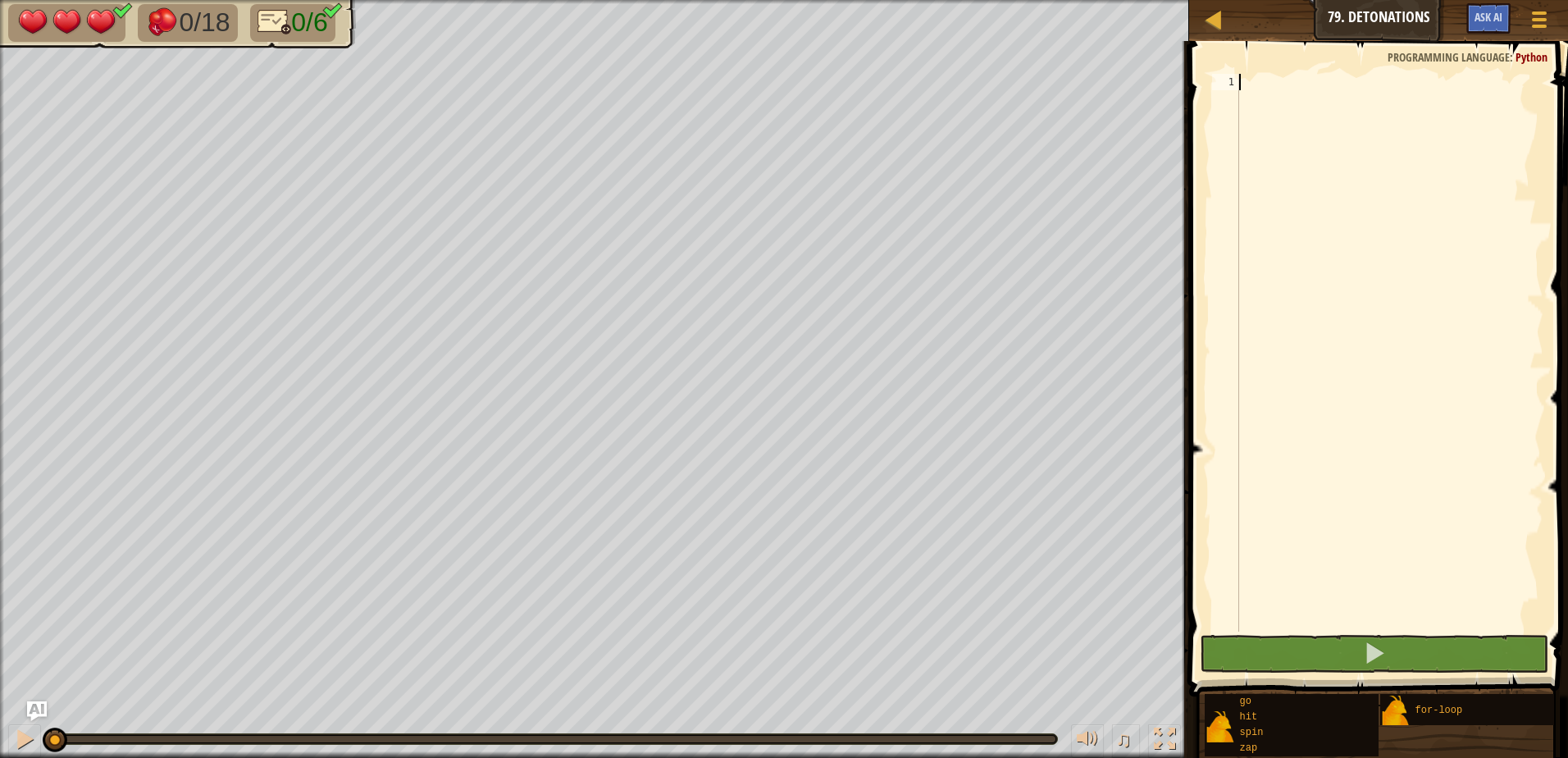
scroll to position [7, 0]
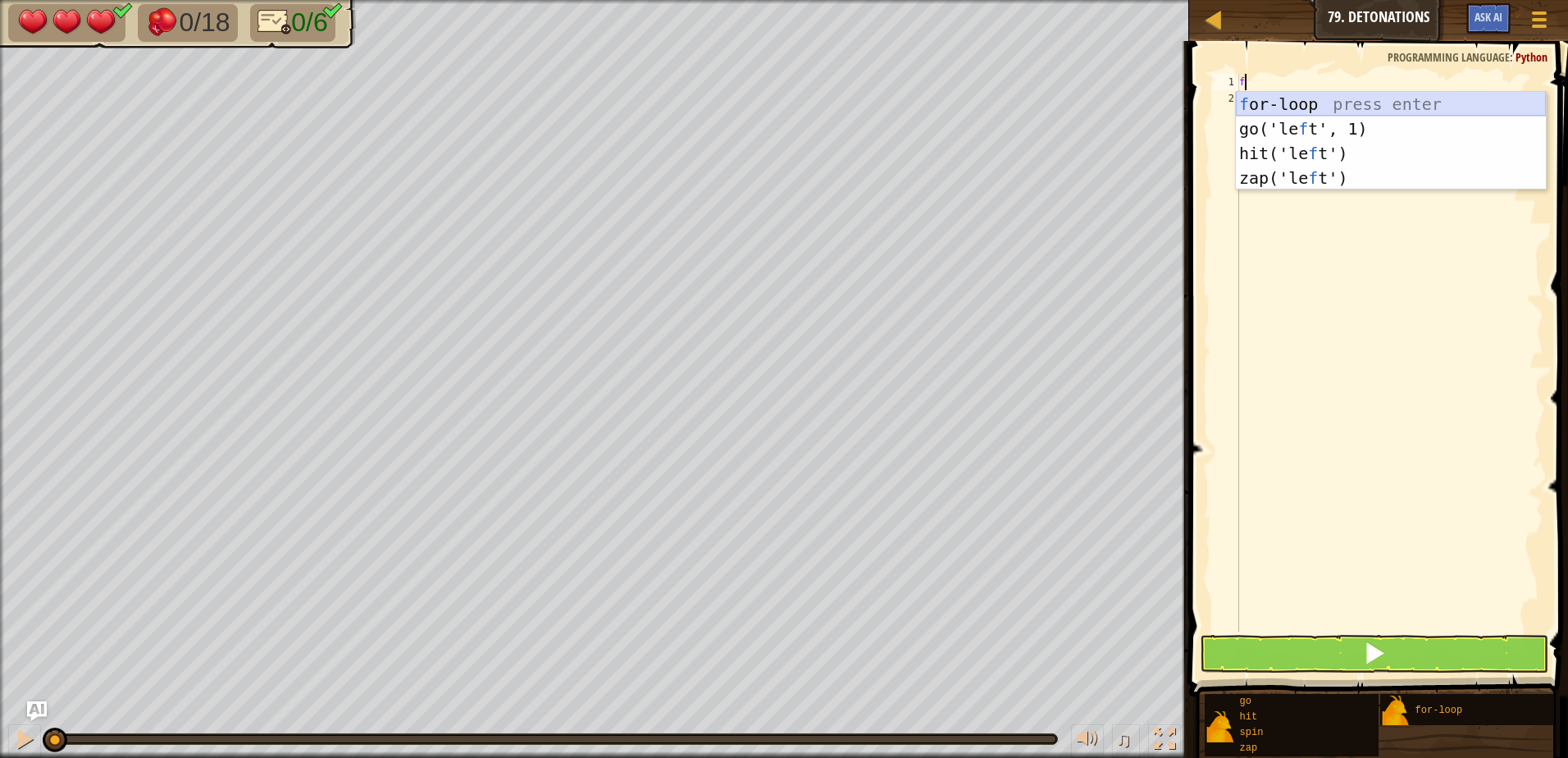
click at [1416, 102] on div "f or-loop press enter go('le f t', 1) press enter hit('le f t') press enter zap…" at bounding box center [1390, 165] width 310 height 148
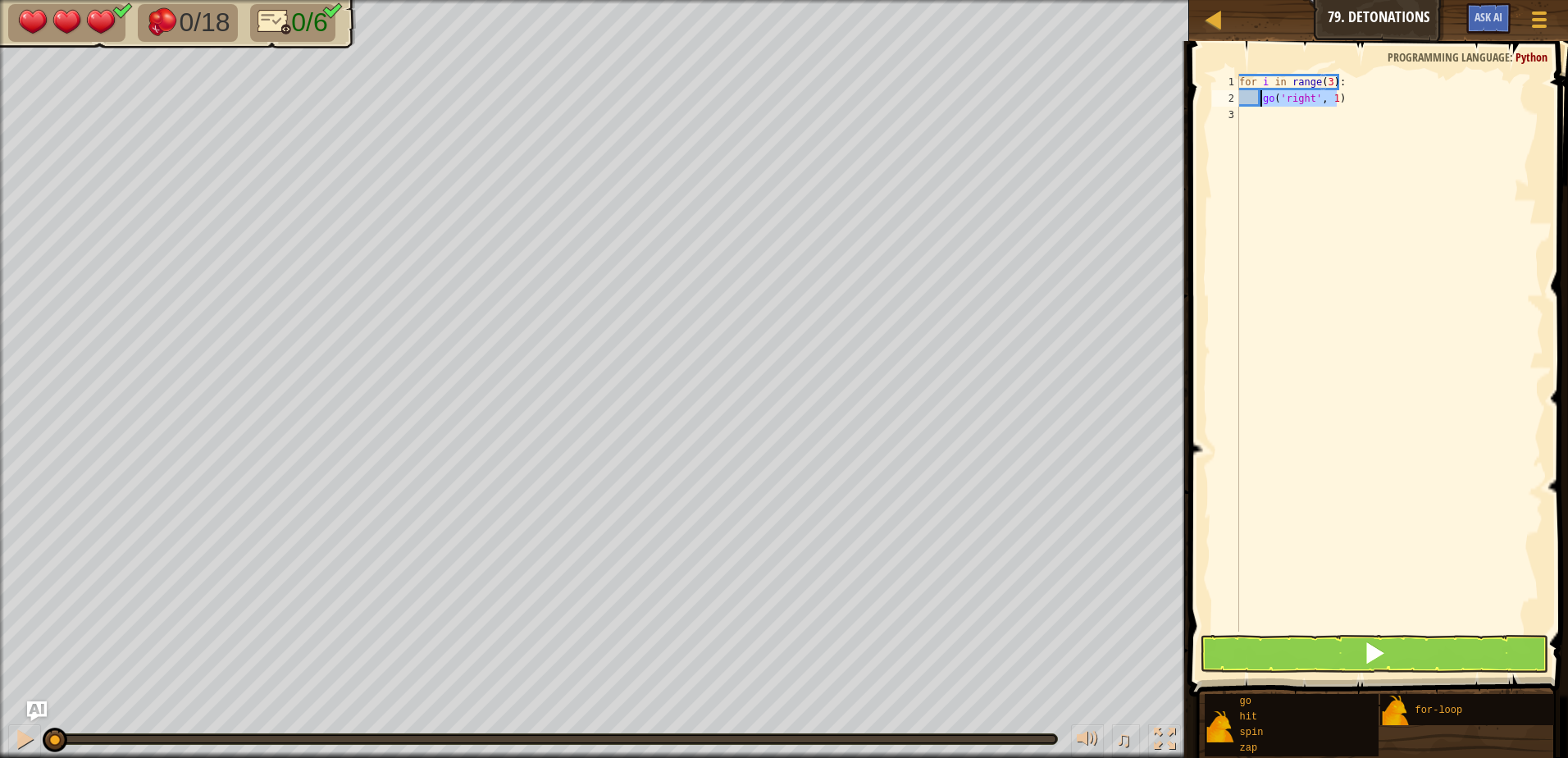
drag, startPoint x: 1345, startPoint y: 95, endPoint x: 1257, endPoint y: 93, distance: 88.0
click at [1257, 93] on div "for i in range ( 3 ) : go ( 'right' , 1 )" at bounding box center [1389, 368] width 307 height 591
type textarea "go('right', 1)"
drag, startPoint x: 1354, startPoint y: 77, endPoint x: 1232, endPoint y: 77, distance: 122.0
click at [1232, 77] on div "1 2 3 for i in range ( 3 ) : הההההההההההההההההההההההההההההההההההההההההההההההההה…" at bounding box center [1376, 352] width 334 height 558
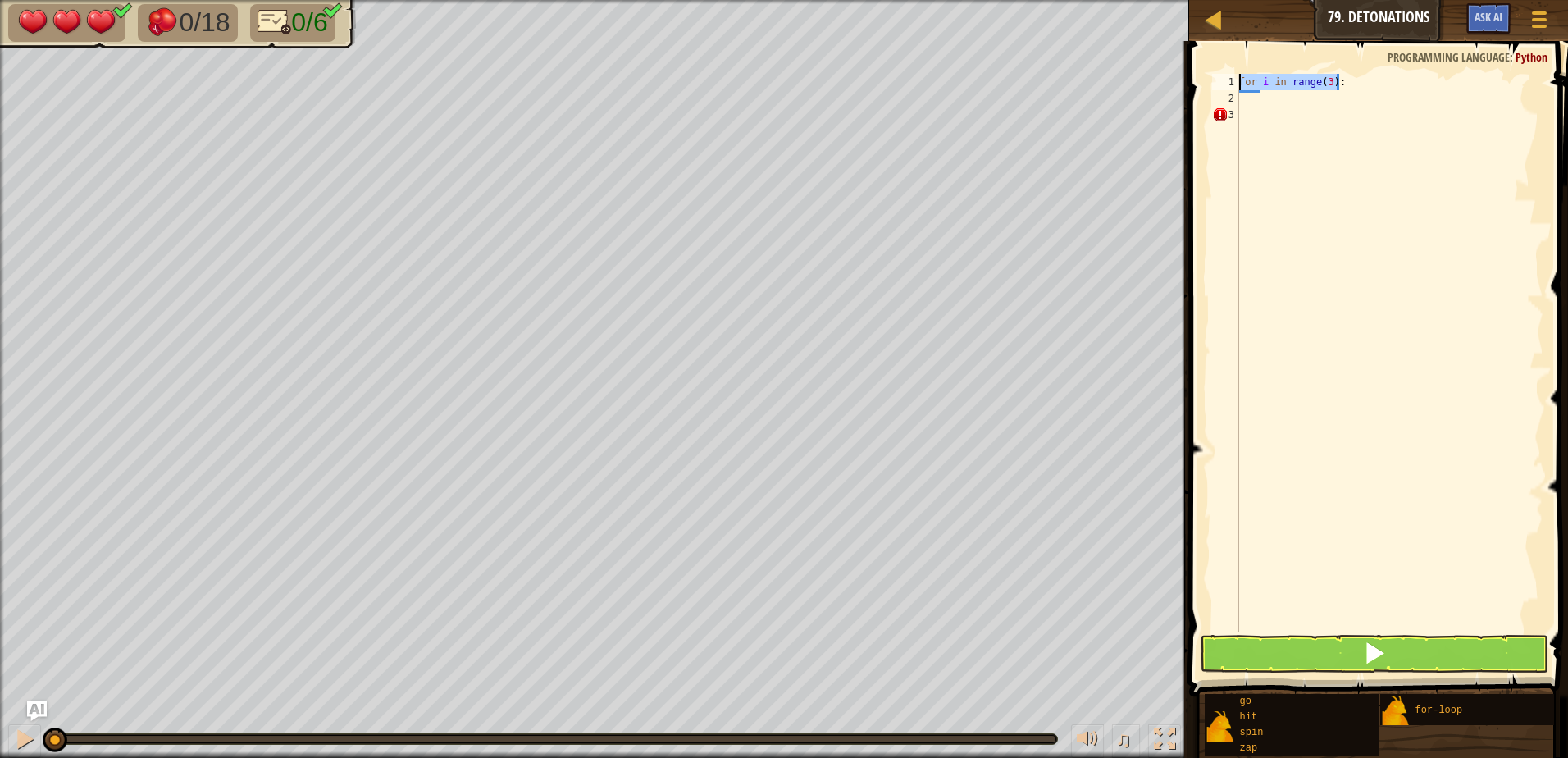
type textarea "for i in range(3):"
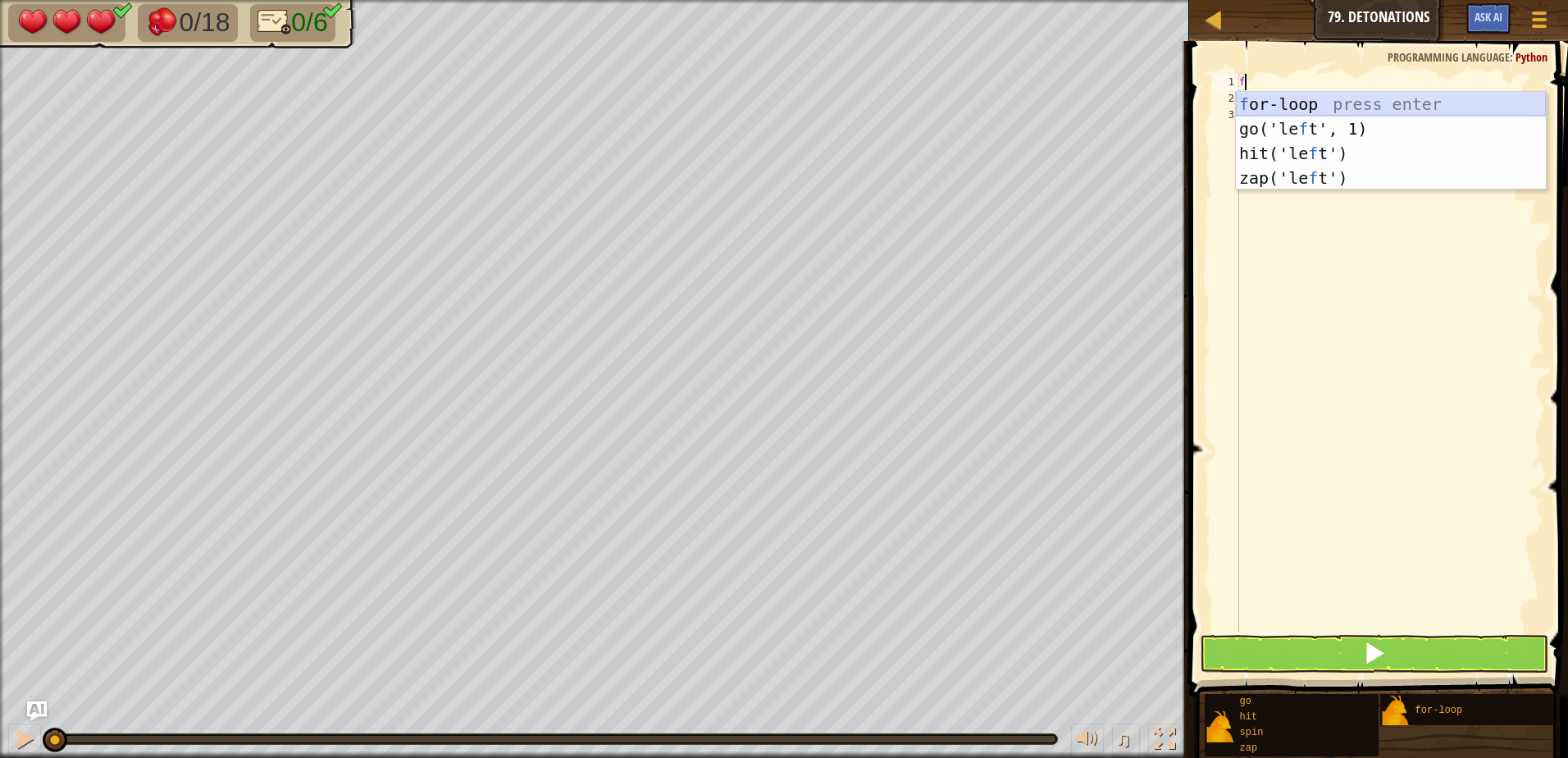
click at [1410, 100] on div "f or-loop press enter go('le f t', 1) press enter hit('le f t') press enter zap…" at bounding box center [1390, 165] width 310 height 148
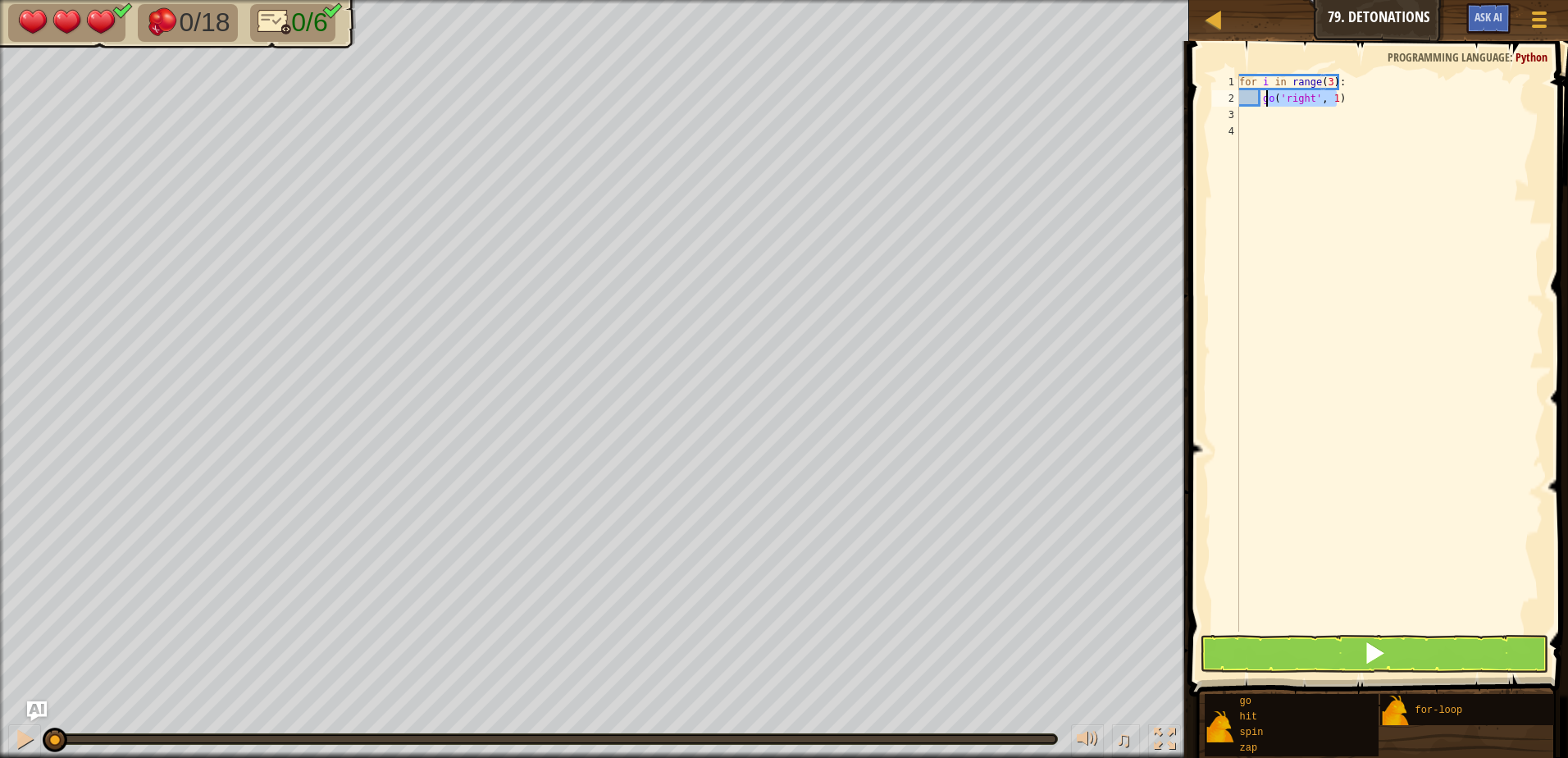
drag, startPoint x: 1342, startPoint y: 102, endPoint x: 1264, endPoint y: 97, distance: 78.2
click at [1264, 97] on div "for i in range ( 3 ) : go ( 'right' , 1 )" at bounding box center [1389, 368] width 307 height 591
type textarea "g"
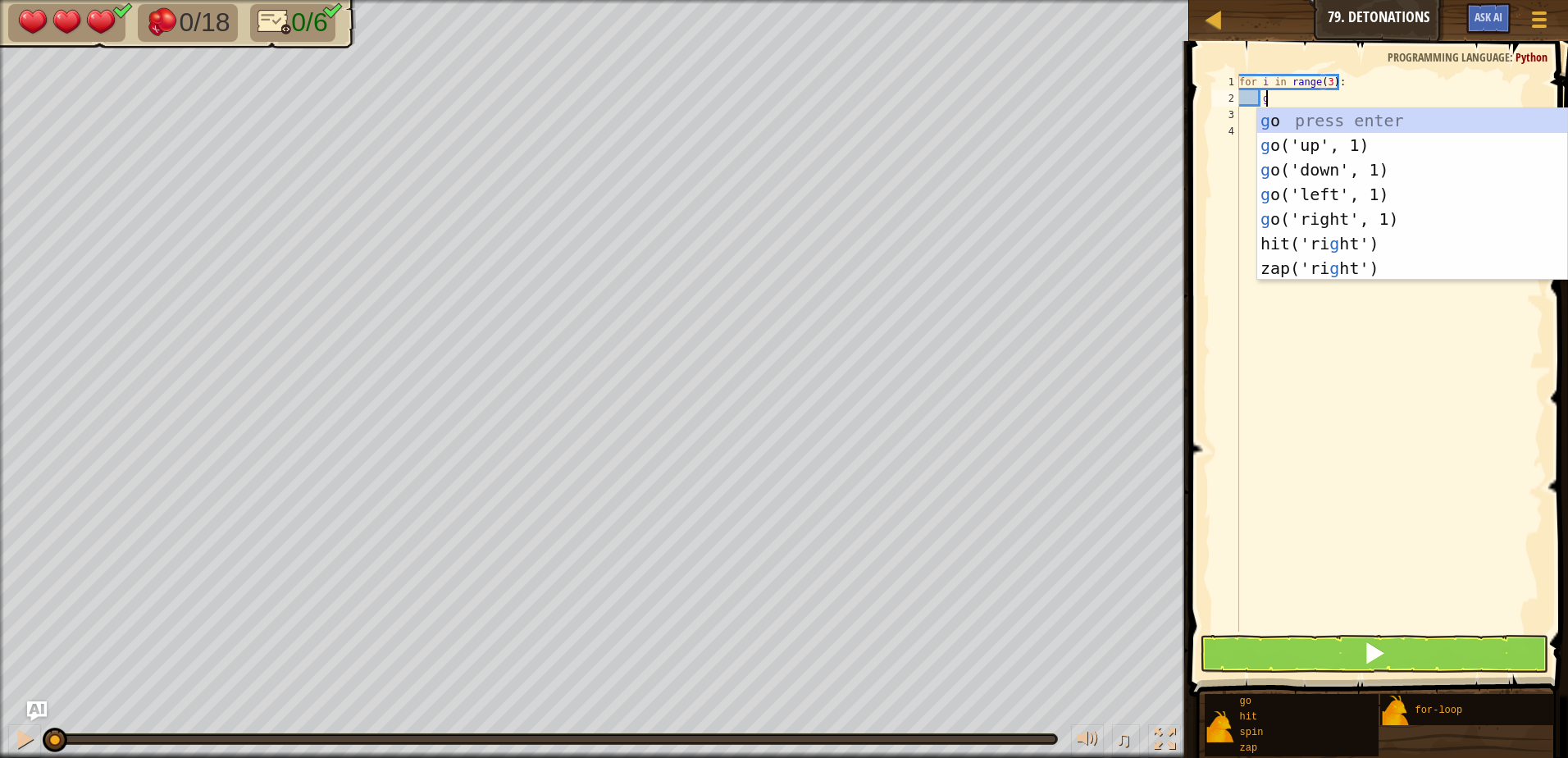
scroll to position [7, 1]
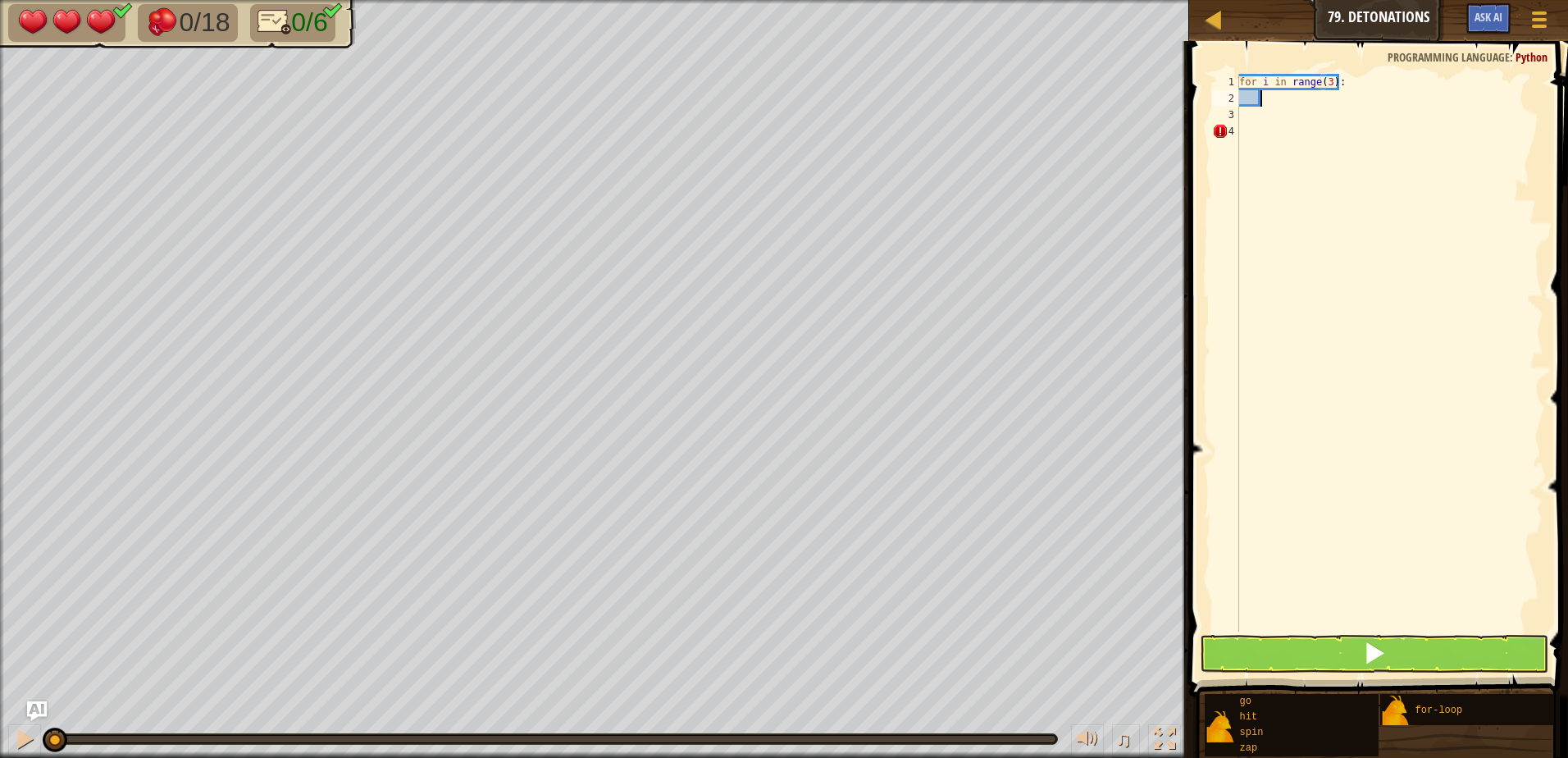
type textarea "x"
type textarea "z"
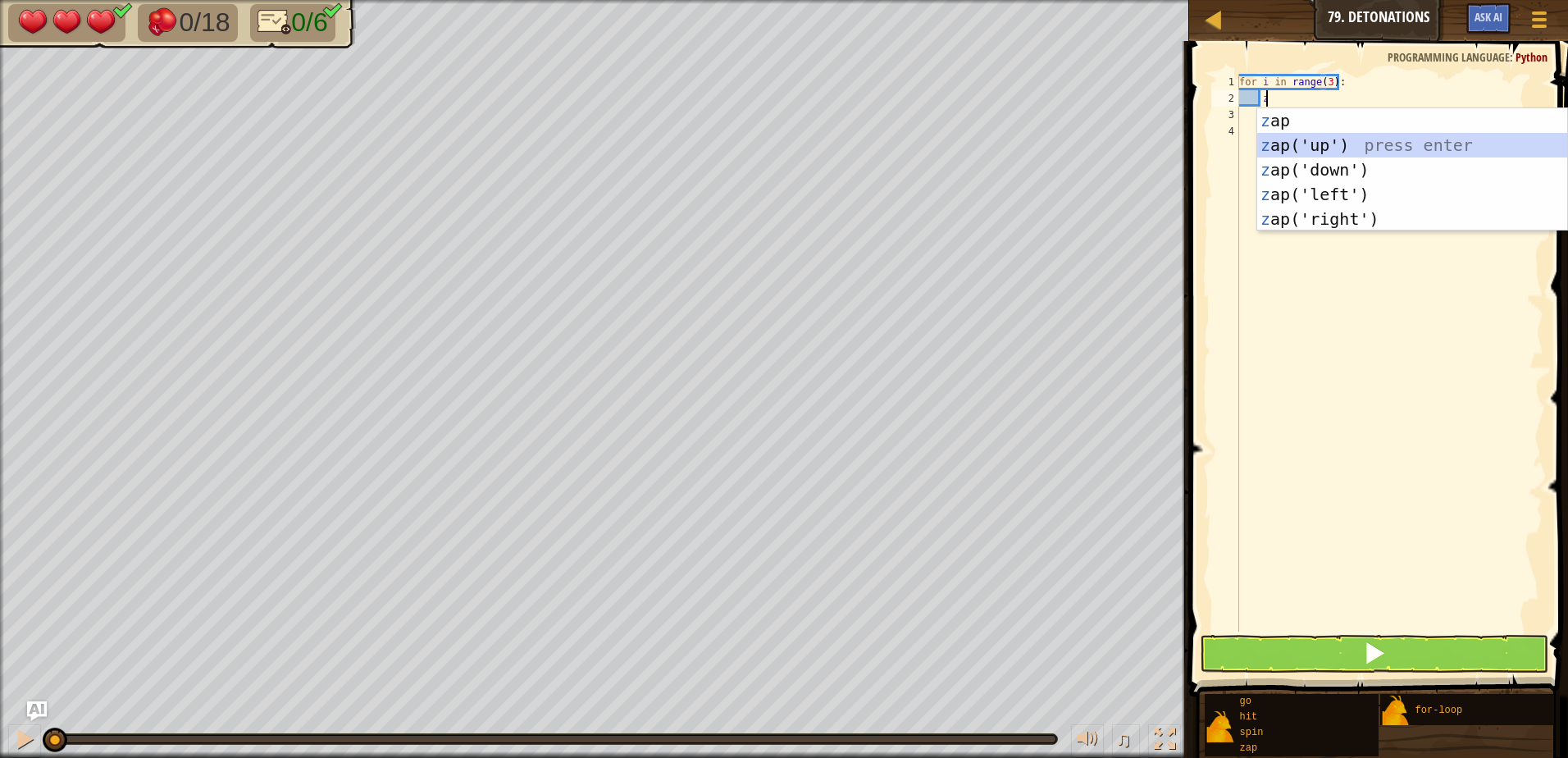
click at [1301, 144] on div "z ap press enter z ap('up') press enter z ap('down') press enter z ap('left') p…" at bounding box center [1412, 194] width 310 height 172
type textarea "z"
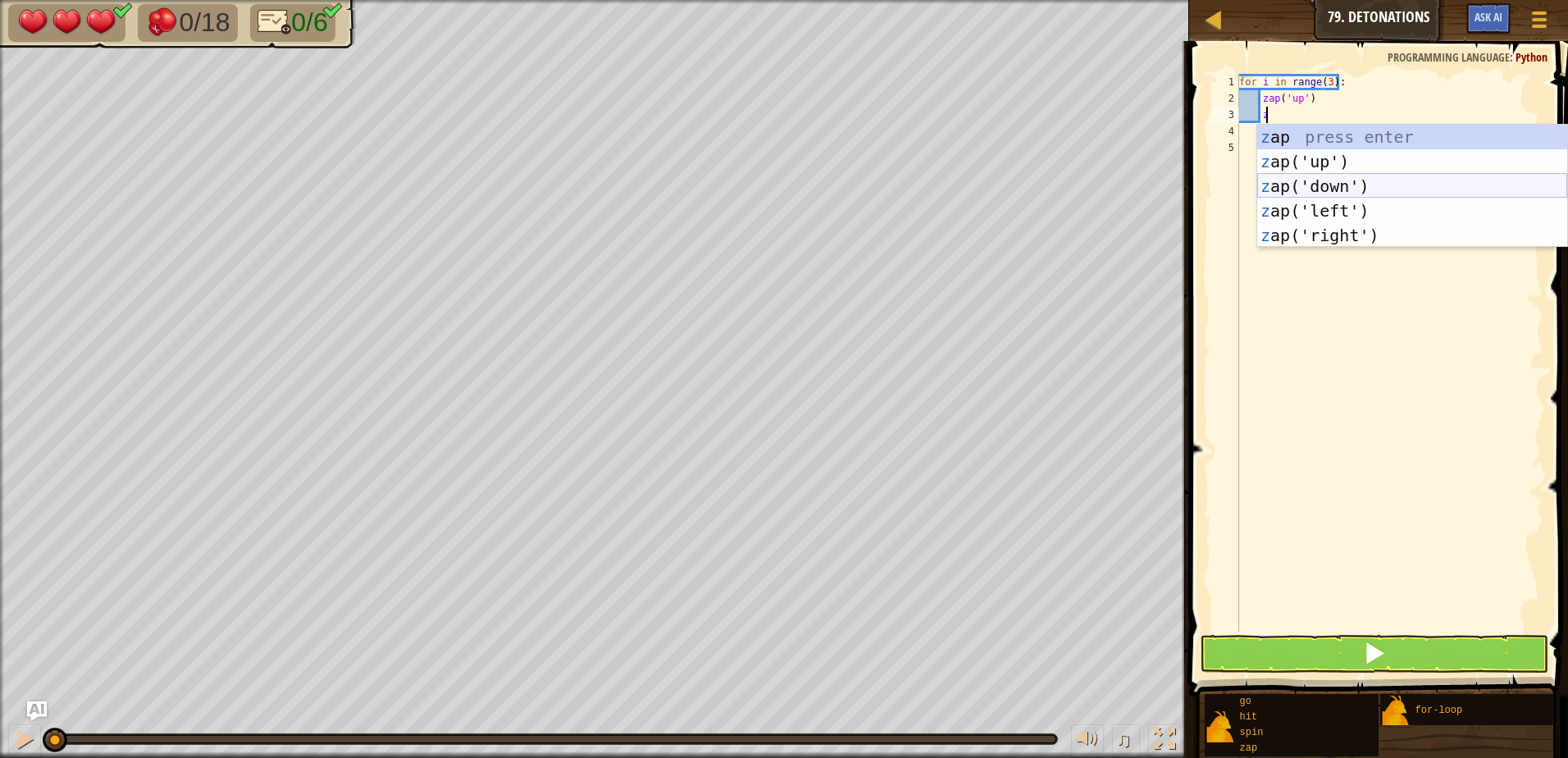
click at [1319, 176] on div "z ap press enter z ap('up') press enter z ap('down') press enter z ap('left') p…" at bounding box center [1412, 210] width 310 height 172
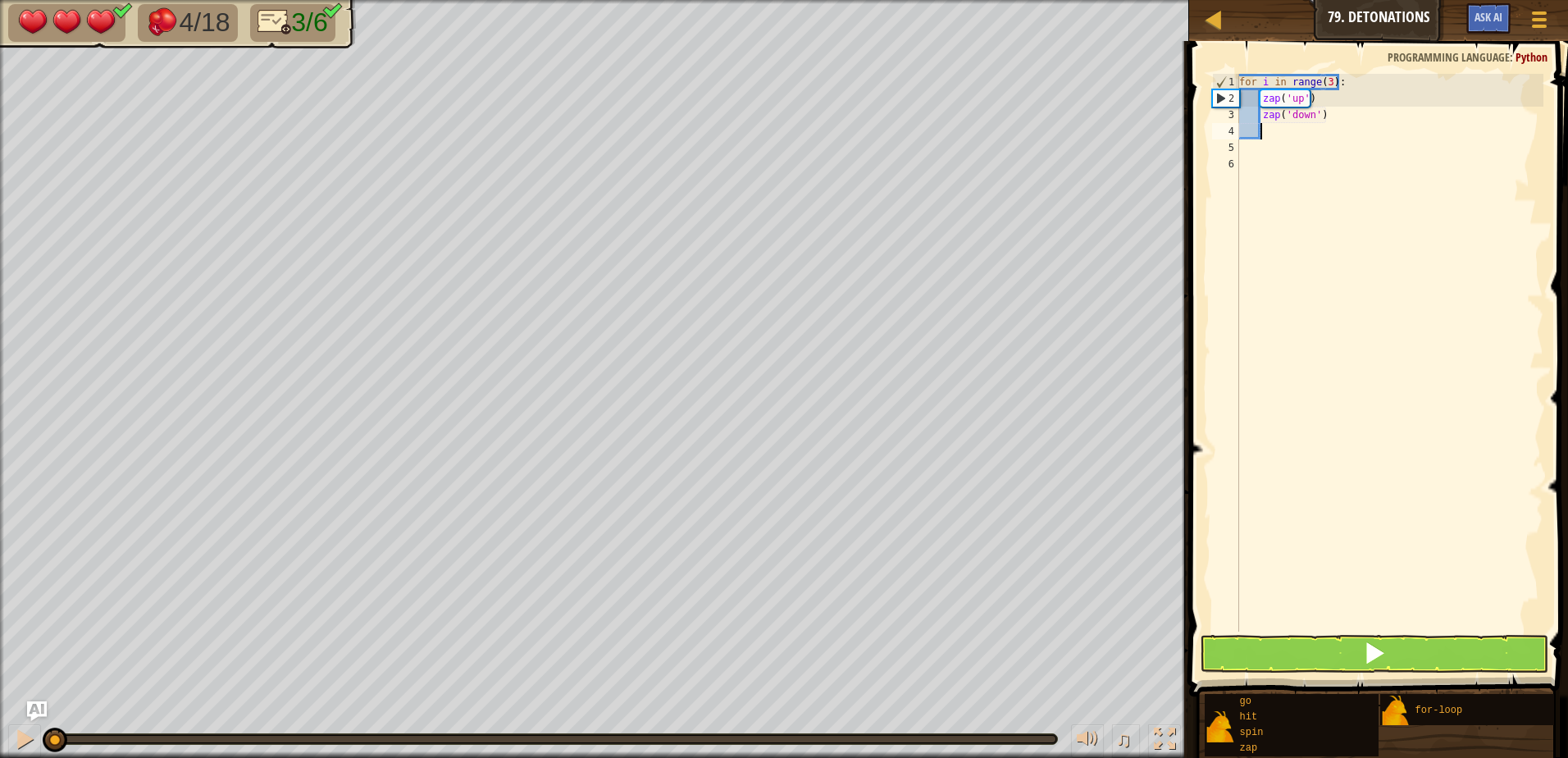
type textarea "g"
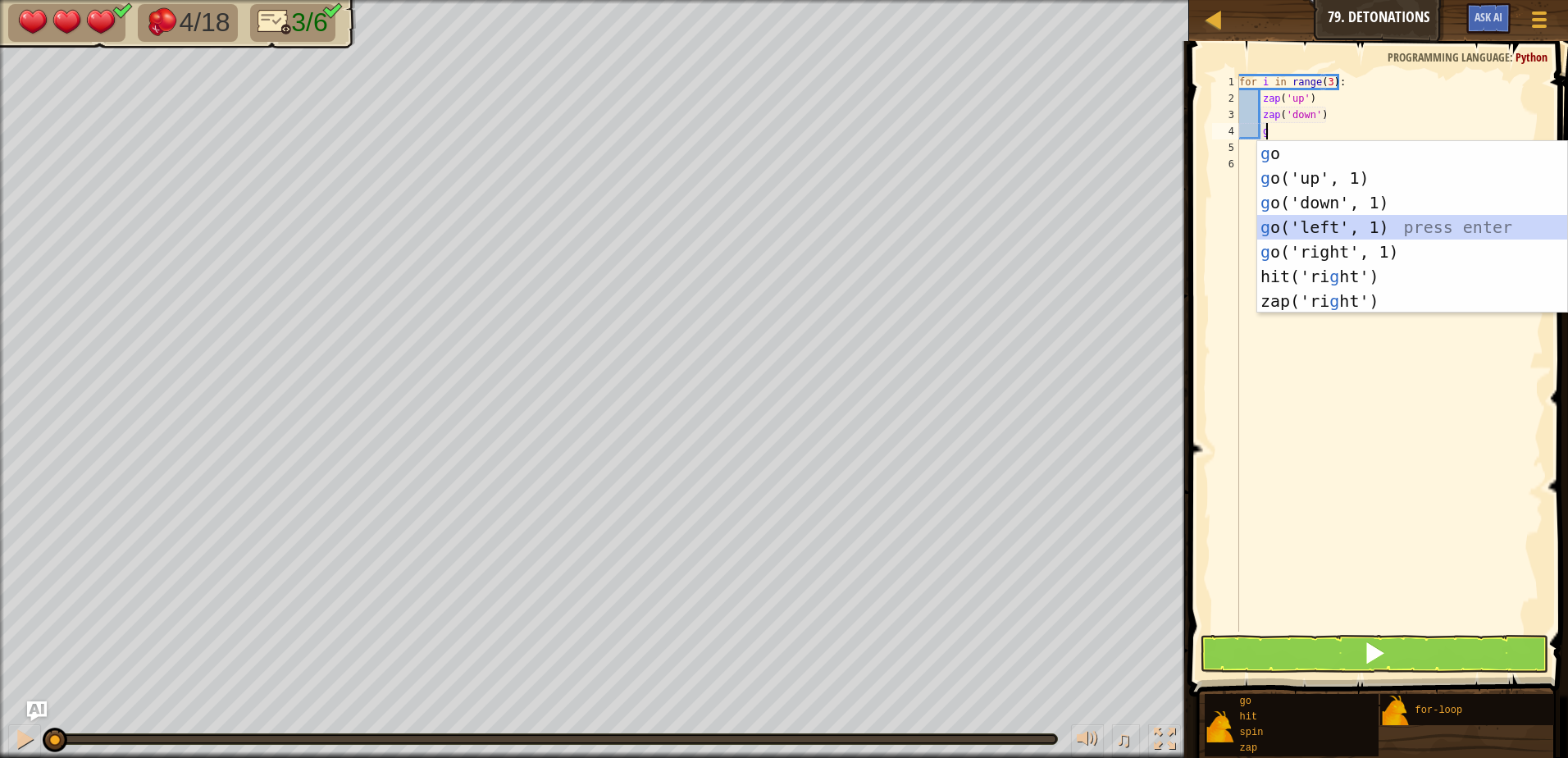
click at [1321, 222] on div "g o press enter g o('up', 1) press enter g o('down', 1) press enter g o('left',…" at bounding box center [1412, 251] width 310 height 221
type textarea "g"
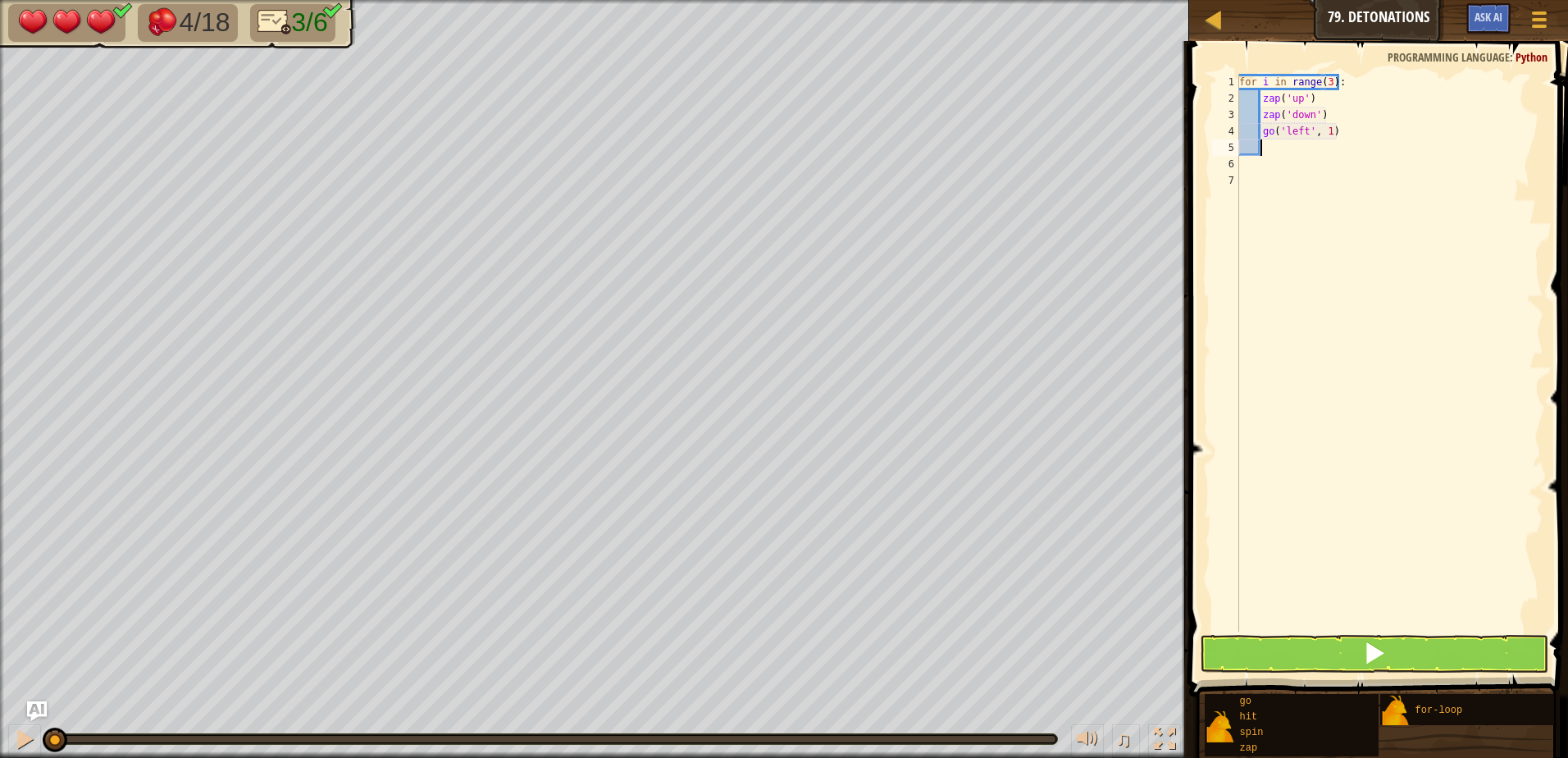
click at [1322, 130] on div "for i in range ( 3 ) : zap ( 'up' ) zap ( 'down' ) go ( 'left' , 1 )" at bounding box center [1389, 368] width 307 height 591
type textarea "go('left', 2)"
click at [1274, 151] on div "for i in range ( 3 ) : zap ( 'up' ) zap ( 'down' ) go ( 'left' , 2 )" at bounding box center [1389, 368] width 307 height 591
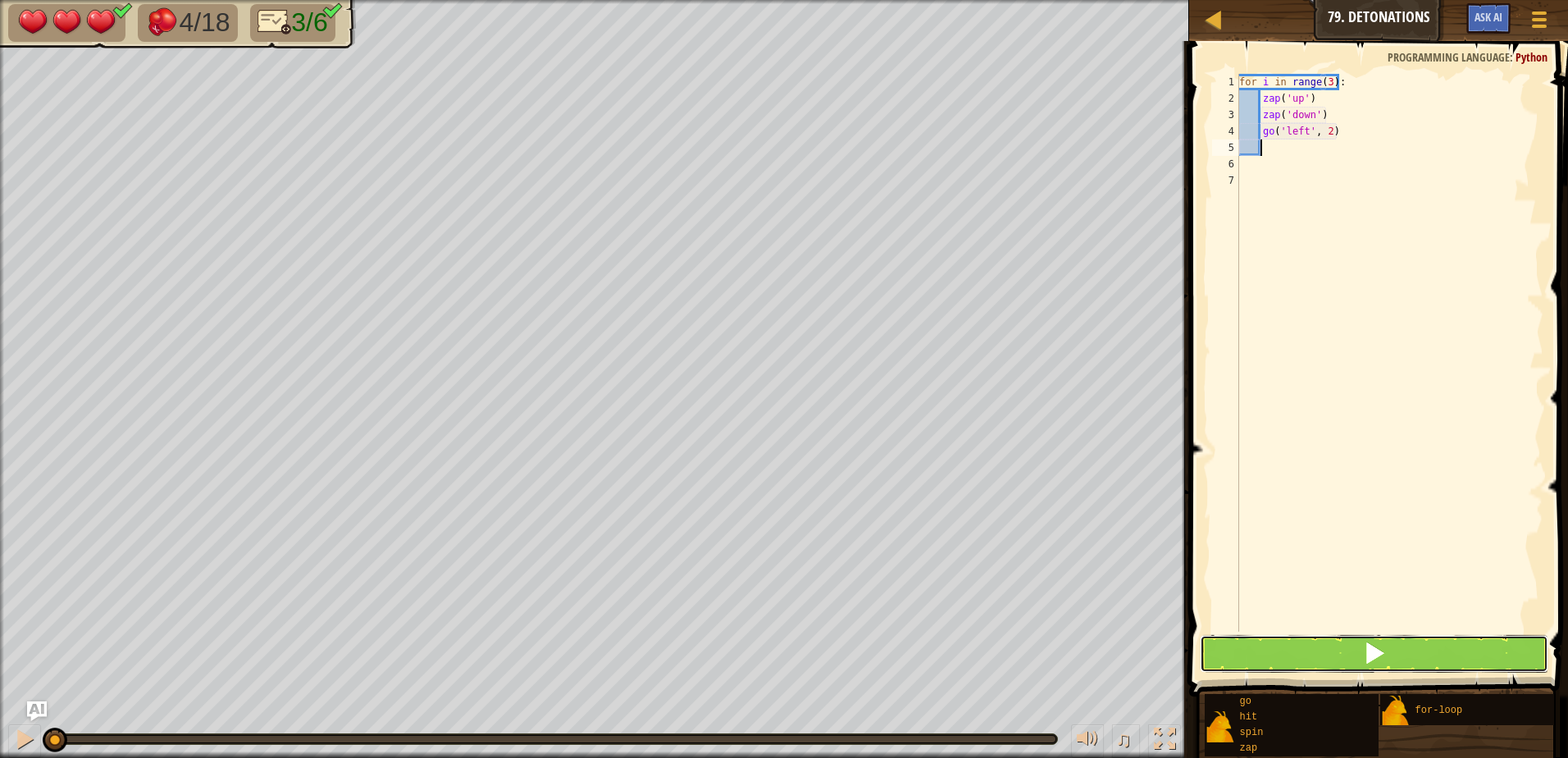
click at [1392, 662] on button at bounding box center [1374, 653] width 348 height 38
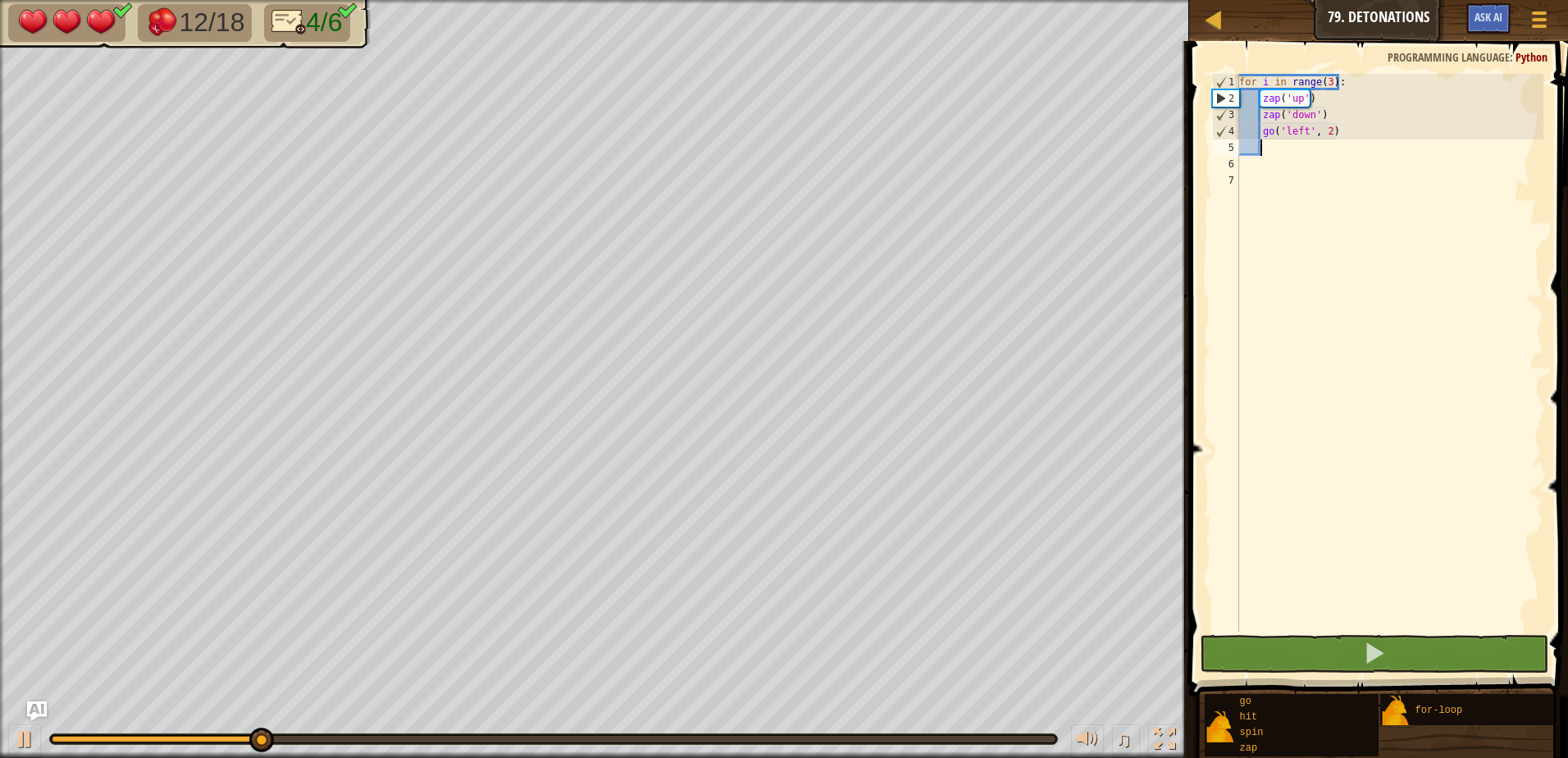
click at [1327, 77] on div "for i in range ( 3 ) : zap ( 'up' ) zap ( 'down' ) go ( 'left' , 2 )" at bounding box center [1389, 368] width 307 height 591
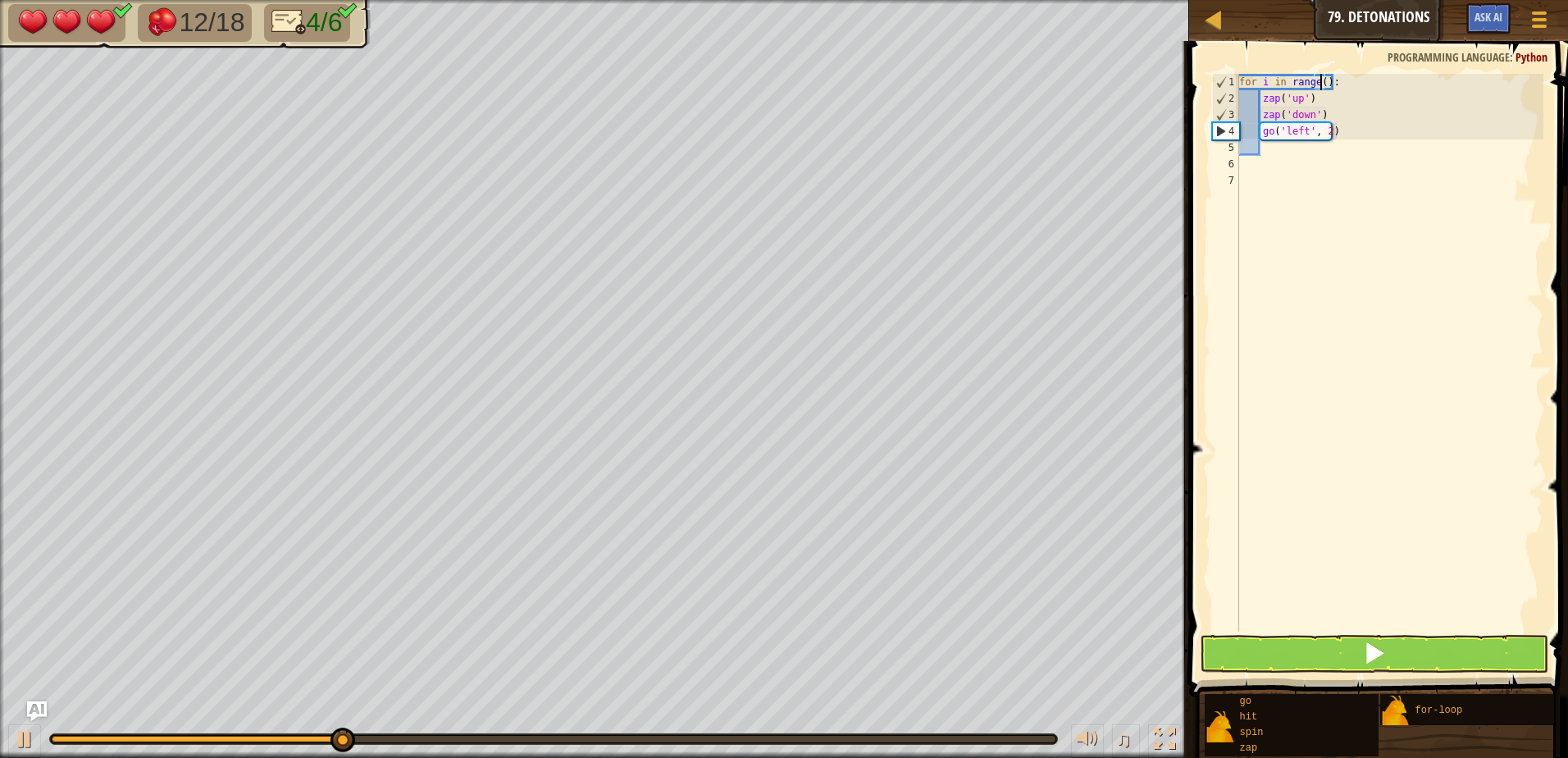
scroll to position [7, 6]
type textarea "for i in range(4):"
click at [1476, 659] on button at bounding box center [1374, 653] width 348 height 38
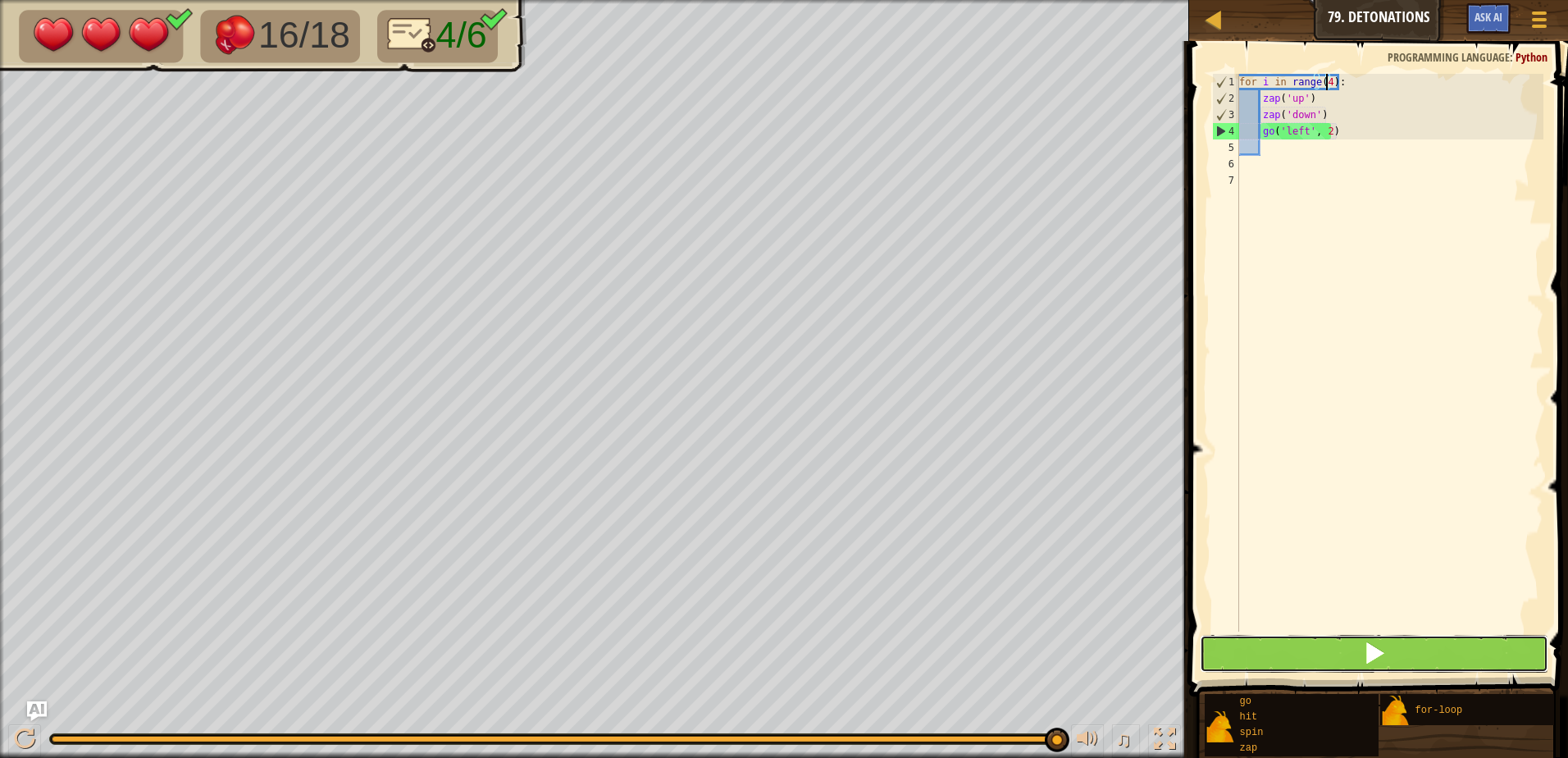
click at [1437, 654] on button at bounding box center [1374, 653] width 348 height 38
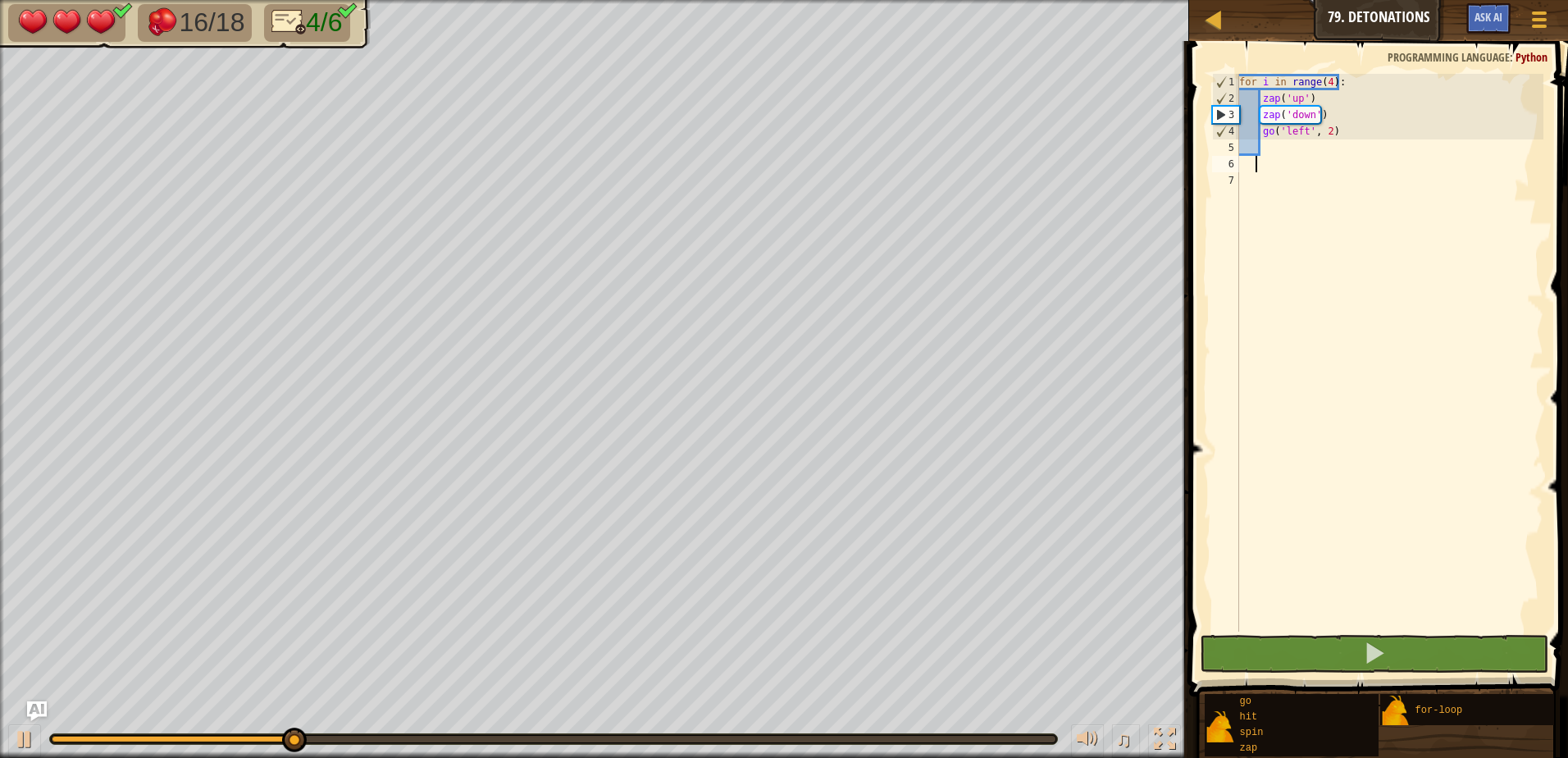
click at [1255, 164] on div "for i in range ( 4 ) : zap ( 'up' ) zap ( 'down' ) go ( 'left' , 2 )" at bounding box center [1389, 368] width 307 height 591
type textarea "z"
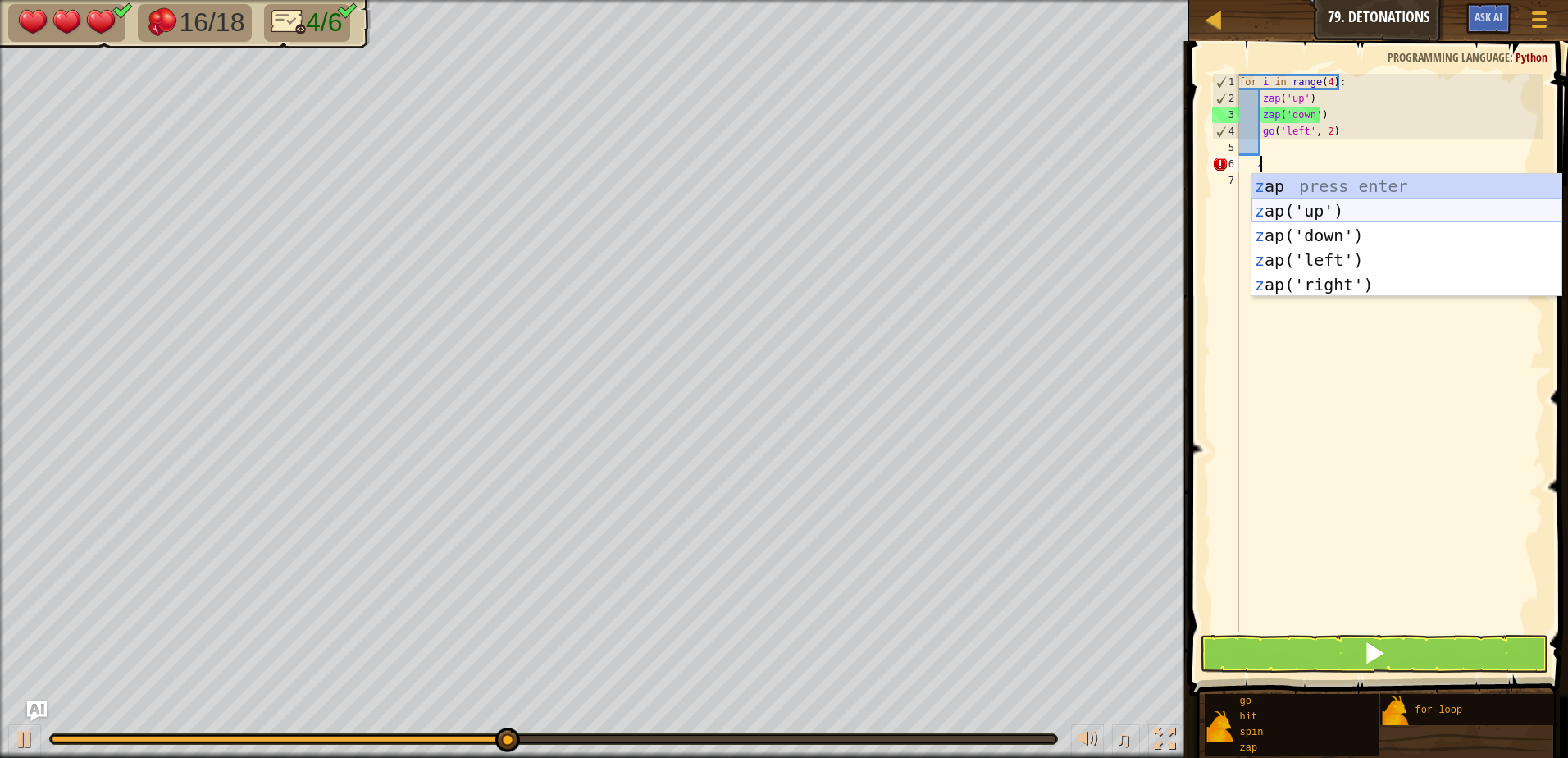
drag, startPoint x: 1355, startPoint y: 212, endPoint x: 1361, endPoint y: 221, distance: 10.8
click at [1359, 215] on div "z ap press enter z ap('up') press enter z ap('down') press enter z ap('left') p…" at bounding box center [1406, 260] width 310 height 172
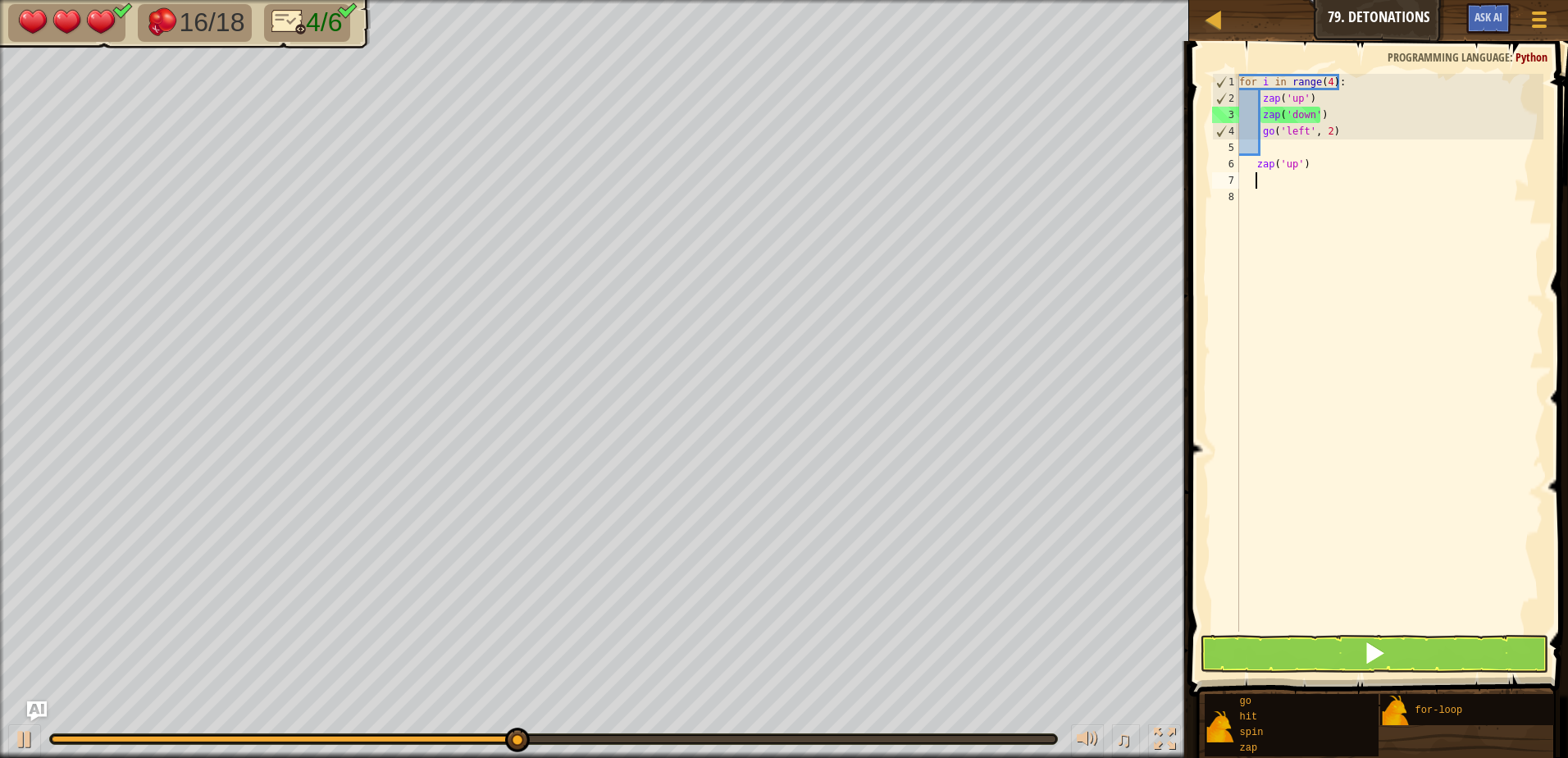
type textarea "z"
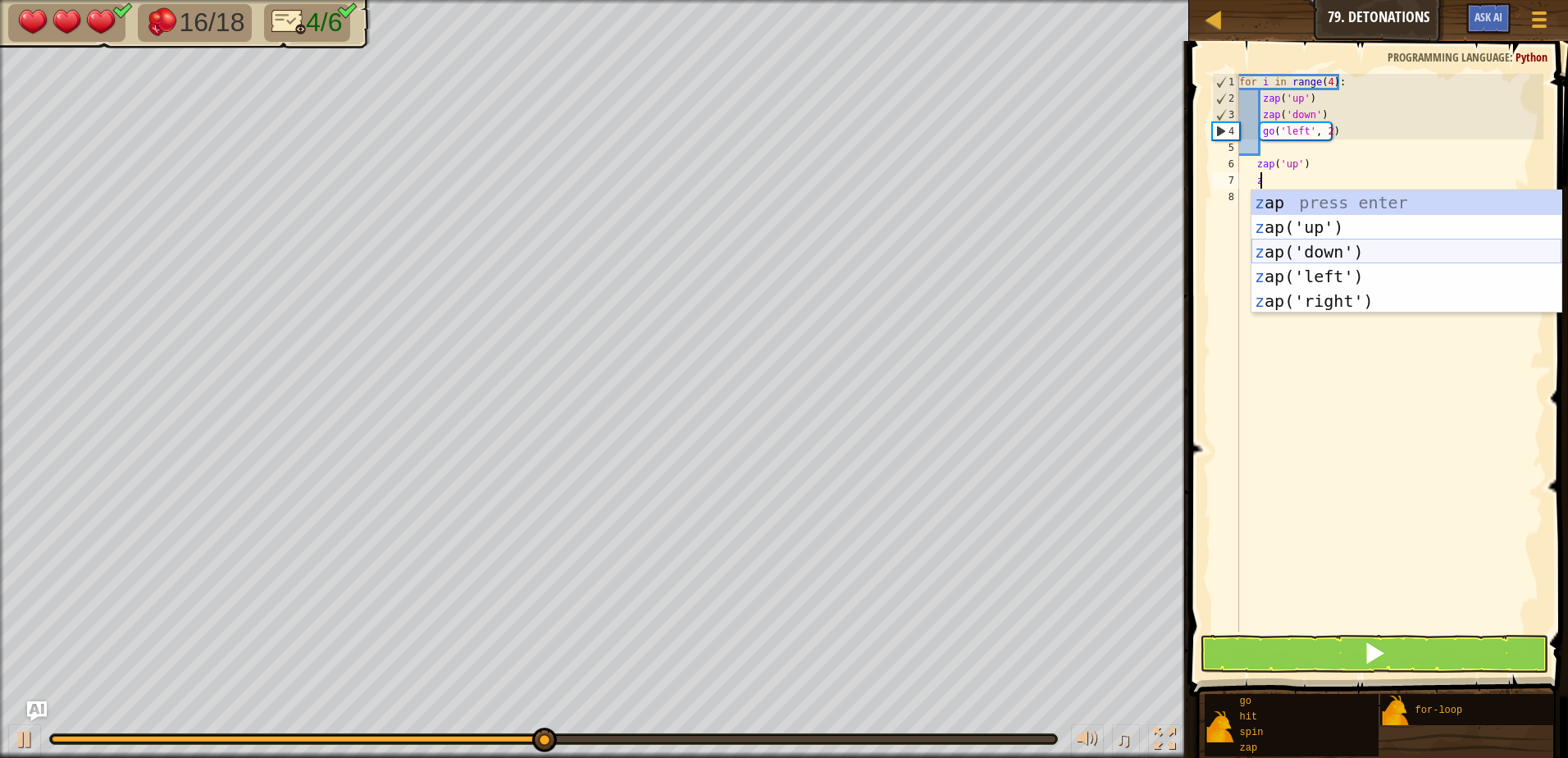
click at [1363, 258] on div "z ap press enter z ap('up') press enter z ap('down') press enter z ap('left') p…" at bounding box center [1406, 276] width 310 height 172
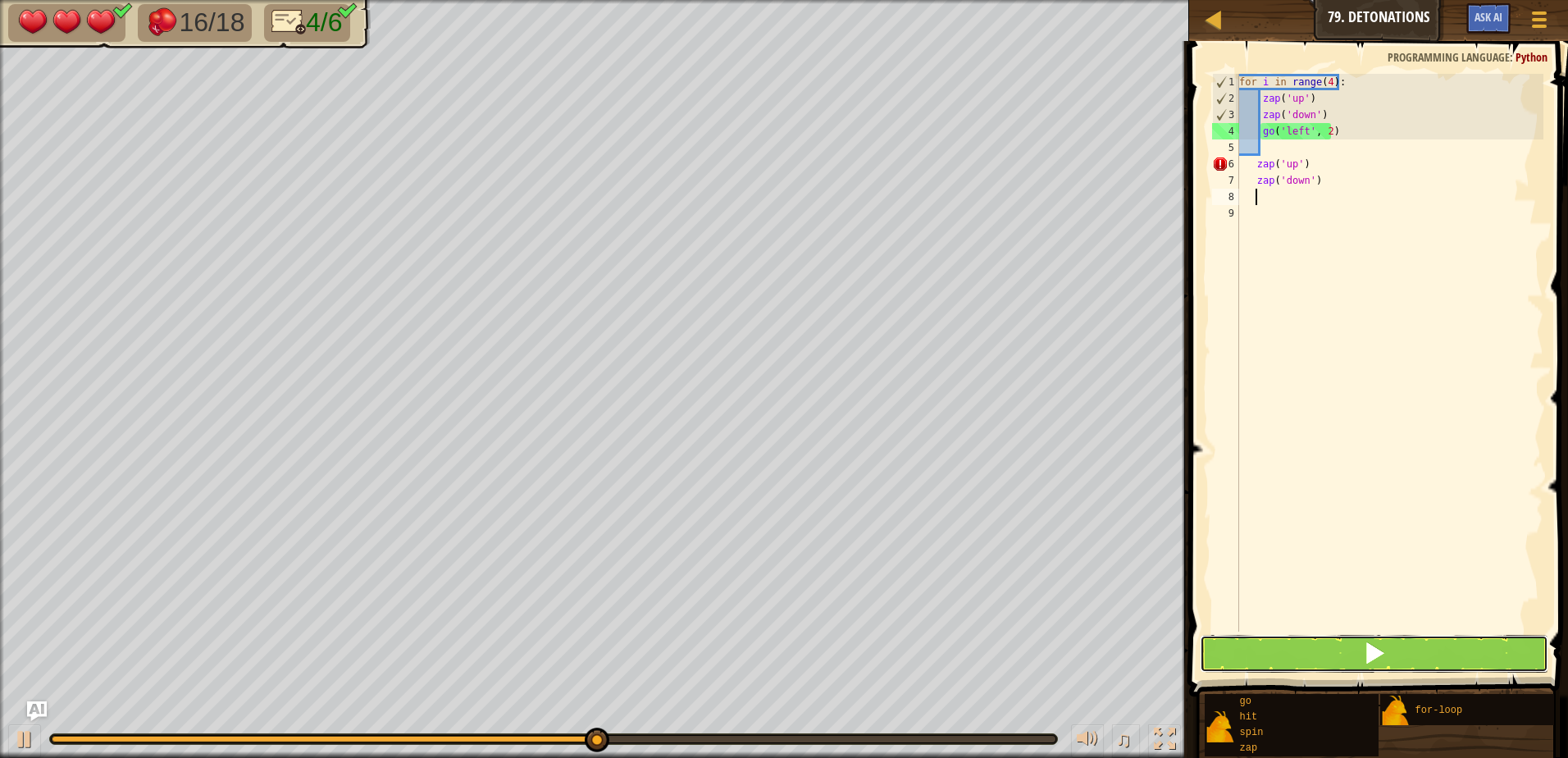
click at [1397, 648] on button at bounding box center [1374, 653] width 348 height 38
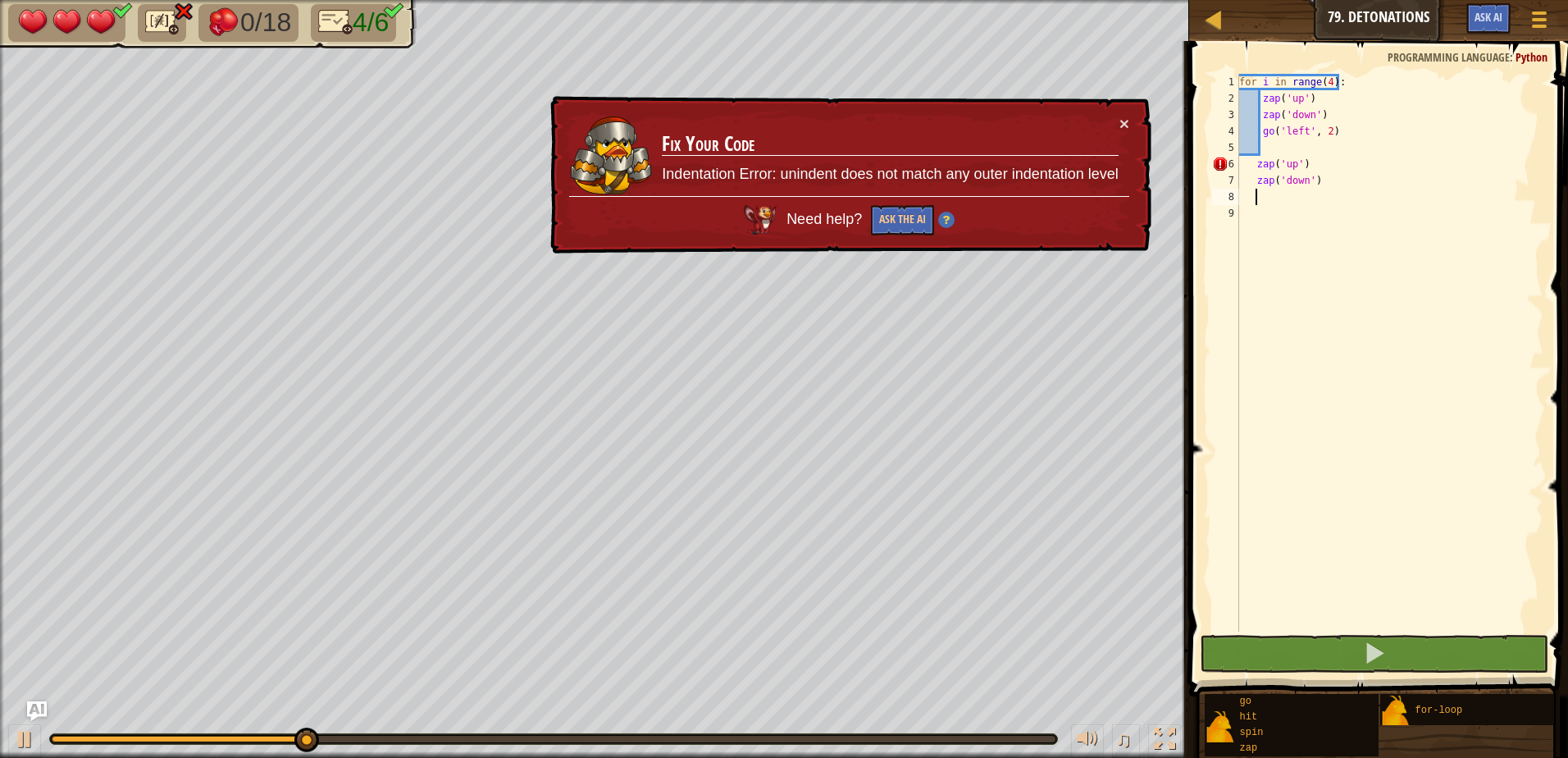
click at [1255, 165] on div "for i in range ( 4 ) : zap ( 'up' ) zap ( 'down' ) go ( 'left' , 2 ) zap ( 'up'…" at bounding box center [1389, 368] width 307 height 591
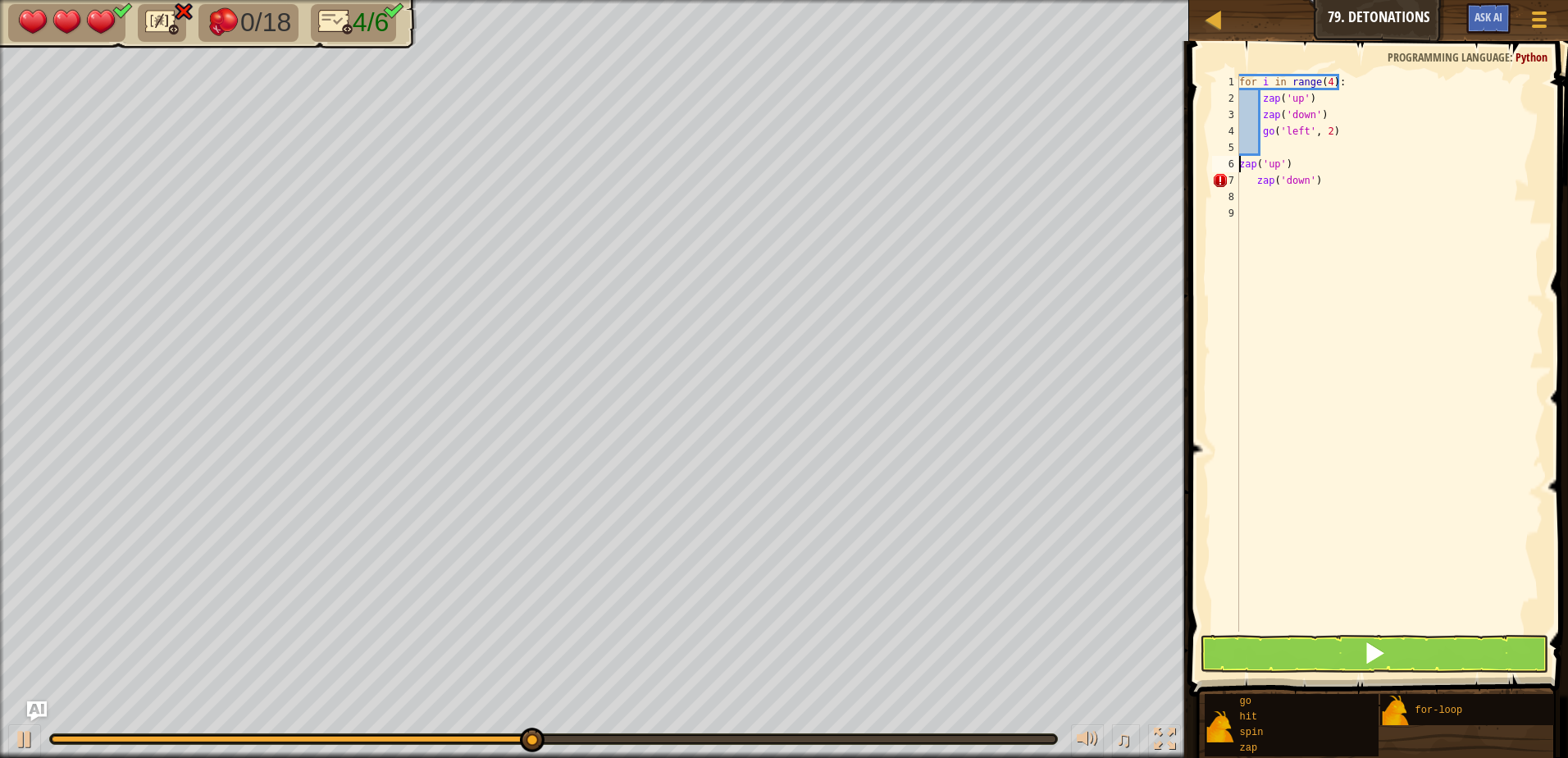
click at [1256, 174] on div "for i in range ( 4 ) : zap ( 'up' ) zap ( 'down' ) go ( 'left' , 2 ) zap ( 'up'…" at bounding box center [1389, 368] width 307 height 591
type textarea "zap('down')"
click at [1387, 645] on button at bounding box center [1374, 653] width 348 height 38
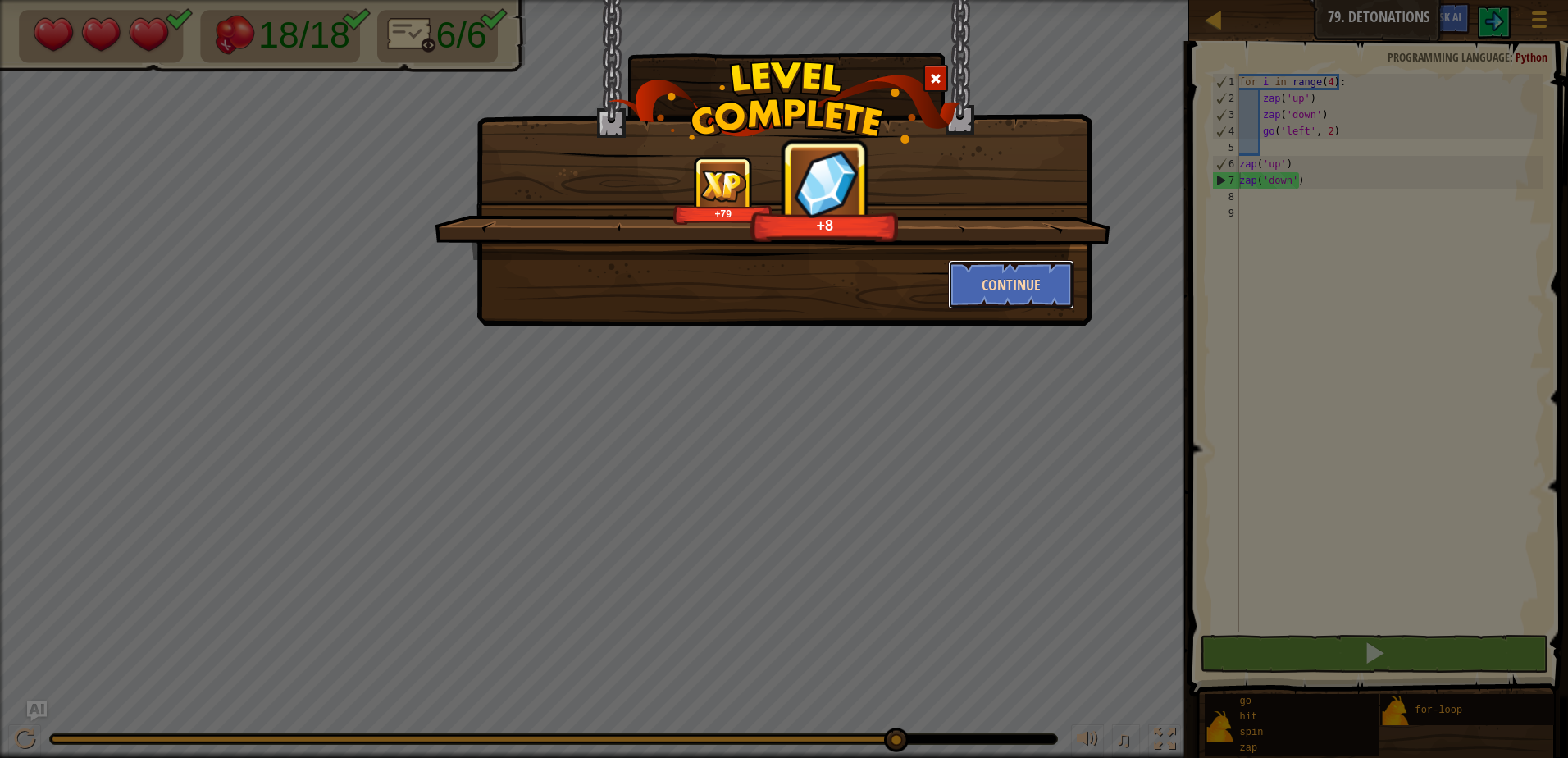
click at [1020, 293] on button "Continue" at bounding box center [1011, 284] width 127 height 49
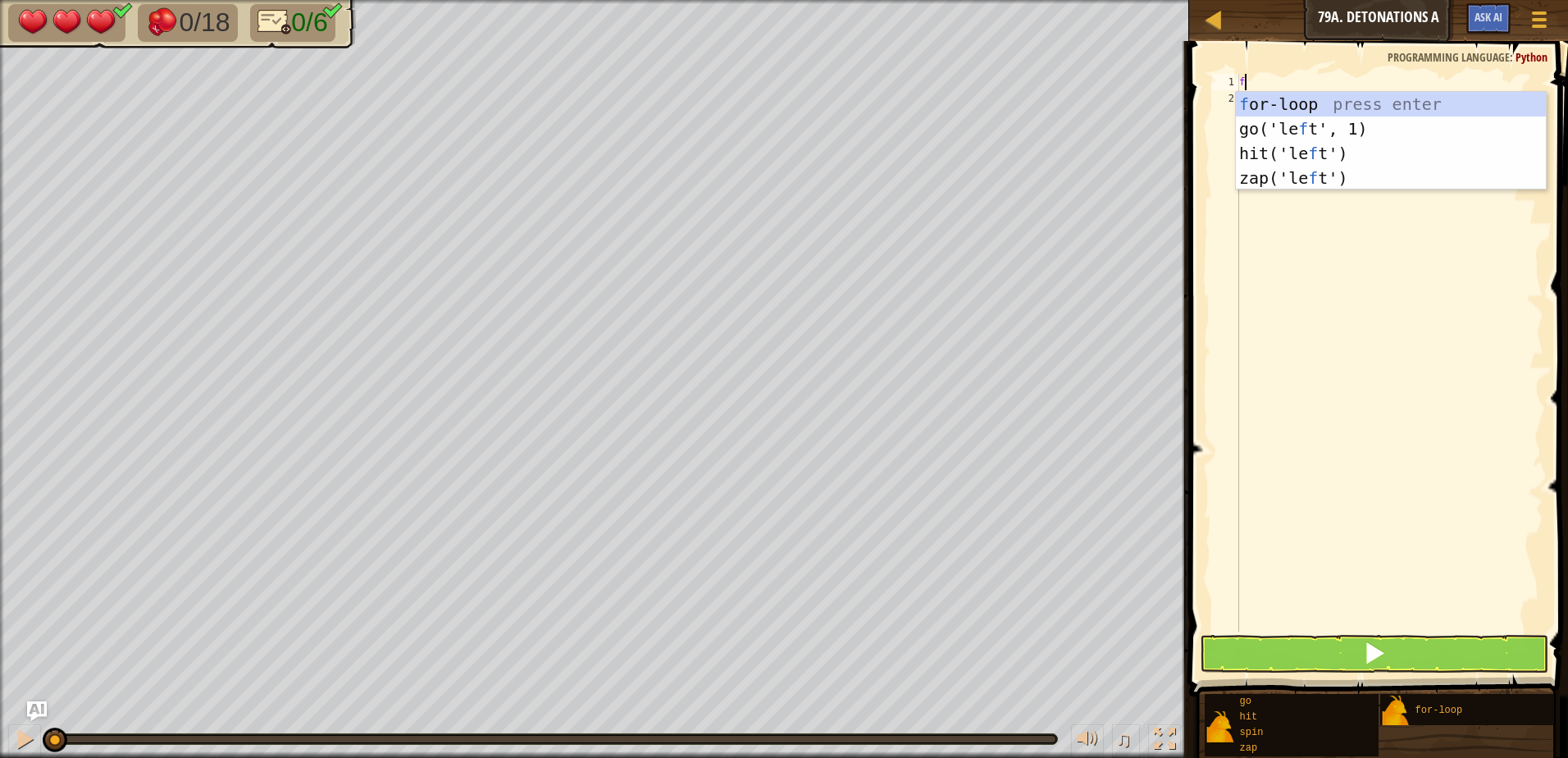
scroll to position [7, 0]
click at [1454, 100] on div "f or-loop press enter go('le f t', 1) press enter hit('le f t') press enter zap…" at bounding box center [1390, 165] width 310 height 148
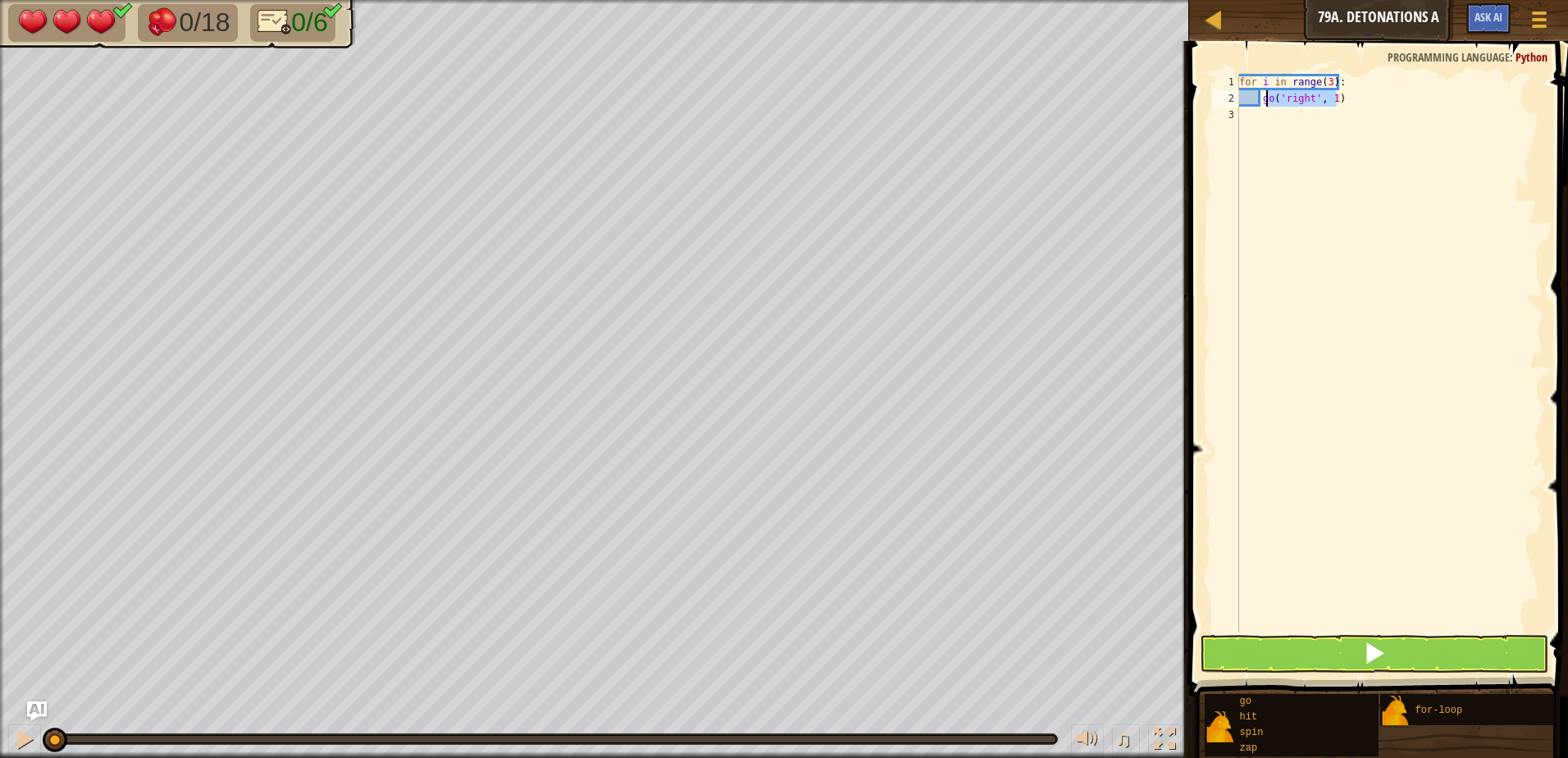
drag, startPoint x: 1354, startPoint y: 99, endPoint x: 1273, endPoint y: 90, distance: 81.5
click at [1271, 91] on div "for i in range ( 3 ) : go ( 'right' , 1 )" at bounding box center [1389, 368] width 307 height 591
type textarea "g"
type textarea "z"
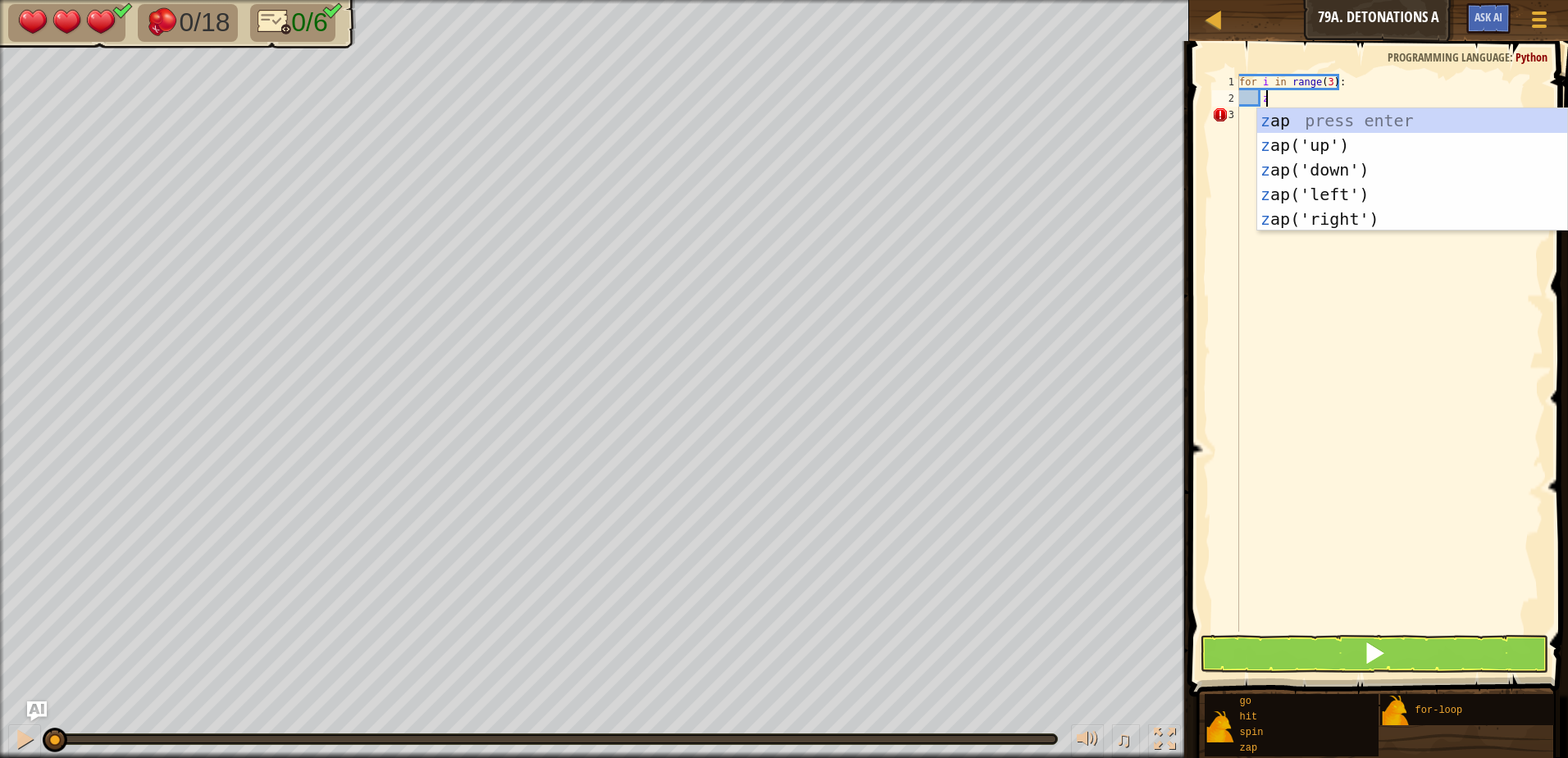
scroll to position [7, 1]
click at [1349, 142] on div "z ap press enter z ap('up') press enter z ap('down') press enter z ap('left') p…" at bounding box center [1412, 194] width 310 height 172
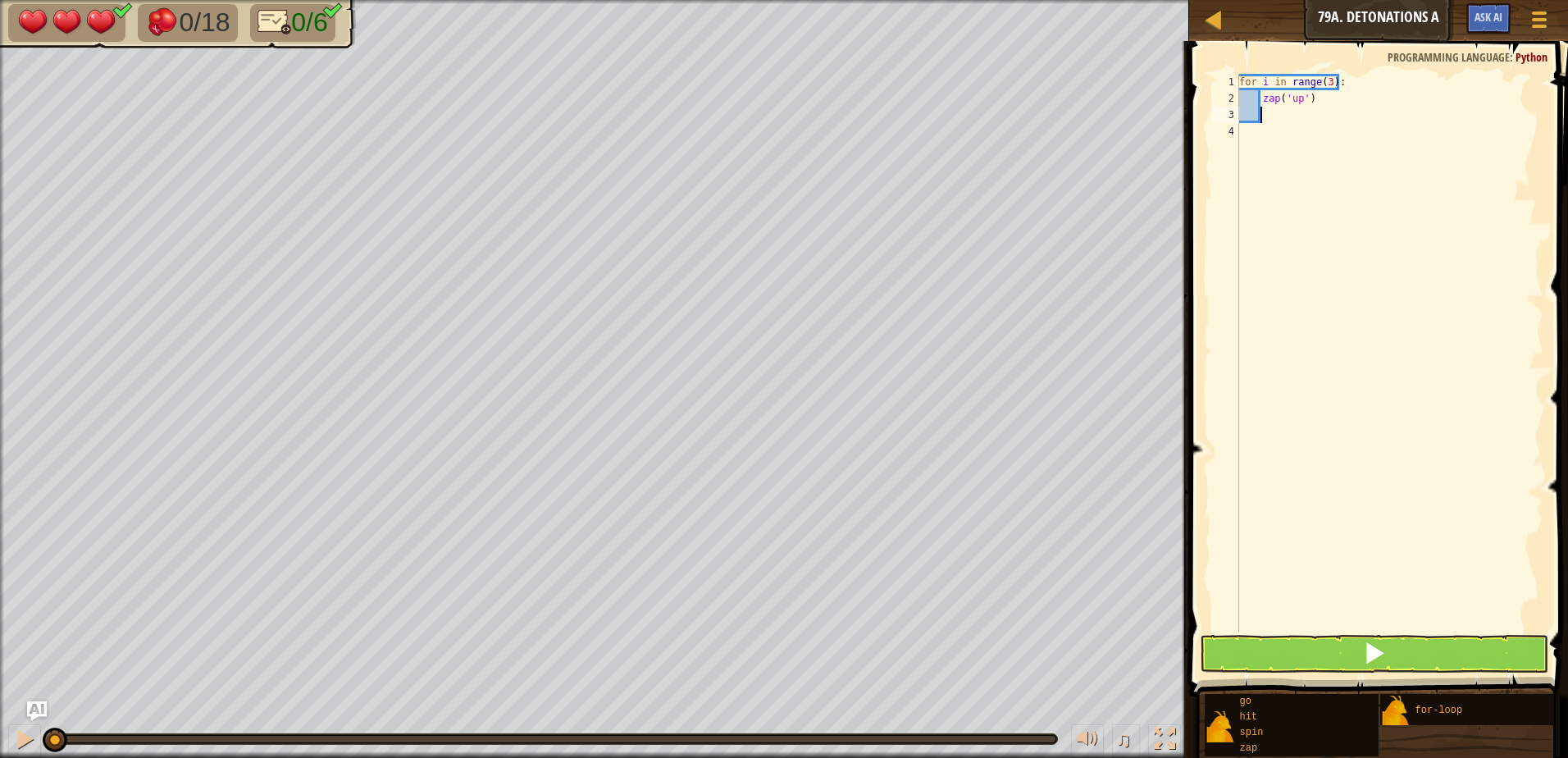
type textarea "z"
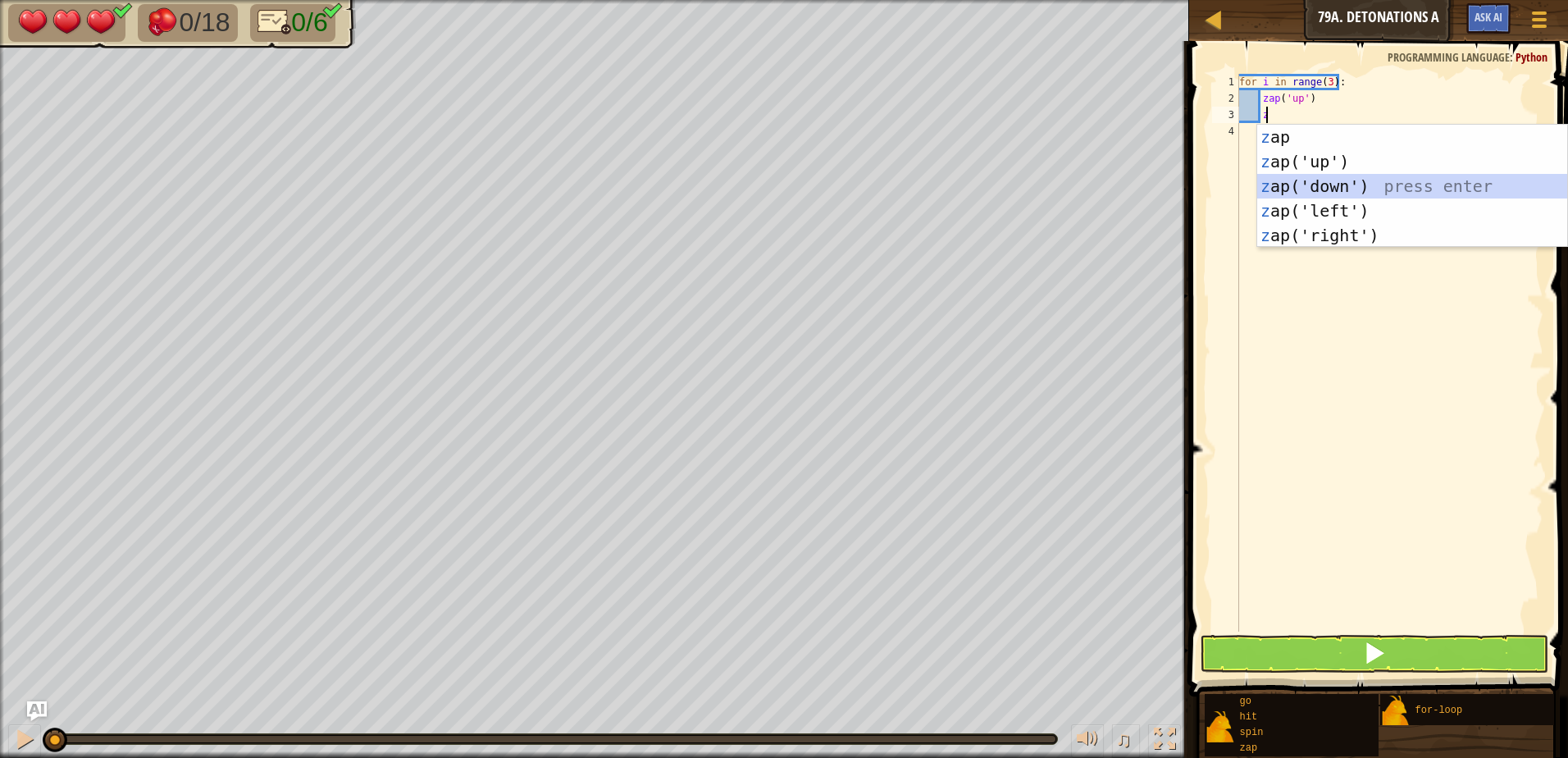
click at [1356, 181] on div "z ap press enter z ap('up') press enter z ap('down') press enter z ap('left') p…" at bounding box center [1412, 210] width 310 height 172
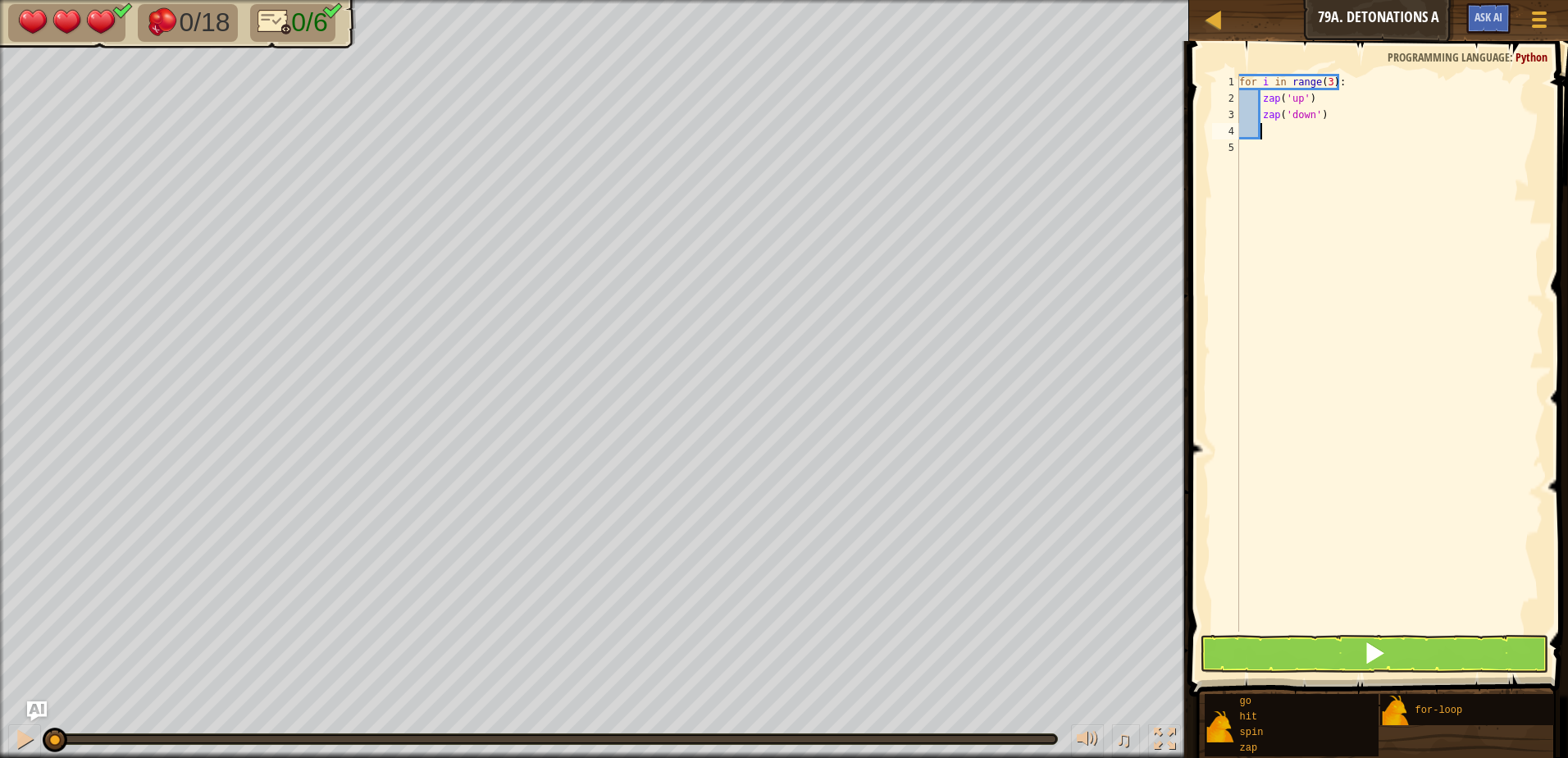
type textarea "g"
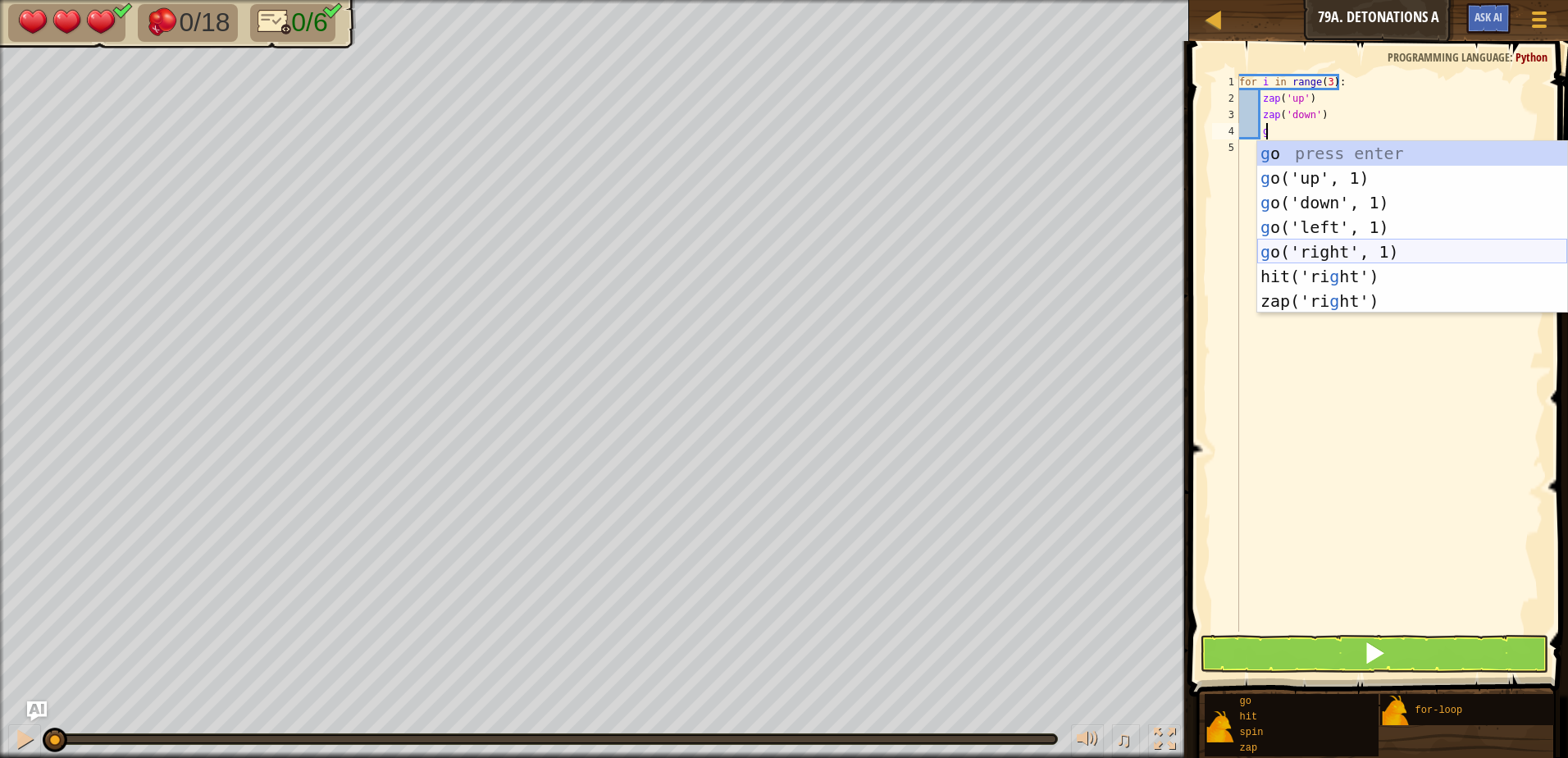
click at [1396, 252] on div "g o press enter g o('up', 1) press enter g o('down', 1) press enter g o('left',…" at bounding box center [1412, 251] width 310 height 221
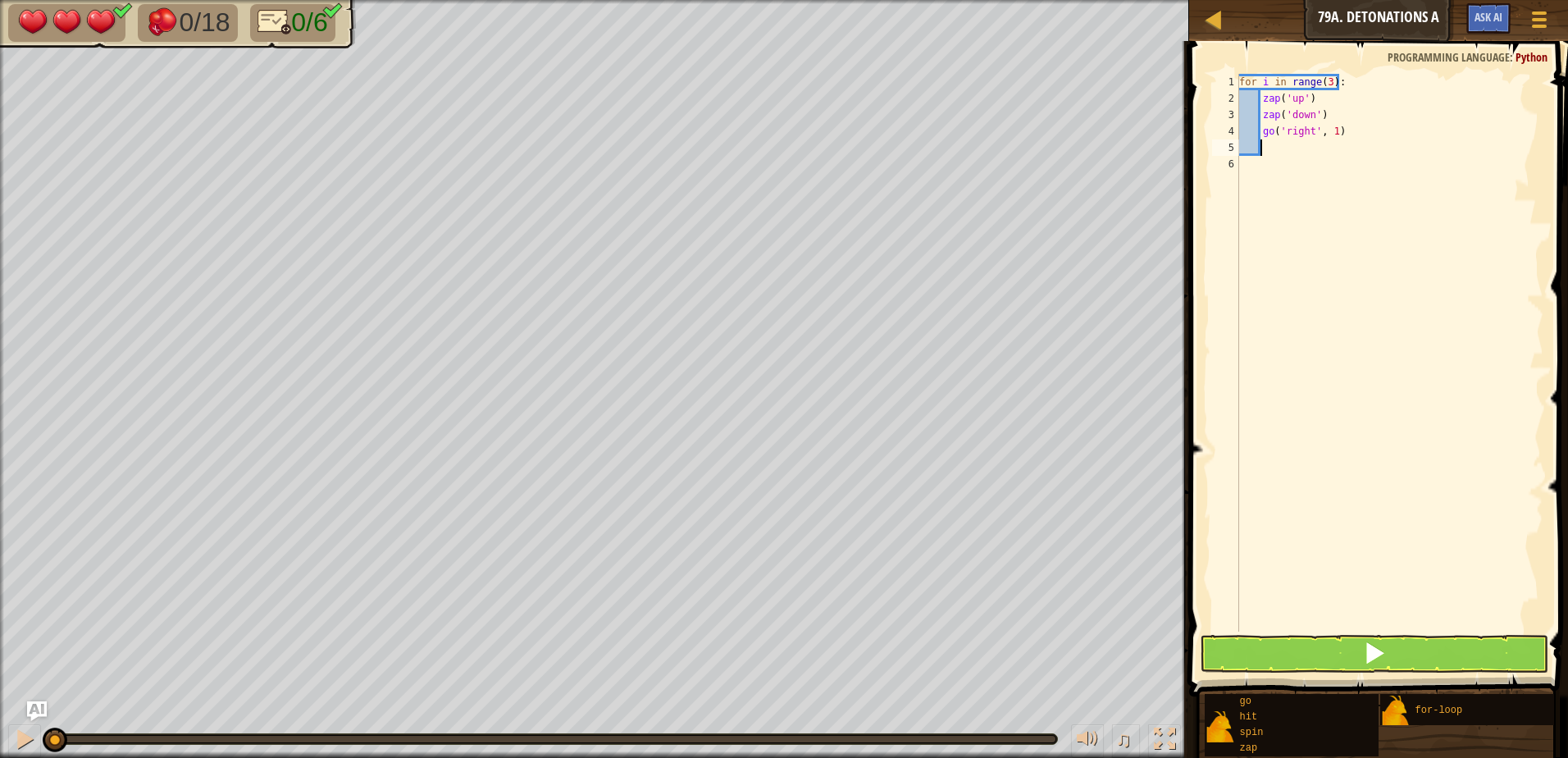
click at [1332, 124] on div "for i in range ( 3 ) : zap ( 'up' ) zap ( 'down' ) go ( 'right' , 1 )" at bounding box center [1389, 368] width 307 height 591
type textarea "go('right', 2)"
click at [1297, 154] on div "for i in range ( 3 ) : zap ( 'up' ) zap ( 'down' ) go ( 'right' , 2 )" at bounding box center [1389, 368] width 307 height 591
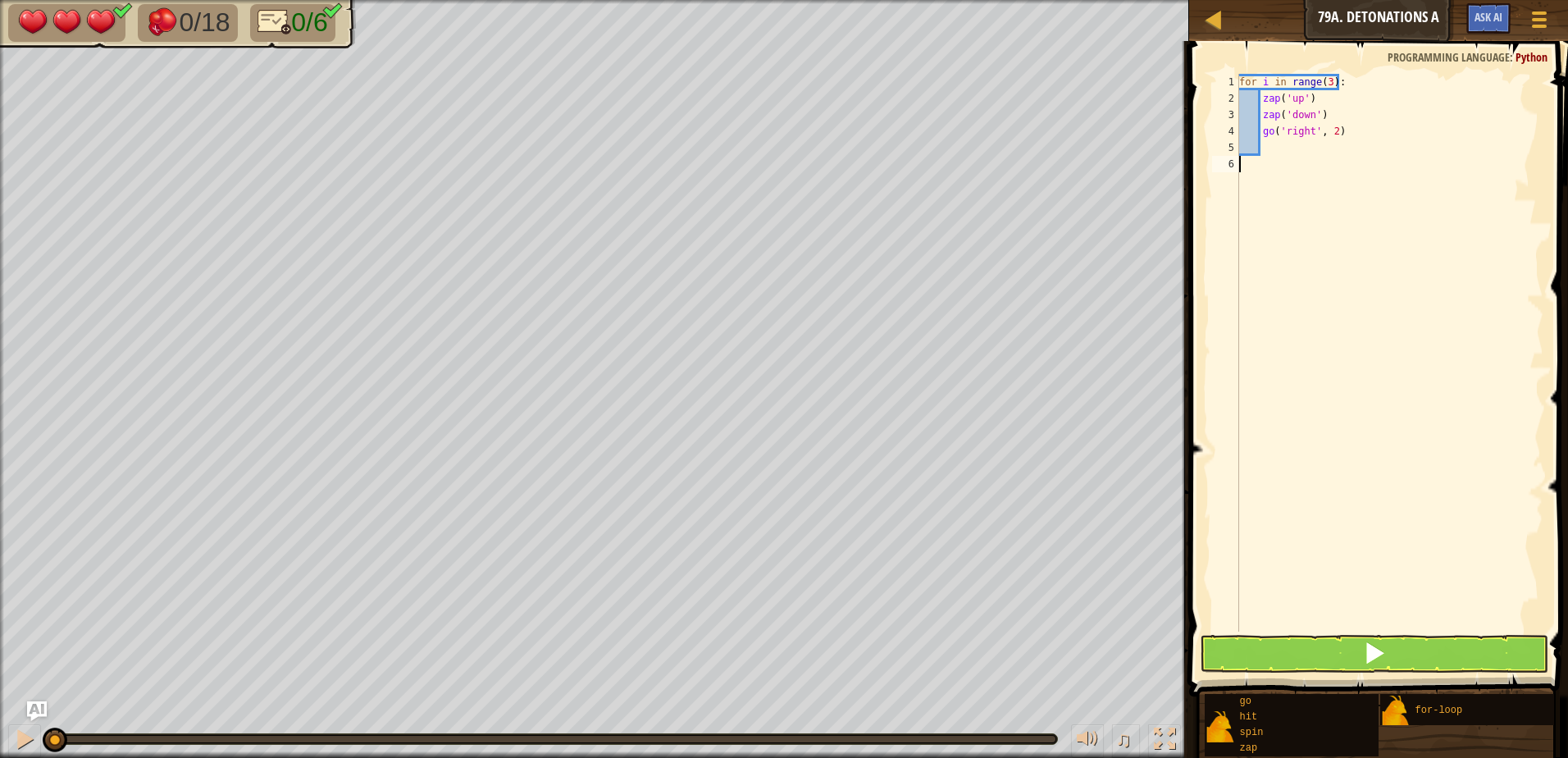
click at [1280, 165] on div "for i in range ( 3 ) : zap ( 'up' ) zap ( 'down' ) go ( 'right' , 2 )" at bounding box center [1389, 368] width 307 height 591
type textarea "z"
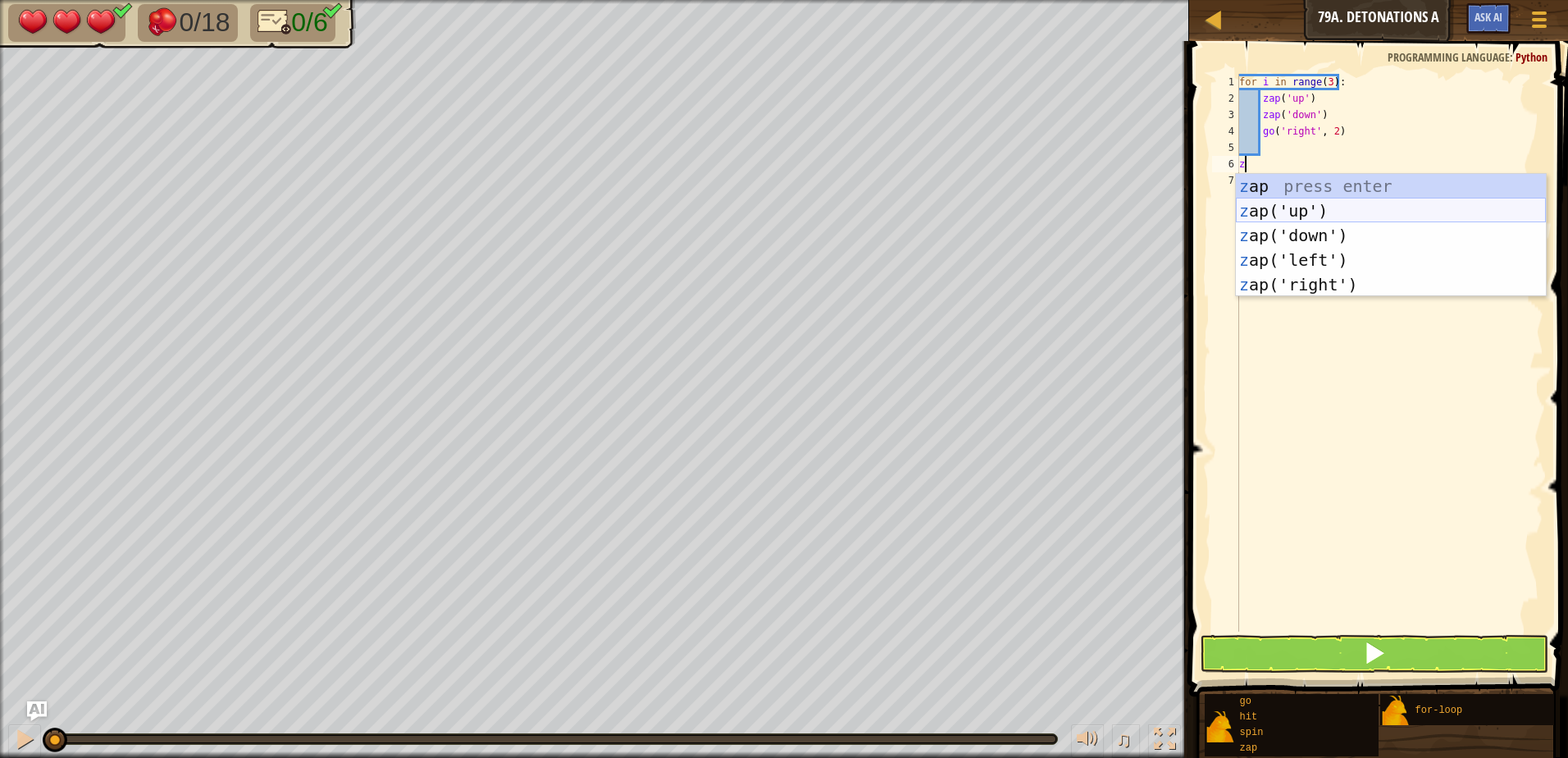
click at [1273, 202] on div "z ap press enter z ap('up') press enter z ap('down') press enter z ap('left') p…" at bounding box center [1390, 260] width 310 height 172
type textarea "z"
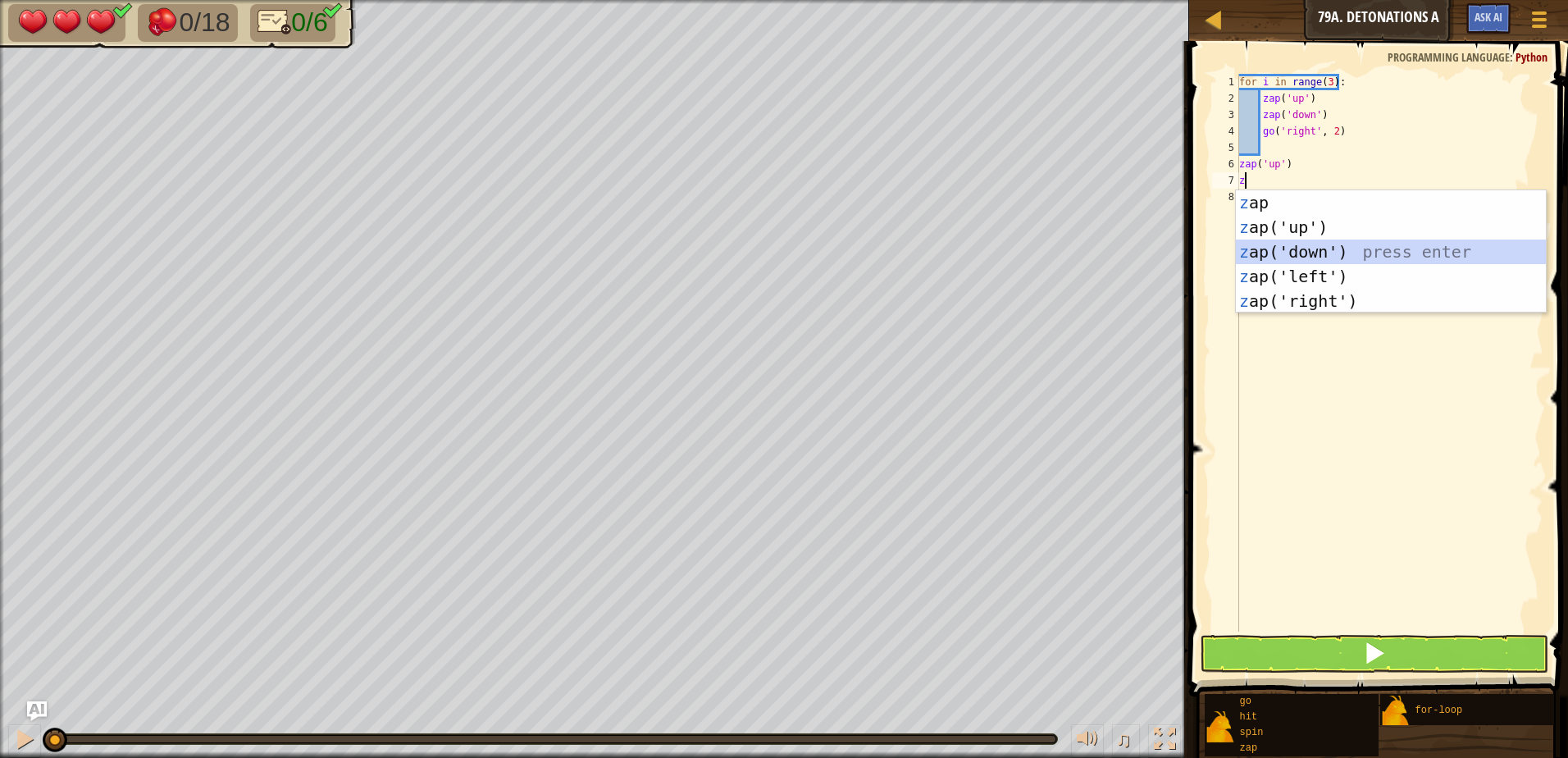
drag, startPoint x: 1278, startPoint y: 248, endPoint x: 1269, endPoint y: 252, distance: 9.8
click at [1278, 248] on div "z ap press enter z ap('up') press enter z ap('down') press enter z ap('left') p…" at bounding box center [1390, 276] width 310 height 172
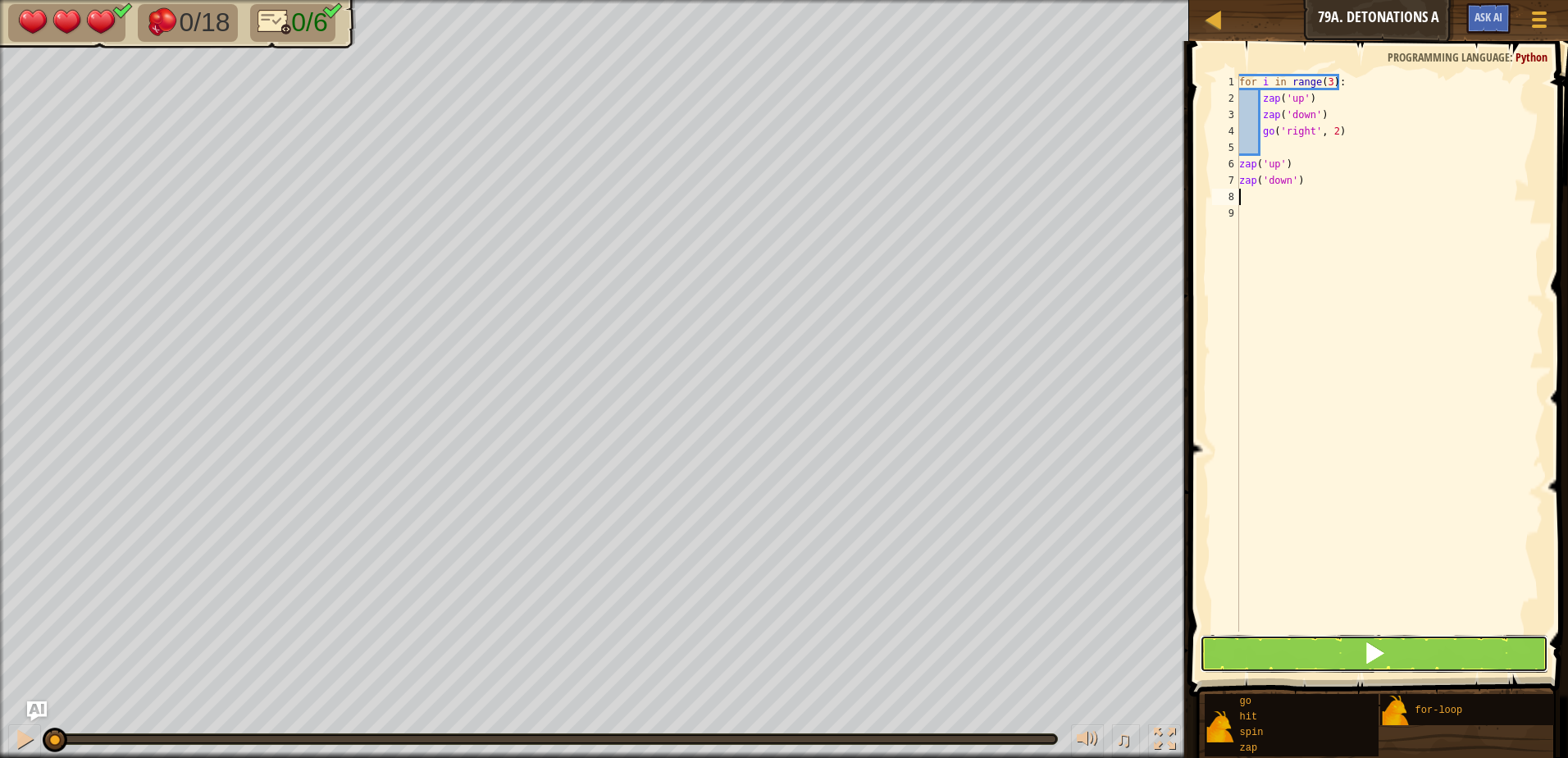
click at [1422, 650] on button at bounding box center [1374, 653] width 348 height 38
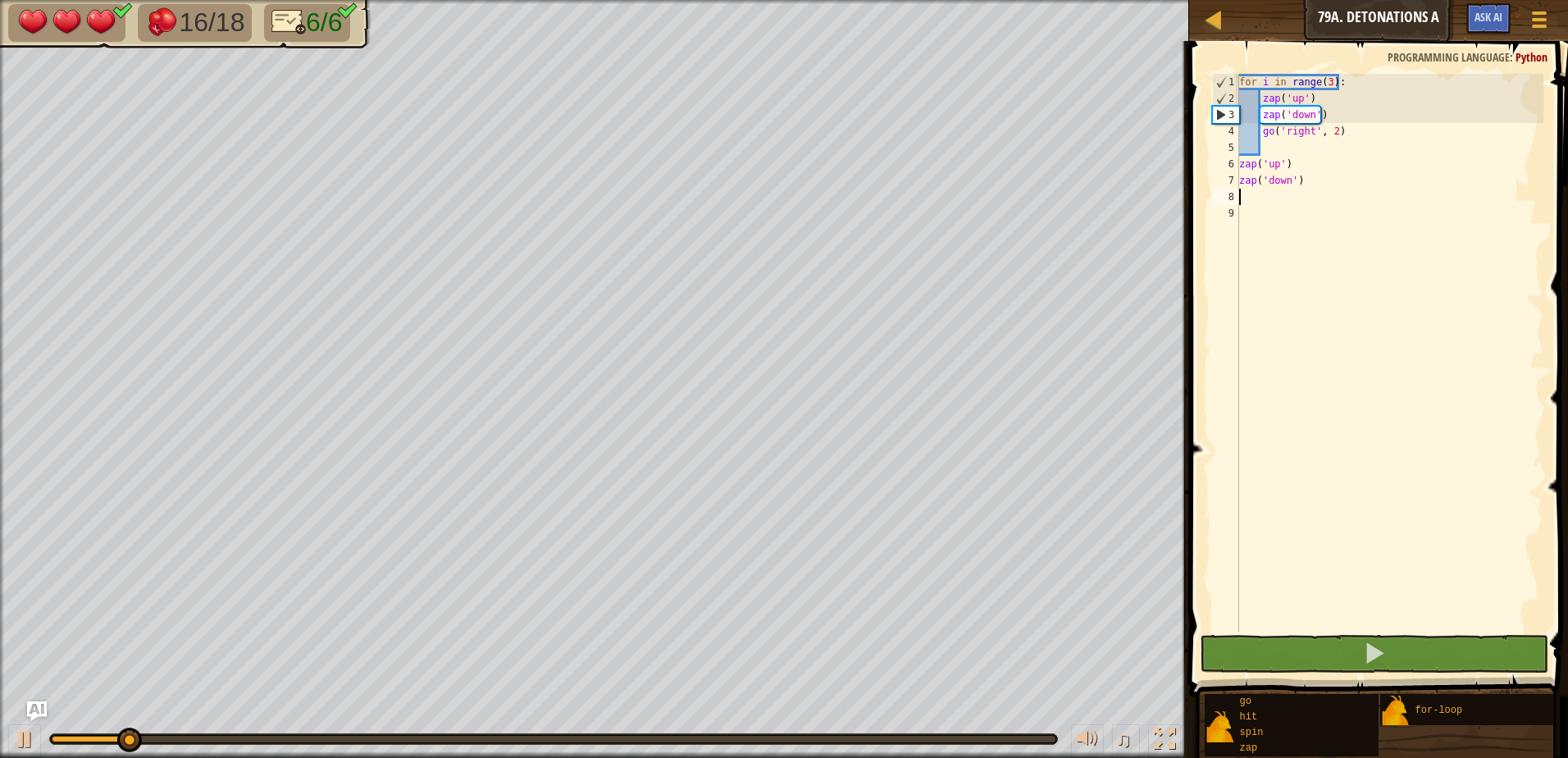
click at [1324, 76] on div "for i in range ( 3 ) : zap ( 'up' ) zap ( 'down' ) go ( 'right' , 2 ) zap ( 'up…" at bounding box center [1389, 368] width 307 height 591
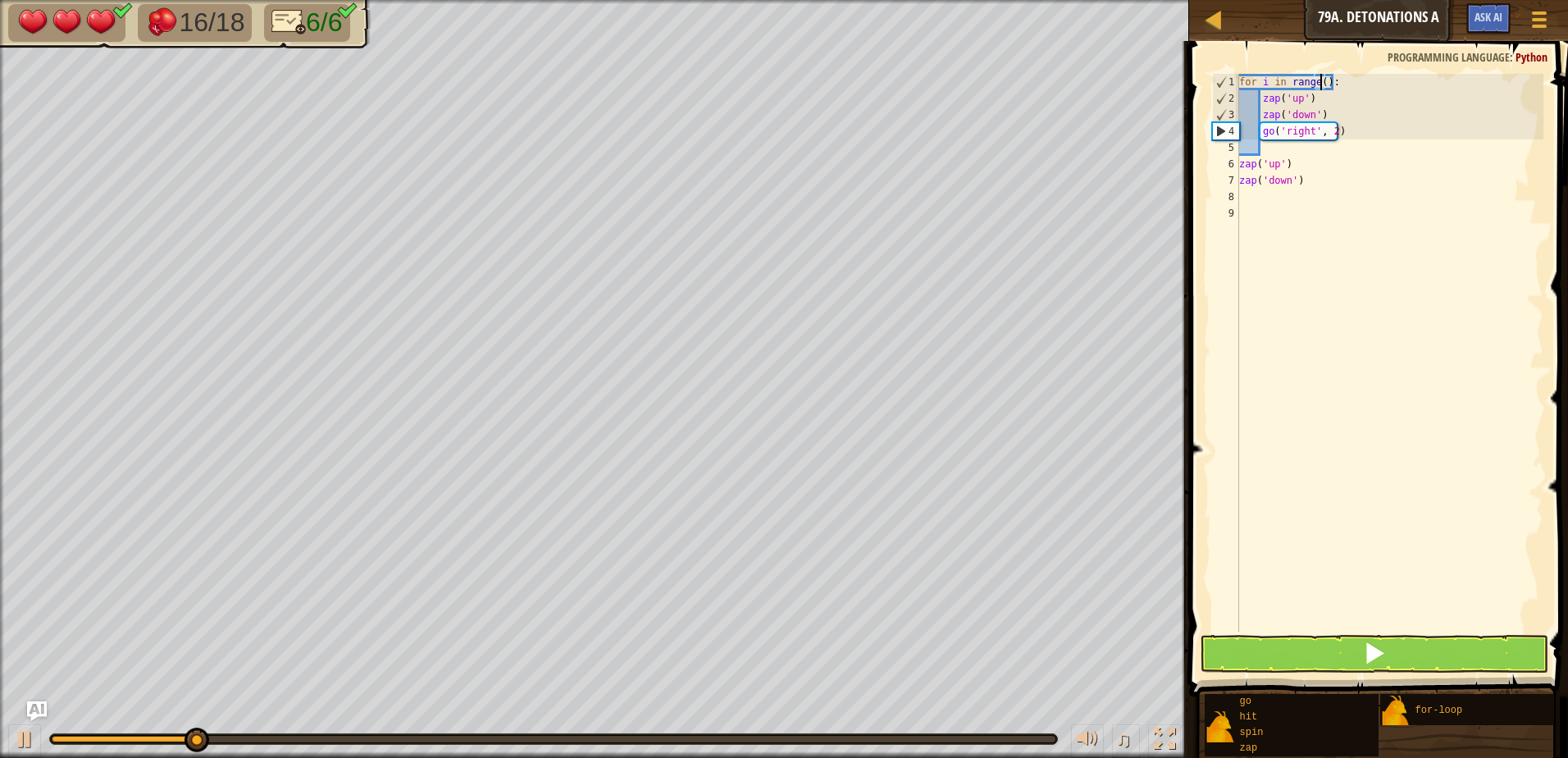
scroll to position [7, 6]
type textarea "for i in range(4):"
drag, startPoint x: 1466, startPoint y: 649, endPoint x: 1457, endPoint y: 643, distance: 10.8
click at [1466, 648] on button at bounding box center [1374, 653] width 348 height 38
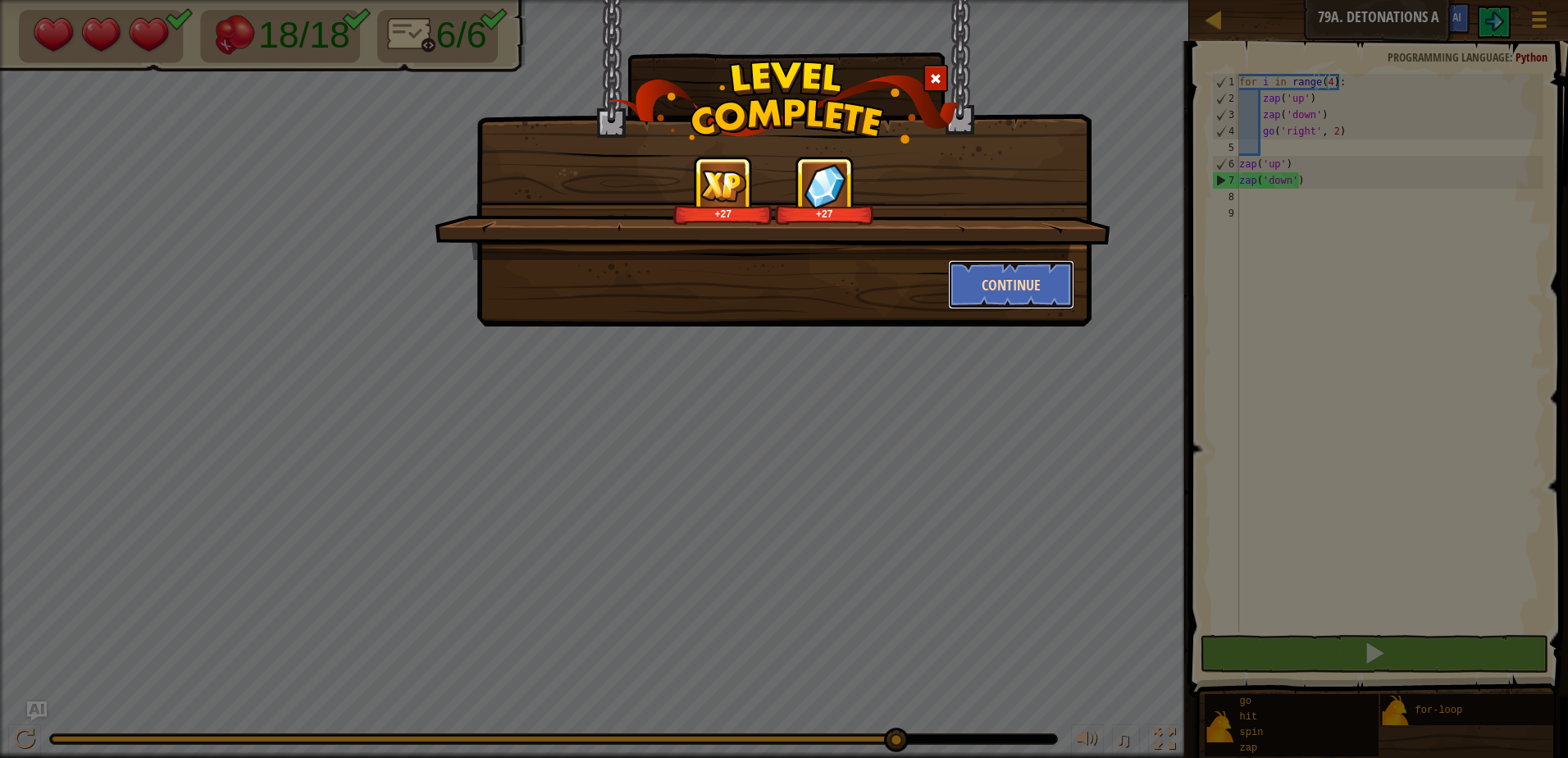
click at [998, 287] on button "Continue" at bounding box center [1011, 284] width 127 height 49
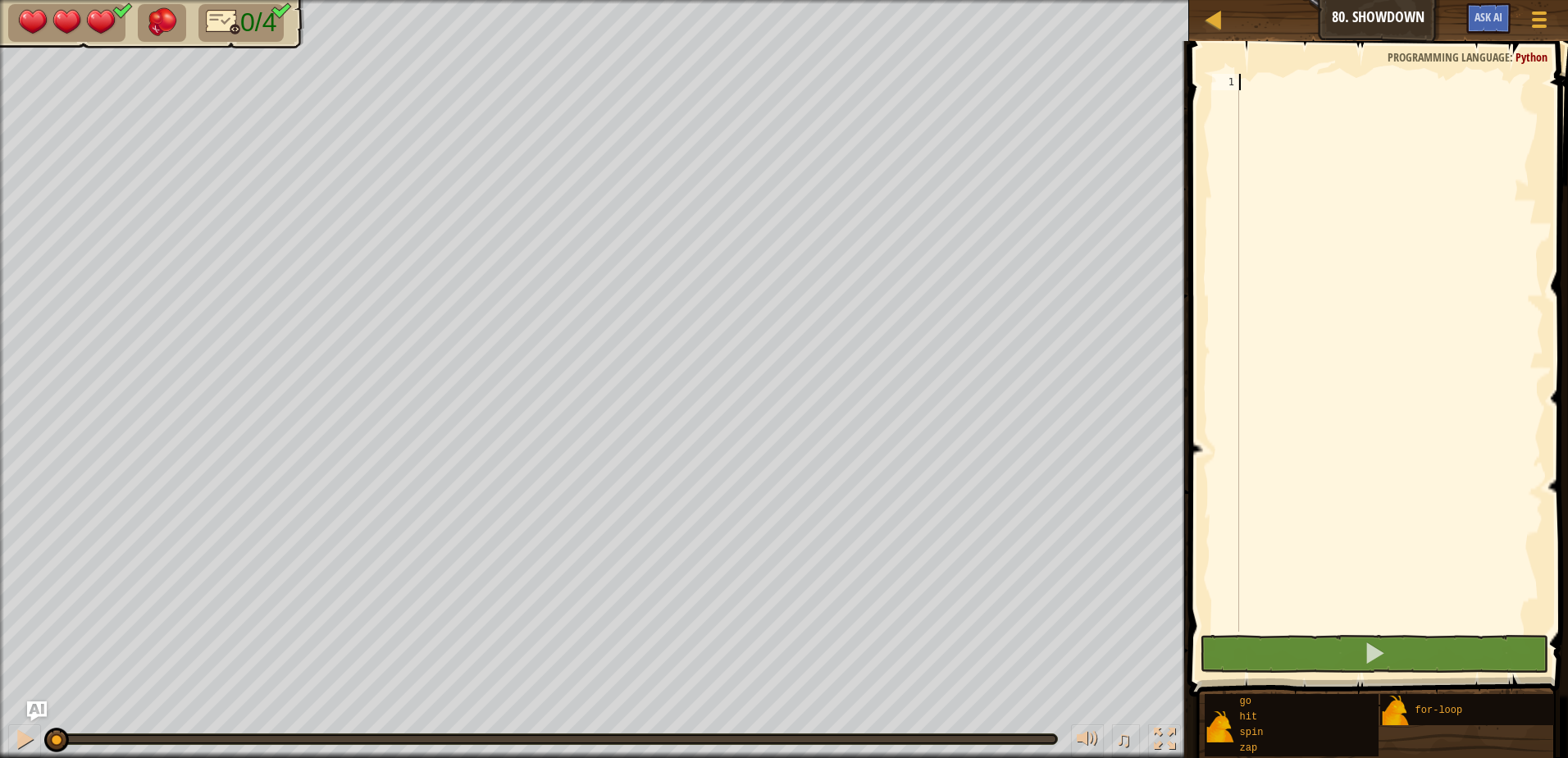
scroll to position [7, 0]
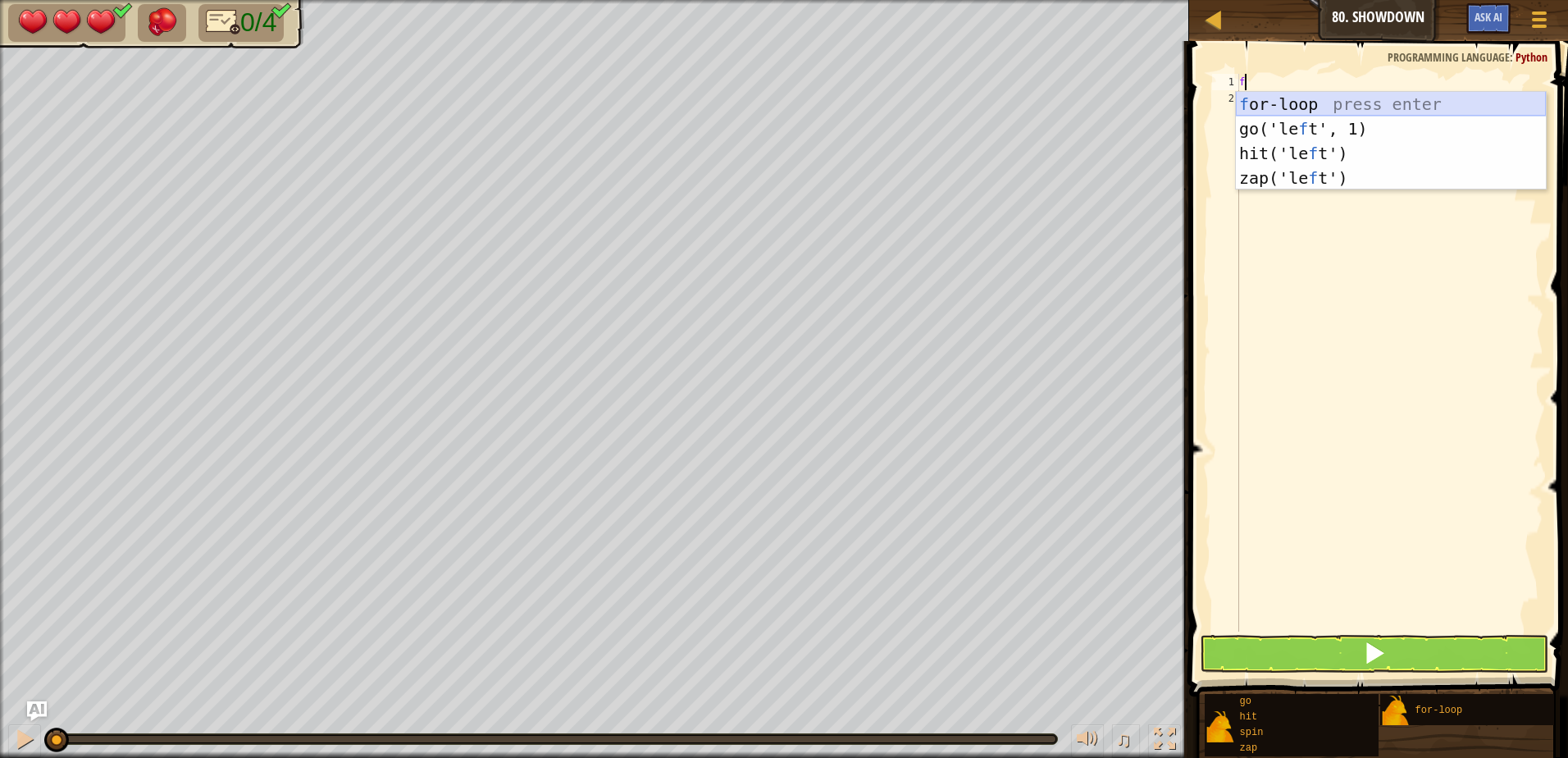
click at [1321, 103] on div "f or-loop press enter go('le f t', 1) press enter hit('le f t') press enter zap…" at bounding box center [1390, 165] width 310 height 148
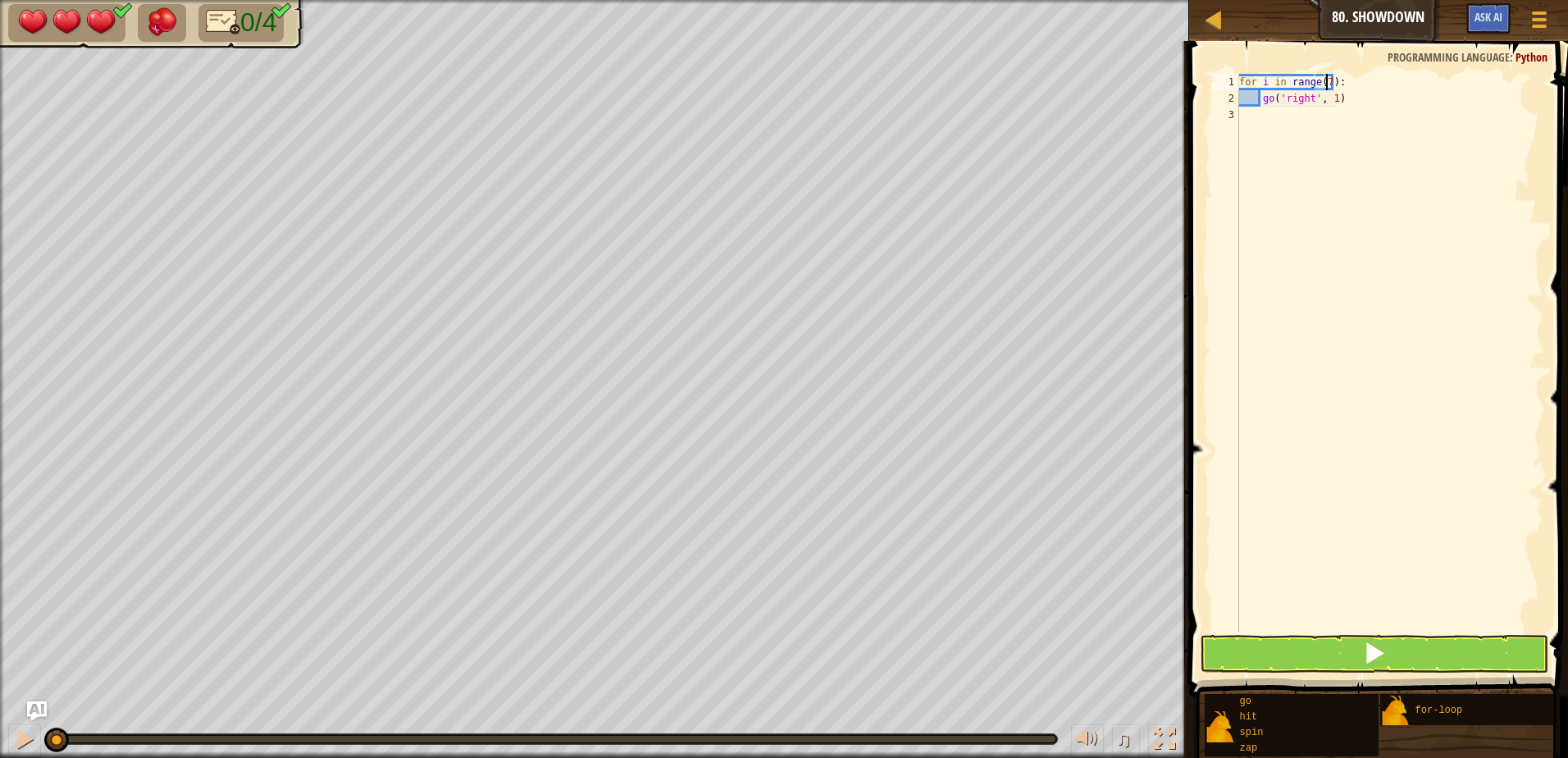
scroll to position [7, 6]
drag, startPoint x: 1353, startPoint y: 97, endPoint x: 1263, endPoint y: 99, distance: 90.0
click at [1263, 99] on div "for i in range ( 7 ) : go ( 'right' , 1 )" at bounding box center [1389, 368] width 307 height 591
type textarea "go('right', 1)"
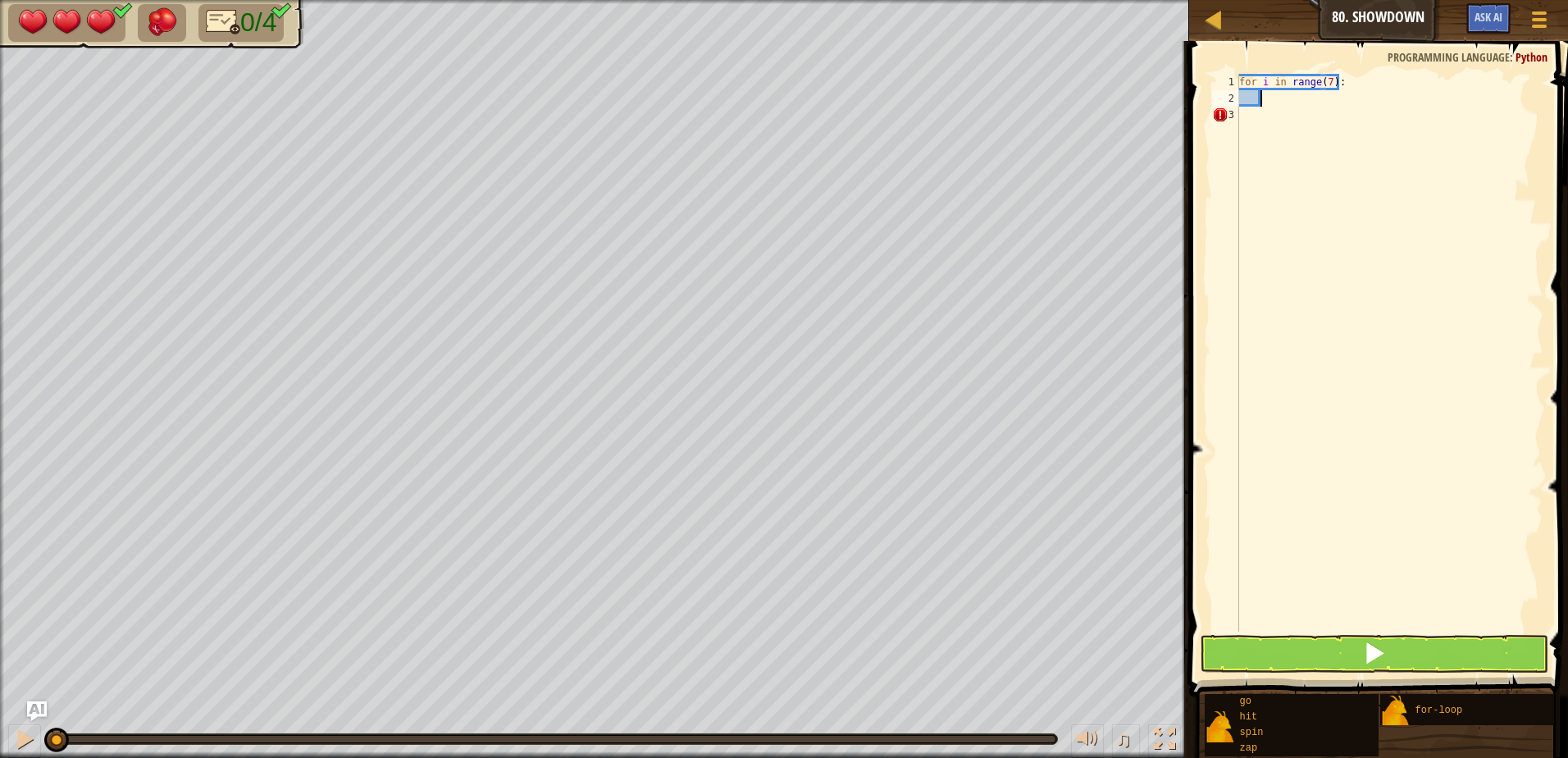
type textarea "z"
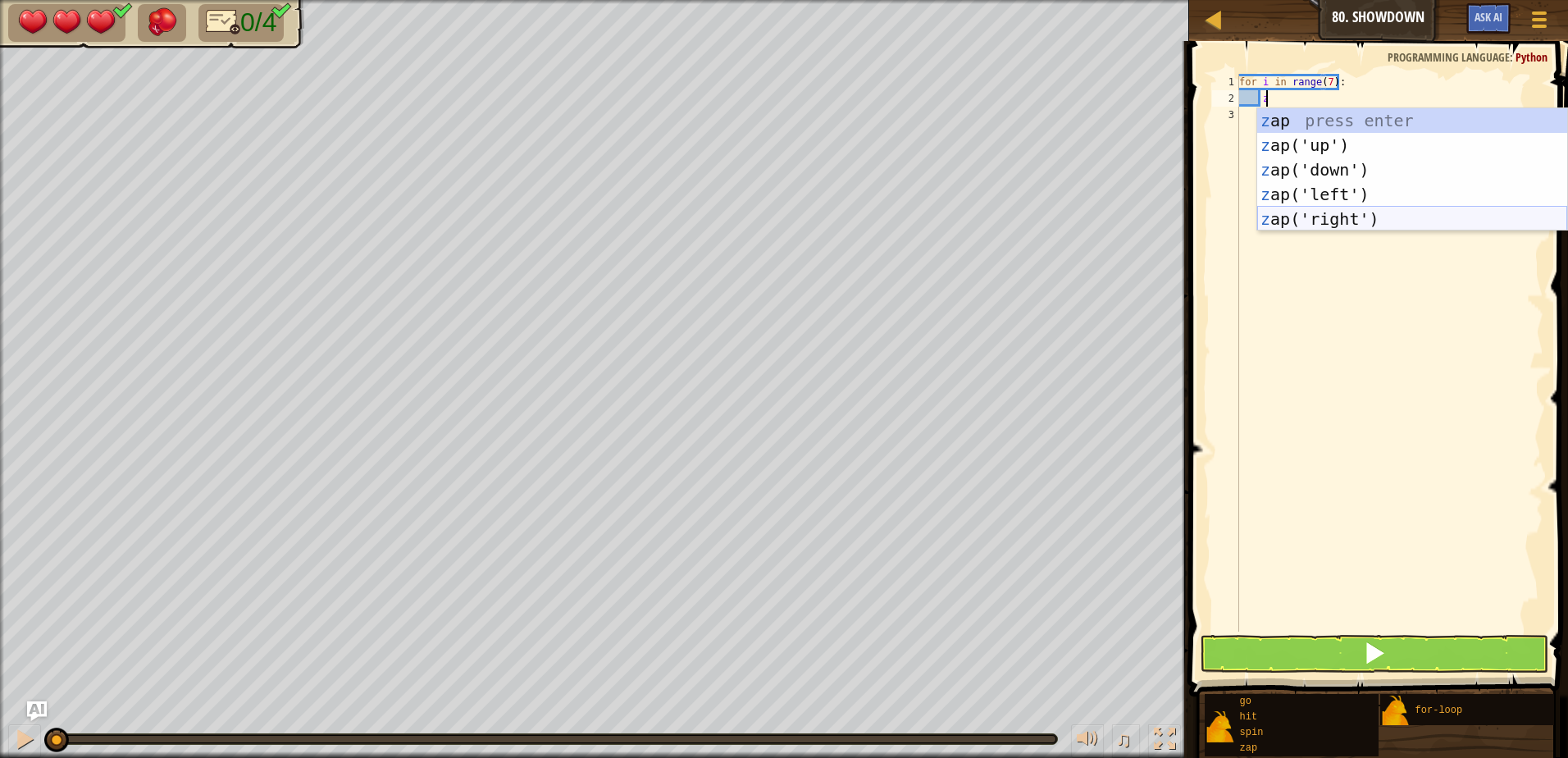
click at [1485, 218] on div "z ap press enter z ap('up') press enter z ap('down') press enter z ap('left') p…" at bounding box center [1412, 194] width 310 height 172
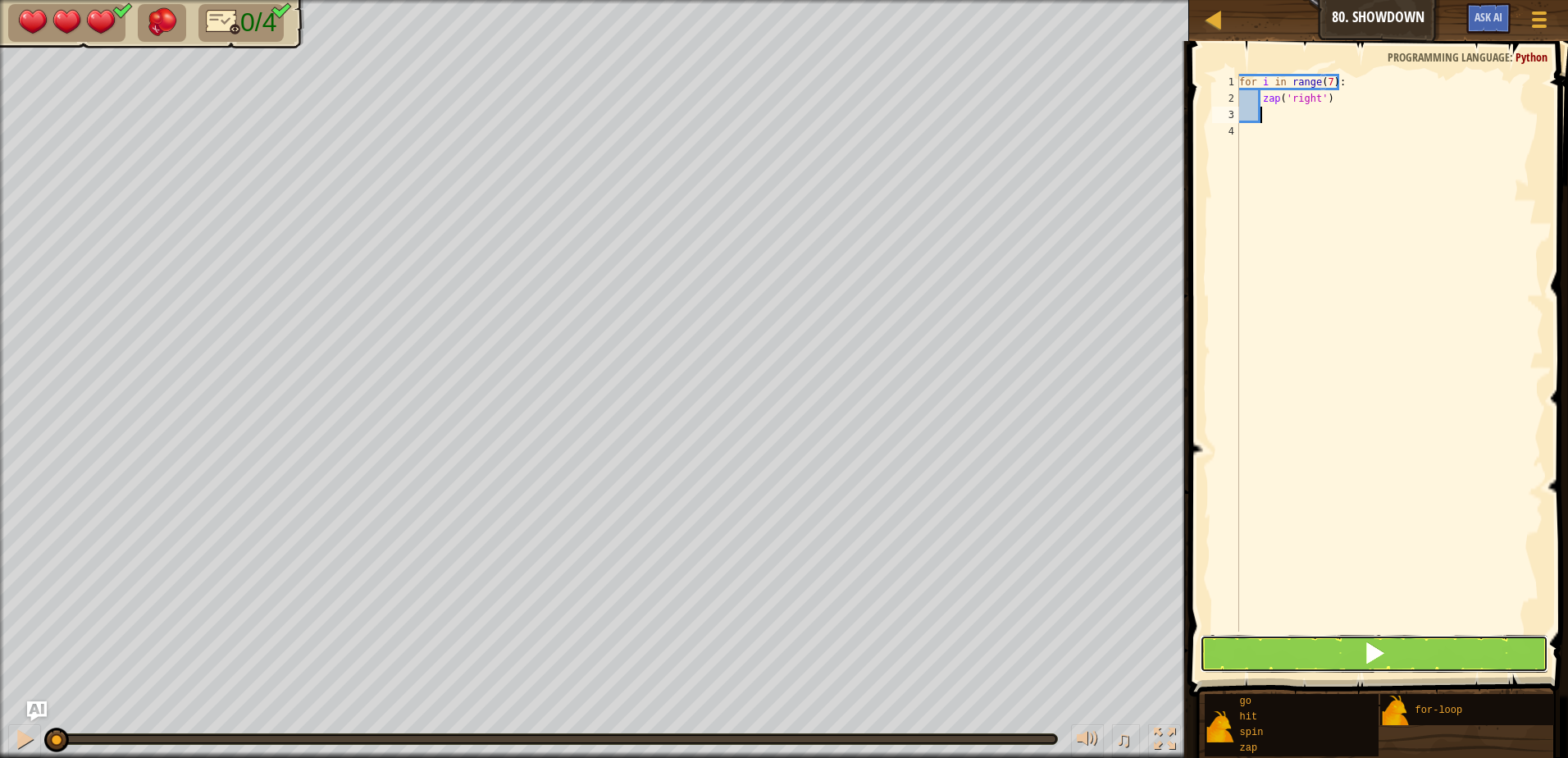
click at [1368, 640] on button at bounding box center [1374, 653] width 348 height 38
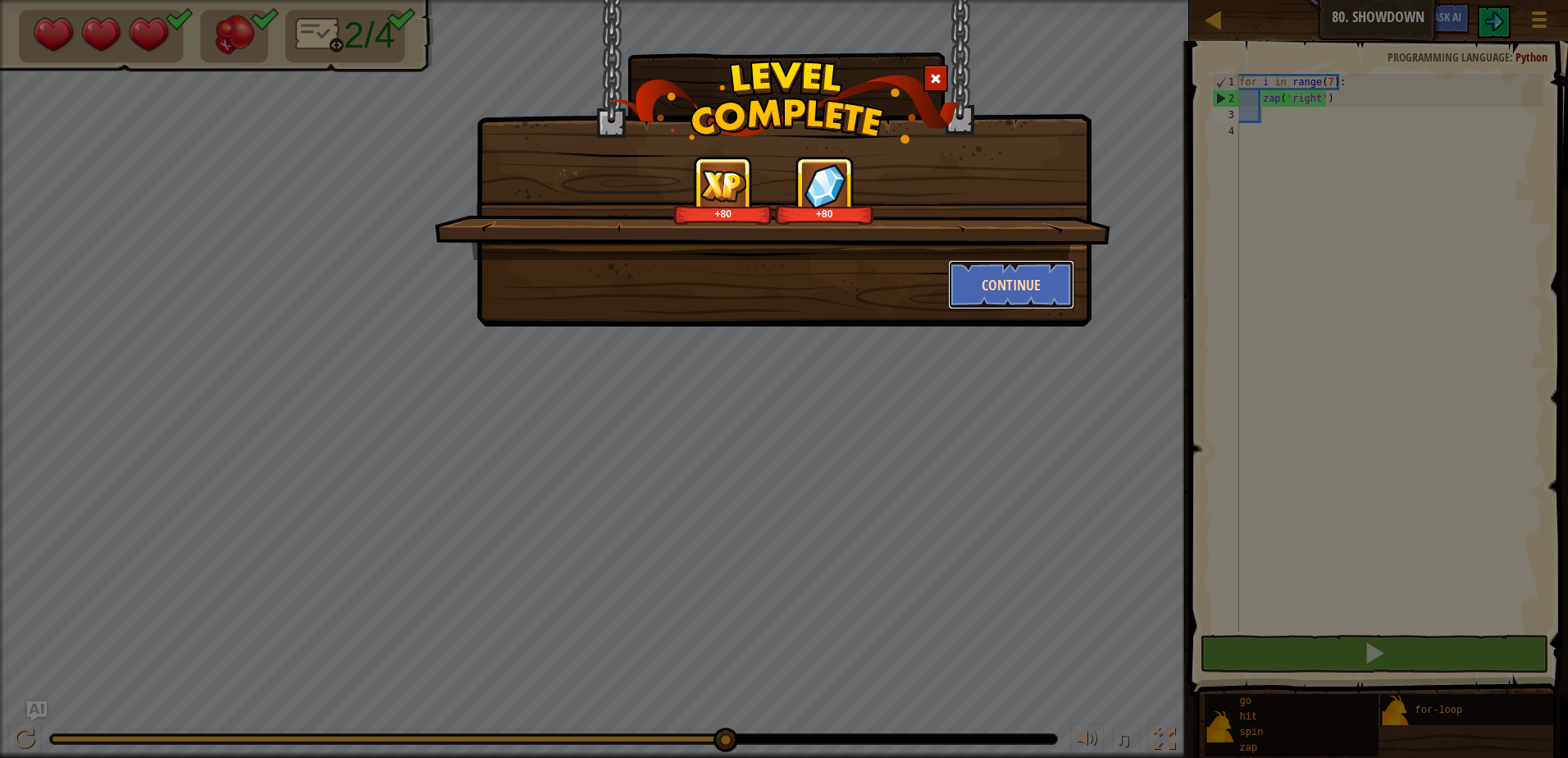
click at [1036, 295] on button "Continue" at bounding box center [1011, 284] width 127 height 49
